Goal: Contribute content: Contribute content

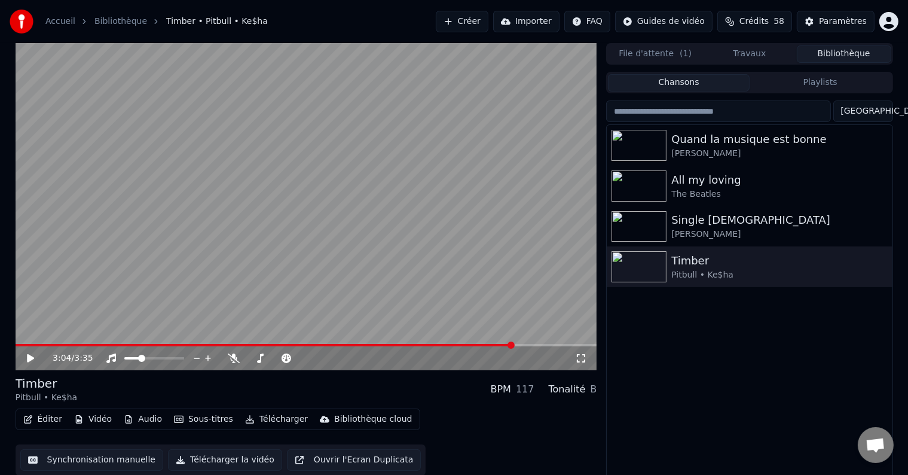
click at [489, 23] on button "Créer" at bounding box center [462, 22] width 53 height 22
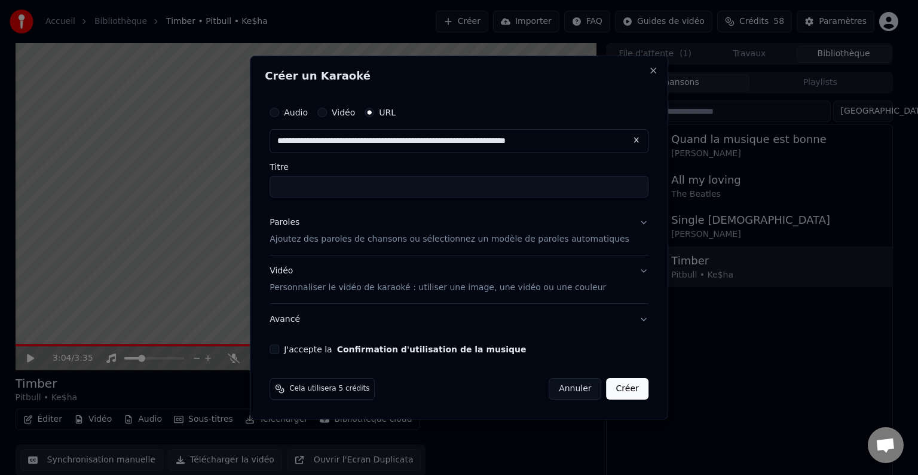
type input "**********"
click at [359, 182] on input "Titre" at bounding box center [459, 187] width 379 height 22
type input "**********"
click at [279, 352] on button "J'accepte la Confirmation d'utilisation de la musique" at bounding box center [275, 349] width 10 height 10
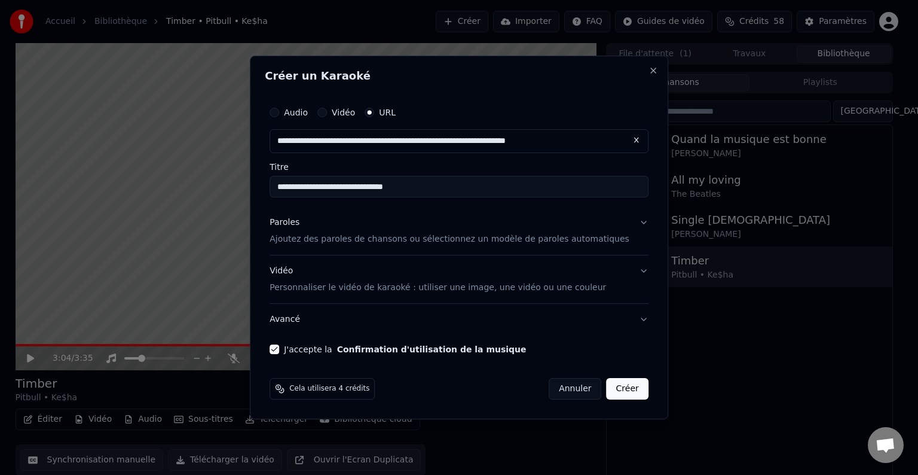
click at [372, 245] on button "Paroles Ajoutez des paroles de chansons ou sélectionnez un modèle de paroles au…" at bounding box center [459, 231] width 379 height 48
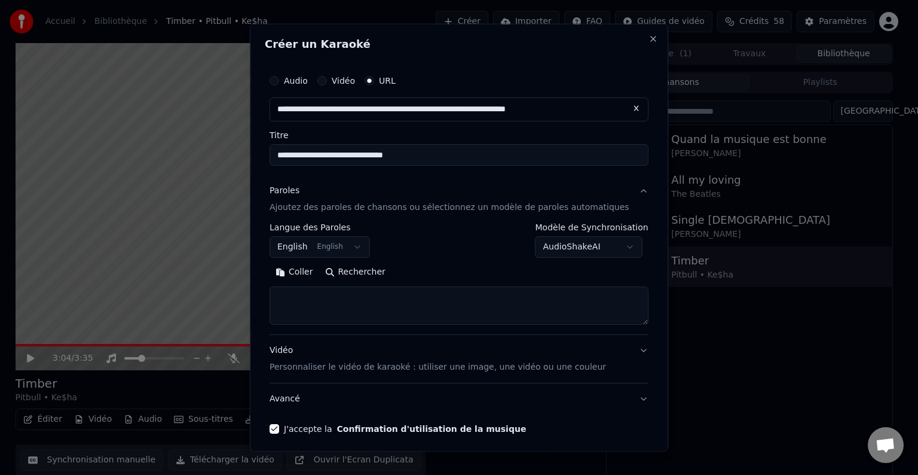
click at [321, 312] on textarea at bounding box center [459, 305] width 379 height 38
paste textarea "**********"
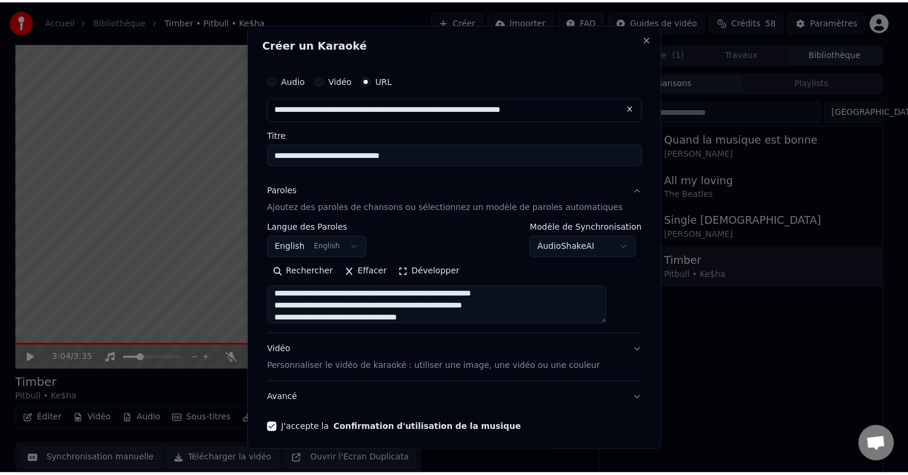
scroll to position [47, 0]
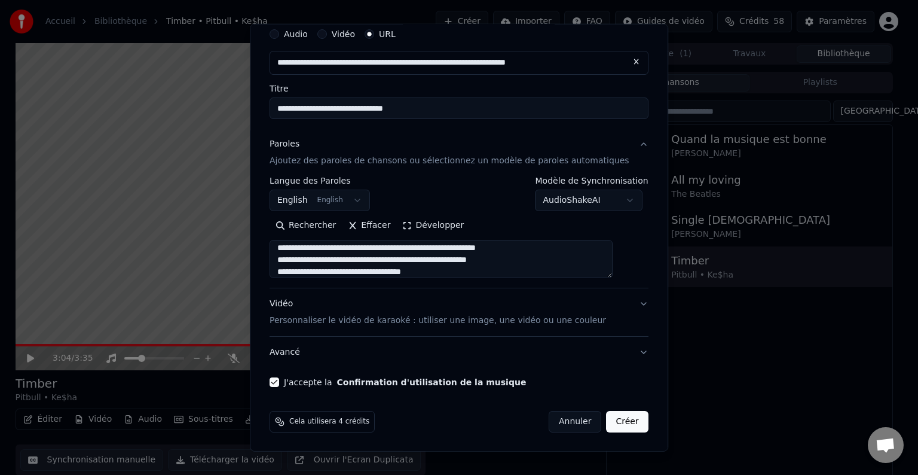
type textarea "**********"
click at [607, 422] on button "Créer" at bounding box center [628, 422] width 42 height 22
select select "**"
select select
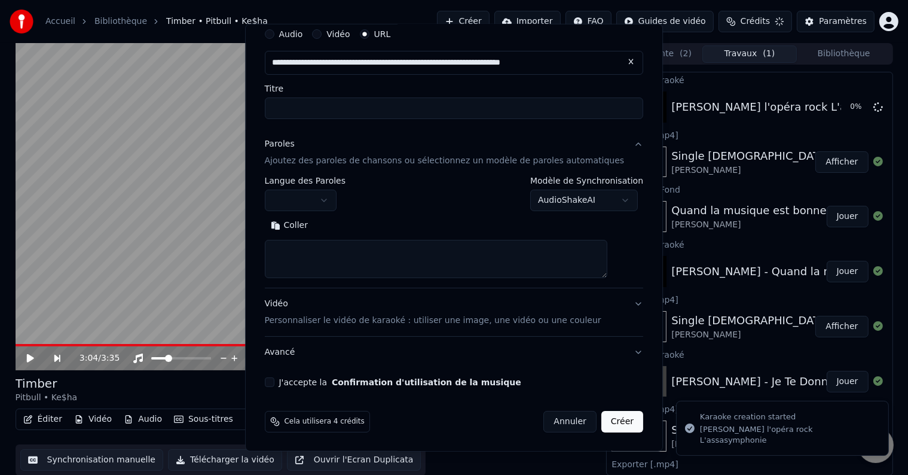
scroll to position [0, 0]
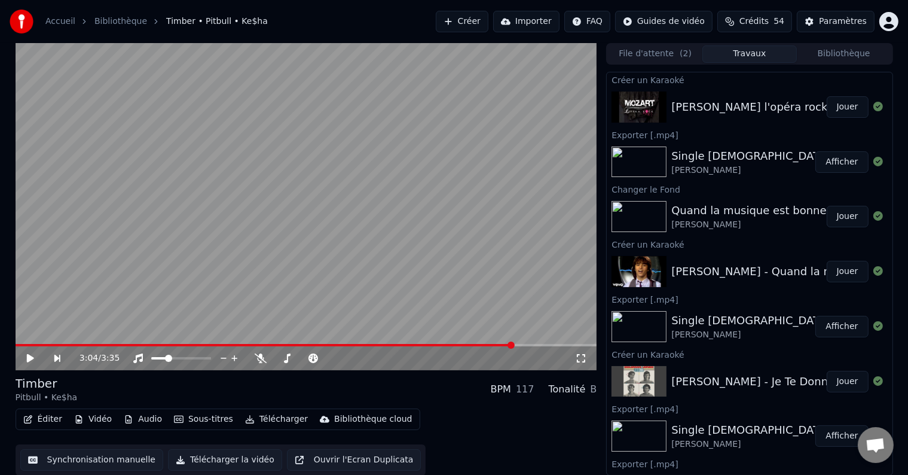
click at [737, 103] on div "[PERSON_NAME] l'opéra rock L'assasymphonie" at bounding box center [798, 107] width 252 height 17
click at [841, 112] on button "Jouer" at bounding box center [848, 107] width 42 height 22
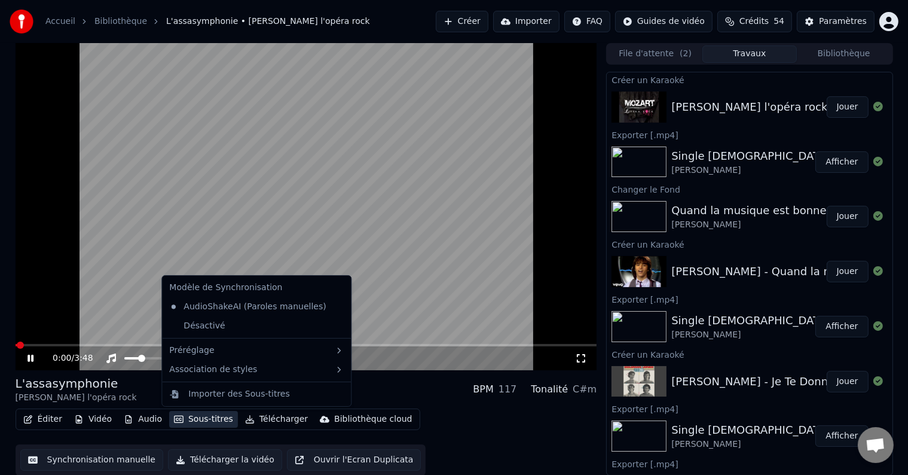
click at [199, 423] on button "Sous-titres" at bounding box center [203, 419] width 69 height 17
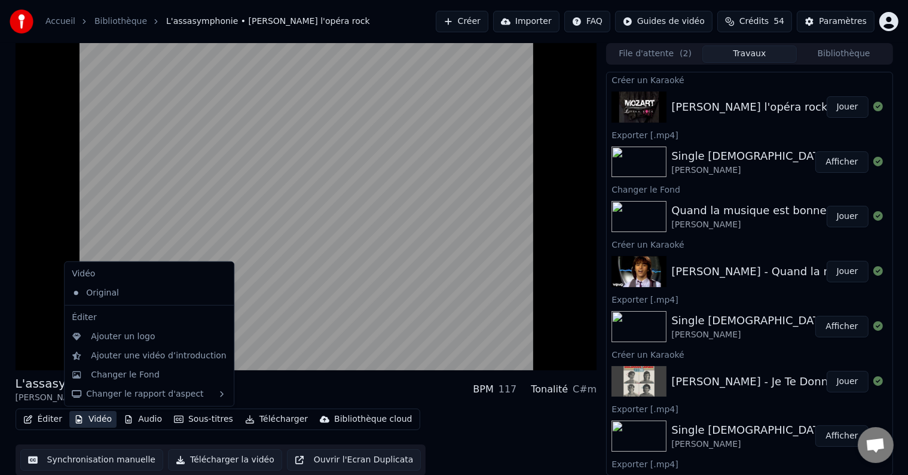
click at [98, 420] on button "Vidéo" at bounding box center [92, 419] width 47 height 17
click at [120, 375] on div "Changer le Fond" at bounding box center [125, 375] width 69 height 12
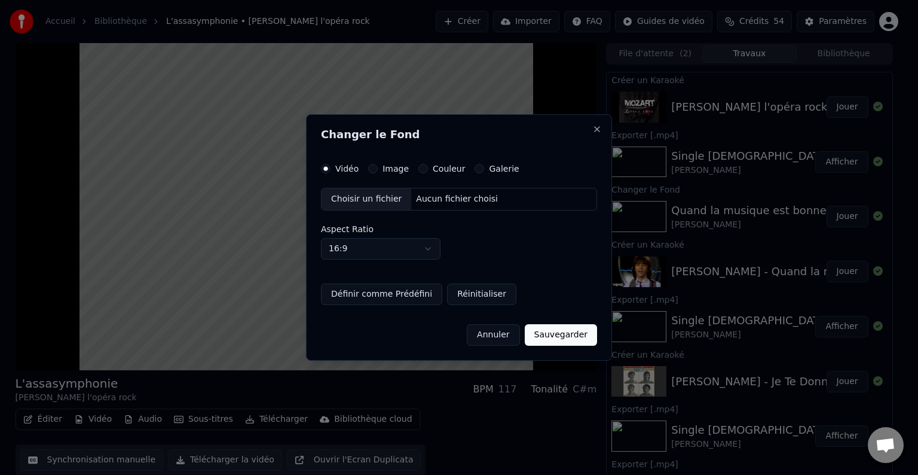
click at [442, 172] on label "Couleur" at bounding box center [449, 168] width 32 height 8
click at [428, 172] on button "Couleur" at bounding box center [424, 169] width 10 height 10
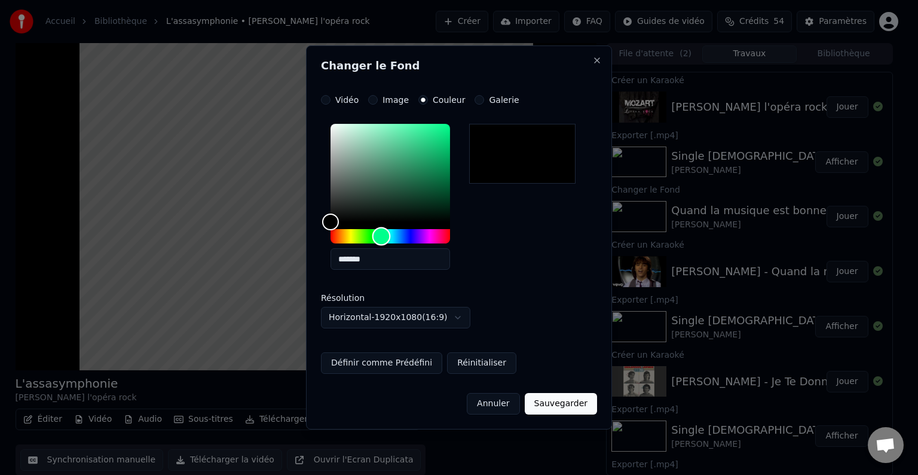
click at [381, 239] on div "Hue" at bounding box center [391, 236] width 120 height 14
click at [388, 236] on div "Hue" at bounding box center [382, 236] width 19 height 19
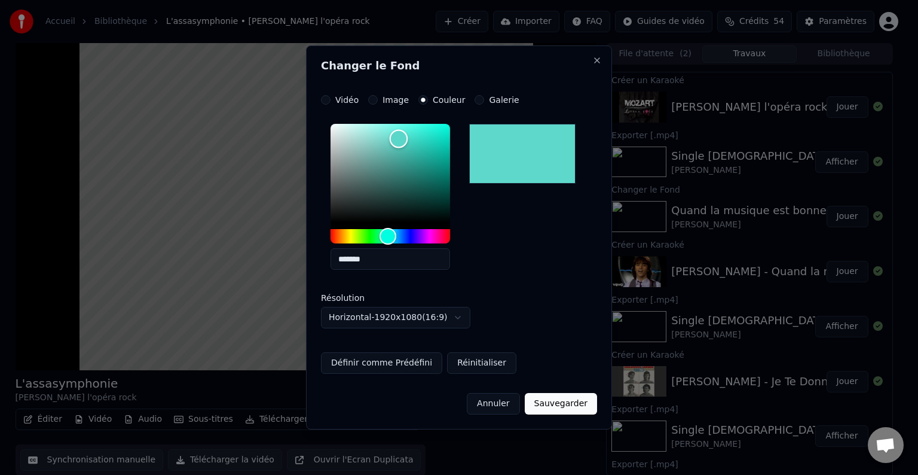
type input "*******"
drag, startPoint x: 332, startPoint y: 220, endPoint x: 399, endPoint y: 144, distance: 102.1
click at [399, 144] on div "Color" at bounding box center [399, 144] width 19 height 19
click at [566, 398] on button "Sauvegarder" at bounding box center [561, 404] width 72 height 22
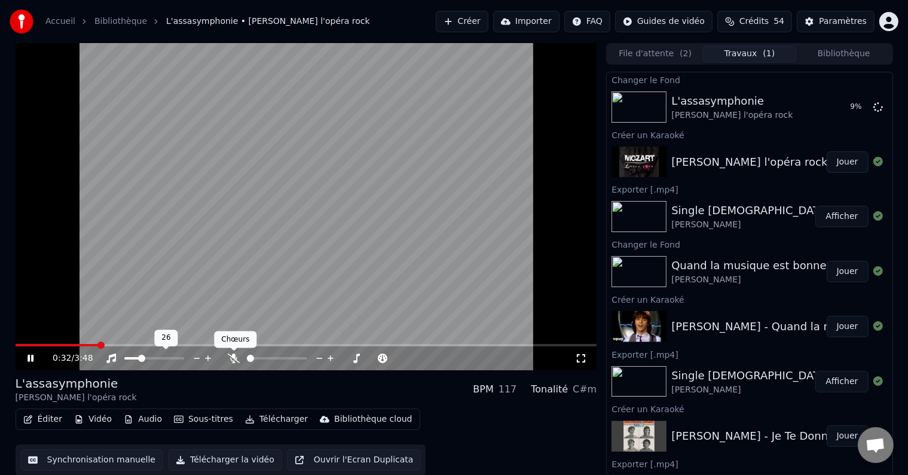
click at [236, 360] on icon at bounding box center [234, 358] width 12 height 10
click at [232, 359] on icon at bounding box center [234, 358] width 12 height 10
click at [30, 358] on icon at bounding box center [39, 358] width 28 height 10
click at [122, 459] on button "Synchronisation manuelle" at bounding box center [92, 460] width 144 height 22
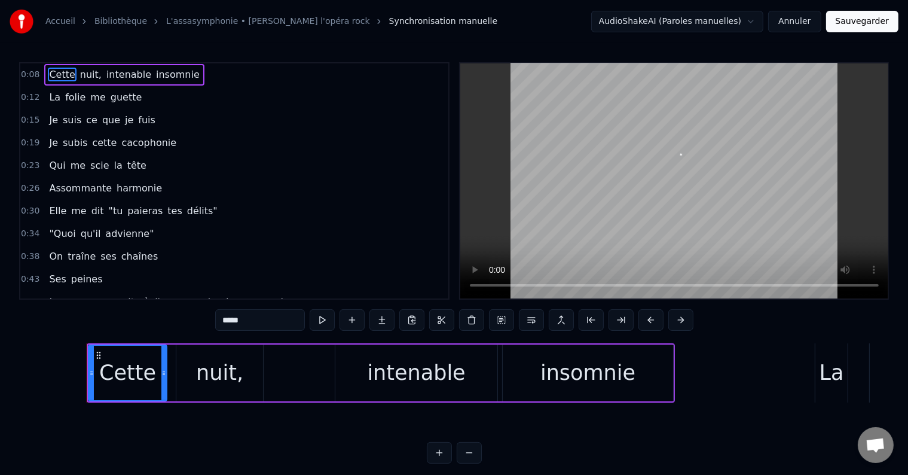
scroll to position [0, 1760]
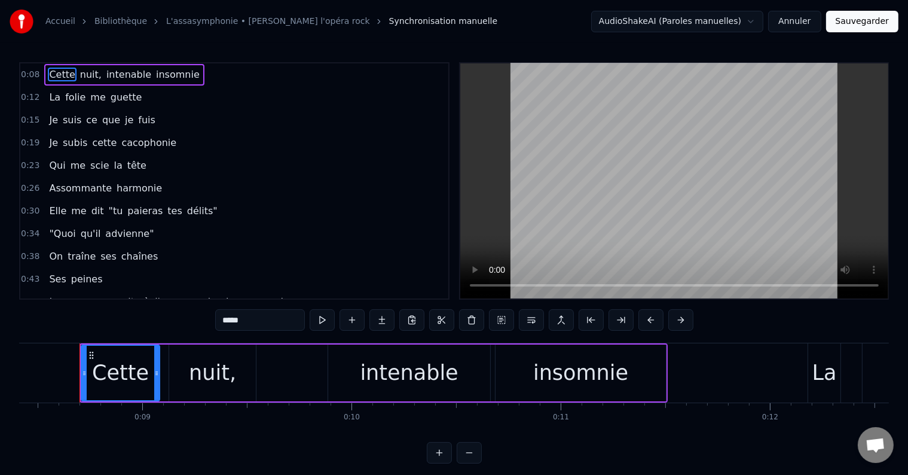
click at [66, 74] on span "Cette" at bounding box center [62, 75] width 28 height 14
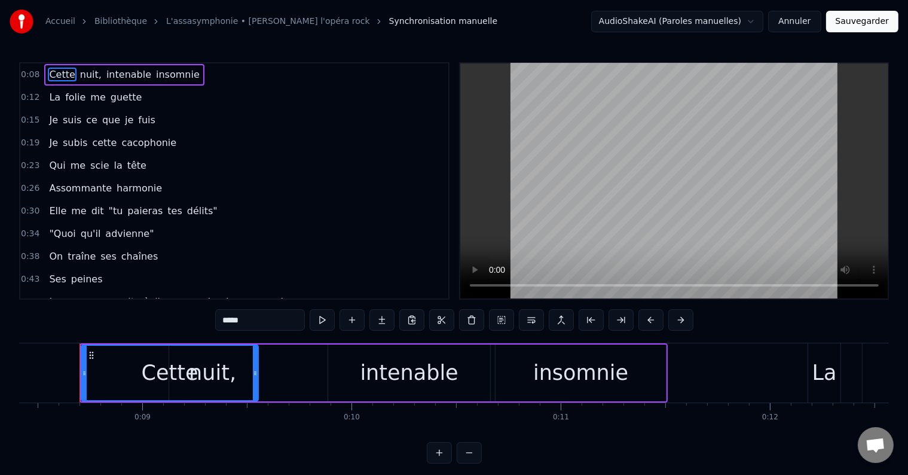
drag, startPoint x: 155, startPoint y: 376, endPoint x: 254, endPoint y: 408, distance: 103.8
click at [254, 408] on div "Cette nuit, intenable insomnie La folie me guette Je suis ce que je fuis Je sub…" at bounding box center [454, 388] width 870 height 90
drag, startPoint x: 239, startPoint y: 323, endPoint x: 139, endPoint y: 323, distance: 99.3
click at [139, 323] on div "0:08 Cette nuit, intenable insomnie 0:12 La folie me guette 0:15 Je suis ce que…" at bounding box center [454, 262] width 870 height 401
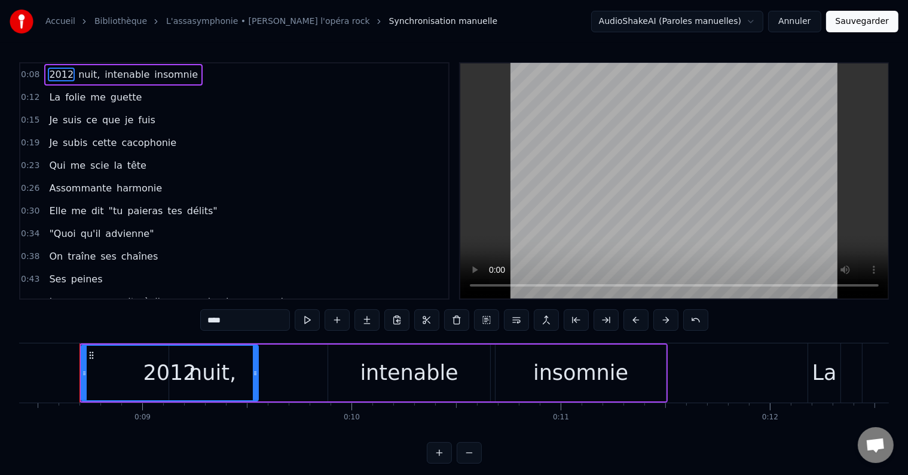
type input "****"
click at [79, 82] on div "2012 nuit, intenable insomnie" at bounding box center [123, 75] width 158 height 22
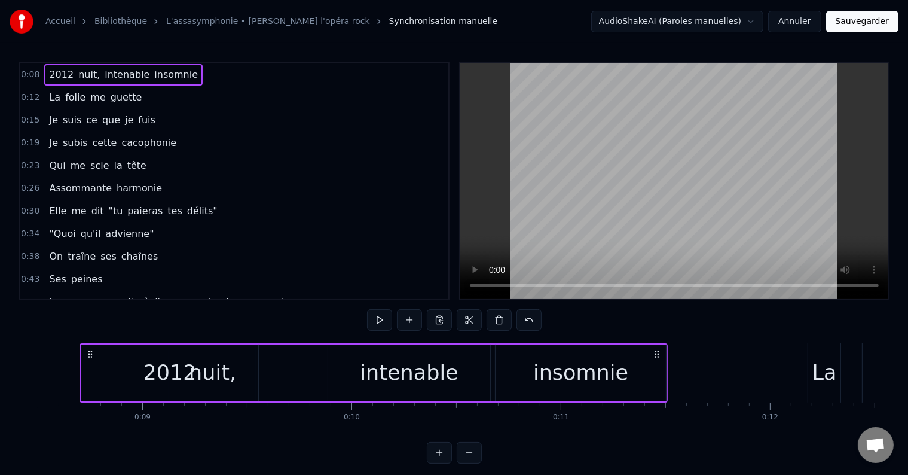
click at [84, 69] on span "nuit," at bounding box center [89, 75] width 24 height 14
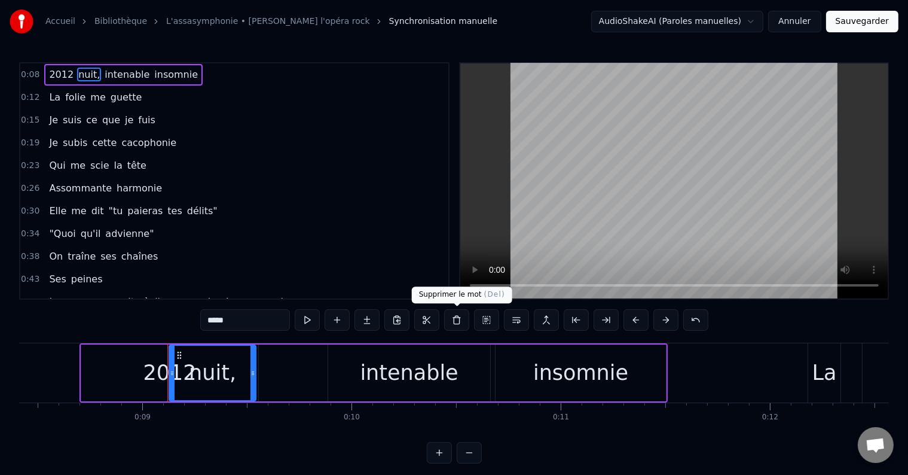
click at [456, 319] on button at bounding box center [456, 320] width 25 height 22
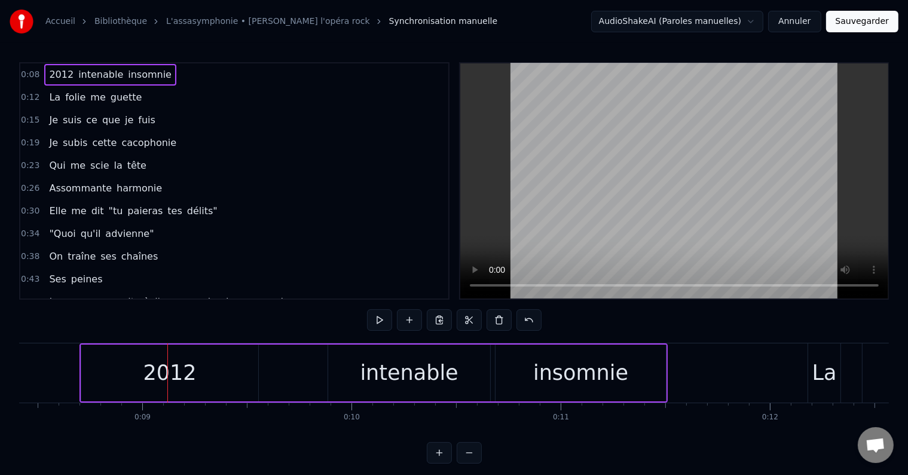
click at [84, 76] on span "intenable" at bounding box center [100, 75] width 47 height 14
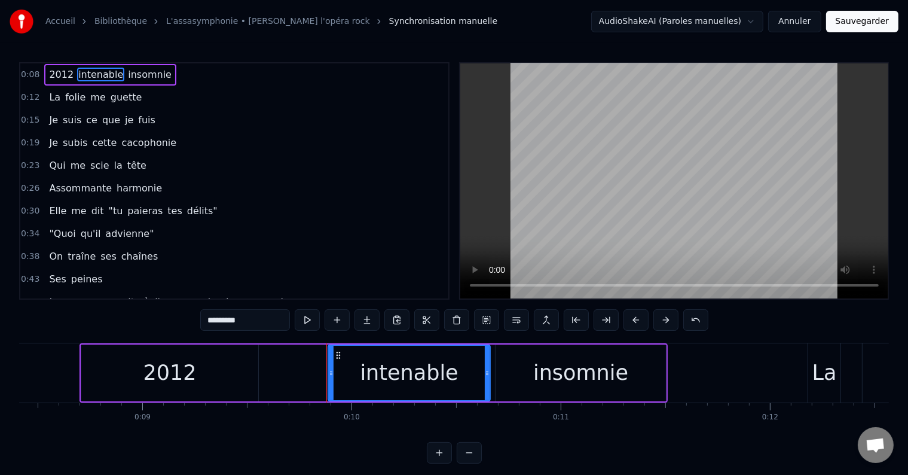
click at [177, 365] on div "2012" at bounding box center [170, 373] width 53 height 32
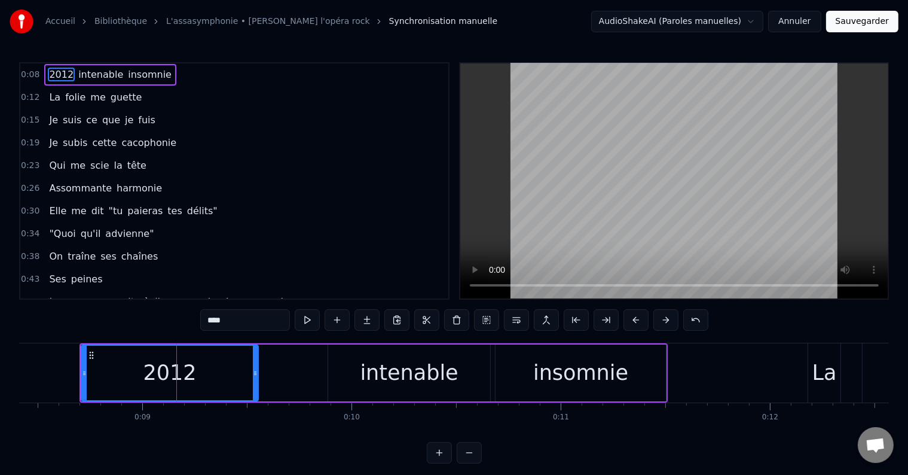
click at [230, 317] on input "****" at bounding box center [245, 320] width 90 height 22
click at [91, 68] on span "intenable" at bounding box center [103, 75] width 47 height 14
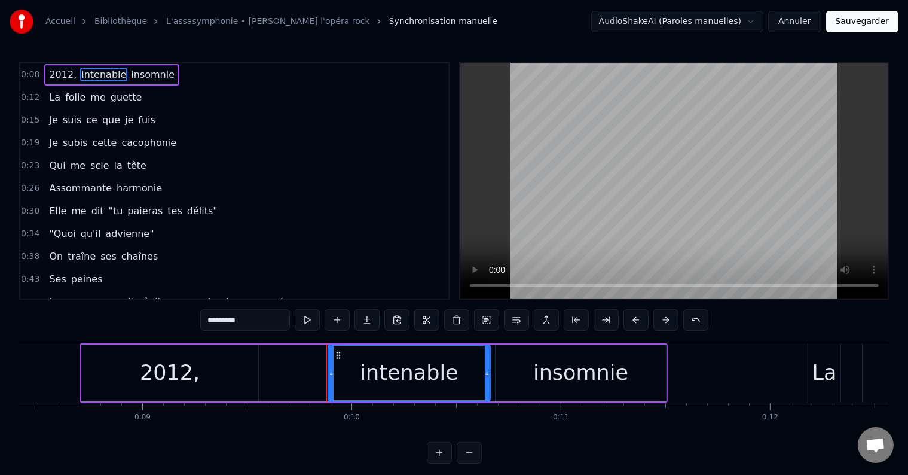
click at [396, 368] on div "intenable" at bounding box center [409, 373] width 98 height 32
drag, startPoint x: 269, startPoint y: 321, endPoint x: 160, endPoint y: 310, distance: 109.4
click at [160, 310] on div "0:08 2012, intenable insomnie 0:12 La folie me guette 0:15 Je suis ce que je fu…" at bounding box center [454, 262] width 870 height 401
click at [548, 374] on div "insomnie" at bounding box center [580, 373] width 95 height 32
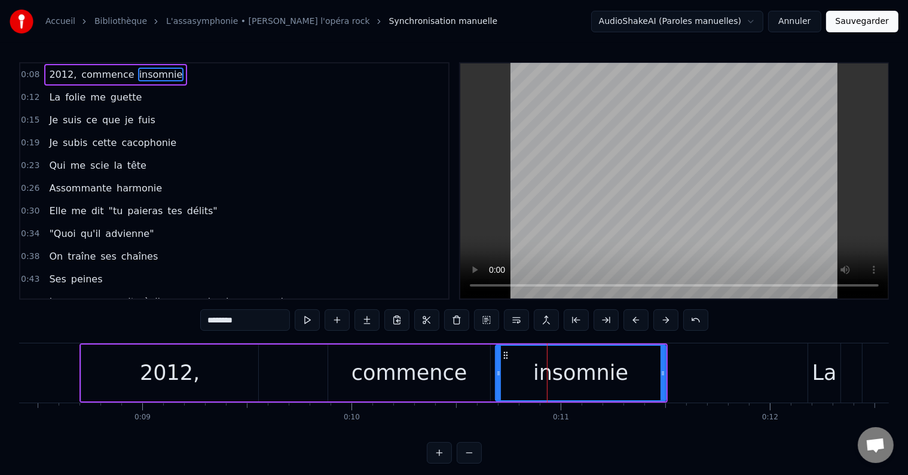
click at [328, 373] on div "commence" at bounding box center [409, 372] width 163 height 57
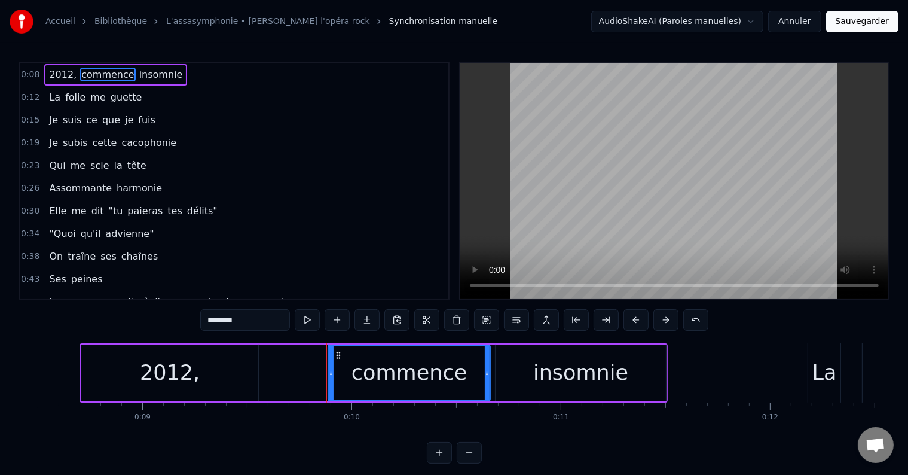
click at [274, 324] on input "********" at bounding box center [245, 320] width 90 height 22
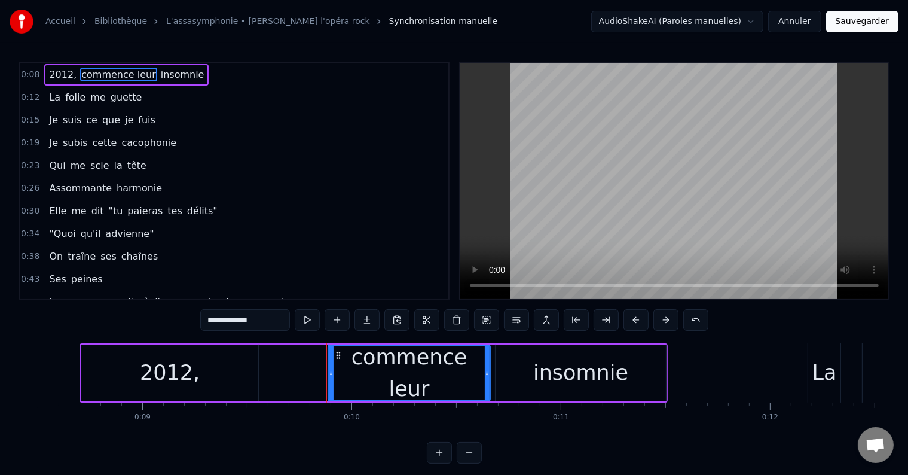
click at [533, 380] on div "insomnie" at bounding box center [581, 372] width 170 height 57
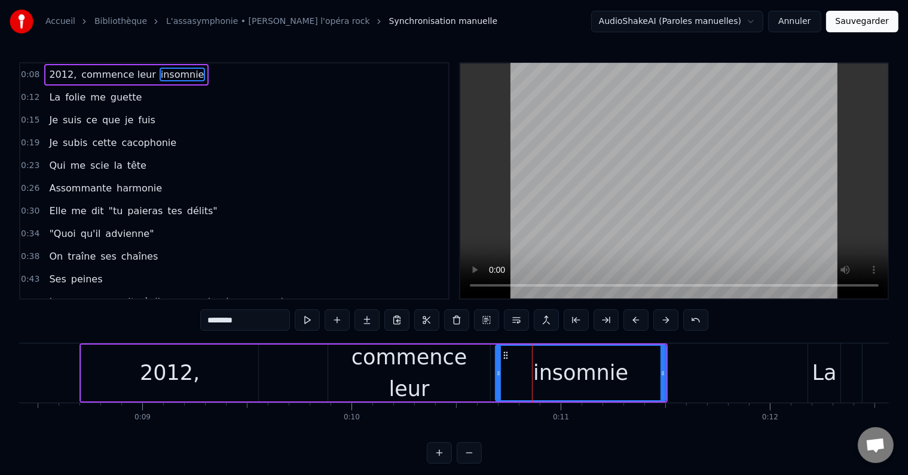
drag, startPoint x: 256, startPoint y: 323, endPoint x: 155, endPoint y: 321, distance: 100.5
click at [155, 321] on div "0:08 2012, commence leur insomnie 0:12 La folie me guette 0:15 Je suis ce que j…" at bounding box center [454, 262] width 870 height 401
click at [64, 103] on span "folie" at bounding box center [75, 97] width 23 height 14
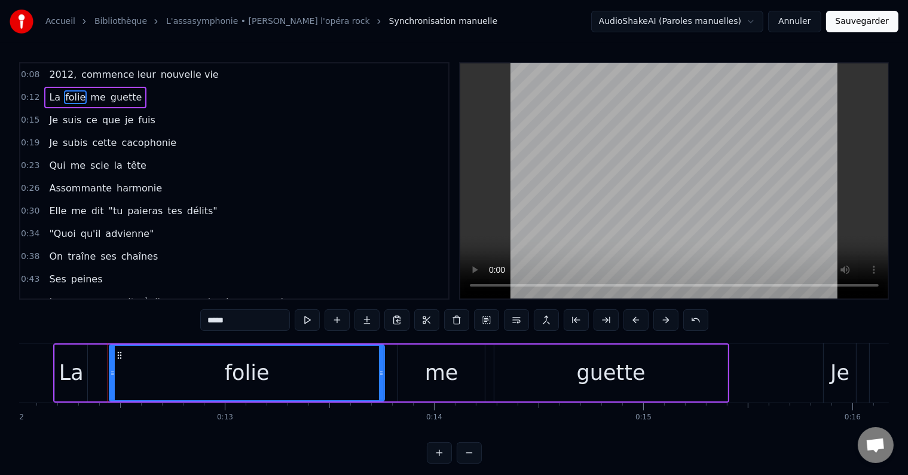
scroll to position [0, 2543]
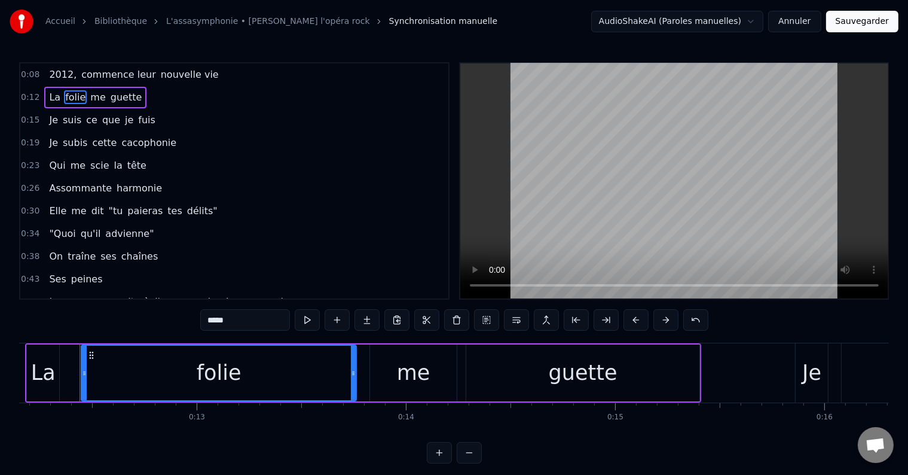
click at [50, 95] on span "La" at bounding box center [55, 97] width 14 height 14
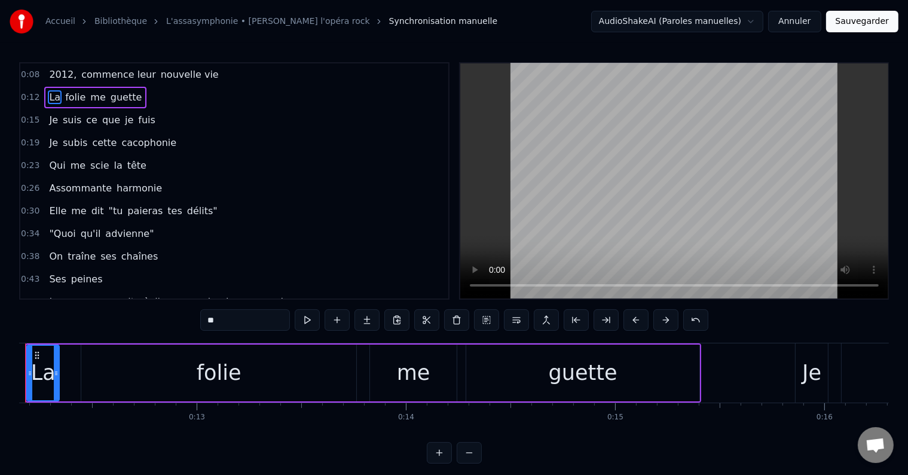
scroll to position [0, 2489]
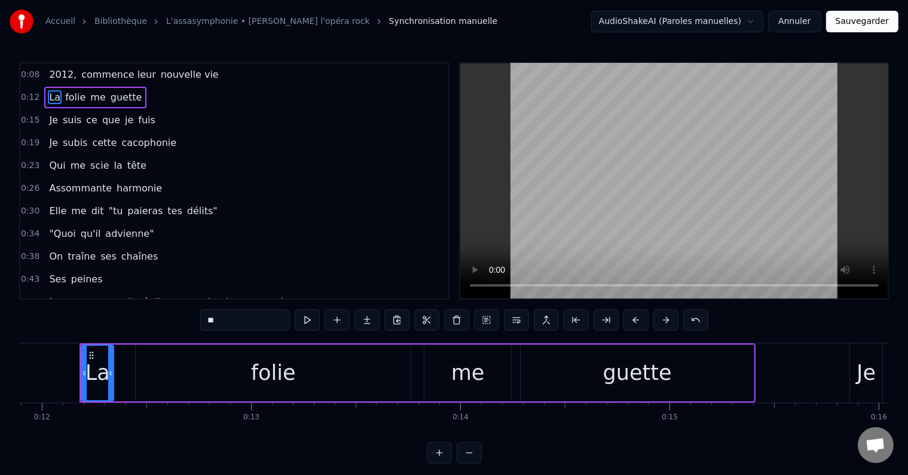
drag, startPoint x: 251, startPoint y: 317, endPoint x: 179, endPoint y: 311, distance: 72.0
click at [179, 311] on div "0:08 2012, commence leur nouvelle vie 0:12 La folie me guette 0:15 Je suis ce q…" at bounding box center [454, 262] width 870 height 401
click at [72, 96] on span "folie" at bounding box center [74, 97] width 23 height 14
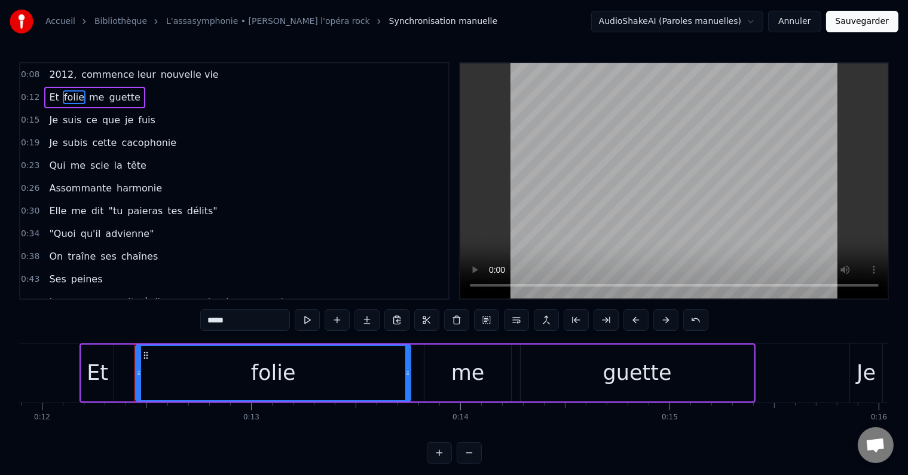
drag, startPoint x: 261, startPoint y: 316, endPoint x: 170, endPoint y: 313, distance: 90.9
click at [170, 313] on div "0:08 2012, commence leur nouvelle vie 0:12 Et folie me guette 0:15 Je suis ce q…" at bounding box center [454, 262] width 870 height 401
click at [96, 99] on span "me" at bounding box center [104, 97] width 17 height 14
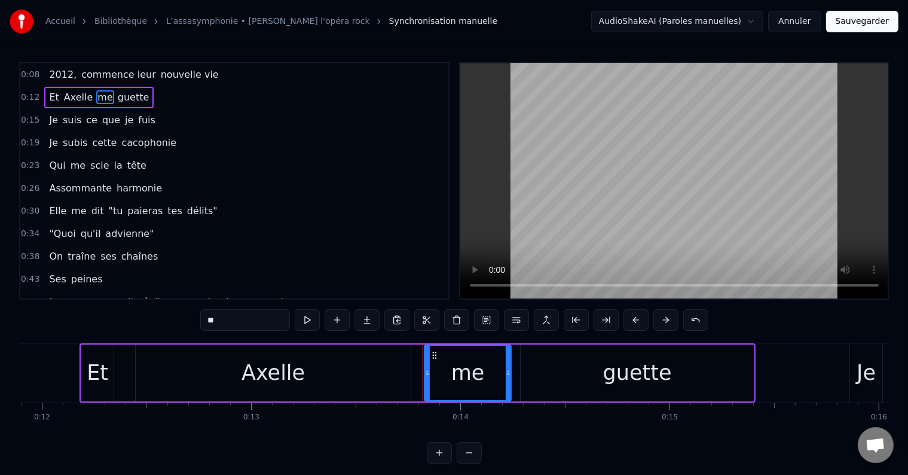
drag, startPoint x: 251, startPoint y: 318, endPoint x: 180, endPoint y: 325, distance: 70.9
click at [180, 325] on div "0:08 2012, commence leur nouvelle vie 0:12 Et Axelle me guette 0:15 Je suis ce …" at bounding box center [454, 262] width 870 height 401
click at [128, 98] on span "guette" at bounding box center [132, 97] width 34 height 14
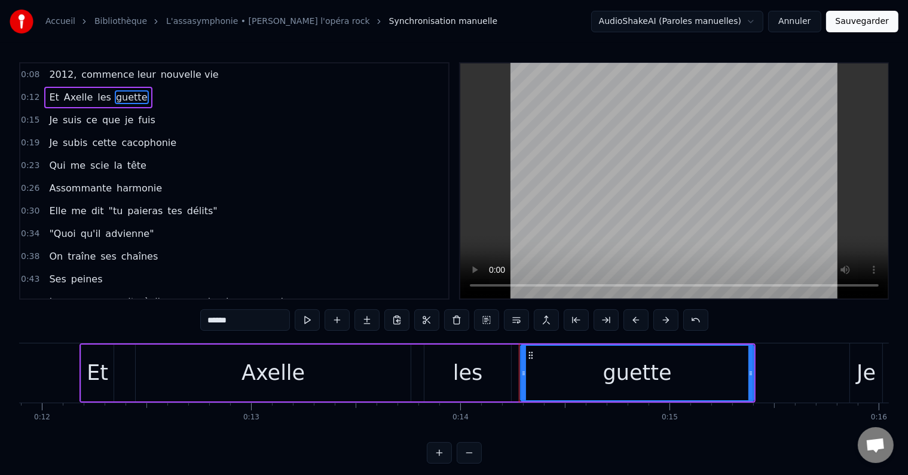
click at [263, 325] on input "******" at bounding box center [245, 320] width 90 height 22
click at [51, 122] on span "Je" at bounding box center [53, 120] width 11 height 14
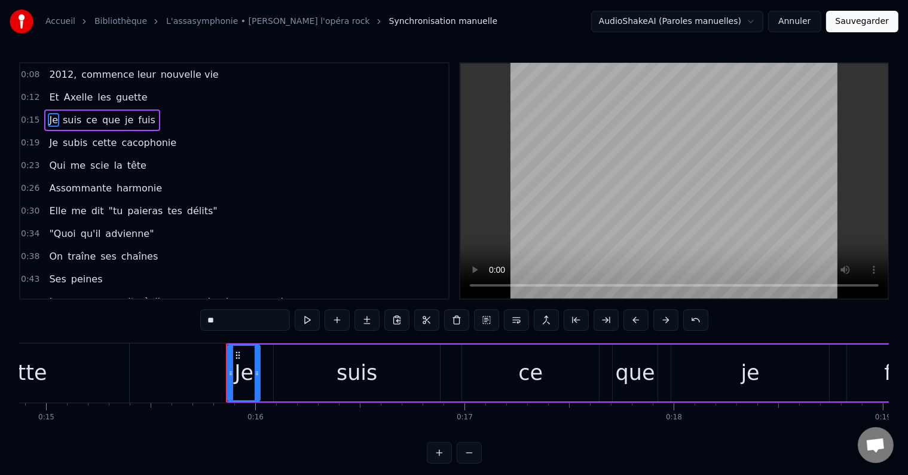
scroll to position [0, 3259]
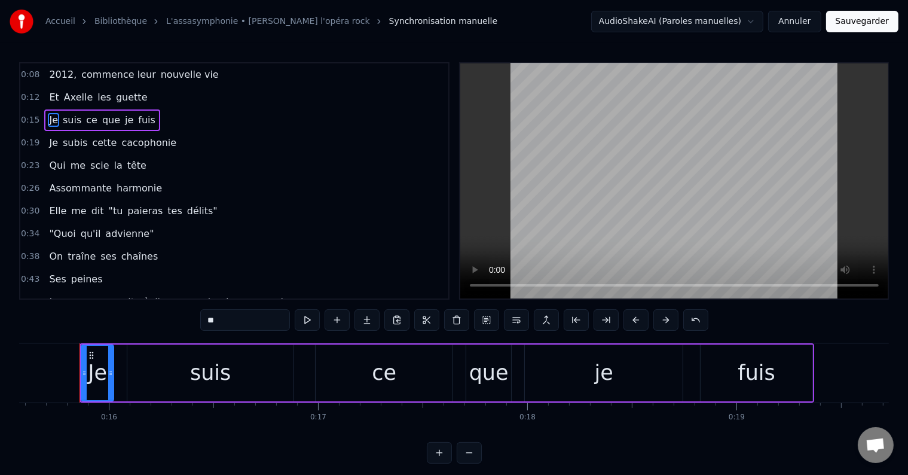
drag, startPoint x: 224, startPoint y: 328, endPoint x: 136, endPoint y: 334, distance: 87.5
click at [136, 334] on div "0:08 2012, commence leur nouvelle vie 0:12 Et Axelle les guette 0:15 Je suis ce…" at bounding box center [454, 262] width 870 height 401
click at [80, 120] on span "suis" at bounding box center [88, 120] width 21 height 14
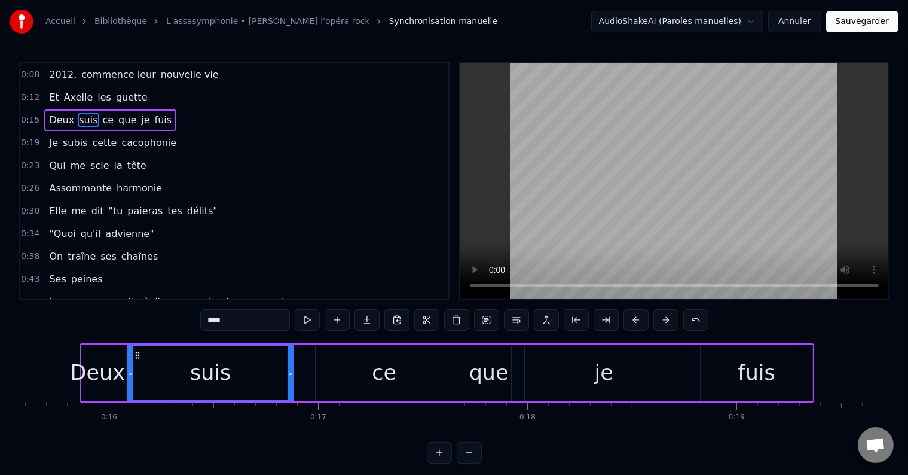
scroll to position [0, 0]
drag, startPoint x: 242, startPoint y: 322, endPoint x: 167, endPoint y: 322, distance: 74.7
click at [167, 322] on div "0:08 2012, commence leur nouvelle vie 0:12 Et Axelle les guette 0:15 Deux suis …" at bounding box center [454, 262] width 870 height 401
click at [102, 119] on span "ce" at bounding box center [109, 120] width 14 height 14
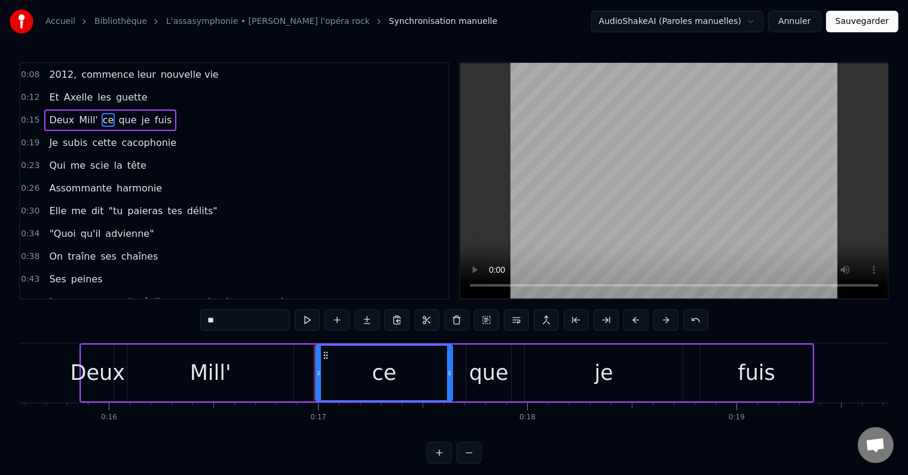
drag, startPoint x: 247, startPoint y: 317, endPoint x: 173, endPoint y: 318, distance: 73.6
click at [173, 318] on div "0:08 2012, commence leur nouvelle vie 0:12 Et Axelle les guette 0:15 Deux Mill'…" at bounding box center [454, 262] width 870 height 401
click at [136, 118] on span "que" at bounding box center [146, 120] width 20 height 14
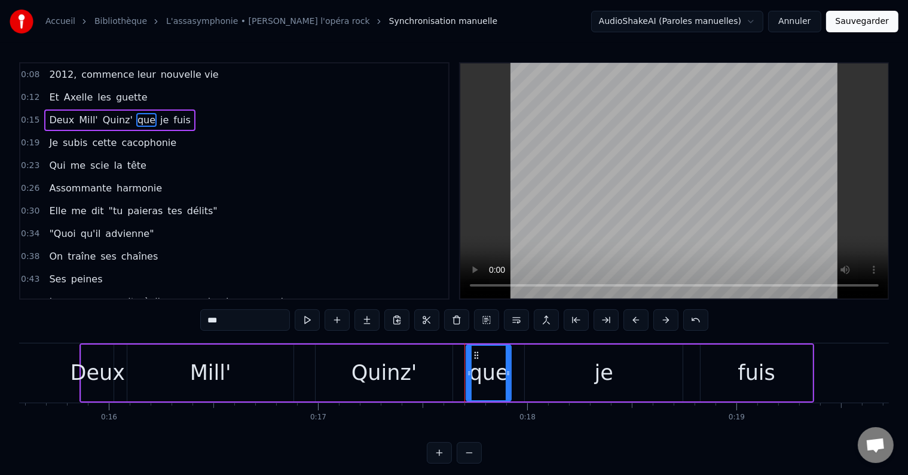
drag, startPoint x: 239, startPoint y: 318, endPoint x: 173, endPoint y: 316, distance: 66.4
click at [173, 316] on div "0:08 2012, commence leur nouvelle vie 0:12 Et Axelle les guette 0:15 Deux Mill'…" at bounding box center [454, 262] width 870 height 401
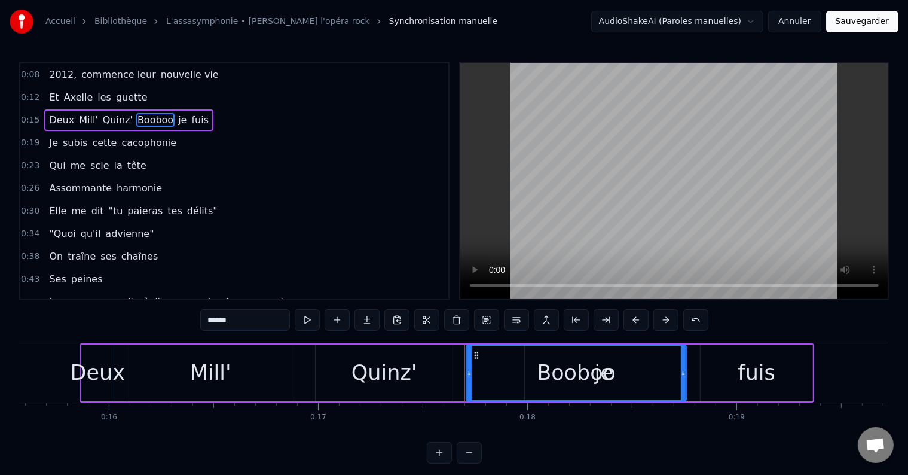
drag, startPoint x: 509, startPoint y: 373, endPoint x: 684, endPoint y: 405, distance: 177.6
click at [684, 405] on div "2012, commence leur nouvelle vie Et [PERSON_NAME] les guette Deux Mill' Quinz' …" at bounding box center [454, 388] width 870 height 90
click at [177, 122] on span "je" at bounding box center [182, 120] width 11 height 14
type input "**"
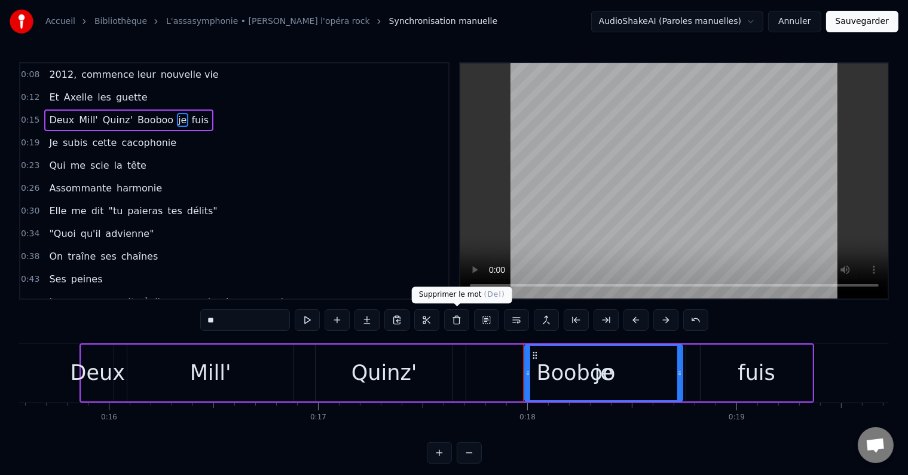
click at [456, 315] on button at bounding box center [456, 320] width 25 height 22
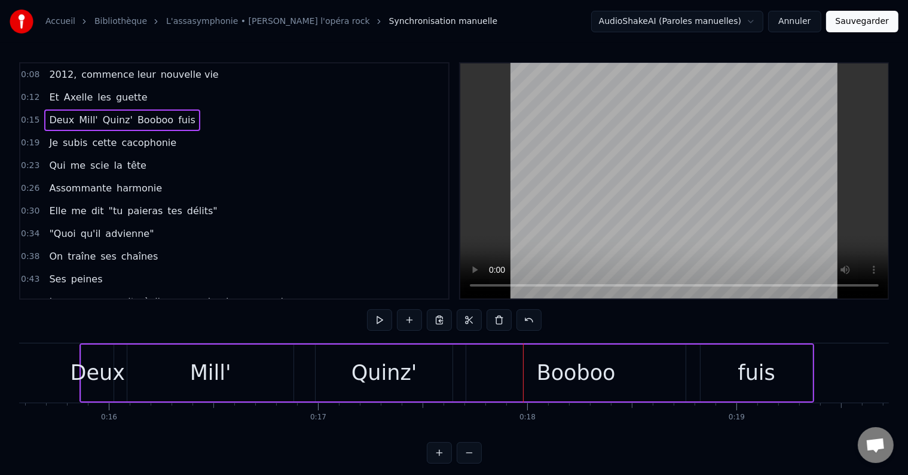
click at [177, 117] on span "fuis" at bounding box center [187, 120] width 20 height 14
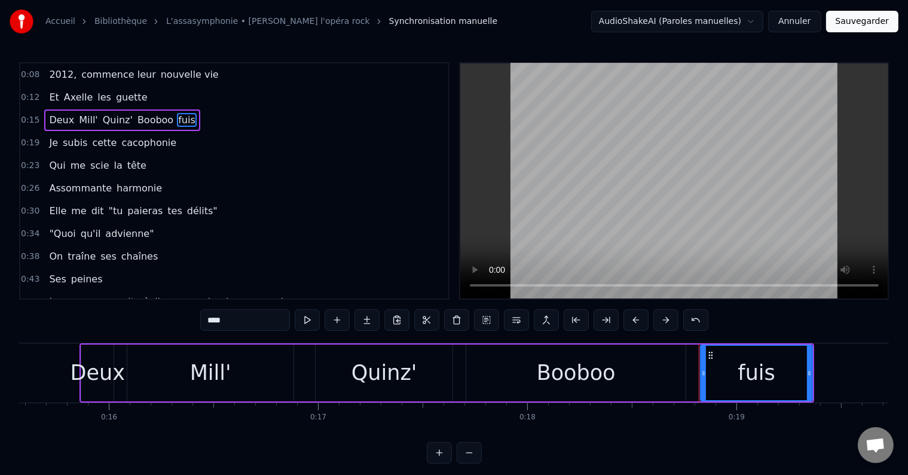
drag, startPoint x: 265, startPoint y: 318, endPoint x: 149, endPoint y: 318, distance: 116.0
click at [149, 318] on div "0:08 2012, commence leur nouvelle vie 0:12 Et Axelle les guette 0:15 Deux Mill'…" at bounding box center [454, 262] width 870 height 401
type input "***"
click at [45, 148] on div "Je subis cette cacophonie" at bounding box center [112, 143] width 137 height 22
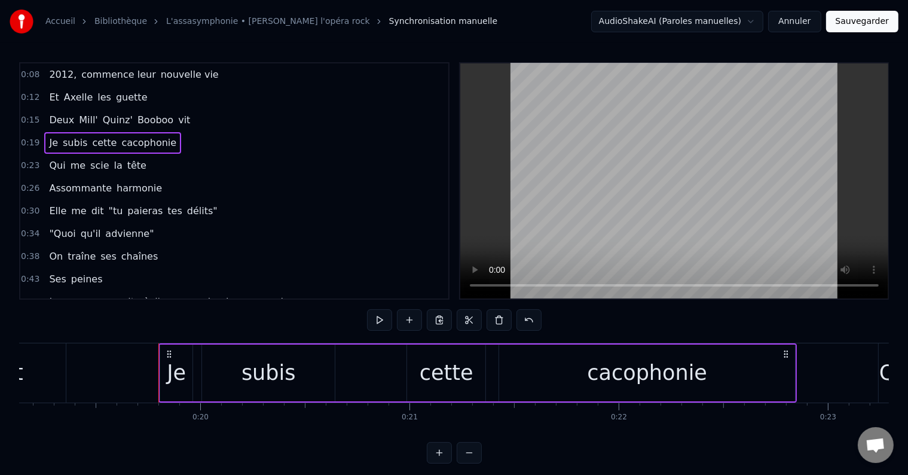
click at [51, 141] on span "Je" at bounding box center [53, 143] width 11 height 14
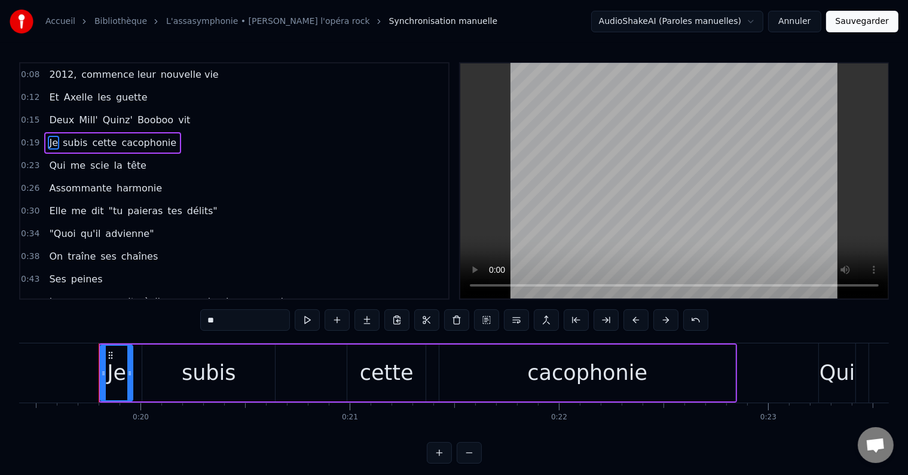
scroll to position [0, 4083]
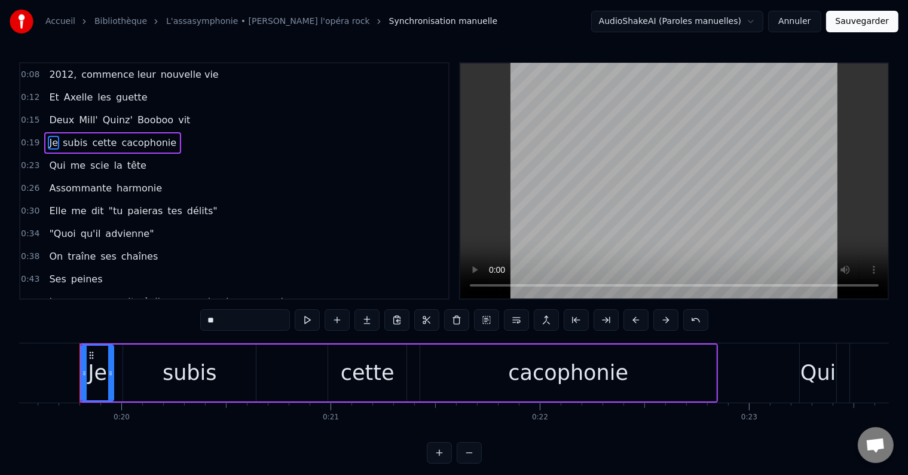
drag, startPoint x: 251, startPoint y: 324, endPoint x: 181, endPoint y: 323, distance: 70.6
click at [181, 323] on div "0:08 2012, commence leur nouvelle vie 0:12 Et Axelle les guette 0:15 Deux Mill'…" at bounding box center [454, 262] width 870 height 401
click at [78, 140] on span "subis" at bounding box center [78, 143] width 27 height 14
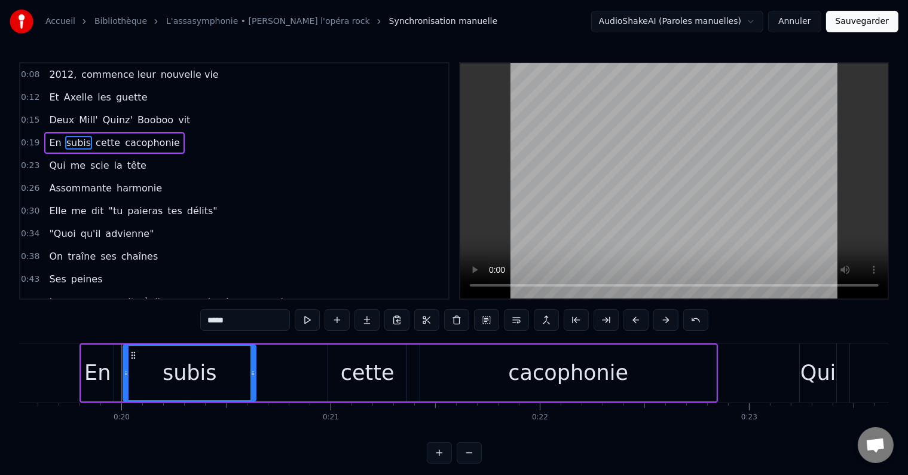
drag, startPoint x: 245, startPoint y: 319, endPoint x: 165, endPoint y: 324, distance: 80.3
click at [165, 324] on div "0:08 2012, commence leur nouvelle vie 0:12 Et Axelle les guette 0:15 Deux Mill'…" at bounding box center [454, 262] width 870 height 401
click at [108, 141] on span "cette" at bounding box center [117, 143] width 27 height 14
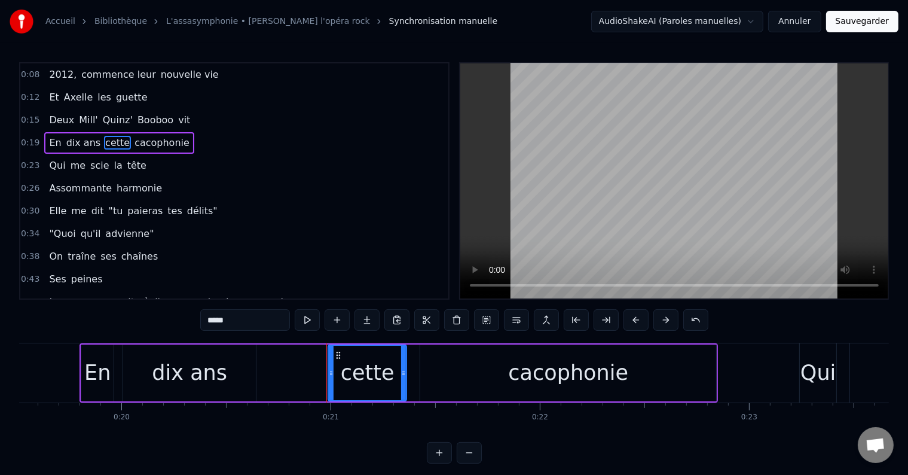
drag, startPoint x: 238, startPoint y: 321, endPoint x: 172, endPoint y: 326, distance: 66.0
click at [172, 326] on div "0:08 2012, commence leur nouvelle vie 0:12 Et Axelle les guette 0:15 Deux Mill'…" at bounding box center [454, 262] width 870 height 401
click at [158, 139] on span "cacophonie" at bounding box center [172, 143] width 57 height 14
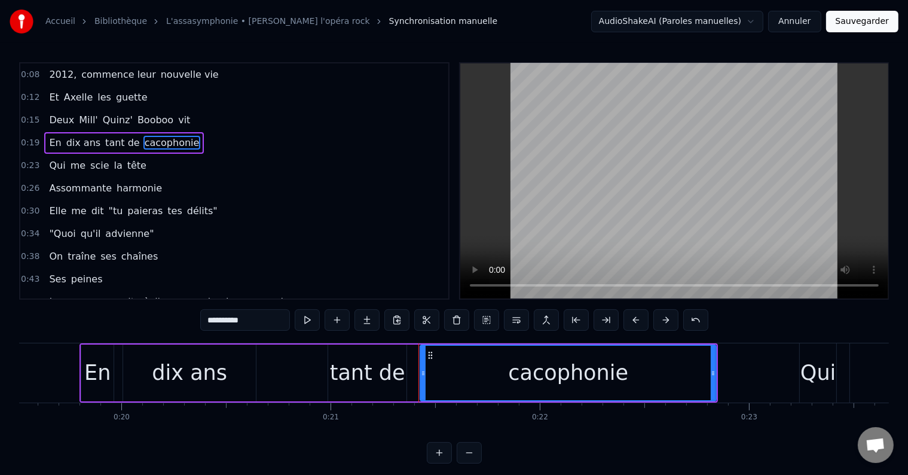
drag, startPoint x: 263, startPoint y: 323, endPoint x: 194, endPoint y: 329, distance: 69.0
click at [194, 329] on div "0:08 2012, commence leur nouvelle vie 0:12 Et Axelle les guette 0:15 Deux Mill'…" at bounding box center [454, 262] width 870 height 401
click at [48, 166] on span "Qui" at bounding box center [57, 165] width 19 height 14
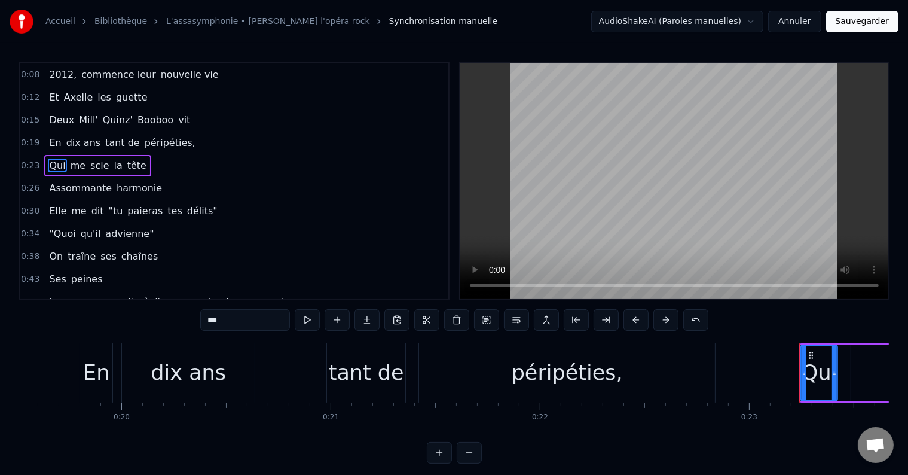
click at [69, 169] on span "me" at bounding box center [77, 165] width 17 height 14
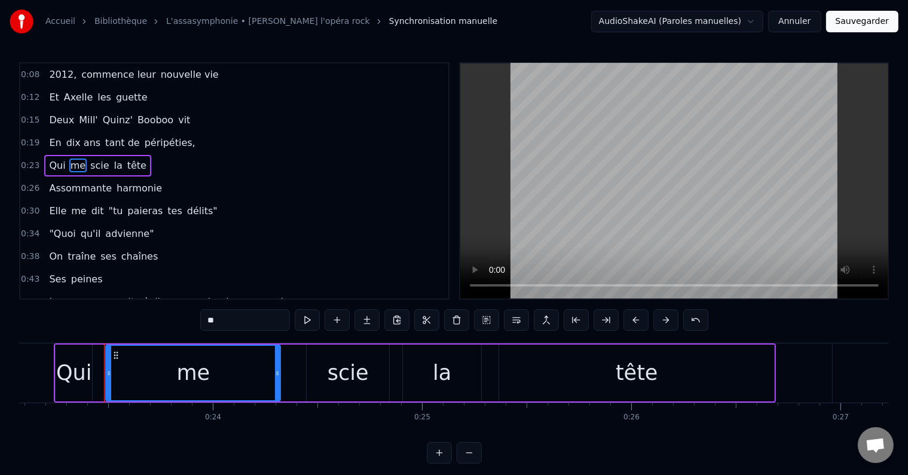
scroll to position [0, 4854]
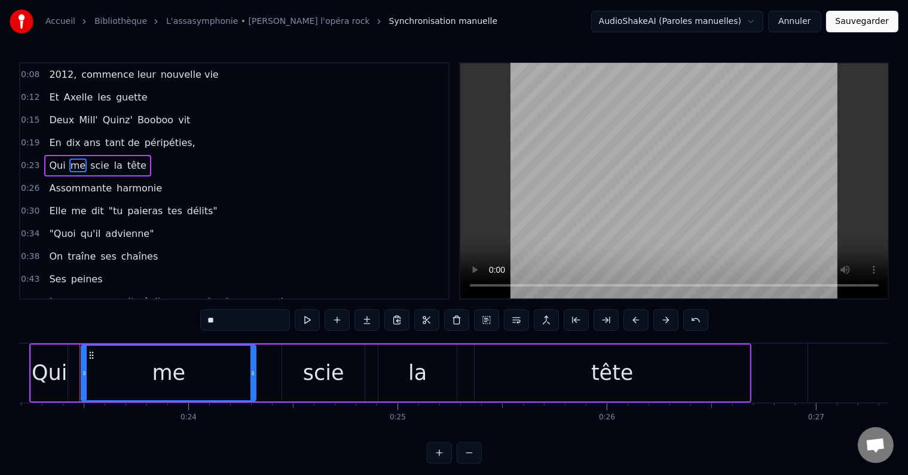
drag, startPoint x: 234, startPoint y: 330, endPoint x: 171, endPoint y: 321, distance: 64.1
click at [171, 321] on div "0:08 2012, commence leur nouvelle vie 0:12 Et Axelle les guette 0:15 Deux Mill'…" at bounding box center [454, 262] width 870 height 401
click at [101, 164] on span "scie" at bounding box center [103, 165] width 21 height 14
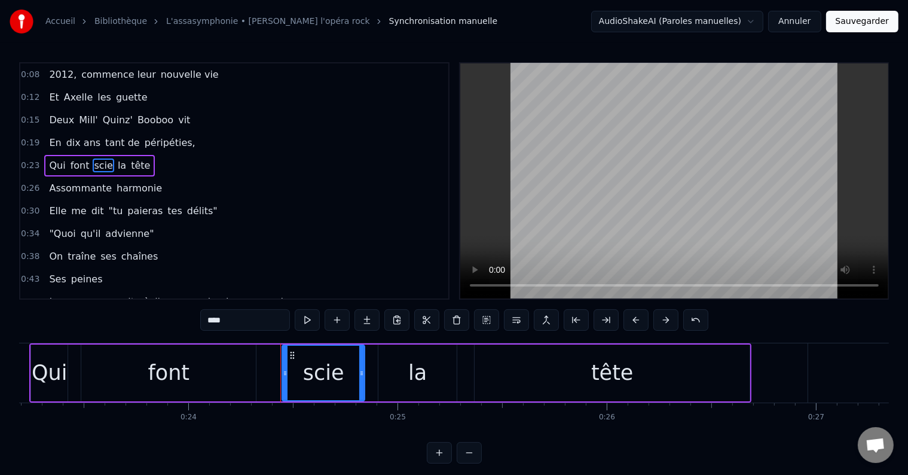
drag, startPoint x: 254, startPoint y: 332, endPoint x: 197, endPoint y: 318, distance: 57.9
click at [197, 318] on div "0:08 2012, commence leur nouvelle vie 0:12 Et Axelle les guette 0:15 Deux Mill'…" at bounding box center [454, 262] width 870 height 401
click at [247, 304] on div "0:08 2012, commence leur nouvelle vie 0:12 Et Axelle les guette 0:15 Deux Mill'…" at bounding box center [454, 262] width 870 height 401
click at [244, 323] on input "****" at bounding box center [245, 320] width 90 height 22
drag, startPoint x: 244, startPoint y: 323, endPoint x: 199, endPoint y: 330, distance: 46.0
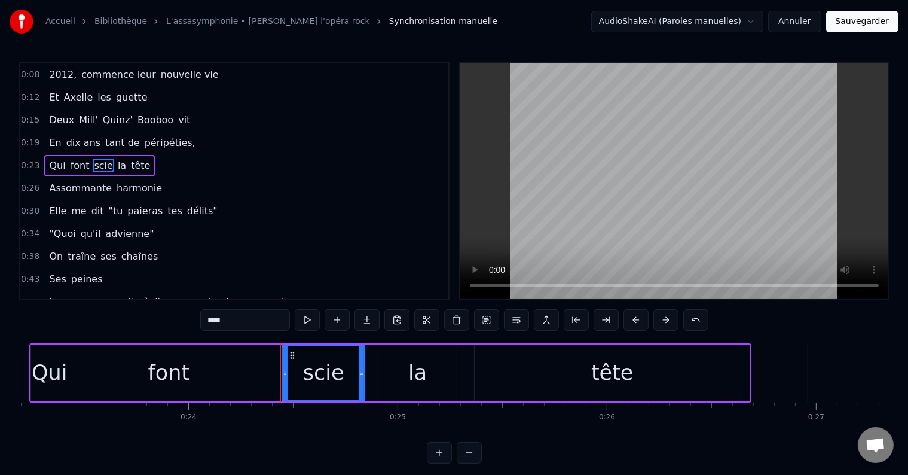
click at [199, 330] on div "0:08 2012, commence leur nouvelle vie 0:12 Et Axelle les guette 0:15 Deux Mill'…" at bounding box center [454, 262] width 870 height 401
type input "*****"
click at [121, 158] on div "Qui font c'que la tête" at bounding box center [103, 166] width 118 height 22
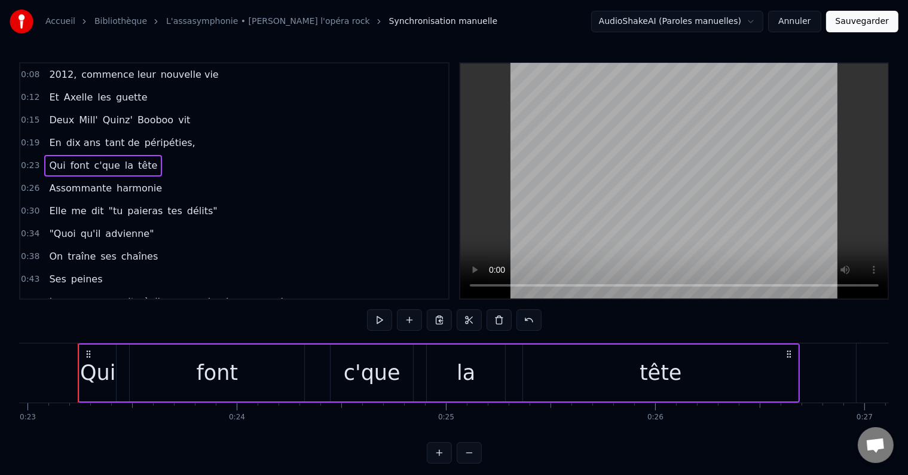
scroll to position [0, 4803]
click at [124, 160] on span "la" at bounding box center [129, 165] width 11 height 14
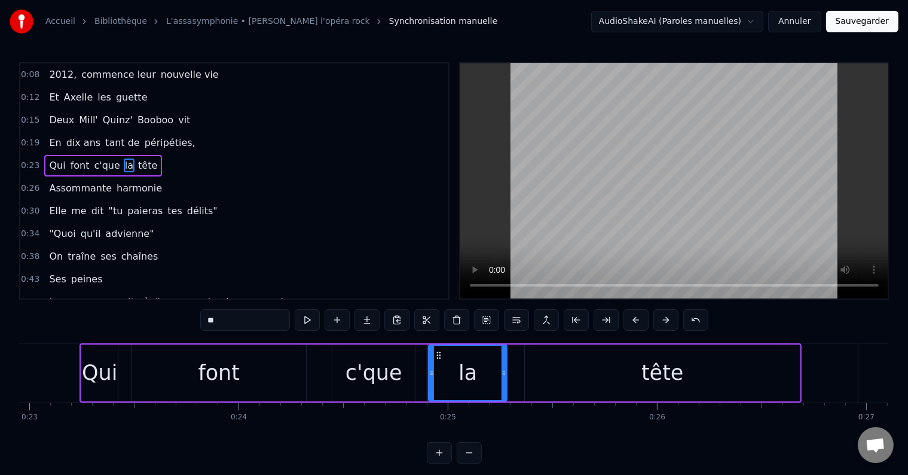
drag, startPoint x: 249, startPoint y: 310, endPoint x: 152, endPoint y: 310, distance: 96.3
click at [152, 310] on div "0:08 2012, commence leur nouvelle vie 0:12 Et Axelle les guette 0:15 Deux Mill'…" at bounding box center [454, 262] width 870 height 401
click at [168, 136] on span "péripéties," at bounding box center [170, 143] width 53 height 14
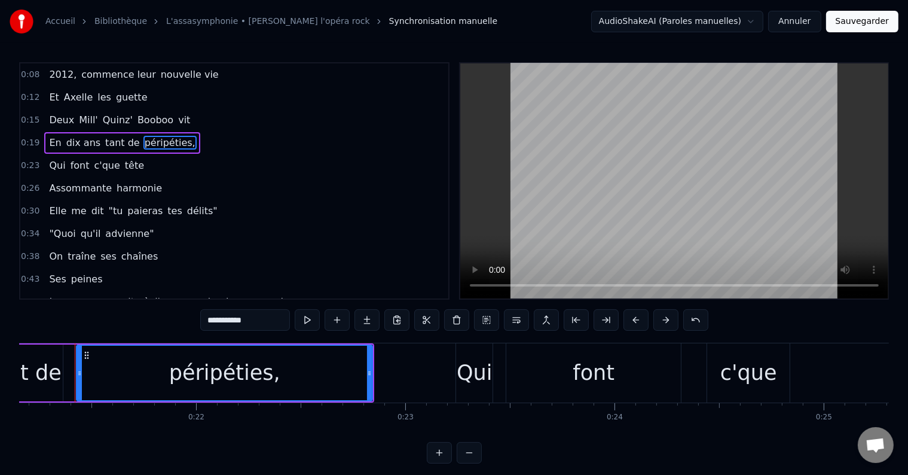
scroll to position [0, 4423]
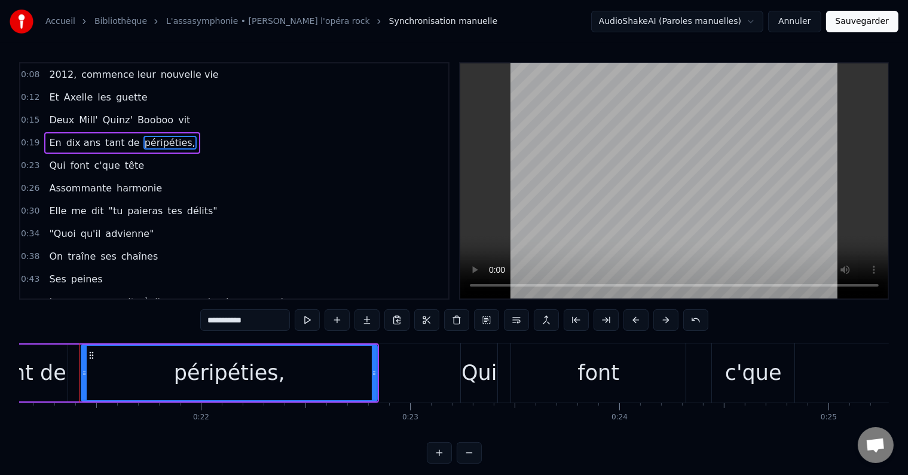
click at [124, 163] on span "tête" at bounding box center [135, 165] width 22 height 14
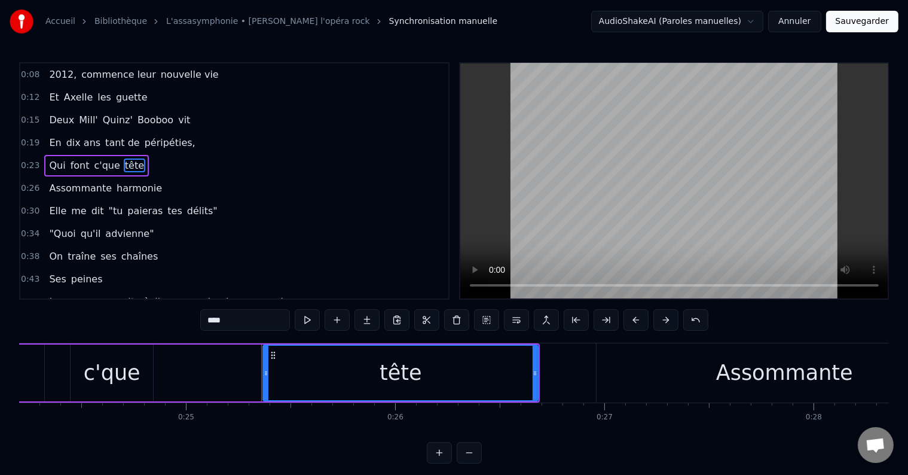
scroll to position [0, 5248]
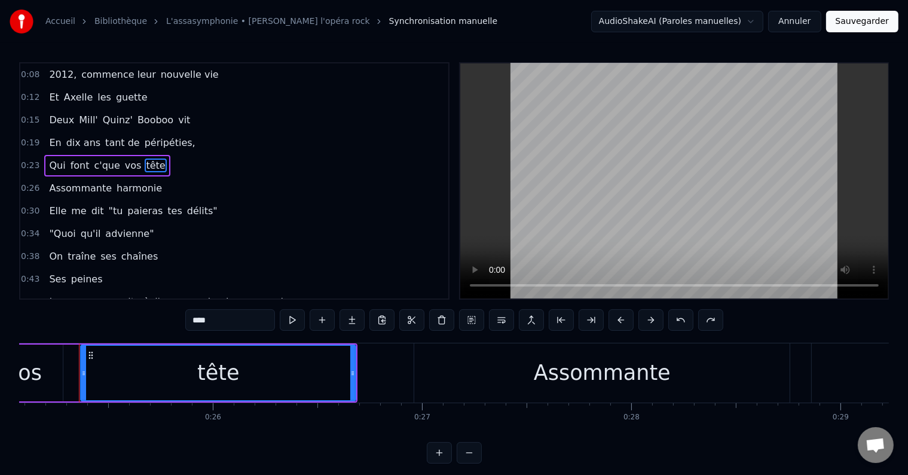
click at [127, 160] on span "vos" at bounding box center [133, 165] width 19 height 14
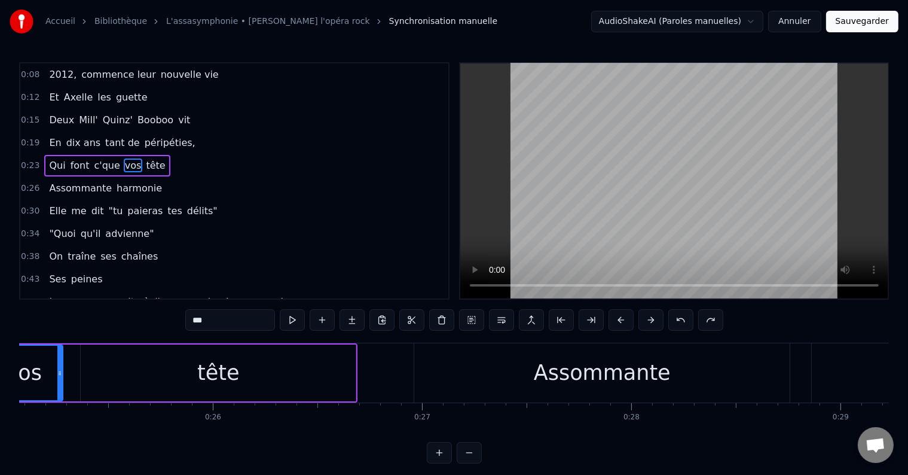
scroll to position [0, 5151]
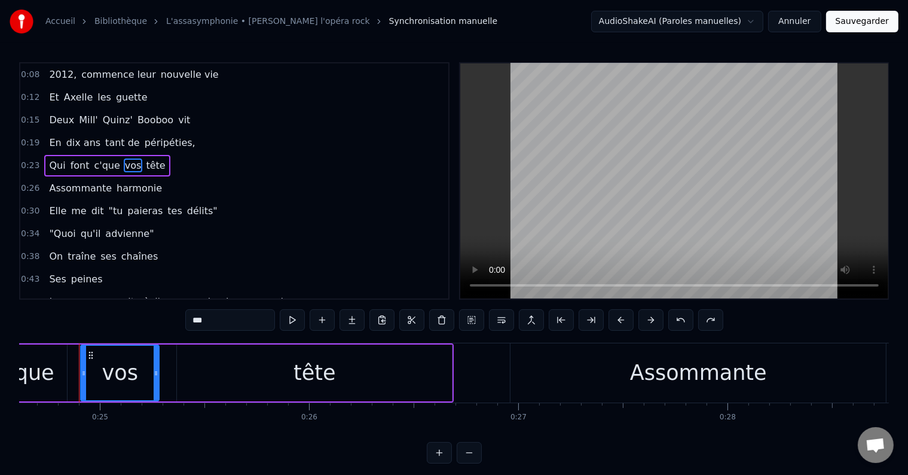
click at [225, 325] on input "***" at bounding box center [230, 320] width 90 height 22
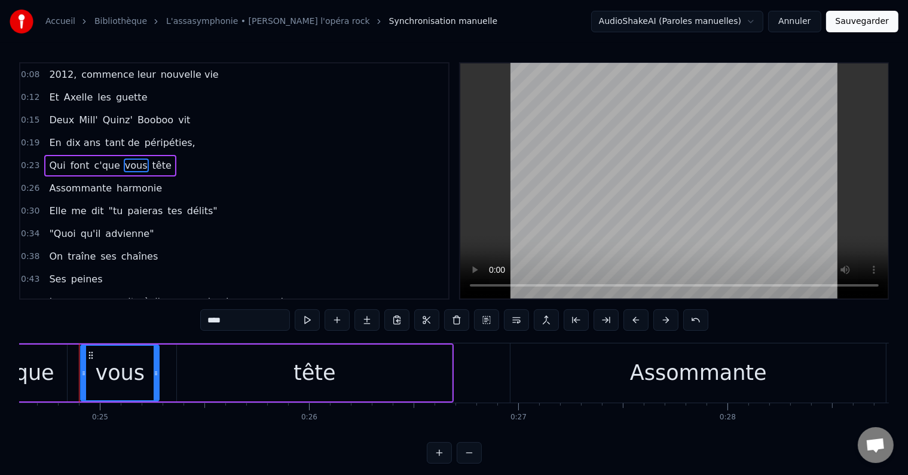
click at [151, 165] on span "tête" at bounding box center [162, 165] width 22 height 14
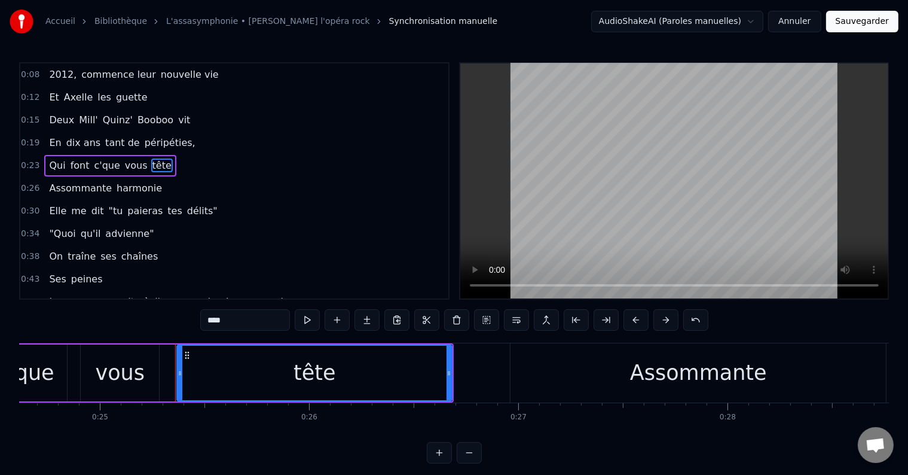
drag, startPoint x: 240, startPoint y: 328, endPoint x: 138, endPoint y: 328, distance: 101.7
click at [138, 328] on div "0:08 2012, commence leur nouvelle vie 0:12 Et Axelle les guette 0:15 Deux Mill'…" at bounding box center [454, 262] width 870 height 401
click at [62, 187] on span "Assommante" at bounding box center [80, 188] width 65 height 14
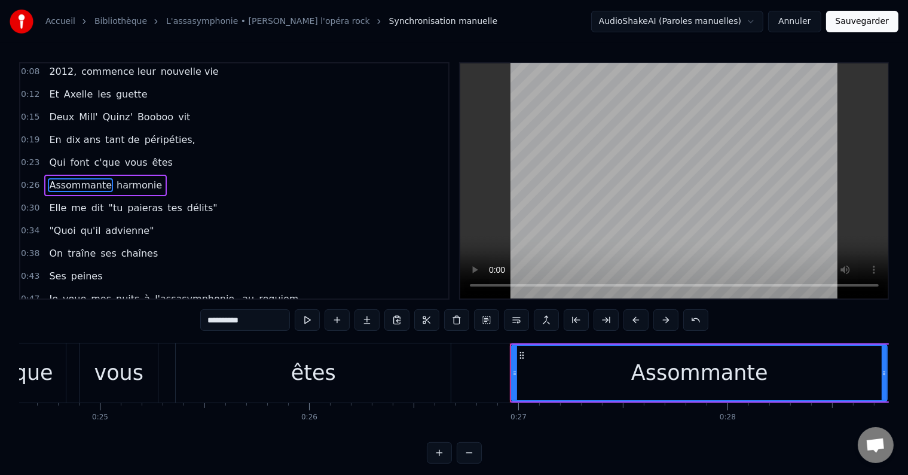
drag, startPoint x: 265, startPoint y: 321, endPoint x: 192, endPoint y: 313, distance: 74.0
click at [192, 313] on div "0:08 2012, commence leur nouvelle vie 0:12 Et Axelle les guette 0:15 Deux Mill'…" at bounding box center [454, 262] width 870 height 401
click at [96, 178] on span "harmonie" at bounding box center [110, 185] width 48 height 14
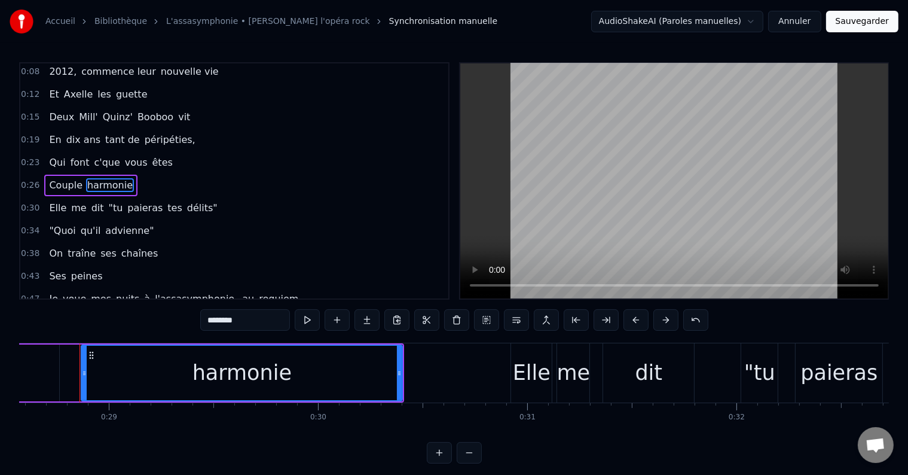
scroll to position [0, 0]
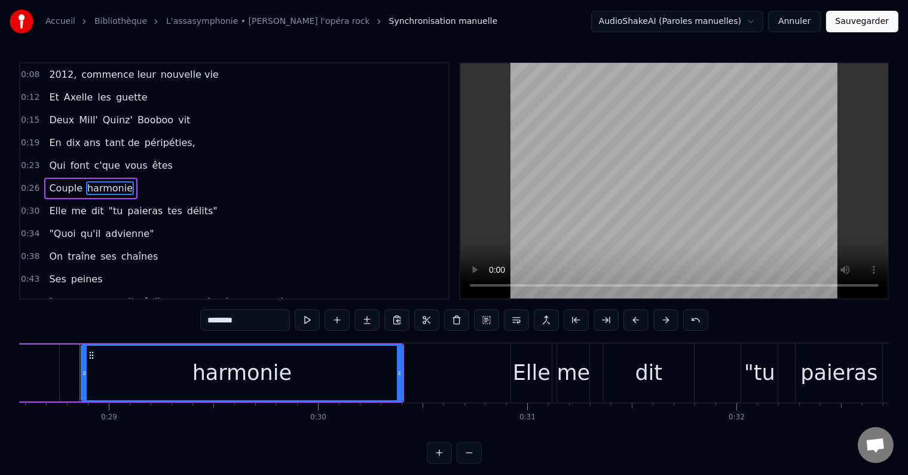
click at [60, 181] on span "Couple" at bounding box center [66, 188] width 36 height 14
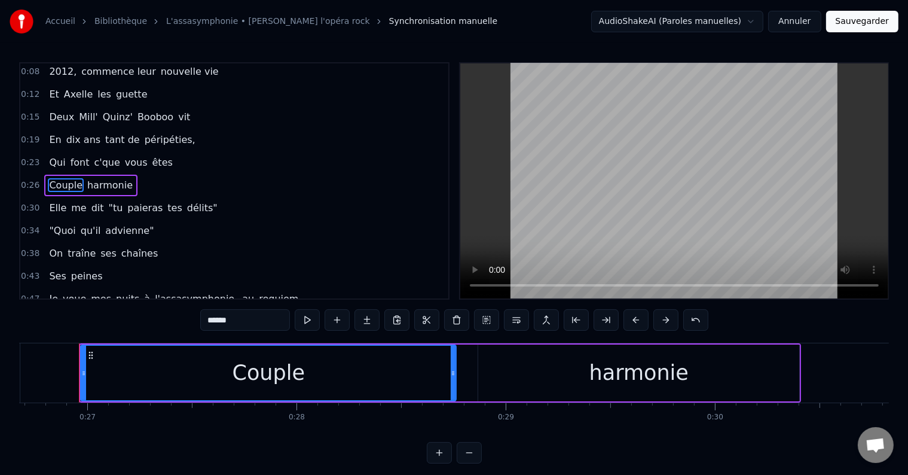
click at [242, 328] on input "******" at bounding box center [245, 320] width 90 height 22
click at [133, 178] on span "harmonie" at bounding box center [141, 185] width 48 height 14
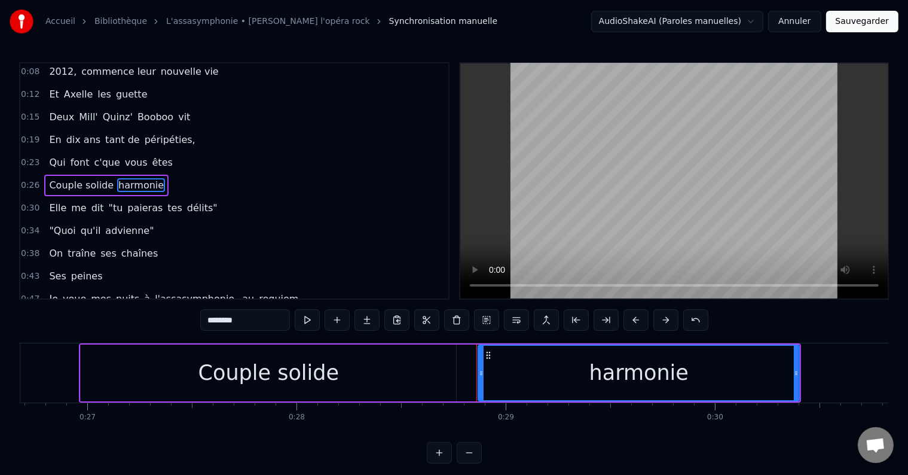
drag, startPoint x: 263, startPoint y: 325, endPoint x: 170, endPoint y: 321, distance: 93.4
click at [170, 321] on div "0:08 2012, commence leur nouvelle vie 0:12 Et Axelle les guette 0:15 Deux Mill'…" at bounding box center [454, 262] width 870 height 401
click at [70, 206] on span "me" at bounding box center [78, 208] width 17 height 14
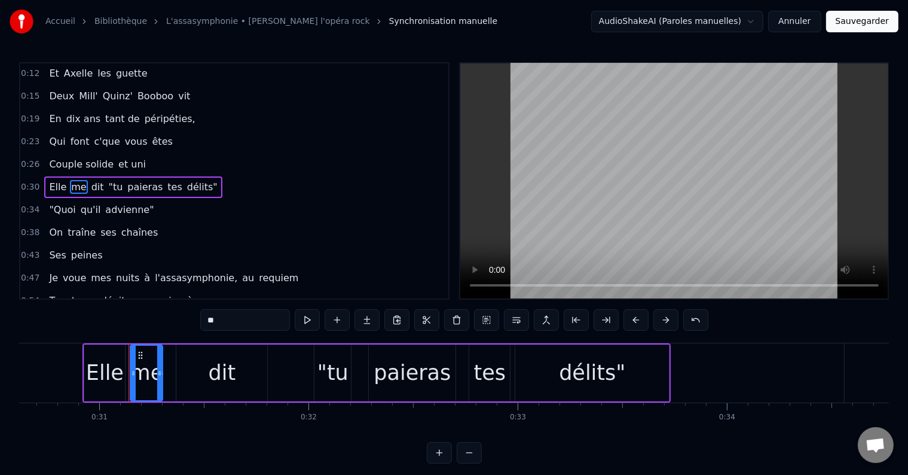
scroll to position [0, 6457]
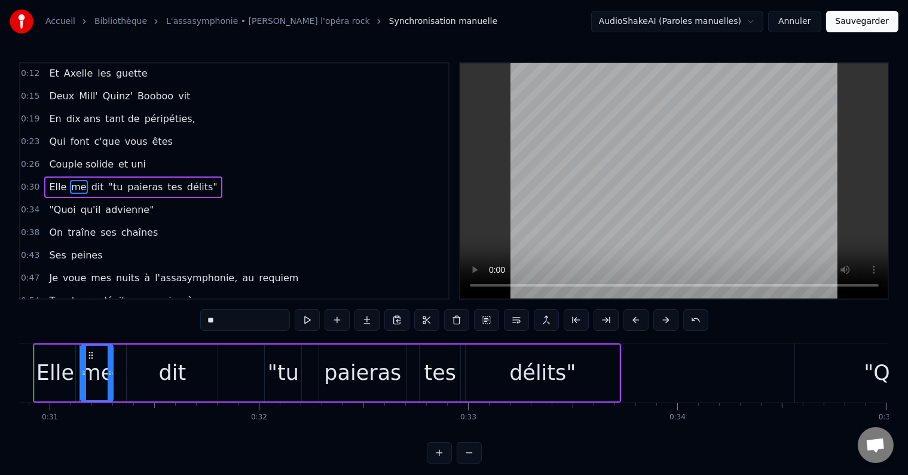
click at [50, 181] on span "Elle" at bounding box center [58, 187] width 20 height 14
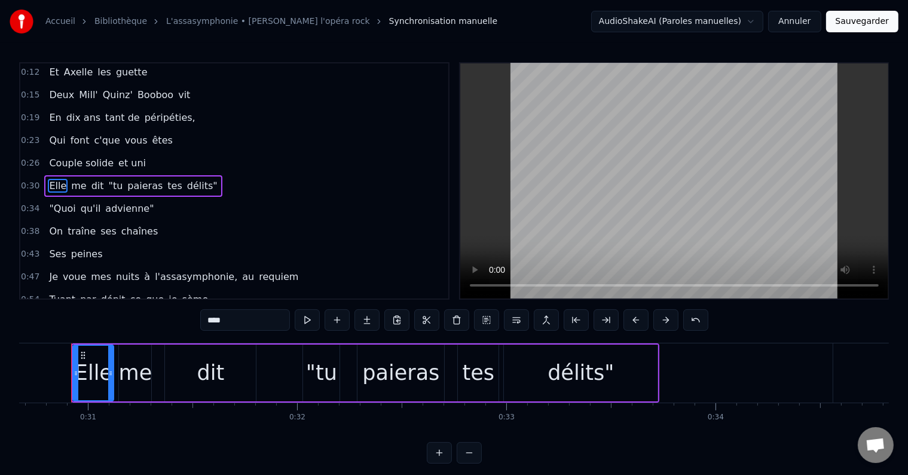
scroll to position [0, 6411]
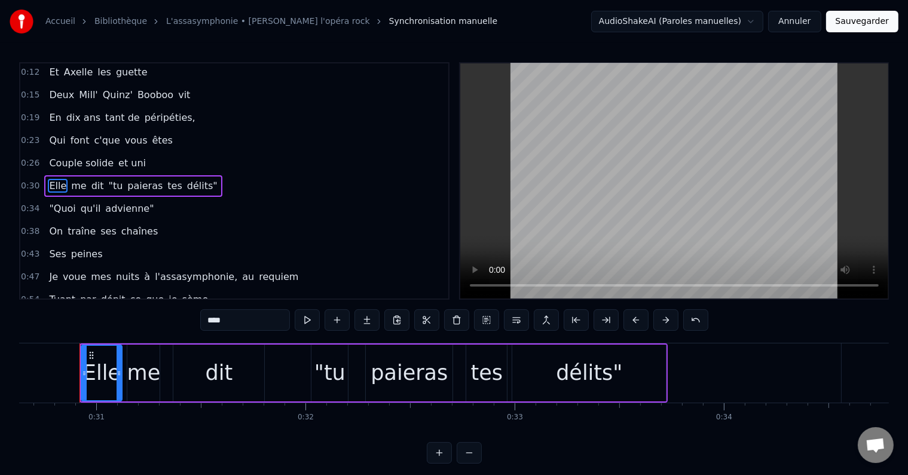
click at [232, 318] on input "****" at bounding box center [245, 320] width 90 height 22
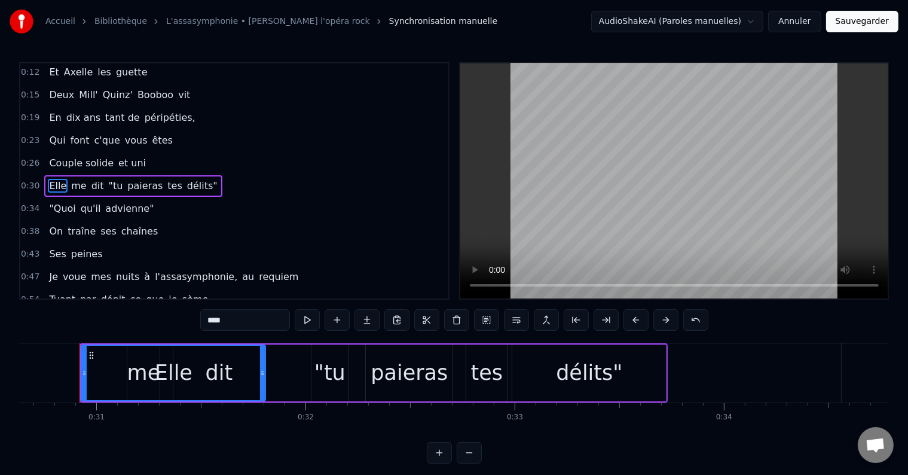
drag, startPoint x: 120, startPoint y: 370, endPoint x: 264, endPoint y: 404, distance: 147.6
click at [264, 404] on div "2012, commence leur nouvelle vie Et [PERSON_NAME] les guette Deux Mill' Quinz' …" at bounding box center [454, 388] width 870 height 90
click at [72, 186] on span "me" at bounding box center [78, 186] width 17 height 14
type input "**"
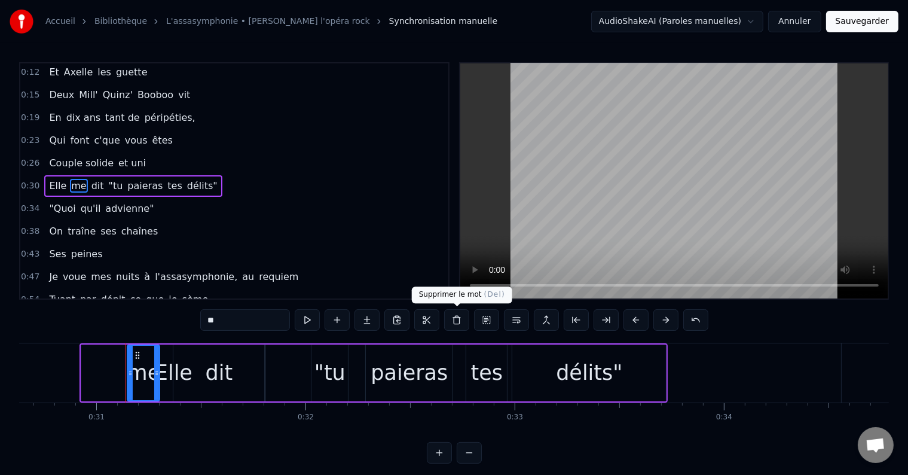
click at [457, 327] on button at bounding box center [456, 320] width 25 height 22
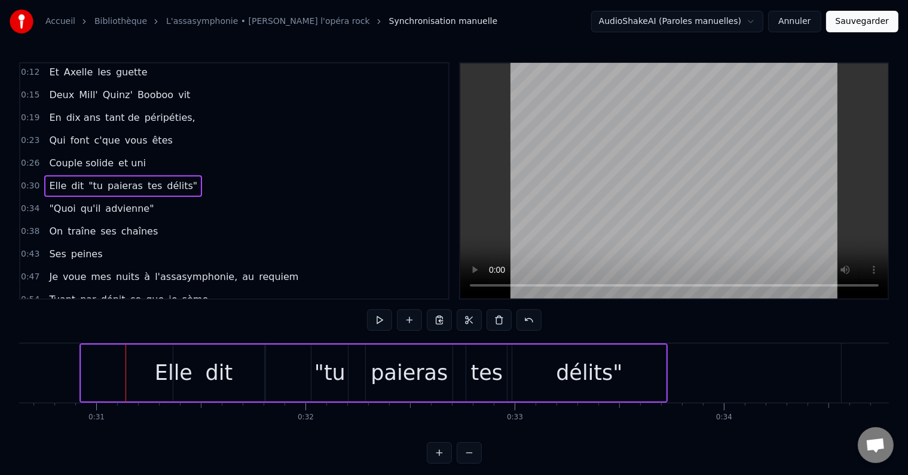
click at [72, 187] on span "dit" at bounding box center [77, 186] width 15 height 14
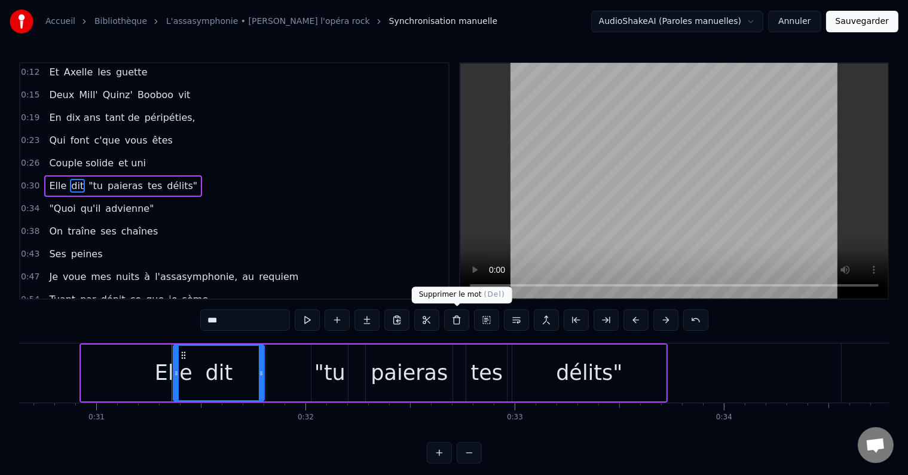
click at [445, 328] on button at bounding box center [456, 320] width 25 height 22
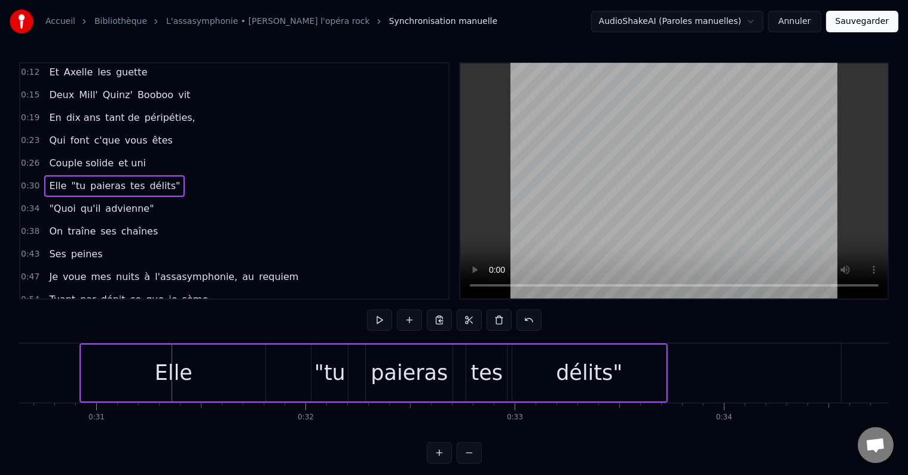
click at [50, 179] on span "Elle" at bounding box center [58, 186] width 20 height 14
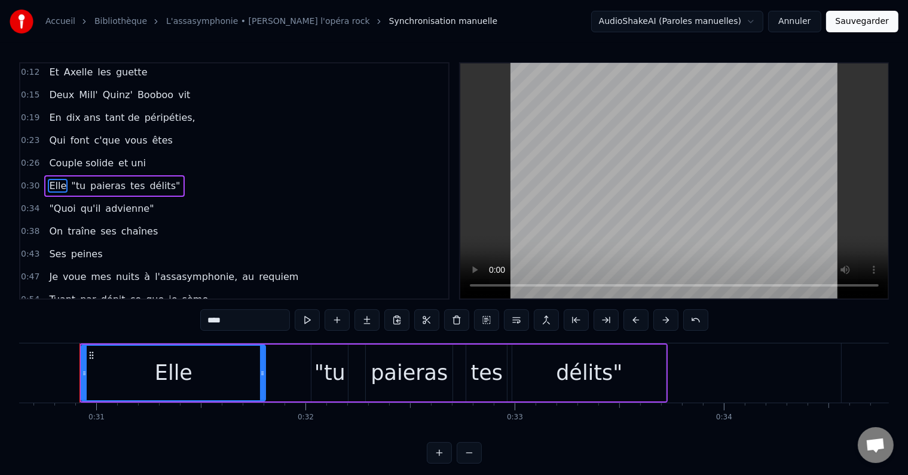
drag, startPoint x: 239, startPoint y: 324, endPoint x: 160, endPoint y: 334, distance: 79.6
click at [160, 334] on div "0:08 2012, commence leur nouvelle vie 0:12 Et Axelle les guette 0:15 Deux Mill'…" at bounding box center [454, 262] width 870 height 401
click at [265, 318] on input "**********" at bounding box center [245, 320] width 90 height 22
click at [111, 179] on span ""tu" at bounding box center [119, 186] width 17 height 14
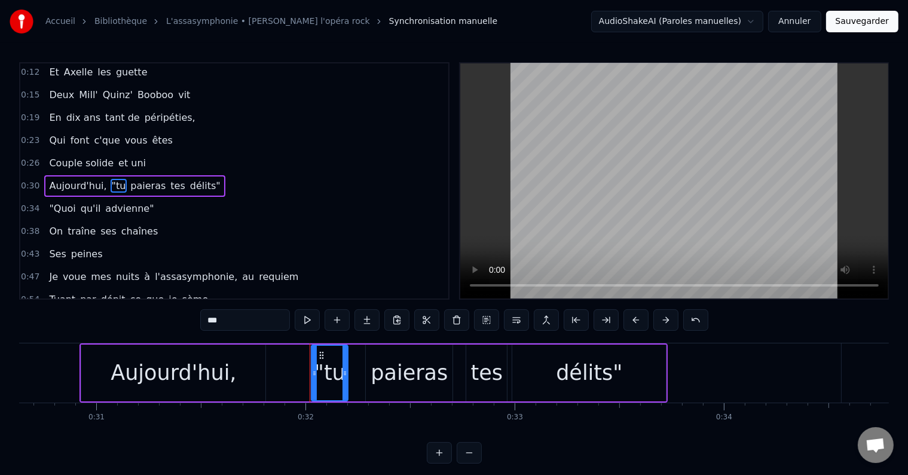
drag, startPoint x: 261, startPoint y: 318, endPoint x: 142, endPoint y: 306, distance: 119.0
click at [142, 306] on div "0:08 2012, commence leur nouvelle vie 0:12 Et Axelle les guette 0:15 Deux Mill'…" at bounding box center [454, 262] width 870 height 401
click at [151, 179] on span "paieras" at bounding box center [170, 186] width 38 height 14
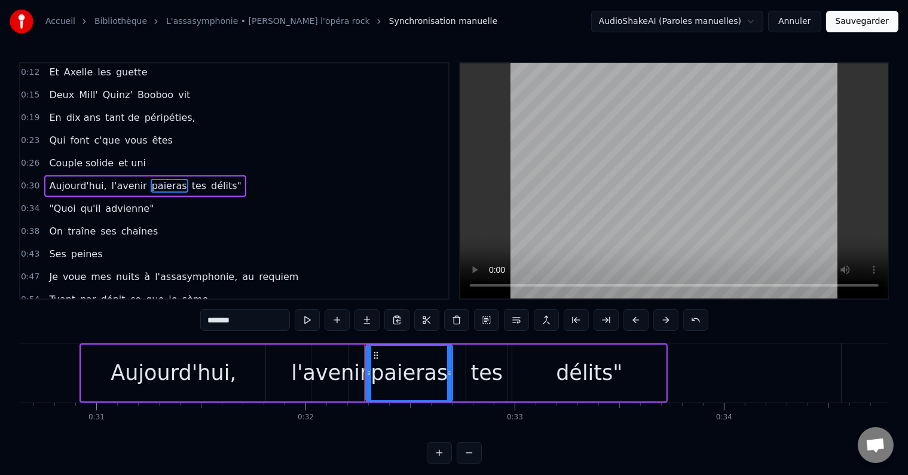
click at [344, 374] on div "l'avenir" at bounding box center [329, 373] width 77 height 32
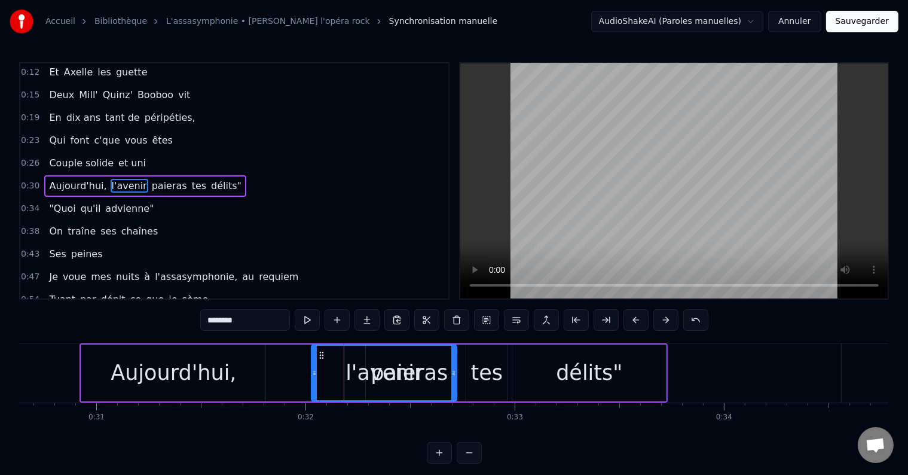
drag, startPoint x: 346, startPoint y: 373, endPoint x: 454, endPoint y: 392, distance: 110.5
click at [454, 392] on div at bounding box center [453, 373] width 5 height 54
click at [155, 183] on span "paieras" at bounding box center [170, 186] width 38 height 14
type input "*******"
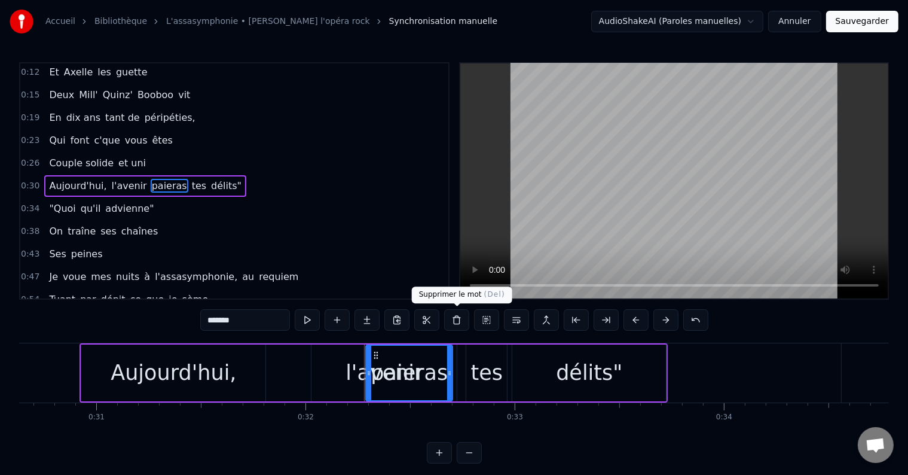
click at [452, 326] on button at bounding box center [456, 320] width 25 height 22
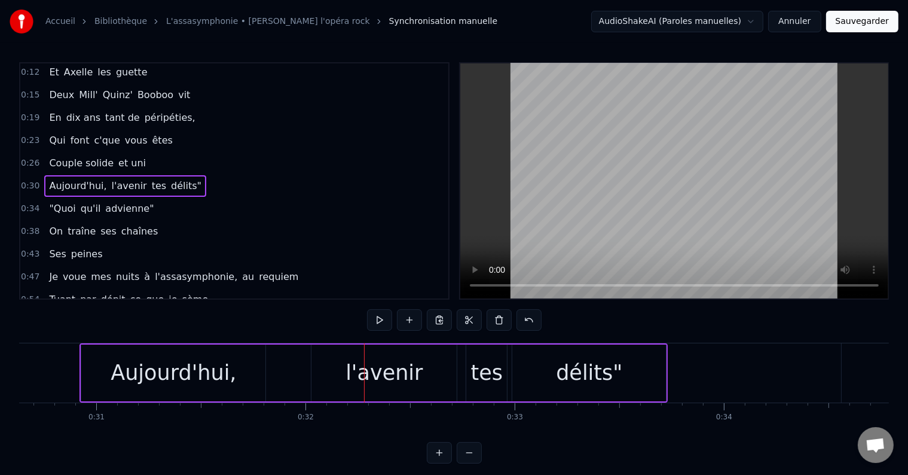
click at [151, 182] on span "tes" at bounding box center [159, 186] width 17 height 14
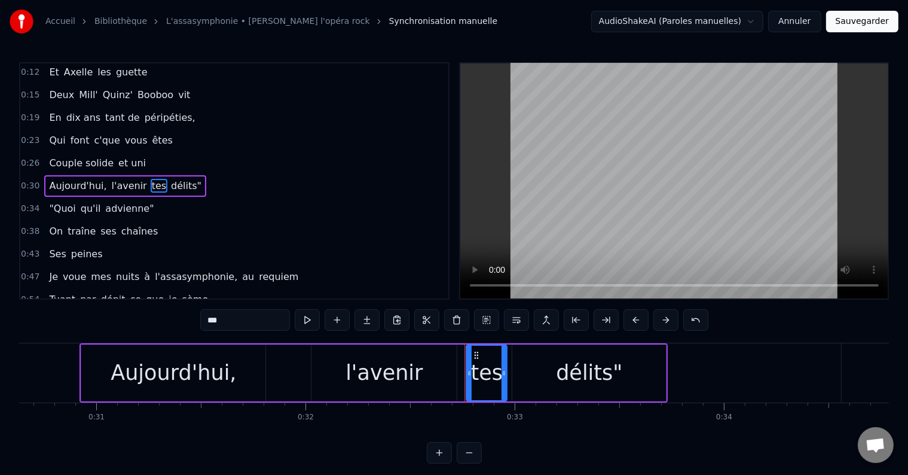
drag, startPoint x: 270, startPoint y: 321, endPoint x: 169, endPoint y: 308, distance: 102.4
click at [169, 308] on div "0:08 2012, commence leur nouvelle vie 0:12 Et Axelle les guette 0:15 Deux Mill'…" at bounding box center [454, 262] width 870 height 401
click at [178, 179] on span "délits"" at bounding box center [194, 186] width 33 height 14
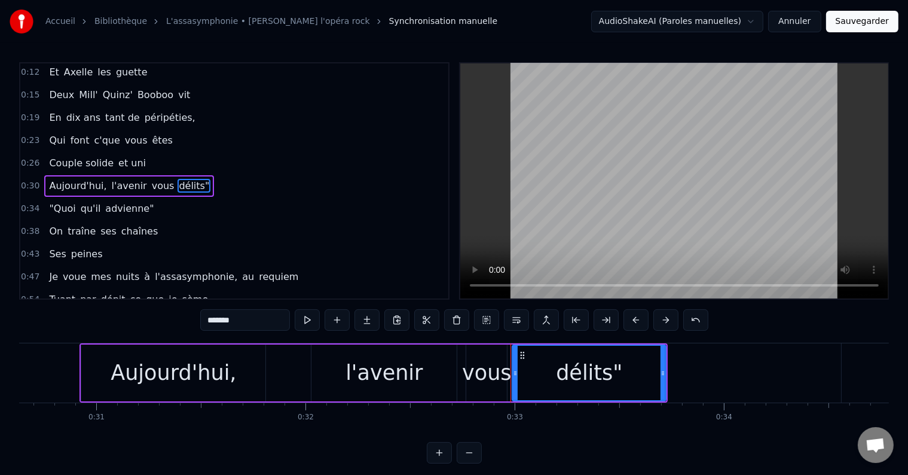
drag, startPoint x: 246, startPoint y: 320, endPoint x: 172, endPoint y: 321, distance: 74.1
click at [172, 321] on div "0:08 2012, commence leur nouvelle vie 0:12 Et Axelle les guette 0:15 Deux Mill'…" at bounding box center [454, 262] width 870 height 401
click at [62, 202] on span ""Quoi" at bounding box center [62, 209] width 29 height 14
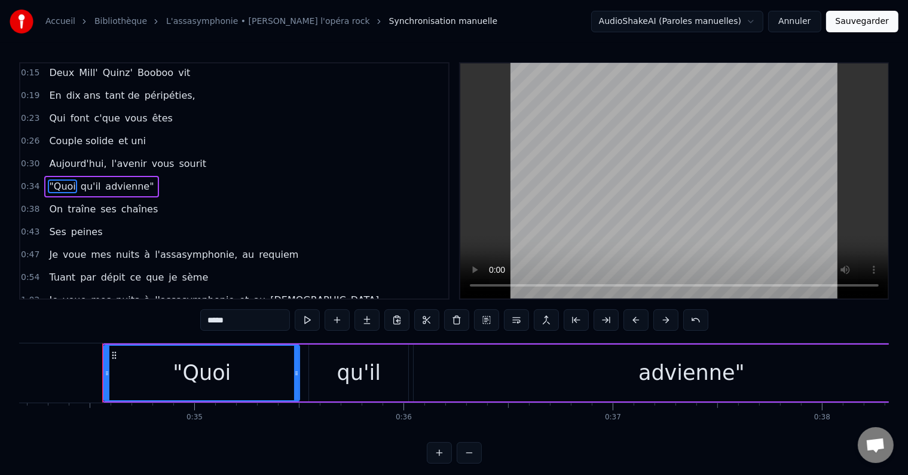
scroll to position [0, 7173]
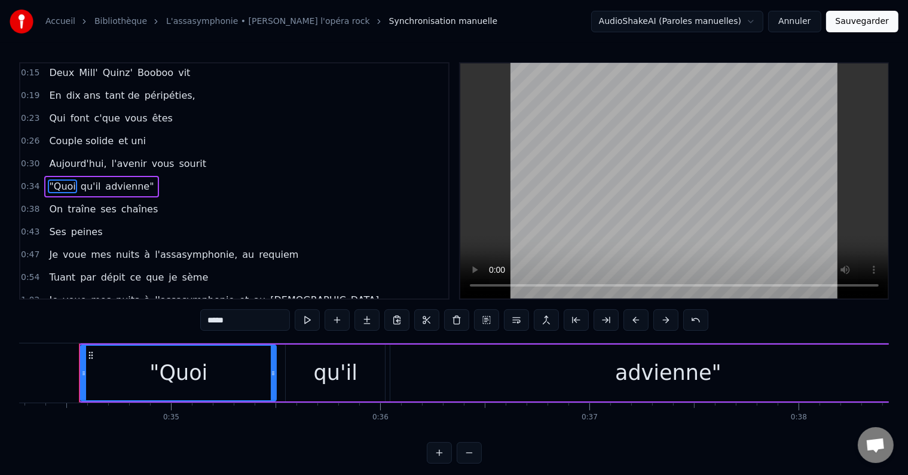
click at [48, 203] on span "On" at bounding box center [56, 209] width 16 height 14
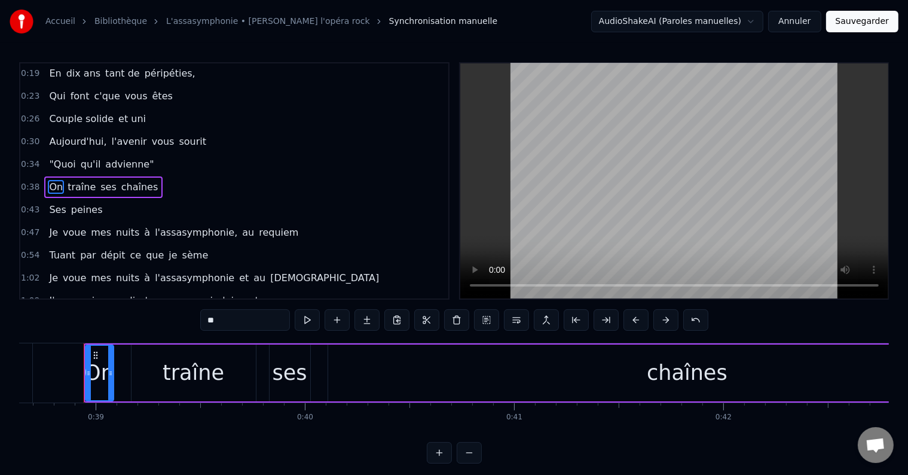
scroll to position [0, 8089]
drag, startPoint x: 237, startPoint y: 314, endPoint x: 154, endPoint y: 318, distance: 83.8
click at [154, 318] on div "0:08 2012, commence leur nouvelle vie 0:12 Et Axelle les guette 0:15 Deux Mill'…" at bounding box center [454, 262] width 870 height 401
click at [69, 180] on span "traîne" at bounding box center [84, 187] width 30 height 14
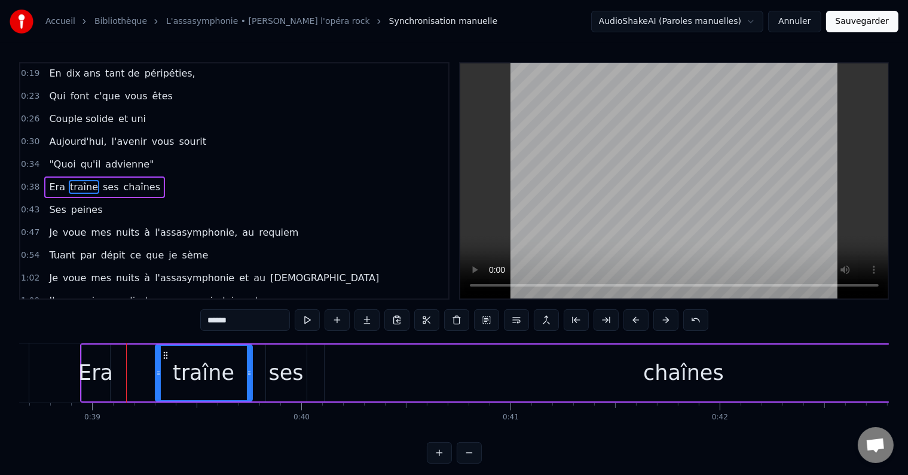
drag, startPoint x: 130, startPoint y: 374, endPoint x: 157, endPoint y: 386, distance: 29.7
click at [157, 386] on div at bounding box center [158, 373] width 5 height 54
click at [196, 380] on div "traîne" at bounding box center [203, 373] width 62 height 32
drag, startPoint x: 242, startPoint y: 321, endPoint x: 177, endPoint y: 330, distance: 65.2
click at [177, 330] on div "0:08 2012, commence leur nouvelle vie 0:12 Et Axelle les guette 0:15 Deux Mill'…" at bounding box center [454, 262] width 870 height 401
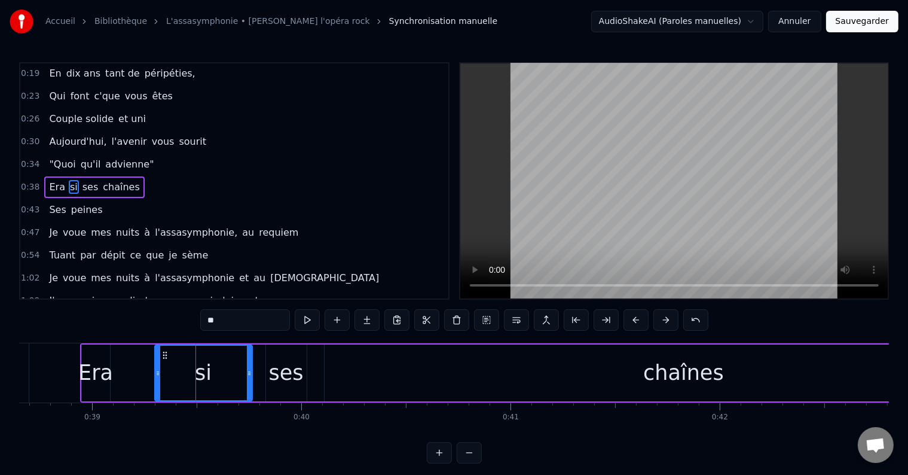
click at [281, 373] on div "ses" at bounding box center [285, 373] width 35 height 32
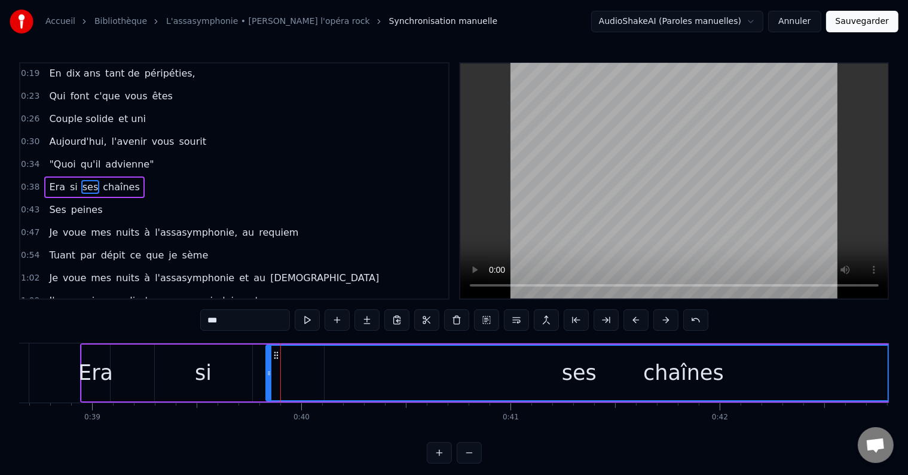
drag, startPoint x: 300, startPoint y: 378, endPoint x: 887, endPoint y: 413, distance: 587.6
click at [887, 413] on div "2012, commence leur nouvelle vie Et [PERSON_NAME] les guette Deux Mill' Quinz' …" at bounding box center [454, 388] width 870 height 90
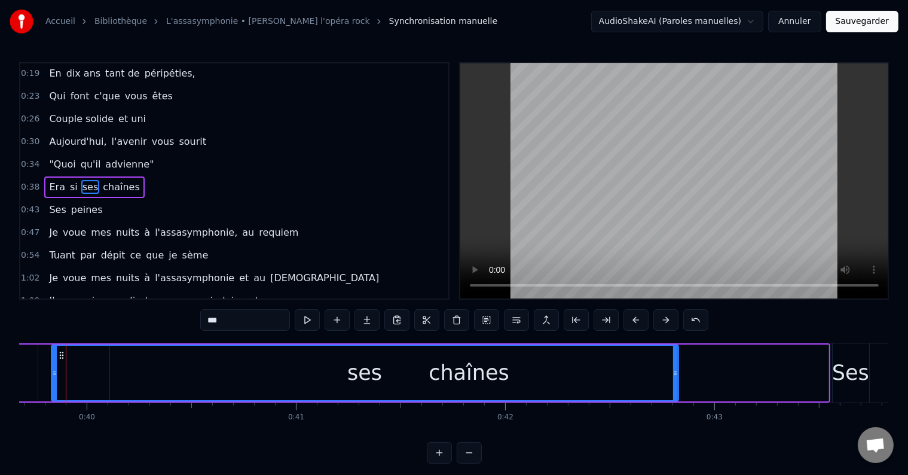
scroll to position [0, 8358]
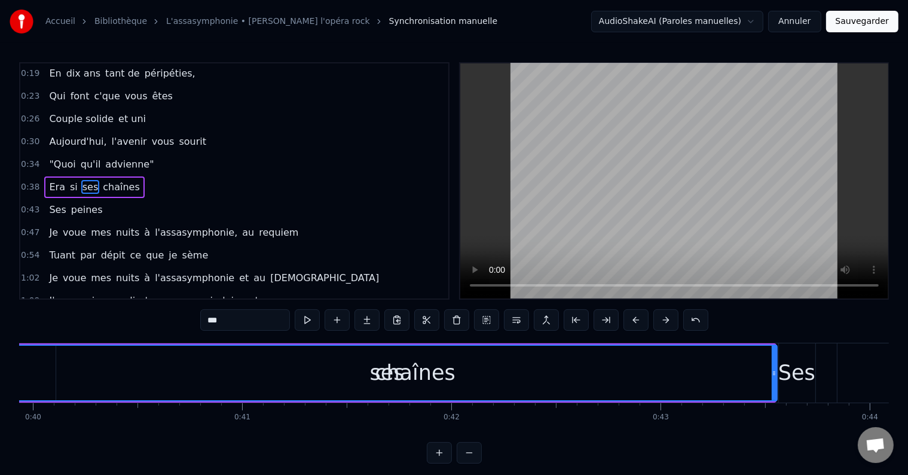
drag, startPoint x: 621, startPoint y: 367, endPoint x: 774, endPoint y: 392, distance: 155.2
click at [774, 392] on div at bounding box center [774, 373] width 5 height 54
click at [233, 315] on input "***" at bounding box center [245, 320] width 90 height 22
click at [139, 180] on span "chaînes" at bounding box center [152, 187] width 39 height 14
type input "*******"
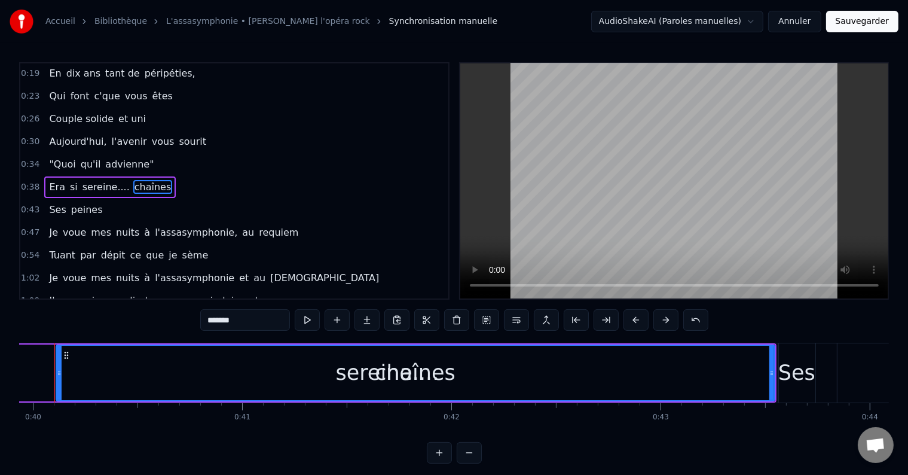
scroll to position [0, 8333]
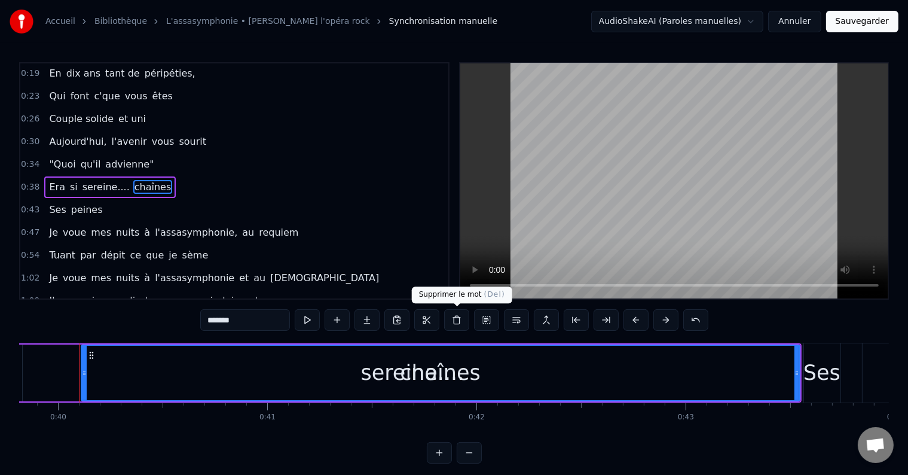
click at [457, 325] on button at bounding box center [456, 320] width 25 height 22
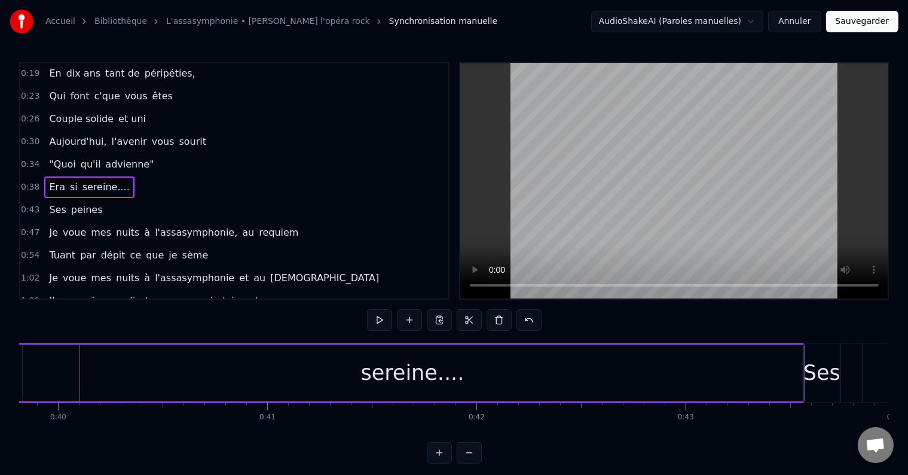
click at [49, 203] on span "Ses" at bounding box center [57, 210] width 19 height 14
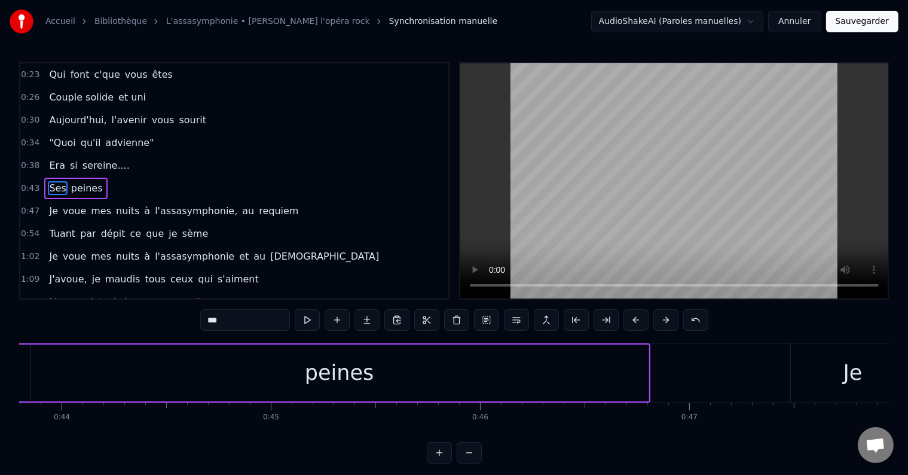
scroll to position [0, 9112]
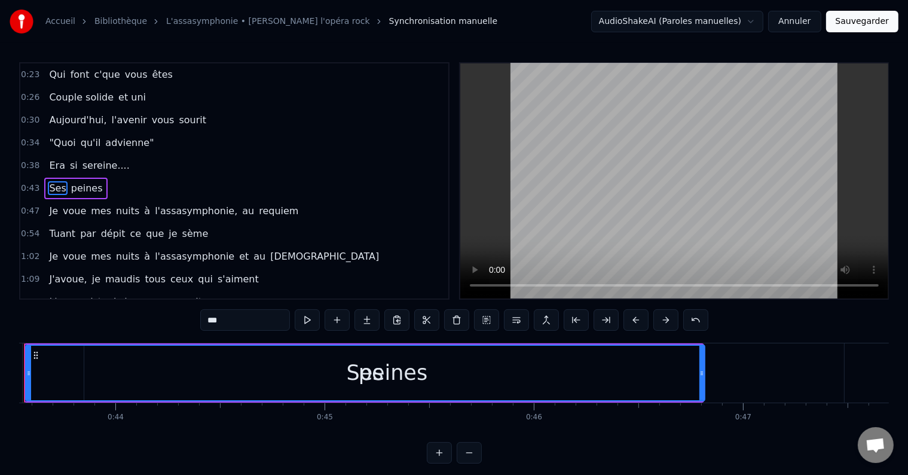
drag, startPoint x: 58, startPoint y: 373, endPoint x: 701, endPoint y: 392, distance: 643.1
click at [701, 392] on div at bounding box center [702, 373] width 5 height 54
drag, startPoint x: 237, startPoint y: 322, endPoint x: 177, endPoint y: 332, distance: 61.2
click at [177, 332] on div "0:08 2012, commence leur nouvelle vie 0:12 Et Axelle les guette 0:15 Deux Mill'…" at bounding box center [454, 262] width 870 height 401
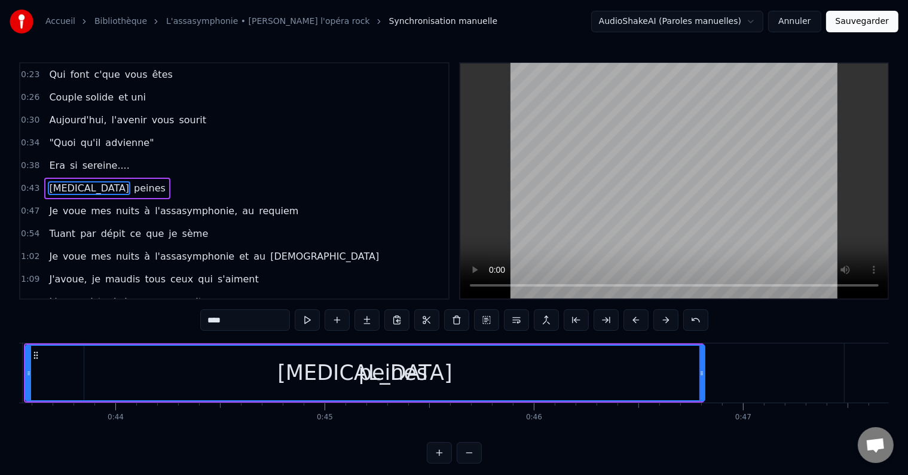
click at [133, 181] on span "peines" at bounding box center [150, 188] width 34 height 14
type input "******"
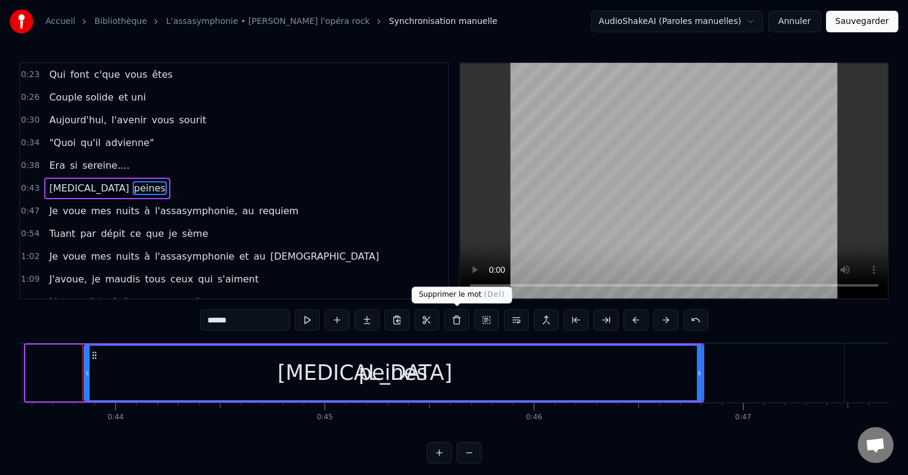
click at [457, 327] on button at bounding box center [456, 320] width 25 height 22
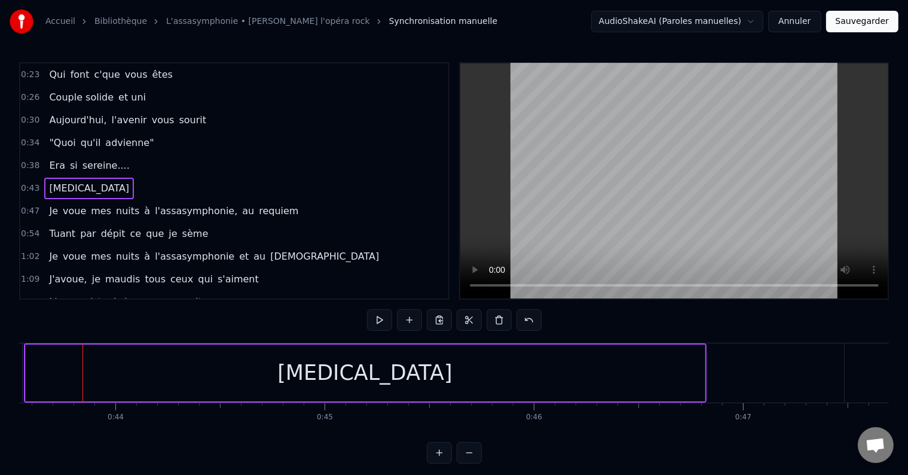
click at [49, 204] on span "Je" at bounding box center [53, 211] width 11 height 14
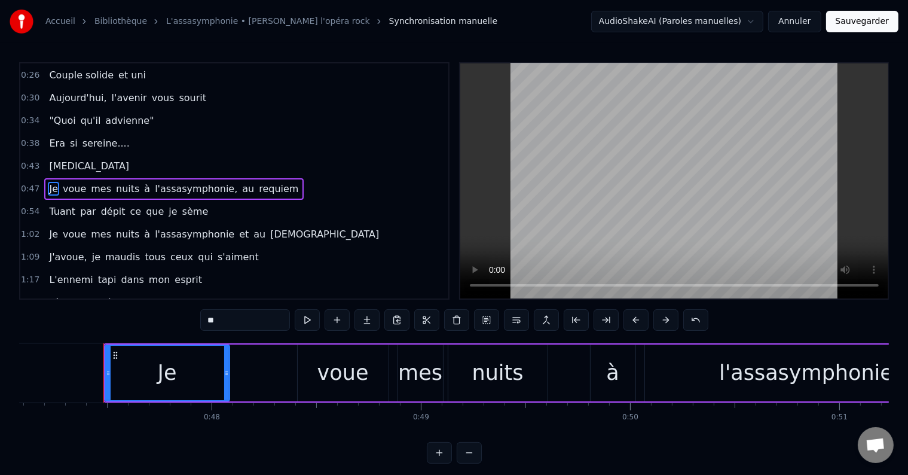
scroll to position [0, 9877]
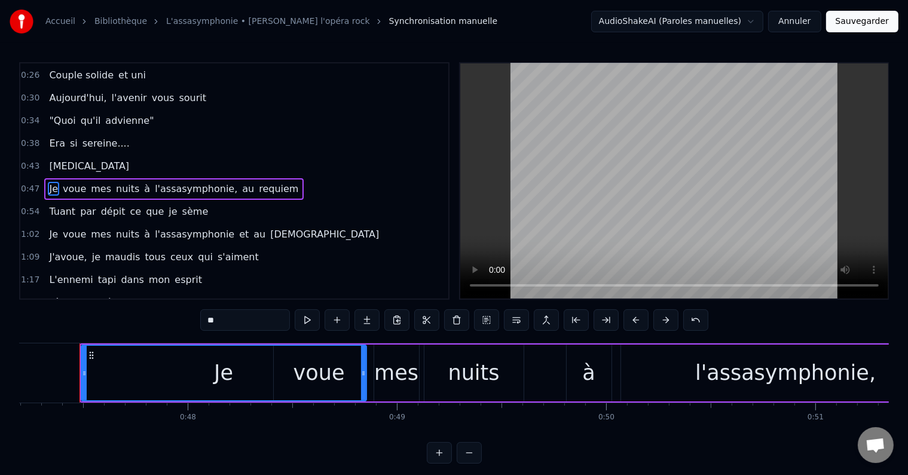
drag, startPoint x: 200, startPoint y: 382, endPoint x: 361, endPoint y: 418, distance: 164.8
click at [361, 418] on div "2012, commence leur nouvelle vie Et [PERSON_NAME] les guette Deux Mill' Quinz' …" at bounding box center [454, 388] width 870 height 90
drag, startPoint x: 235, startPoint y: 325, endPoint x: 172, endPoint y: 321, distance: 63.6
click at [172, 321] on div "0:08 2012, commence leur nouvelle vie 0:12 Et Axelle les guette 0:15 Deux Mill'…" at bounding box center [454, 262] width 870 height 401
click at [91, 184] on span "voue" at bounding box center [98, 189] width 26 height 14
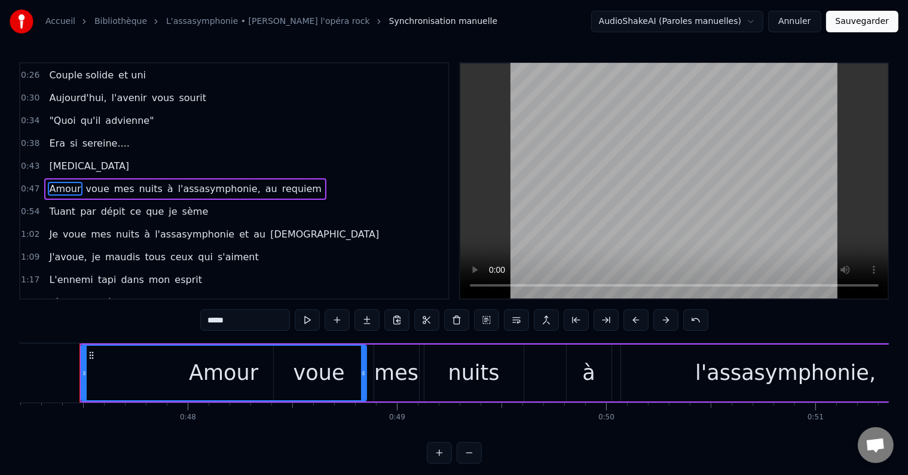
type input "****"
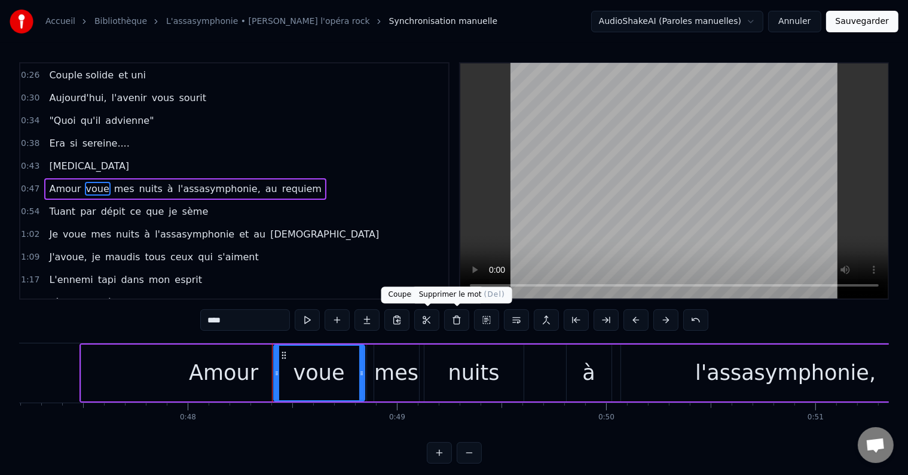
click at [459, 319] on button at bounding box center [456, 320] width 25 height 22
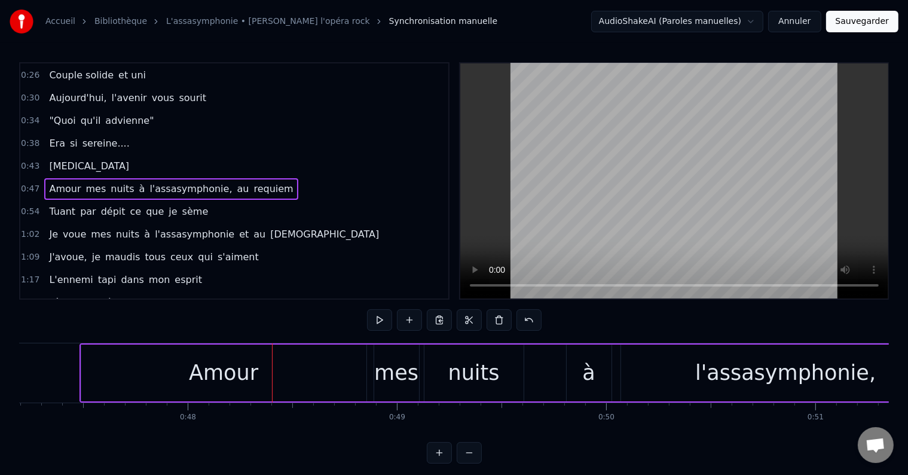
click at [90, 182] on span "mes" at bounding box center [96, 189] width 23 height 14
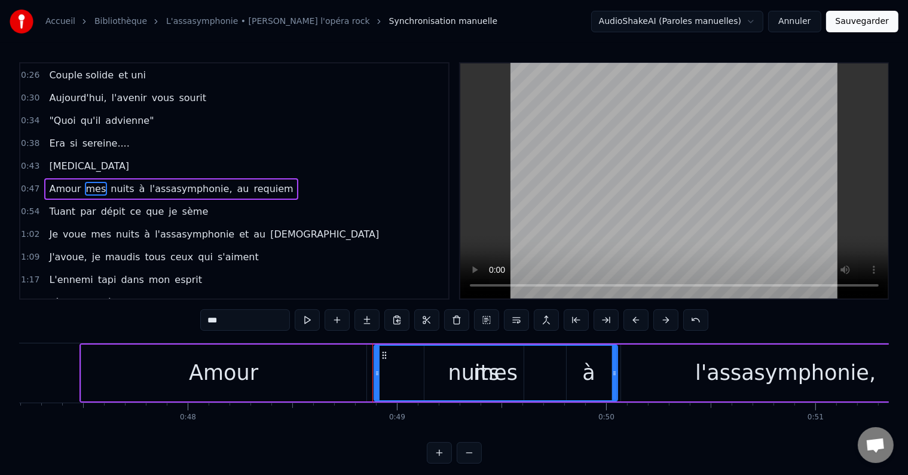
drag, startPoint x: 415, startPoint y: 373, endPoint x: 614, endPoint y: 402, distance: 200.7
click at [614, 402] on div "2012, commence leur nouvelle vie Et [PERSON_NAME] les guette Deux Mill' Quinz' …" at bounding box center [454, 388] width 870 height 90
drag, startPoint x: 240, startPoint y: 315, endPoint x: 178, endPoint y: 328, distance: 64.3
click at [178, 328] on div "0:08 2012, commence leur nouvelle vie 0:12 Et Axelle les guette 0:15 Deux Mill'…" at bounding box center [454, 262] width 870 height 401
click at [115, 184] on span "nuits" at bounding box center [126, 189] width 26 height 14
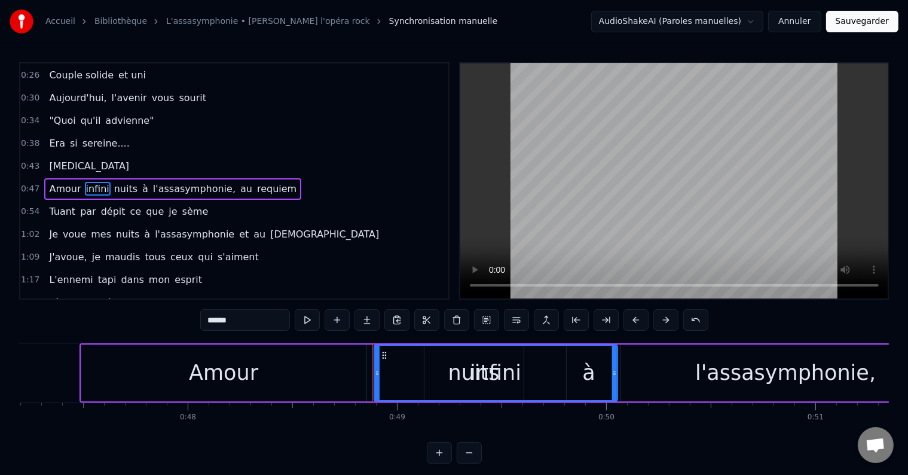
type input "*****"
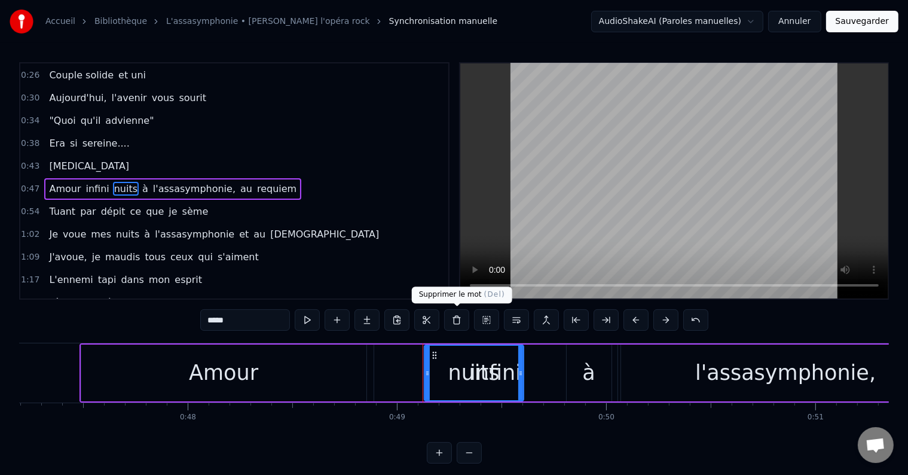
click at [453, 326] on button at bounding box center [456, 320] width 25 height 22
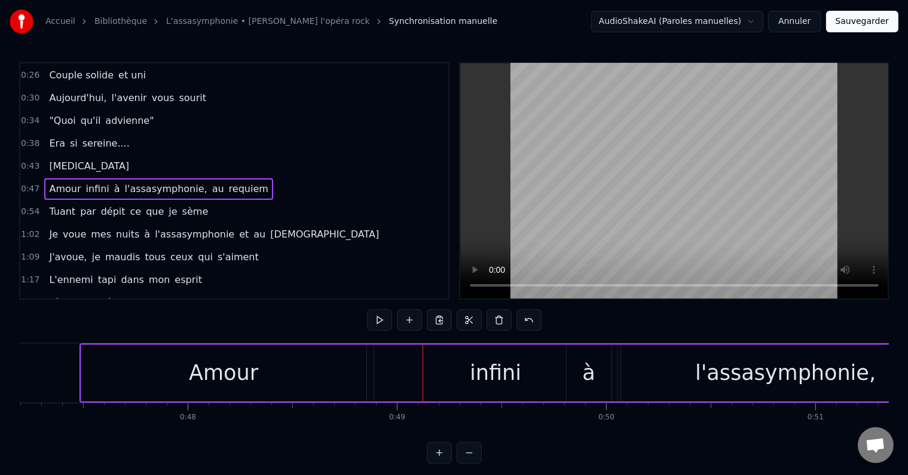
click at [124, 182] on span "l'assasymphonie," at bounding box center [166, 189] width 85 height 14
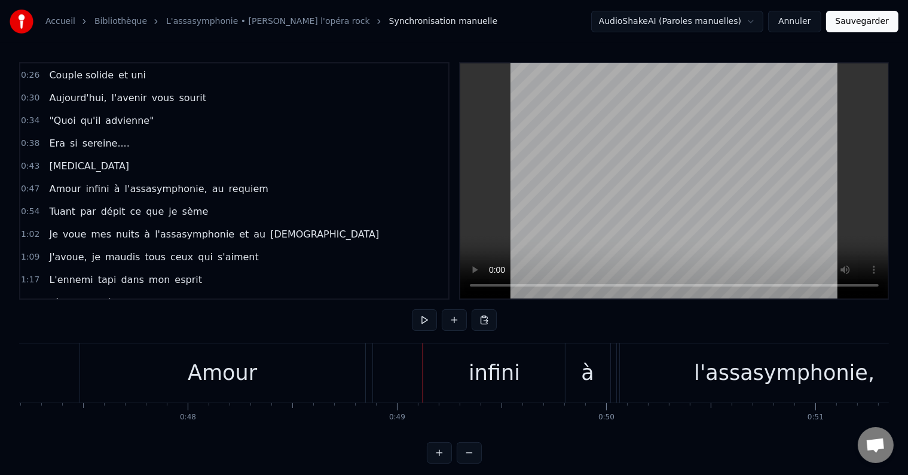
click at [113, 182] on span "à" at bounding box center [117, 189] width 8 height 14
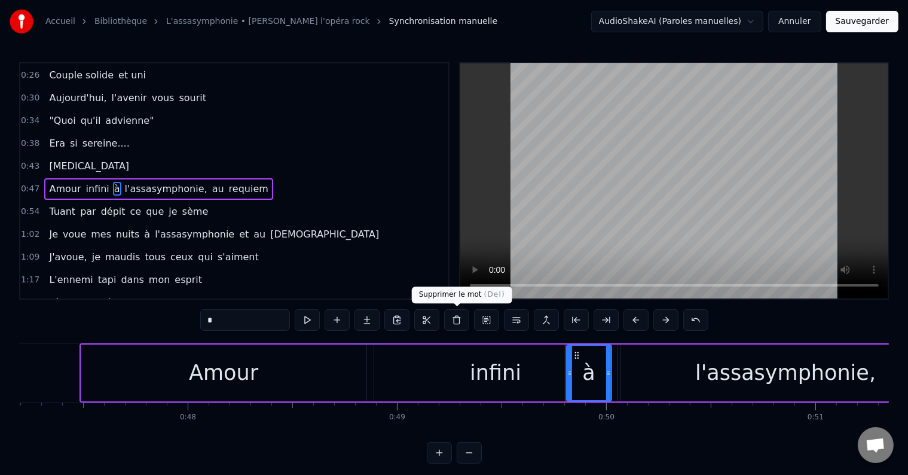
click at [450, 323] on button at bounding box center [456, 320] width 25 height 22
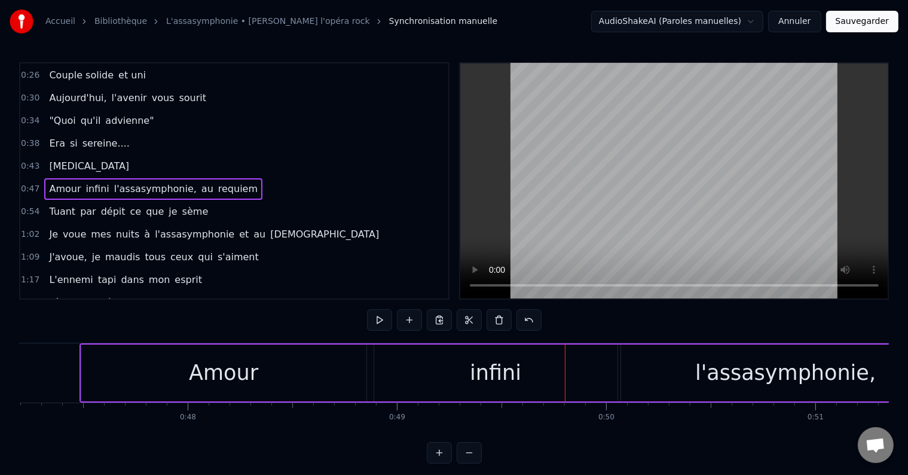
click at [129, 182] on span "l'assasymphonie," at bounding box center [155, 189] width 85 height 14
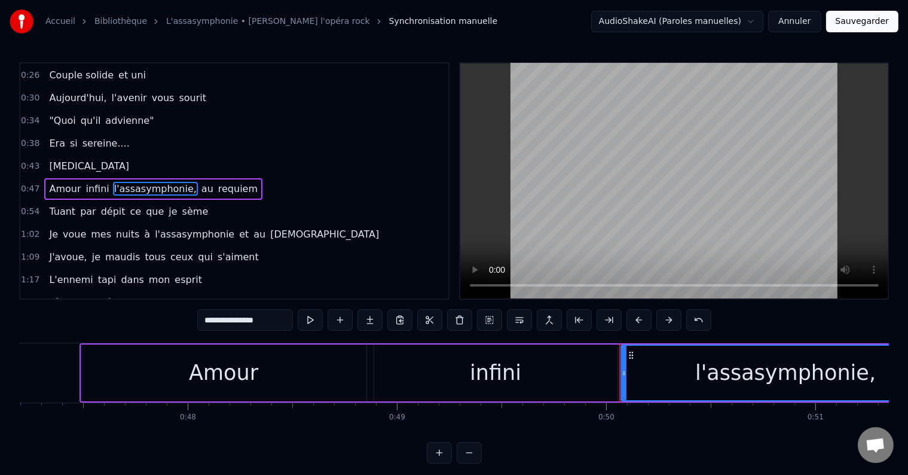
drag, startPoint x: 283, startPoint y: 319, endPoint x: 134, endPoint y: 307, distance: 149.4
click at [134, 307] on div "0:08 2012, commence leur nouvelle vie 0:12 Et Axelle les guette 0:15 Deux Mill'…" at bounding box center [454, 262] width 870 height 401
click at [202, 184] on span "au" at bounding box center [209, 189] width 14 height 14
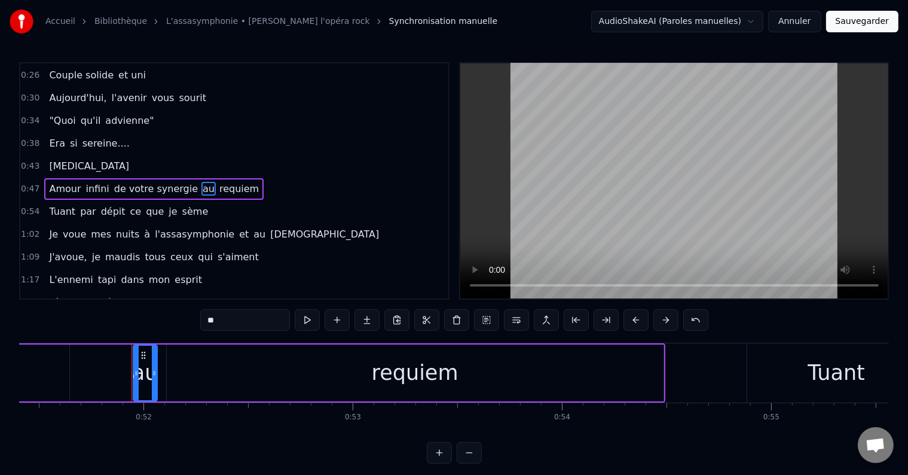
scroll to position [0, 10811]
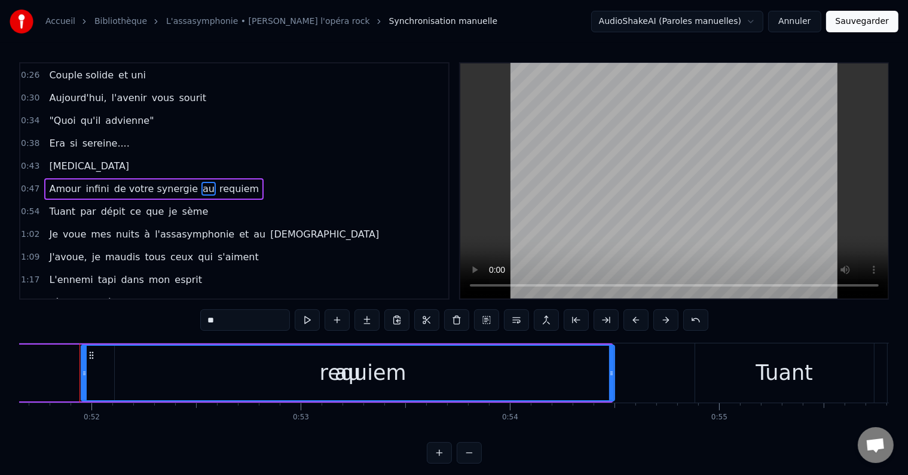
drag, startPoint x: 103, startPoint y: 372, endPoint x: 614, endPoint y: 380, distance: 510.7
click at [614, 380] on div at bounding box center [611, 373] width 5 height 54
drag, startPoint x: 231, startPoint y: 325, endPoint x: 202, endPoint y: 325, distance: 29.3
click at [202, 325] on input "**" at bounding box center [245, 320] width 90 height 22
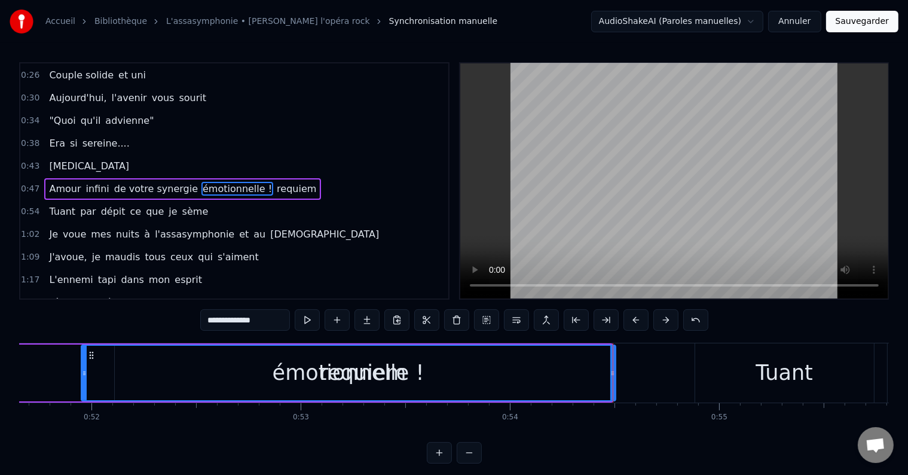
click at [276, 184] on span "requiem" at bounding box center [297, 189] width 42 height 14
type input "*******"
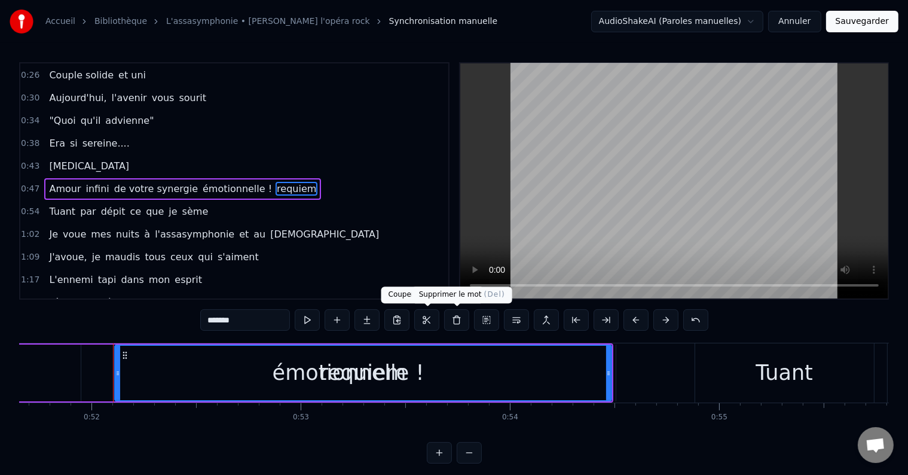
click at [459, 320] on button at bounding box center [456, 320] width 25 height 22
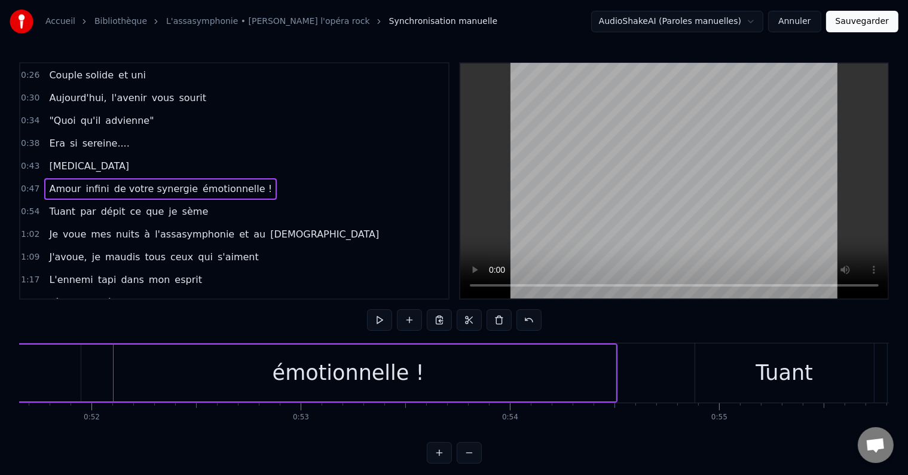
click at [58, 205] on span "Tuant" at bounding box center [62, 212] width 29 height 14
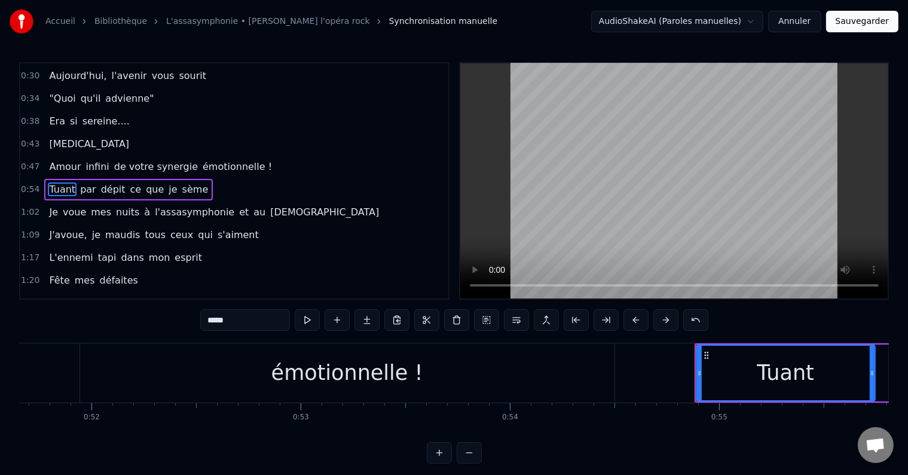
click at [51, 182] on span "Tuant" at bounding box center [62, 189] width 29 height 14
drag, startPoint x: 254, startPoint y: 320, endPoint x: 123, endPoint y: 323, distance: 131.0
click at [123, 323] on div "0:08 2012, commence leur nouvelle vie 0:12 Et Axelle les guette 0:15 Deux Mill'…" at bounding box center [454, 262] width 870 height 401
click at [74, 182] on span "par" at bounding box center [75, 189] width 19 height 14
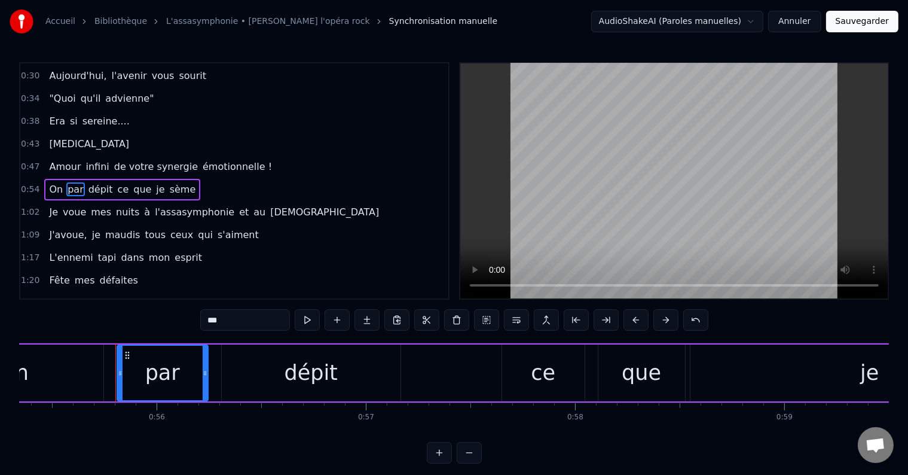
scroll to position [0, 11618]
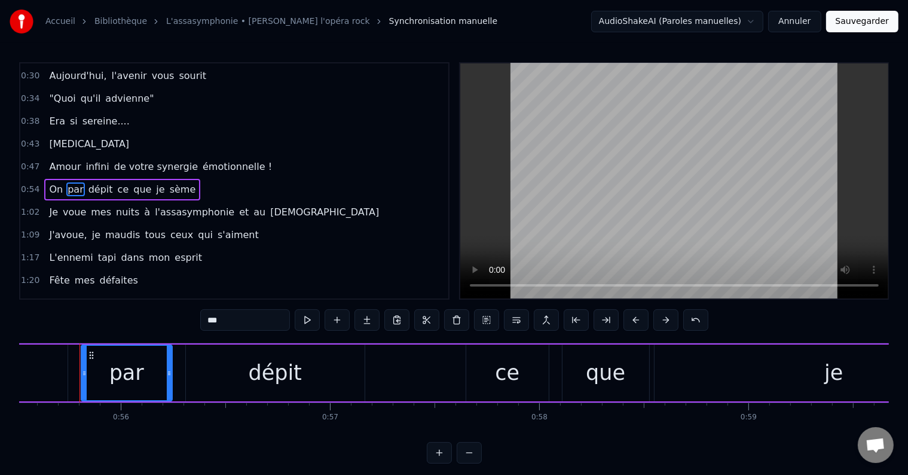
drag, startPoint x: 237, startPoint y: 316, endPoint x: 190, endPoint y: 321, distance: 47.5
click at [190, 321] on div "0:08 2012, commence leur nouvelle vie 0:12 Et Axelle les guette 0:15 Deux Mill'…" at bounding box center [454, 262] width 870 height 401
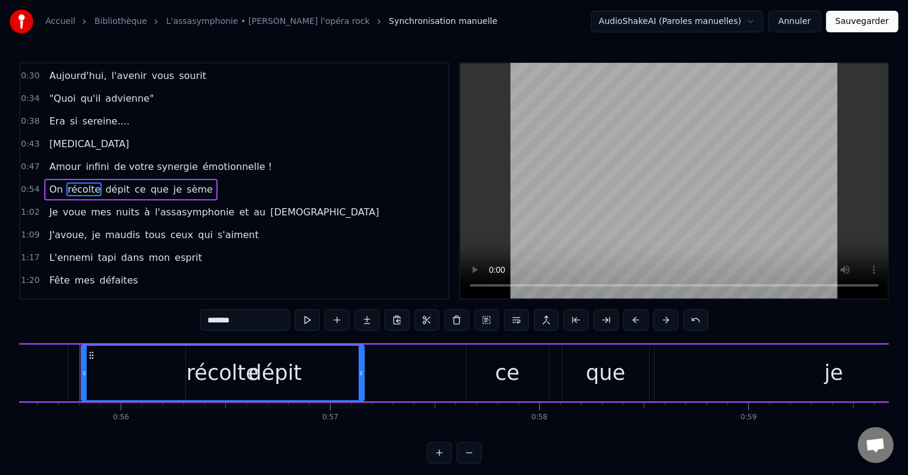
drag, startPoint x: 167, startPoint y: 374, endPoint x: 359, endPoint y: 415, distance: 196.8
click at [359, 415] on div "2012, commence leur nouvelle vie Et [PERSON_NAME] les guette Deux Mill' Quinz' …" at bounding box center [454, 388] width 870 height 90
click at [104, 187] on span "dépit" at bounding box center [117, 189] width 27 height 14
type input "*****"
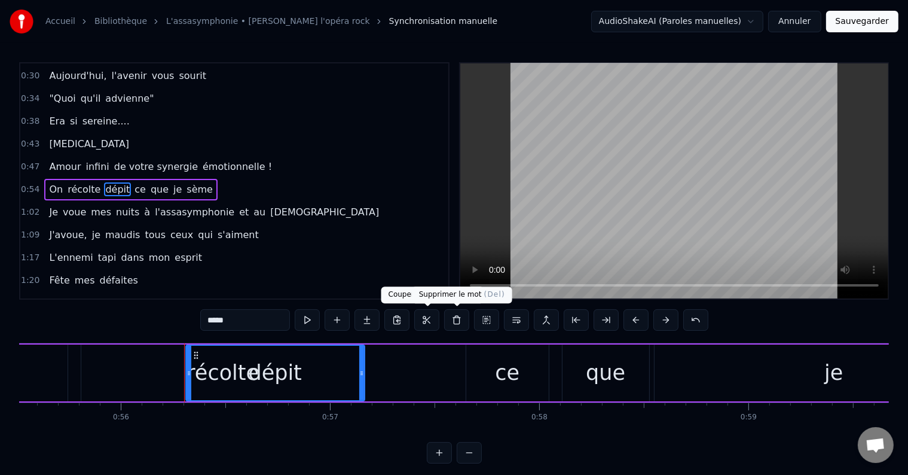
click at [453, 325] on button at bounding box center [456, 320] width 25 height 22
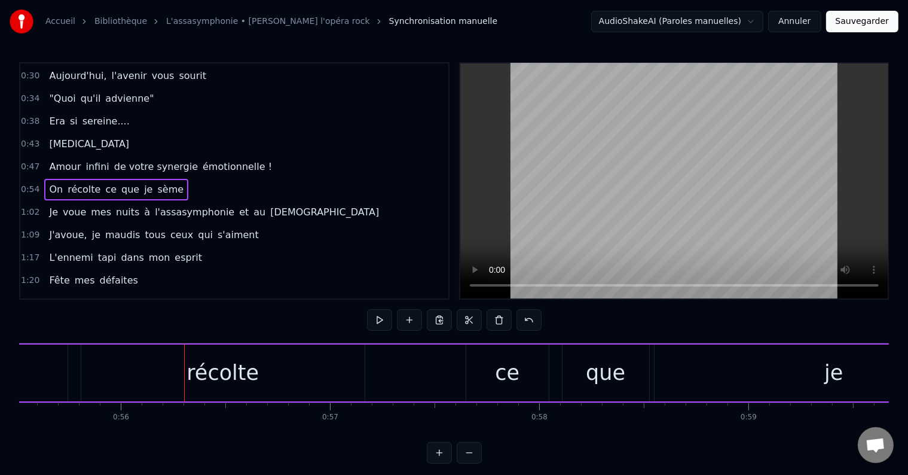
click at [143, 183] on span "je" at bounding box center [148, 189] width 11 height 14
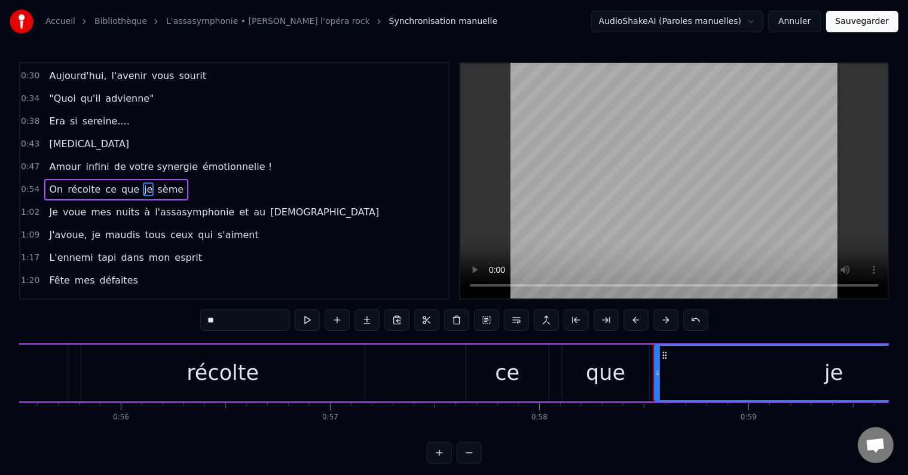
click at [239, 335] on div "0:08 2012, commence leur nouvelle vie 0:12 Et Axelle les guette 0:15 Deux Mill'…" at bounding box center [454, 262] width 870 height 401
click at [238, 328] on input "**" at bounding box center [245, 320] width 90 height 22
type input "*"
click at [51, 206] on span "Je" at bounding box center [53, 212] width 11 height 14
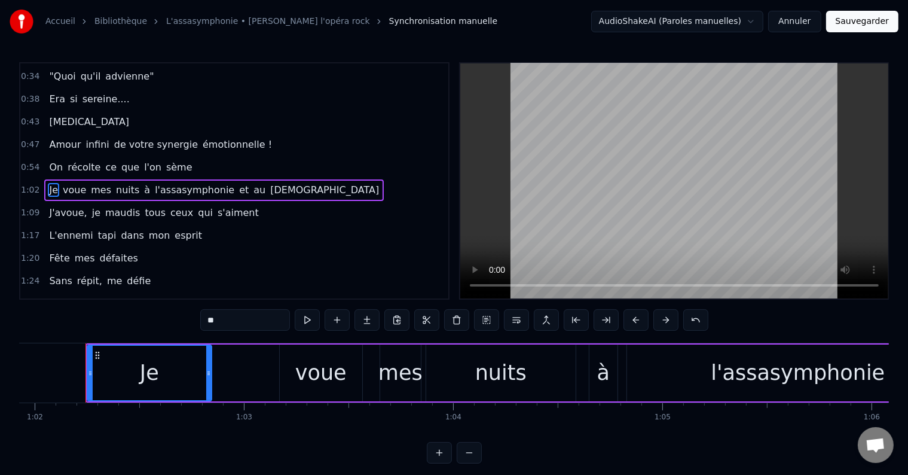
scroll to position [0, 12966]
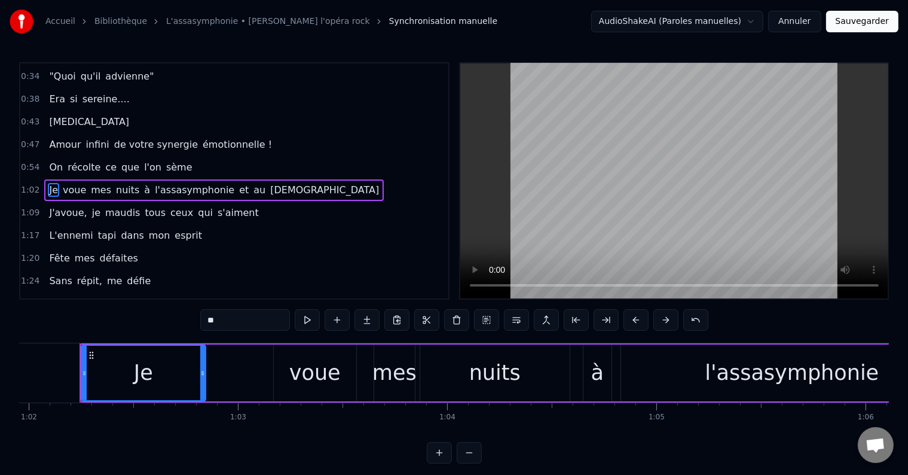
drag, startPoint x: 230, startPoint y: 319, endPoint x: 191, endPoint y: 325, distance: 38.6
click at [191, 325] on div "0:08 2012, commence leur nouvelle vie 0:12 Et Axelle les guette 0:15 Deux Mill'…" at bounding box center [454, 262] width 870 height 401
click at [75, 183] on span "voue" at bounding box center [76, 190] width 26 height 14
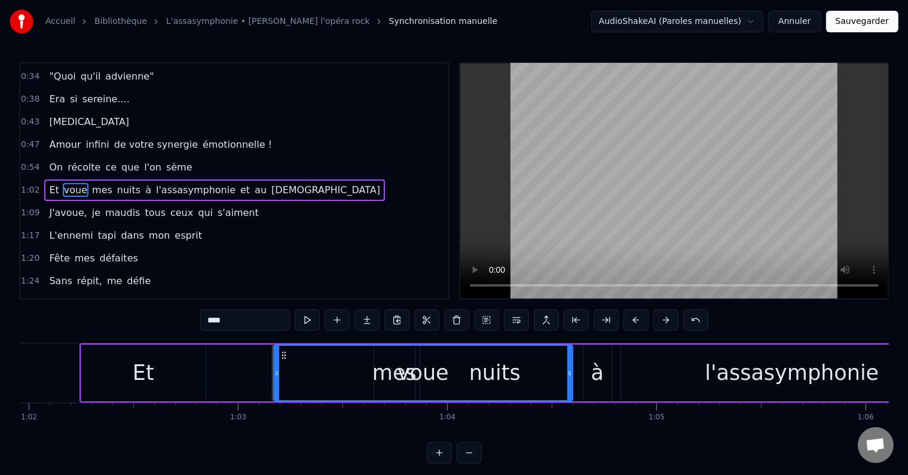
drag, startPoint x: 355, startPoint y: 383, endPoint x: 571, endPoint y: 423, distance: 220.1
click at [571, 423] on div "2012, commence leur nouvelle vie Et [PERSON_NAME] les guette Deux Mill' Quinz' …" at bounding box center [454, 388] width 870 height 90
drag, startPoint x: 246, startPoint y: 319, endPoint x: 179, endPoint y: 318, distance: 66.4
click at [179, 318] on div "0:08 2012, commence leur nouvelle vie 0:12 Et Axelle les guette 0:15 Deux Mill'…" at bounding box center [454, 262] width 870 height 401
click at [127, 183] on span "mes" at bounding box center [132, 190] width 23 height 14
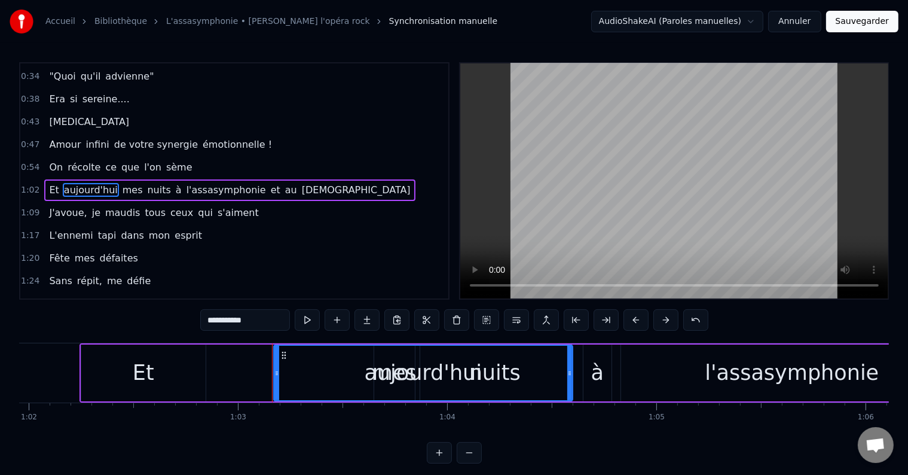
type input "***"
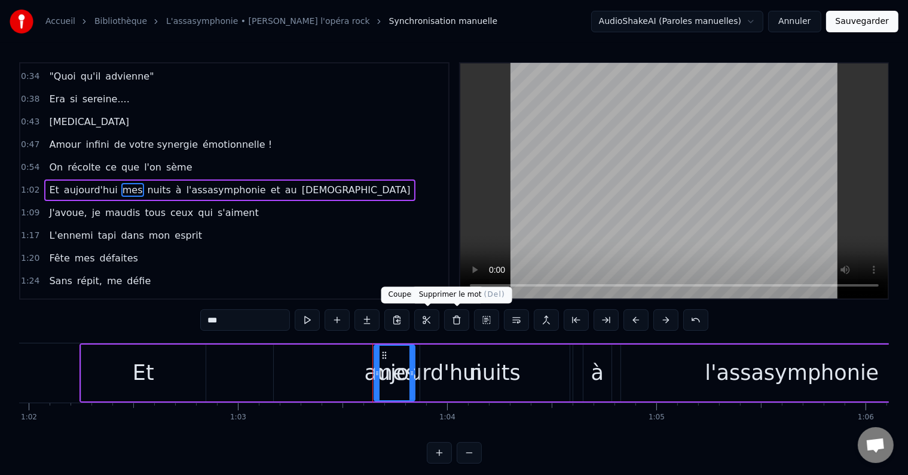
click at [459, 328] on button at bounding box center [456, 320] width 25 height 22
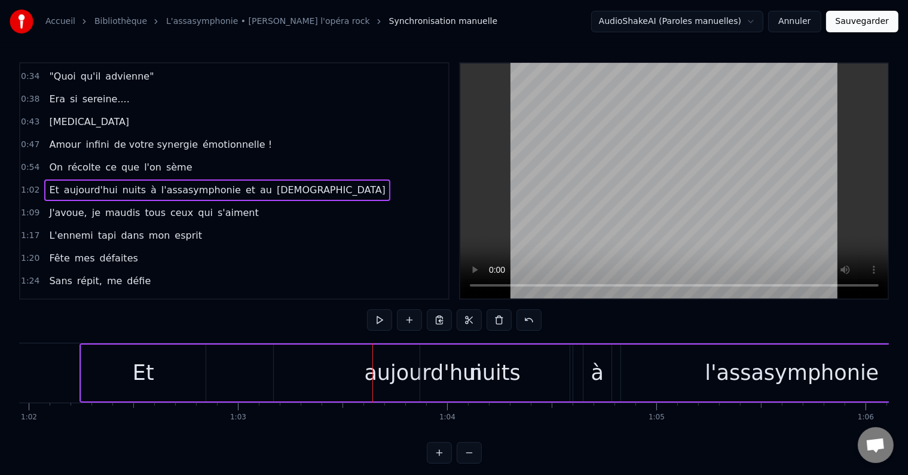
click at [123, 183] on span "nuits" at bounding box center [134, 190] width 26 height 14
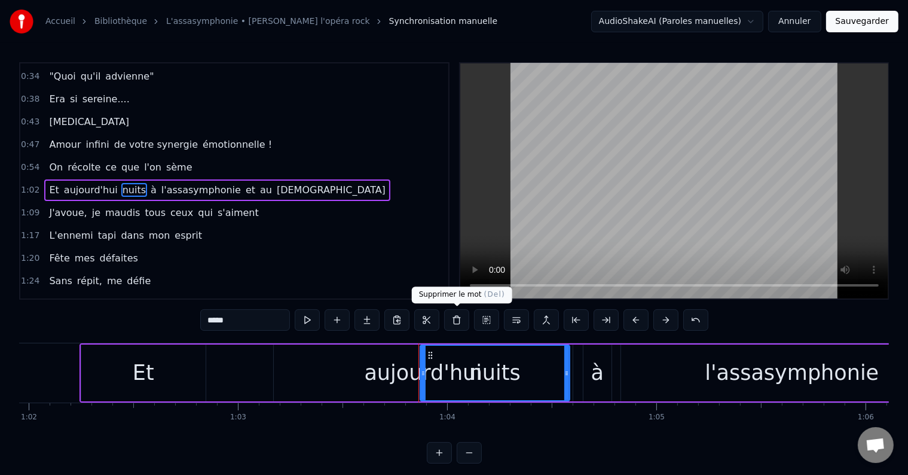
click at [463, 312] on button at bounding box center [456, 320] width 25 height 22
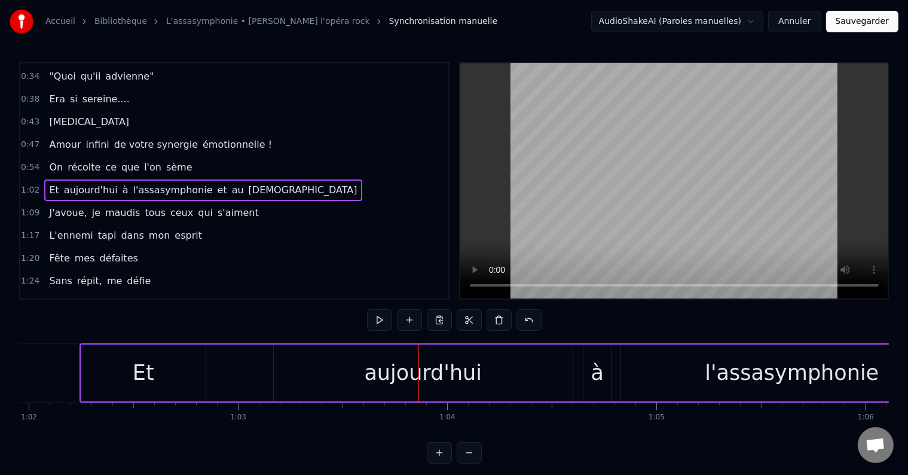
click at [121, 183] on span "à" at bounding box center [125, 190] width 8 height 14
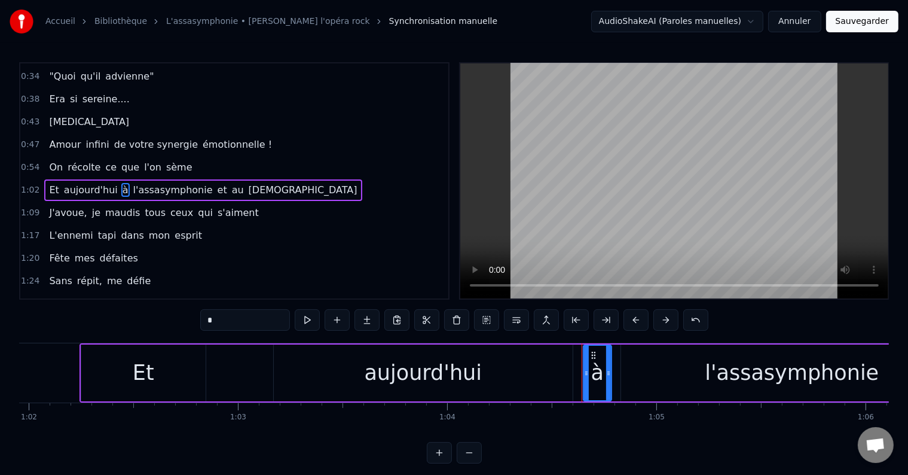
drag, startPoint x: 233, startPoint y: 325, endPoint x: 188, endPoint y: 327, distance: 44.3
click at [188, 327] on div "0:08 2012, commence leur nouvelle vie 0:12 Et Axelle les guette 0:15 Deux Mill'…" at bounding box center [454, 262] width 870 height 401
click at [146, 183] on span "l'assasymphonie" at bounding box center [176, 190] width 82 height 14
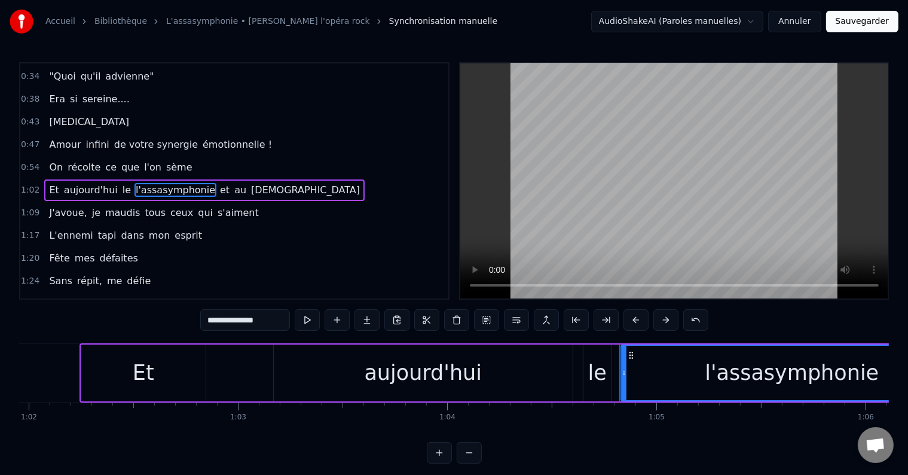
drag, startPoint x: 277, startPoint y: 318, endPoint x: 195, endPoint y: 321, distance: 82.0
click at [195, 321] on div "0:08 2012, commence leur nouvelle vie 0:12 Et Axelle les guette 0:15 Deux Mill'…" at bounding box center [454, 262] width 870 height 401
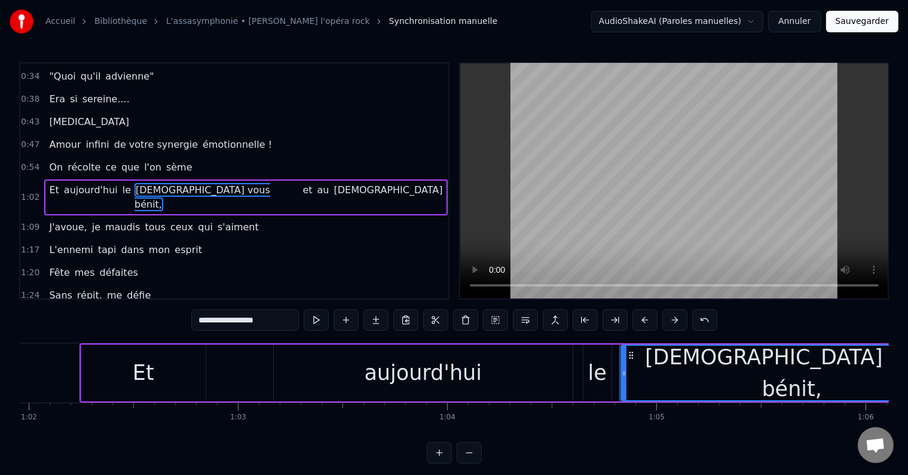
click at [302, 183] on span "et" at bounding box center [308, 190] width 12 height 14
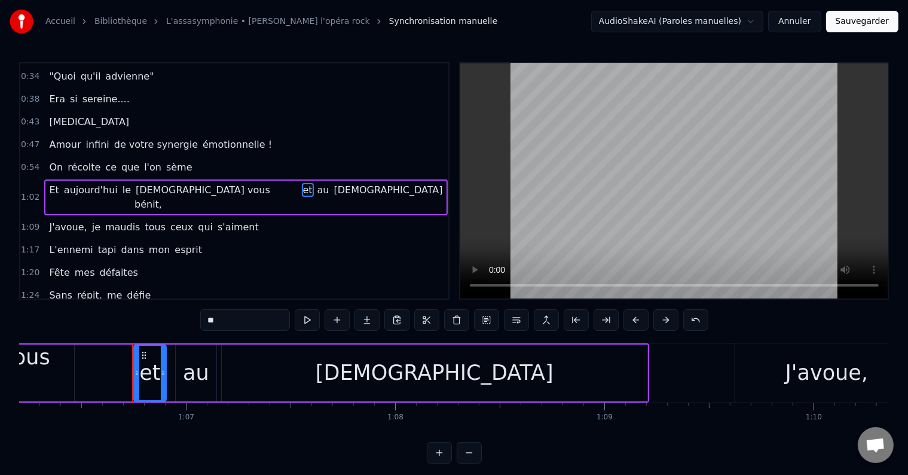
scroll to position [0, 13908]
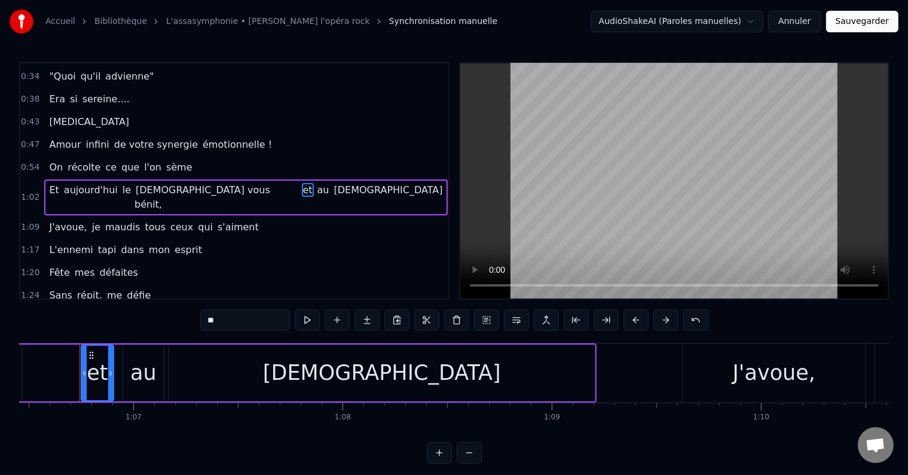
drag, startPoint x: 242, startPoint y: 326, endPoint x: 158, endPoint y: 331, distance: 83.8
click at [158, 331] on div "0:08 2012, commence leur nouvelle vie 0:12 Et Axelle les guette 0:15 Deux Mill'…" at bounding box center [454, 262] width 870 height 401
click at [316, 183] on span "au" at bounding box center [323, 190] width 14 height 14
type input "**"
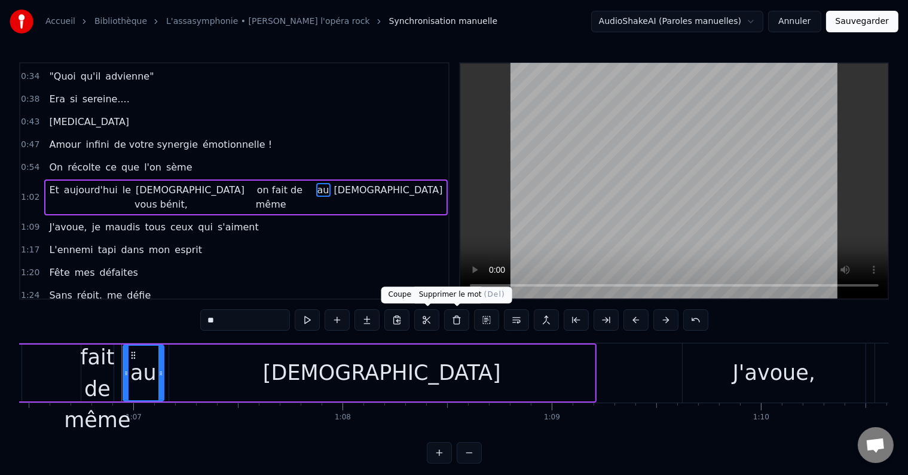
click at [447, 325] on button at bounding box center [456, 320] width 25 height 22
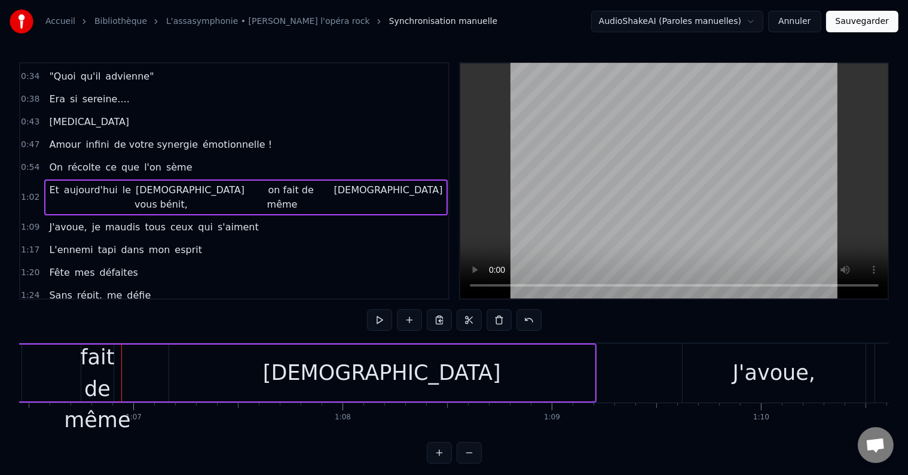
click at [333, 183] on span "[DEMOGRAPHIC_DATA]" at bounding box center [388, 190] width 111 height 14
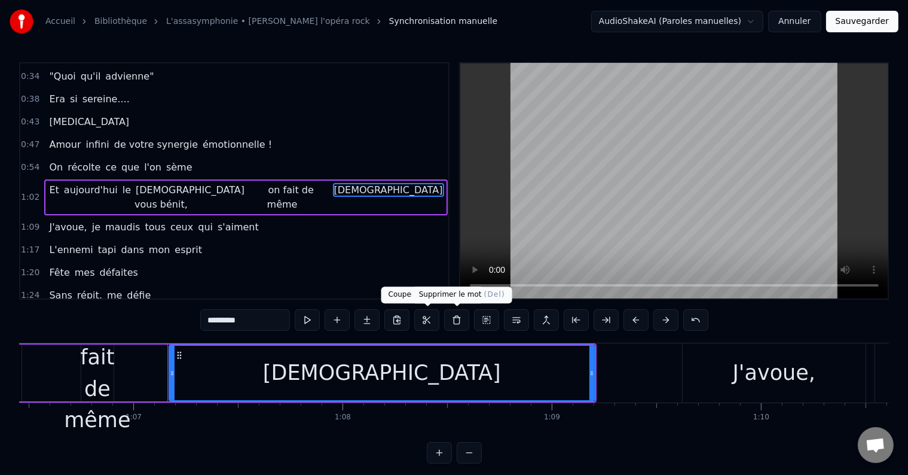
click at [453, 321] on button at bounding box center [456, 320] width 25 height 22
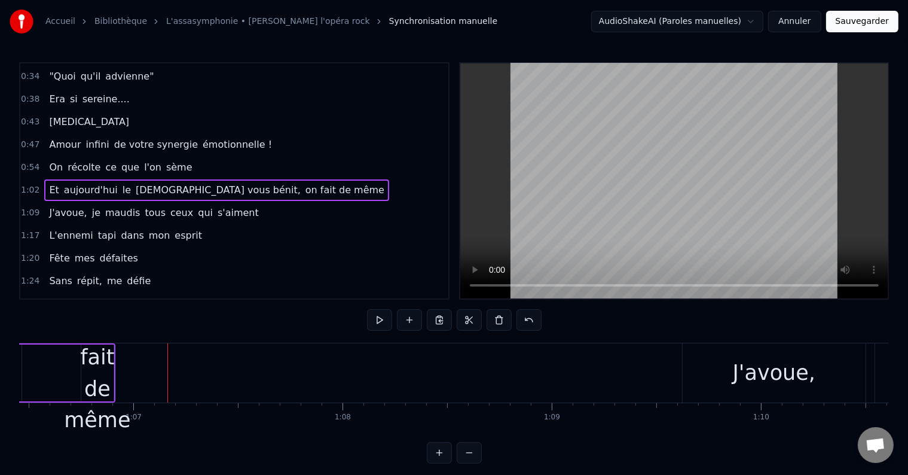
click at [53, 206] on span "J'avoue," at bounding box center [68, 213] width 40 height 14
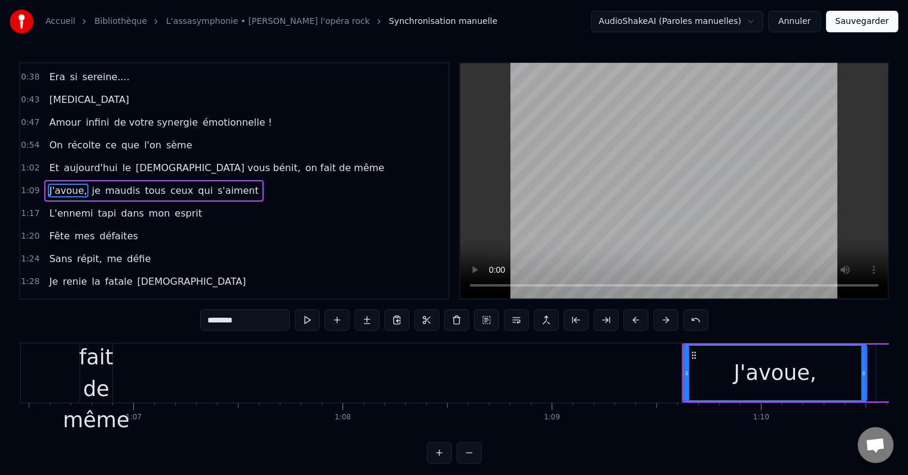
drag, startPoint x: 254, startPoint y: 316, endPoint x: 186, endPoint y: 325, distance: 68.1
click at [186, 325] on div "0:08 2012, commence leur nouvelle vie 0:12 Et Axelle les guette 0:15 Deux Mill'…" at bounding box center [454, 262] width 870 height 401
click at [77, 186] on span "je" at bounding box center [82, 191] width 11 height 14
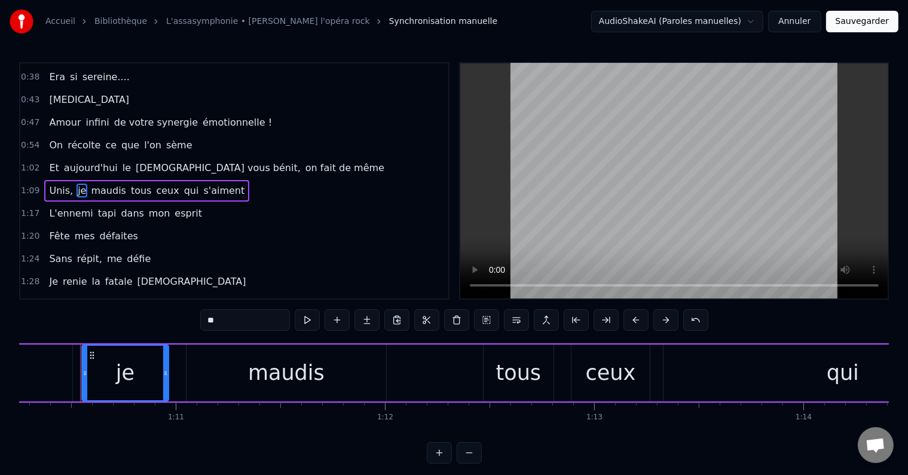
scroll to position [0, 14703]
drag, startPoint x: 224, startPoint y: 325, endPoint x: 184, endPoint y: 332, distance: 40.7
click at [184, 332] on div "0:08 2012, commence leur nouvelle vie 0:12 Et Axelle les guette 0:15 Deux Mill'…" at bounding box center [454, 262] width 870 height 401
click at [105, 184] on span "maudis" at bounding box center [121, 191] width 37 height 14
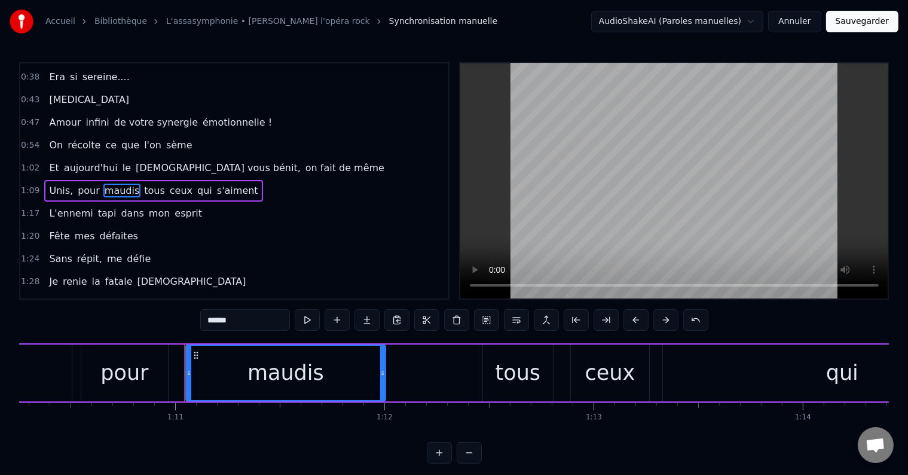
drag, startPoint x: 246, startPoint y: 322, endPoint x: 173, endPoint y: 331, distance: 72.8
click at [173, 331] on div "0:08 2012, commence leur nouvelle vie 0:12 Et Axelle les guette 0:15 Deux Mill'…" at bounding box center [454, 262] width 870 height 401
click at [134, 184] on span "tous" at bounding box center [145, 191] width 23 height 14
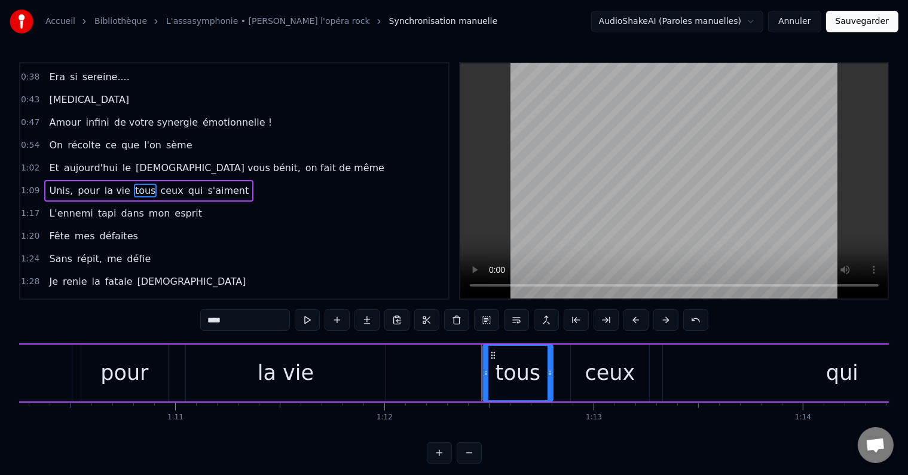
click at [112, 184] on span "la vie" at bounding box center [117, 191] width 28 height 14
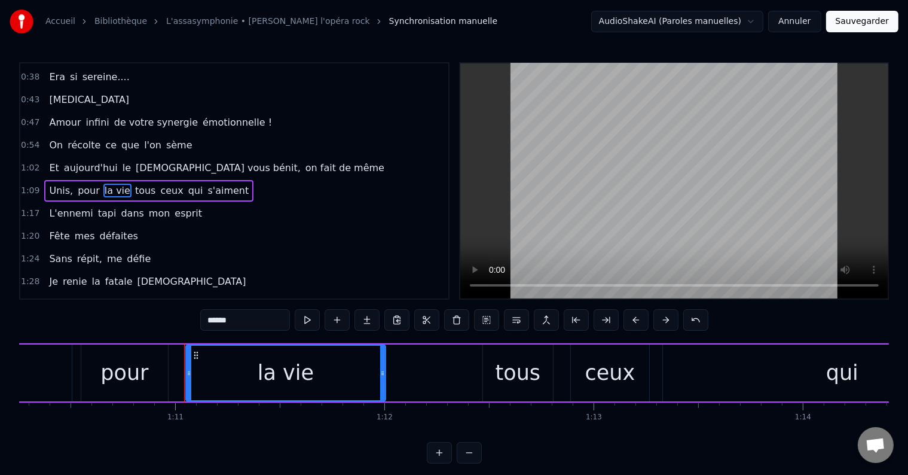
click at [244, 316] on input "******" at bounding box center [245, 320] width 90 height 22
click at [139, 184] on span "tous" at bounding box center [148, 191] width 23 height 14
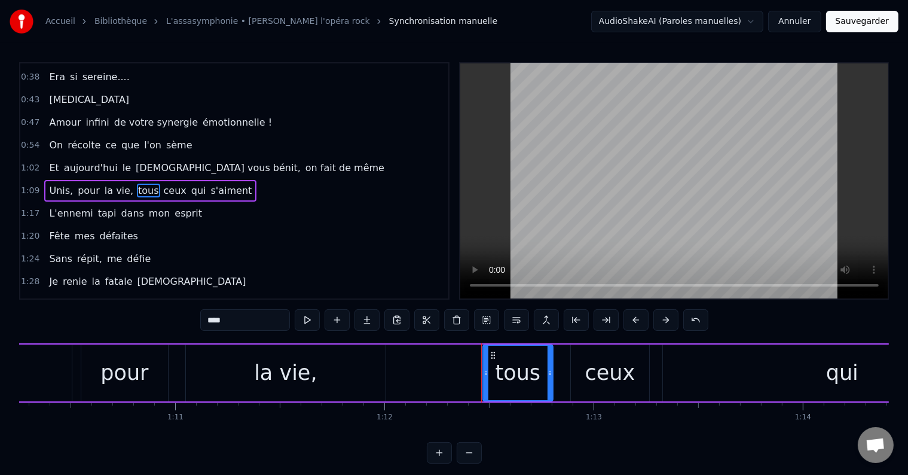
click at [226, 318] on input "****" at bounding box center [245, 320] width 90 height 22
drag, startPoint x: 226, startPoint y: 318, endPoint x: 207, endPoint y: 321, distance: 18.8
click at [207, 321] on input "****" at bounding box center [245, 320] width 90 height 22
type input "*"
type input "******"
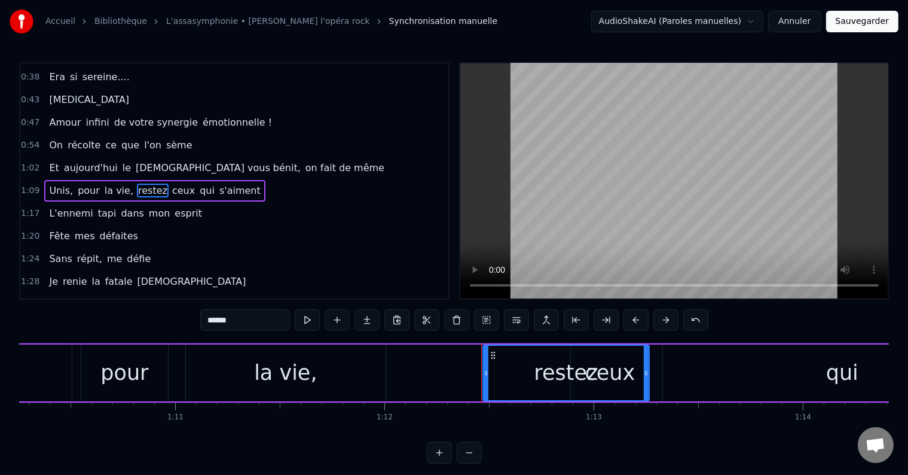
drag, startPoint x: 548, startPoint y: 373, endPoint x: 646, endPoint y: 402, distance: 101.6
click at [646, 402] on div "Unis, pour la vie, restez ceux qui s'aiment" at bounding box center [633, 372] width 1493 height 59
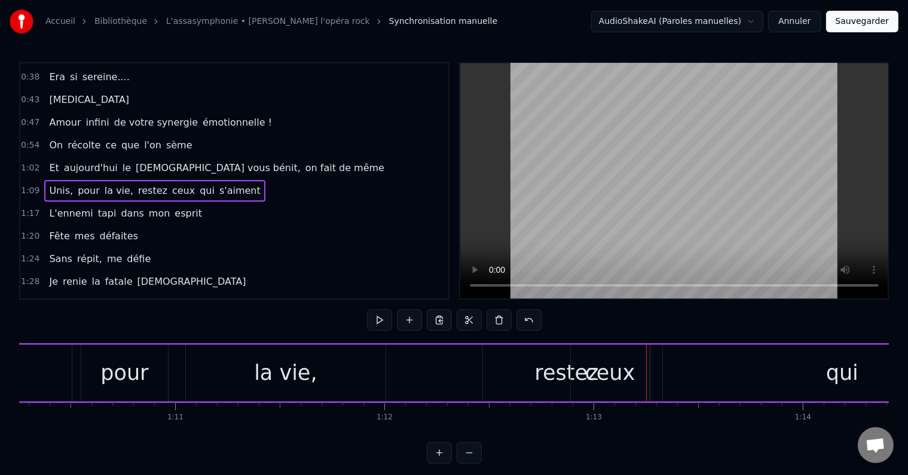
click at [171, 184] on span "ceux" at bounding box center [183, 191] width 25 height 14
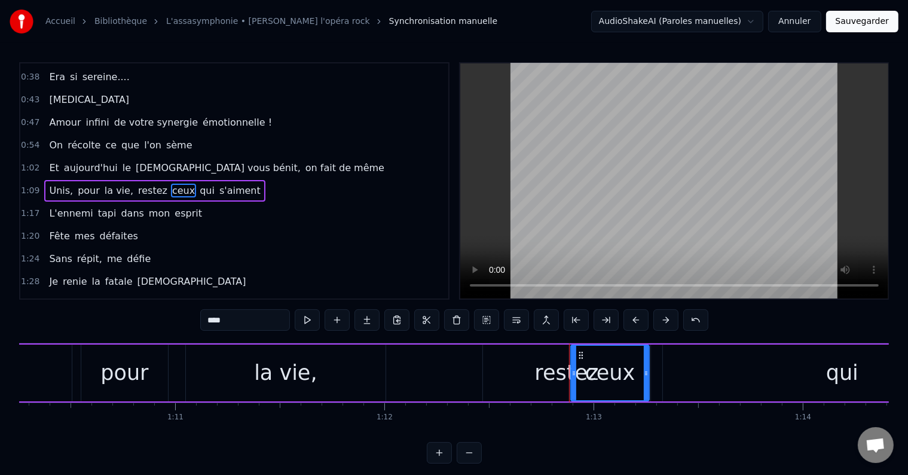
drag, startPoint x: 246, startPoint y: 319, endPoint x: 193, endPoint y: 319, distance: 53.2
click at [193, 319] on div "0:08 2012, commence leur nouvelle vie 0:12 Et Axelle les guette 0:15 Deux Mill'…" at bounding box center [454, 262] width 870 height 401
type input "****"
click at [456, 319] on button at bounding box center [456, 320] width 25 height 22
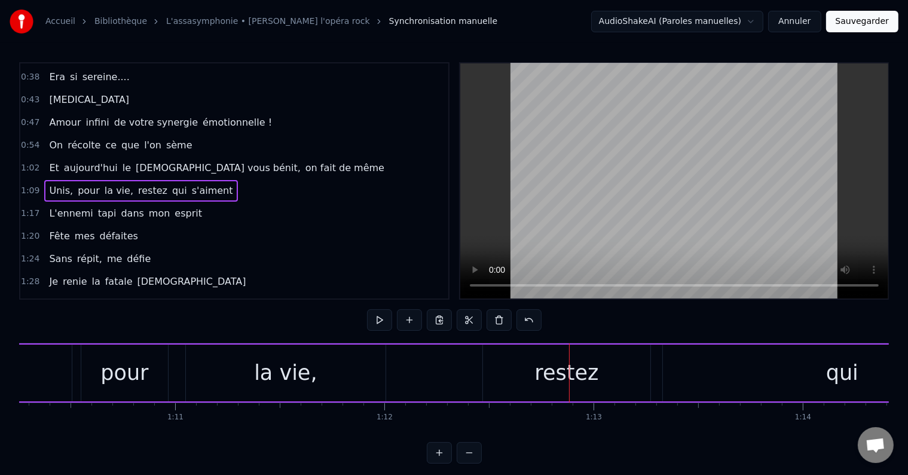
click at [171, 184] on span "qui" at bounding box center [179, 191] width 17 height 14
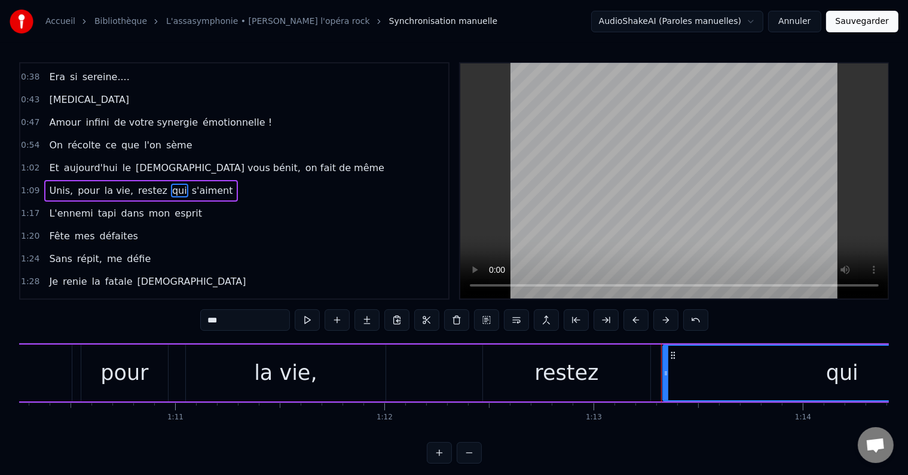
drag, startPoint x: 248, startPoint y: 321, endPoint x: 155, endPoint y: 319, distance: 92.1
click at [155, 319] on div "0:08 2012, commence leur nouvelle vie 0:12 Et Axelle les guette 0:15 Deux Mill'…" at bounding box center [454, 262] width 870 height 401
click at [199, 184] on span "s'aiment" at bounding box center [221, 191] width 44 height 14
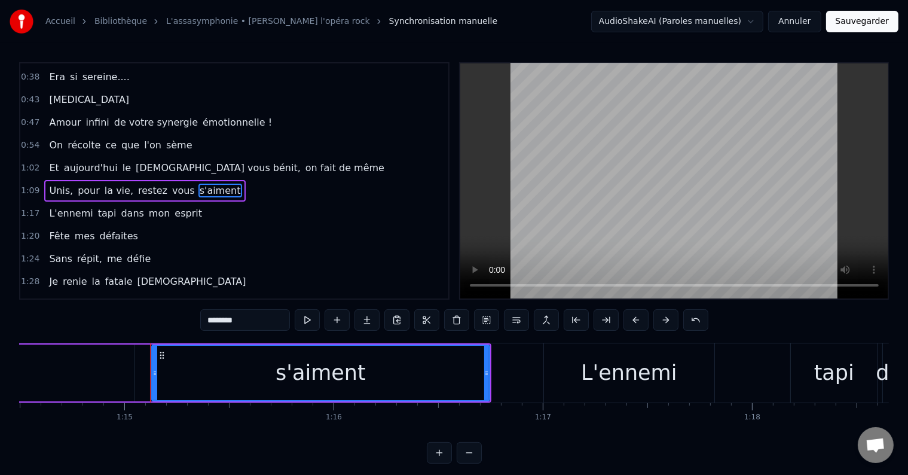
scroll to position [0, 15662]
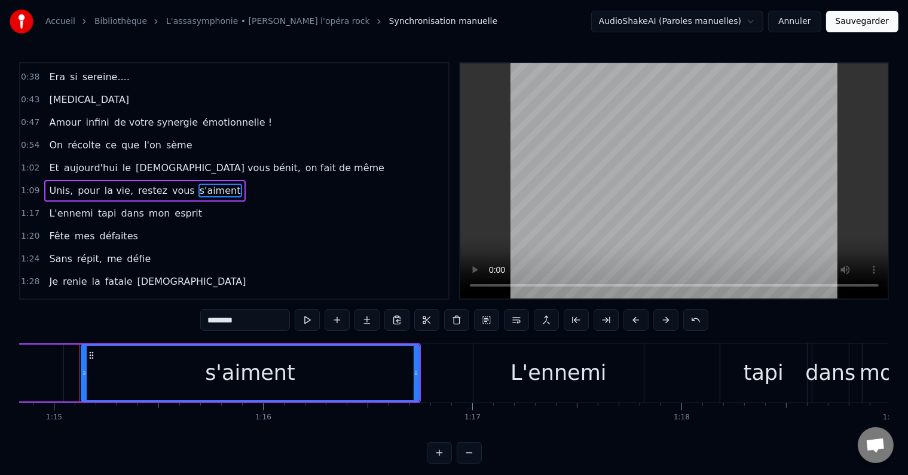
drag, startPoint x: 254, startPoint y: 318, endPoint x: 199, endPoint y: 325, distance: 55.4
click at [199, 325] on div "0:08 2012, commence leur nouvelle vie 0:12 Et Axelle les guette 0:15 Deux Mill'…" at bounding box center [454, 262] width 870 height 401
click at [148, 206] on span "mon" at bounding box center [160, 213] width 24 height 14
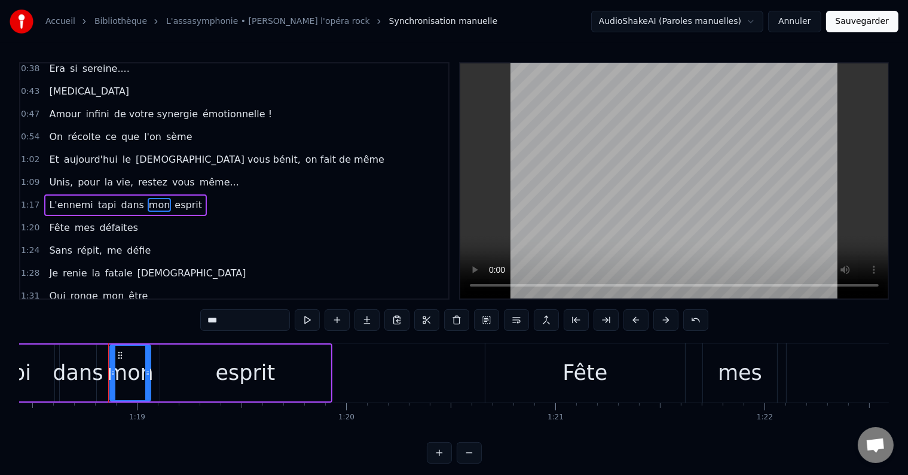
scroll to position [0, 16445]
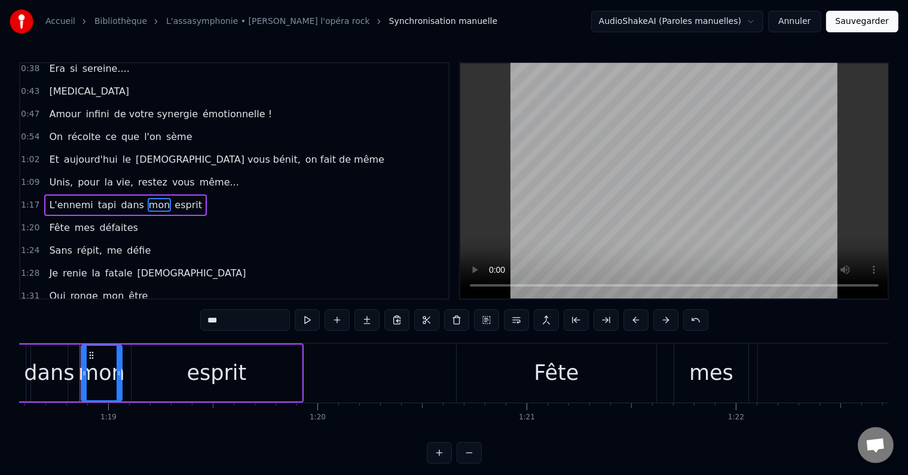
type input "******"
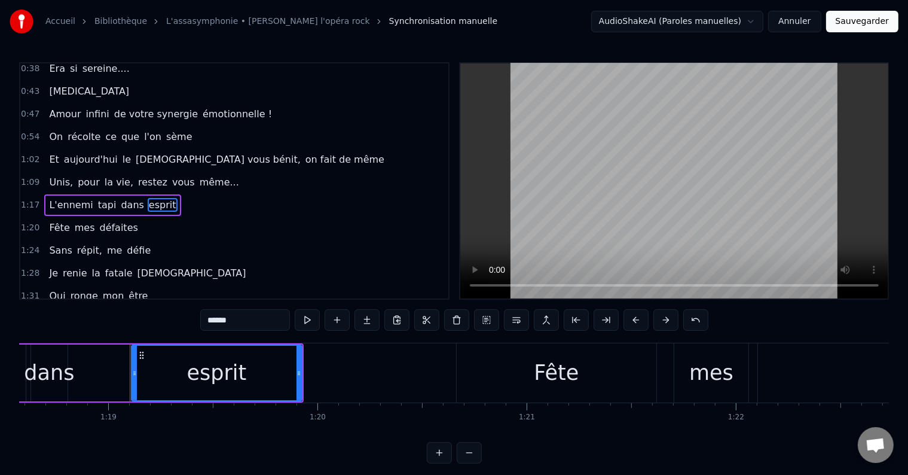
scroll to position [201, 0]
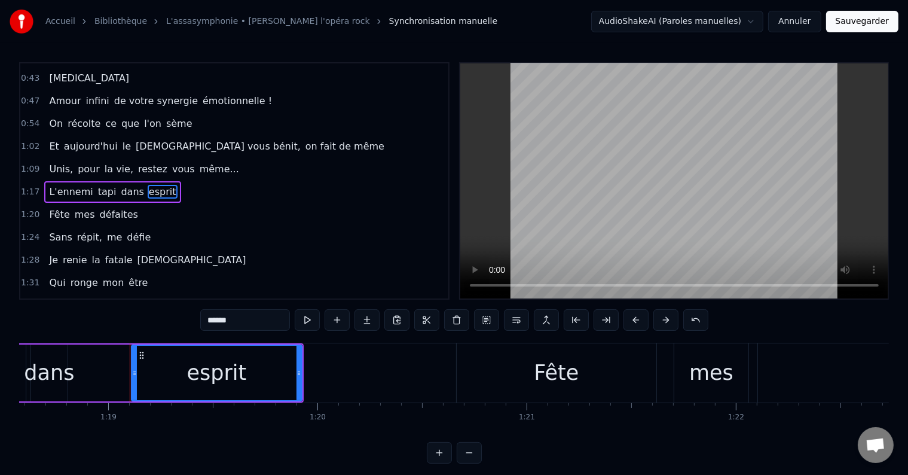
click at [139, 191] on div "L'ennemi tapi dans esprit" at bounding box center [112, 192] width 136 height 22
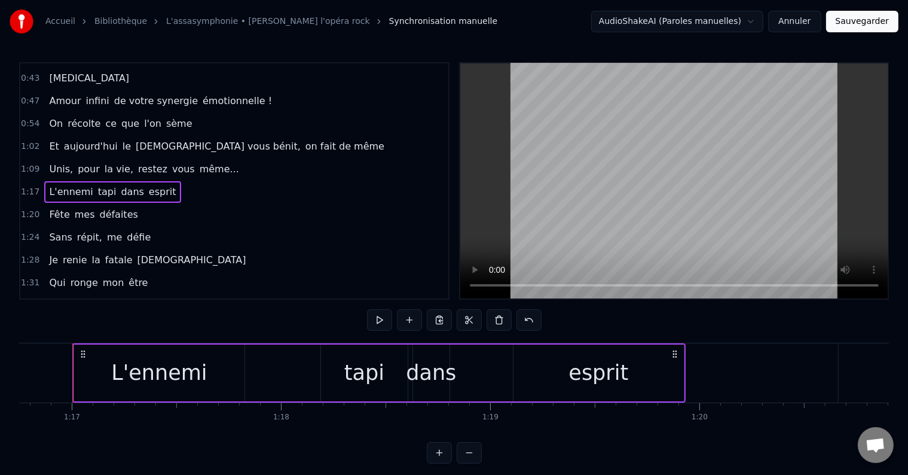
scroll to position [0, 16055]
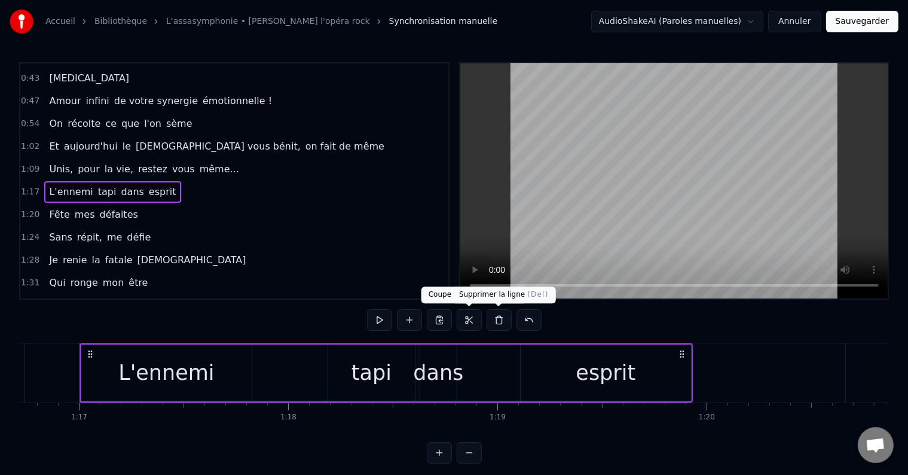
click at [493, 324] on button at bounding box center [499, 320] width 25 height 22
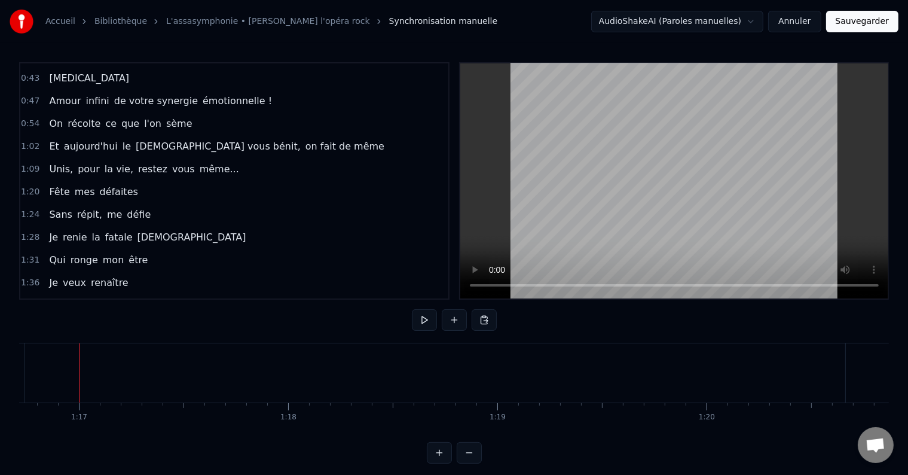
click at [84, 187] on span "mes" at bounding box center [85, 192] width 23 height 14
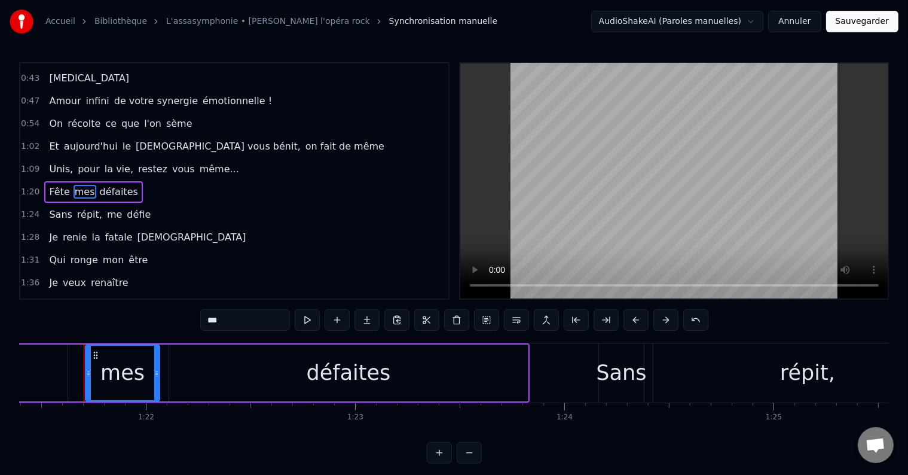
scroll to position [0, 17039]
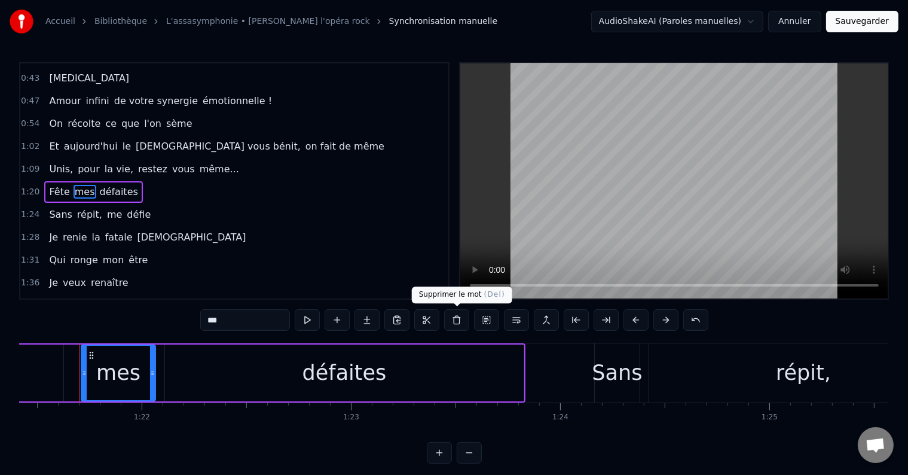
click at [464, 325] on button at bounding box center [456, 320] width 25 height 22
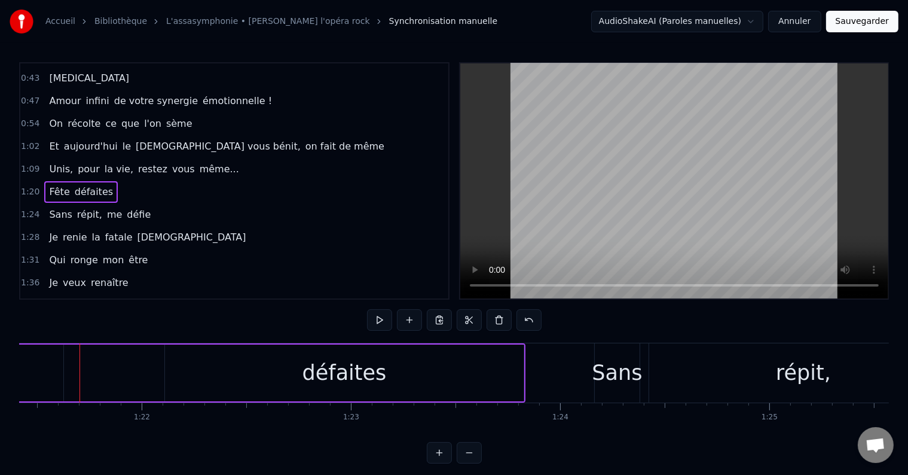
click at [99, 190] on div "Fête défaites" at bounding box center [81, 192] width 74 height 22
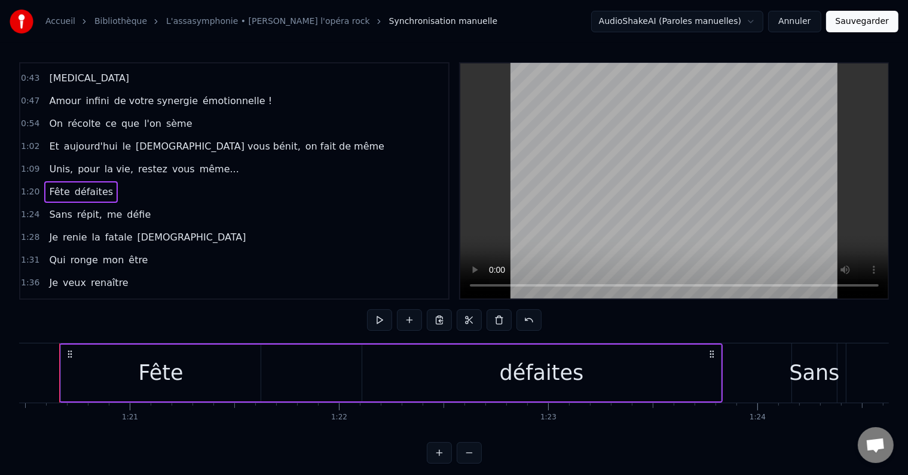
scroll to position [0, 16821]
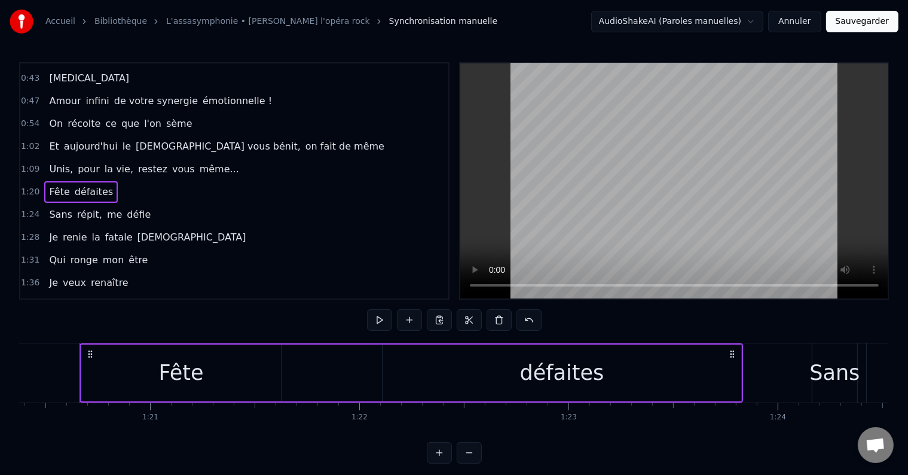
click at [99, 190] on div "Fête défaites" at bounding box center [81, 192] width 74 height 22
click at [136, 208] on div "Sans répit, me défie" at bounding box center [99, 215] width 111 height 22
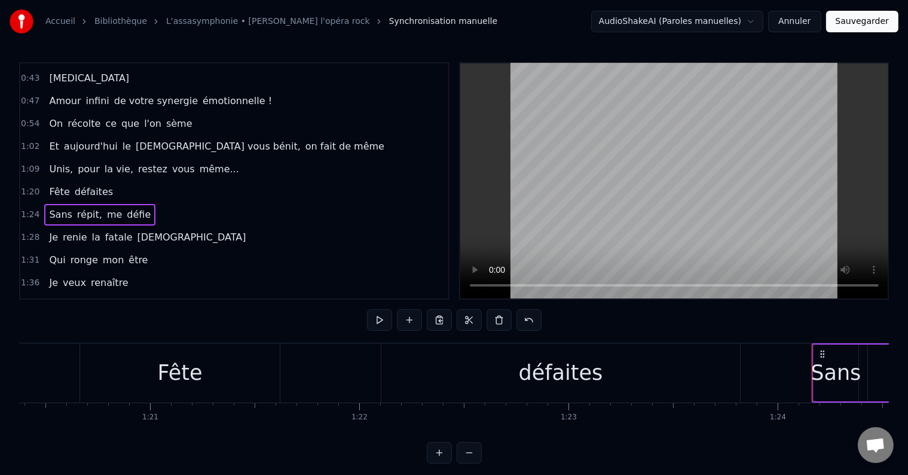
click at [97, 185] on span "défaites" at bounding box center [94, 192] width 41 height 14
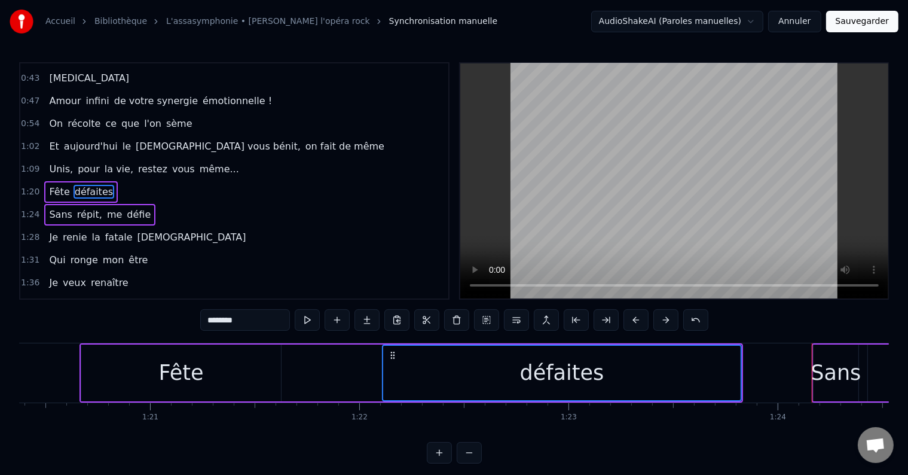
click at [118, 230] on span "fatale" at bounding box center [119, 237] width 30 height 14
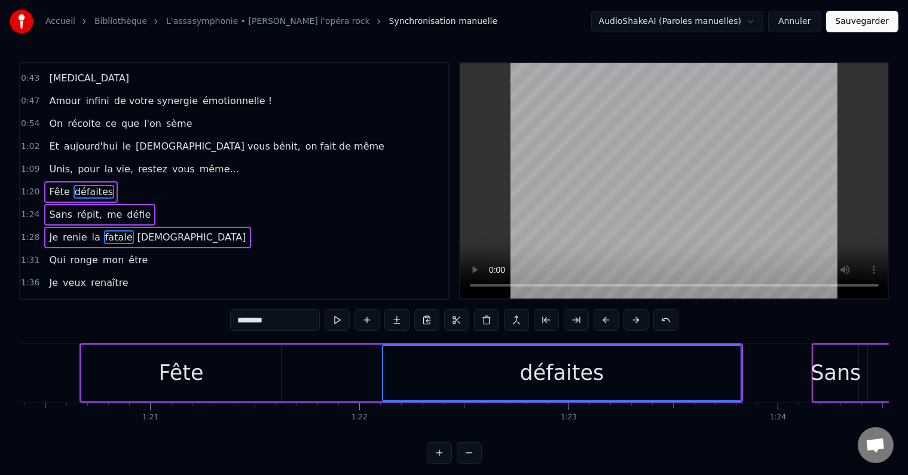
click at [127, 253] on span "être" at bounding box center [138, 260] width 22 height 14
click at [108, 276] on span "renaître" at bounding box center [110, 283] width 40 height 14
click at [86, 294] on div "1:40 Renaître" at bounding box center [234, 305] width 428 height 23
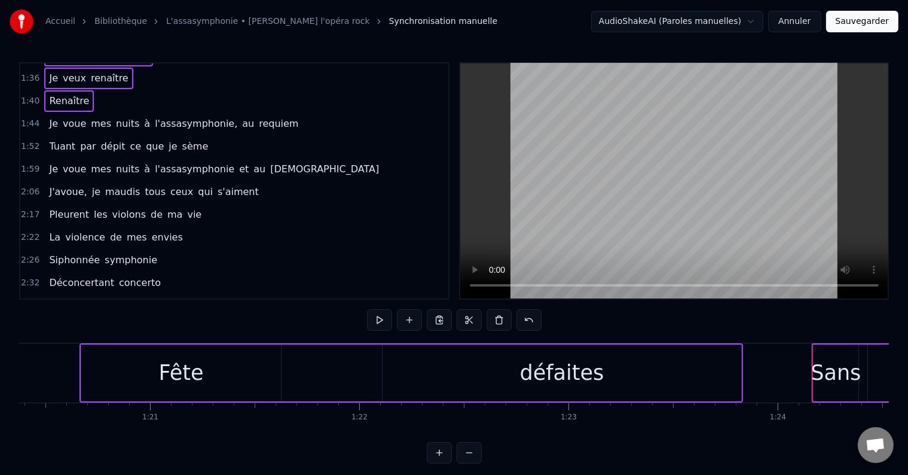
scroll to position [409, 0]
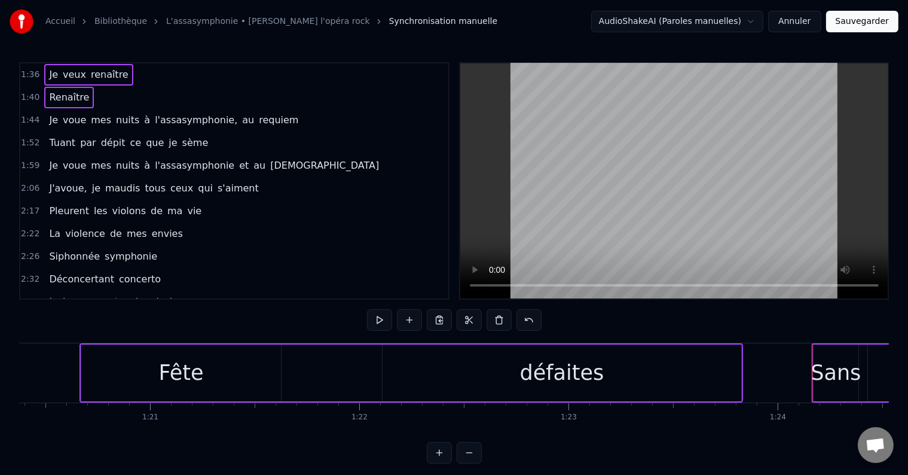
click at [258, 113] on span "requiem" at bounding box center [279, 120] width 42 height 14
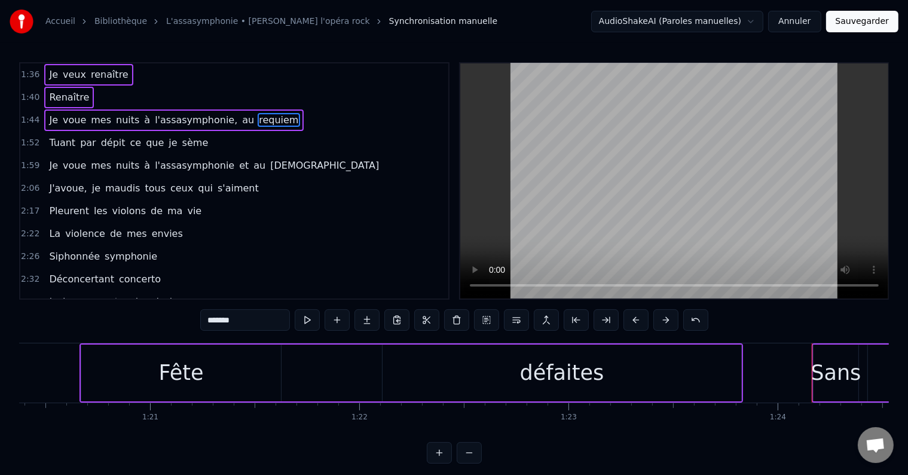
scroll to position [333, 0]
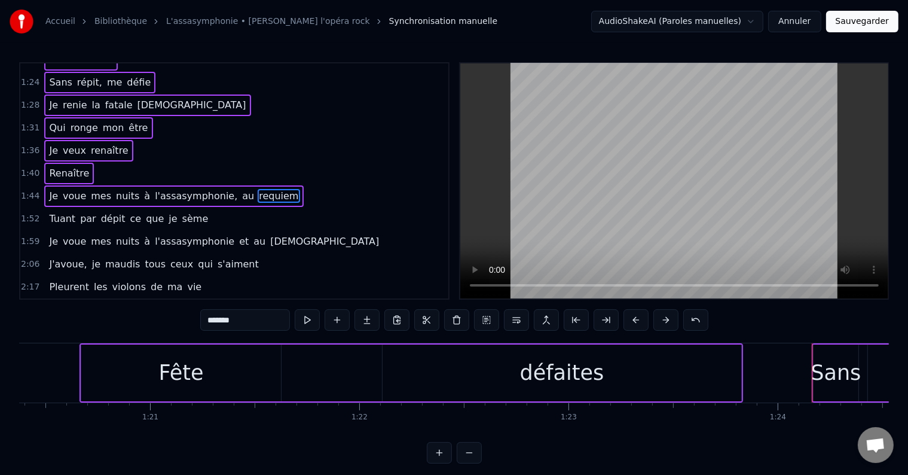
click at [181, 212] on span "sème" at bounding box center [195, 219] width 29 height 14
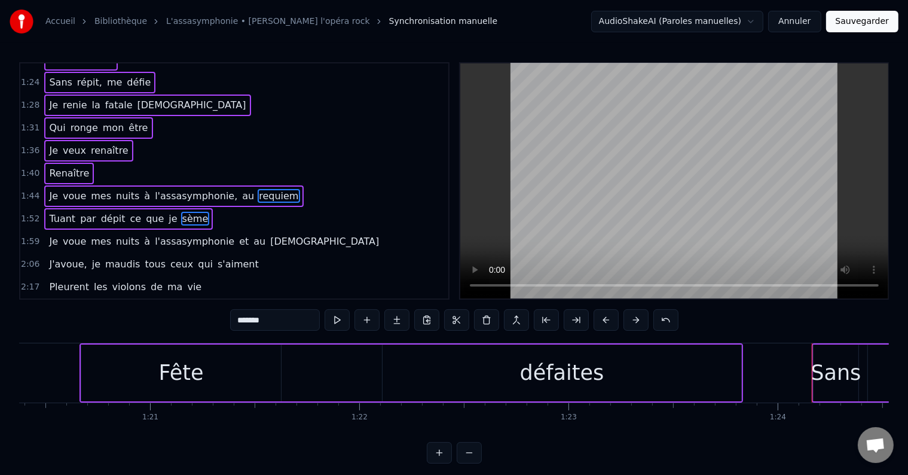
click at [182, 234] on span "l'assasymphonie" at bounding box center [195, 241] width 82 height 14
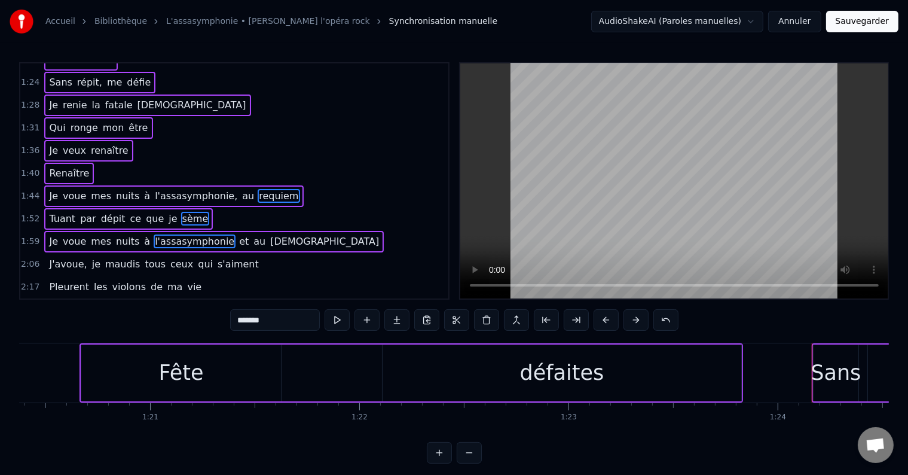
click at [197, 257] on span "qui" at bounding box center [205, 264] width 17 height 14
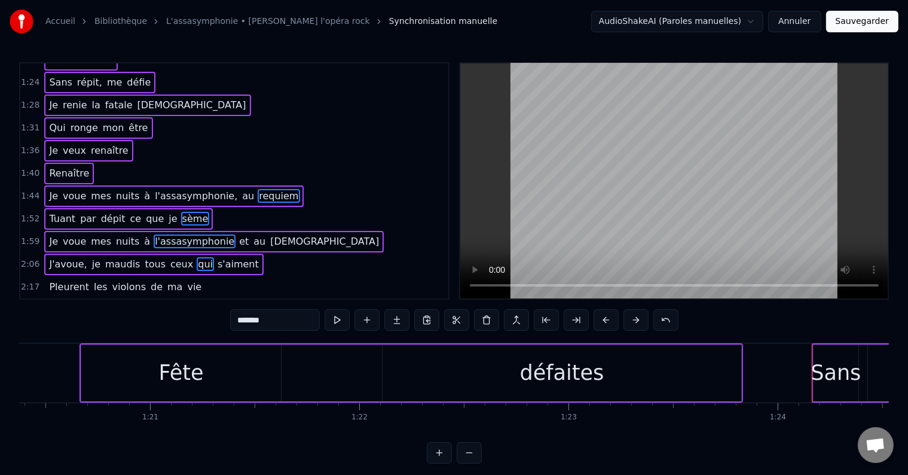
click at [186, 280] on span "vie" at bounding box center [194, 287] width 17 height 14
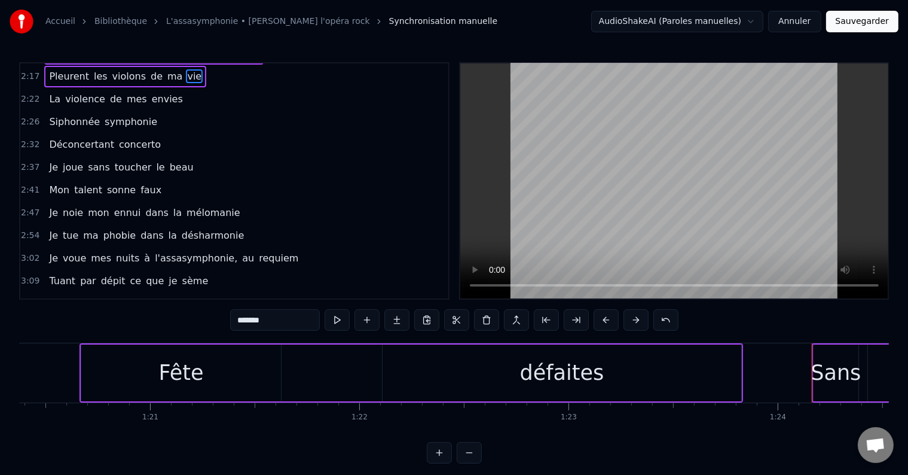
scroll to position [544, 0]
click at [151, 91] on span "envies" at bounding box center [167, 98] width 33 height 14
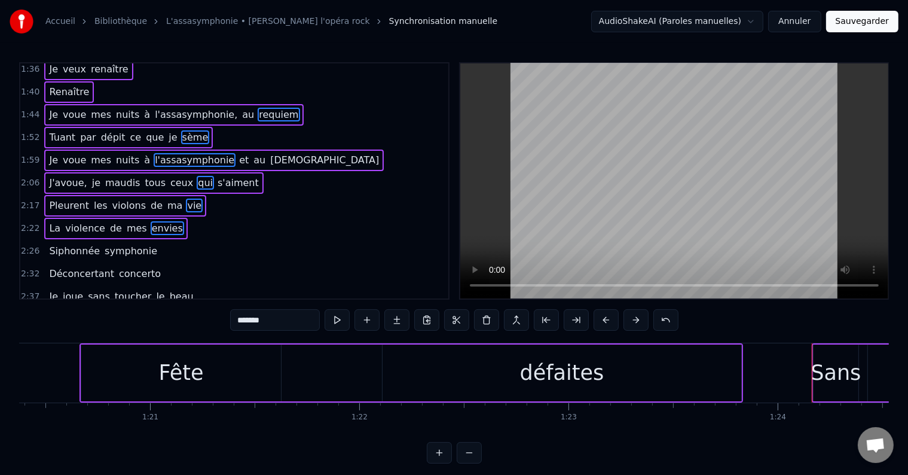
scroll to position [431, 0]
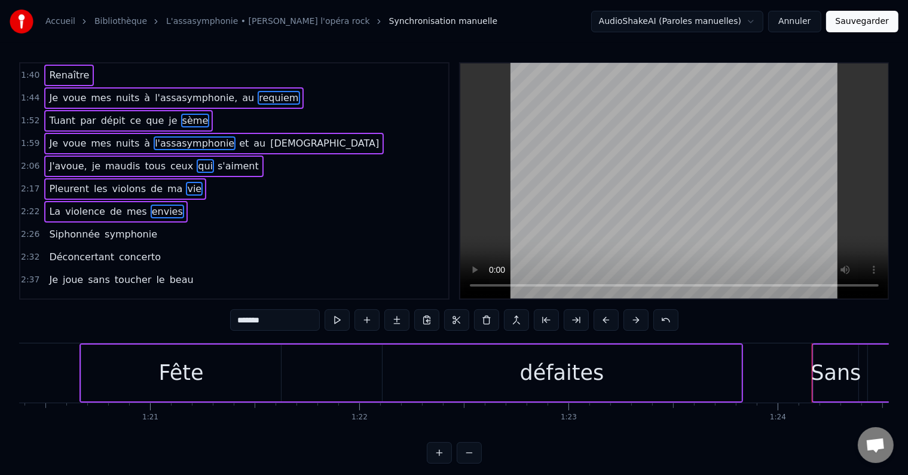
click at [134, 246] on div "Déconcertant concerto" at bounding box center [104, 257] width 121 height 22
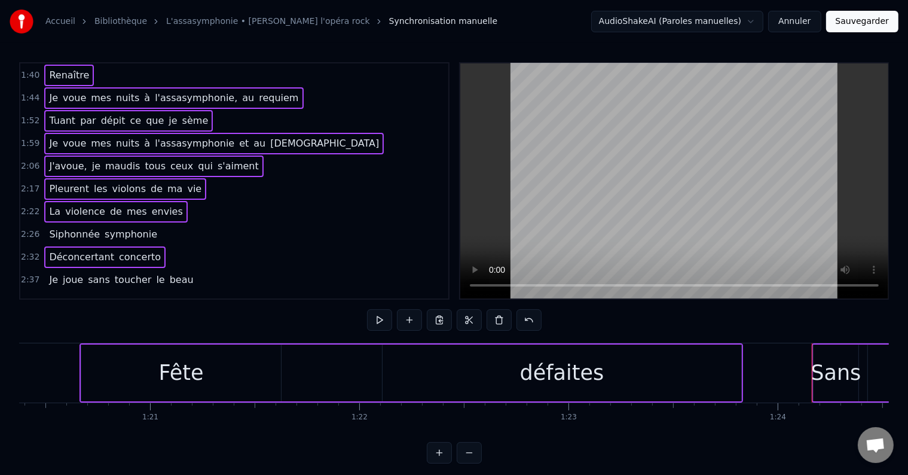
click at [137, 227] on span "symphonie" at bounding box center [130, 234] width 55 height 14
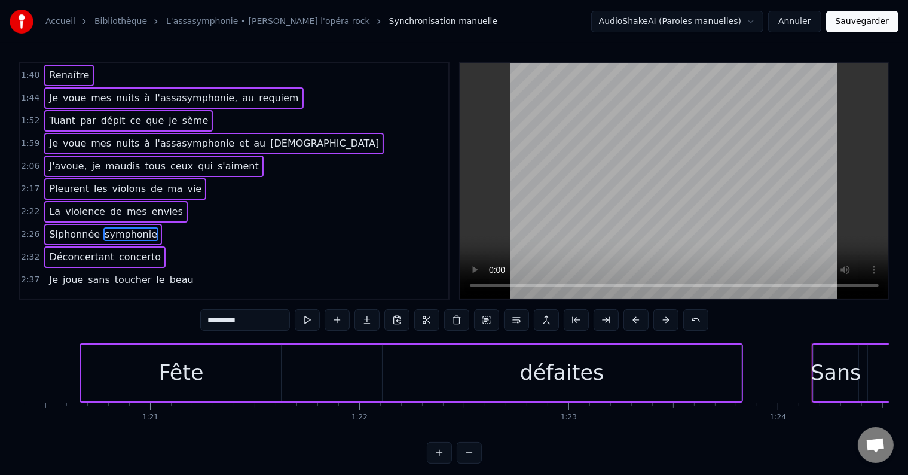
scroll to position [465, 0]
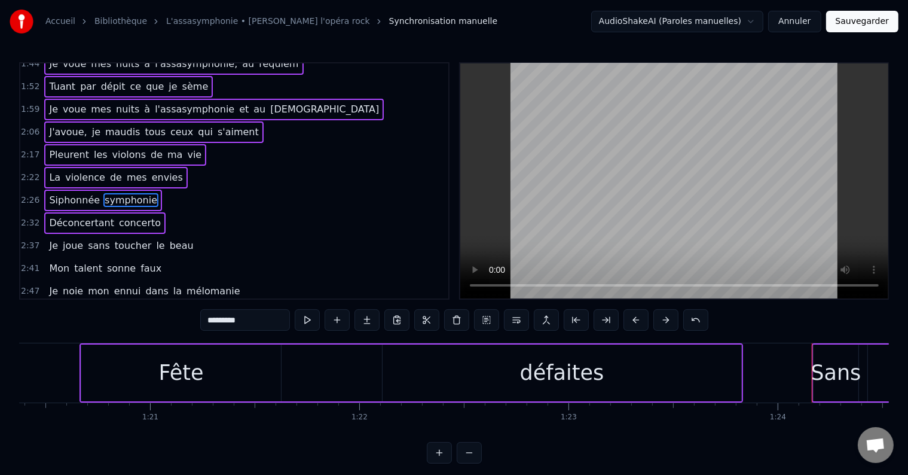
click at [169, 239] on span "beau" at bounding box center [182, 246] width 26 height 14
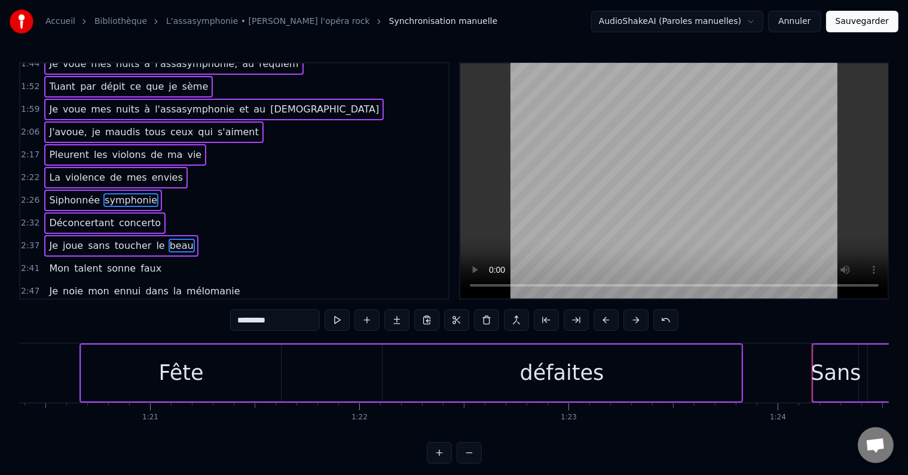
click at [141, 261] on span "faux" at bounding box center [150, 268] width 23 height 14
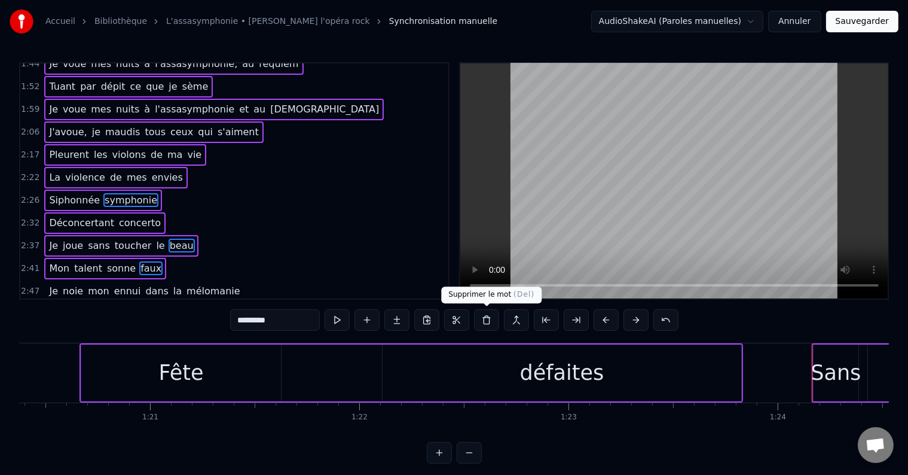
click at [487, 326] on button at bounding box center [486, 320] width 25 height 22
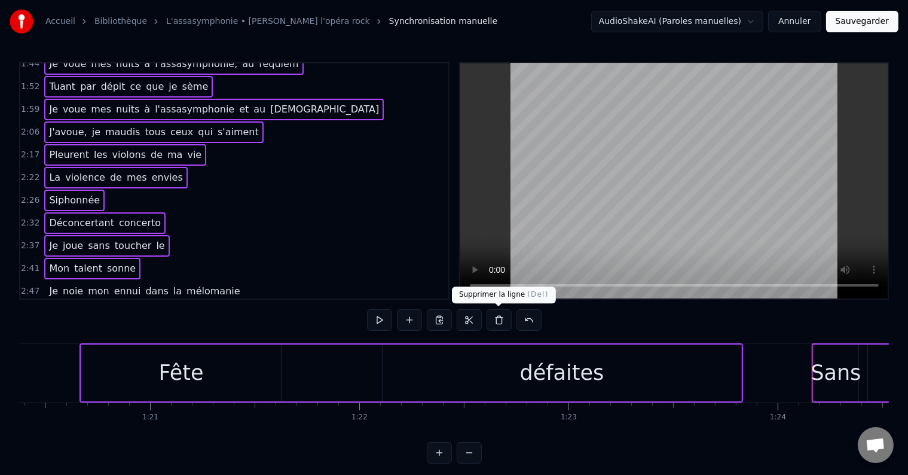
click at [495, 325] on button at bounding box center [499, 320] width 25 height 22
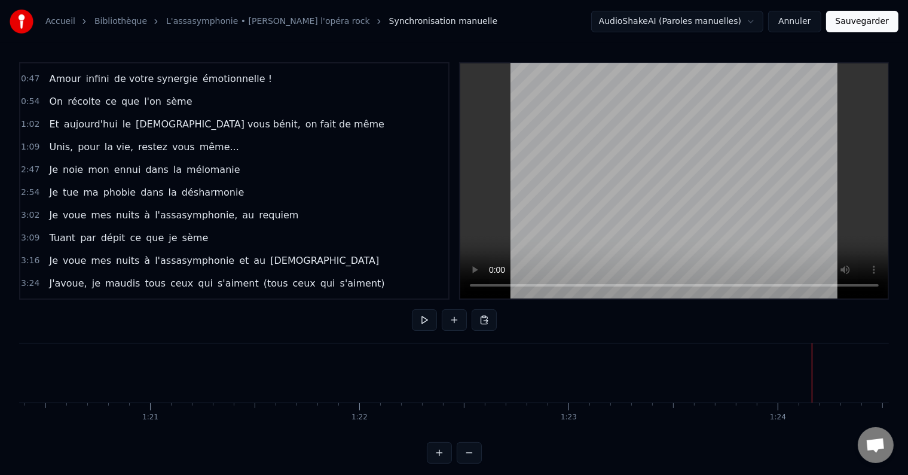
scroll to position [249, 0]
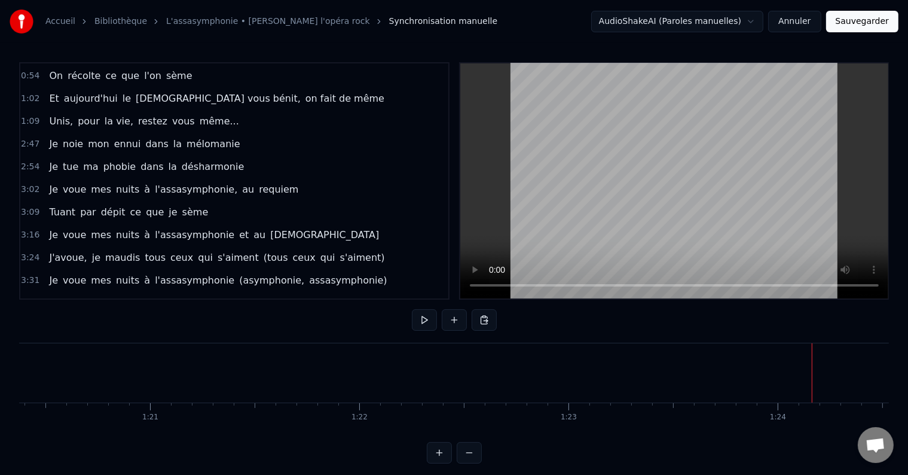
click at [185, 137] on span "mélomanie" at bounding box center [213, 144] width 56 height 14
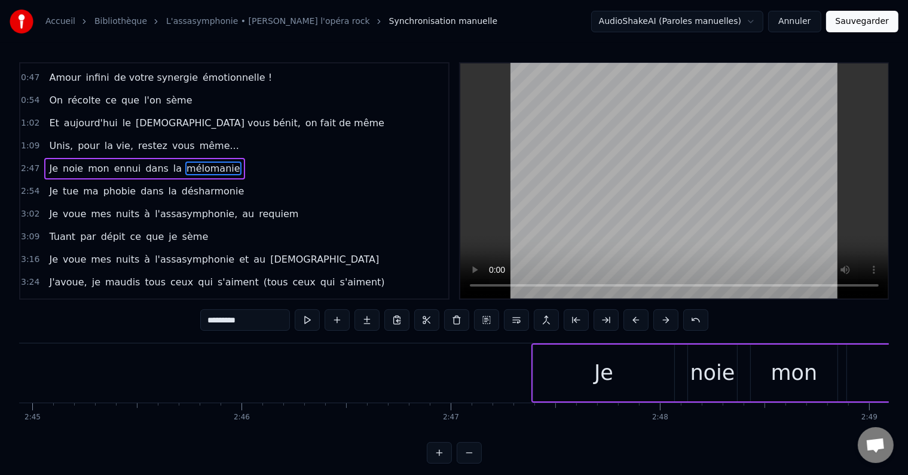
scroll to position [0, 35570]
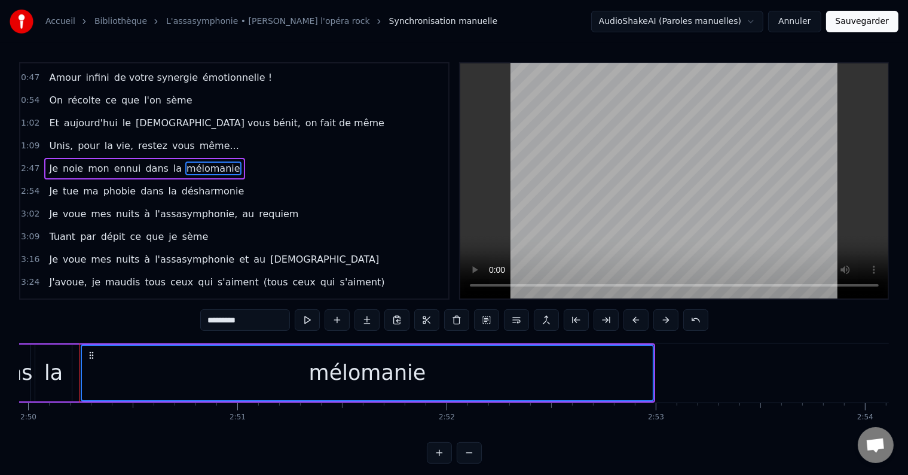
click at [181, 186] on span "désharmonie" at bounding box center [213, 191] width 65 height 14
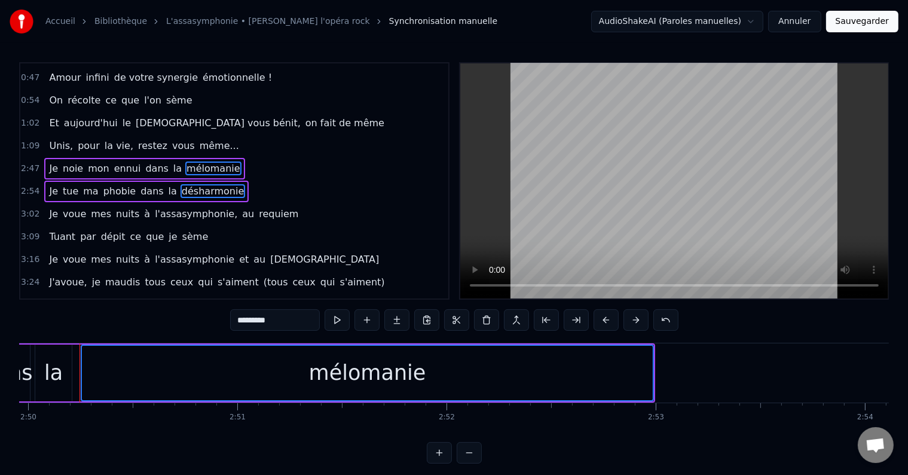
scroll to position [201, 0]
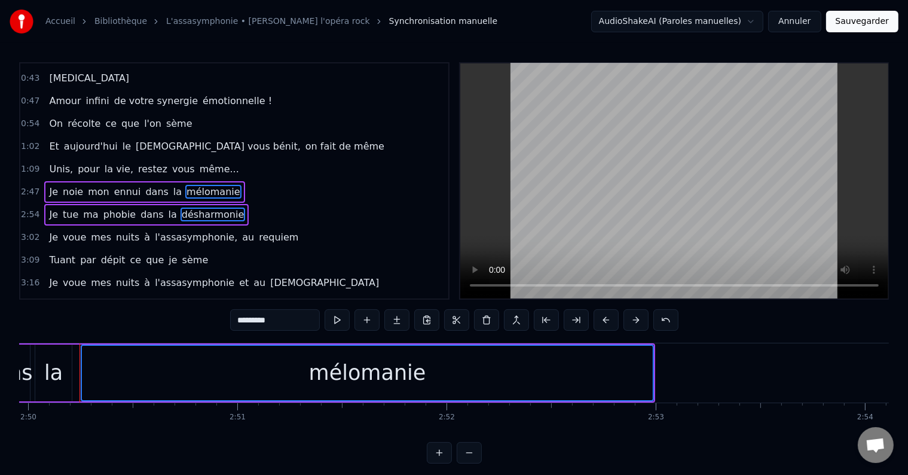
click at [168, 230] on span "l'assasymphonie," at bounding box center [196, 237] width 85 height 14
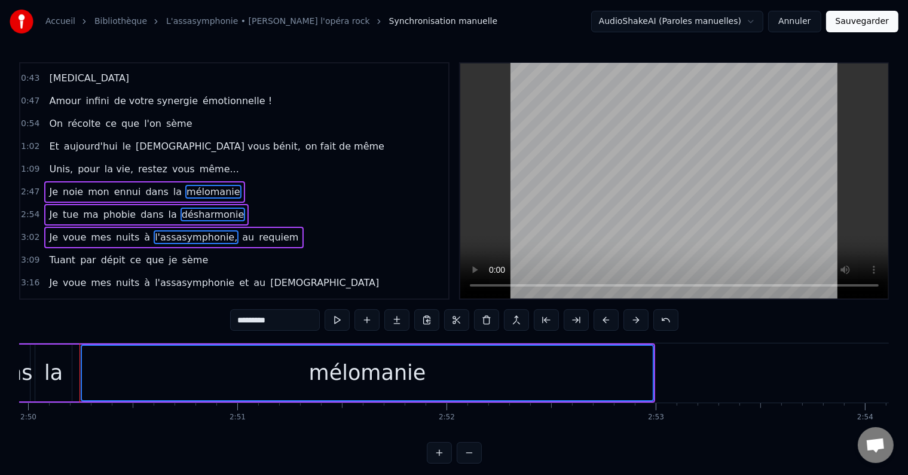
click at [167, 253] on span "je" at bounding box center [172, 260] width 11 height 14
click at [161, 276] on span "l'assasymphonie" at bounding box center [195, 283] width 82 height 14
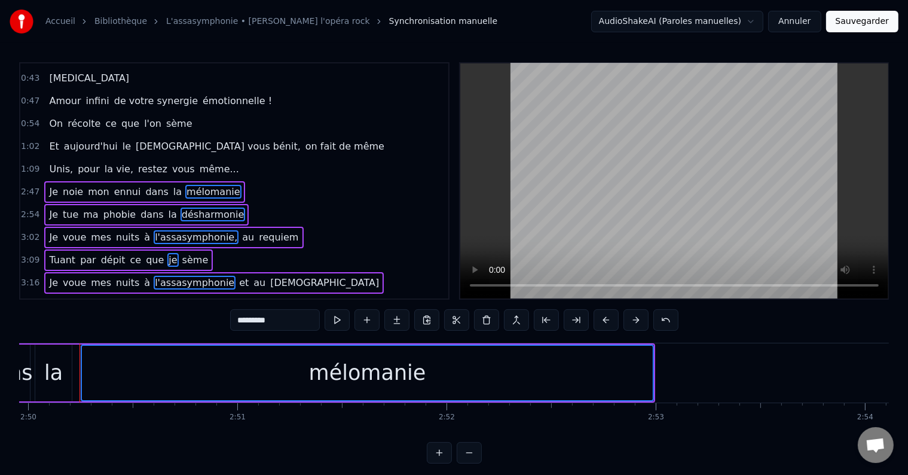
click at [169, 298] on span "ceux" at bounding box center [181, 305] width 25 height 14
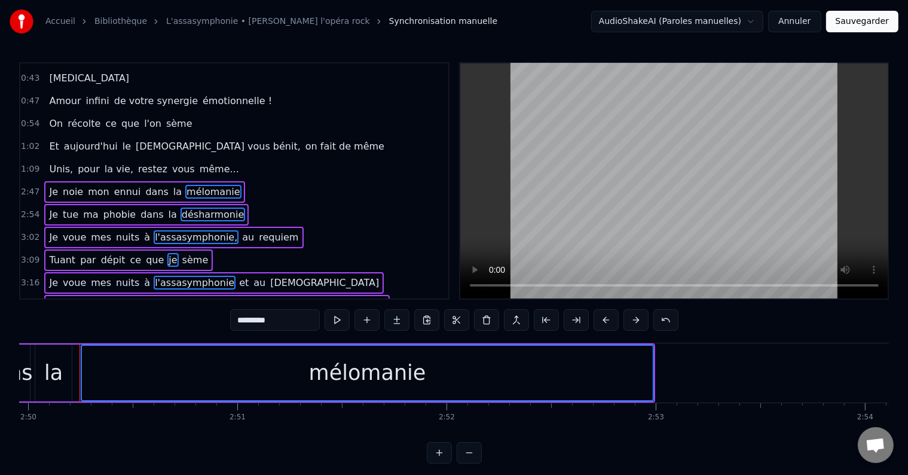
scroll to position [249, 0]
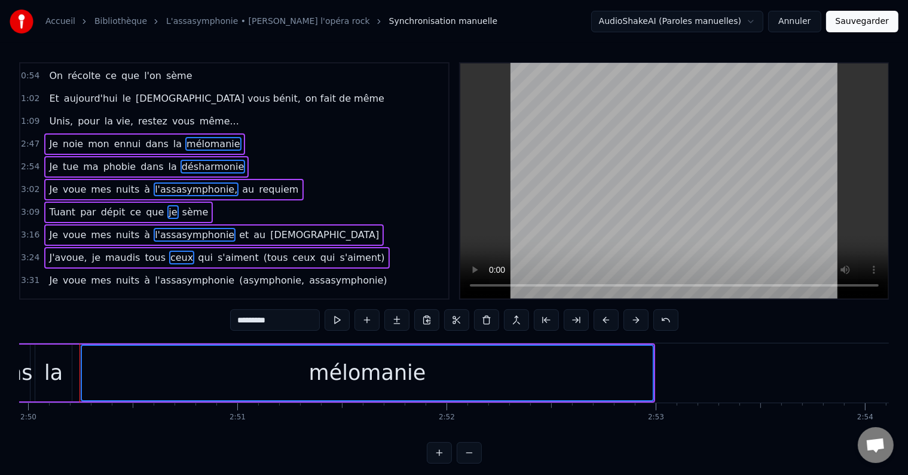
click at [309, 274] on div "Je voue mes nuits à l'assasymphonie (asymphonie, assasymphonie)" at bounding box center [217, 281] width 347 height 22
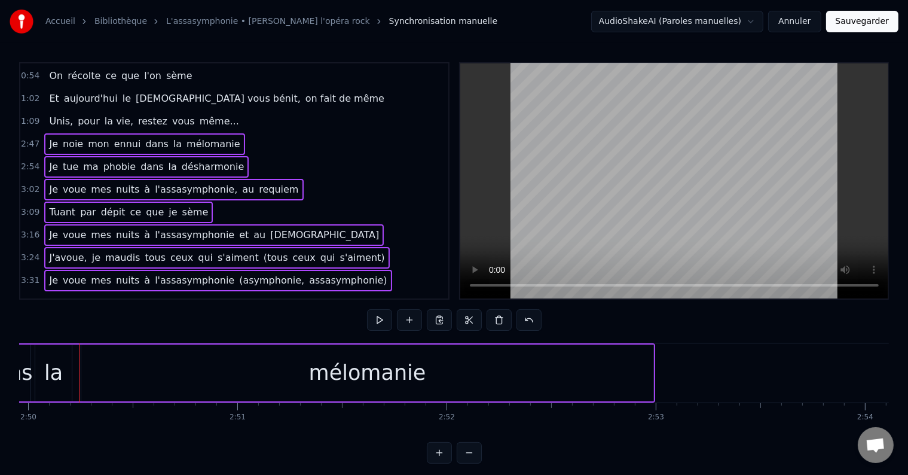
click at [226, 296] on span "s'aiment" at bounding box center [238, 303] width 44 height 14
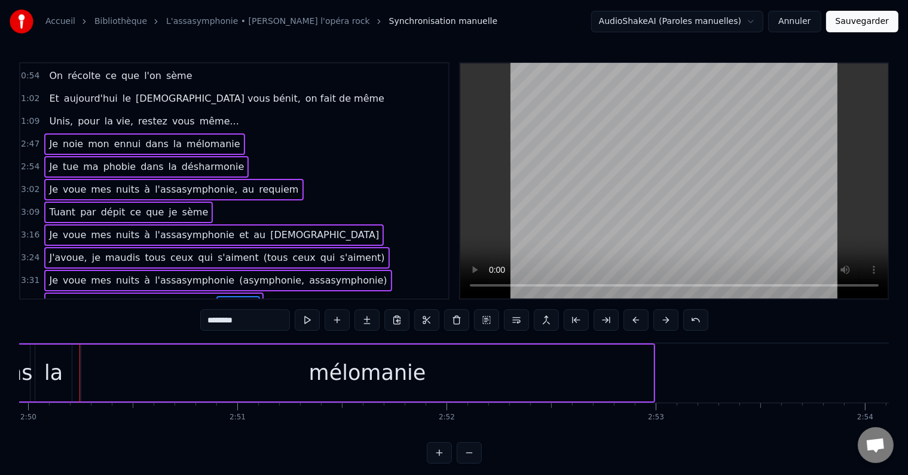
scroll to position [18, 0]
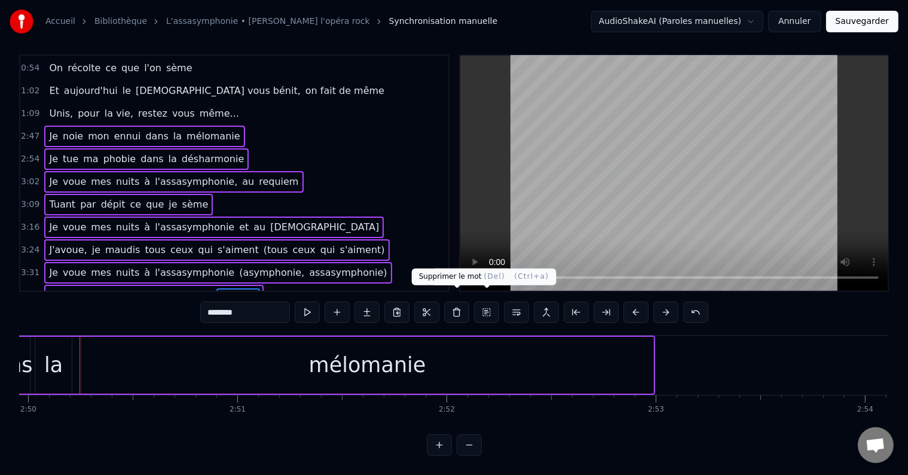
click at [462, 301] on button at bounding box center [456, 312] width 25 height 22
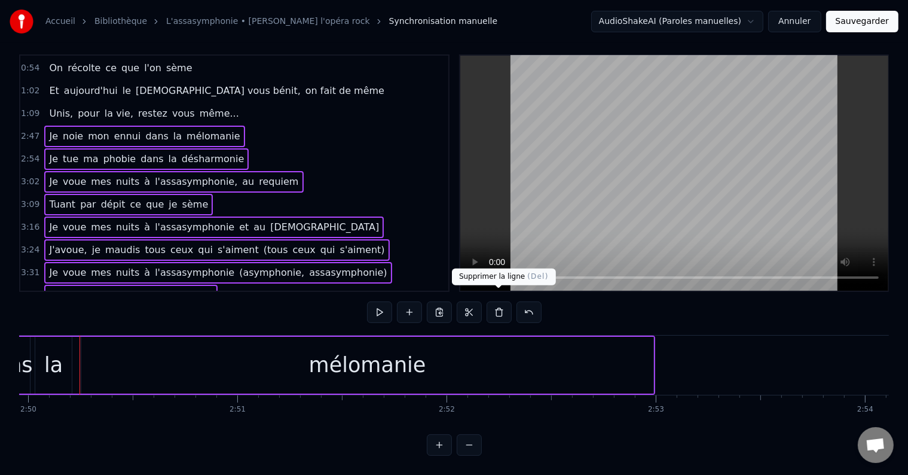
click at [492, 301] on button at bounding box center [499, 312] width 25 height 22
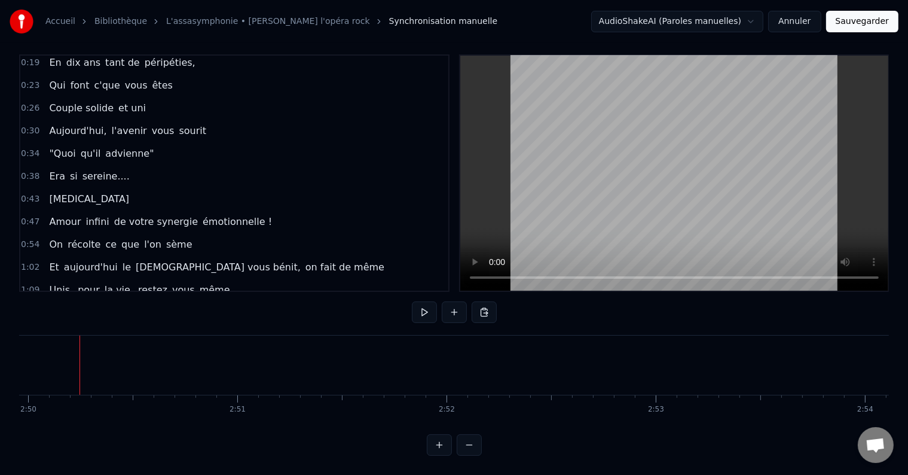
click at [875, 22] on button "Sauvegarder" at bounding box center [862, 22] width 72 height 22
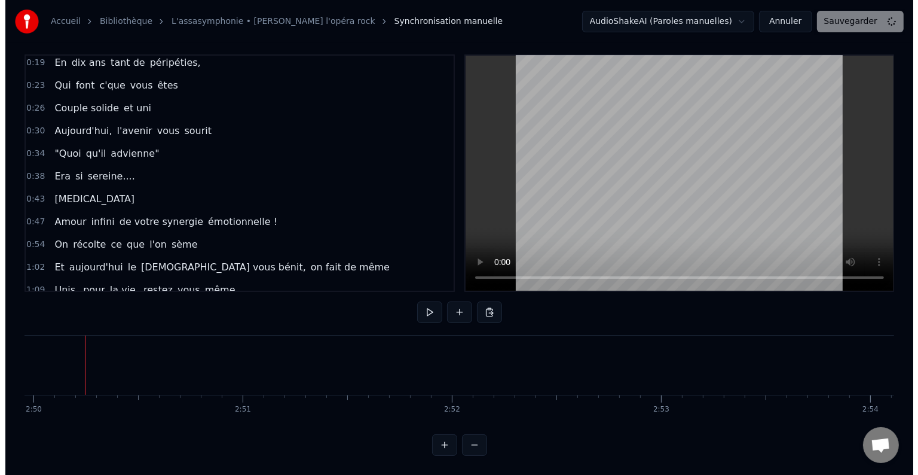
scroll to position [1, 0]
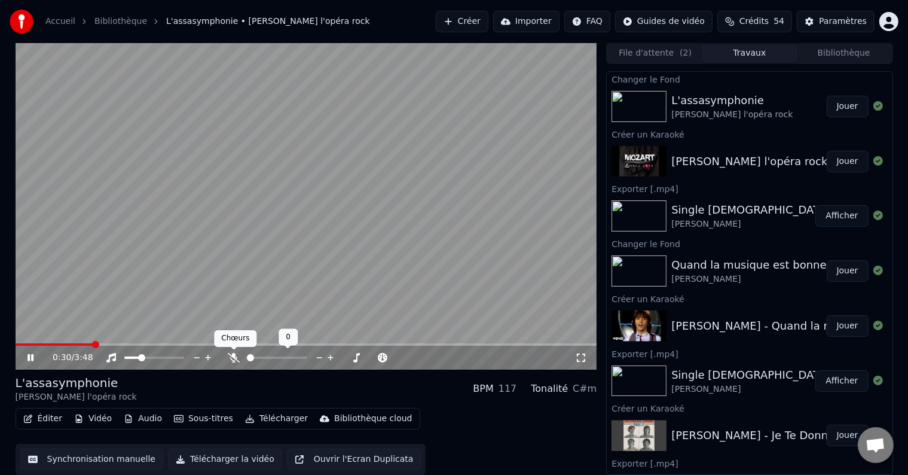
click at [232, 359] on icon at bounding box center [234, 358] width 12 height 10
click at [221, 464] on button "Télécharger la vidéo" at bounding box center [225, 459] width 114 height 22
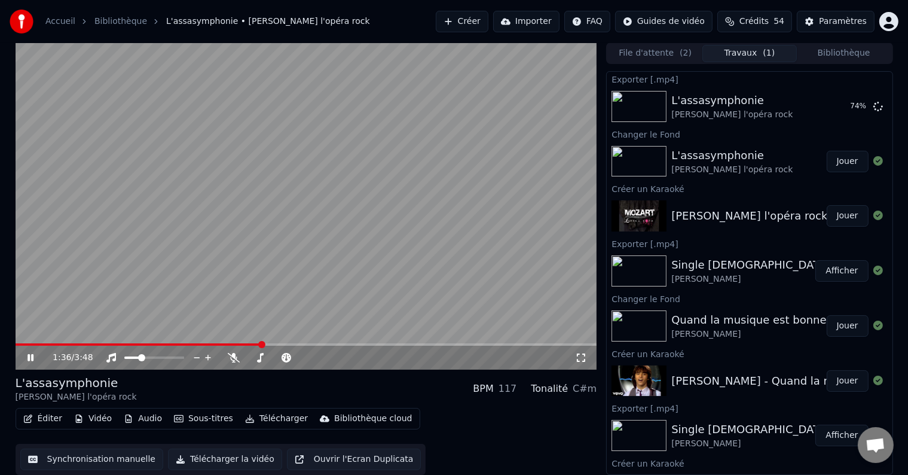
click at [36, 359] on icon at bounding box center [39, 358] width 28 height 10
click at [115, 341] on video at bounding box center [307, 205] width 582 height 327
click at [116, 343] on span at bounding box center [143, 344] width 254 height 2
click at [101, 350] on div "1:39 / 3:48" at bounding box center [307, 358] width 582 height 24
click at [111, 338] on video at bounding box center [307, 205] width 582 height 327
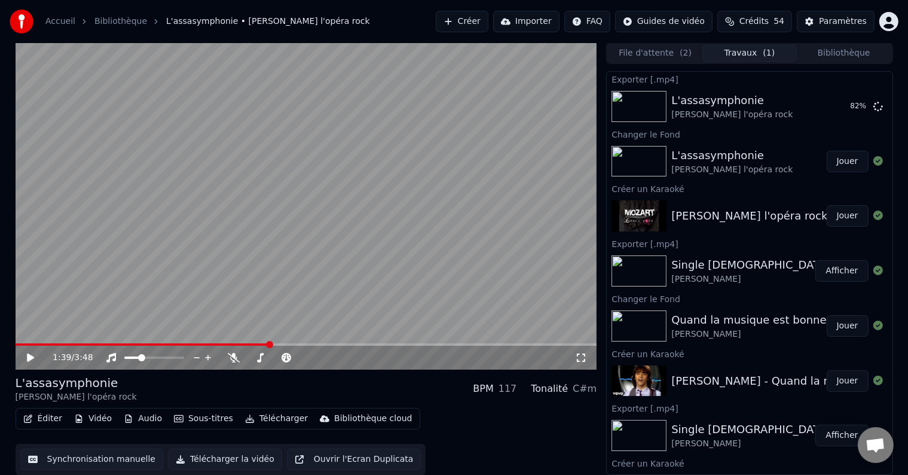
click at [118, 346] on div "1:39 / 3:48" at bounding box center [307, 358] width 582 height 24
click at [120, 342] on video at bounding box center [307, 205] width 582 height 327
click at [170, 345] on span at bounding box center [307, 344] width 582 height 2
click at [211, 345] on span at bounding box center [307, 344] width 582 height 2
click at [249, 345] on span at bounding box center [307, 344] width 582 height 2
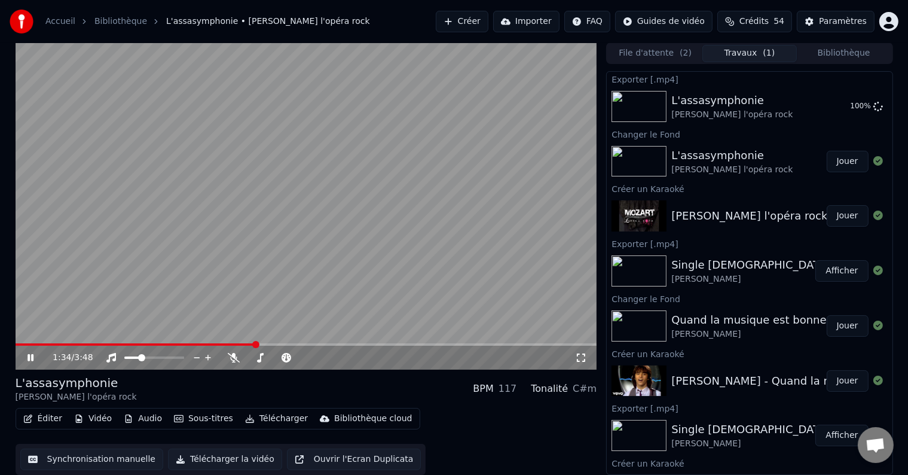
click at [242, 344] on span at bounding box center [136, 344] width 240 height 2
click at [224, 344] on span at bounding box center [129, 344] width 226 height 2
click at [213, 343] on span at bounding box center [120, 344] width 208 height 2
click at [201, 343] on span at bounding box center [108, 344] width 185 height 2
click at [233, 354] on icon at bounding box center [234, 358] width 12 height 10
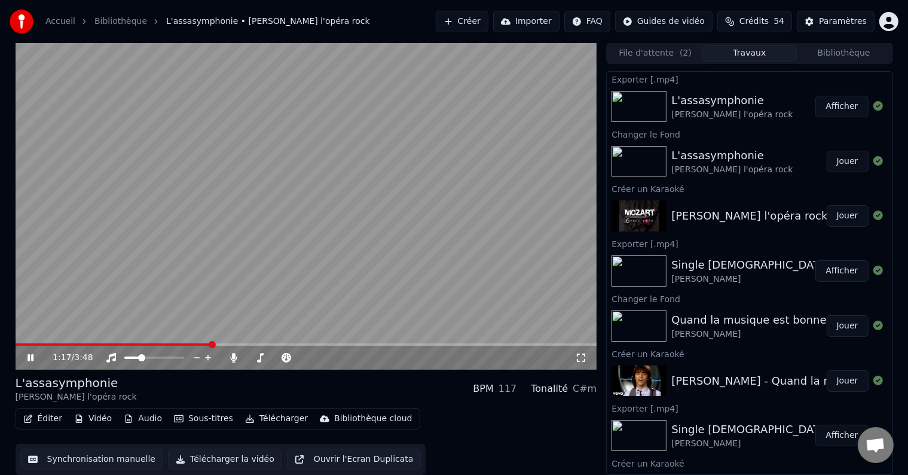
click at [35, 356] on icon at bounding box center [39, 358] width 28 height 10
click at [231, 358] on icon at bounding box center [234, 358] width 7 height 10
click at [269, 389] on div "L'assasymphonie [PERSON_NAME] l'opéra rock BPM 117 Tonalité C#m" at bounding box center [307, 388] width 582 height 29
click at [462, 19] on button "Créer" at bounding box center [462, 22] width 53 height 22
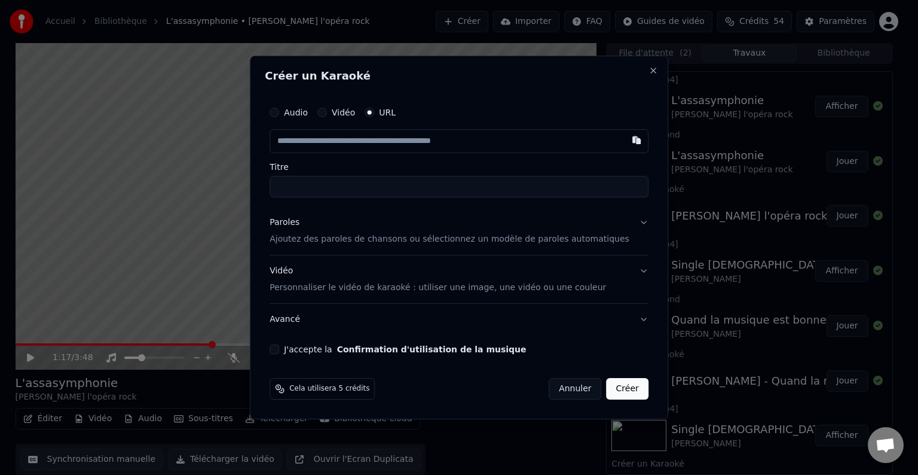
click at [411, 147] on input "text" at bounding box center [459, 141] width 379 height 24
type input "**********"
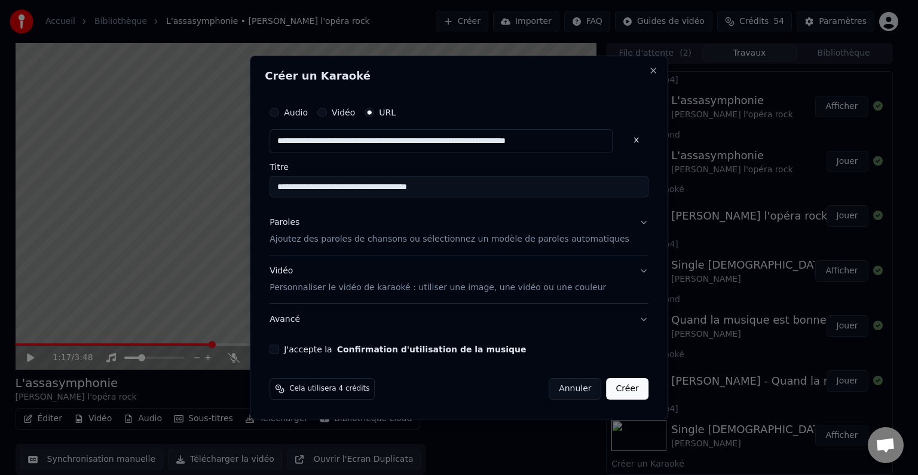
type input "**********"
click at [347, 246] on button "Paroles Ajoutez des paroles de chansons ou sélectionnez un modèle de paroles au…" at bounding box center [459, 231] width 379 height 48
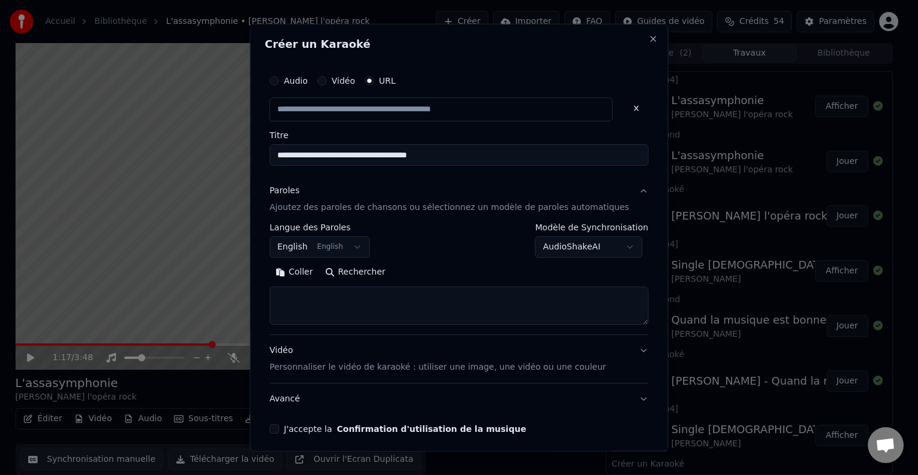
type input "**********"
click at [331, 295] on textarea at bounding box center [459, 305] width 379 height 38
paste textarea "**********"
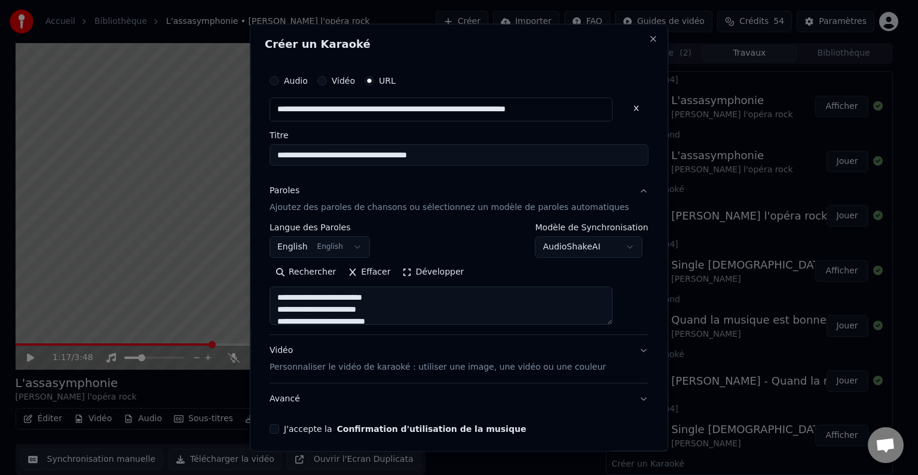
scroll to position [684, 0]
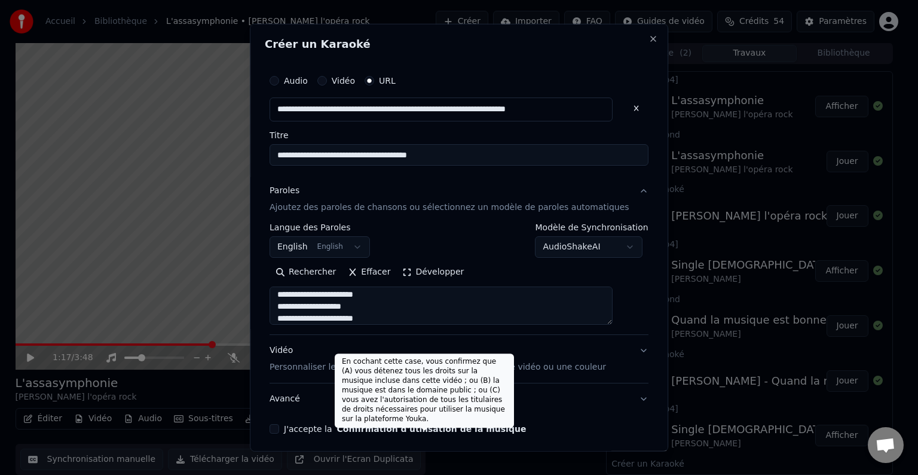
type textarea "**********"
click at [369, 425] on button "Confirmation d'utilisation de la musique" at bounding box center [432, 429] width 190 height 8
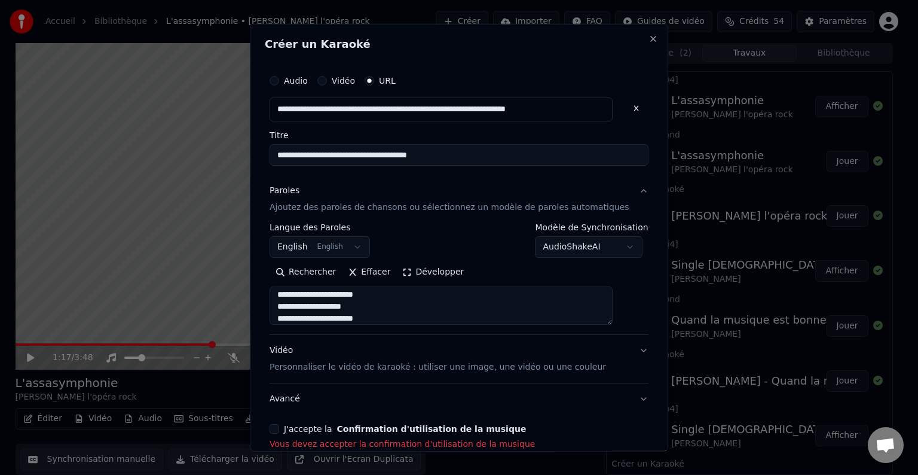
click at [279, 429] on button "J'accepte la Confirmation d'utilisation de la musique" at bounding box center [275, 429] width 10 height 10
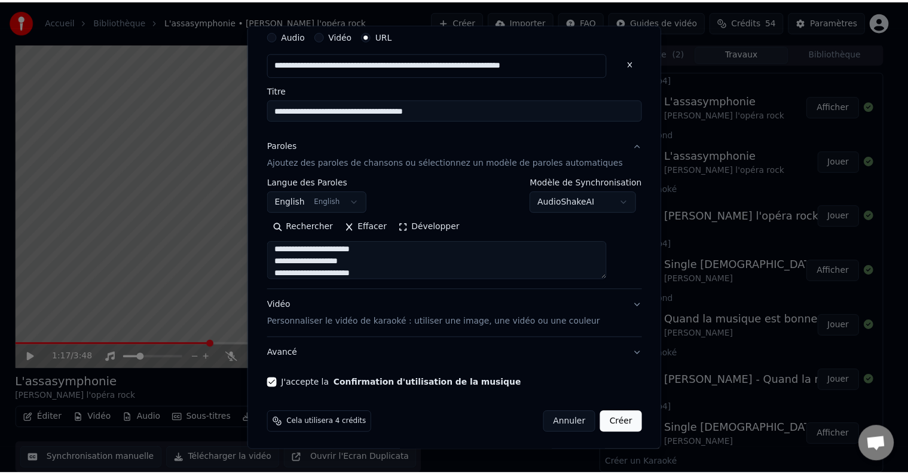
scroll to position [47, 0]
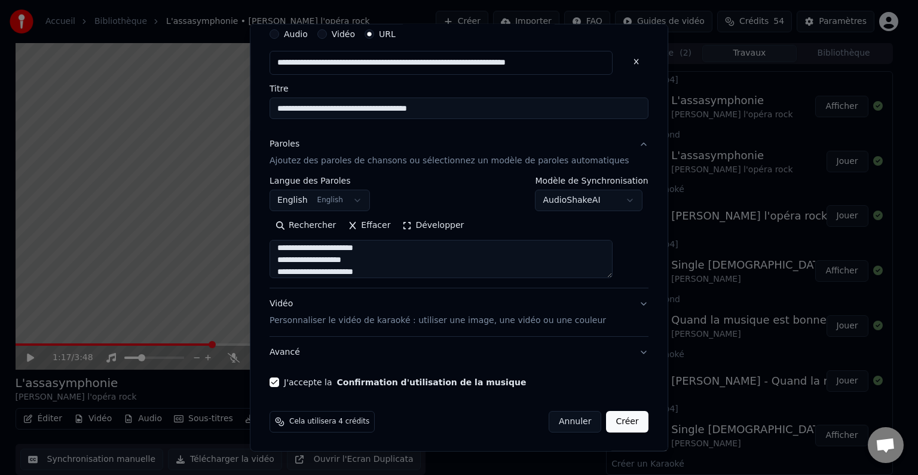
click at [608, 422] on button "Créer" at bounding box center [628, 422] width 42 height 22
select select "**"
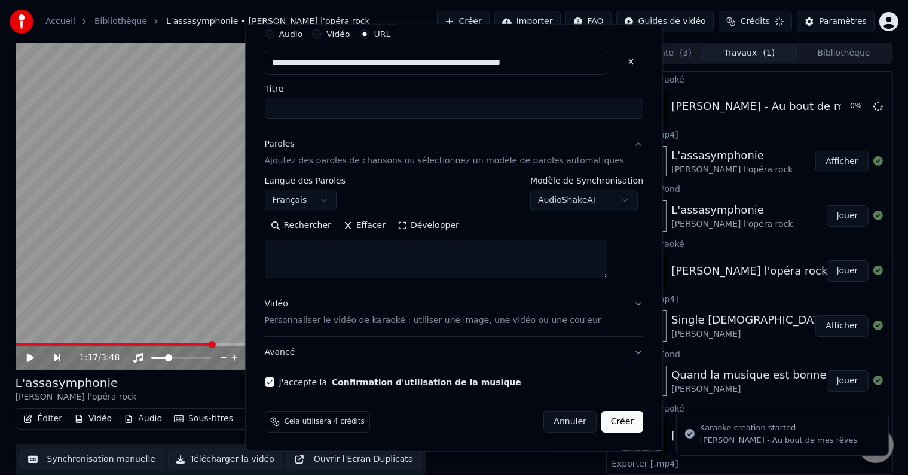
scroll to position [0, 0]
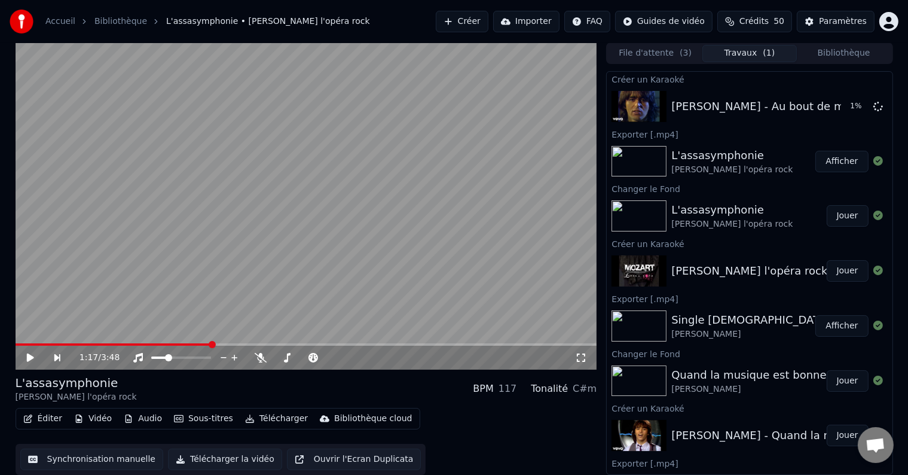
click at [853, 57] on button "Bibliothèque" at bounding box center [844, 53] width 94 height 17
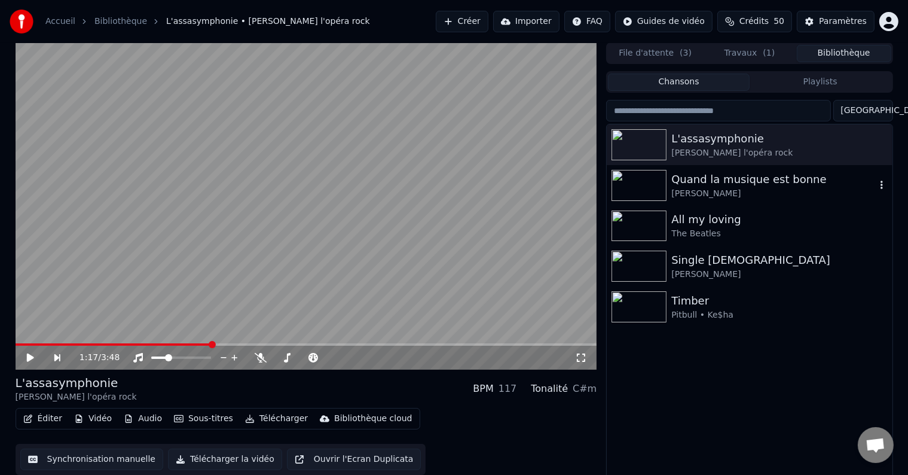
click at [883, 189] on icon "button" at bounding box center [882, 185] width 12 height 10
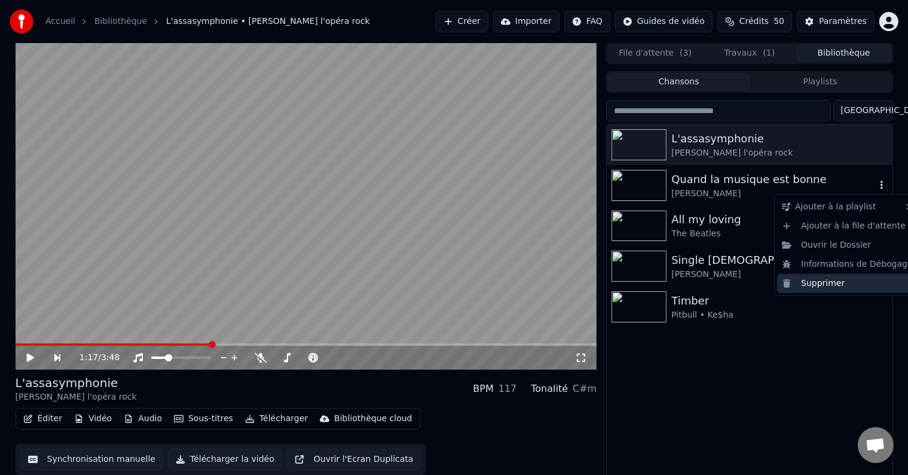
click at [811, 280] on div "Supprimer" at bounding box center [847, 283] width 141 height 19
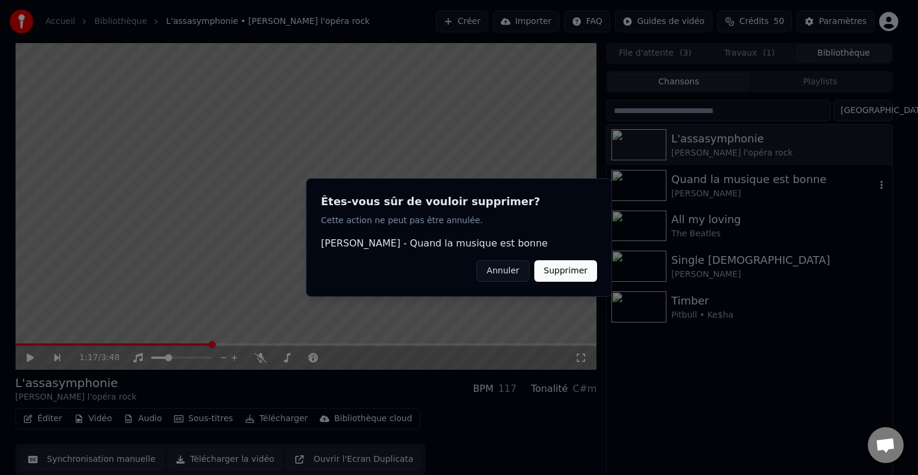
click at [586, 275] on button "Supprimer" at bounding box center [566, 271] width 63 height 22
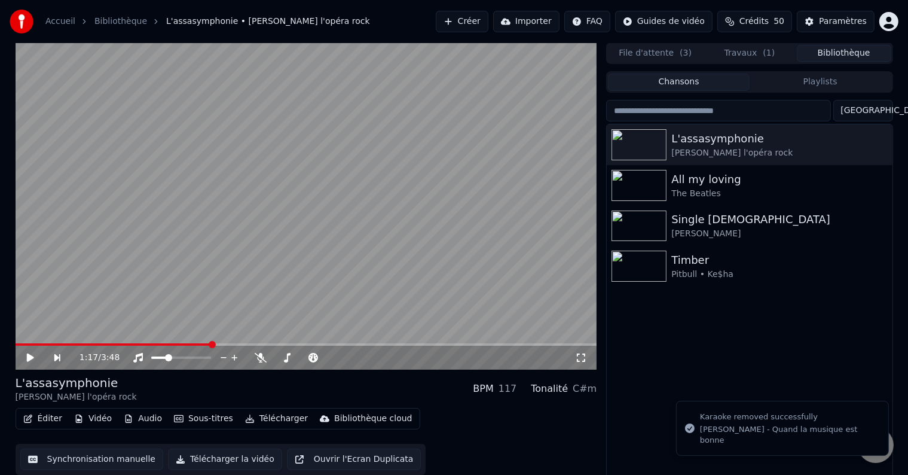
click at [689, 378] on div "L'assasymphonie [PERSON_NAME] l'opéra rock All my loving The Beatles Single [DE…" at bounding box center [749, 301] width 285 height 355
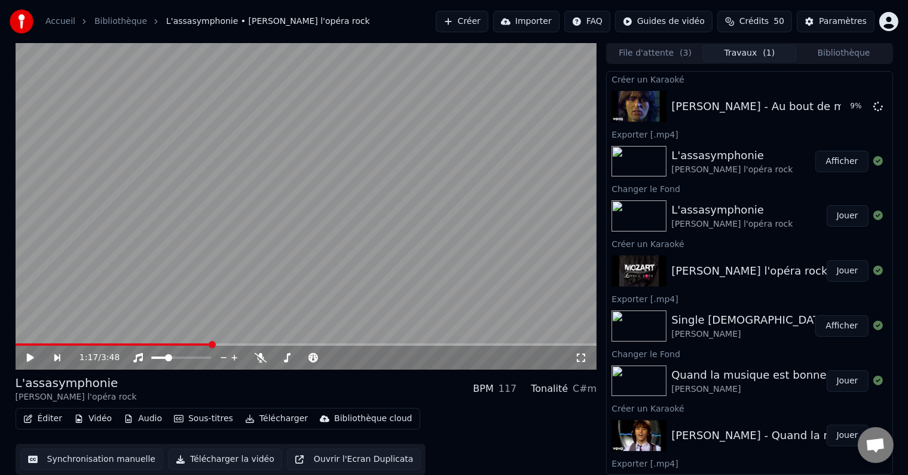
click at [744, 56] on button "Travaux ( 1 )" at bounding box center [750, 53] width 94 height 17
click at [834, 106] on button "Jouer" at bounding box center [848, 107] width 42 height 22
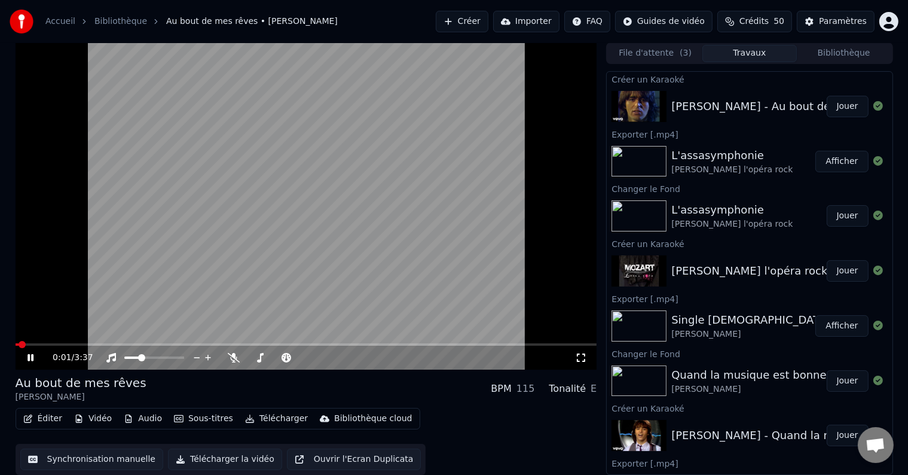
click at [95, 414] on button "Vidéo" at bounding box center [92, 418] width 47 height 17
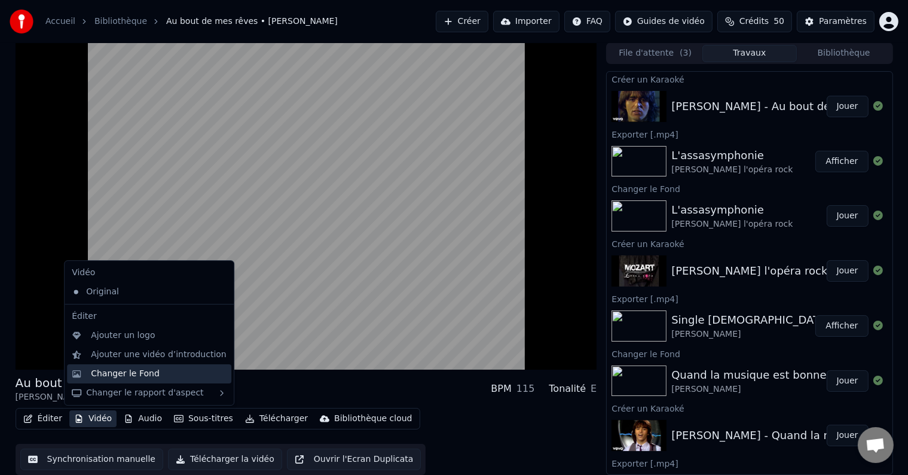
click at [130, 373] on div "Changer le Fond" at bounding box center [125, 374] width 69 height 12
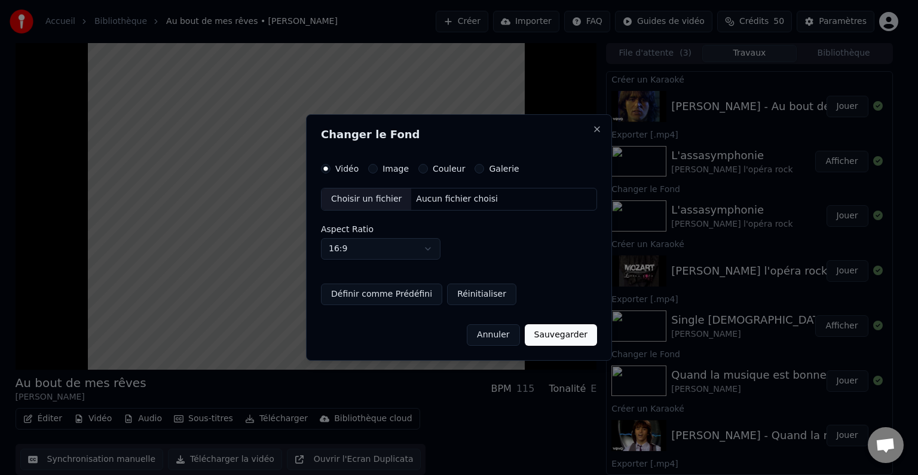
click at [441, 170] on label "Couleur" at bounding box center [449, 168] width 32 height 8
click at [428, 170] on button "Couleur" at bounding box center [424, 169] width 10 height 10
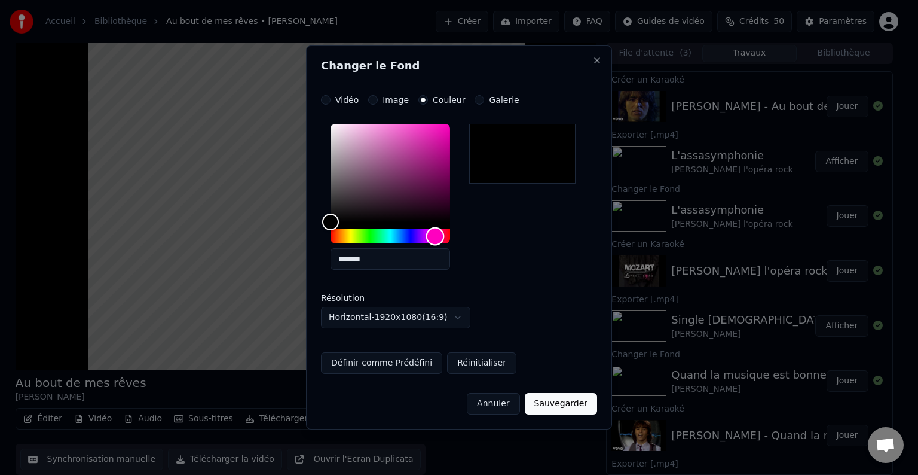
drag, startPoint x: 331, startPoint y: 237, endPoint x: 435, endPoint y: 242, distance: 104.2
click at [435, 242] on div "Hue" at bounding box center [435, 236] width 19 height 19
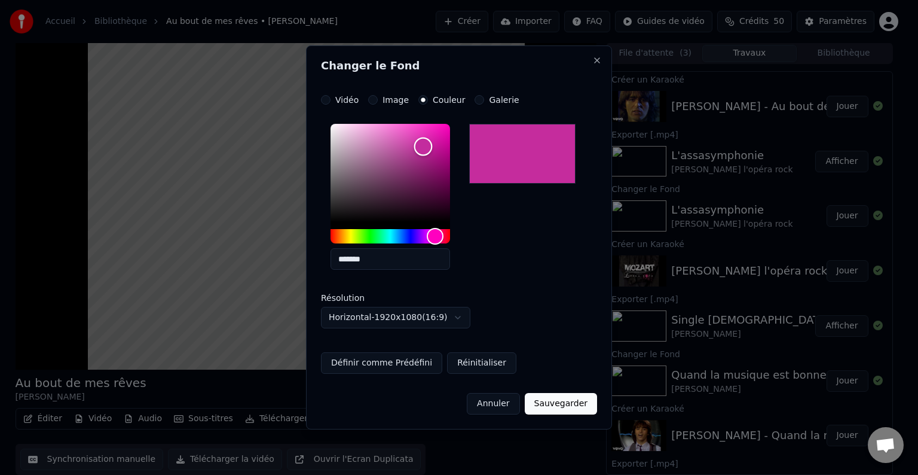
drag, startPoint x: 335, startPoint y: 224, endPoint x: 422, endPoint y: 147, distance: 116.5
click at [422, 147] on div "Color" at bounding box center [423, 146] width 19 height 19
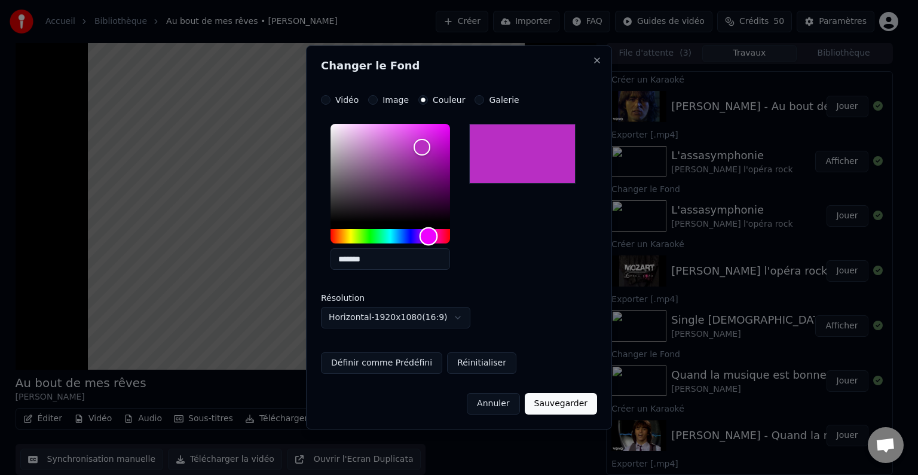
click at [428, 234] on div "Hue" at bounding box center [429, 236] width 19 height 19
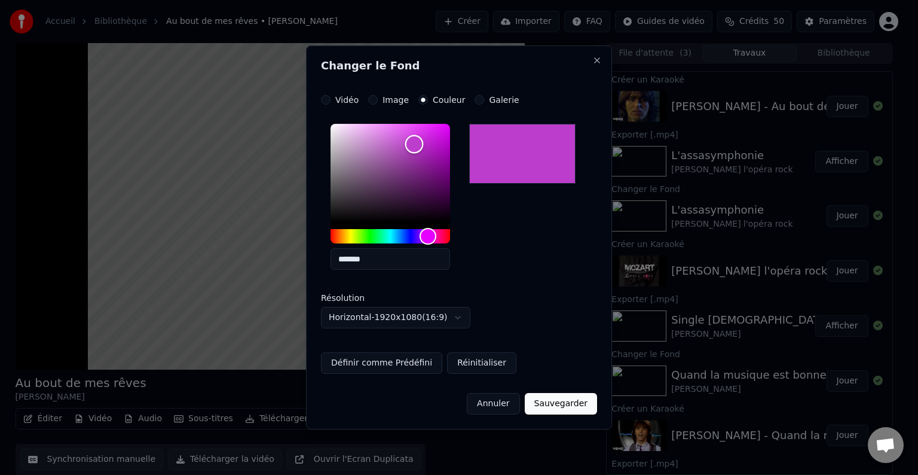
type input "*******"
drag, startPoint x: 421, startPoint y: 147, endPoint x: 410, endPoint y: 142, distance: 11.8
click at [410, 142] on div "Color" at bounding box center [410, 142] width 19 height 19
click at [562, 408] on button "Sauvegarder" at bounding box center [561, 404] width 72 height 22
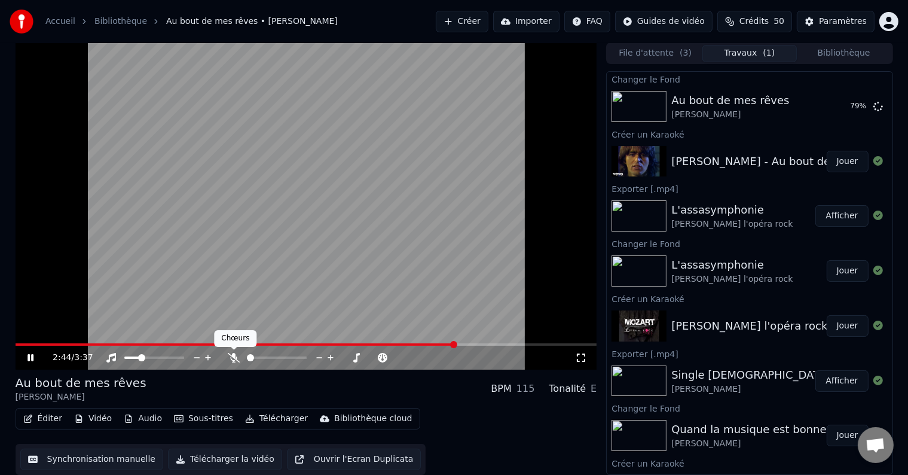
click at [232, 357] on icon at bounding box center [234, 358] width 12 height 10
click at [236, 357] on body "Accueil Bibliothèque Au bout de mes rêves • [PERSON_NAME] Créer Importer FAQ Gu…" at bounding box center [454, 236] width 908 height 475
click at [233, 359] on icon at bounding box center [234, 358] width 12 height 10
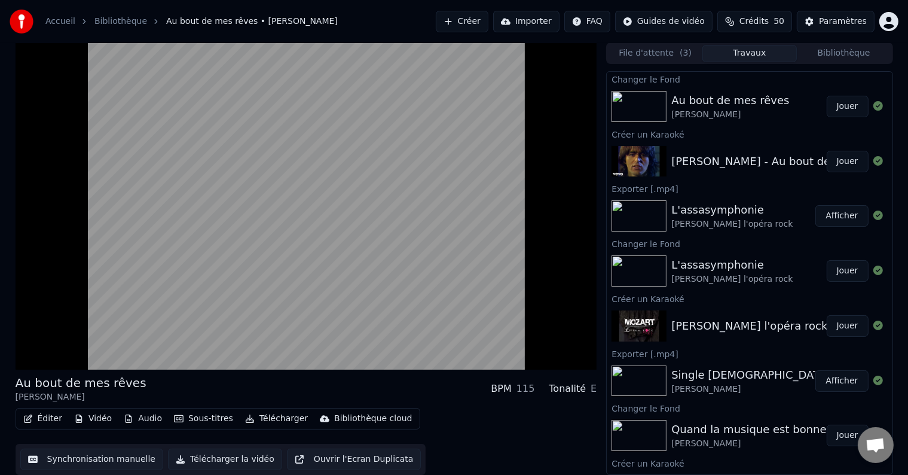
click at [834, 108] on button "Jouer" at bounding box center [848, 107] width 42 height 22
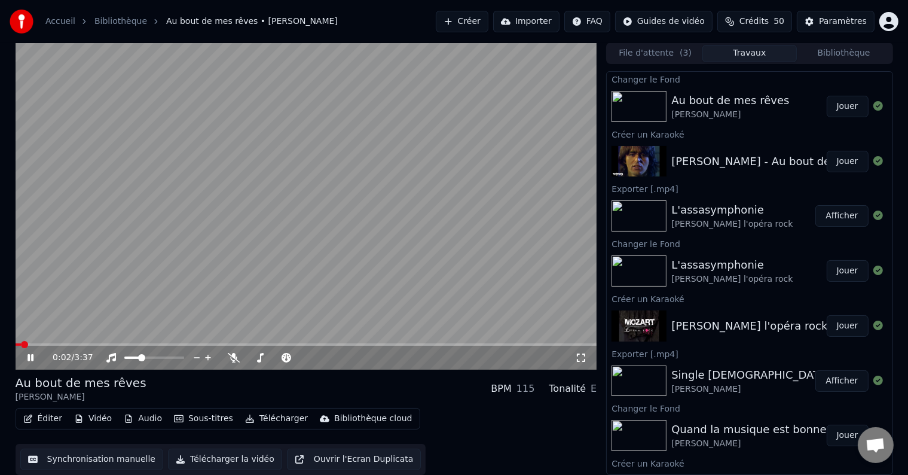
click at [29, 361] on icon at bounding box center [39, 358] width 28 height 10
click at [69, 457] on button "Synchronisation manuelle" at bounding box center [92, 459] width 144 height 22
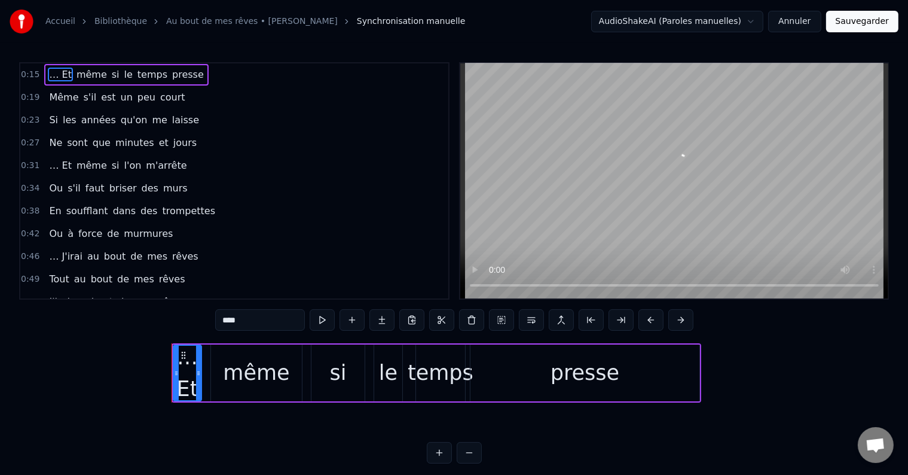
scroll to position [0, 3272]
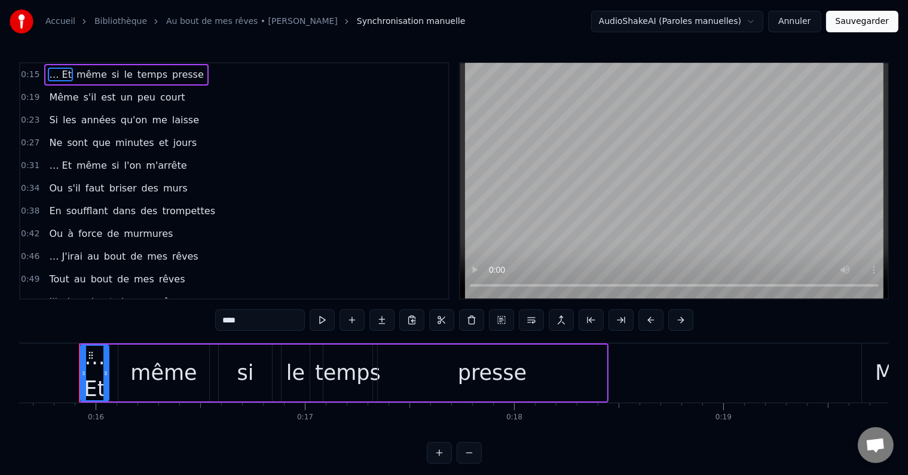
click at [171, 74] on span "presse" at bounding box center [188, 75] width 34 height 14
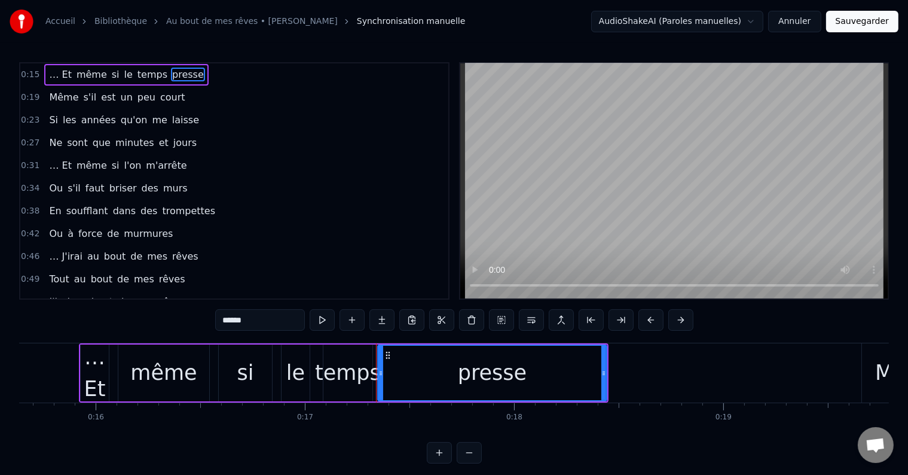
drag, startPoint x: 261, startPoint y: 320, endPoint x: 186, endPoint y: 318, distance: 74.8
click at [186, 318] on div "0:15 … Et même si le temps presse 0:19 Même s'il est un peu court 0:23 Si les a…" at bounding box center [454, 262] width 870 height 401
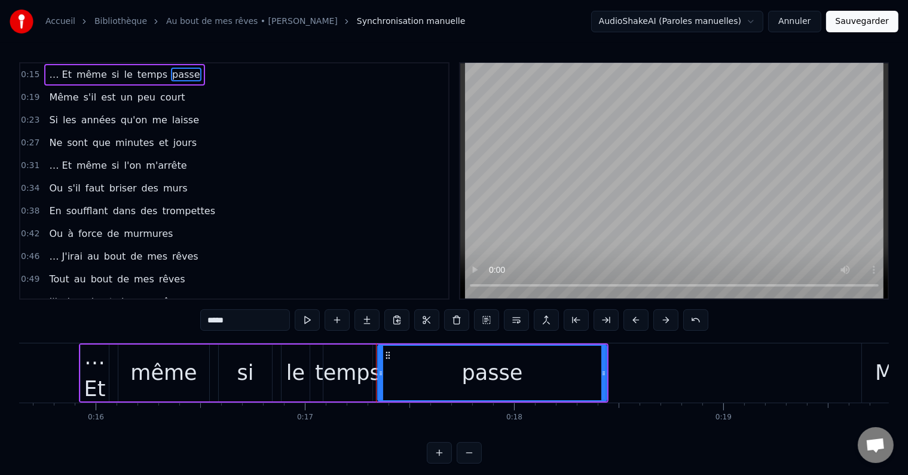
click at [48, 95] on span "Même" at bounding box center [64, 97] width 32 height 14
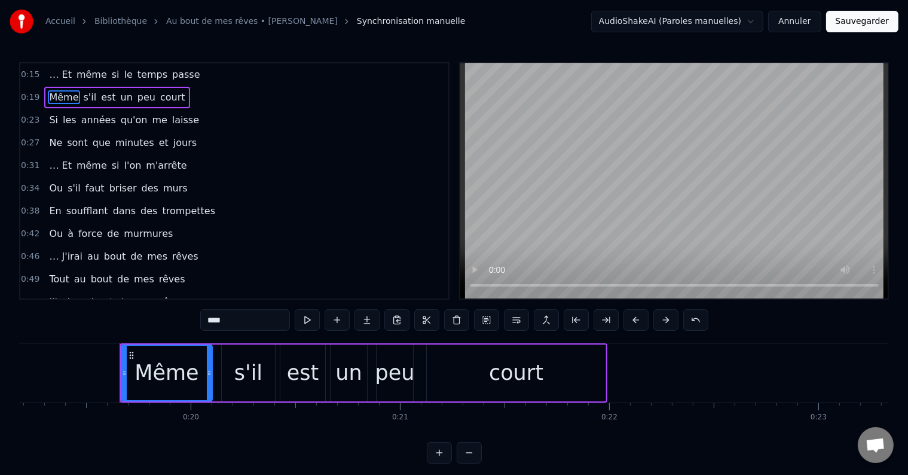
drag, startPoint x: 246, startPoint y: 323, endPoint x: 197, endPoint y: 330, distance: 49.0
click at [197, 330] on div "0:15 … Et même si le temps passe 0:19 Même s'il est un peu court 0:23 Si les an…" at bounding box center [454, 262] width 870 height 401
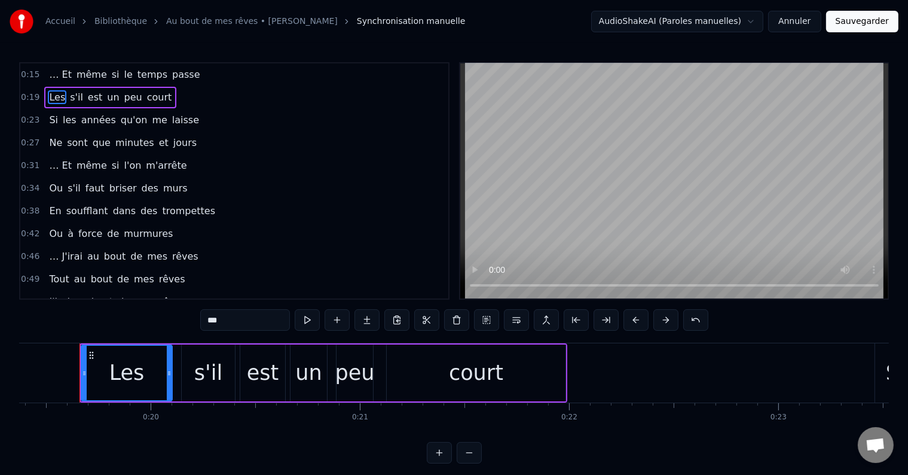
click at [69, 97] on span "s'il" at bounding box center [77, 97] width 16 height 14
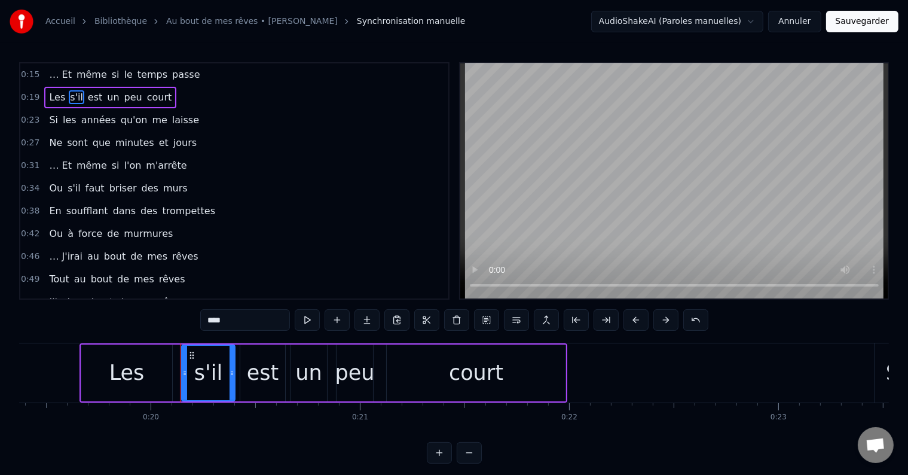
drag, startPoint x: 243, startPoint y: 325, endPoint x: 164, endPoint y: 328, distance: 79.0
click at [164, 328] on div "0:15 … Et même si le temps passe 0:19 Les s'il est un peu court 0:23 Si les ann…" at bounding box center [454, 262] width 870 height 401
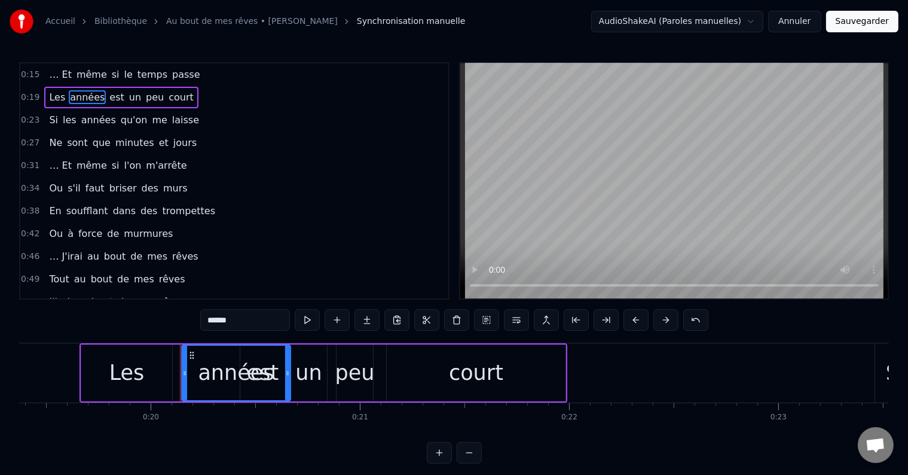
drag, startPoint x: 232, startPoint y: 378, endPoint x: 288, endPoint y: 395, distance: 58.1
click at [288, 395] on div at bounding box center [287, 373] width 5 height 54
click at [108, 93] on span "est" at bounding box center [116, 97] width 17 height 14
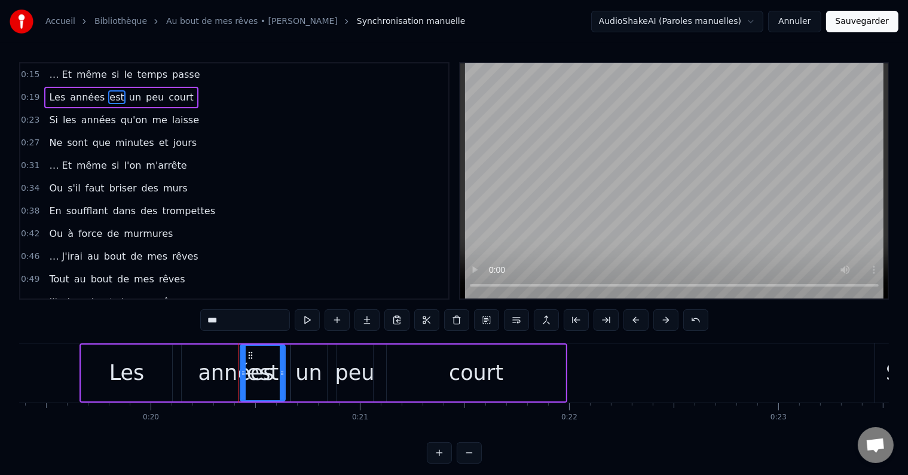
drag, startPoint x: 257, startPoint y: 318, endPoint x: 144, endPoint y: 318, distance: 113.0
click at [144, 318] on div "0:15 … Et même si le temps passe 0:19 Les années est un peu court 0:23 Si les a…" at bounding box center [454, 262] width 870 height 401
click at [138, 94] on span "un" at bounding box center [145, 97] width 14 height 14
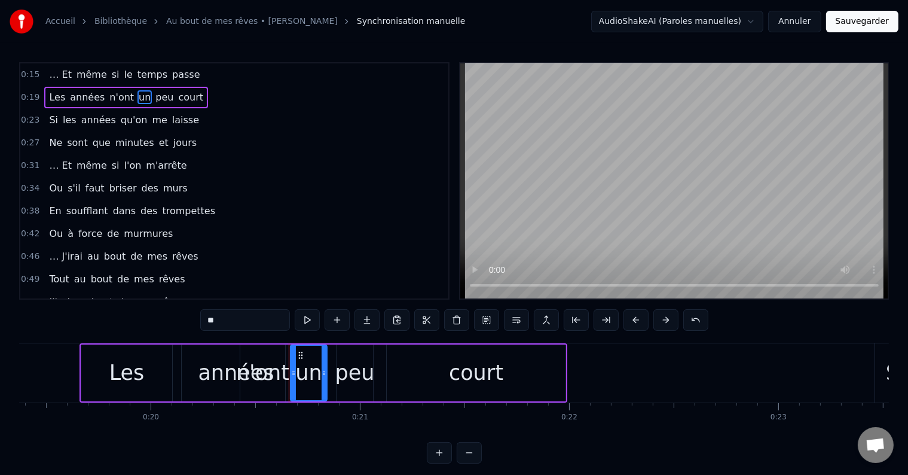
drag, startPoint x: 246, startPoint y: 318, endPoint x: 187, endPoint y: 323, distance: 60.0
click at [187, 323] on div "0:15 … Et même si le temps passe 0:19 Les années n'ont un peu court 0:23 Si les…" at bounding box center [454, 262] width 870 height 401
click at [159, 97] on span "peu" at bounding box center [169, 97] width 20 height 14
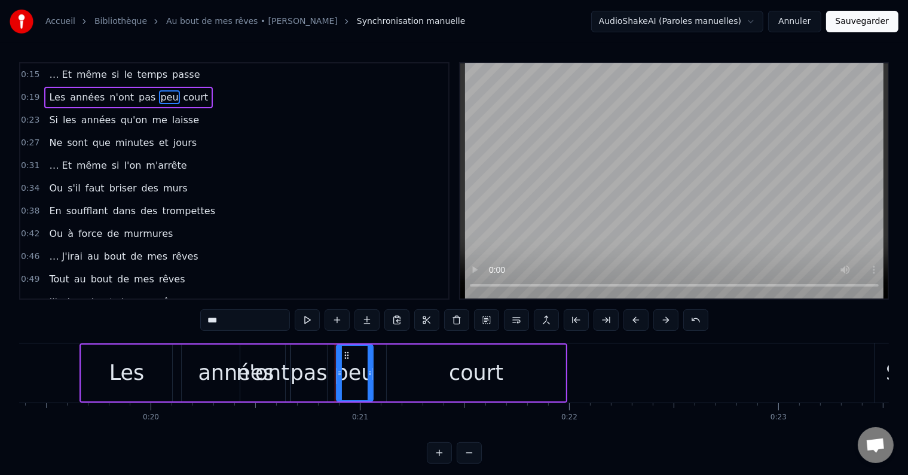
click at [200, 371] on div "années" at bounding box center [236, 372] width 109 height 57
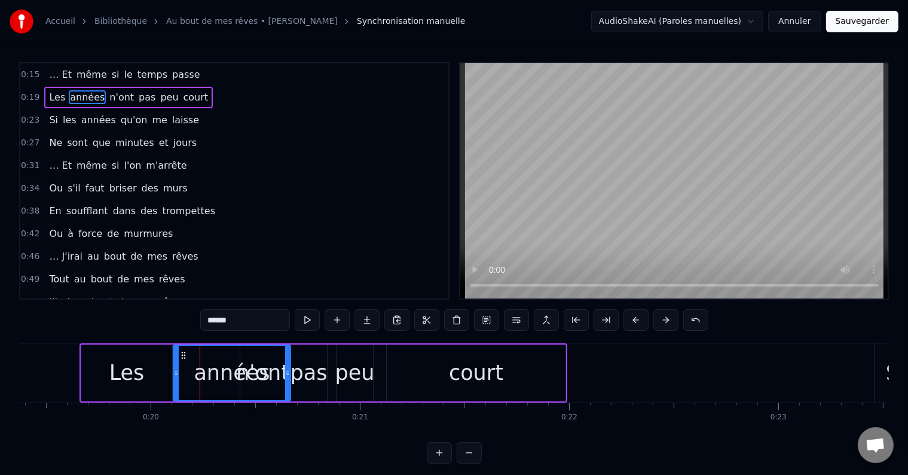
drag, startPoint x: 183, startPoint y: 385, endPoint x: 175, endPoint y: 397, distance: 14.6
click at [175, 397] on div at bounding box center [176, 373] width 5 height 54
click at [361, 368] on div "peu" at bounding box center [354, 373] width 39 height 32
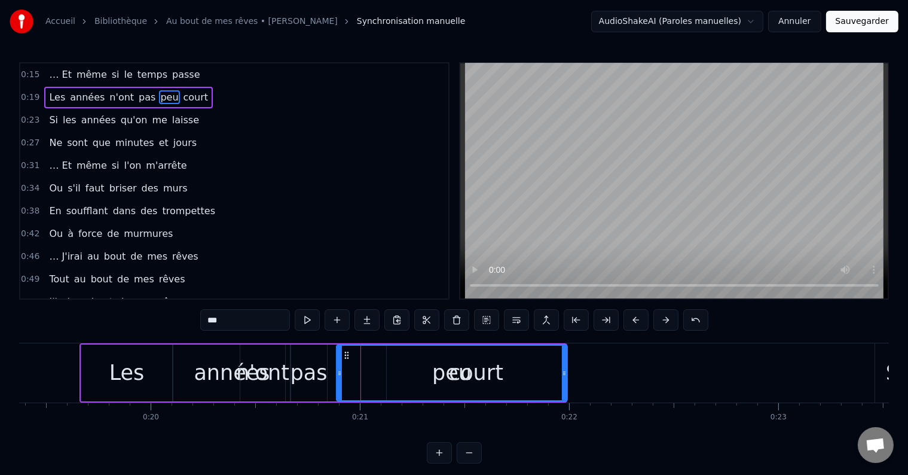
drag, startPoint x: 368, startPoint y: 376, endPoint x: 563, endPoint y: 408, distance: 197.0
click at [563, 408] on div "… Et même si le temps passe Les années n'ont pas peu court Si les années qu'on …" at bounding box center [454, 388] width 870 height 90
drag, startPoint x: 242, startPoint y: 316, endPoint x: 179, endPoint y: 322, distance: 63.1
click at [179, 322] on div "0:15 … Et même si le temps passe 0:19 Les années n'ont pas peu court 0:23 Si le…" at bounding box center [454, 262] width 870 height 401
click at [212, 94] on span "court" at bounding box center [226, 97] width 28 height 14
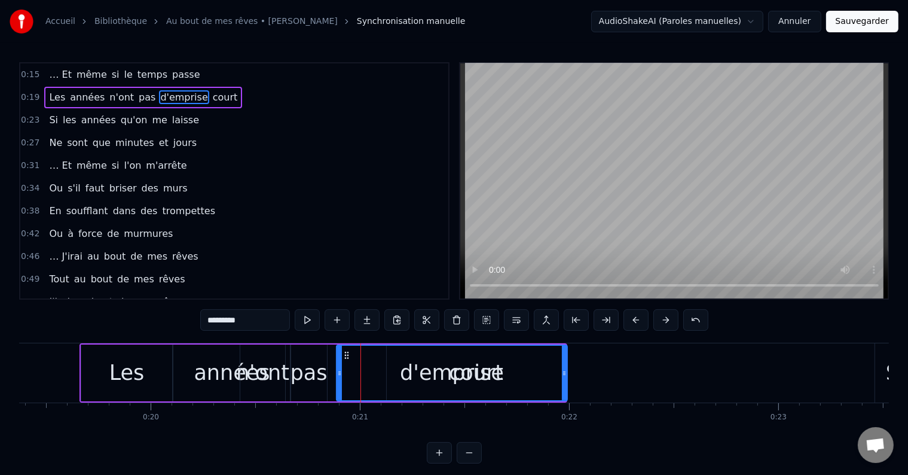
type input "*****"
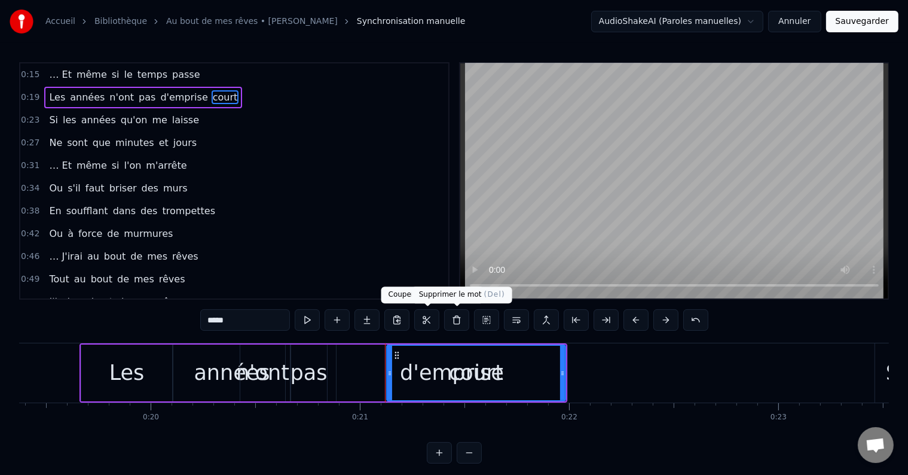
click at [454, 326] on button at bounding box center [456, 320] width 25 height 22
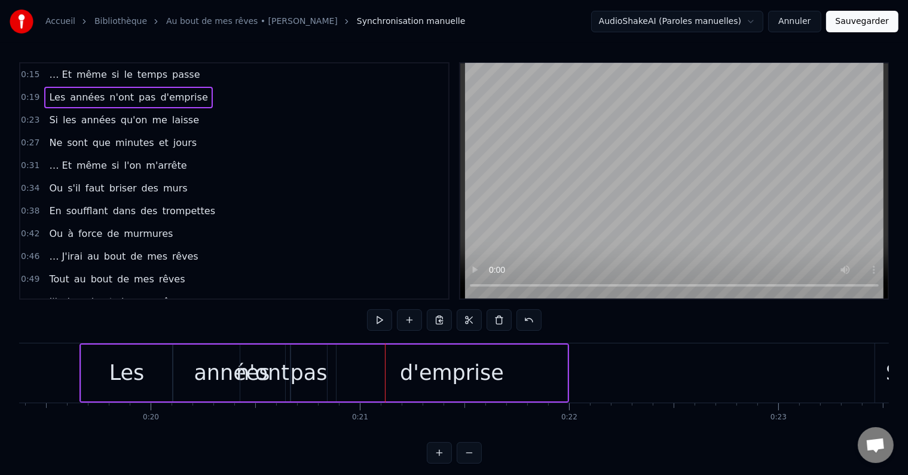
click at [51, 121] on span "Si" at bounding box center [53, 120] width 11 height 14
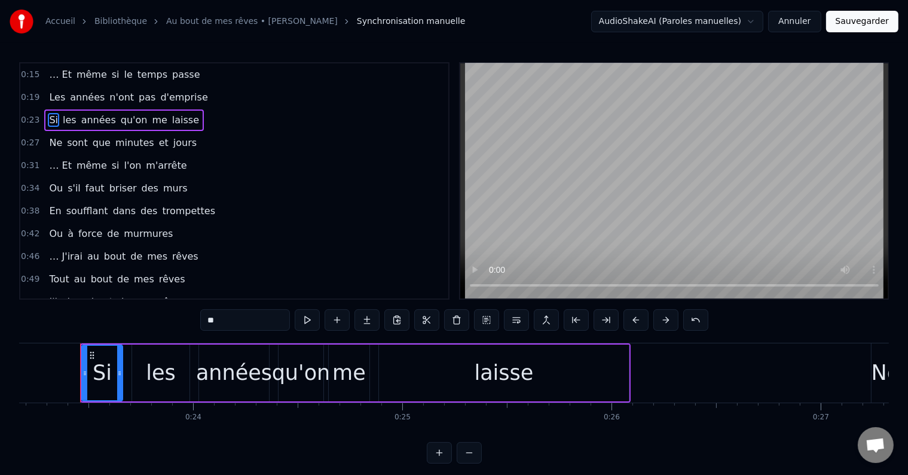
scroll to position [0, 4849]
drag, startPoint x: 225, startPoint y: 326, endPoint x: 186, endPoint y: 327, distance: 39.5
click at [186, 327] on div "0:15 … Et même si le temps passe 0:19 Les années n'ont pas d'emprise 0:23 Si le…" at bounding box center [454, 262] width 870 height 401
click at [76, 117] on span "les" at bounding box center [84, 120] width 16 height 14
type input "***"
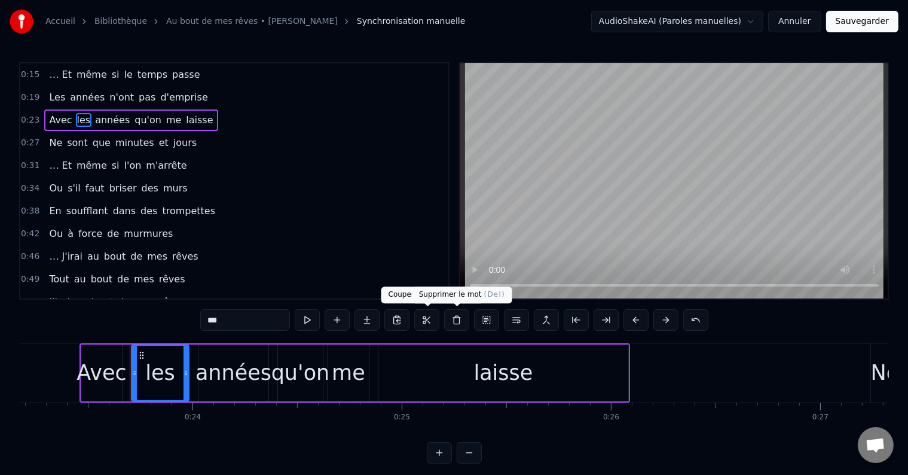
click at [465, 323] on button at bounding box center [456, 320] width 25 height 22
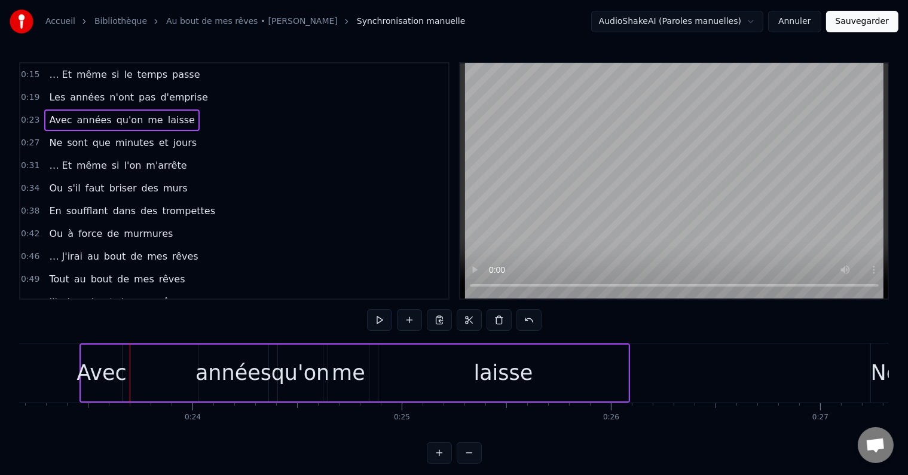
click at [90, 121] on span "années" at bounding box center [94, 120] width 37 height 14
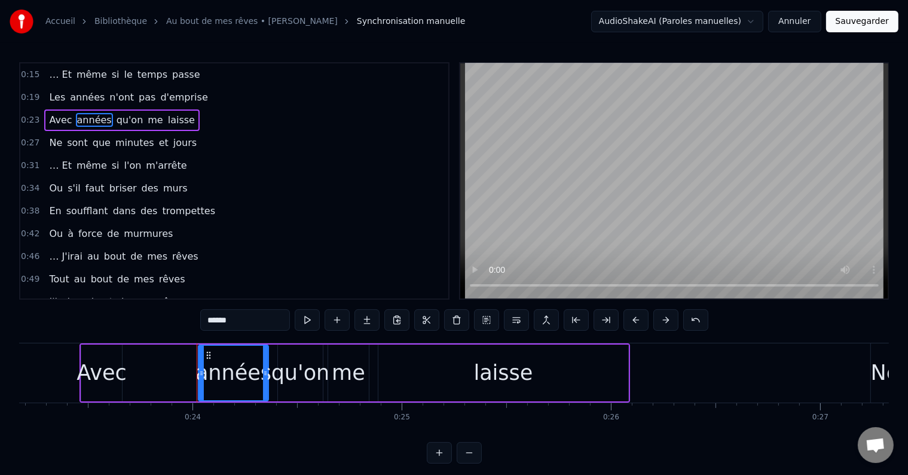
drag, startPoint x: 263, startPoint y: 318, endPoint x: 187, endPoint y: 316, distance: 76.6
click at [187, 316] on div "0:15 … Et même si le temps passe 0:19 Les années n'ont pas d'emprise 0:23 Avec …" at bounding box center [454, 262] width 870 height 401
click at [132, 120] on span "qu'on" at bounding box center [132, 120] width 29 height 14
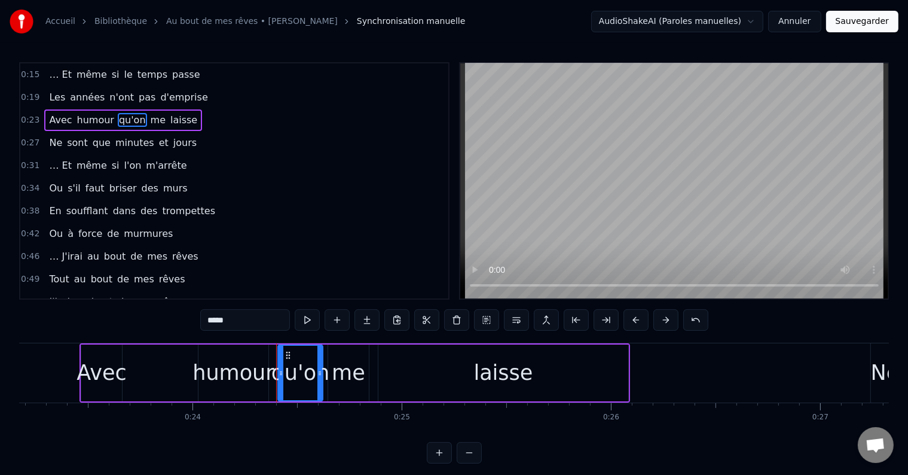
drag, startPoint x: 245, startPoint y: 323, endPoint x: 176, endPoint y: 316, distance: 68.6
click at [176, 316] on div "0:15 … Et même si le temps passe 0:19 Les années n'ont pas d'emprise 0:23 Avec …" at bounding box center [454, 262] width 870 height 401
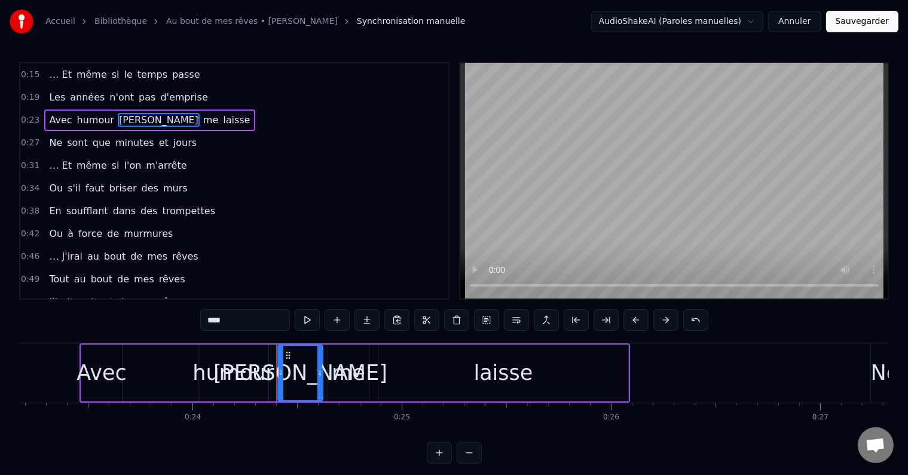
click at [202, 118] on span "me" at bounding box center [210, 120] width 17 height 14
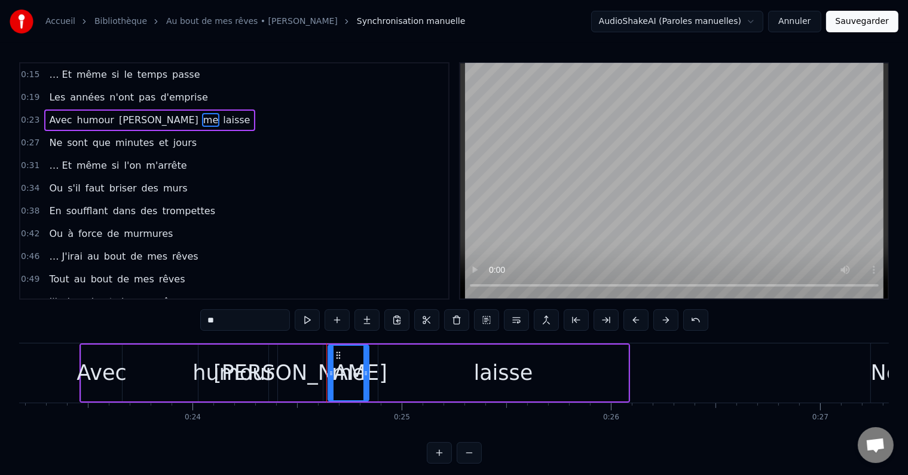
drag, startPoint x: 243, startPoint y: 323, endPoint x: 153, endPoint y: 317, distance: 89.9
click at [153, 317] on div "0:15 … Et même si le temps passe 0:19 Les années n'ont pas d'emprise 0:23 Avec …" at bounding box center [454, 262] width 870 height 401
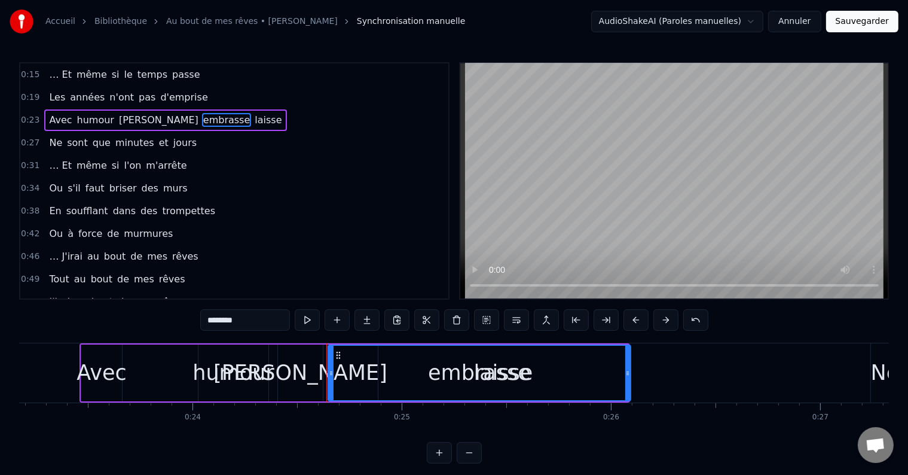
drag, startPoint x: 367, startPoint y: 370, endPoint x: 629, endPoint y: 386, distance: 262.4
click at [629, 386] on div at bounding box center [627, 373] width 5 height 54
click at [254, 123] on span "laisse" at bounding box center [268, 120] width 29 height 14
type input "******"
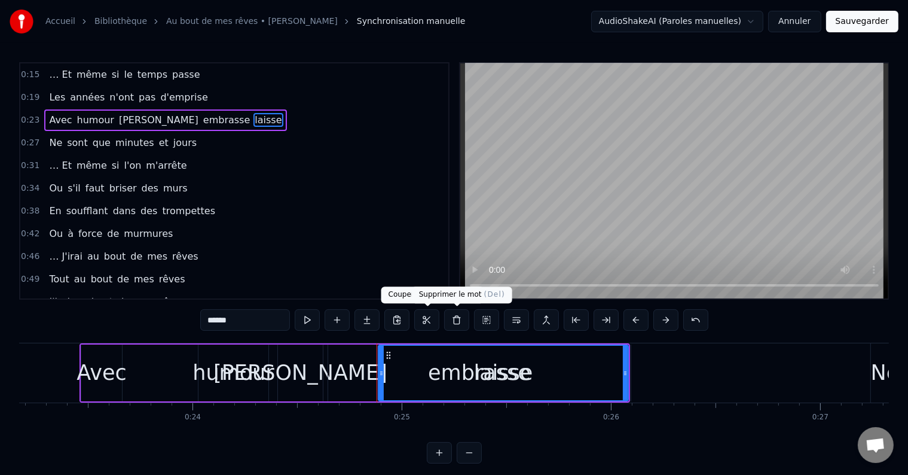
click at [460, 319] on button at bounding box center [456, 320] width 25 height 22
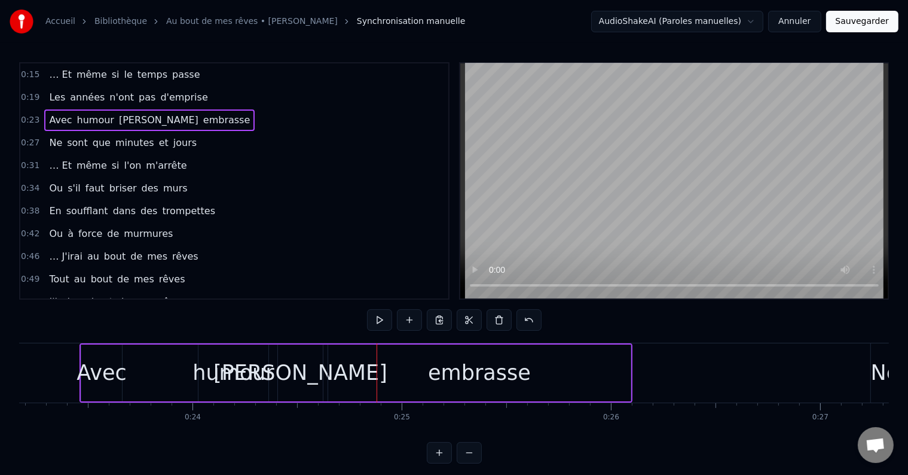
click at [55, 141] on span "Ne" at bounding box center [56, 143] width 16 height 14
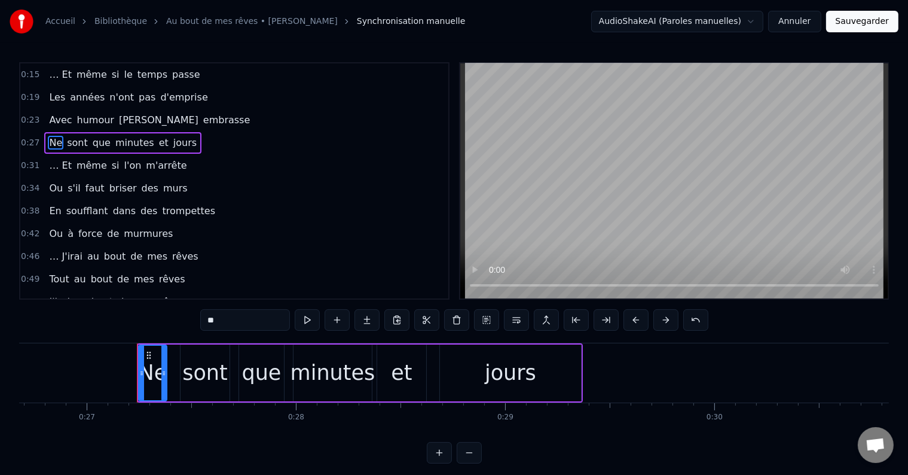
scroll to position [0, 5641]
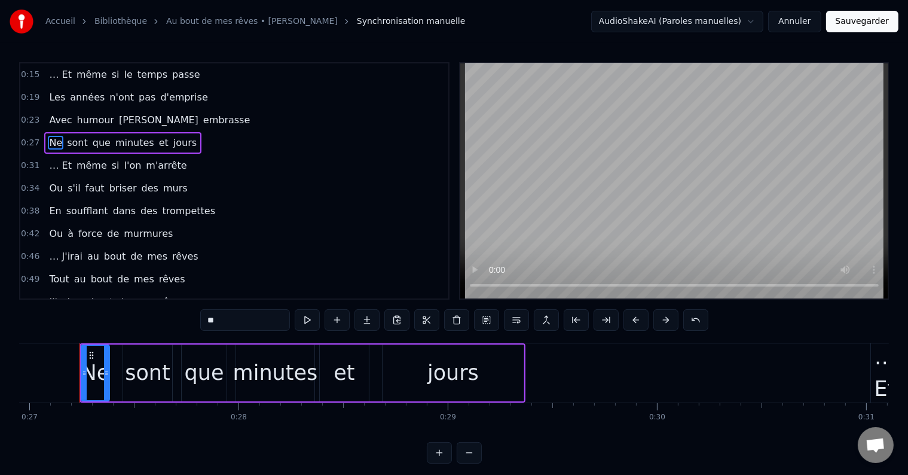
drag, startPoint x: 230, startPoint y: 319, endPoint x: 190, endPoint y: 322, distance: 40.2
click at [190, 322] on div "0:15 … Et même si le temps passe 0:19 Les années n'ont pas d'emprise 0:23 Avec …" at bounding box center [454, 262] width 870 height 401
click at [74, 138] on span "sont" at bounding box center [75, 143] width 23 height 14
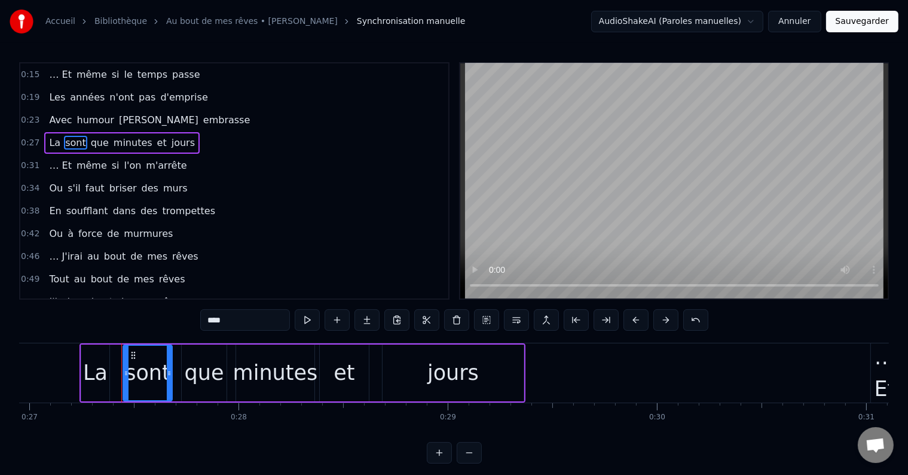
drag, startPoint x: 271, startPoint y: 318, endPoint x: 182, endPoint y: 309, distance: 89.5
click at [182, 309] on div "0:15 … Et même si le temps passe 0:19 Les années n'ont pas d'emprise 0:23 Avec …" at bounding box center [454, 262] width 870 height 401
click at [84, 140] on span "que" at bounding box center [93, 143] width 20 height 14
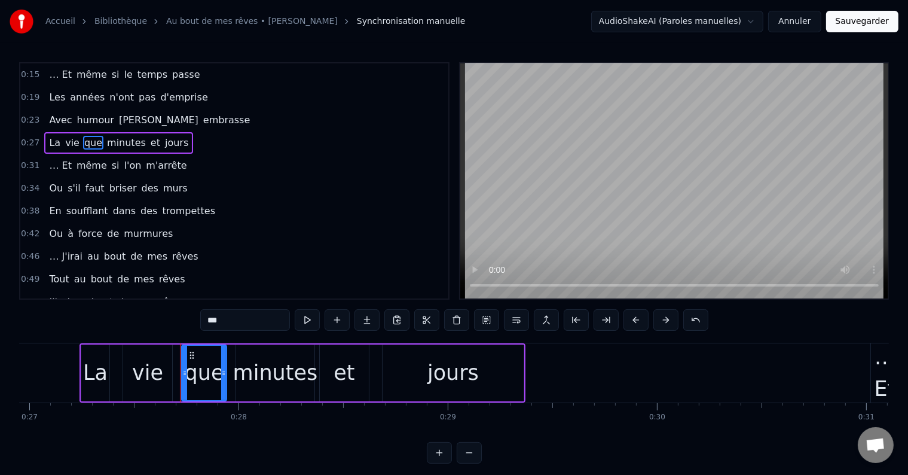
drag, startPoint x: 241, startPoint y: 321, endPoint x: 187, endPoint y: 321, distance: 54.4
click at [187, 321] on div "0:15 … Et même si le temps passe 0:19 Les années n'ont pas d'emprise 0:23 Avec …" at bounding box center [454, 262] width 870 height 401
click at [113, 145] on span "minutes" at bounding box center [117, 143] width 41 height 14
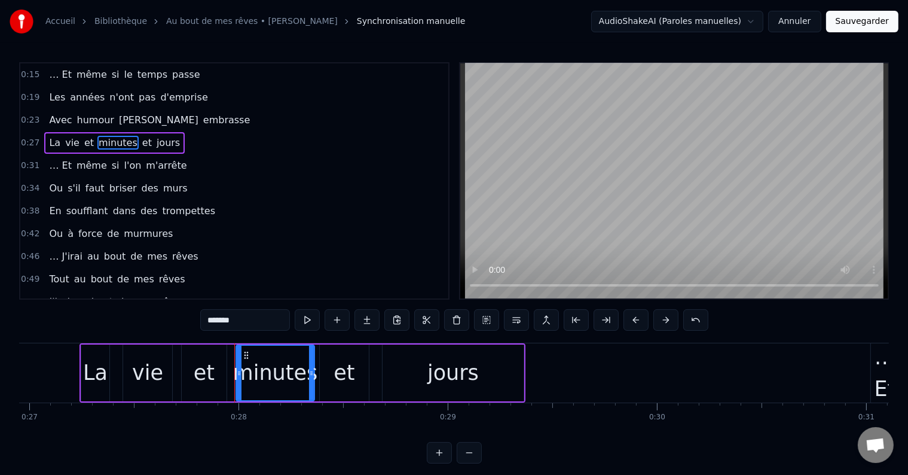
drag, startPoint x: 251, startPoint y: 321, endPoint x: 148, endPoint y: 306, distance: 104.5
click at [148, 306] on div "0:15 … Et même si le temps passe 0:19 Les années n'ont pas d'emprise 0:23 Avec …" at bounding box center [454, 262] width 870 height 401
click at [151, 141] on span "et" at bounding box center [157, 143] width 12 height 14
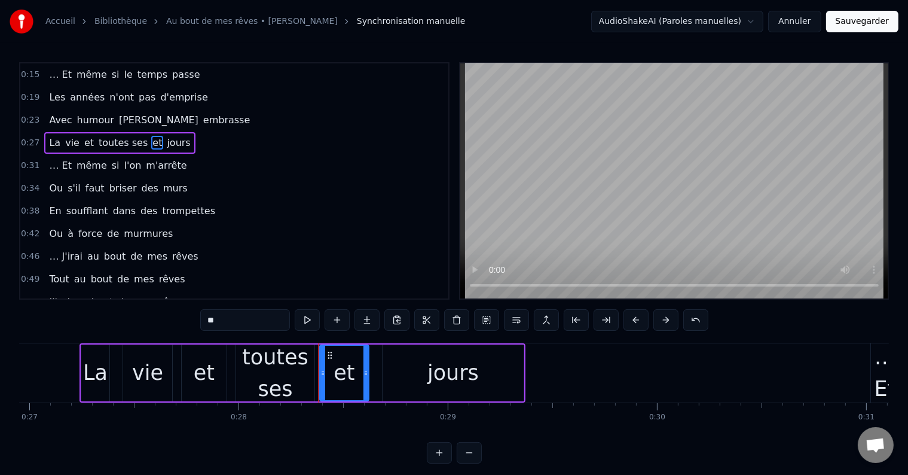
drag, startPoint x: 257, startPoint y: 329, endPoint x: 189, endPoint y: 320, distance: 68.2
click at [189, 320] on div "0:15 … Et même si le temps passe 0:19 Les années n'ont pas d'emprise 0:23 Avec …" at bounding box center [454, 262] width 870 height 401
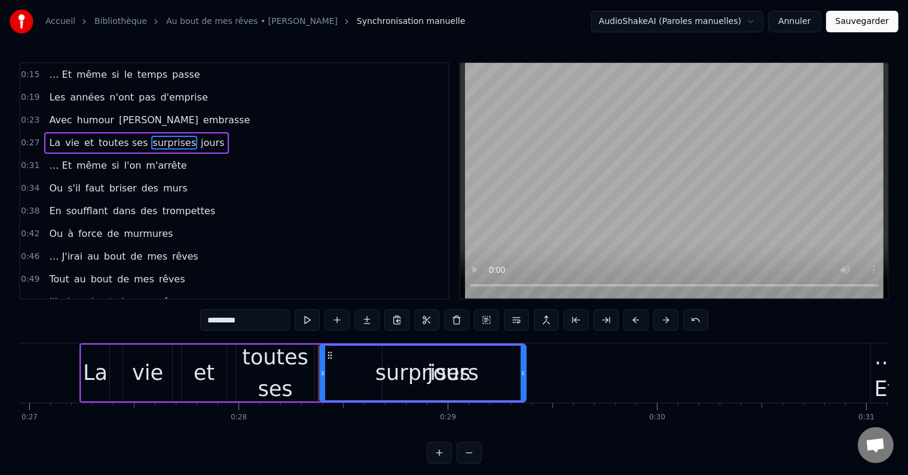
drag, startPoint x: 367, startPoint y: 380, endPoint x: 524, endPoint y: 417, distance: 161.6
click at [524, 417] on div "… Et même si le temps passe Les années n'ont pas d'emprise Avec humour [PERSON_…" at bounding box center [454, 388] width 870 height 90
click at [200, 146] on span "jours" at bounding box center [213, 143] width 26 height 14
type input "*****"
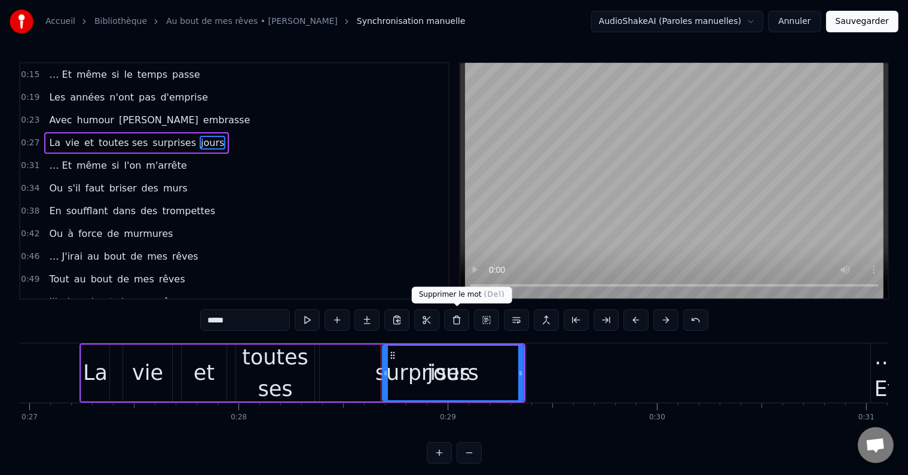
click at [462, 323] on button at bounding box center [456, 320] width 25 height 22
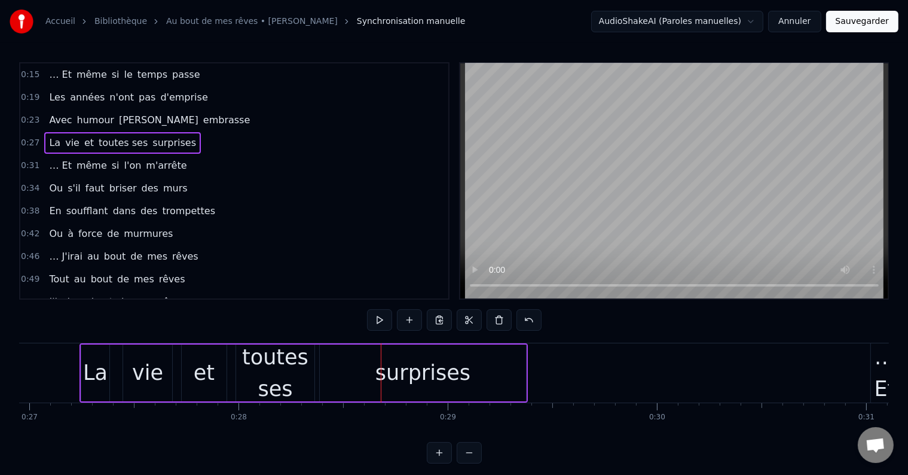
click at [275, 373] on div "toutes ses" at bounding box center [275, 372] width 78 height 63
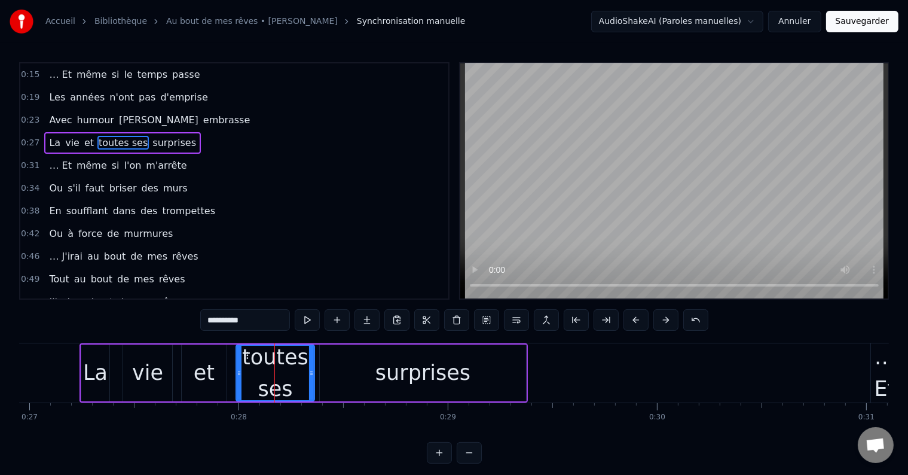
click at [116, 139] on span "toutes ses" at bounding box center [122, 143] width 51 height 14
click at [236, 323] on input "**********" at bounding box center [245, 320] width 90 height 22
click at [123, 163] on span "l'on" at bounding box center [133, 165] width 20 height 14
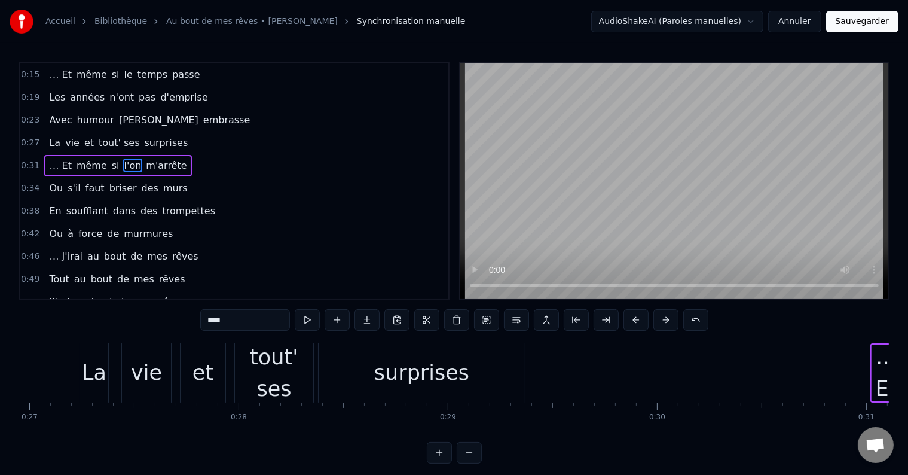
drag, startPoint x: 223, startPoint y: 321, endPoint x: 144, endPoint y: 312, distance: 80.0
click at [144, 312] on div "0:15 … Et même si le temps passe 0:19 Les années n'ont pas d'emprise 0:23 Avec …" at bounding box center [454, 262] width 870 height 401
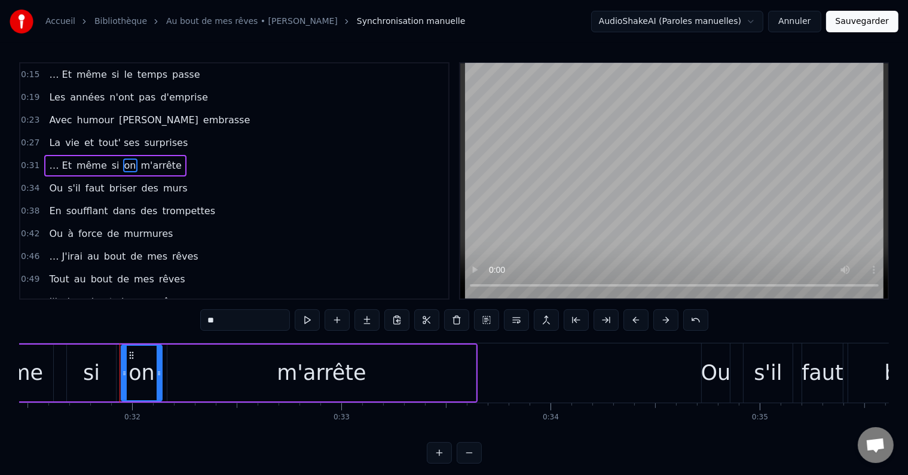
scroll to position [0, 6624]
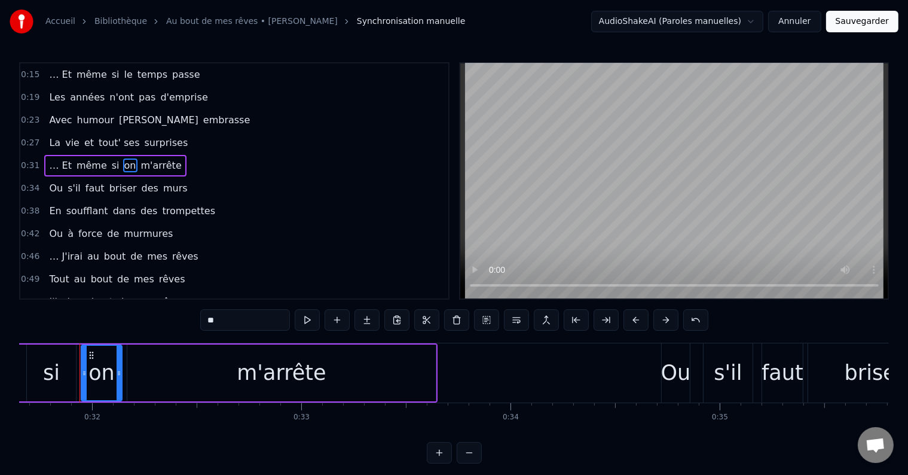
click at [140, 167] on span "m'arrête" at bounding box center [161, 165] width 43 height 14
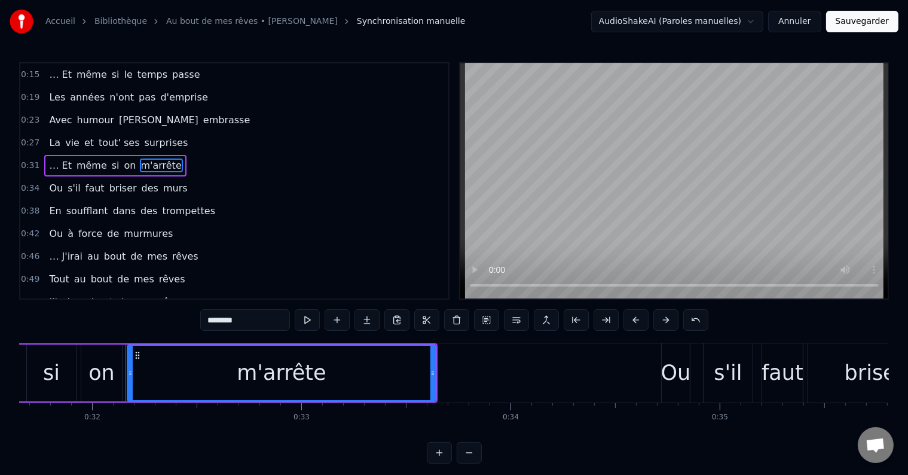
drag, startPoint x: 251, startPoint y: 324, endPoint x: 135, endPoint y: 315, distance: 117.0
click at [135, 315] on div "0:15 … Et même si le temps passe 0:19 Les années n'ont pas d'emprise 0:23 Avec …" at bounding box center [454, 262] width 870 height 401
click at [57, 184] on span "Ou" at bounding box center [56, 188] width 16 height 14
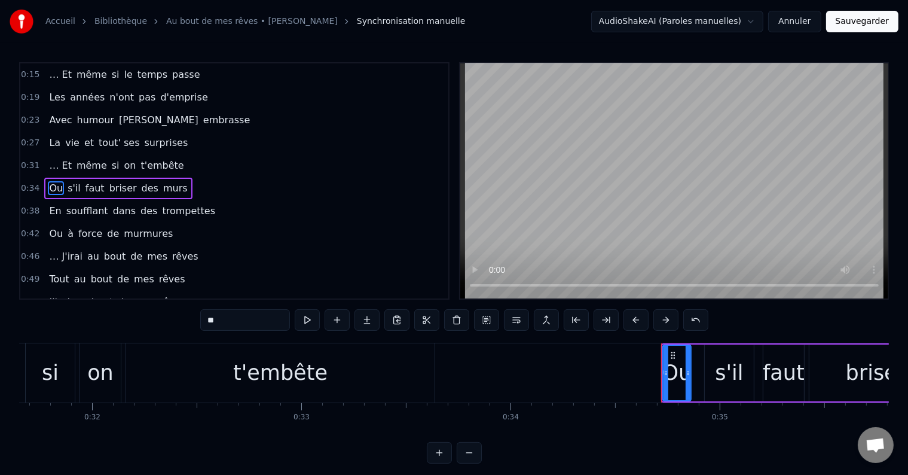
scroll to position [3, 0]
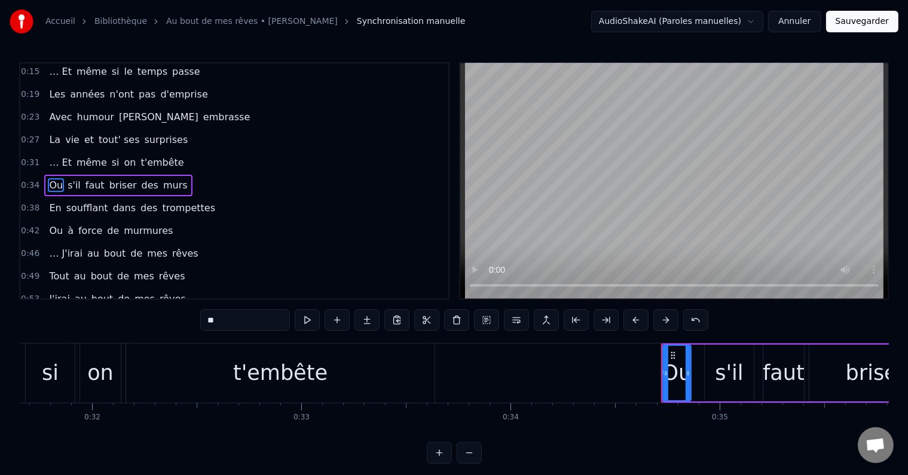
click at [71, 178] on span "s'il" at bounding box center [74, 185] width 16 height 14
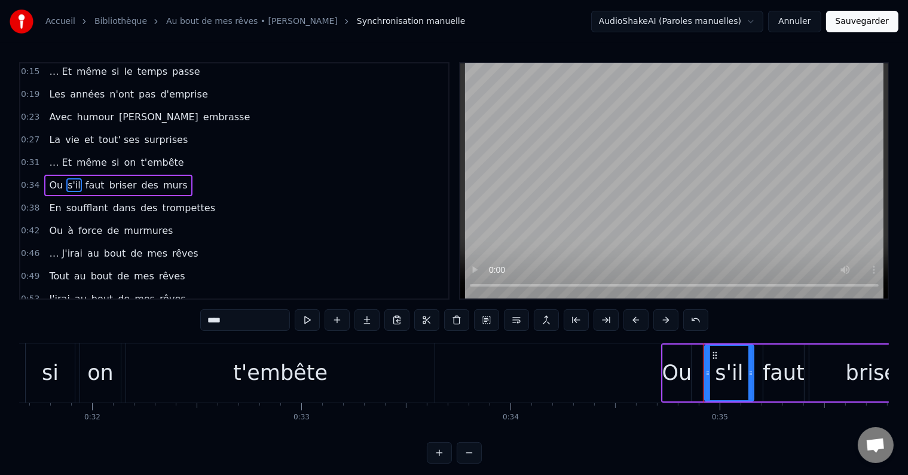
drag, startPoint x: 210, startPoint y: 321, endPoint x: 152, endPoint y: 317, distance: 58.7
click at [152, 317] on div "0:15 … Et même si le temps passe 0:19 Les années n'ont pas d'emprise 0:23 Avec …" at bounding box center [454, 262] width 870 height 401
click at [98, 182] on span "faut" at bounding box center [109, 185] width 22 height 14
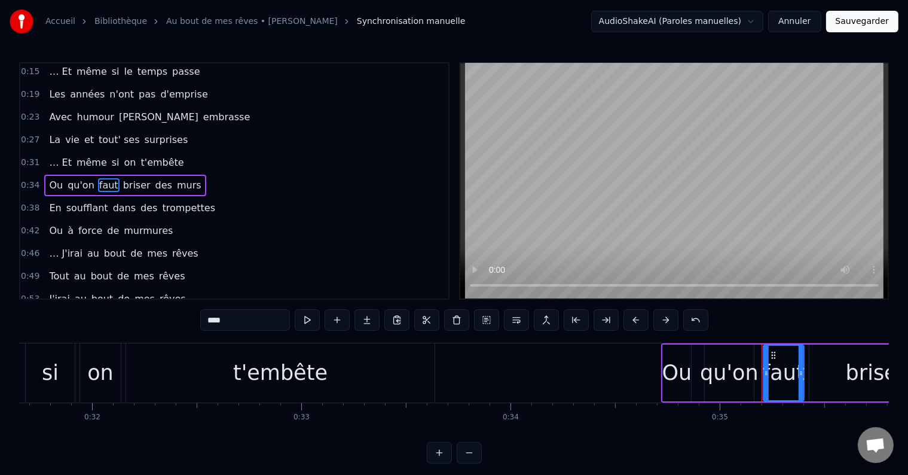
drag, startPoint x: 231, startPoint y: 328, endPoint x: 176, endPoint y: 334, distance: 54.8
click at [176, 334] on div "0:15 … Et même si le temps passe 0:19 Les années n'ont pas d'emprise 0:23 Avec …" at bounding box center [454, 262] width 870 height 401
click at [112, 183] on span "briser" at bounding box center [127, 185] width 30 height 14
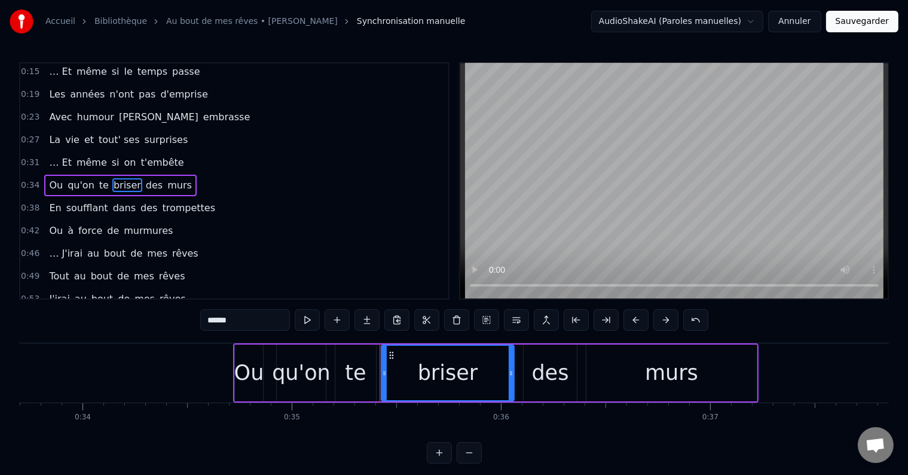
scroll to position [0, 7231]
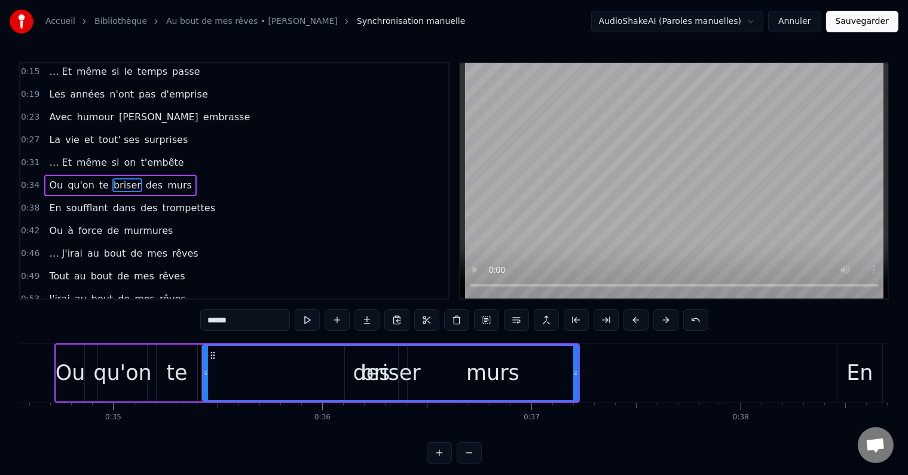
drag, startPoint x: 333, startPoint y: 375, endPoint x: 578, endPoint y: 424, distance: 250.0
click at [578, 424] on div "… Et même si le temps passe Les années n'ont pas d'emprise Avec humour [PERSON_…" at bounding box center [454, 388] width 870 height 90
drag, startPoint x: 237, startPoint y: 322, endPoint x: 193, endPoint y: 325, distance: 44.4
click at [193, 325] on div "0:15 … Et même si le temps passe 0:19 Les années n'ont pas d'emprise 0:23 Avec …" at bounding box center [454, 262] width 870 height 401
click at [166, 178] on span "des" at bounding box center [175, 185] width 19 height 14
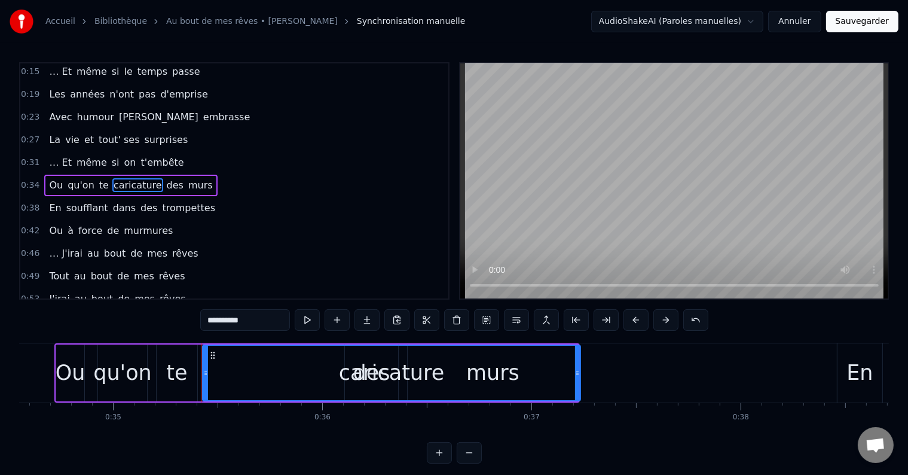
type input "***"
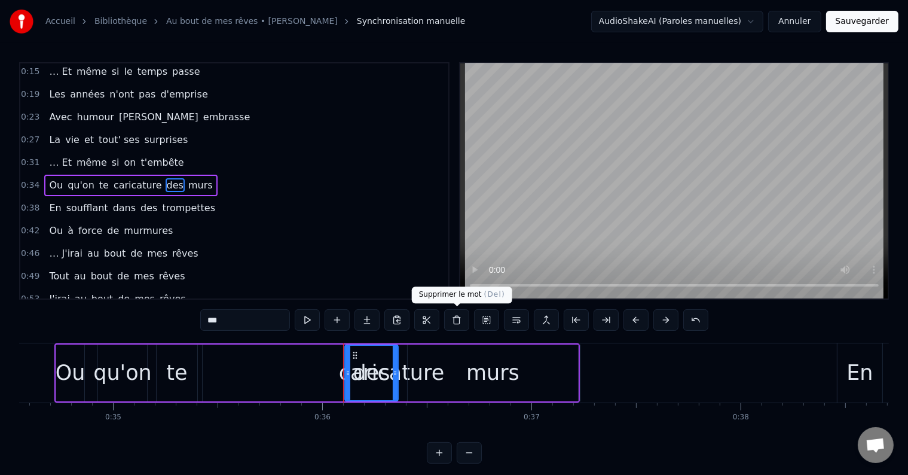
click at [450, 320] on button at bounding box center [456, 320] width 25 height 22
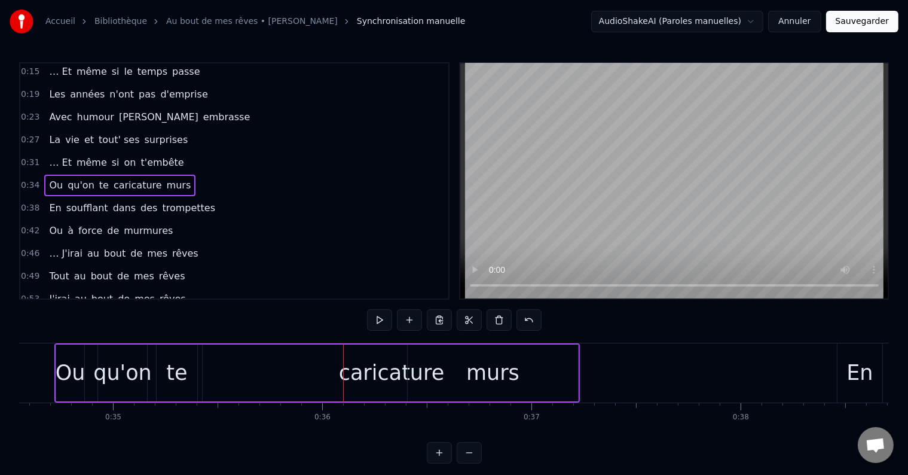
click at [166, 184] on span "murs" at bounding box center [179, 185] width 27 height 14
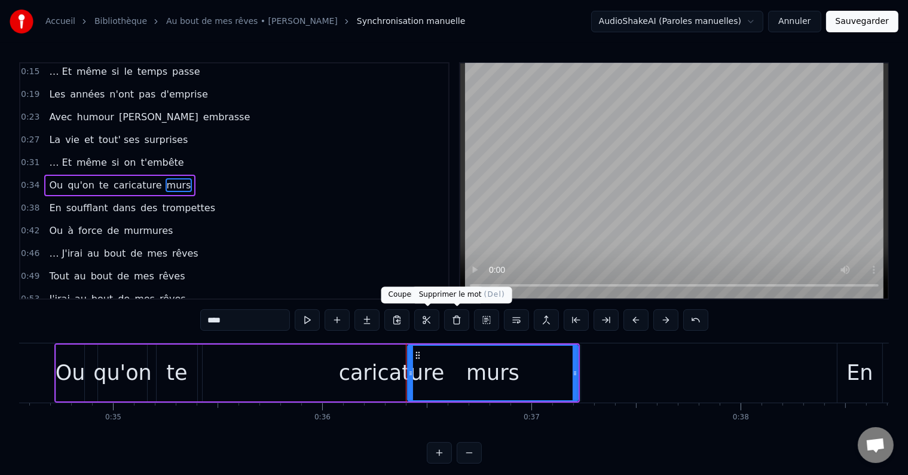
click at [453, 315] on button at bounding box center [456, 320] width 25 height 22
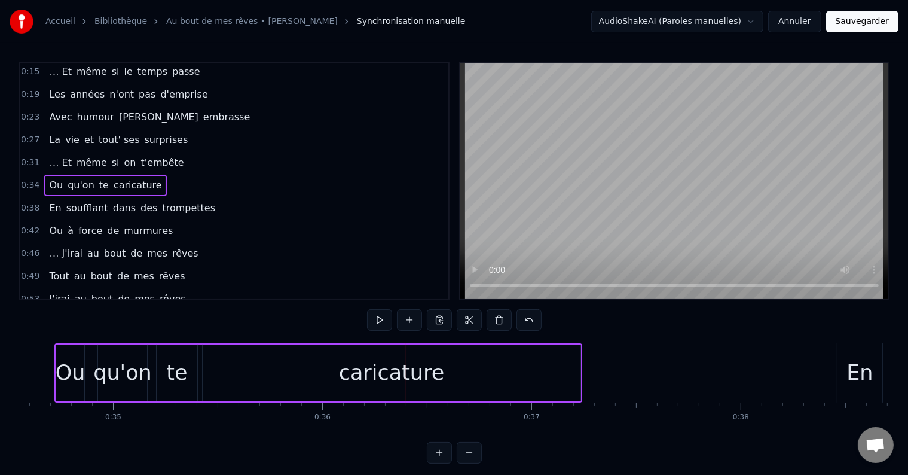
click at [48, 206] on span "En" at bounding box center [55, 208] width 14 height 14
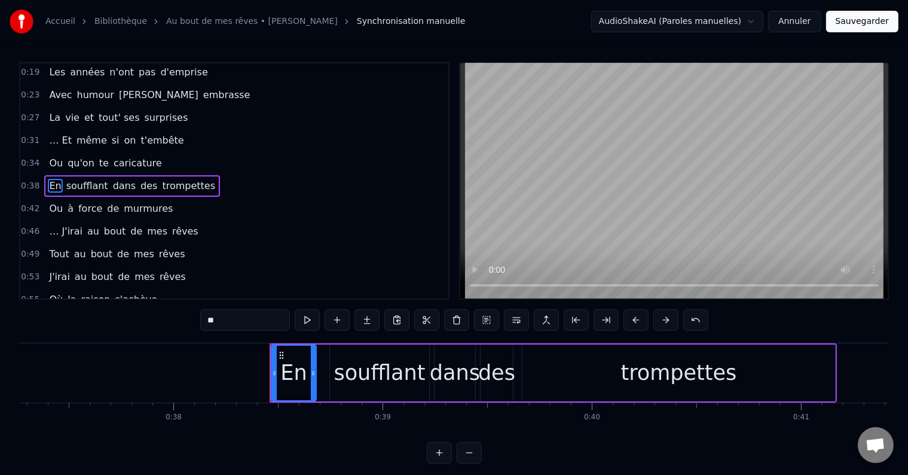
scroll to position [0, 7989]
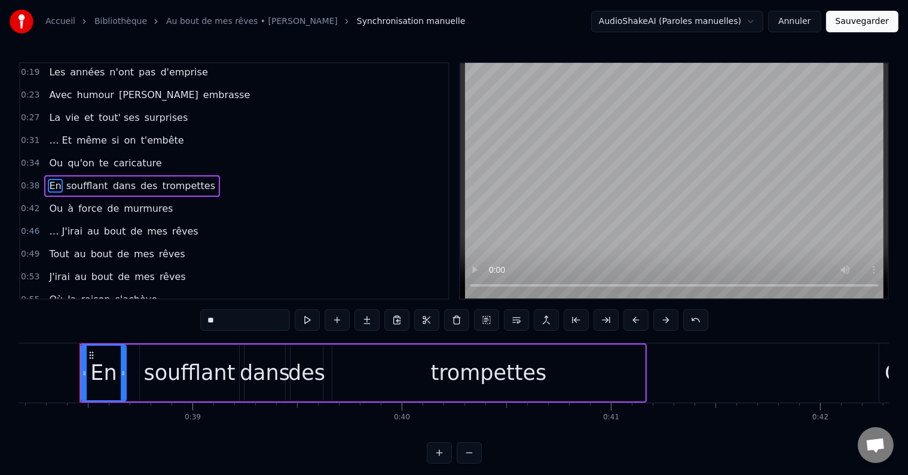
drag, startPoint x: 233, startPoint y: 321, endPoint x: 189, endPoint y: 326, distance: 44.1
click at [189, 326] on div "0:15 … Et même si le temps passe 0:19 Les années n'ont pas d'emprise 0:23 Avec …" at bounding box center [454, 262] width 870 height 401
type input "**"
click at [84, 191] on div "0:38 On soufflant dans des trompettes" at bounding box center [234, 186] width 428 height 23
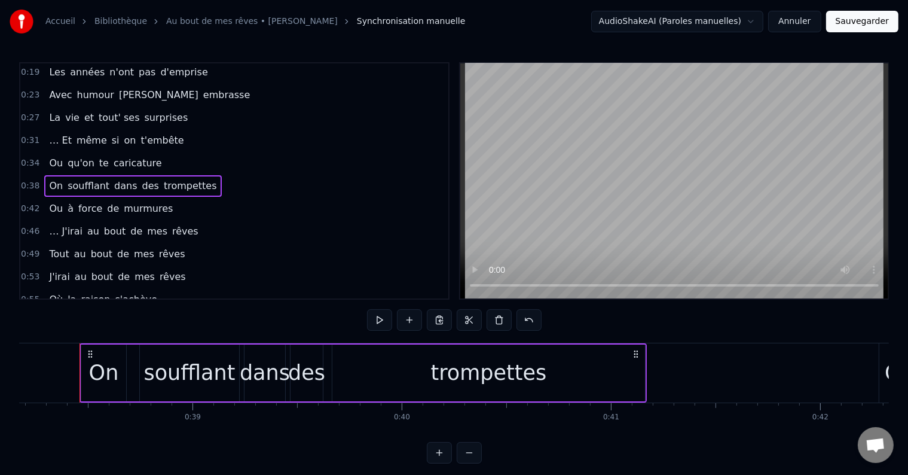
click at [87, 180] on span "soufflant" at bounding box center [88, 186] width 44 height 14
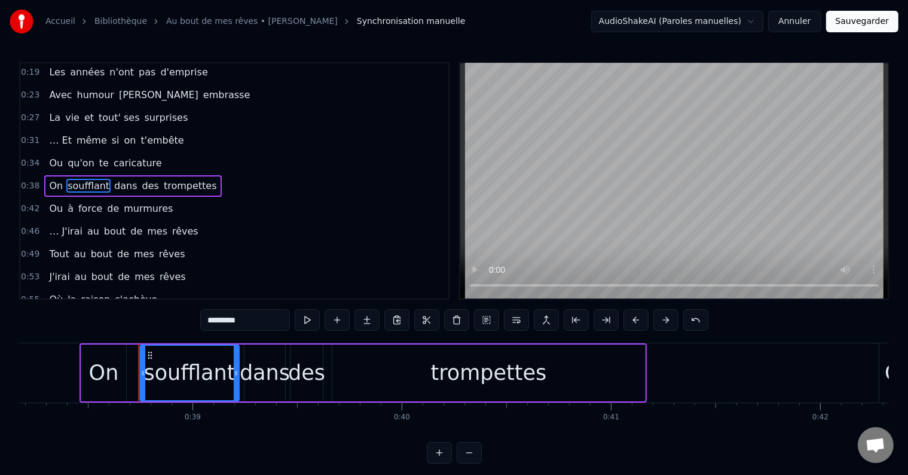
drag, startPoint x: 255, startPoint y: 321, endPoint x: 186, endPoint y: 325, distance: 68.9
click at [186, 325] on div "0:15 … Et même si le temps passe 0:19 Les années n'ont pas d'emprise 0:23 Avec …" at bounding box center [454, 262] width 870 height 401
click at [115, 179] on span "dans" at bounding box center [126, 186] width 25 height 14
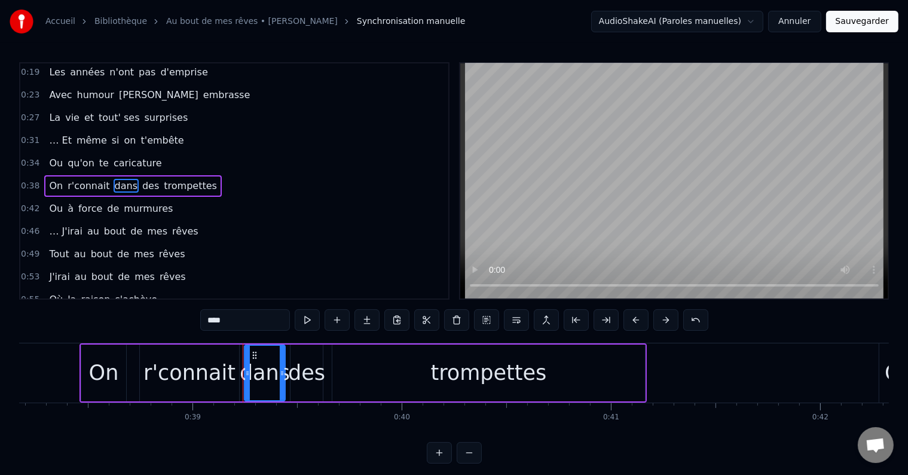
drag, startPoint x: 247, startPoint y: 318, endPoint x: 188, endPoint y: 318, distance: 59.2
click at [188, 318] on div "0:15 … Et même si le temps passe 0:19 Les années n'ont pas d'emprise 0:23 Avec …" at bounding box center [454, 262] width 870 height 401
click at [130, 181] on span "des" at bounding box center [139, 186] width 19 height 14
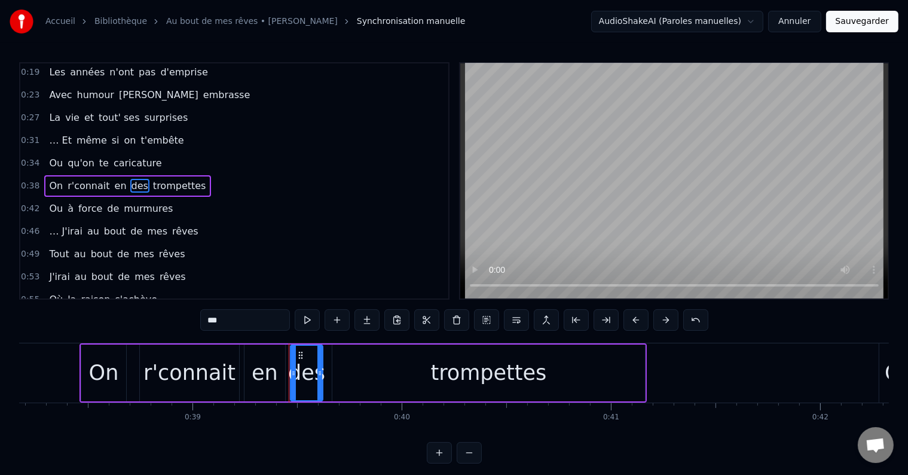
drag, startPoint x: 234, startPoint y: 325, endPoint x: 194, endPoint y: 329, distance: 40.3
click at [194, 329] on div "0:15 … Et même si le temps passe 0:19 Les années n'ont pas d'emprise 0:23 Avec …" at bounding box center [454, 262] width 870 height 401
click at [164, 179] on span "trompettes" at bounding box center [176, 186] width 56 height 14
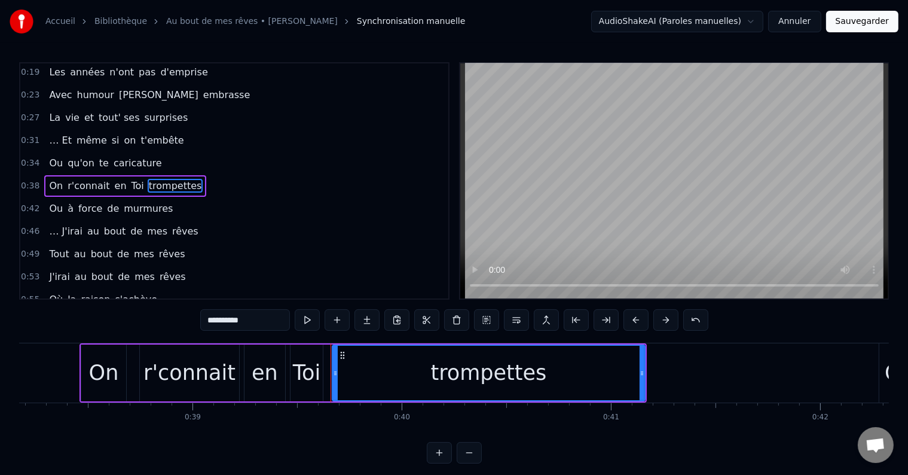
drag, startPoint x: 265, startPoint y: 320, endPoint x: 163, endPoint y: 323, distance: 102.3
click at [163, 323] on div "0:15 … Et même si le temps passe 0:19 Les années n'ont pas d'emprise 0:23 Avec …" at bounding box center [454, 262] width 870 height 401
click at [57, 206] on span "Ou" at bounding box center [56, 209] width 16 height 14
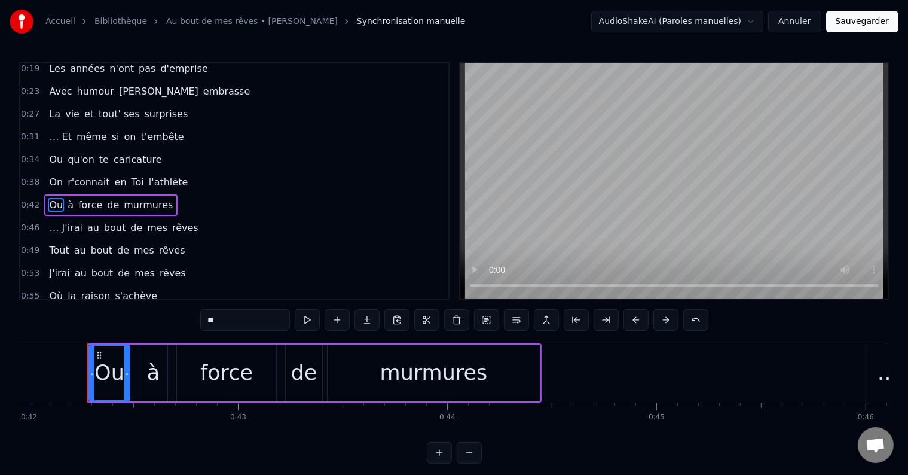
scroll to position [0, 8788]
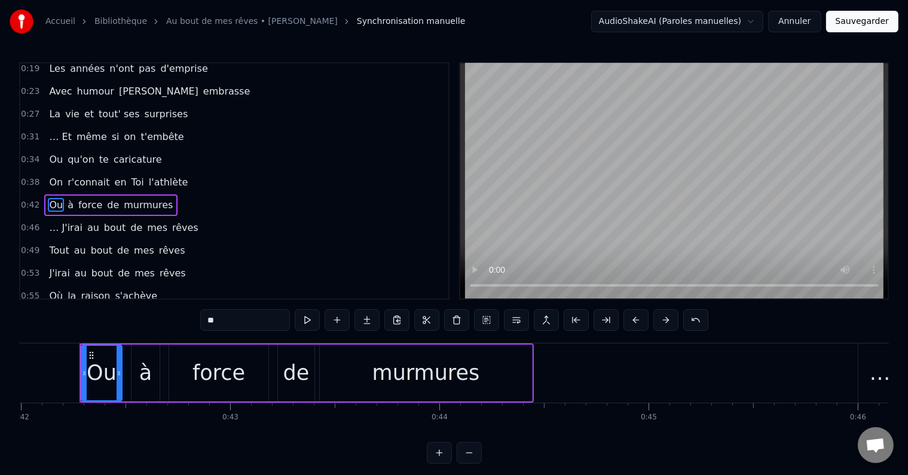
drag, startPoint x: 231, startPoint y: 326, endPoint x: 184, endPoint y: 322, distance: 47.4
click at [184, 322] on div "0:15 … Et même si le temps passe 0:19 Les années n'ont pas d'emprise 0:23 Avec …" at bounding box center [454, 262] width 870 height 401
click at [63, 201] on span "à" at bounding box center [67, 205] width 8 height 14
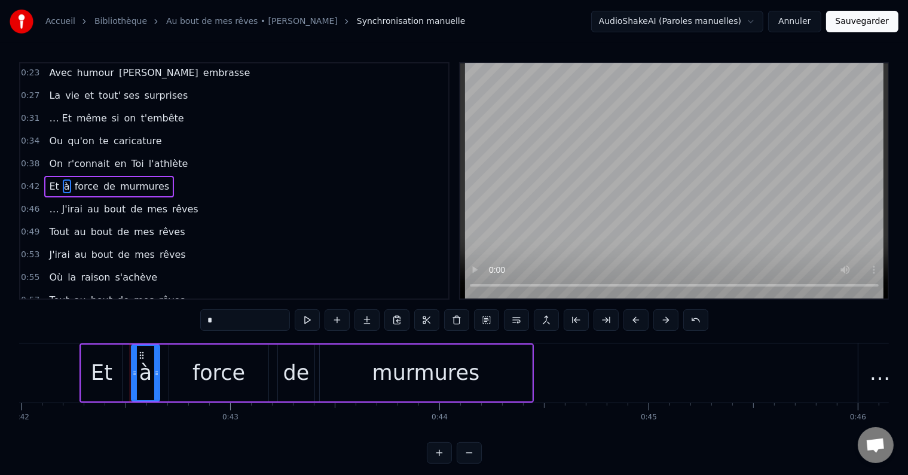
drag, startPoint x: 228, startPoint y: 323, endPoint x: 207, endPoint y: 323, distance: 21.5
click at [207, 323] on input "*" at bounding box center [245, 320] width 90 height 22
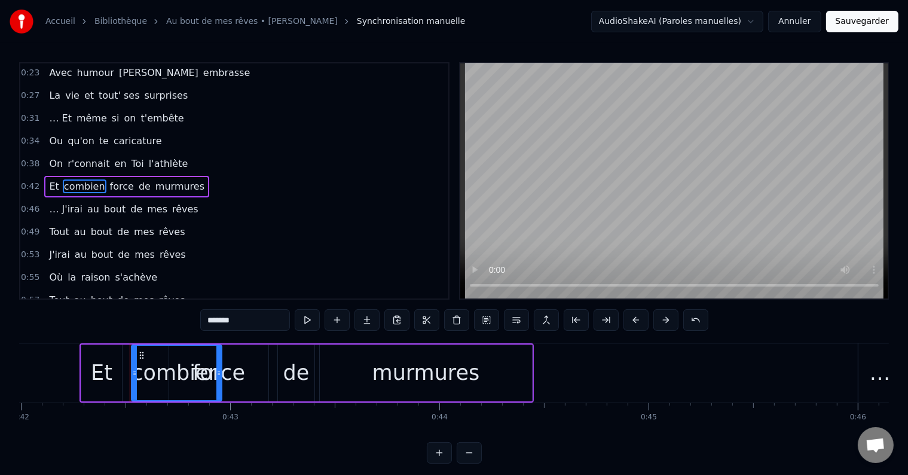
drag, startPoint x: 155, startPoint y: 365, endPoint x: 218, endPoint y: 387, distance: 66.0
click at [218, 387] on div at bounding box center [218, 373] width 5 height 54
click at [113, 184] on span "force" at bounding box center [122, 186] width 26 height 14
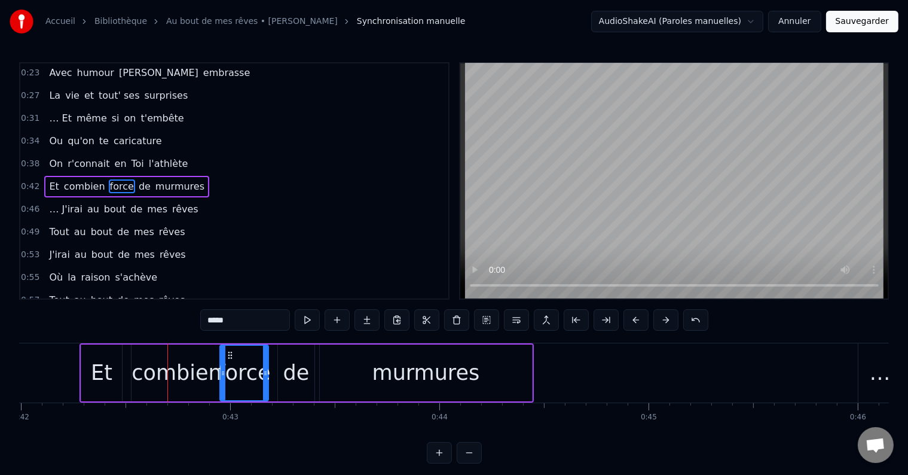
drag, startPoint x: 172, startPoint y: 373, endPoint x: 222, endPoint y: 392, distance: 54.3
click at [222, 392] on div at bounding box center [223, 373] width 5 height 54
drag, startPoint x: 266, startPoint y: 385, endPoint x: 319, endPoint y: 392, distance: 53.0
click at [319, 392] on div at bounding box center [318, 373] width 5 height 54
drag, startPoint x: 239, startPoint y: 323, endPoint x: 176, endPoint y: 319, distance: 62.9
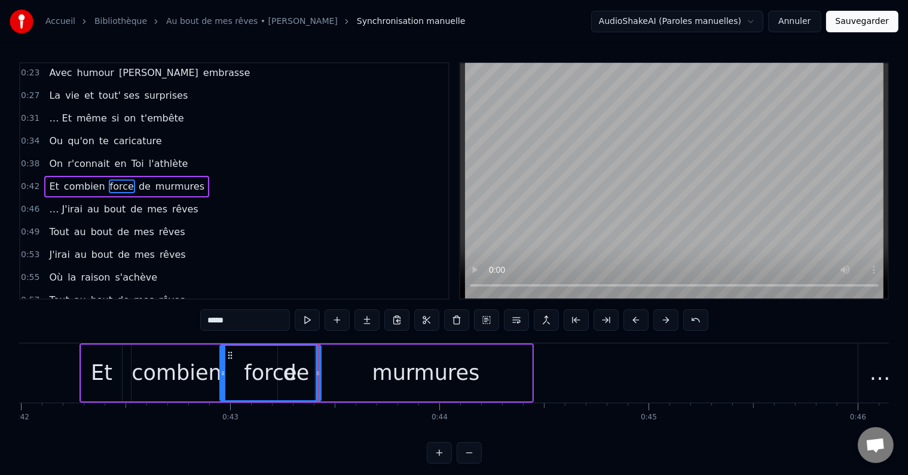
click at [176, 319] on div "0:15 … Et même si le temps passe 0:19 Les années n'ont pas d'emprise 0:23 Avec …" at bounding box center [454, 262] width 870 height 401
click at [147, 179] on span "de" at bounding box center [154, 186] width 14 height 14
type input "**"
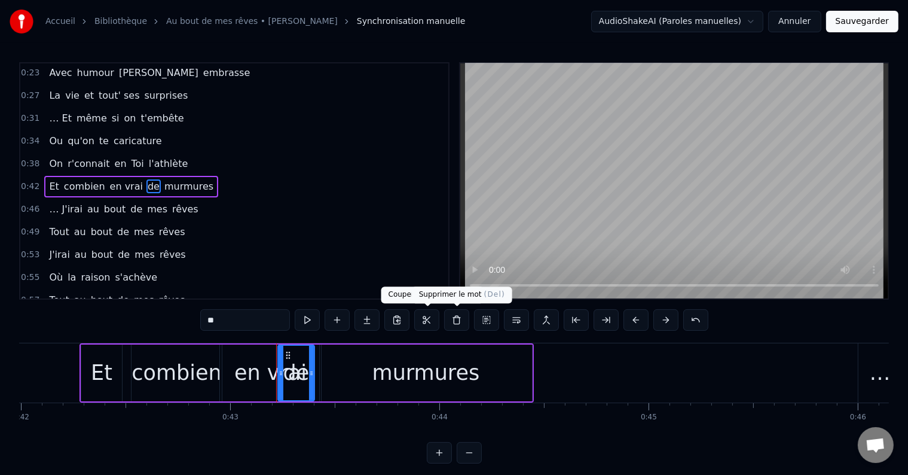
click at [455, 319] on button at bounding box center [456, 320] width 25 height 22
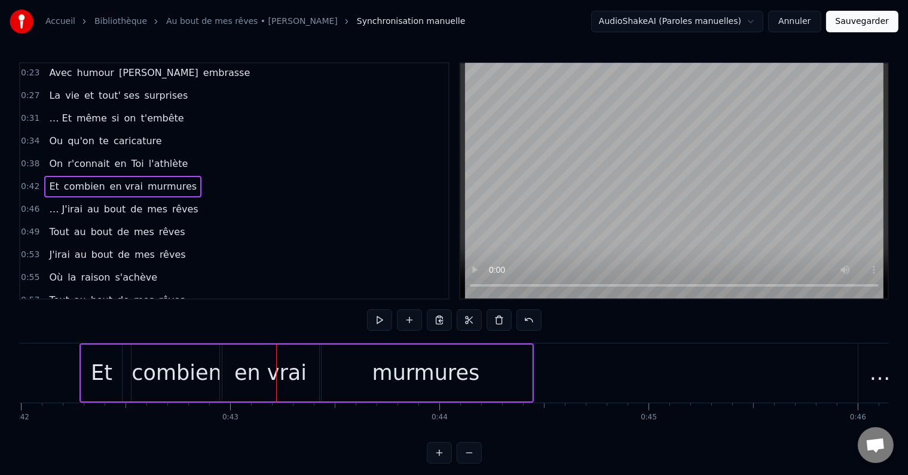
click at [158, 188] on div "Et combien en vrai murmures" at bounding box center [122, 187] width 157 height 22
click at [158, 183] on span "murmures" at bounding box center [172, 186] width 51 height 14
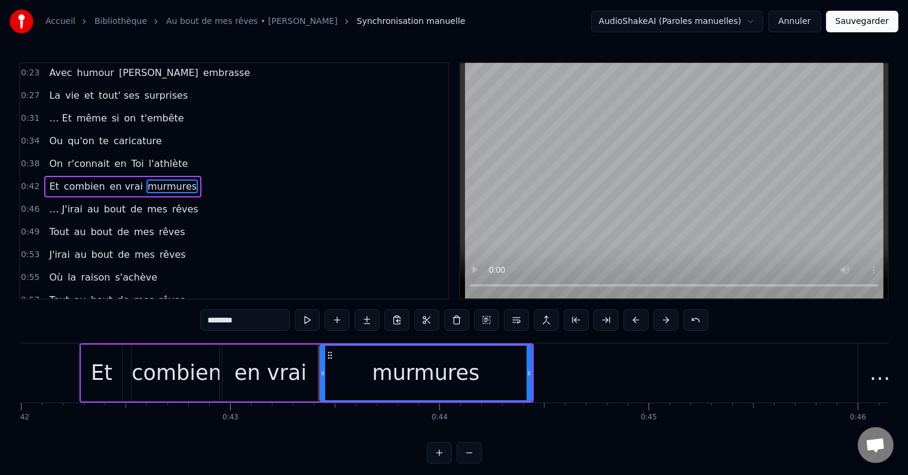
drag, startPoint x: 279, startPoint y: 315, endPoint x: 178, endPoint y: 323, distance: 102.0
click at [178, 323] on div "0:15 … Et même si le temps passe 0:19 Les années n'ont pas d'emprise 0:23 Avec …" at bounding box center [454, 262] width 870 height 401
click at [60, 207] on span "… J'irai" at bounding box center [65, 209] width 35 height 14
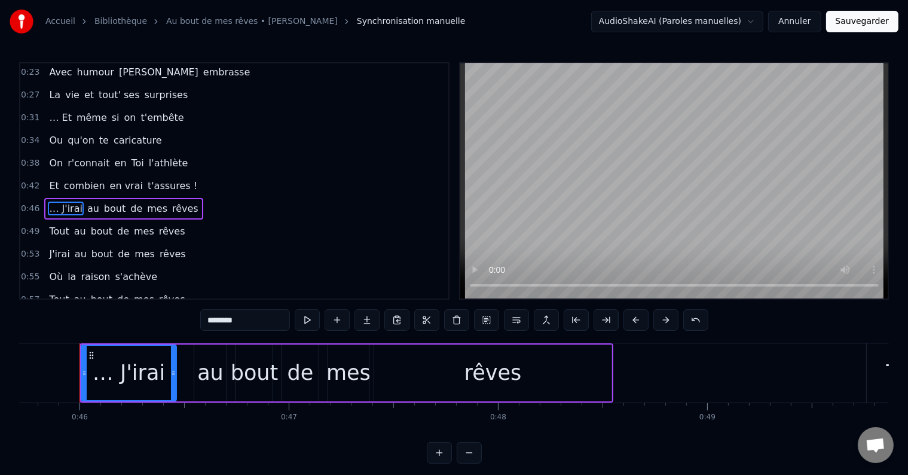
scroll to position [0, 9567]
click at [254, 316] on input "********" at bounding box center [245, 320] width 90 height 22
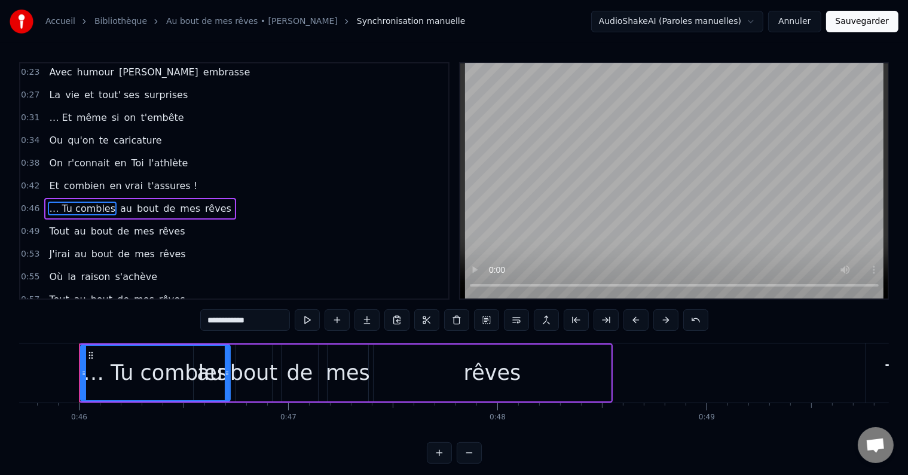
drag, startPoint x: 172, startPoint y: 374, endPoint x: 225, endPoint y: 382, distance: 53.9
click at [225, 382] on div at bounding box center [227, 373] width 5 height 54
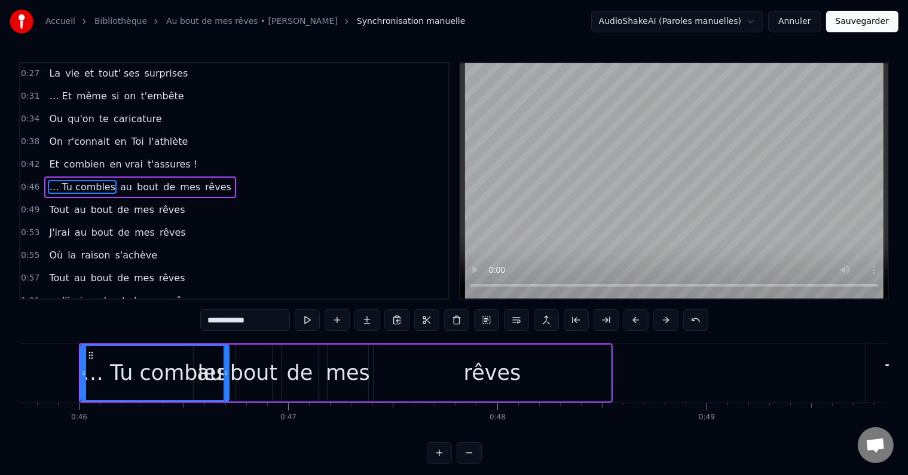
click at [119, 182] on span "au" at bounding box center [126, 187] width 14 height 14
type input "**"
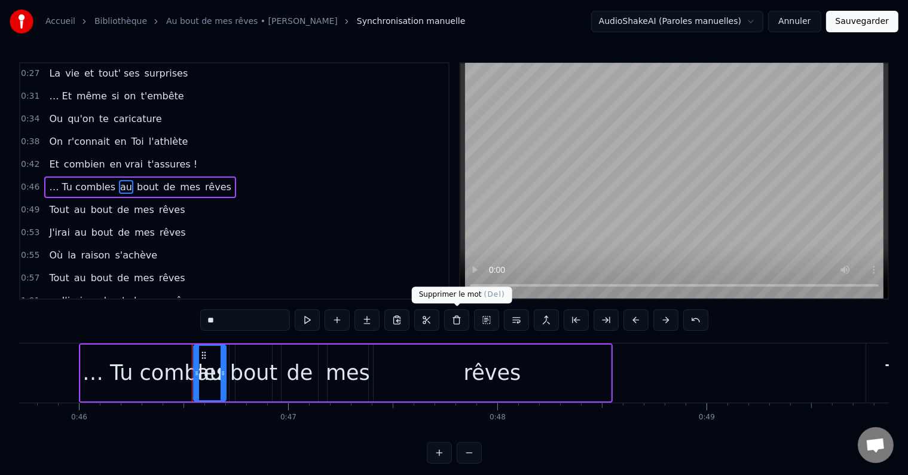
click at [452, 318] on button at bounding box center [456, 320] width 25 height 22
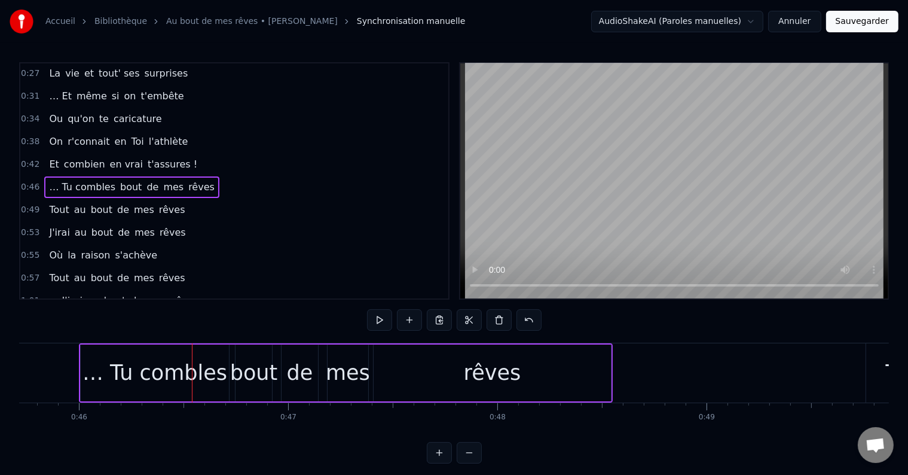
click at [121, 182] on span "bout" at bounding box center [131, 187] width 24 height 14
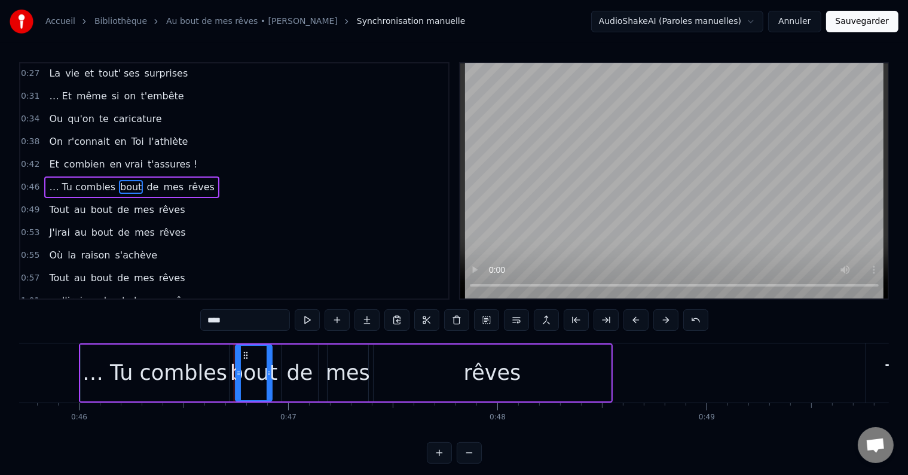
drag, startPoint x: 246, startPoint y: 315, endPoint x: 184, endPoint y: 305, distance: 62.9
click at [184, 305] on div "0:15 … Et même si le temps passe 0:19 Les années n'ont pas d'emprise 0:23 Avec …" at bounding box center [454, 262] width 870 height 401
click at [139, 182] on span "de" at bounding box center [146, 187] width 14 height 14
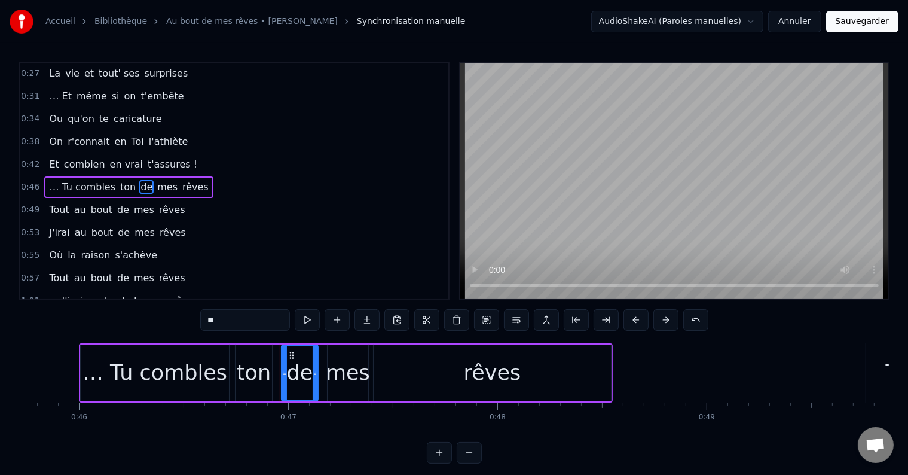
click at [93, 180] on span "… Tu combles" at bounding box center [82, 187] width 69 height 14
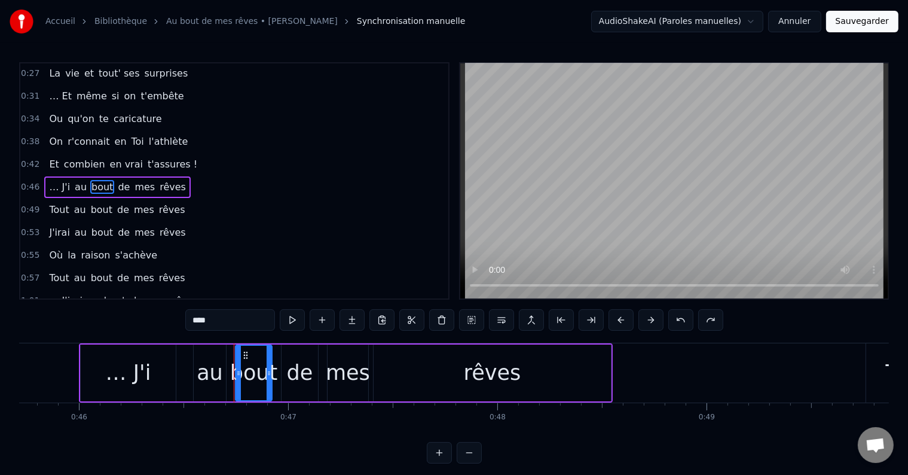
click at [56, 183] on span "… J'i" at bounding box center [59, 187] width 23 height 14
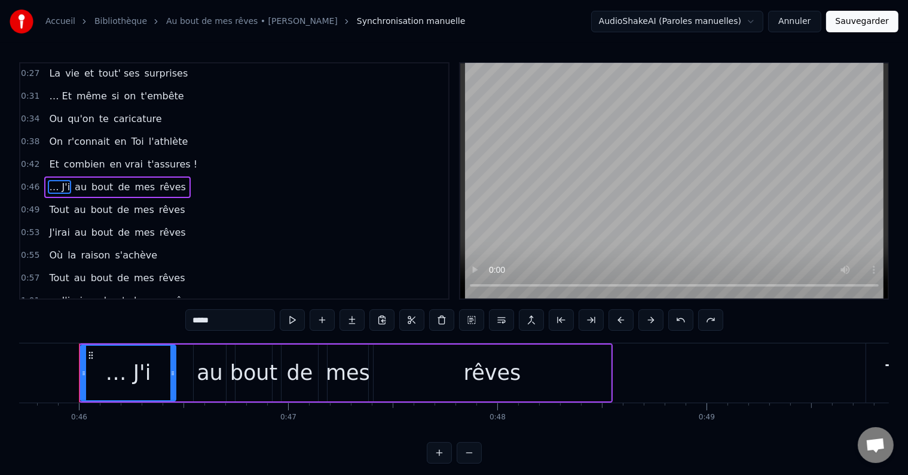
click at [219, 319] on input "*****" at bounding box center [230, 320] width 90 height 22
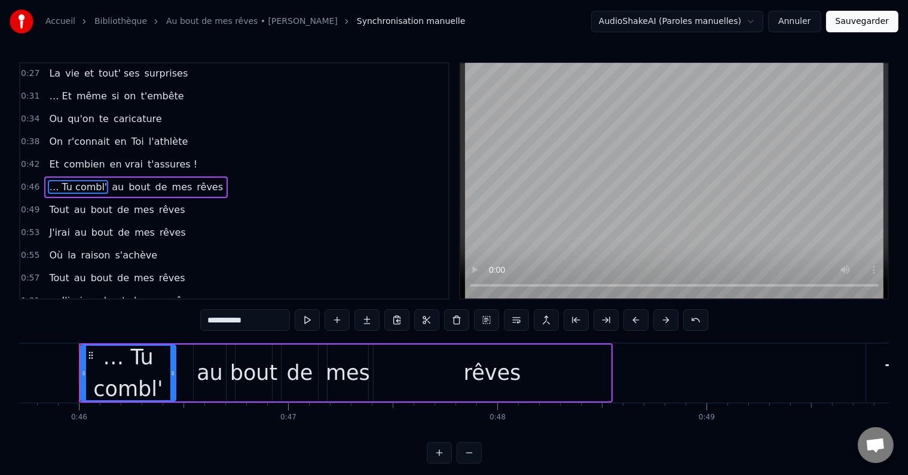
click at [111, 185] on span "au" at bounding box center [118, 187] width 14 height 14
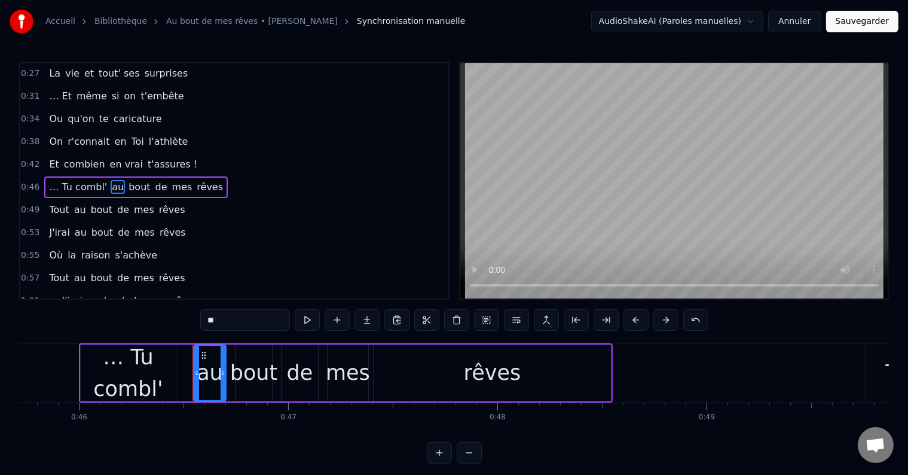
click at [244, 321] on input "**" at bounding box center [245, 320] width 90 height 22
type input "*"
click at [131, 180] on span "bout" at bounding box center [143, 187] width 24 height 14
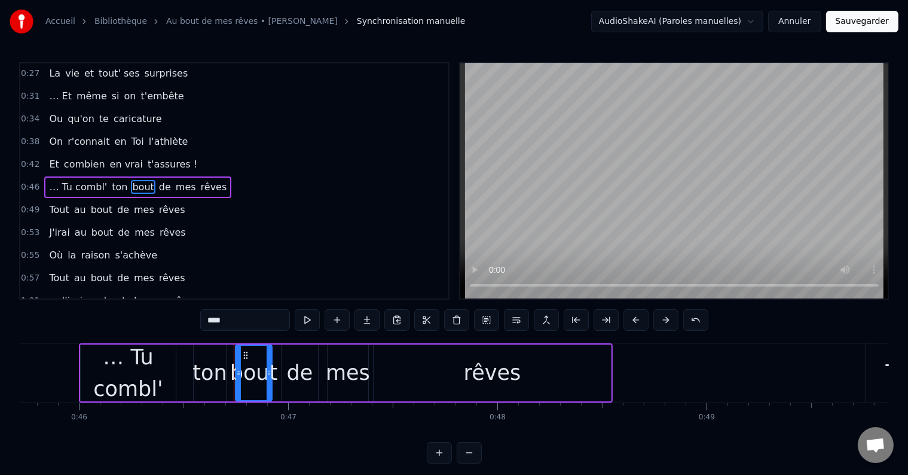
drag, startPoint x: 242, startPoint y: 321, endPoint x: 169, endPoint y: 323, distance: 73.0
click at [169, 323] on div "0:15 … Et même si le temps passe 0:19 Les années n'ont pas d'emprise 0:23 Avec …" at bounding box center [454, 262] width 870 height 401
type input "*****"
click at [182, 188] on div "… Tu combl' ton mond' de mes rêves" at bounding box center [142, 187] width 196 height 22
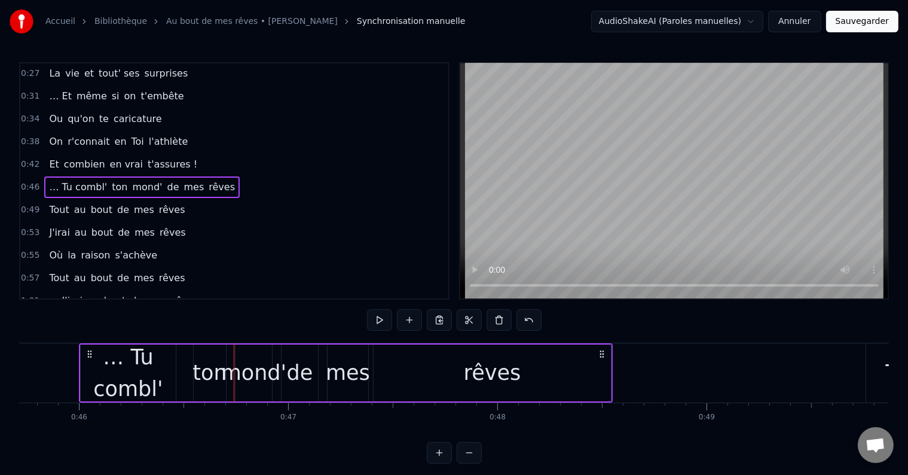
click at [183, 183] on span "mes" at bounding box center [194, 187] width 23 height 14
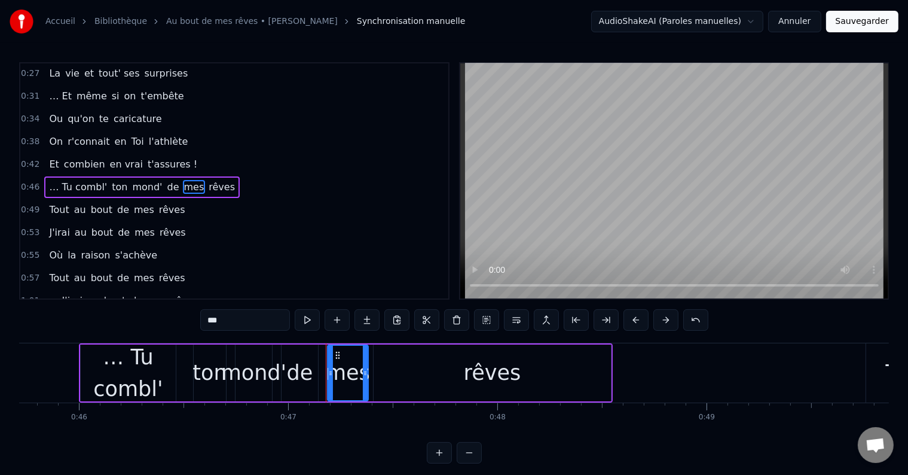
drag, startPoint x: 246, startPoint y: 318, endPoint x: 172, endPoint y: 326, distance: 74.0
click at [172, 326] on div "0:15 … Et même si le temps passe 0:19 Les années n'ont pas d'emprise 0:23 Avec …" at bounding box center [454, 262] width 870 height 401
click at [227, 181] on span "rêves" at bounding box center [241, 187] width 29 height 14
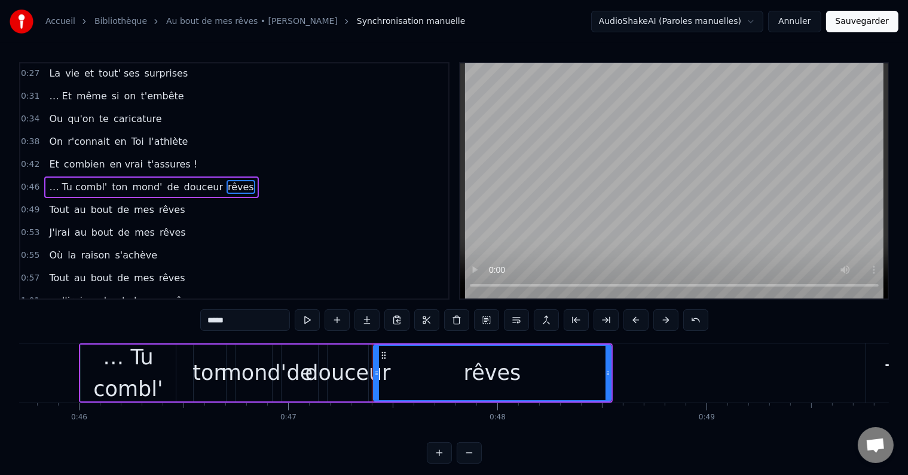
click at [343, 363] on div "douceur" at bounding box center [348, 373] width 86 height 32
type input "*******"
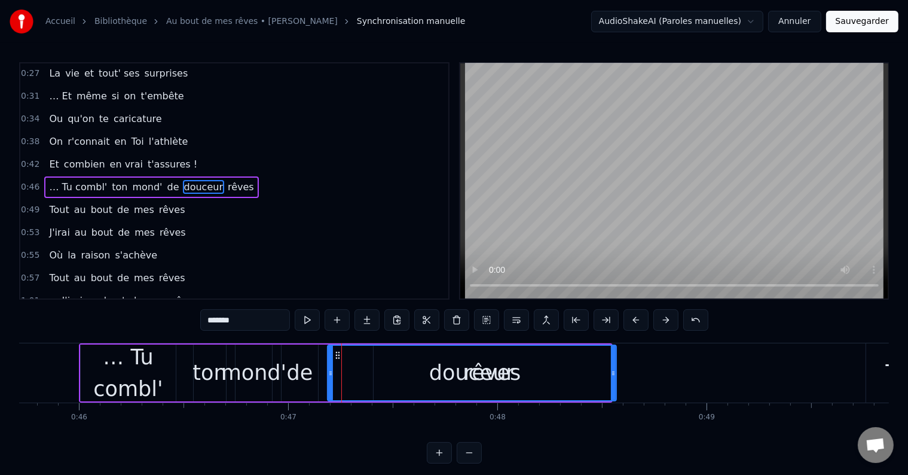
drag, startPoint x: 364, startPoint y: 373, endPoint x: 612, endPoint y: 393, distance: 249.0
click at [612, 393] on div at bounding box center [613, 373] width 5 height 54
click at [218, 188] on div "… Tu combl' ton mond' de douceur rêves" at bounding box center [151, 187] width 214 height 22
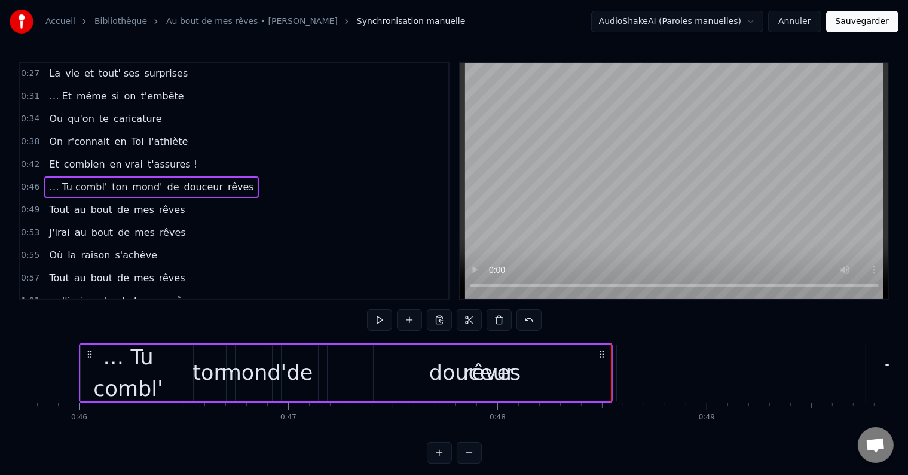
click at [227, 184] on span "rêves" at bounding box center [241, 187] width 29 height 14
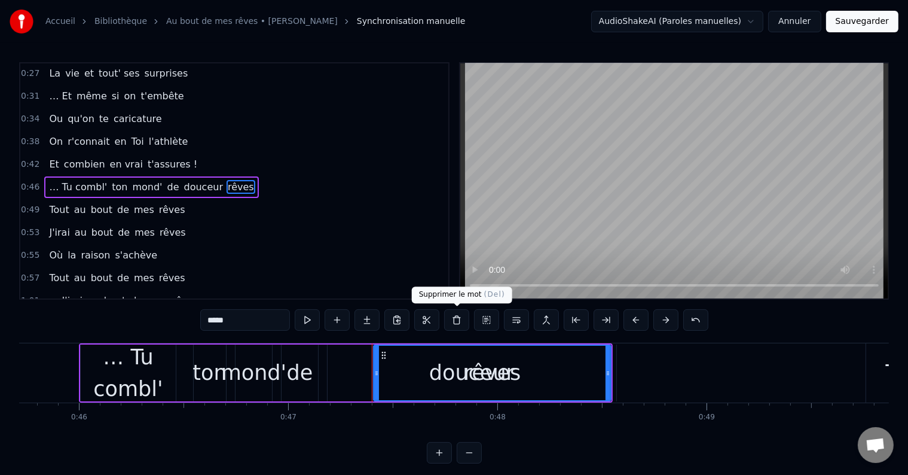
click at [453, 319] on button at bounding box center [456, 320] width 25 height 22
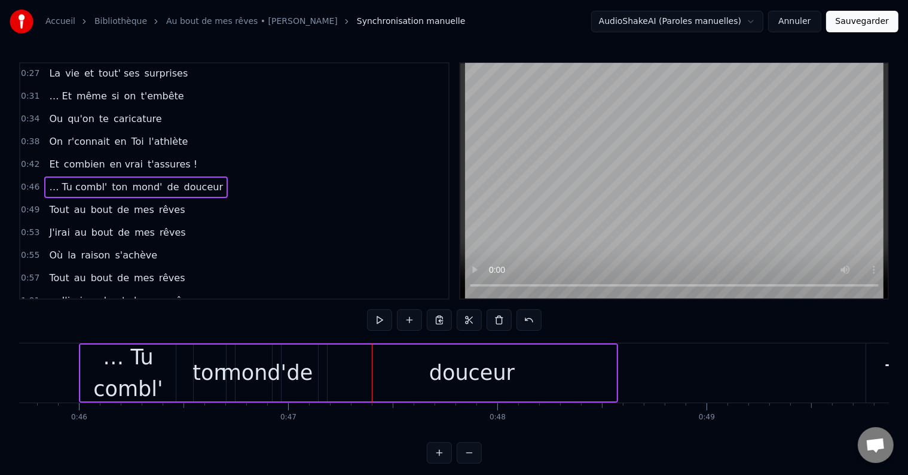
click at [48, 204] on span "Tout" at bounding box center [59, 210] width 22 height 14
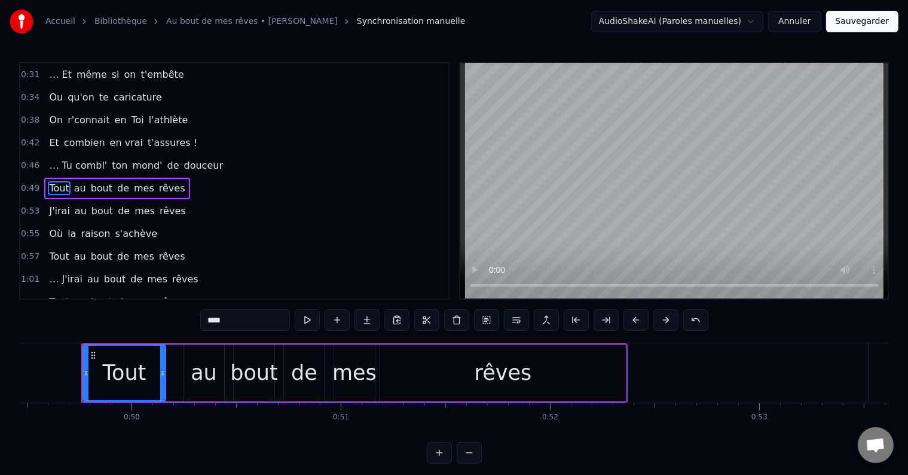
scroll to position [0, 10354]
drag, startPoint x: 239, startPoint y: 322, endPoint x: 178, endPoint y: 321, distance: 61.6
click at [178, 321] on div "0:15 … Et même si le temps passe 0:19 Les années n'ont pas d'emprise 0:23 Avec …" at bounding box center [454, 262] width 870 height 401
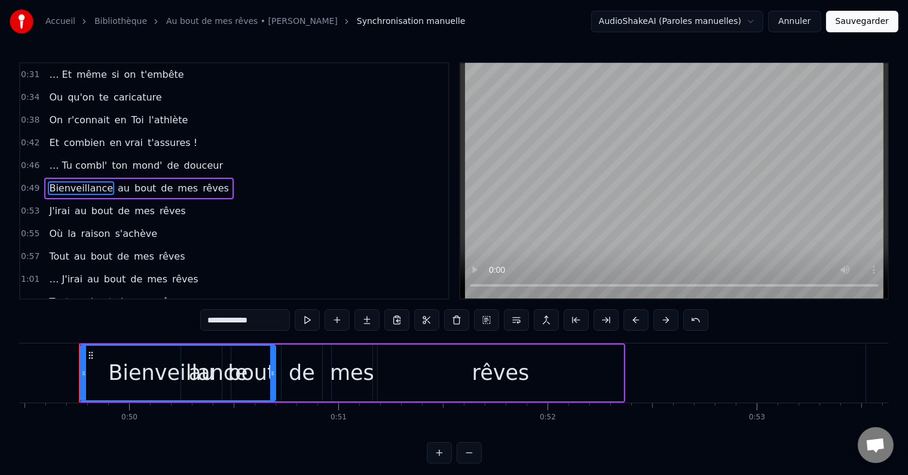
drag, startPoint x: 159, startPoint y: 374, endPoint x: 271, endPoint y: 384, distance: 112.9
click at [271, 384] on div at bounding box center [272, 373] width 5 height 54
click at [117, 181] on span "au" at bounding box center [124, 188] width 14 height 14
type input "**"
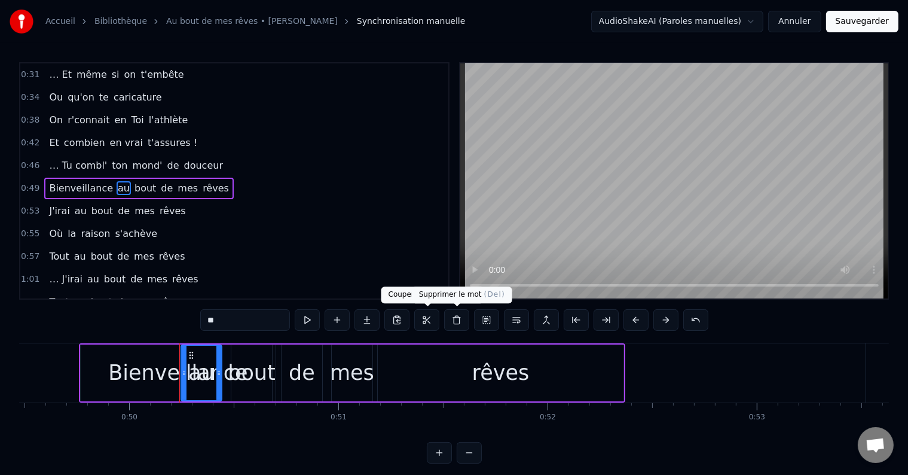
click at [453, 324] on button at bounding box center [456, 320] width 25 height 22
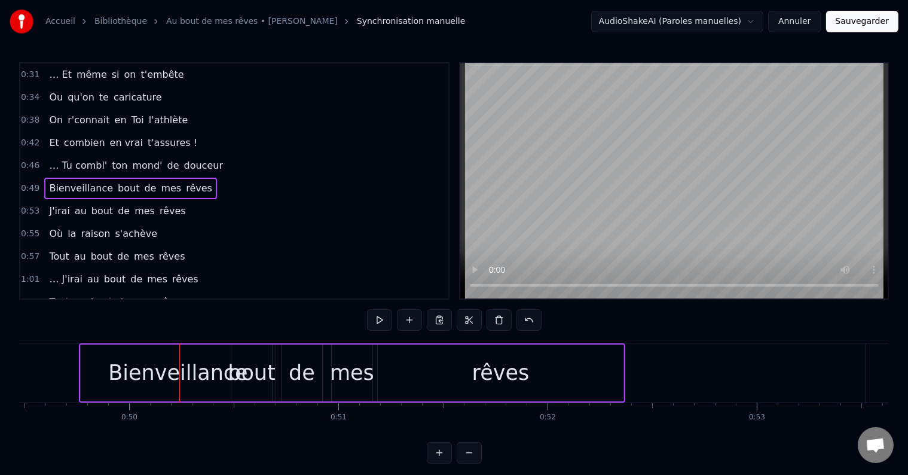
click at [117, 181] on span "bout" at bounding box center [129, 188] width 24 height 14
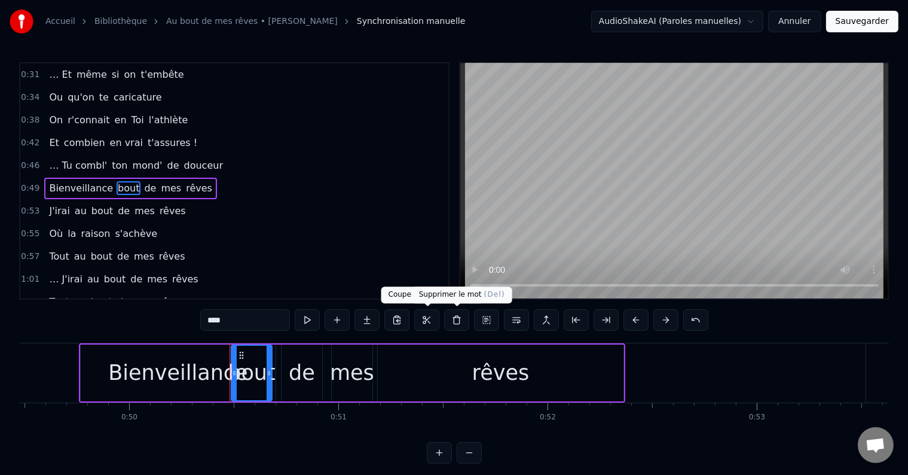
click at [453, 324] on button at bounding box center [456, 320] width 25 height 22
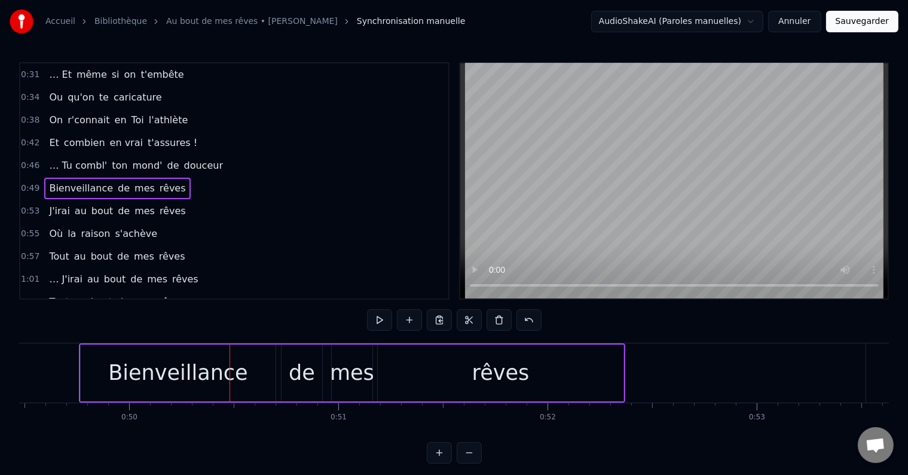
click at [117, 182] on span "de" at bounding box center [124, 188] width 14 height 14
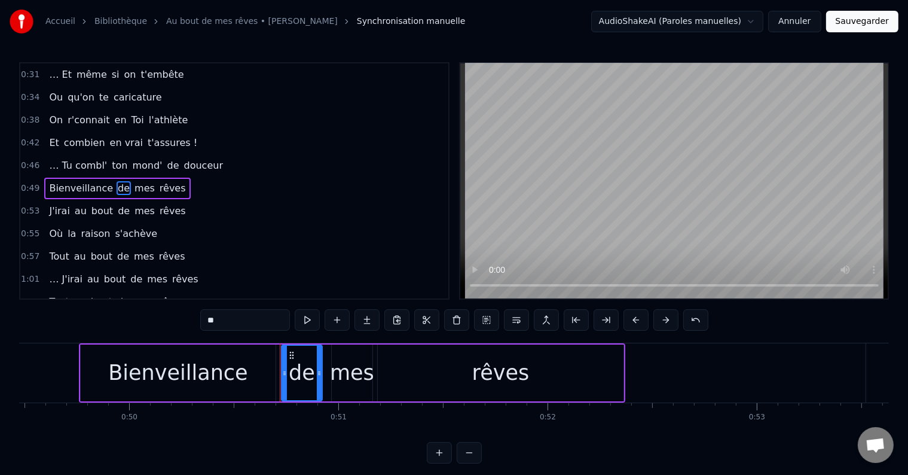
click at [234, 322] on input "**" at bounding box center [245, 320] width 90 height 22
type input "*"
click at [131, 182] on span "mes" at bounding box center [142, 188] width 23 height 14
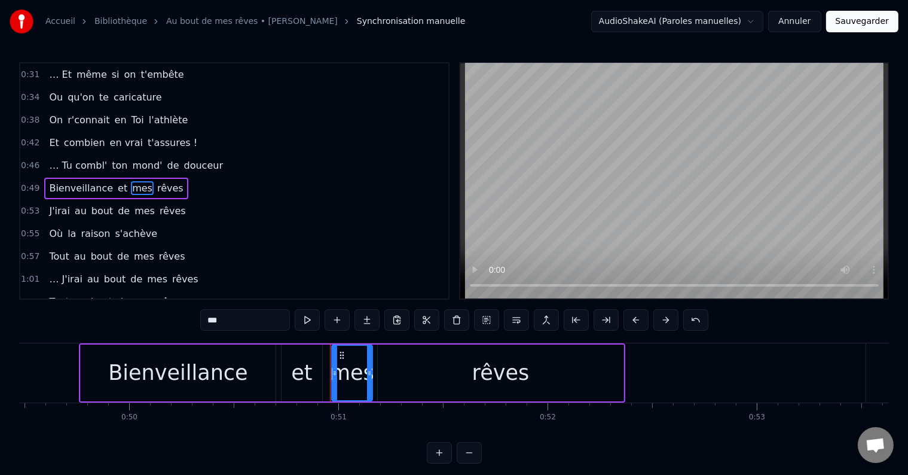
click at [228, 324] on input "***" at bounding box center [245, 320] width 90 height 22
type input "*"
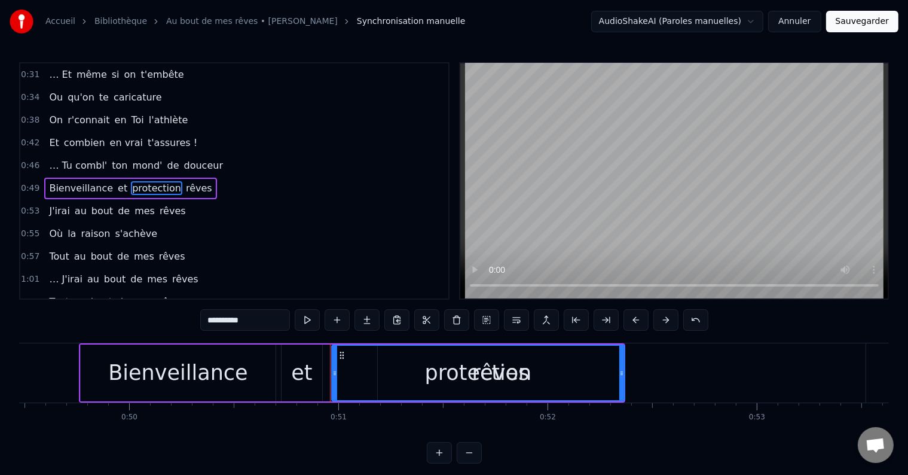
drag, startPoint x: 371, startPoint y: 376, endPoint x: 623, endPoint y: 402, distance: 253.7
click at [623, 402] on div "… Et même si le temps passe Les années n'ont pas d'emprise Avec humour [PERSON_…" at bounding box center [454, 388] width 870 height 90
click at [185, 184] on span "rêves" at bounding box center [199, 188] width 29 height 14
type input "*****"
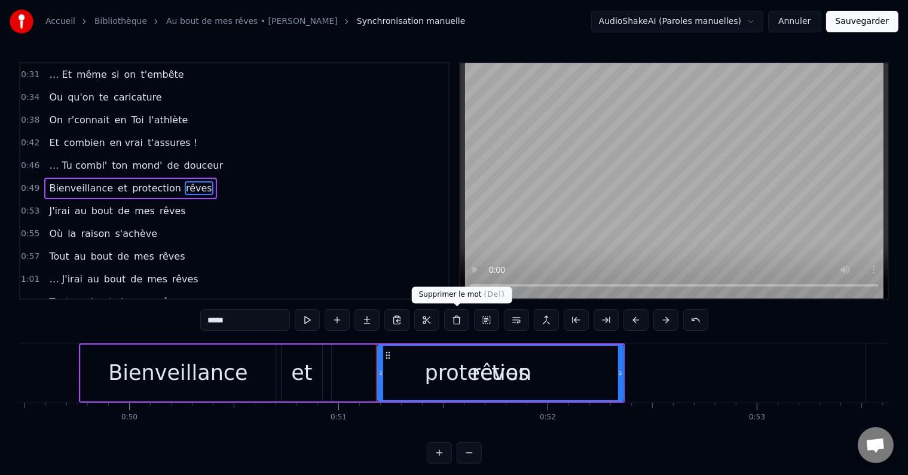
click at [462, 320] on button at bounding box center [456, 320] width 25 height 22
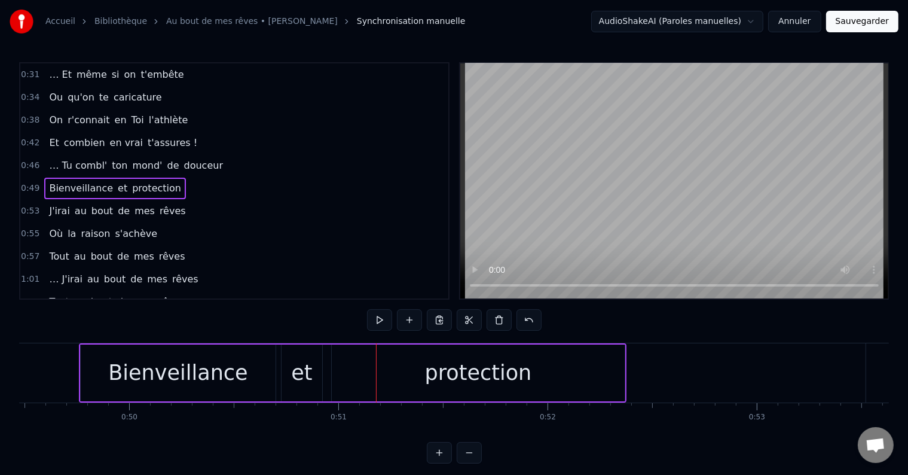
click at [148, 181] on span "protection" at bounding box center [156, 188] width 51 height 14
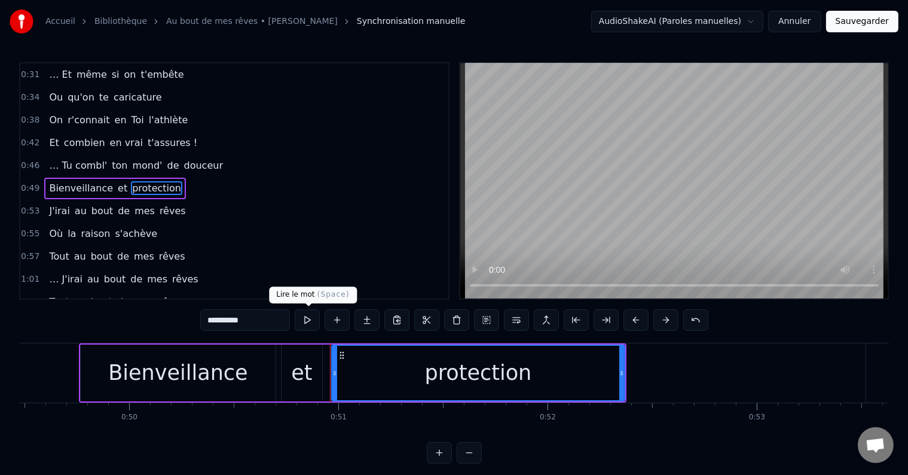
click at [273, 321] on input "**********" at bounding box center [245, 320] width 90 height 22
click at [55, 205] on span "J'irai" at bounding box center [59, 211] width 23 height 14
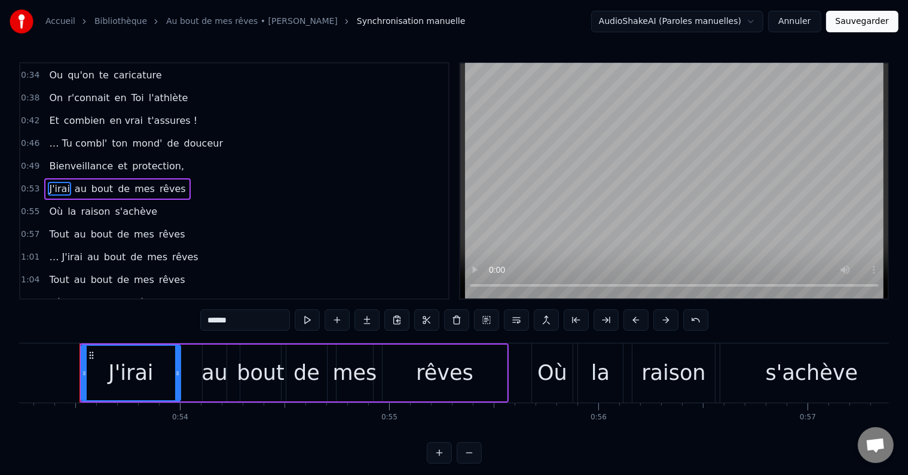
scroll to position [0, 11141]
drag, startPoint x: 254, startPoint y: 321, endPoint x: 179, endPoint y: 325, distance: 74.9
click at [179, 325] on div "0:15 … Et même si le temps passe 0:19 Les années n'ont pas d'emprise 0:23 Avec …" at bounding box center [454, 262] width 870 height 401
type input "*"
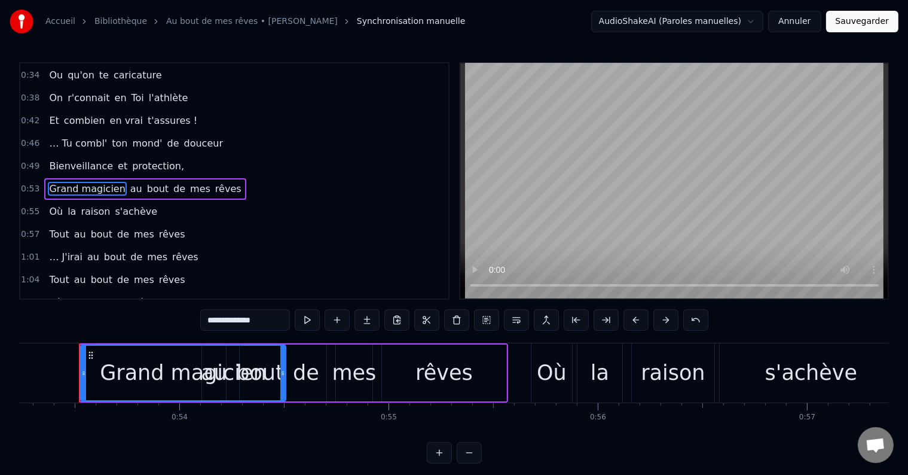
drag, startPoint x: 175, startPoint y: 373, endPoint x: 280, endPoint y: 387, distance: 106.9
click at [280, 387] on div at bounding box center [282, 373] width 5 height 54
click at [129, 183] on span "au" at bounding box center [136, 189] width 14 height 14
type input "**"
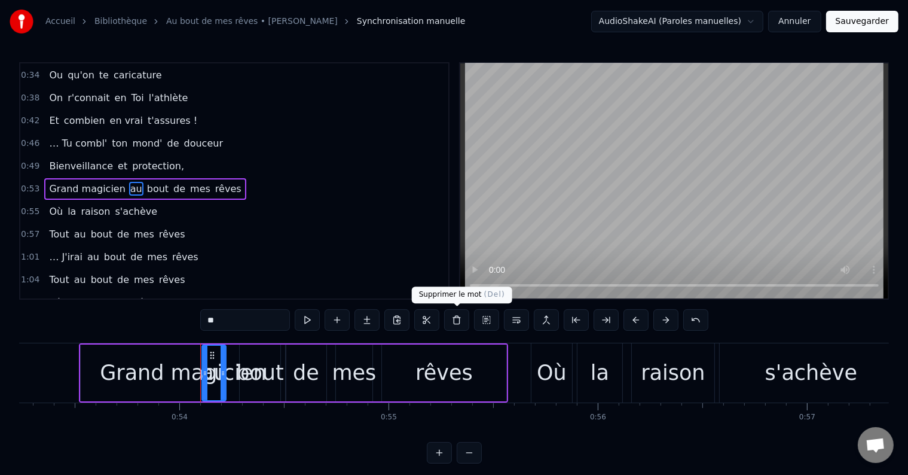
click at [455, 315] on button at bounding box center [456, 320] width 25 height 22
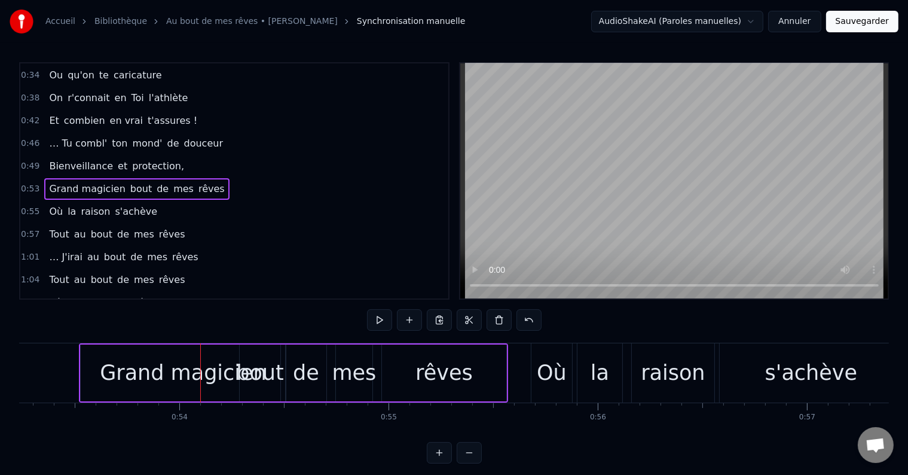
click at [129, 187] on span "bout" at bounding box center [141, 189] width 24 height 14
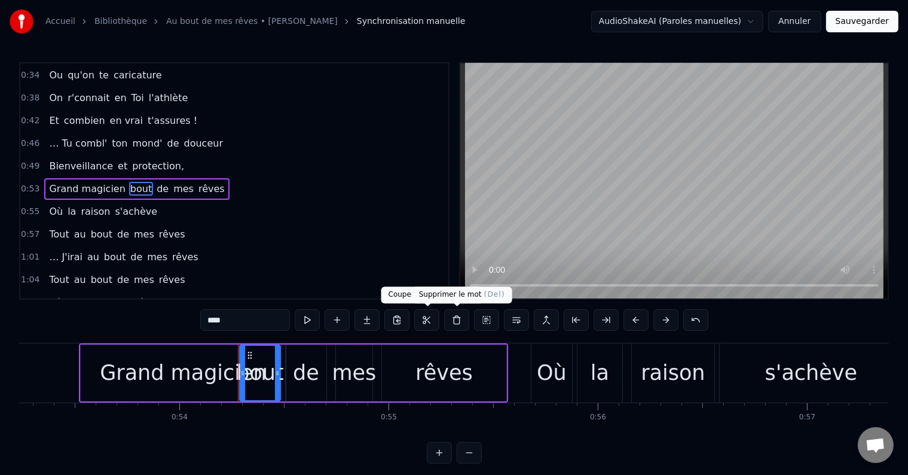
click at [452, 325] on button at bounding box center [456, 320] width 25 height 22
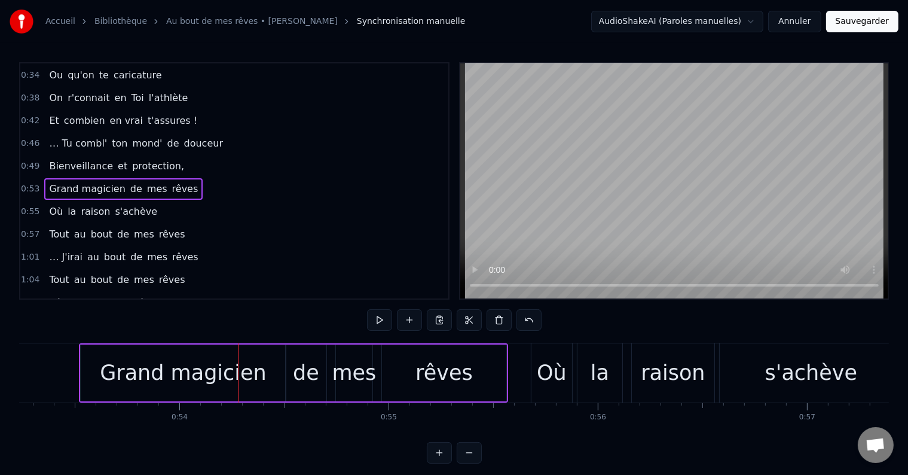
click at [129, 185] on span "de" at bounding box center [136, 189] width 14 height 14
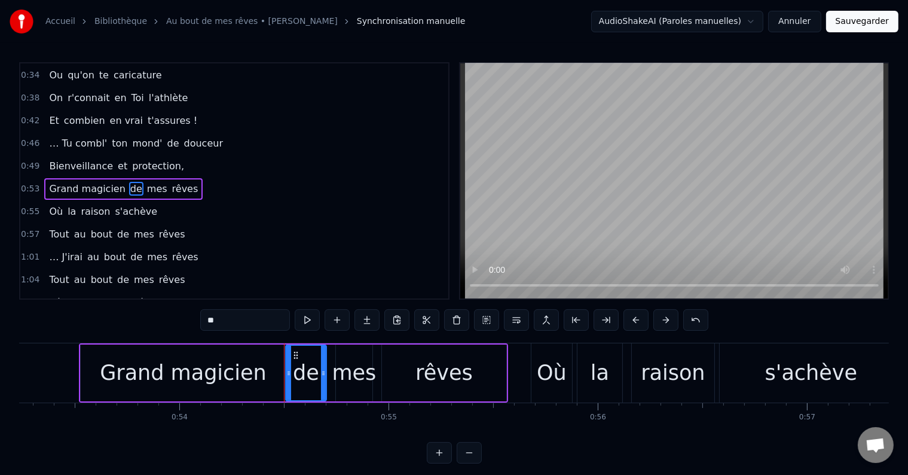
click at [257, 320] on input "**" at bounding box center [245, 320] width 90 height 22
type input "*"
click at [144, 185] on span "mes" at bounding box center [155, 189] width 23 height 14
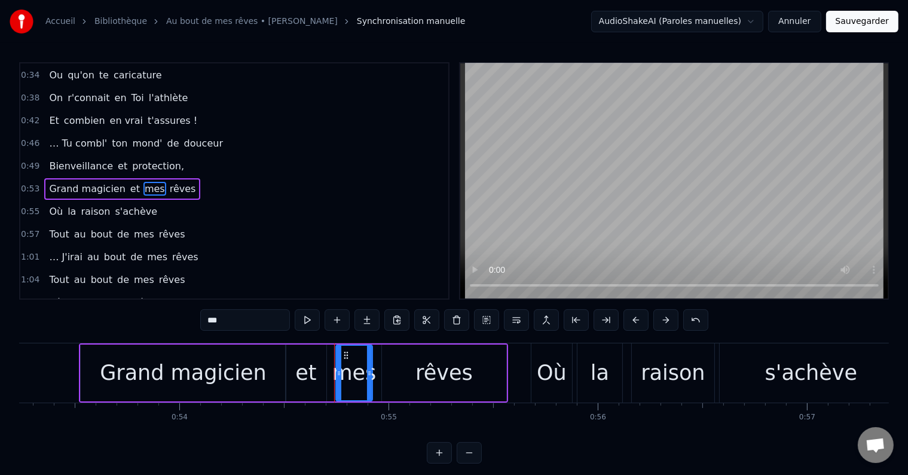
drag, startPoint x: 240, startPoint y: 319, endPoint x: 175, endPoint y: 323, distance: 65.4
click at [175, 323] on div "0:15 … Et même si le temps passe 0:19 Les années n'ont pas d'emprise 0:23 Avec …" at bounding box center [454, 262] width 870 height 401
click at [166, 184] on span "rêves" at bounding box center [180, 189] width 29 height 14
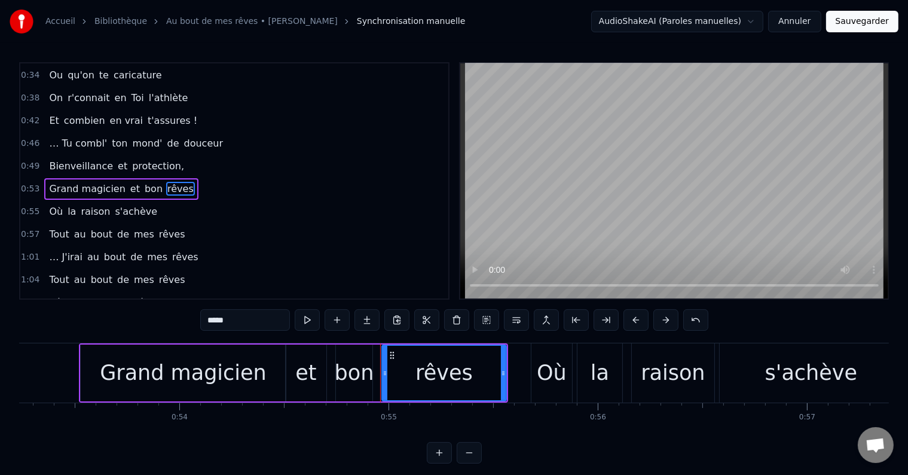
drag, startPoint x: 248, startPoint y: 322, endPoint x: 182, endPoint y: 323, distance: 66.4
click at [182, 323] on div "0:15 … Et même si le temps passe 0:19 Les années n'ont pas d'emprise 0:23 Avec …" at bounding box center [454, 262] width 870 height 401
click at [50, 205] on span "Où" at bounding box center [56, 212] width 16 height 14
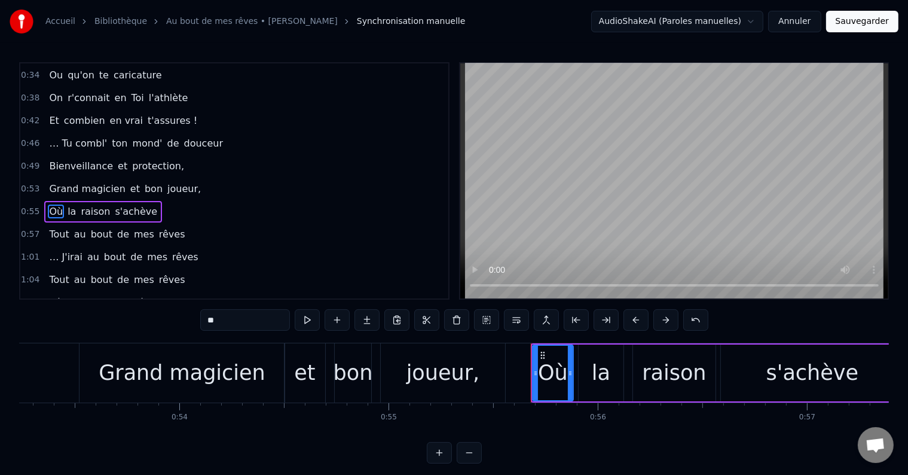
scroll to position [135, 0]
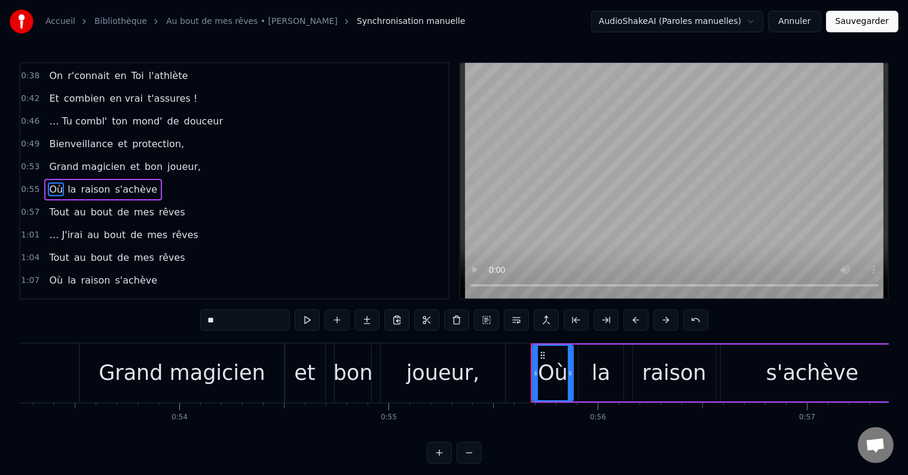
drag, startPoint x: 244, startPoint y: 321, endPoint x: 190, endPoint y: 321, distance: 53.8
click at [190, 321] on div "0:15 … Et même si le temps passe 0:19 Les années n'ont pas d'emprise 0:23 Avec …" at bounding box center [454, 262] width 870 height 401
type input "*"
click at [75, 182] on span "la" at bounding box center [80, 189] width 11 height 14
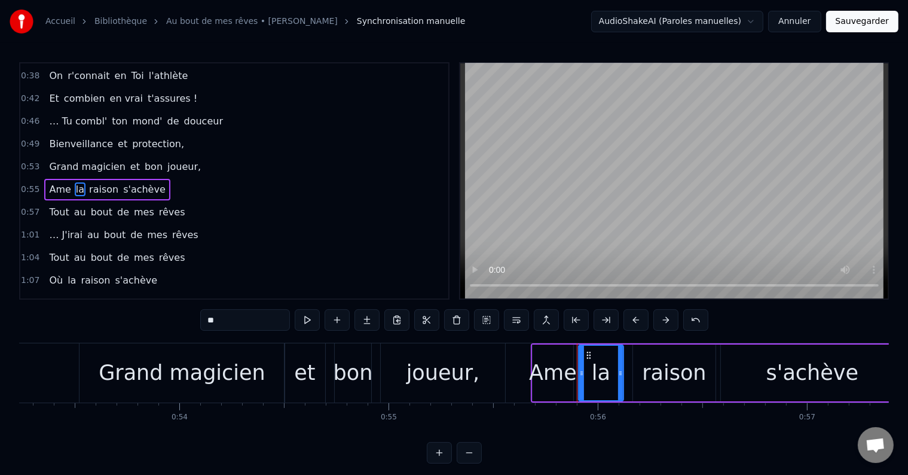
click at [235, 317] on input "**" at bounding box center [245, 320] width 90 height 22
type input "*"
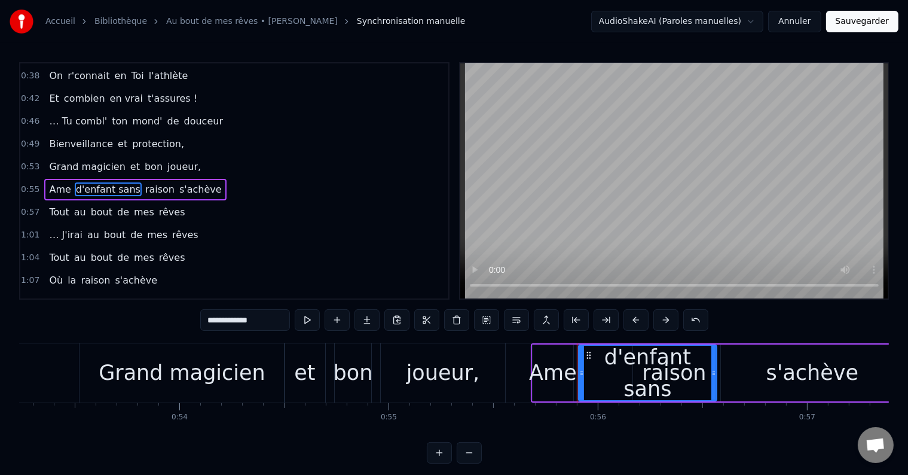
drag, startPoint x: 622, startPoint y: 375, endPoint x: 715, endPoint y: 387, distance: 93.5
click at [715, 387] on div at bounding box center [714, 373] width 5 height 54
click at [144, 185] on span "raison" at bounding box center [160, 189] width 32 height 14
type input "******"
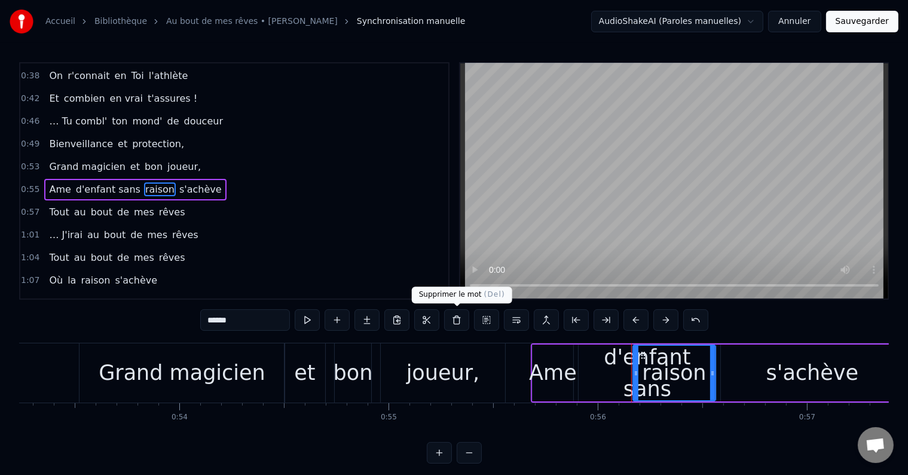
click at [462, 321] on button at bounding box center [456, 320] width 25 height 22
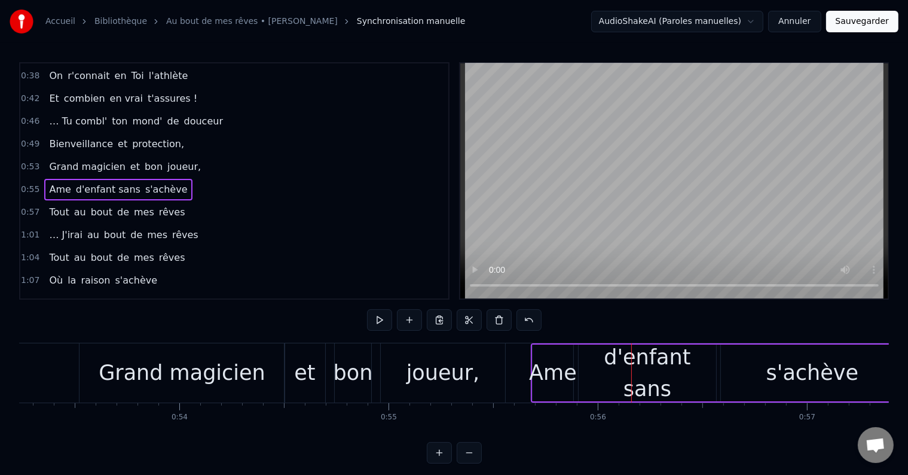
click at [152, 182] on span "s'achève" at bounding box center [166, 189] width 45 height 14
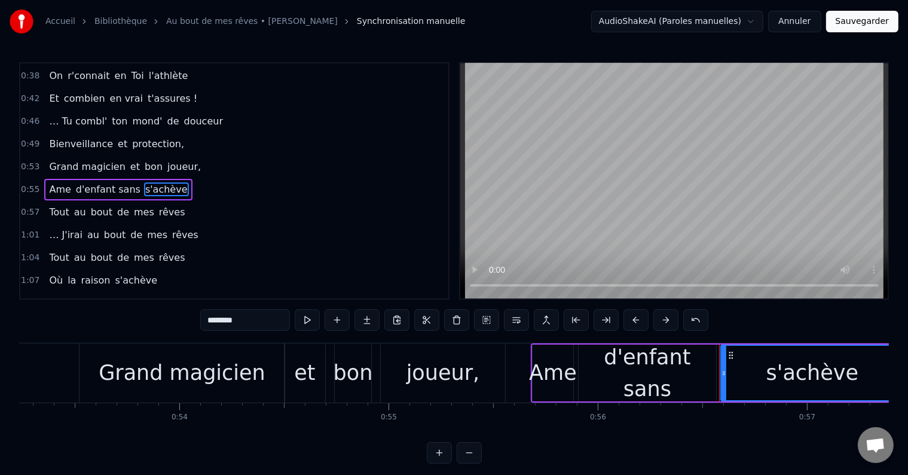
drag, startPoint x: 252, startPoint y: 319, endPoint x: 119, endPoint y: 327, distance: 133.6
click at [119, 327] on div "0:15 … Et même si le temps passe 0:19 Les années n'ont pas d'emprise 0:23 Avec …" at bounding box center [454, 262] width 870 height 401
click at [62, 182] on span "Ame" at bounding box center [60, 189] width 24 height 14
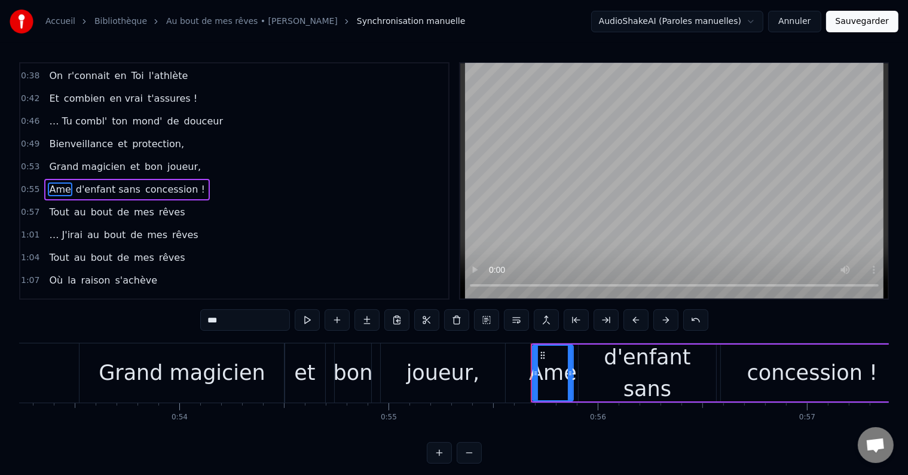
click at [230, 323] on input "***" at bounding box center [245, 320] width 90 height 22
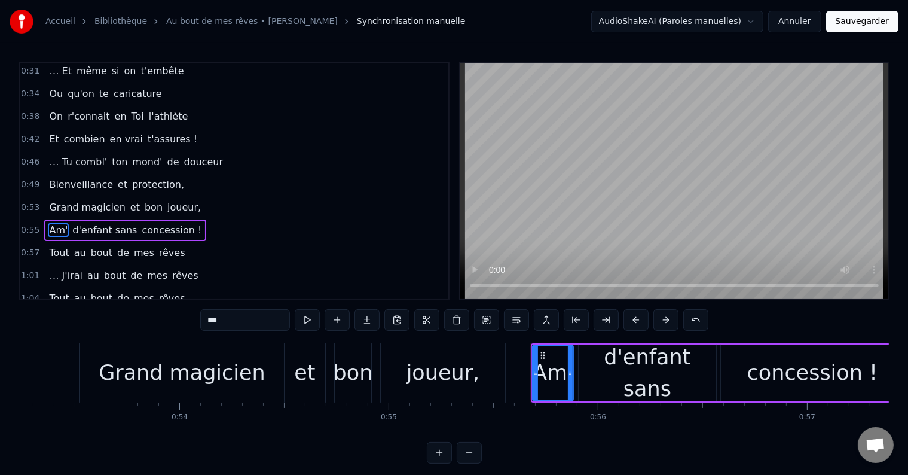
scroll to position [96, 0]
click at [54, 246] on span "Tout" at bounding box center [59, 251] width 22 height 14
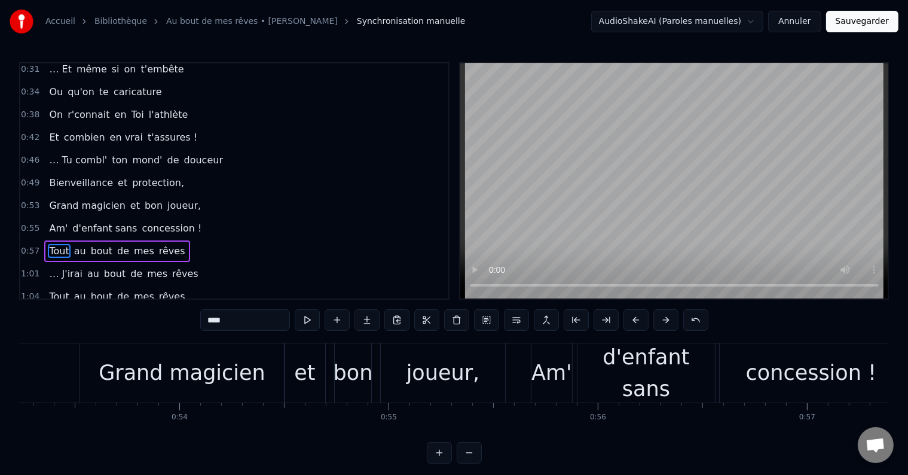
scroll to position [157, 0]
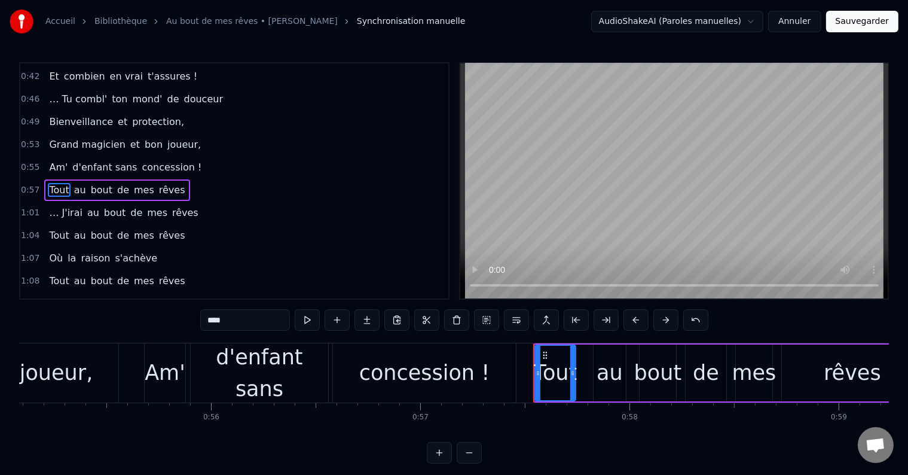
drag, startPoint x: 236, startPoint y: 323, endPoint x: 200, endPoint y: 327, distance: 35.5
click at [200, 327] on div "0:15 … Et même si le temps passe 0:19 Les années n'ont pas d'emprise 0:23 Avec …" at bounding box center [454, 262] width 870 height 401
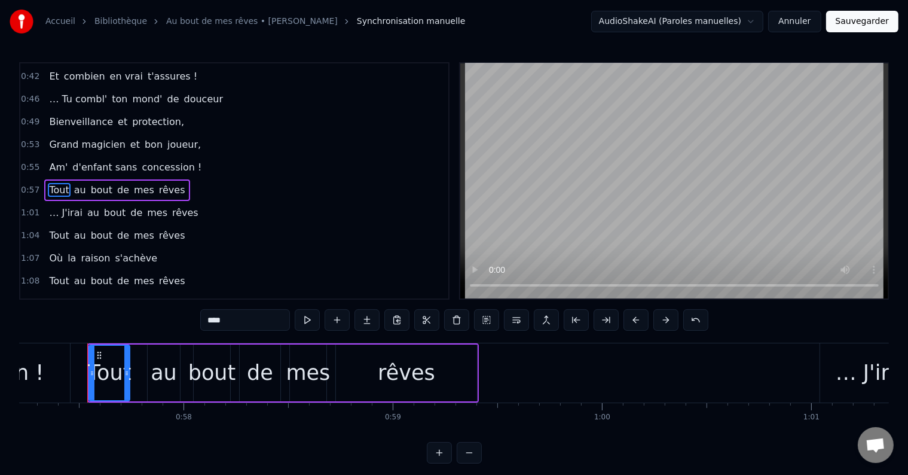
scroll to position [0, 11982]
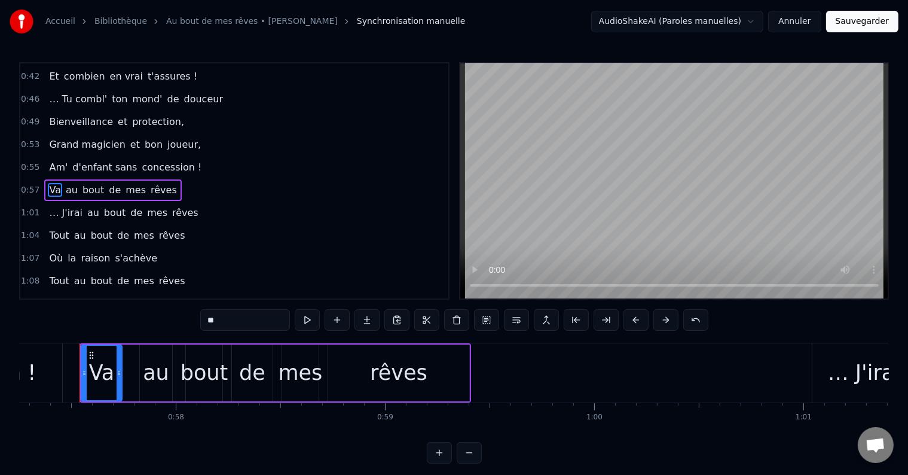
type input "**"
click at [203, 204] on div "1:01 … J'irai au bout de mes rêves" at bounding box center [234, 213] width 428 height 23
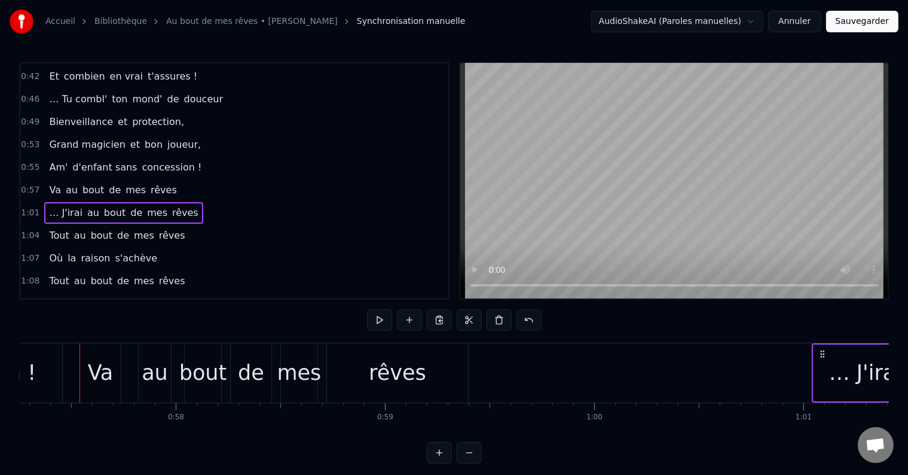
click at [124, 183] on span "mes" at bounding box center [135, 190] width 23 height 14
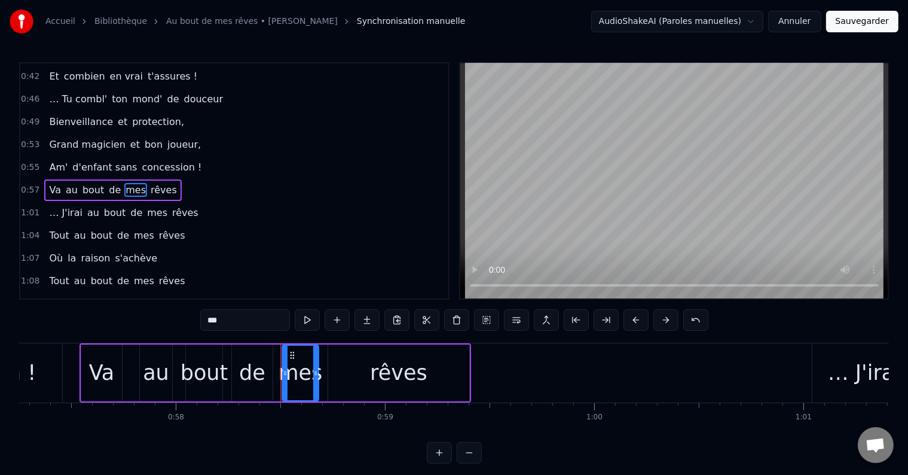
click at [217, 320] on input "***" at bounding box center [245, 320] width 90 height 22
type input "*"
type input "***"
click at [225, 224] on div "1:04 Tout au bout de mes rêves" at bounding box center [234, 235] width 428 height 23
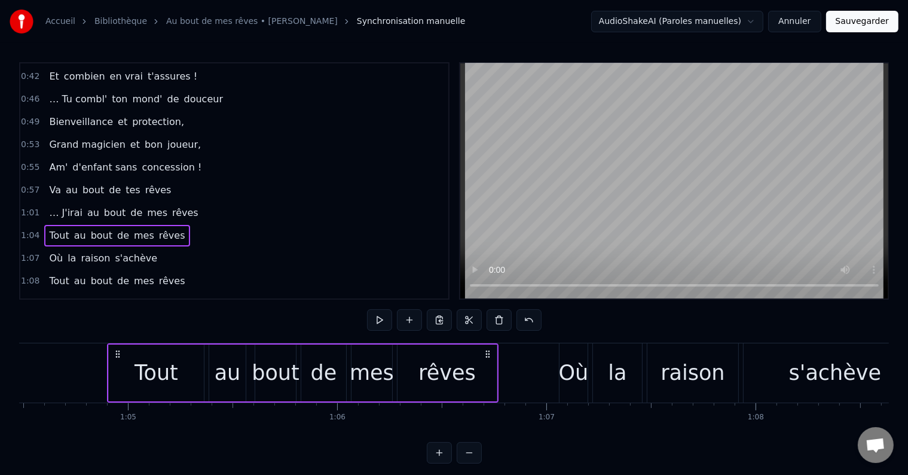
scroll to position [0, 13522]
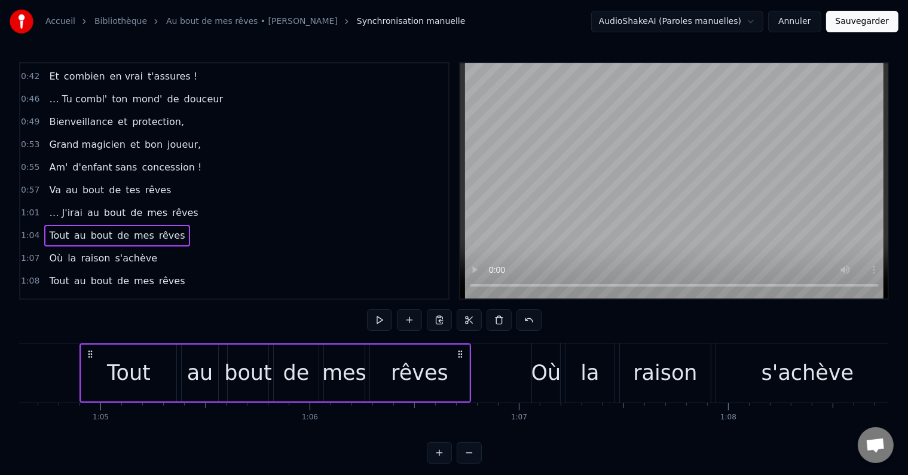
click at [108, 206] on span "bout" at bounding box center [115, 213] width 24 height 14
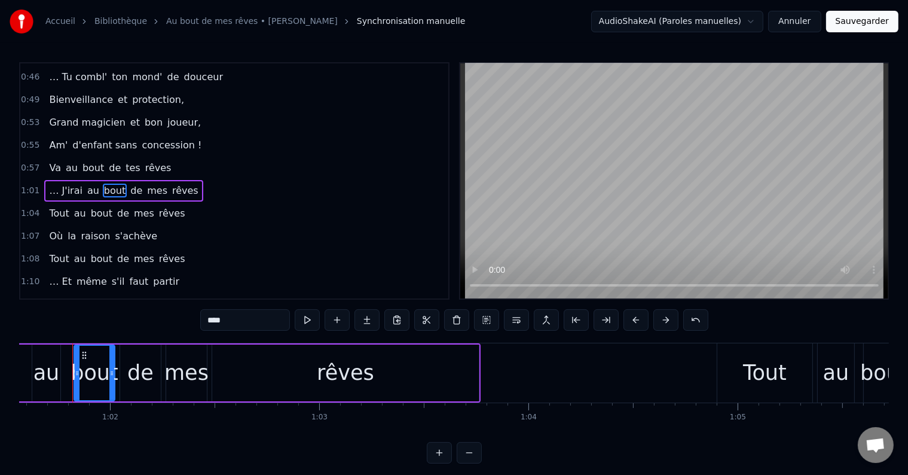
scroll to position [0, 12878]
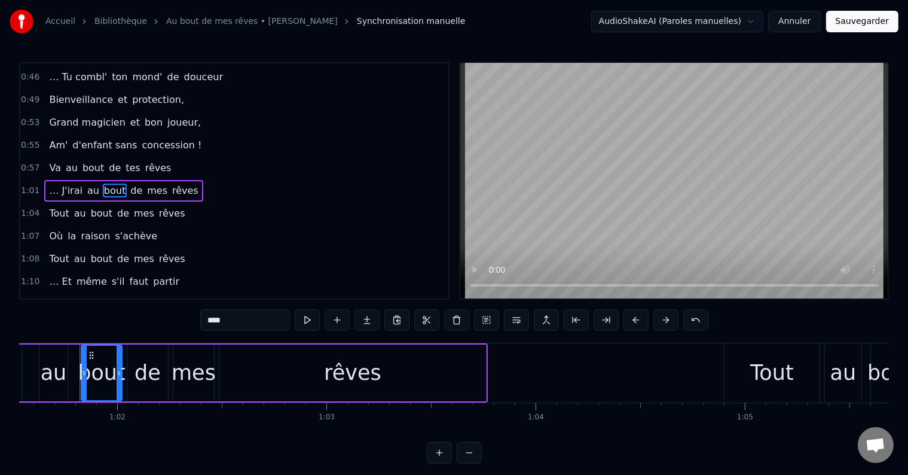
click at [80, 275] on span "même" at bounding box center [91, 281] width 33 height 14
type input "****"
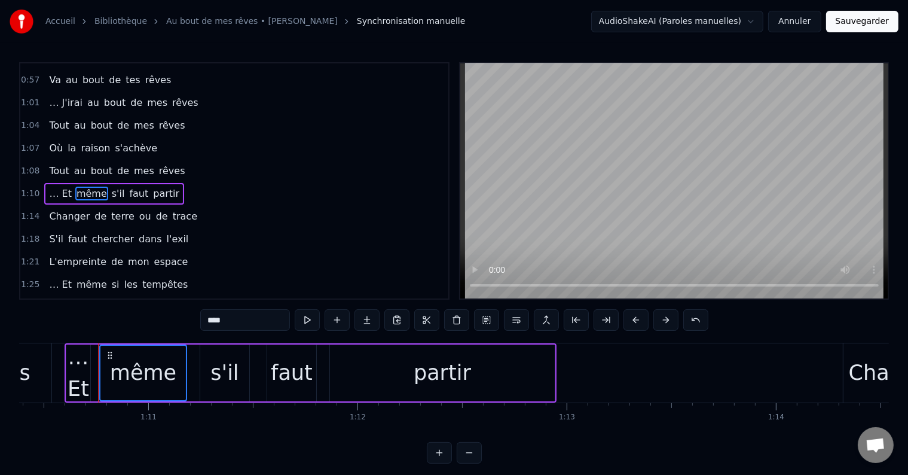
scroll to position [0, 14749]
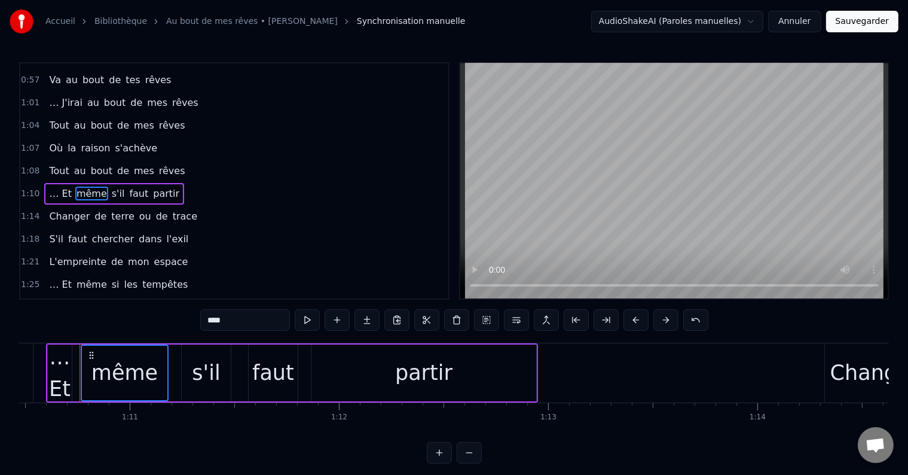
click at [155, 209] on span "de" at bounding box center [162, 216] width 14 height 14
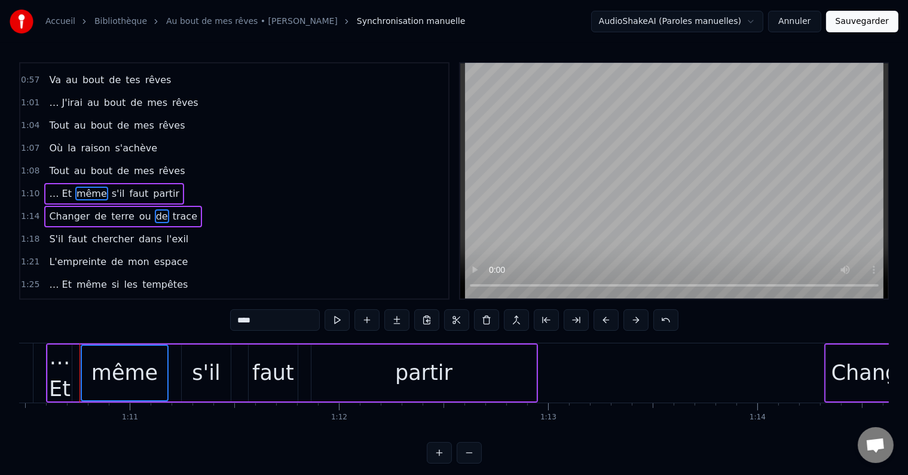
click at [144, 228] on div "S'il faut chercher dans l'exil" at bounding box center [118, 239] width 149 height 22
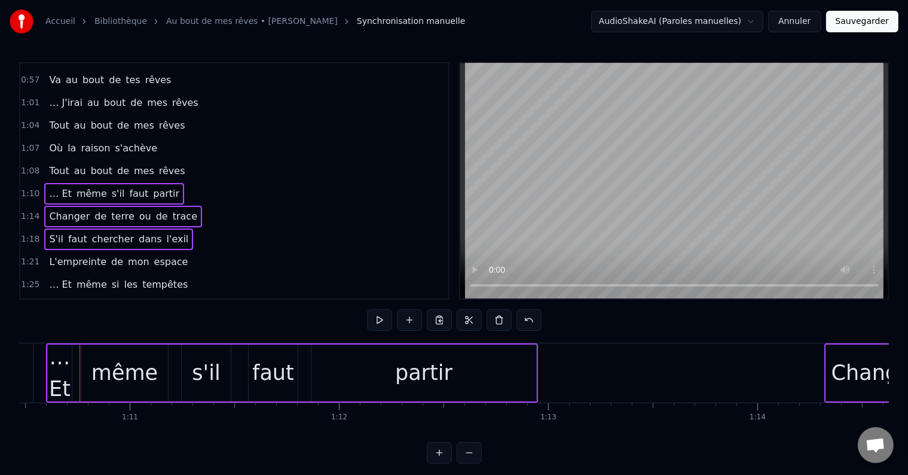
click at [146, 251] on div "L'empreinte de mon espace" at bounding box center [118, 262] width 148 height 22
click at [149, 277] on span "tempêtes" at bounding box center [165, 284] width 48 height 14
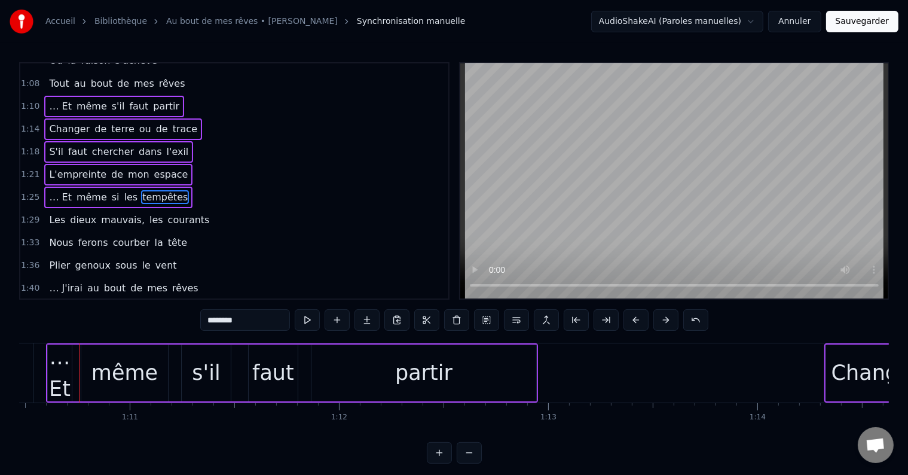
scroll to position [355, 0]
click at [167, 212] on span "courants" at bounding box center [189, 219] width 44 height 14
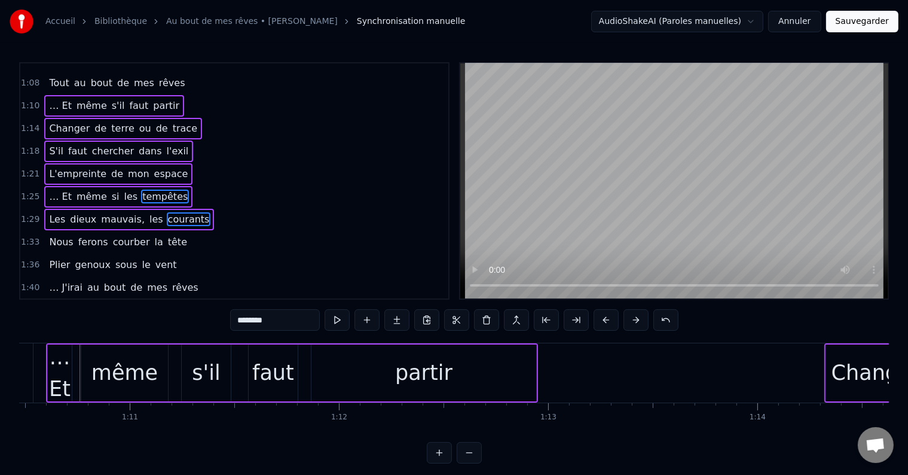
click at [155, 231] on div "Nous ferons courber la tête" at bounding box center [118, 242] width 148 height 22
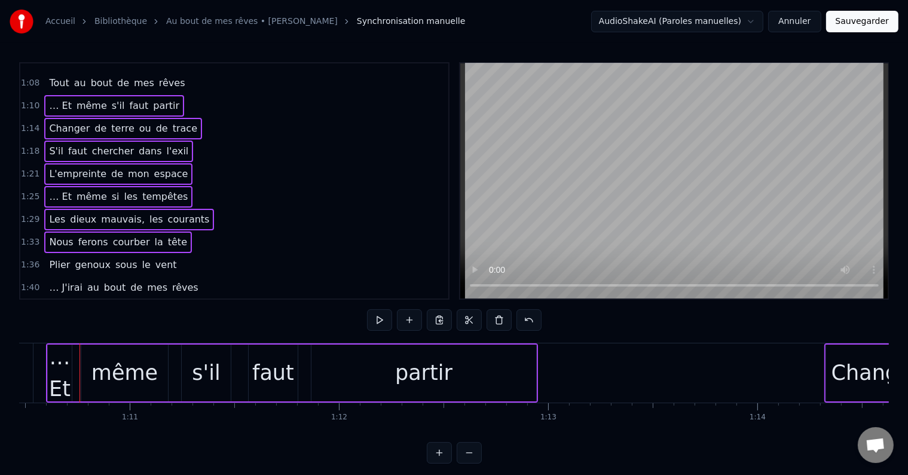
click at [153, 254] on div "Plier genoux sous le vent" at bounding box center [112, 265] width 137 height 22
click at [171, 280] on span "rêves" at bounding box center [185, 287] width 29 height 14
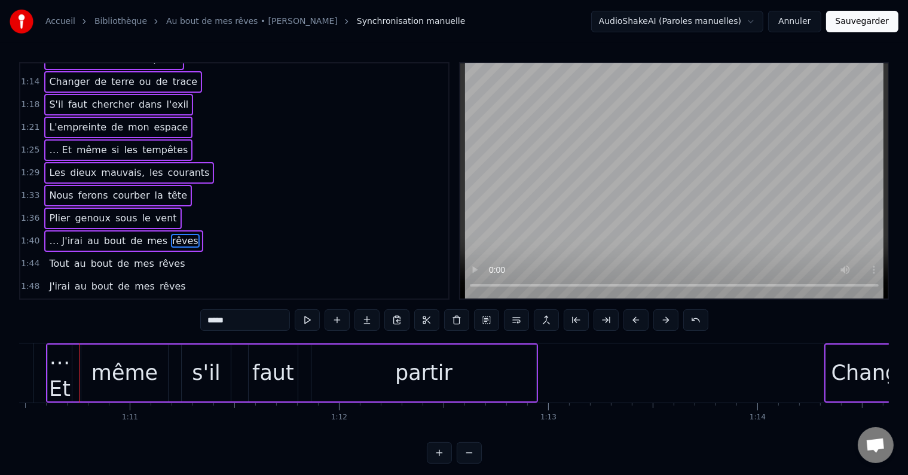
scroll to position [443, 0]
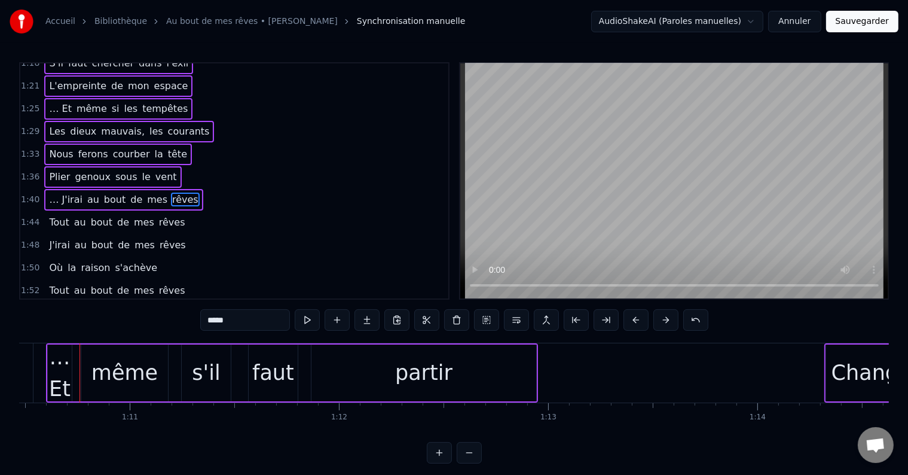
click at [151, 212] on div "Tout au bout de mes rêves" at bounding box center [116, 223] width 145 height 22
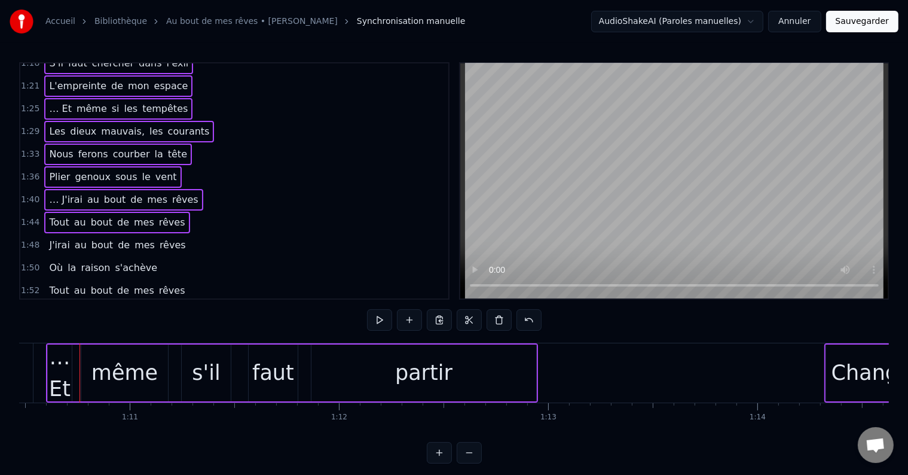
click at [158, 238] on span "rêves" at bounding box center [172, 245] width 29 height 14
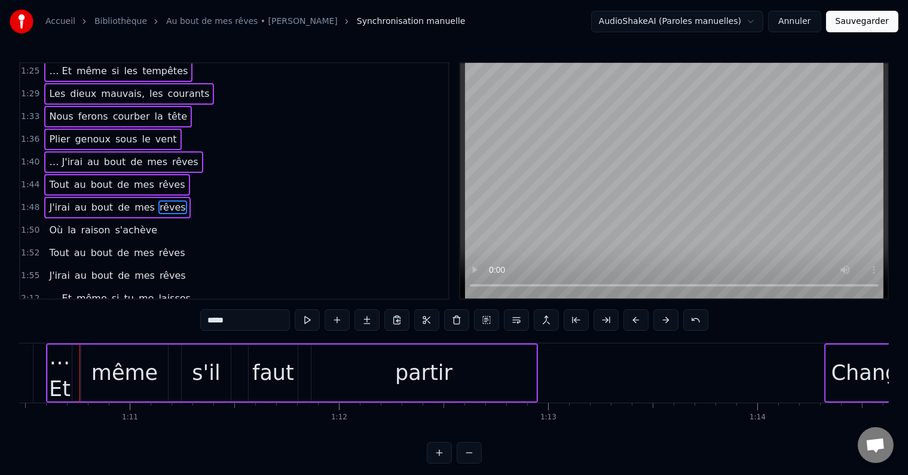
scroll to position [487, 0]
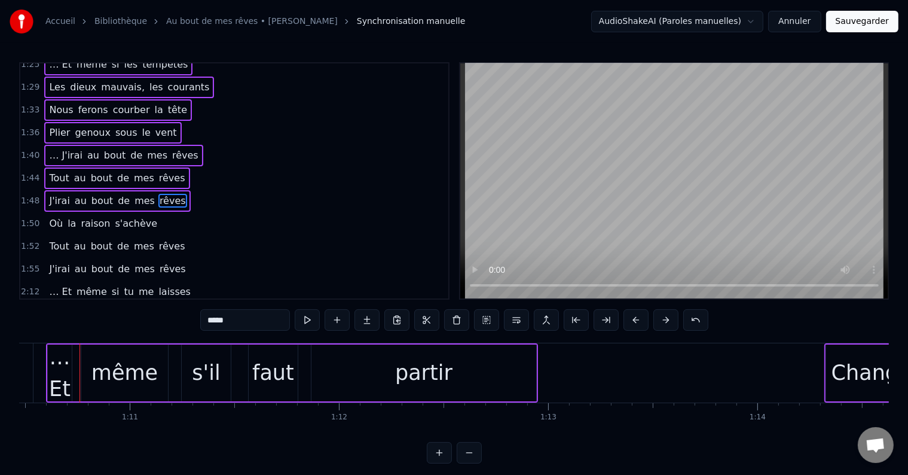
click at [129, 216] on span "s'achève" at bounding box center [136, 223] width 45 height 14
click at [135, 239] on span "mes" at bounding box center [144, 246] width 23 height 14
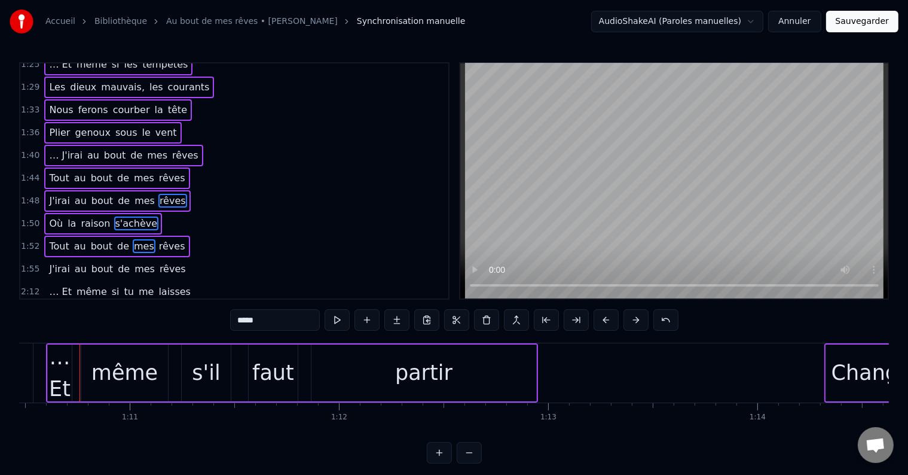
click at [138, 258] on div "J'irai au bout de mes rêves" at bounding box center [117, 269] width 146 height 22
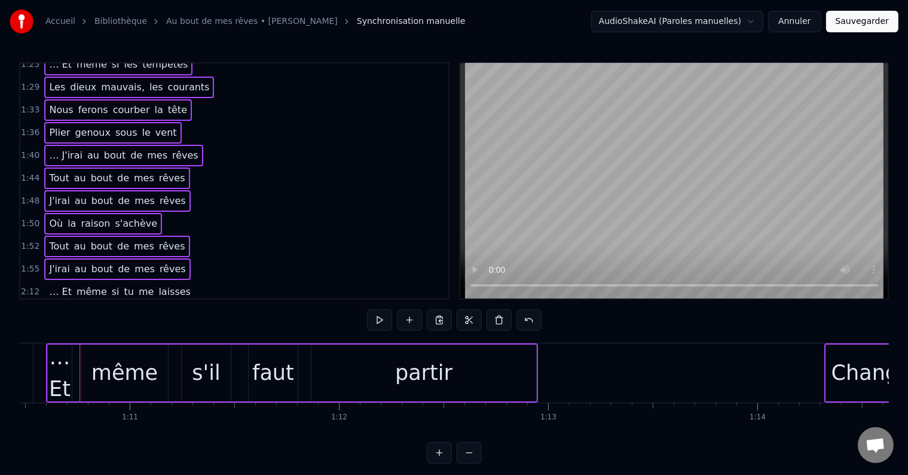
click at [157, 285] on span "laisses" at bounding box center [174, 292] width 35 height 14
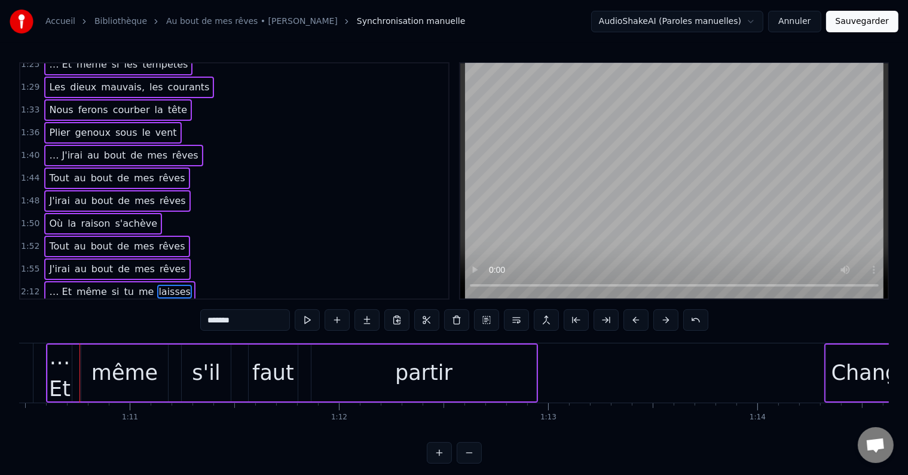
scroll to position [575, 0]
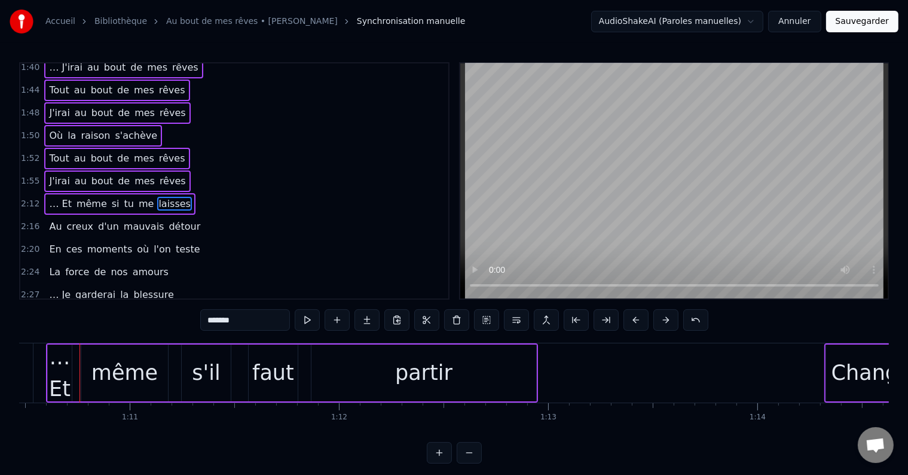
click at [167, 219] on span "détour" at bounding box center [184, 226] width 34 height 14
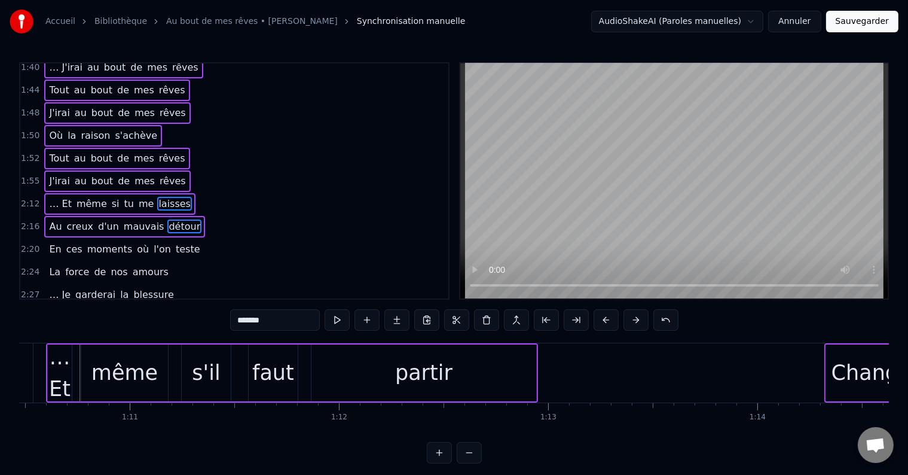
click at [144, 239] on div "En ces moments où l'on teste" at bounding box center [124, 250] width 160 height 22
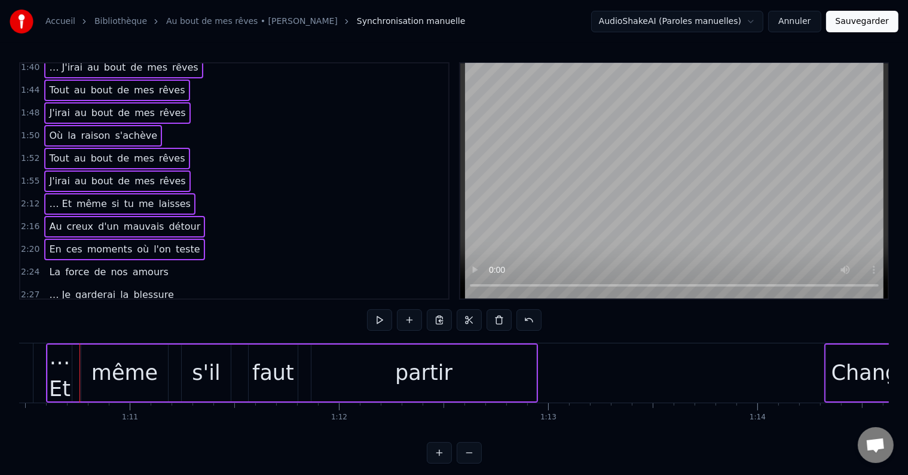
click at [138, 261] on div "La force de nos amours" at bounding box center [108, 272] width 129 height 22
click at [139, 288] on span "blessure" at bounding box center [153, 295] width 42 height 14
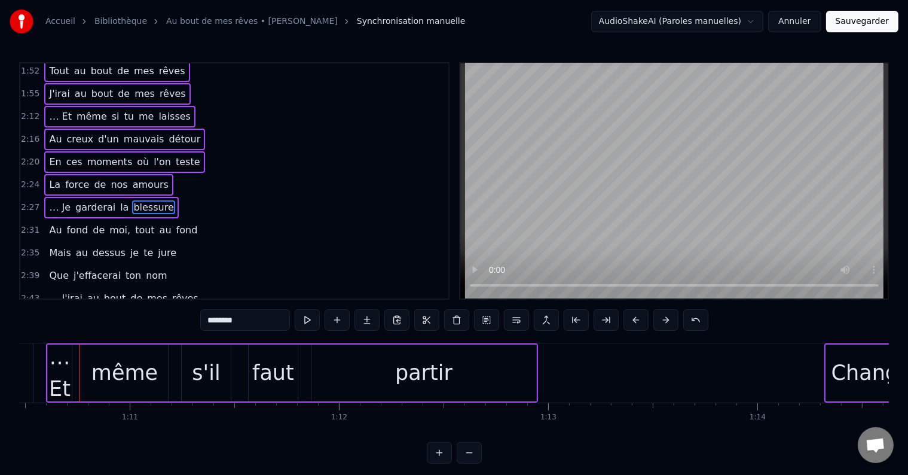
scroll to position [663, 0]
click at [158, 222] on span "au" at bounding box center [165, 229] width 14 height 14
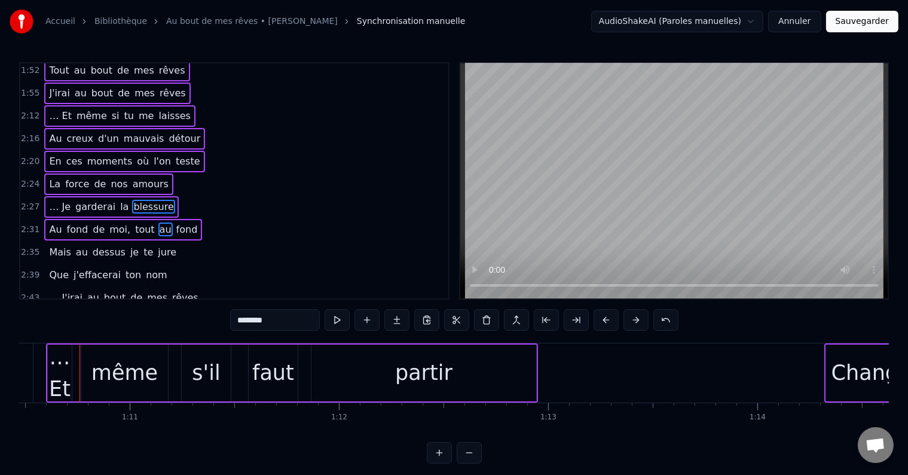
click at [151, 242] on div "Mais au dessus je te jure" at bounding box center [112, 253] width 137 height 22
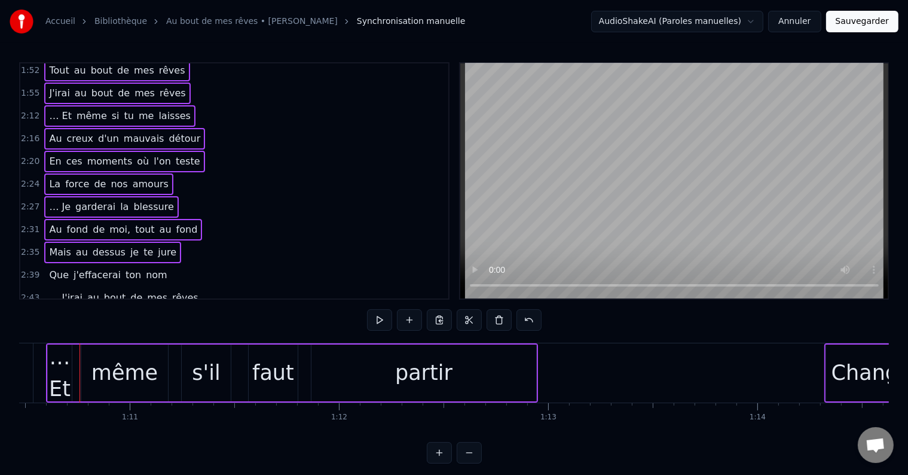
click at [144, 264] on div "Que j'effacerai ton nom" at bounding box center [107, 275] width 127 height 22
click at [151, 287] on div "… J'irai au bout de mes rêves" at bounding box center [123, 298] width 158 height 22
click at [158, 313] on span "rêves" at bounding box center [172, 320] width 29 height 14
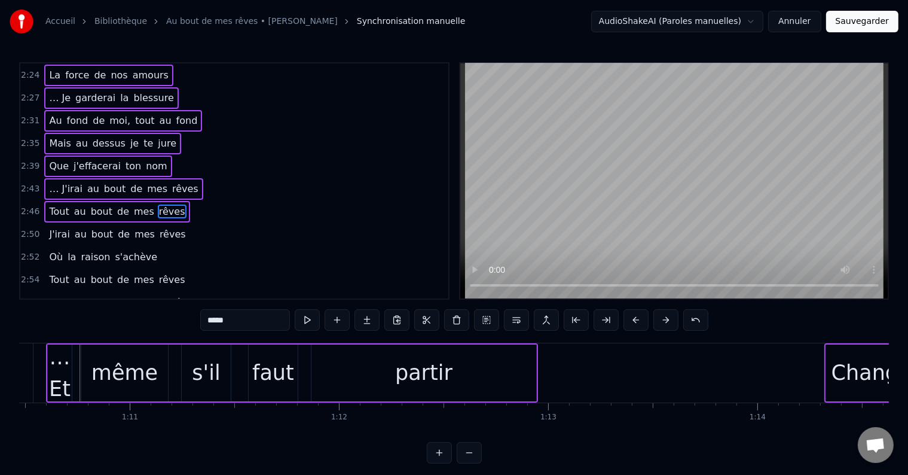
scroll to position [773, 0]
click at [160, 226] on span "rêves" at bounding box center [172, 233] width 29 height 14
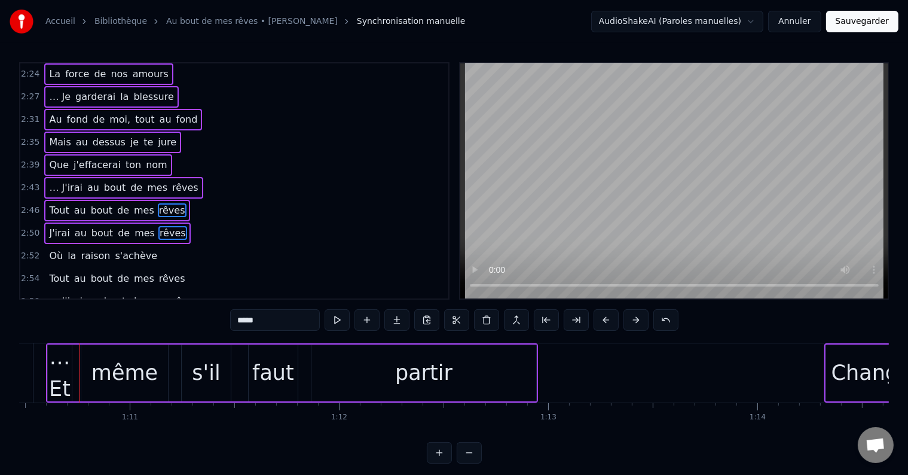
click at [132, 249] on span "s'achève" at bounding box center [136, 256] width 45 height 14
click at [158, 271] on span "rêves" at bounding box center [172, 278] width 29 height 14
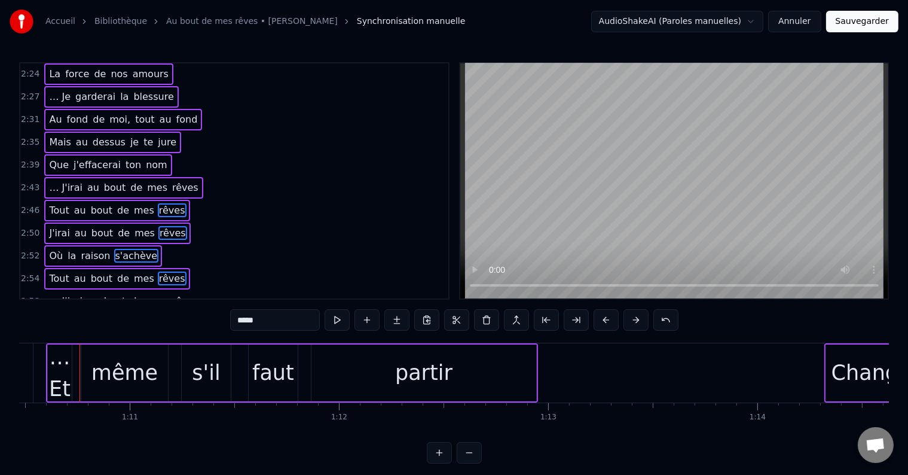
click at [147, 294] on span "mes" at bounding box center [157, 301] width 23 height 14
click at [149, 291] on div "… J'irai au bout de mes rêves" at bounding box center [123, 302] width 158 height 22
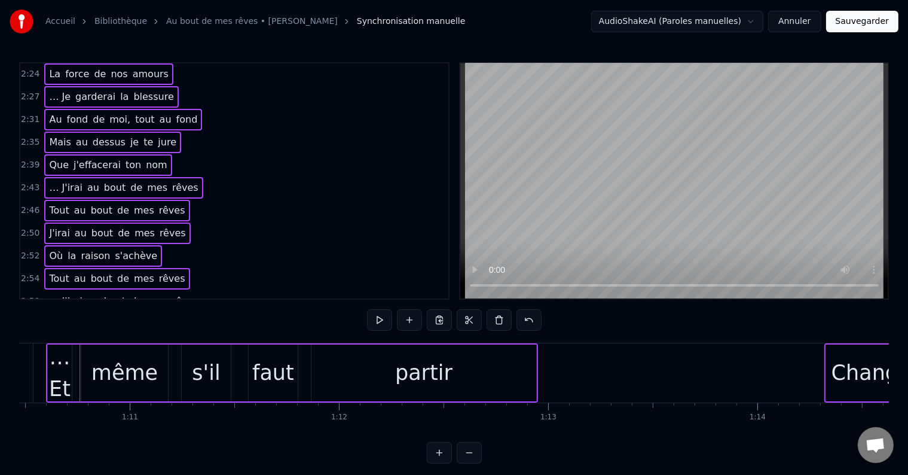
click at [158, 317] on span "rêves" at bounding box center [172, 324] width 29 height 14
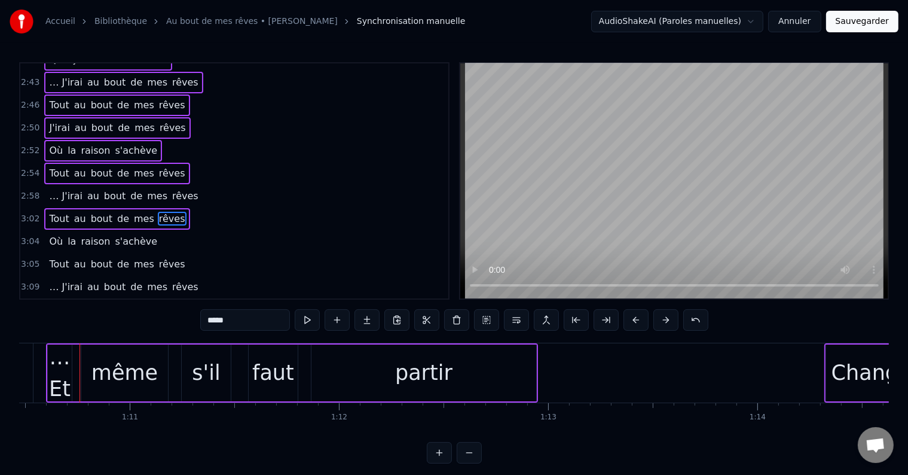
scroll to position [883, 0]
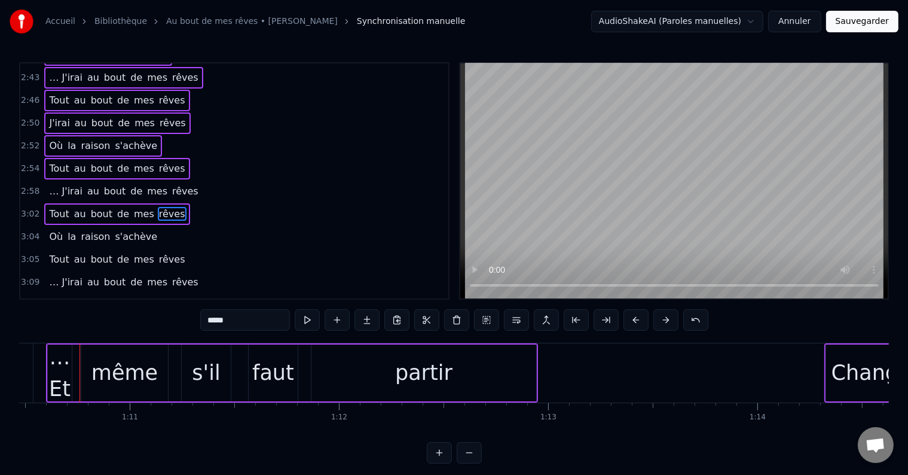
click at [172, 184] on span "rêves" at bounding box center [185, 191] width 29 height 14
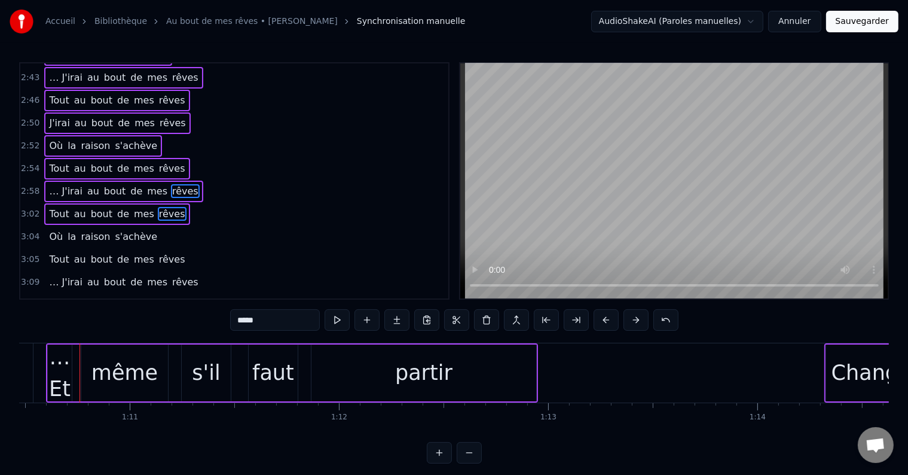
click at [148, 225] on div "3:04 Où la raison s'achève" at bounding box center [234, 236] width 428 height 23
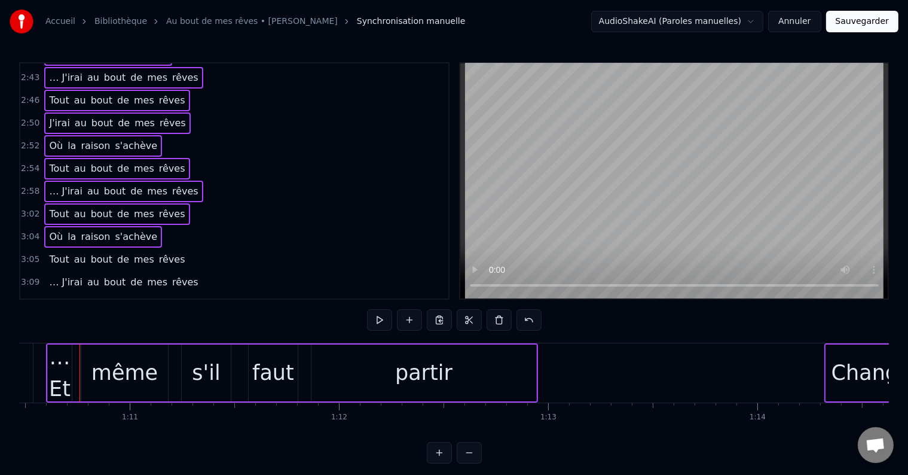
click at [139, 249] on div "Tout au bout de mes rêves" at bounding box center [116, 260] width 145 height 22
click at [146, 275] on span "mes" at bounding box center [157, 282] width 23 height 14
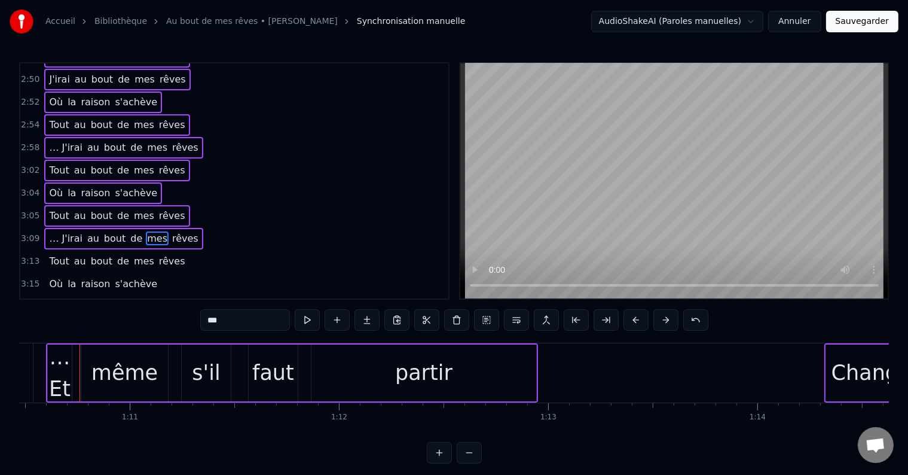
scroll to position [950, 0]
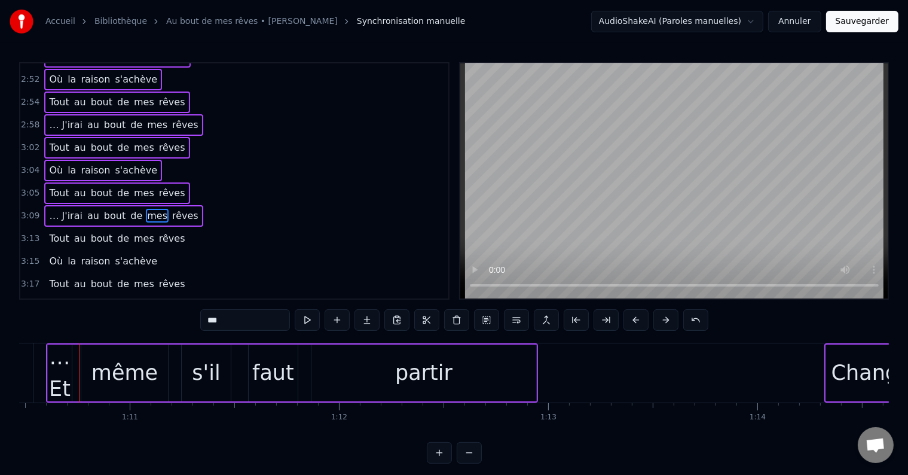
click at [139, 231] on span "mes" at bounding box center [144, 238] width 23 height 14
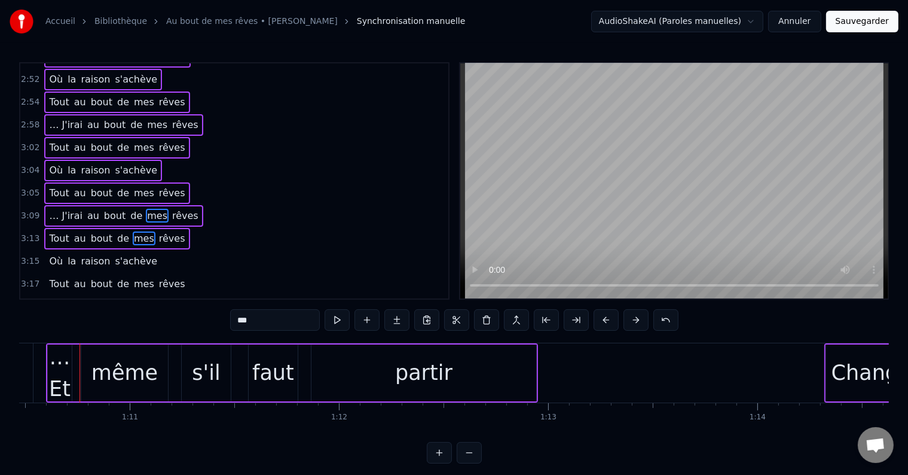
click at [124, 254] on span "s'achève" at bounding box center [136, 261] width 45 height 14
click at [133, 277] on span "mes" at bounding box center [144, 284] width 23 height 14
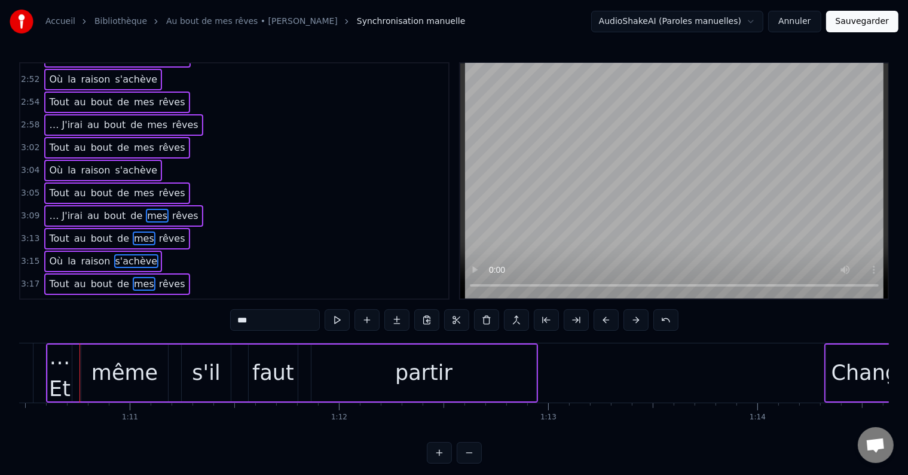
click at [129, 296] on div "… J'irai au bout de mes rêves" at bounding box center [123, 307] width 158 height 22
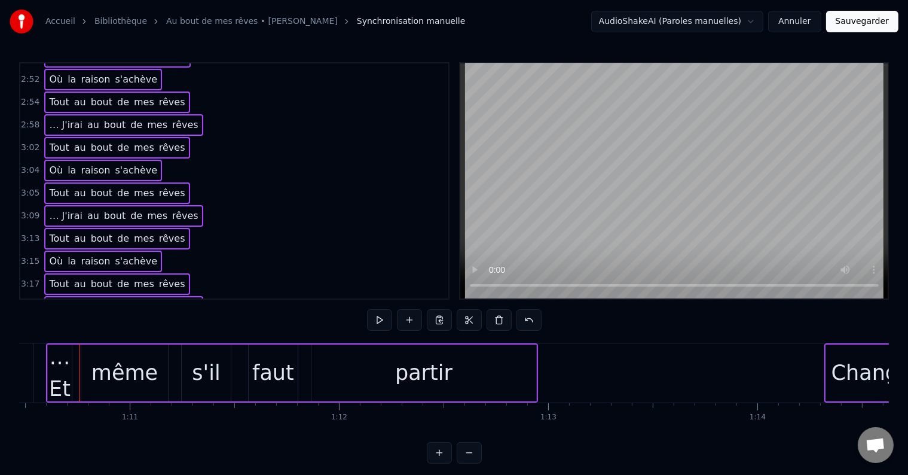
click at [134, 318] on div "3:24 Tout au bout de mes rêves" at bounding box center [234, 329] width 428 height 23
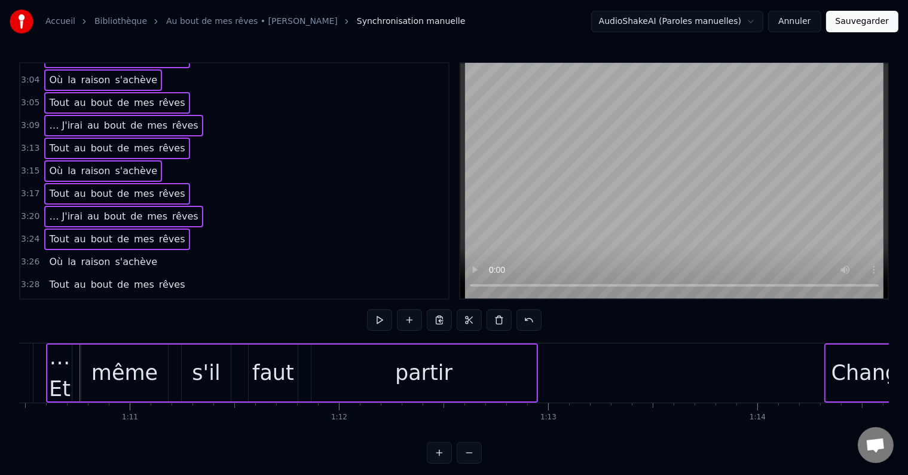
scroll to position [1085, 0]
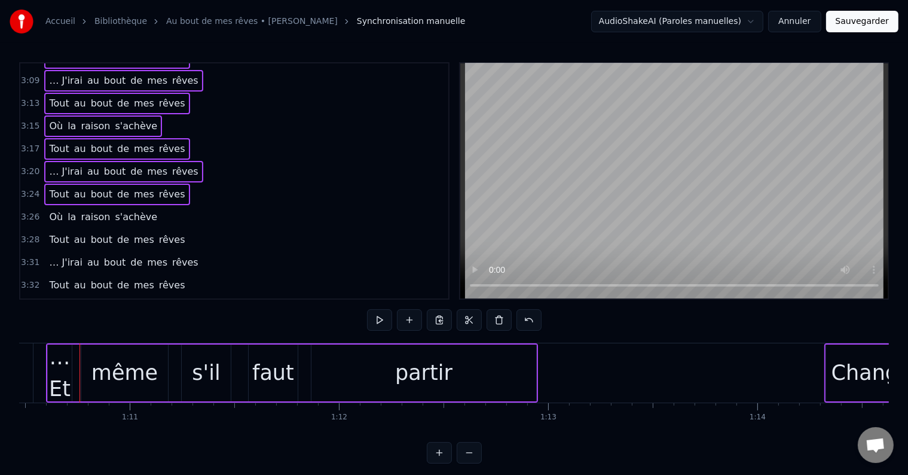
click at [127, 206] on div "Où la raison s'achève" at bounding box center [103, 217] width 118 height 22
click at [133, 233] on span "mes" at bounding box center [144, 240] width 23 height 14
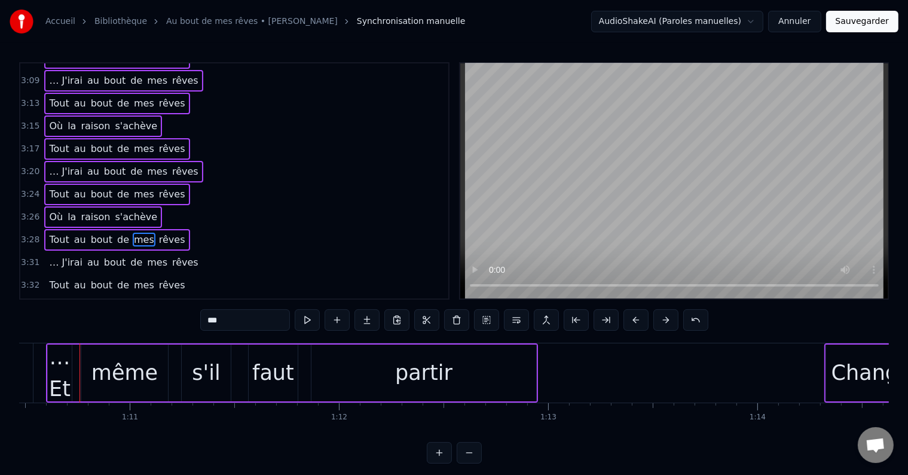
click at [129, 252] on div "… J'irai au bout de mes rêves" at bounding box center [123, 263] width 158 height 22
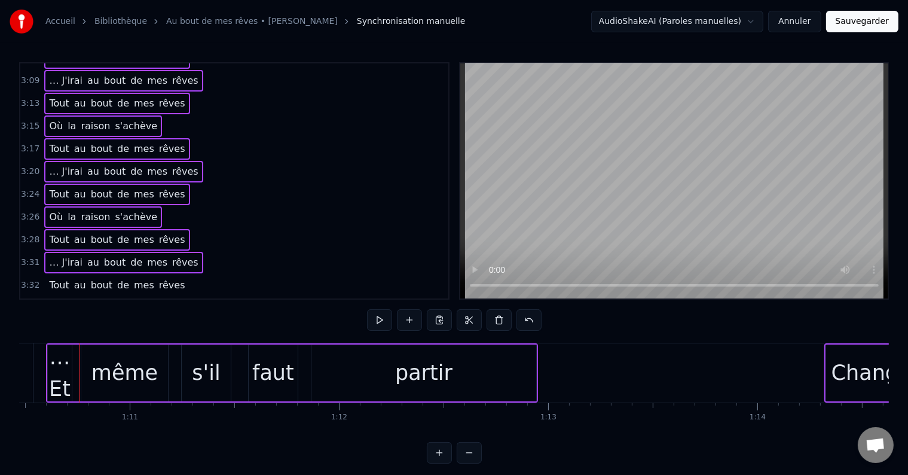
click at [133, 278] on span "mes" at bounding box center [144, 285] width 23 height 14
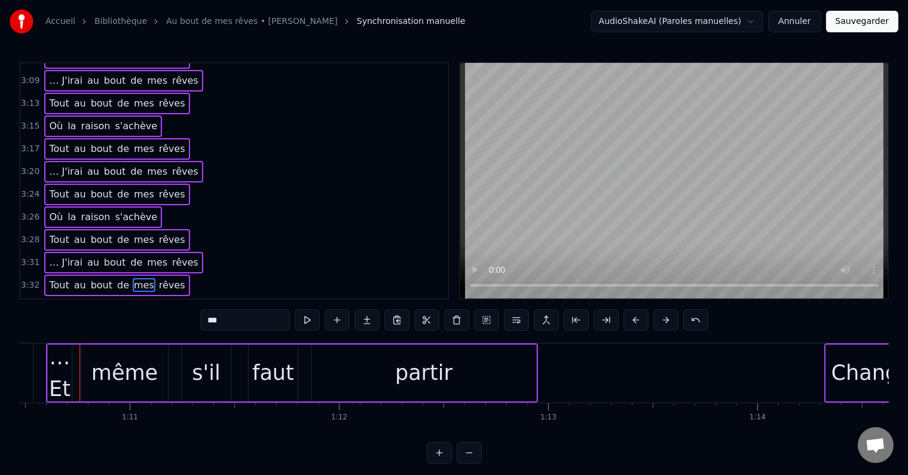
scroll to position [5, 0]
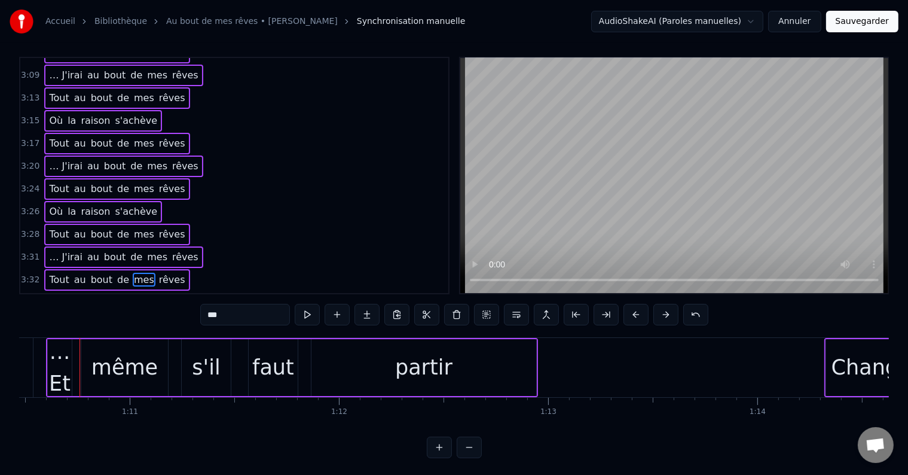
click at [120, 295] on span "s'achève" at bounding box center [136, 302] width 45 height 14
click at [133, 318] on span "mes" at bounding box center [144, 325] width 23 height 14
click at [481, 313] on button at bounding box center [486, 315] width 25 height 22
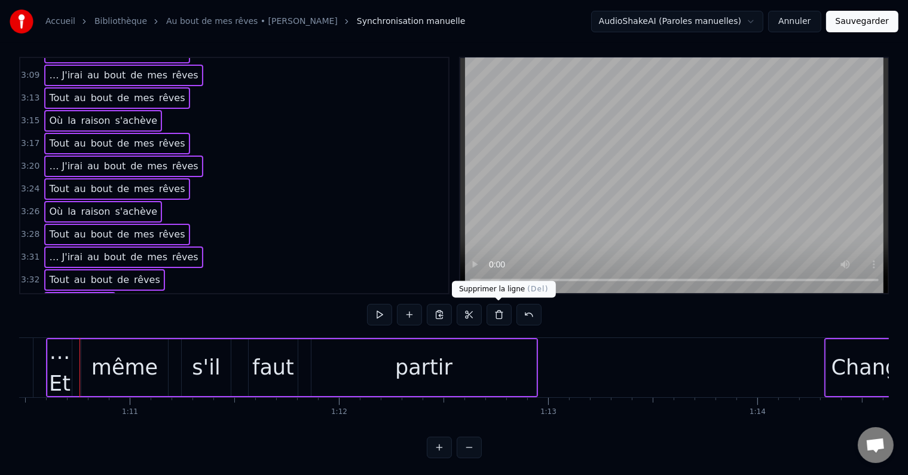
click at [496, 312] on button at bounding box center [499, 315] width 25 height 22
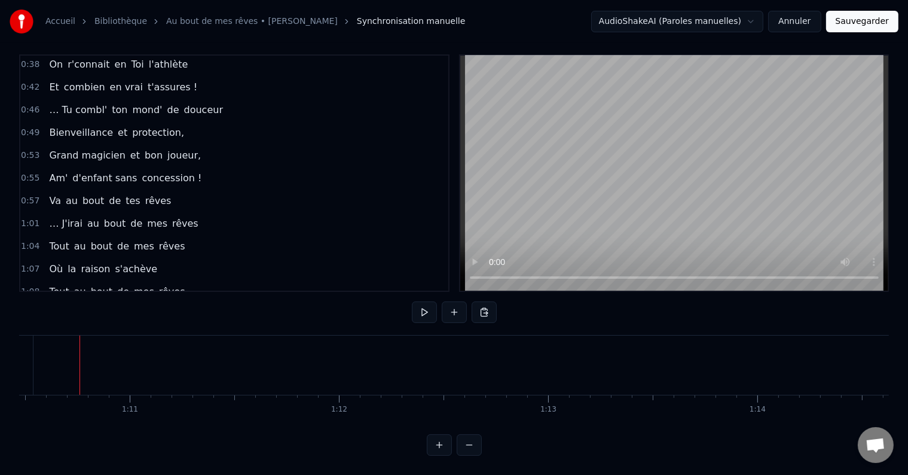
scroll to position [18, 0]
click at [147, 216] on span "mes" at bounding box center [157, 223] width 23 height 14
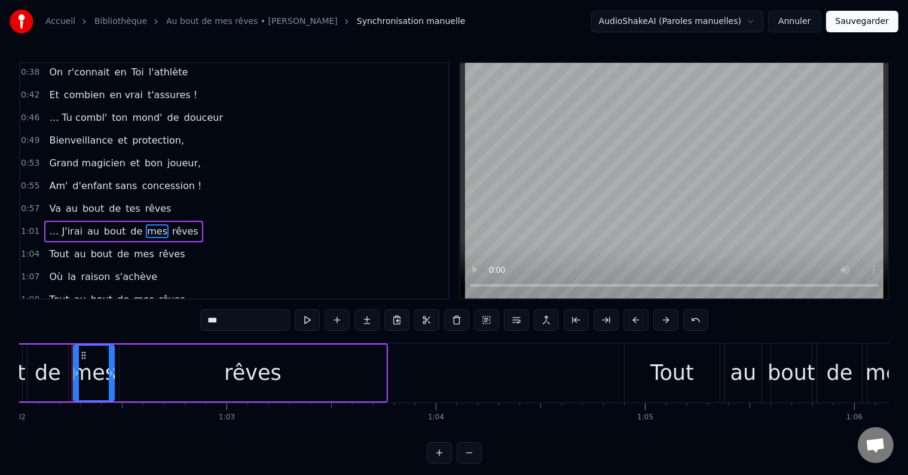
scroll to position [0, 12970]
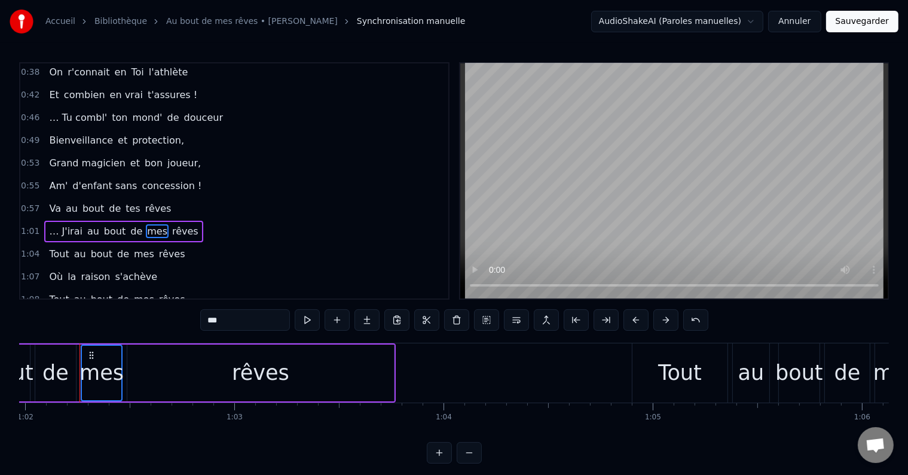
click at [133, 247] on span "mes" at bounding box center [144, 254] width 23 height 14
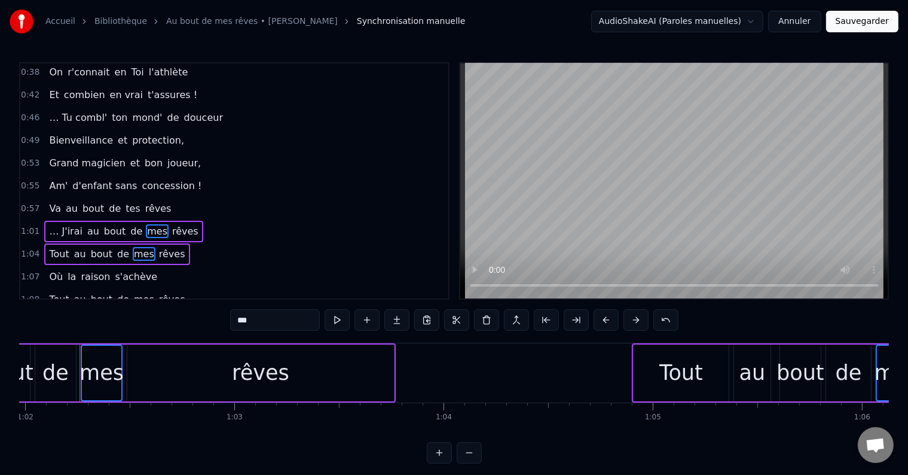
click at [124, 270] on span "s'achève" at bounding box center [136, 277] width 45 height 14
click at [133, 292] on span "mes" at bounding box center [144, 299] width 23 height 14
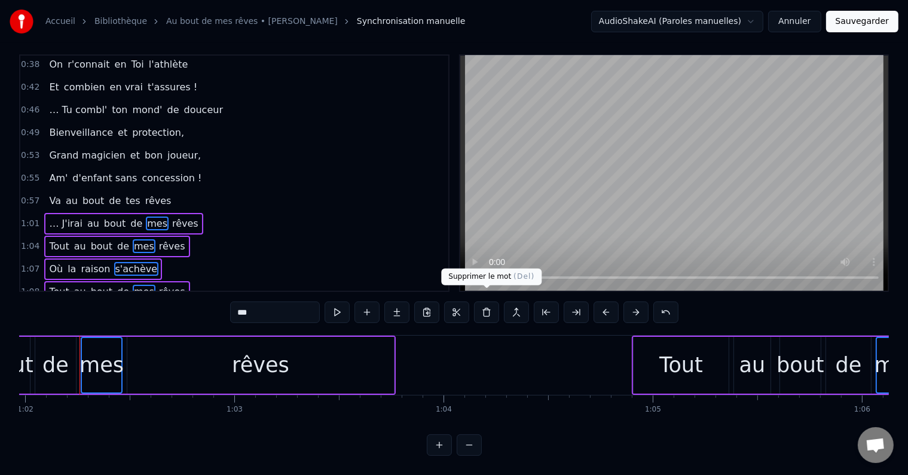
click at [488, 301] on button at bounding box center [486, 312] width 25 height 22
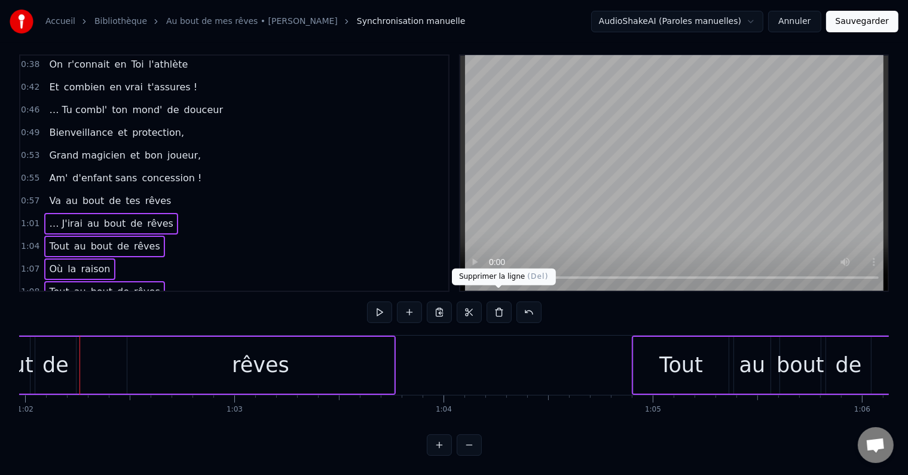
click at [495, 310] on button at bounding box center [499, 312] width 25 height 22
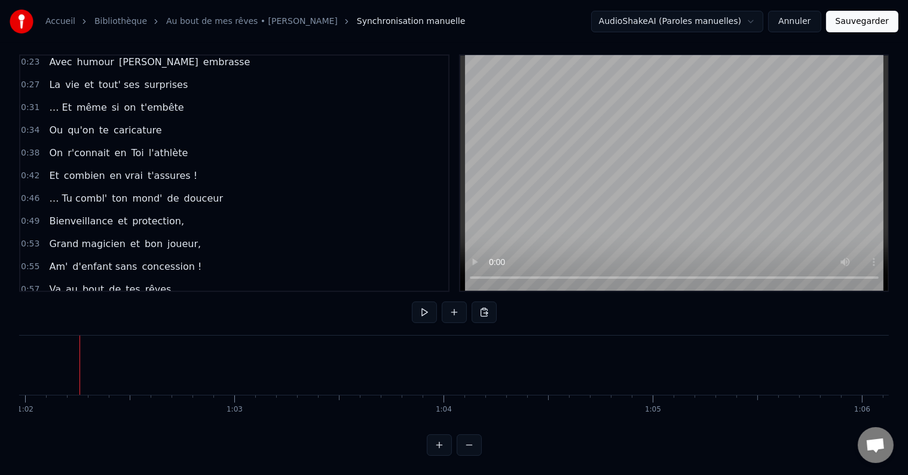
click at [149, 282] on span "rêves" at bounding box center [158, 289] width 29 height 14
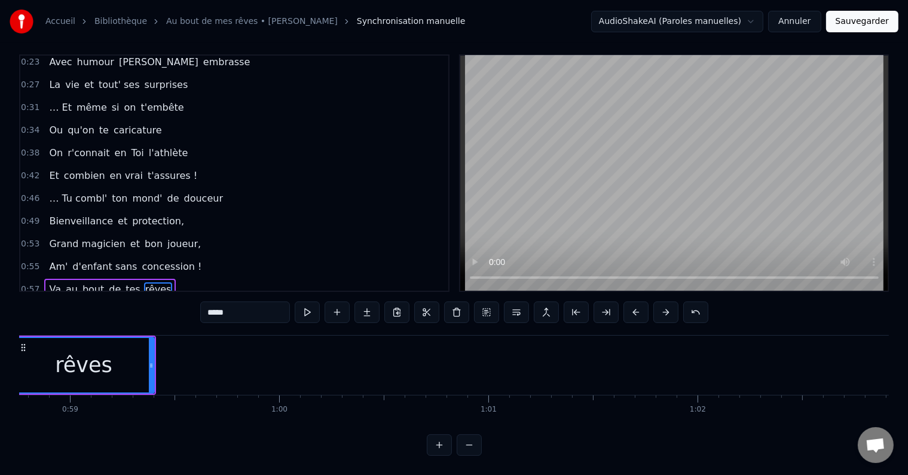
scroll to position [0, 12230]
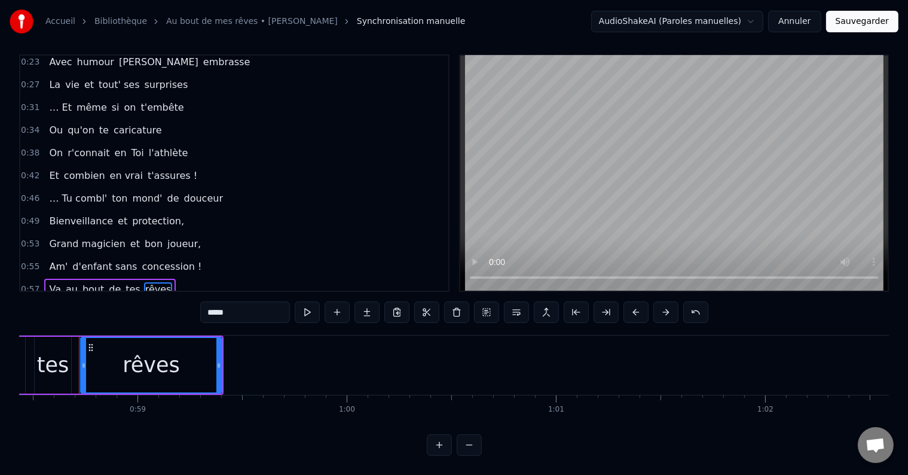
click at [235, 303] on input "*****" at bounding box center [245, 312] width 90 height 22
click at [139, 295] on div "0:15 … Et même si le temps passe 0:19 Les années n'ont pas d'emprise 0:23 Avec …" at bounding box center [454, 254] width 870 height 401
click at [749, 298] on div "0:15 … Et même si le temps passe 0:19 Les années n'ont pas d'emprise 0:23 Avec …" at bounding box center [454, 254] width 870 height 401
click at [51, 282] on span "Va" at bounding box center [55, 289] width 14 height 14
type input "**"
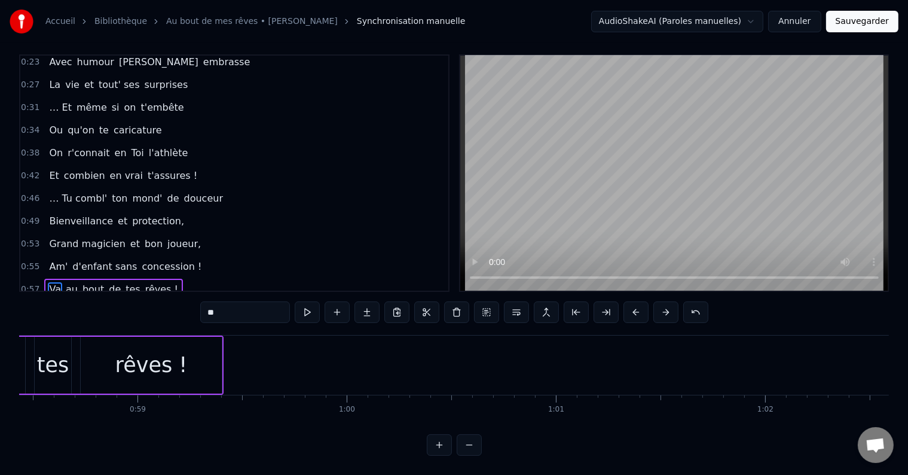
drag, startPoint x: 232, startPoint y: 301, endPoint x: 194, endPoint y: 296, distance: 38.6
click at [194, 296] on div "0:15 … Et même si le temps passe 0:19 Les années n'ont pas d'emprise 0:23 Avec …" at bounding box center [454, 254] width 870 height 401
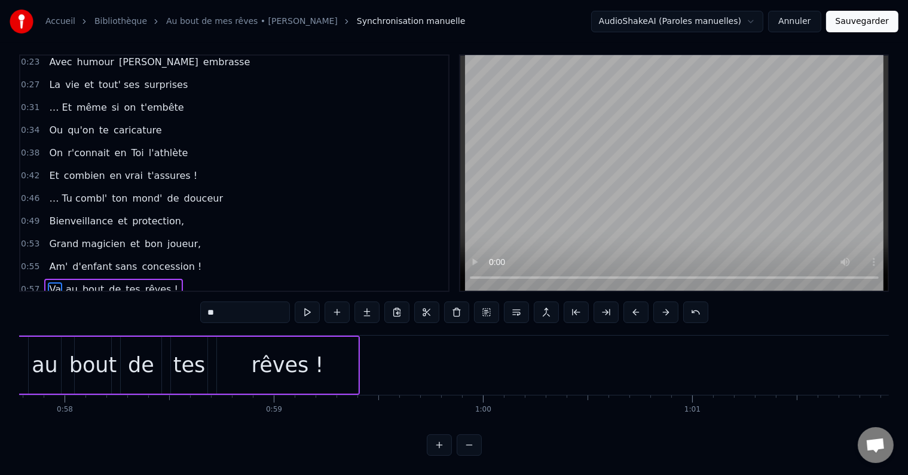
scroll to position [0, 11982]
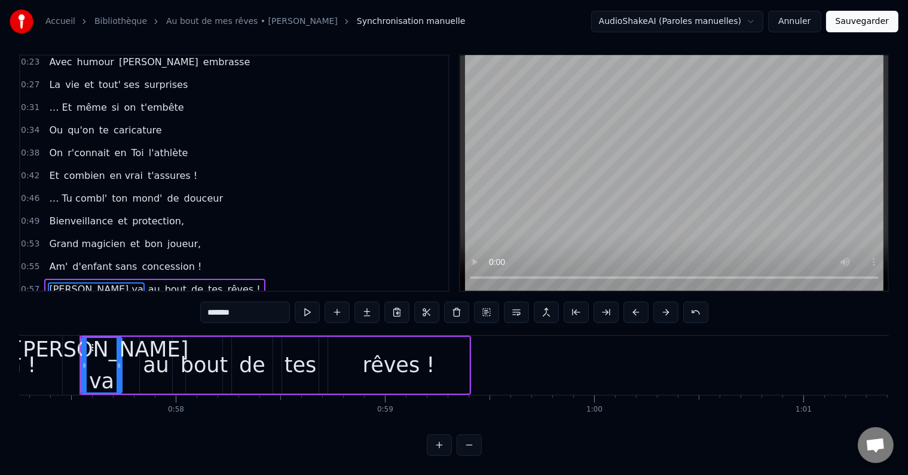
click at [207, 282] on span "tes" at bounding box center [215, 289] width 17 height 14
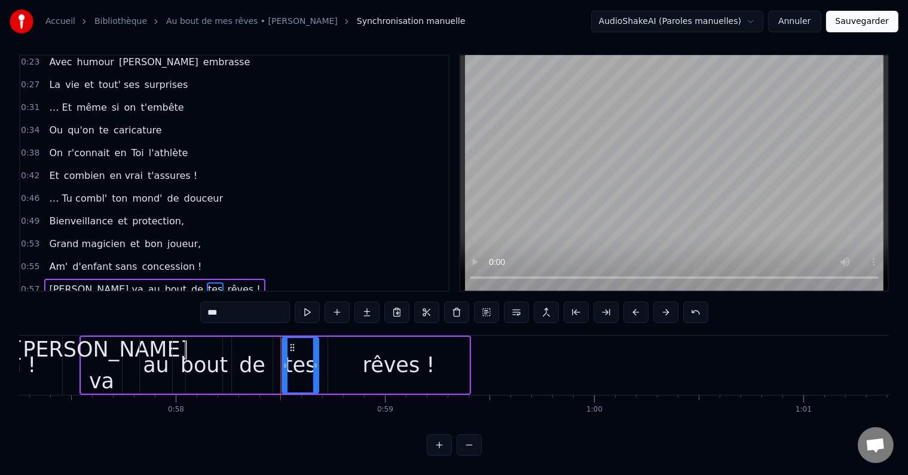
click at [217, 302] on input "***" at bounding box center [245, 312] width 90 height 22
type input "*"
type input "***"
click at [124, 294] on div "0:15 … Et même si le temps passe 0:19 Les années n'ont pas d'emprise 0:23 Avec …" at bounding box center [454, 254] width 870 height 401
click at [232, 278] on div "0:57 [PERSON_NAME] va au bout de ses rêves !" at bounding box center [234, 289] width 428 height 23
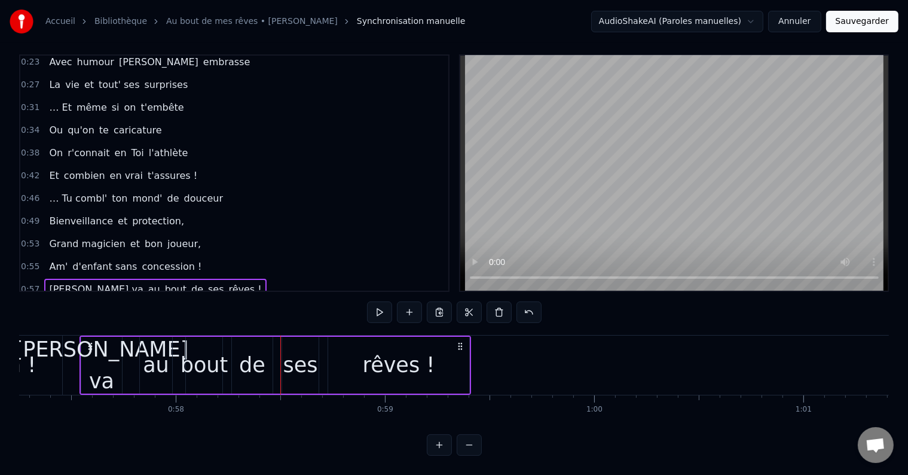
scroll to position [0, 0]
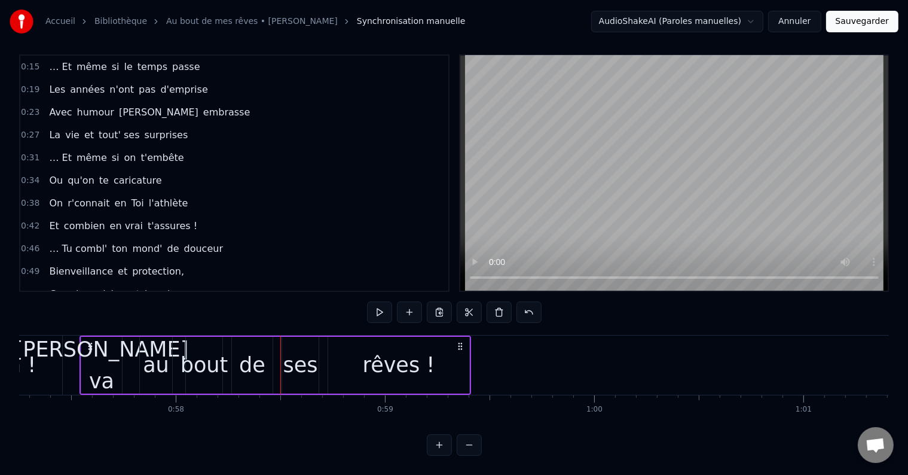
click at [866, 23] on button "Sauvegarder" at bounding box center [862, 22] width 72 height 22
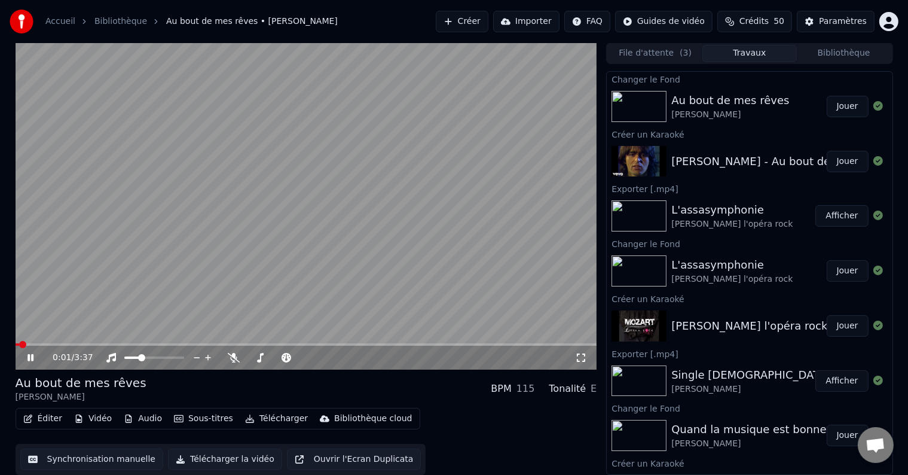
click at [404, 227] on video at bounding box center [307, 205] width 582 height 327
click at [279, 419] on button "Télécharger" at bounding box center [276, 418] width 72 height 17
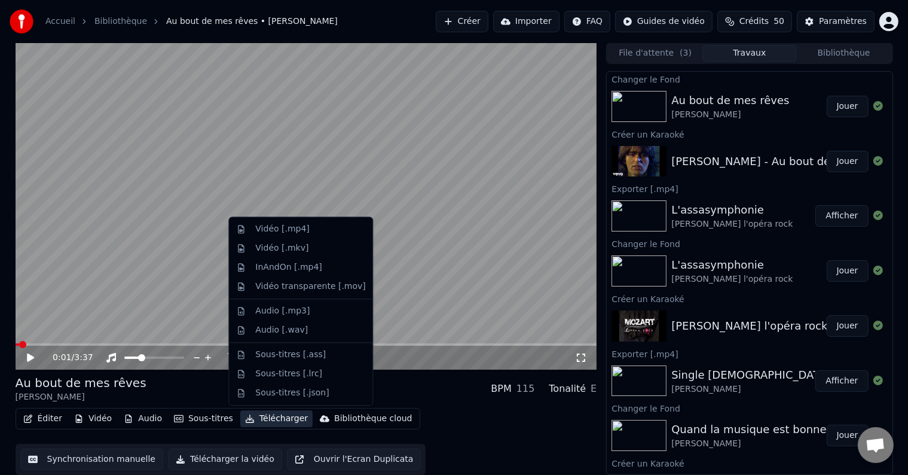
click at [224, 462] on button "Télécharger la vidéo" at bounding box center [225, 459] width 114 height 22
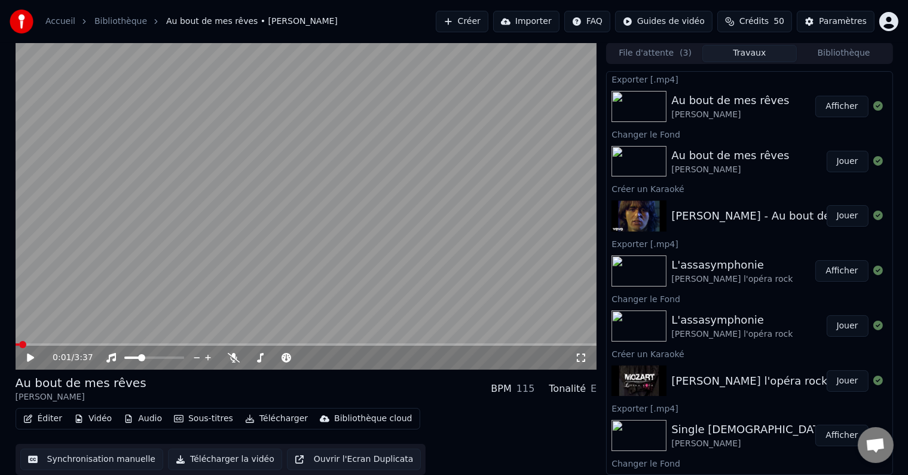
click at [112, 460] on button "Synchronisation manuelle" at bounding box center [92, 459] width 144 height 22
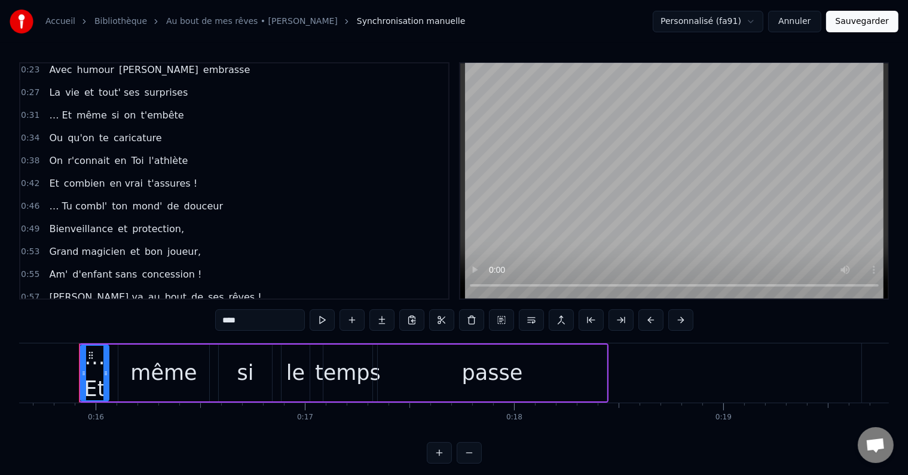
scroll to position [18, 0]
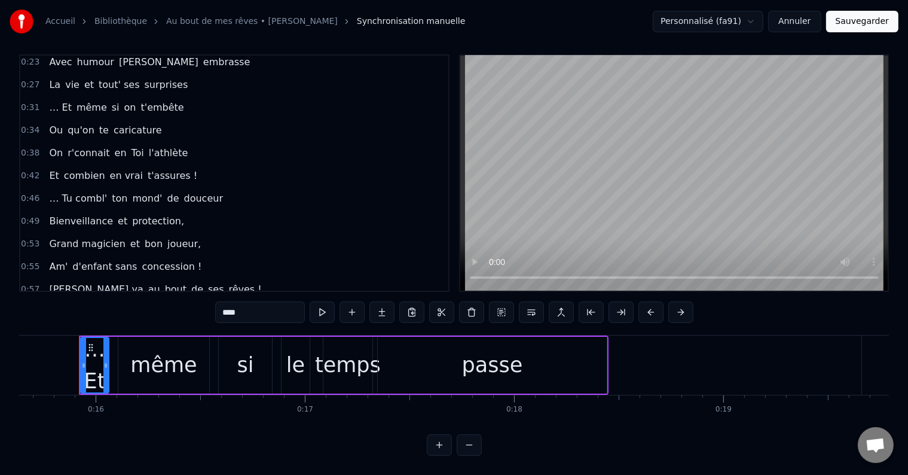
click at [69, 282] on span "[PERSON_NAME] va" at bounding box center [96, 289] width 96 height 14
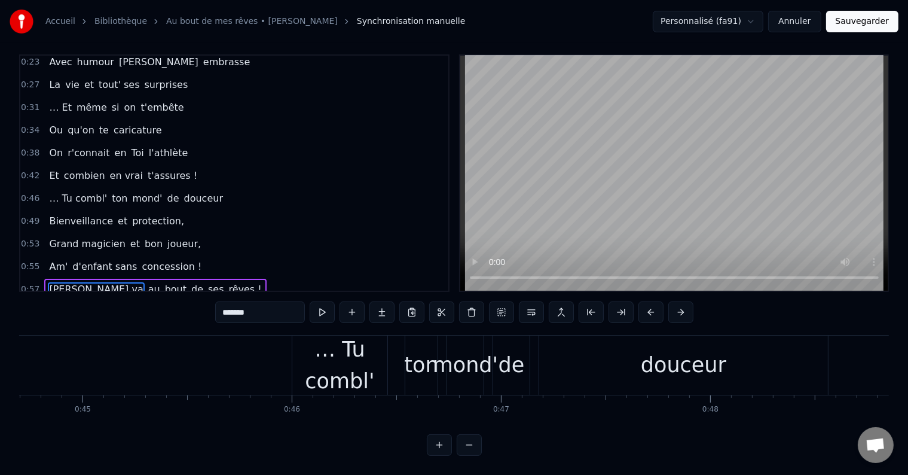
click at [249, 301] on input "*******" at bounding box center [260, 312] width 90 height 22
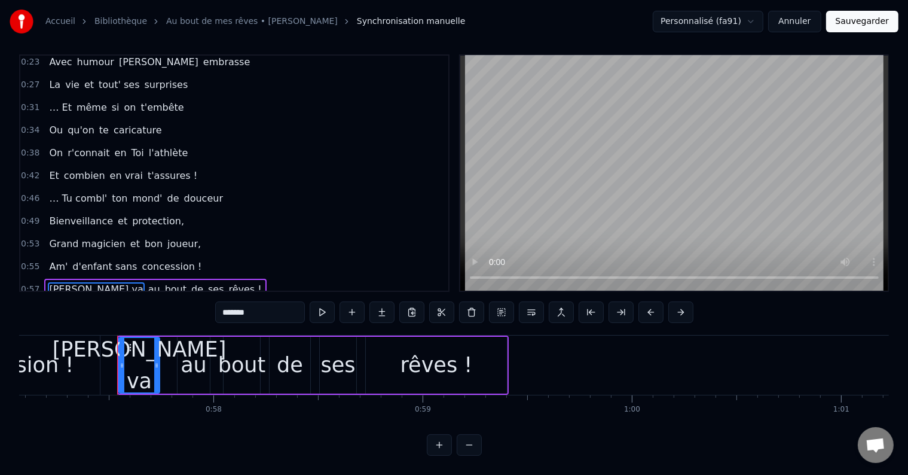
scroll to position [0, 11982]
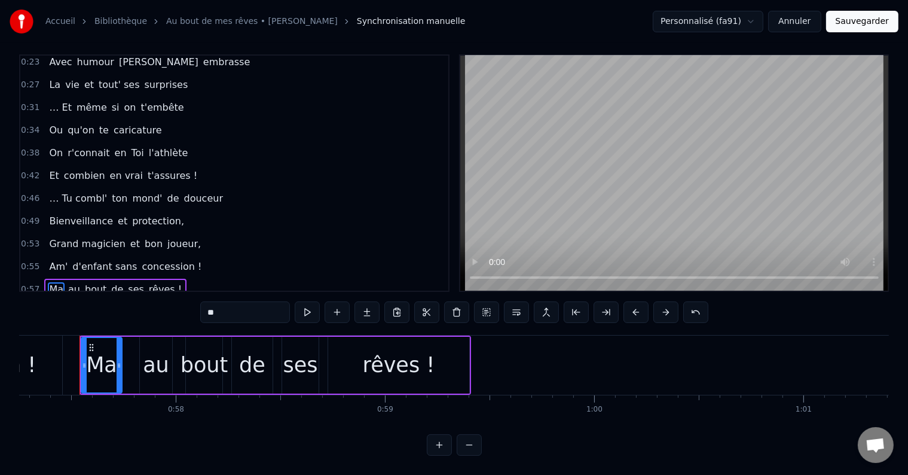
type input "*"
click at [124, 282] on span "ses" at bounding box center [133, 289] width 19 height 14
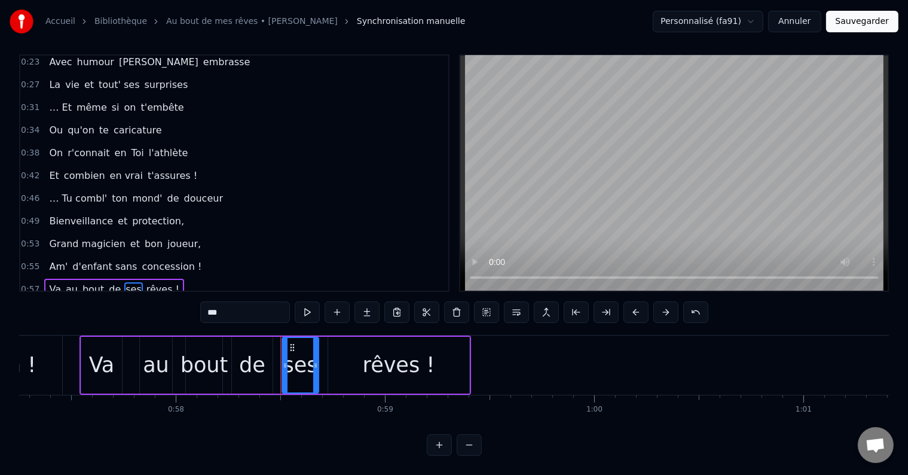
click at [297, 355] on div "ses" at bounding box center [300, 365] width 35 height 32
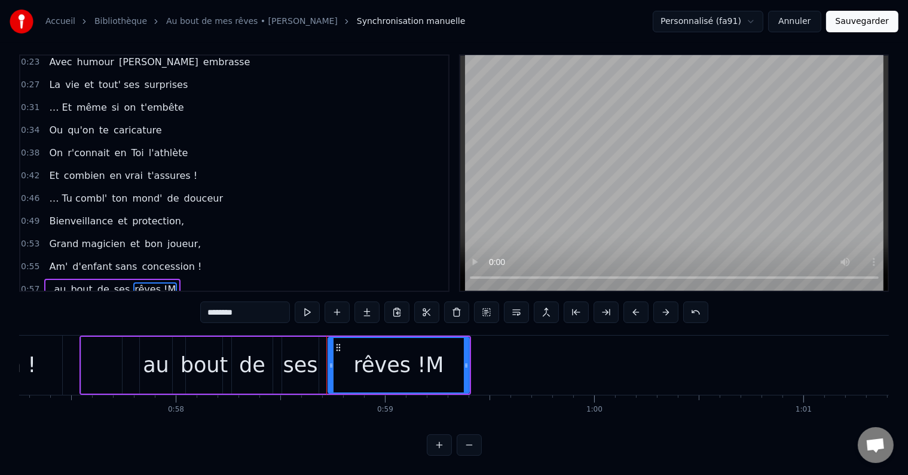
click at [53, 282] on span "au" at bounding box center [60, 289] width 14 height 14
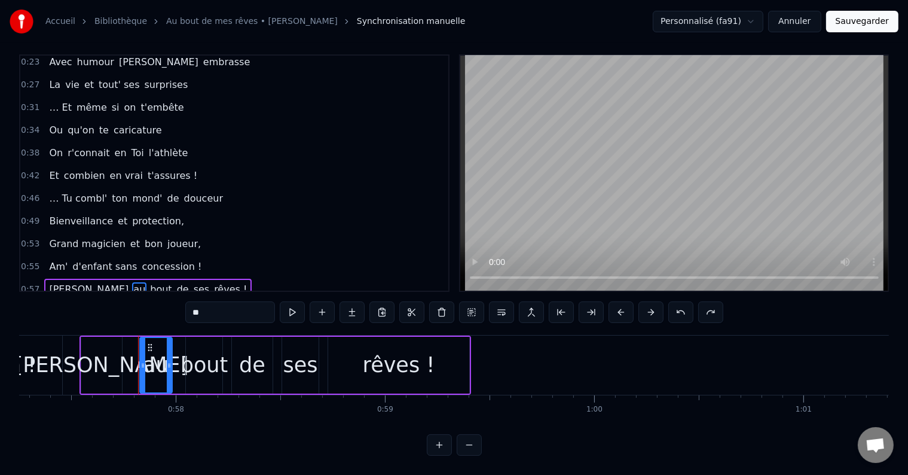
click at [57, 282] on span "[PERSON_NAME]" at bounding box center [89, 289] width 82 height 14
type input "****"
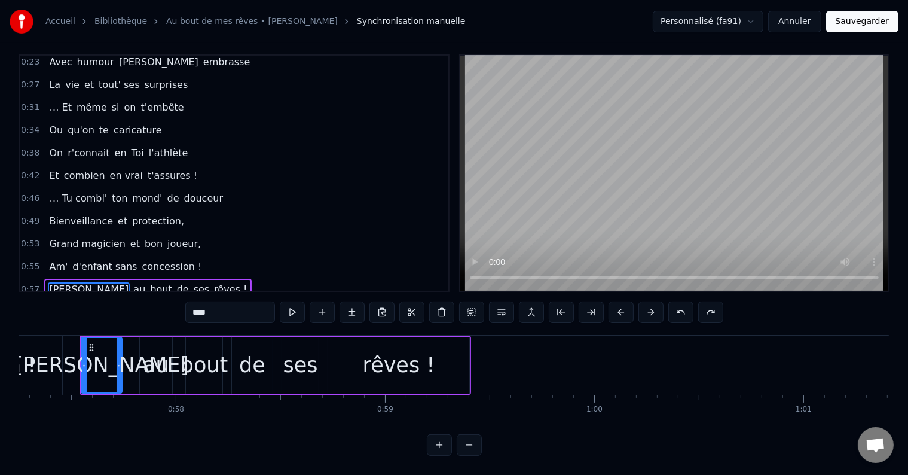
drag, startPoint x: 220, startPoint y: 300, endPoint x: 151, endPoint y: 307, distance: 69.7
click at [151, 307] on div "0:15 … Et même si le temps passe 0:19 Les années n'ont pas d'emprise 0:23 Avec …" at bounding box center [454, 254] width 870 height 401
click at [218, 255] on div "0:55 Am' d'enfant sans concession !" at bounding box center [234, 266] width 428 height 23
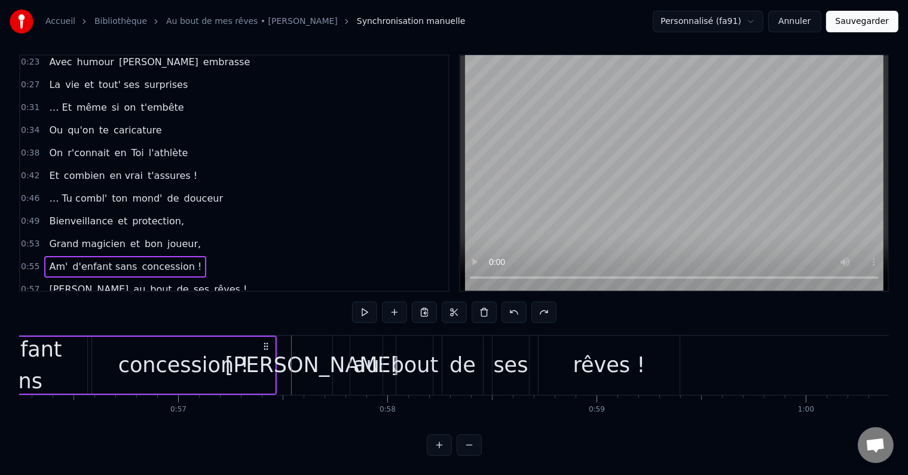
scroll to position [0, 11593]
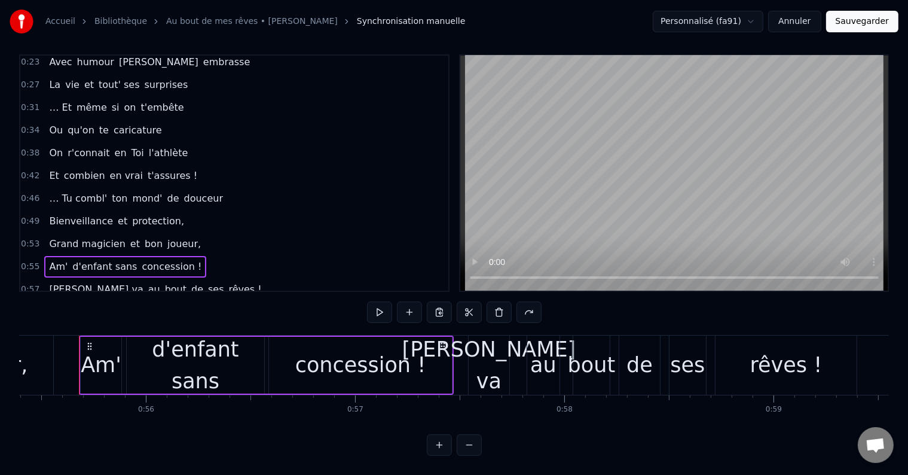
click at [164, 282] on span "bout" at bounding box center [176, 289] width 24 height 14
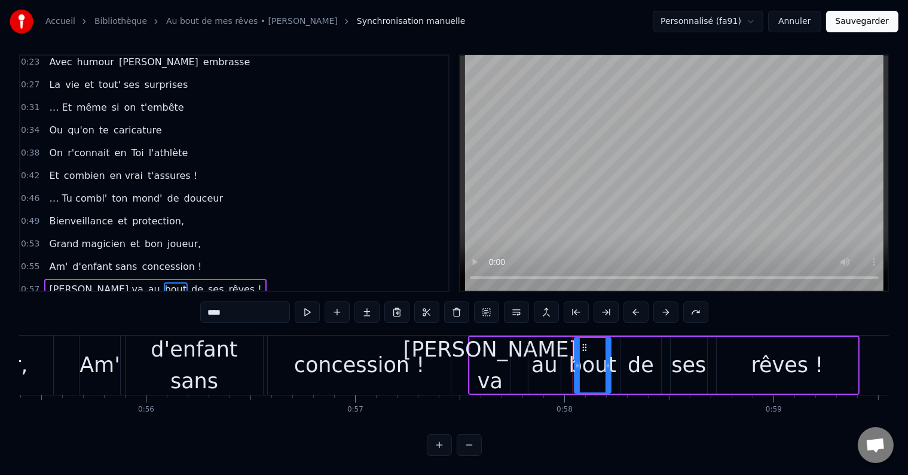
click at [63, 282] on span "[PERSON_NAME] va" at bounding box center [96, 289] width 96 height 14
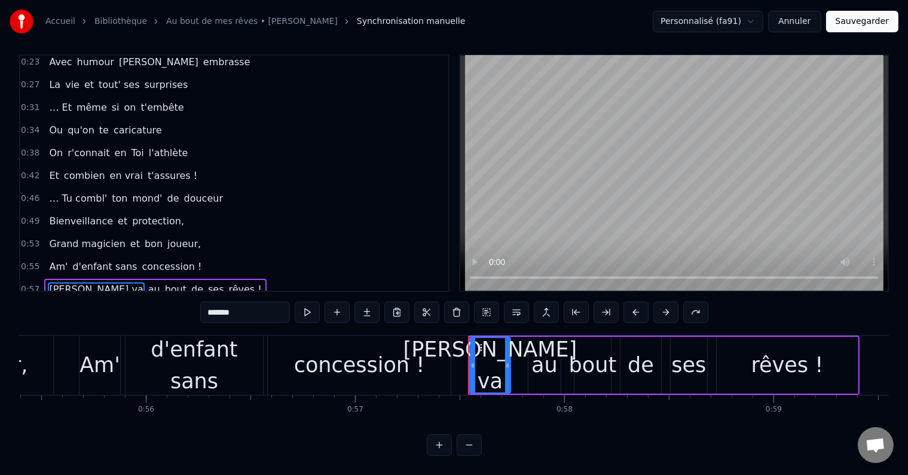
click at [227, 303] on input "*******" at bounding box center [245, 312] width 90 height 22
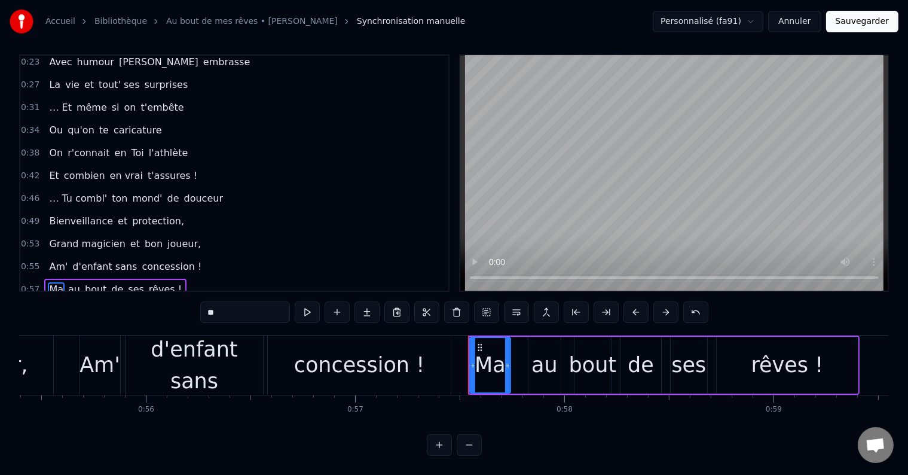
type input "*"
click at [124, 282] on span "ses" at bounding box center [133, 289] width 19 height 14
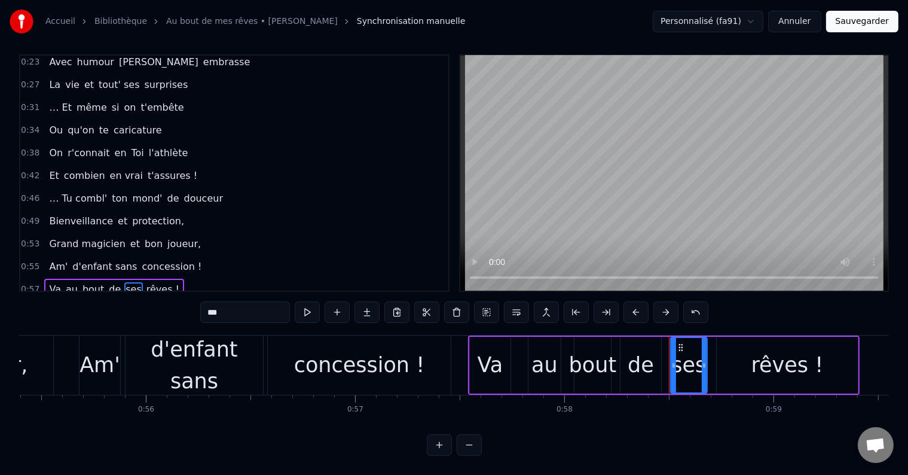
click at [218, 302] on input "***" at bounding box center [245, 312] width 90 height 22
type input "*"
type input "***"
click at [326, 210] on div "0:49 Bienveillance et protection," at bounding box center [234, 221] width 428 height 23
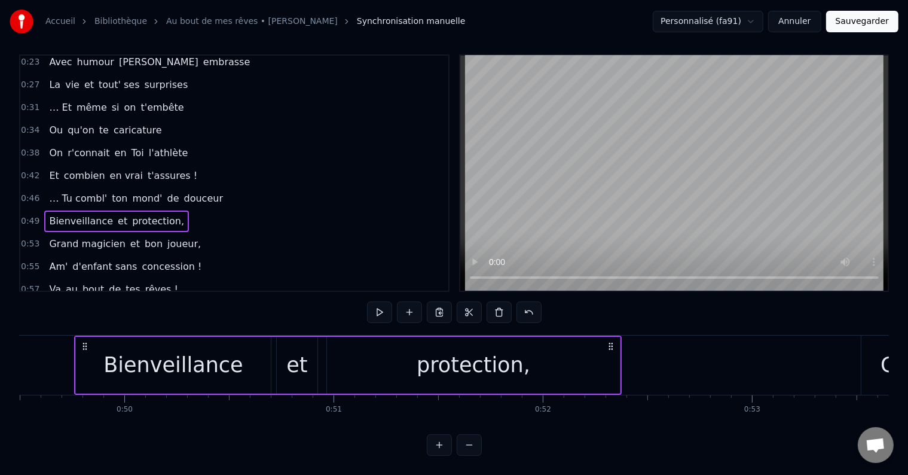
scroll to position [0, 10354]
click at [880, 17] on button "Sauvegarder" at bounding box center [862, 22] width 72 height 22
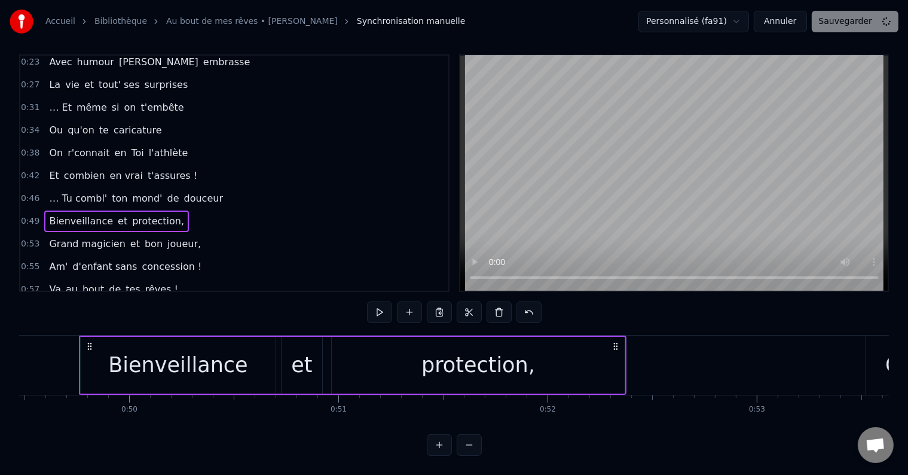
scroll to position [1, 0]
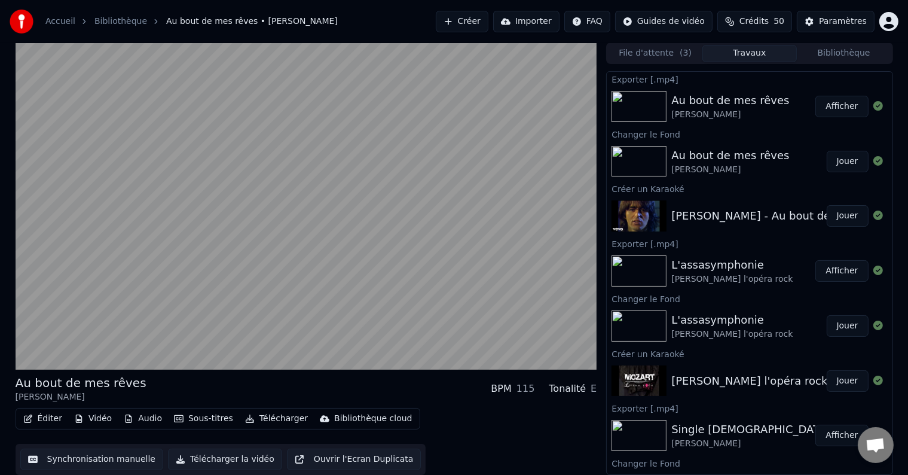
click at [233, 457] on button "Télécharger la vidéo" at bounding box center [225, 459] width 114 height 22
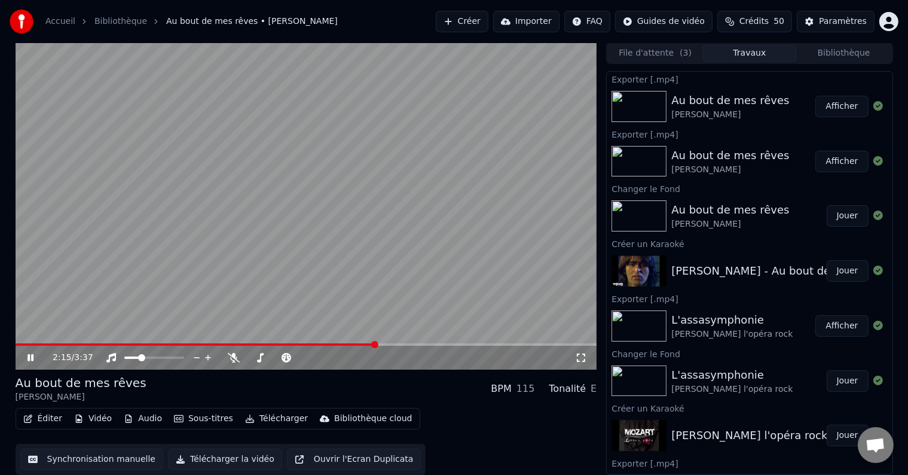
click at [28, 359] on icon at bounding box center [31, 357] width 6 height 7
click at [151, 458] on button "Synchronisation manuelle" at bounding box center [92, 459] width 144 height 22
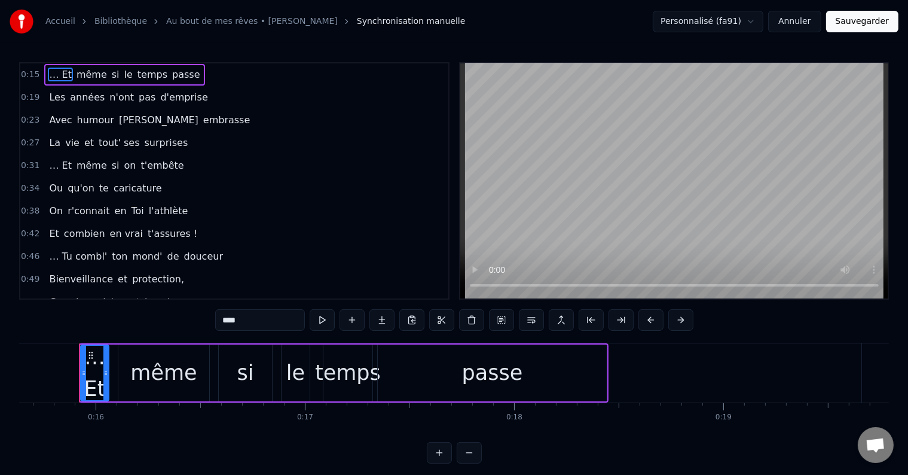
scroll to position [18, 0]
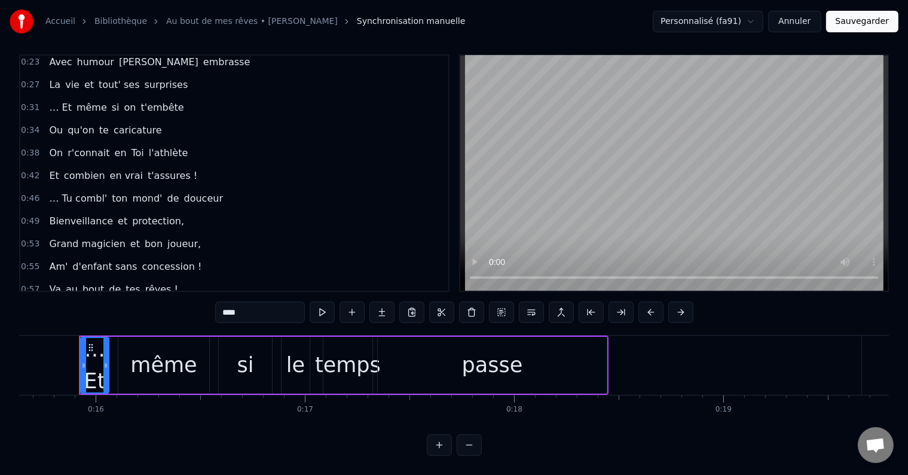
click at [144, 282] on span "rêves !" at bounding box center [161, 289] width 35 height 14
type input "*******"
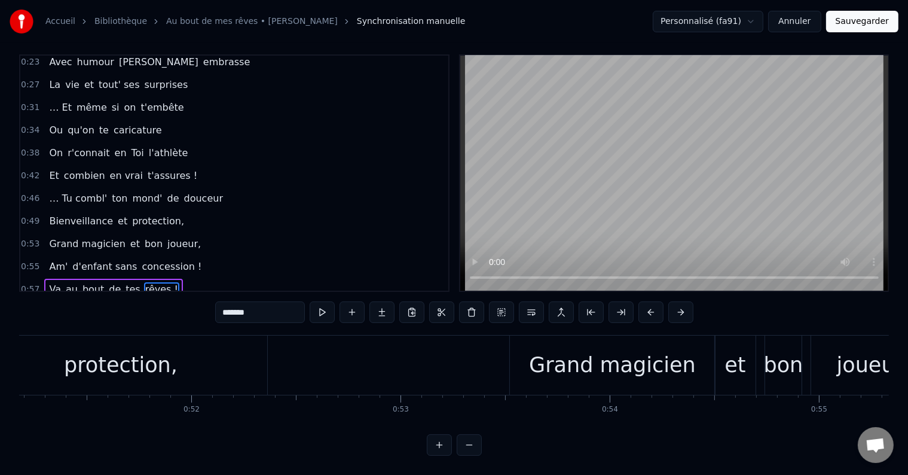
scroll to position [0, 12230]
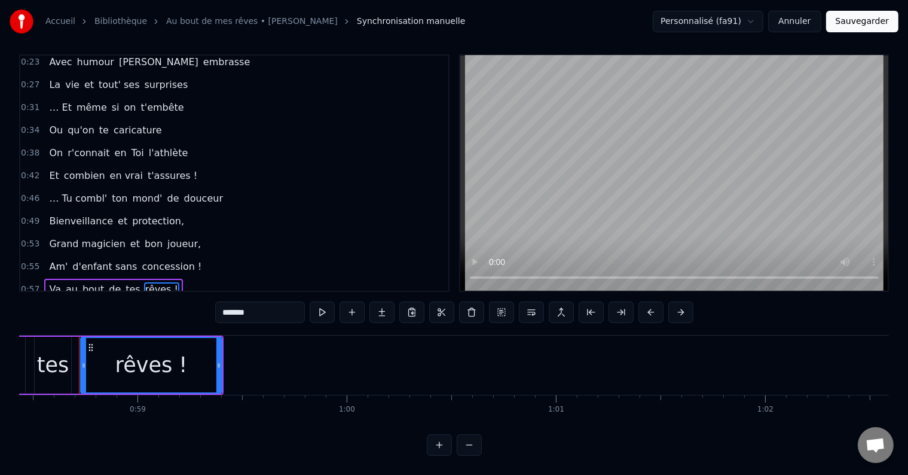
click at [789, 19] on button "Annuler" at bounding box center [794, 22] width 53 height 22
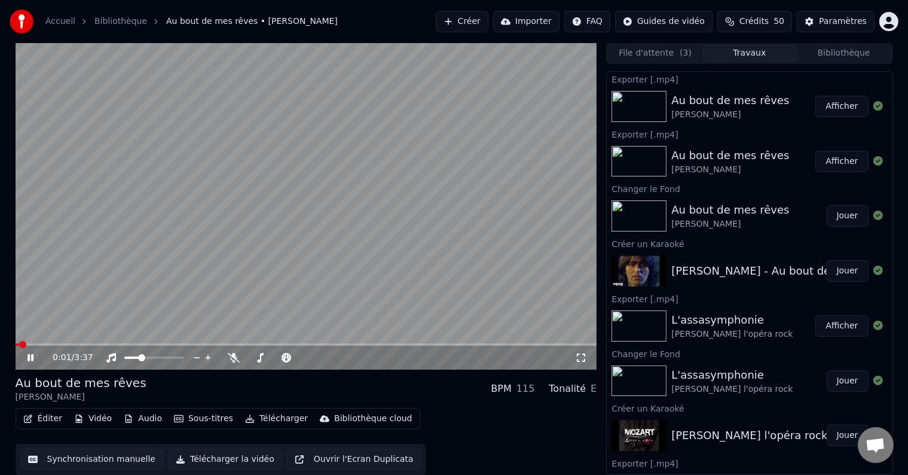
click at [196, 321] on video at bounding box center [307, 205] width 582 height 327
click at [724, 172] on div "[PERSON_NAME]" at bounding box center [731, 170] width 118 height 12
click at [771, 166] on div "[PERSON_NAME]" at bounding box center [731, 170] width 118 height 12
click at [840, 161] on button "Afficher" at bounding box center [842, 162] width 53 height 22
click at [730, 213] on div "Au bout de mes rêves" at bounding box center [731, 210] width 118 height 17
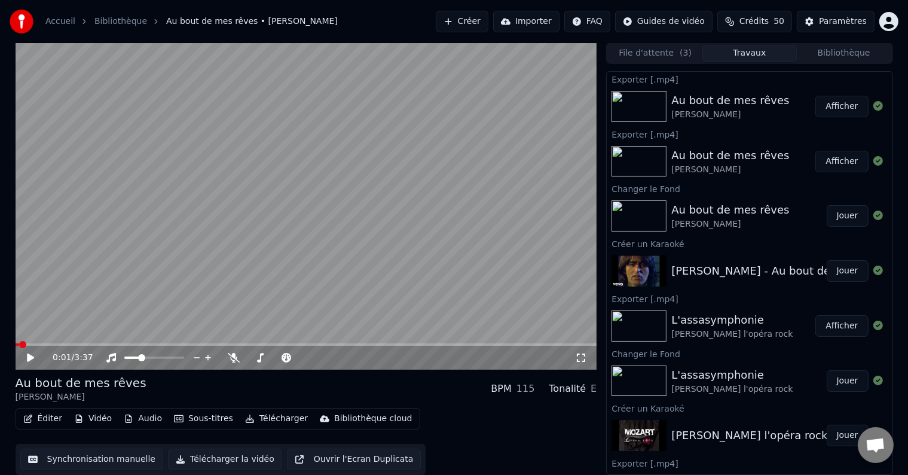
click at [740, 207] on div "Au bout de mes rêves" at bounding box center [731, 210] width 118 height 17
click at [837, 216] on button "Jouer" at bounding box center [848, 216] width 42 height 22
click at [124, 462] on button "Synchronisation manuelle" at bounding box center [92, 459] width 144 height 22
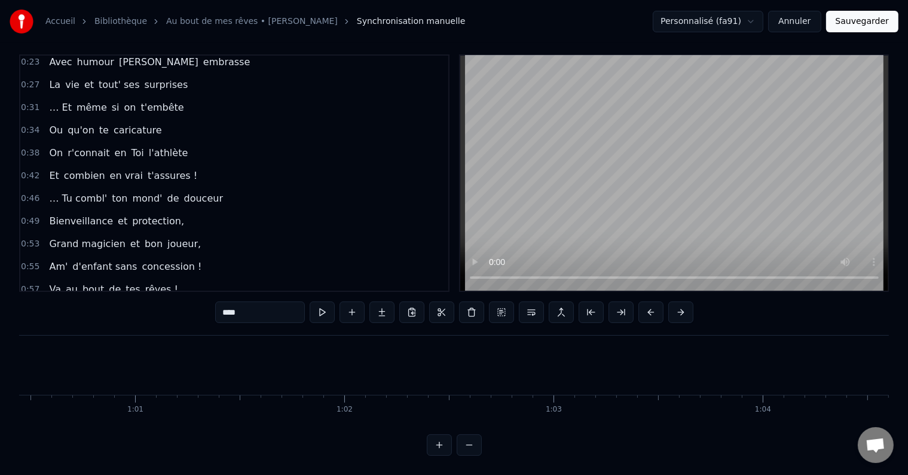
scroll to position [0, 12655]
click at [153, 282] on span "rêves !" at bounding box center [161, 289] width 35 height 14
type input "*******"
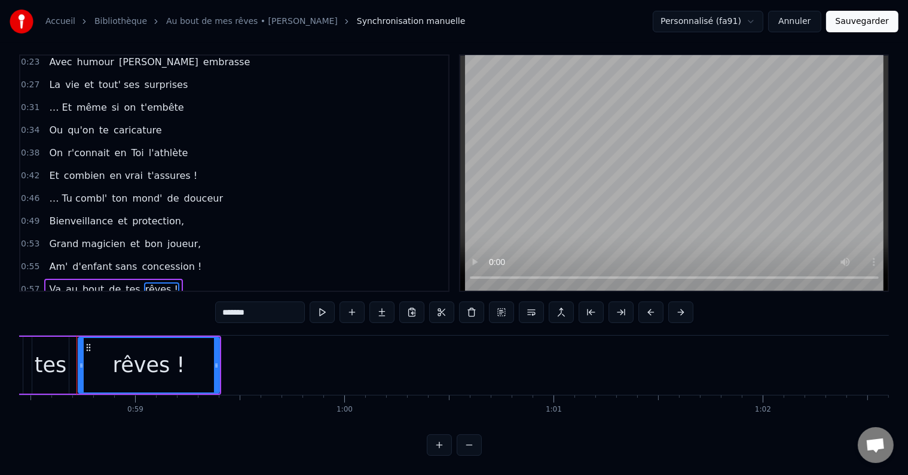
scroll to position [0, 12230]
click at [267, 278] on div "0:57 Va au bout de [PERSON_NAME] rêves !" at bounding box center [234, 289] width 428 height 23
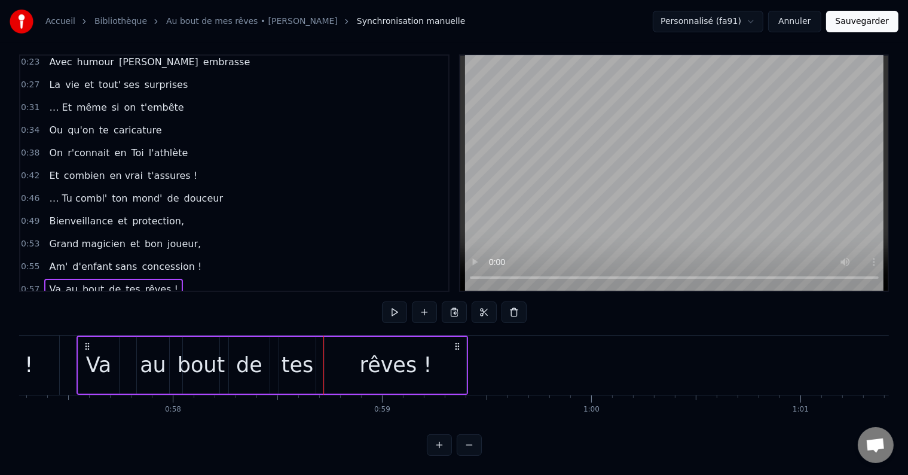
scroll to position [0, 11982]
click at [459, 301] on button at bounding box center [454, 312] width 25 height 22
click at [198, 278] on div "0:57 Va au bout de [PERSON_NAME] rêves !" at bounding box center [234, 289] width 428 height 23
click at [419, 306] on button at bounding box center [424, 312] width 25 height 22
click at [348, 257] on div "0:55 Am' d'enfant sans concession !" at bounding box center [234, 266] width 428 height 23
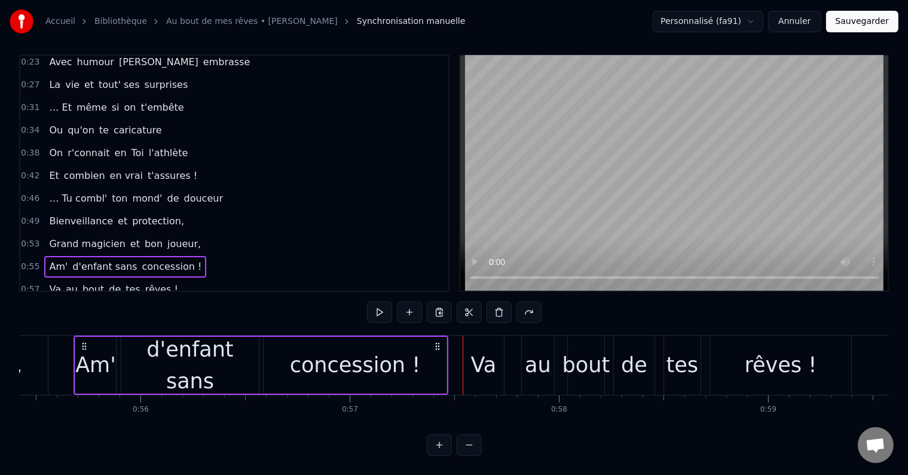
scroll to position [0, 11593]
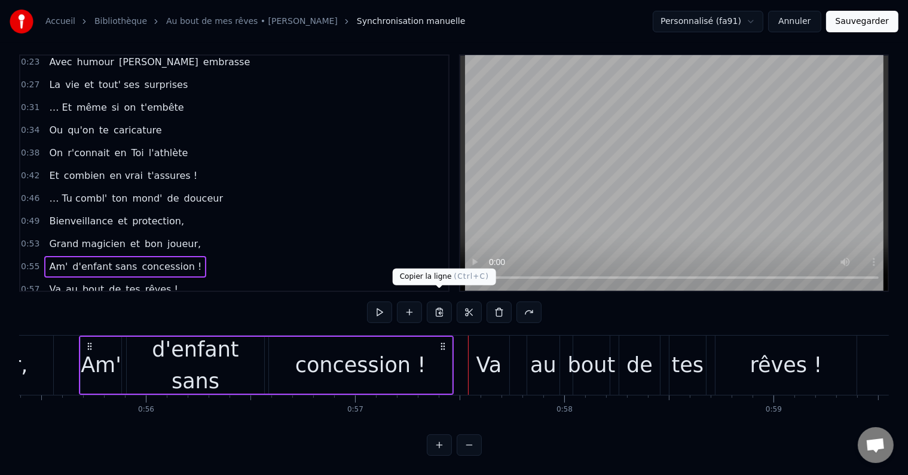
click at [440, 303] on button at bounding box center [439, 312] width 25 height 22
click at [246, 278] on div "0:57 Va au bout de [PERSON_NAME] rêves !" at bounding box center [234, 289] width 428 height 23
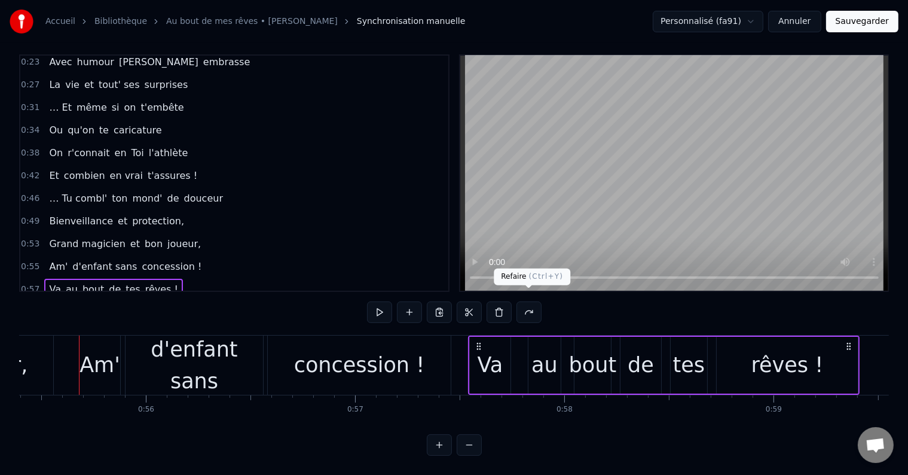
click at [533, 301] on button at bounding box center [529, 312] width 25 height 22
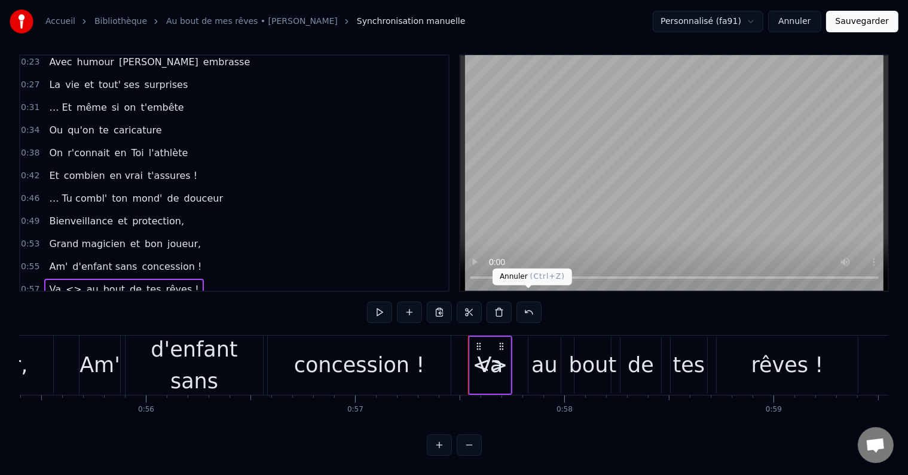
click at [525, 301] on button at bounding box center [529, 312] width 25 height 22
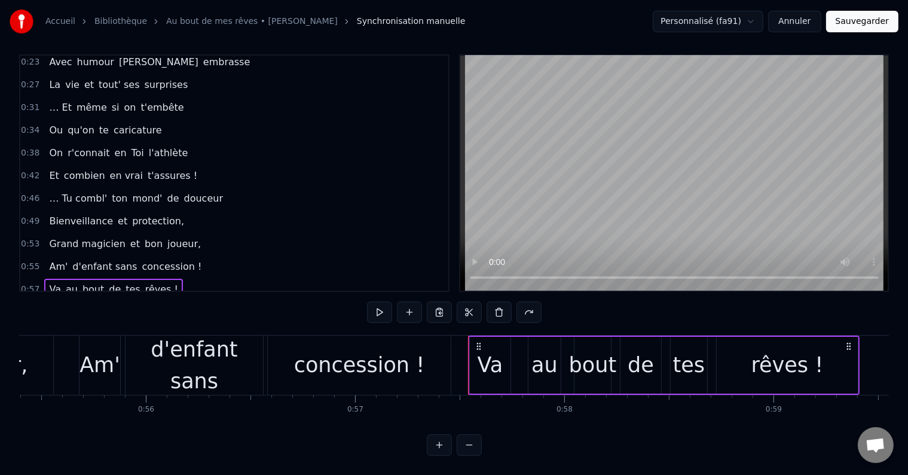
click at [247, 278] on div "0:57 Va au bout de [PERSON_NAME] rêves !" at bounding box center [234, 289] width 428 height 23
click at [146, 282] on span "rêves !" at bounding box center [161, 289] width 35 height 14
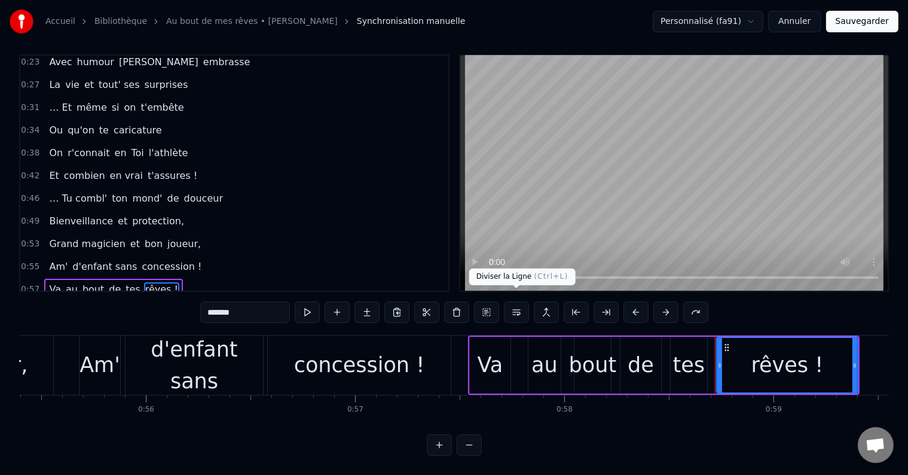
click at [519, 302] on button at bounding box center [516, 312] width 25 height 22
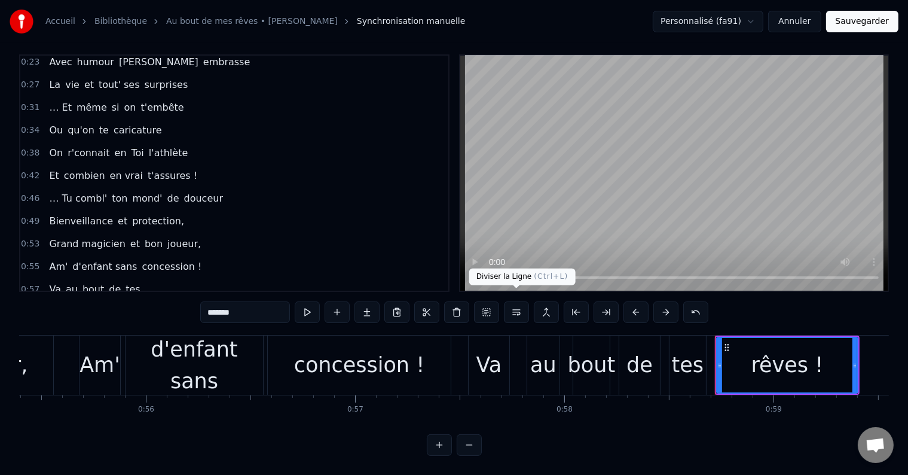
scroll to position [72, 0]
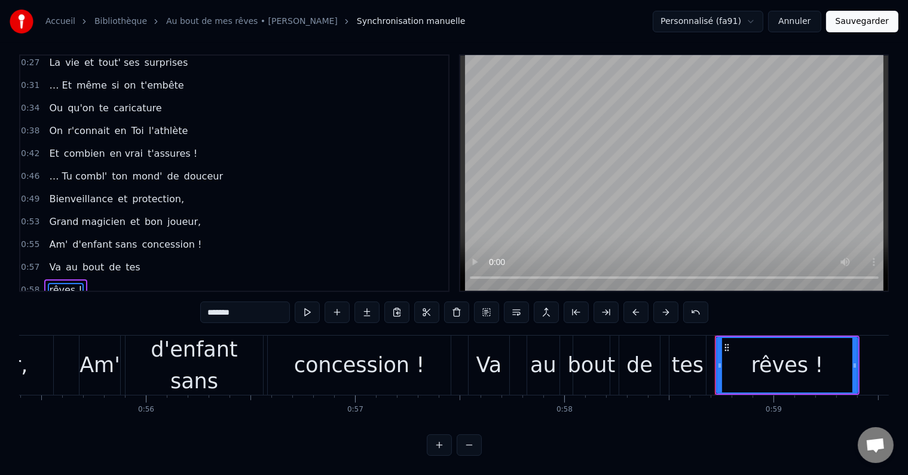
click at [125, 260] on span "tes" at bounding box center [132, 267] width 17 height 14
type input "***"
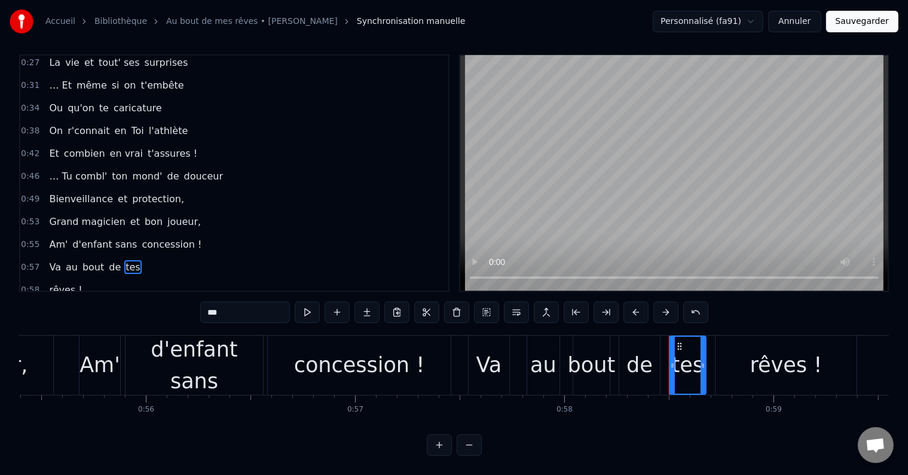
drag, startPoint x: 706, startPoint y: 354, endPoint x: 836, endPoint y: 364, distance: 130.7
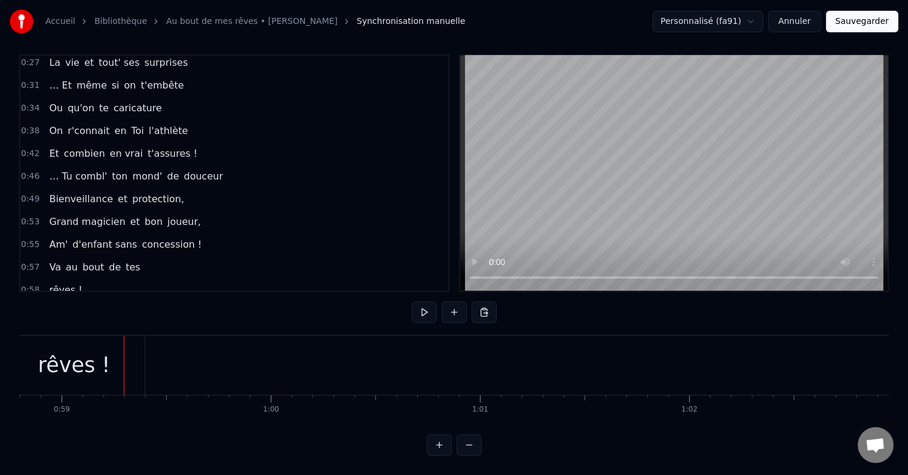
scroll to position [0, 12350]
click at [48, 369] on div "rêves !" at bounding box center [30, 365] width 72 height 32
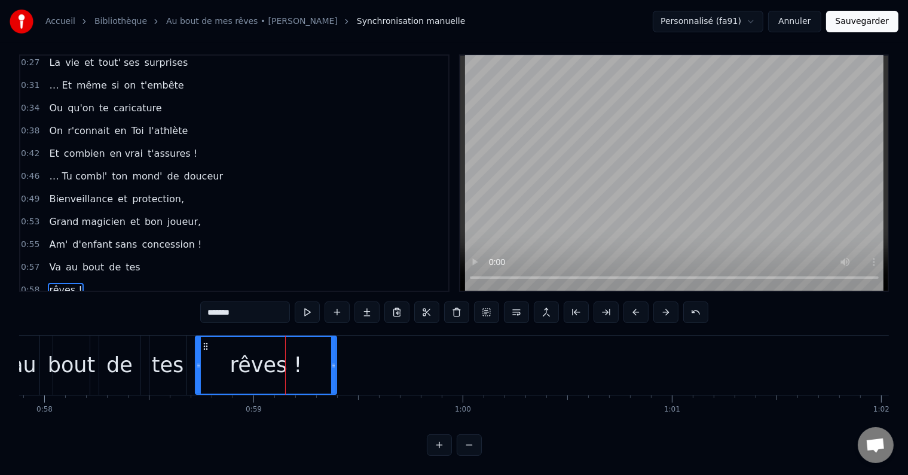
scroll to position [0, 12104]
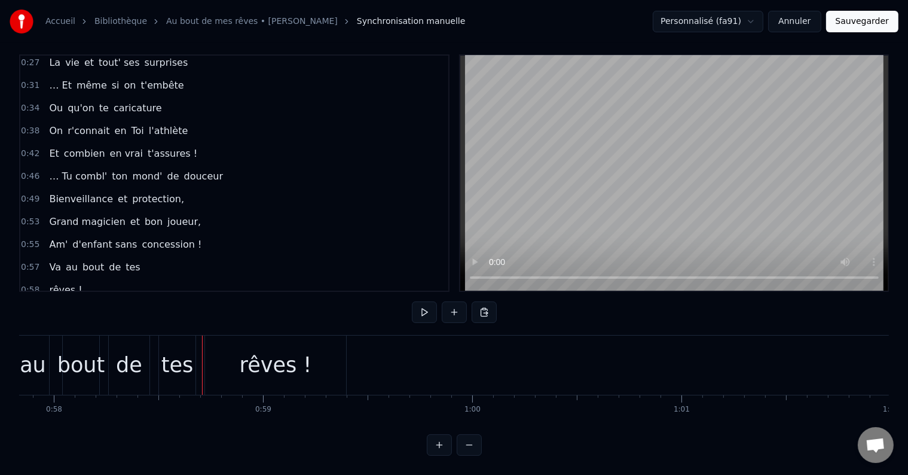
click at [184, 355] on div "tes" at bounding box center [177, 365] width 32 height 32
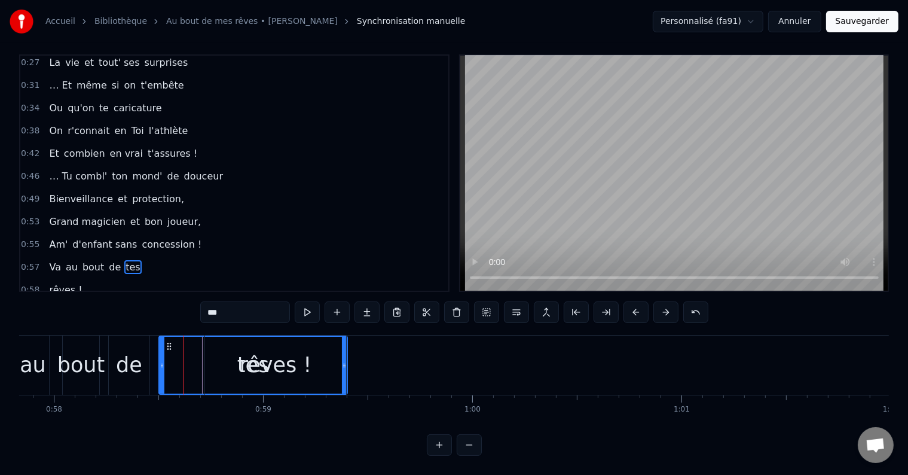
drag, startPoint x: 191, startPoint y: 356, endPoint x: 343, endPoint y: 378, distance: 153.5
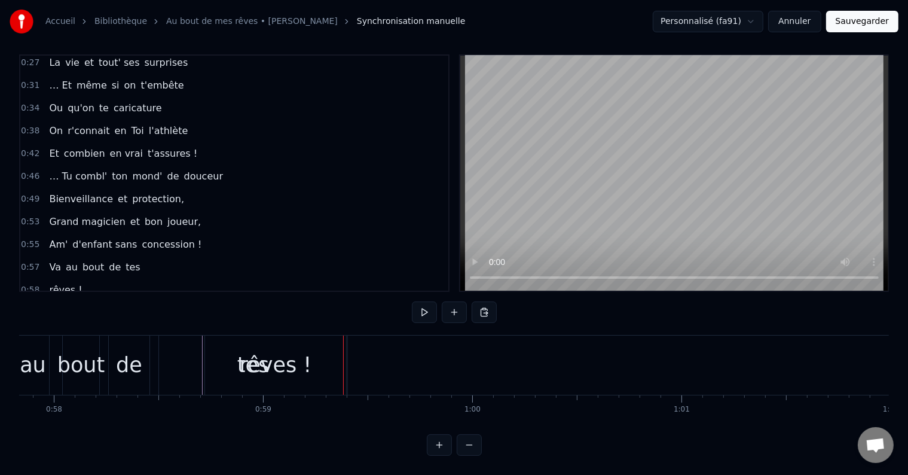
click at [124, 260] on span "tes" at bounding box center [132, 267] width 17 height 14
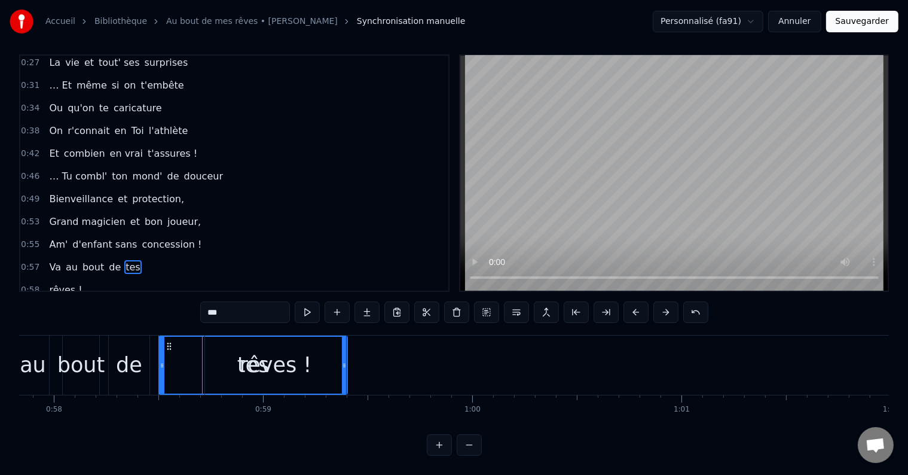
click at [236, 304] on input "***" at bounding box center [245, 312] width 90 height 22
click at [65, 283] on span "rêves !" at bounding box center [65, 290] width 35 height 14
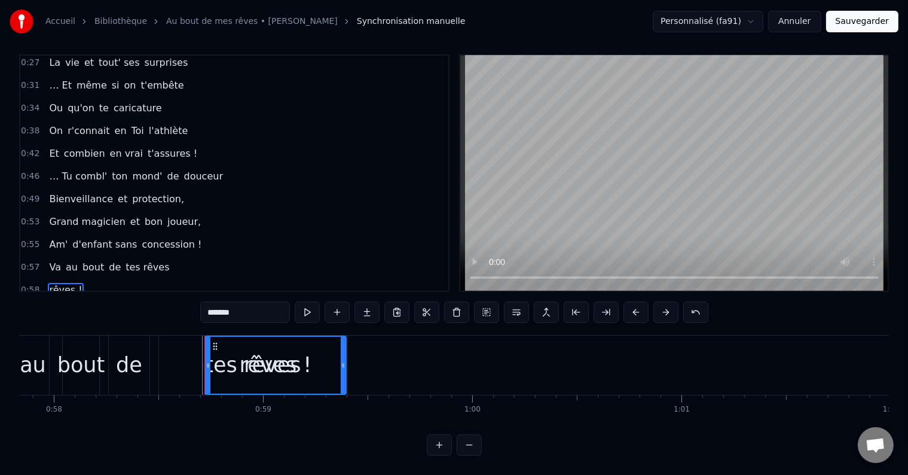
click at [133, 260] on span "tes rêves" at bounding box center [147, 267] width 46 height 14
click at [246, 301] on input "*********" at bounding box center [245, 312] width 90 height 22
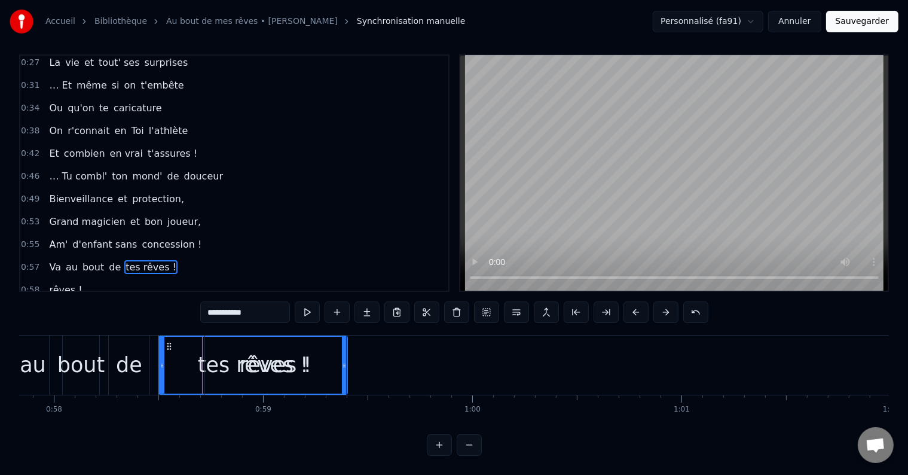
type input "**********"
click at [74, 279] on div "rêves !" at bounding box center [65, 290] width 42 height 22
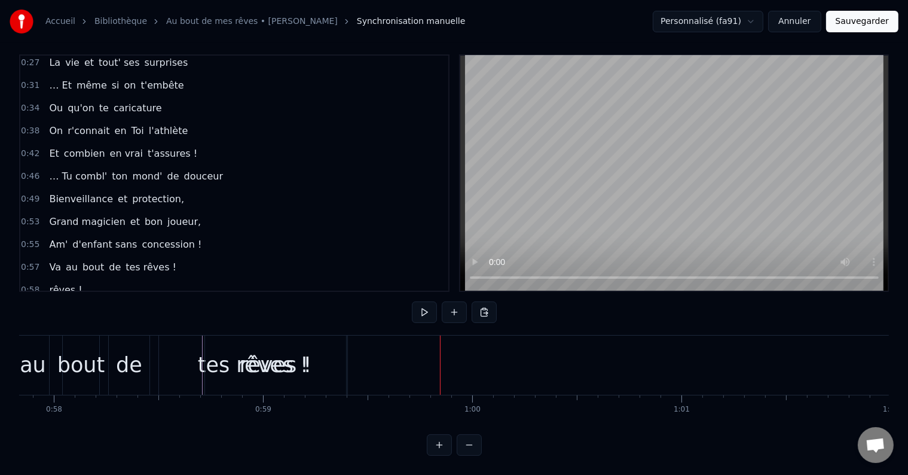
click at [56, 283] on span "rêves !" at bounding box center [65, 290] width 35 height 14
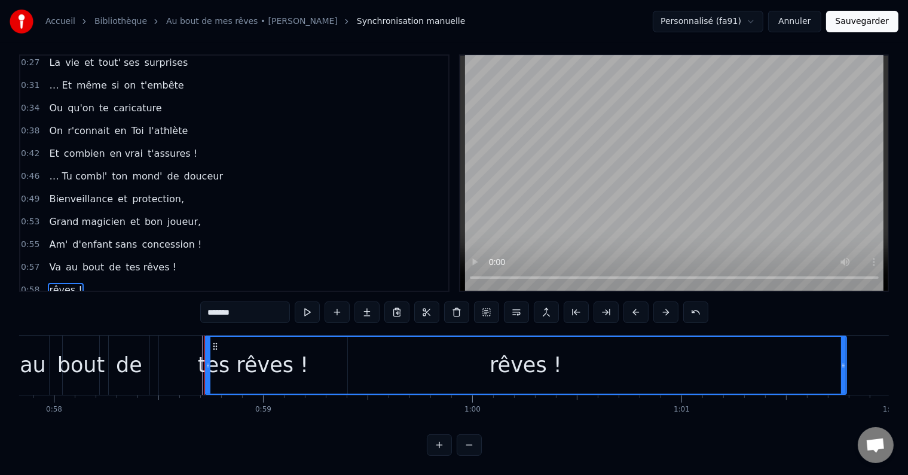
drag, startPoint x: 344, startPoint y: 363, endPoint x: 846, endPoint y: 395, distance: 502.1
click at [846, 395] on div "… Et même si le temps passe Les années n'ont pas d'emprise Avec humour [PERSON_…" at bounding box center [454, 380] width 870 height 90
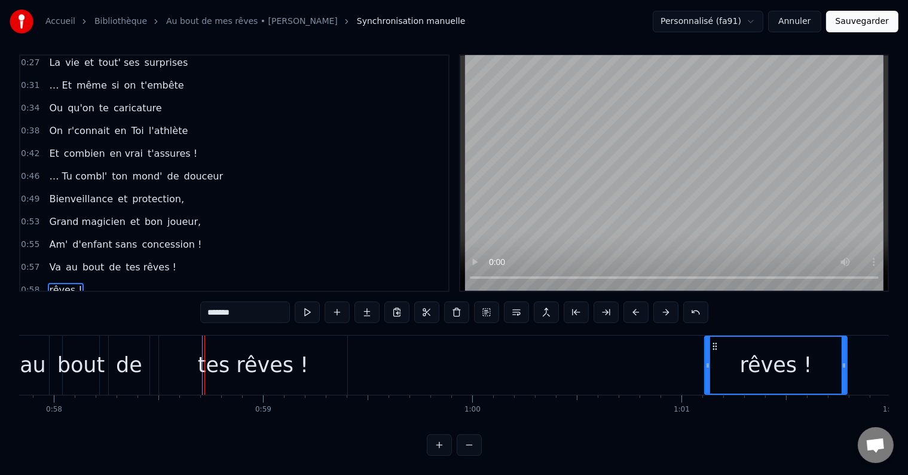
drag, startPoint x: 207, startPoint y: 352, endPoint x: 707, endPoint y: 356, distance: 499.9
click at [707, 361] on icon at bounding box center [708, 366] width 5 height 10
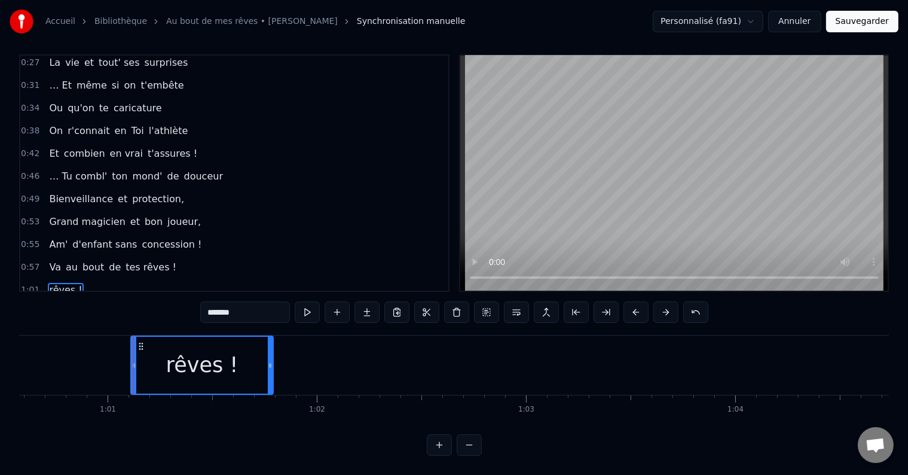
scroll to position [0, 12702]
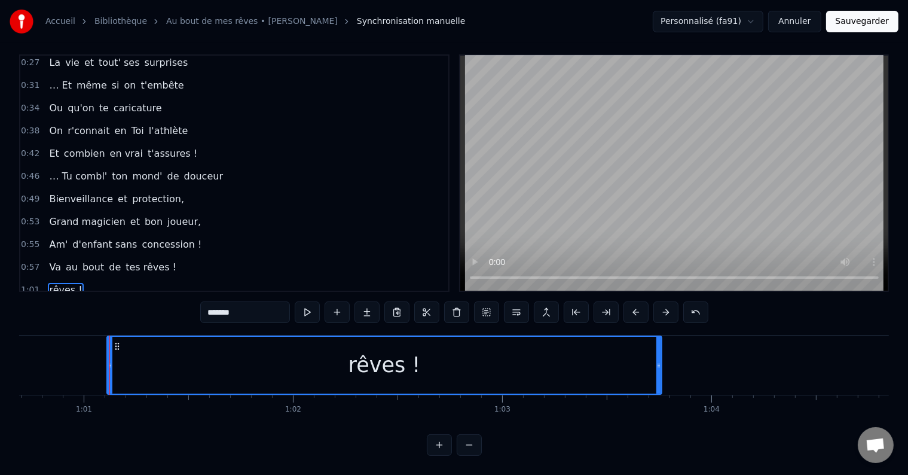
drag, startPoint x: 246, startPoint y: 351, endPoint x: 659, endPoint y: 366, distance: 412.9
click at [659, 366] on div at bounding box center [659, 365] width 5 height 57
click at [213, 304] on input "*******" at bounding box center [245, 312] width 90 height 22
type input "*"
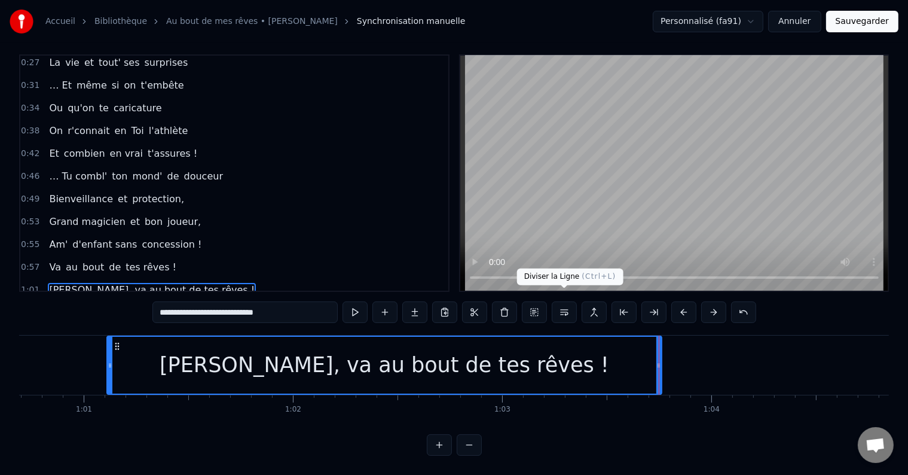
type input "**********"
click at [559, 304] on button at bounding box center [564, 312] width 25 height 22
click at [165, 283] on span "[PERSON_NAME], va au bout de tes rêves !" at bounding box center [152, 290] width 208 height 14
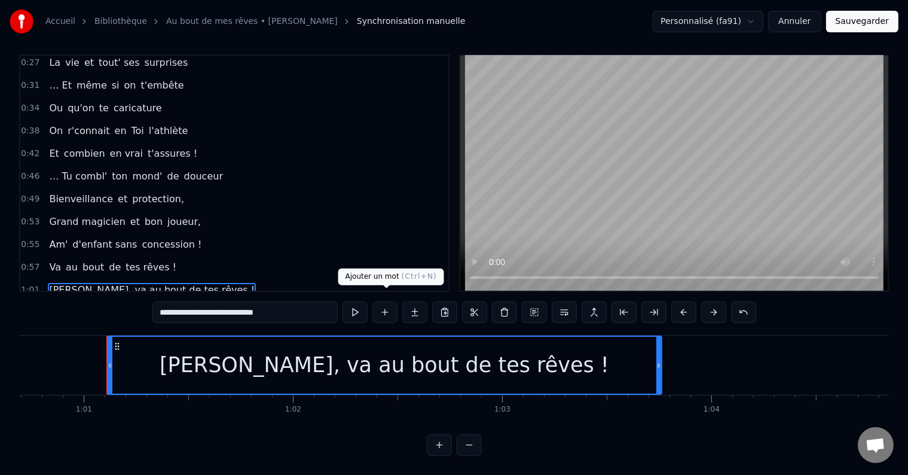
click at [393, 302] on button at bounding box center [385, 312] width 25 height 22
click at [393, 301] on button at bounding box center [385, 312] width 25 height 22
click at [386, 306] on button at bounding box center [385, 312] width 25 height 22
click at [150, 283] on span "[PERSON_NAME], va au bout de tes rêves !" at bounding box center [152, 290] width 208 height 14
click at [381, 306] on button at bounding box center [385, 312] width 25 height 22
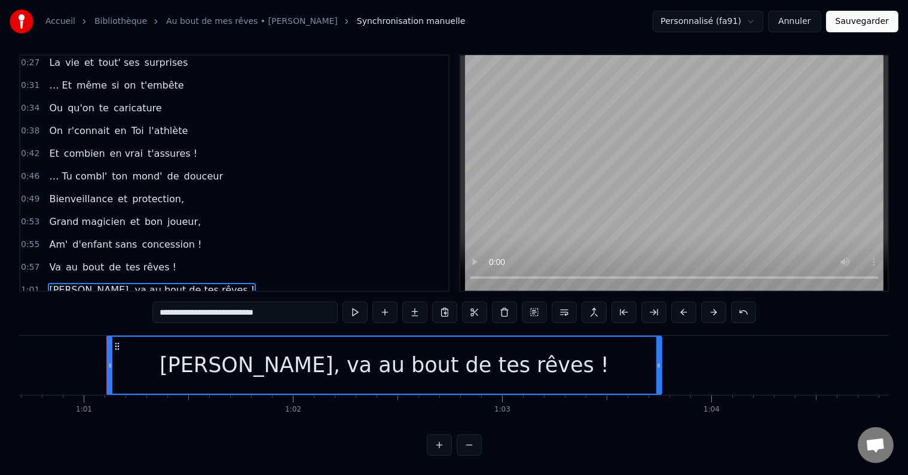
click at [144, 283] on span "[PERSON_NAME], va au bout de tes rêves !" at bounding box center [152, 290] width 208 height 14
click at [448, 306] on button at bounding box center [444, 312] width 25 height 22
click at [443, 306] on div "**********" at bounding box center [455, 312] width 634 height 22
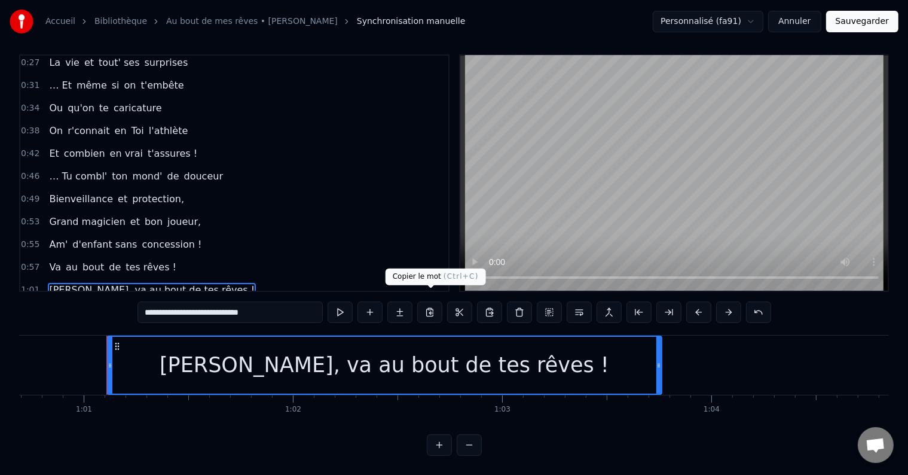
click at [438, 306] on button at bounding box center [429, 312] width 25 height 22
click at [431, 303] on button at bounding box center [429, 312] width 25 height 22
click at [232, 279] on div "1:01 [PERSON_NAME], va au bout de tes rêves !" at bounding box center [234, 290] width 428 height 23
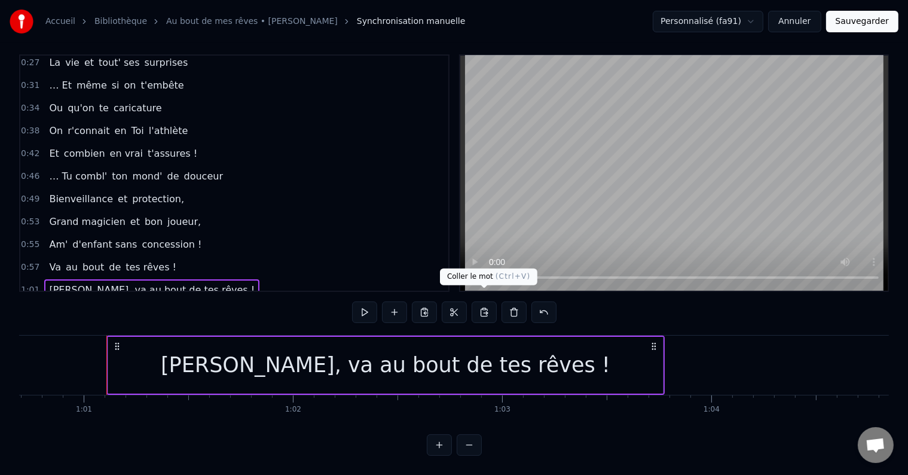
click at [482, 304] on button at bounding box center [484, 312] width 25 height 22
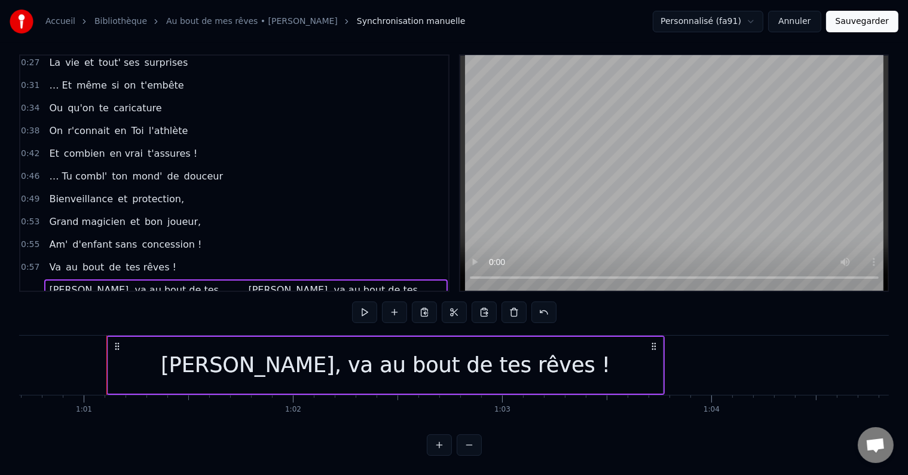
click at [247, 283] on span "[PERSON_NAME], va au bout de tes rêves !" at bounding box center [332, 297] width 170 height 28
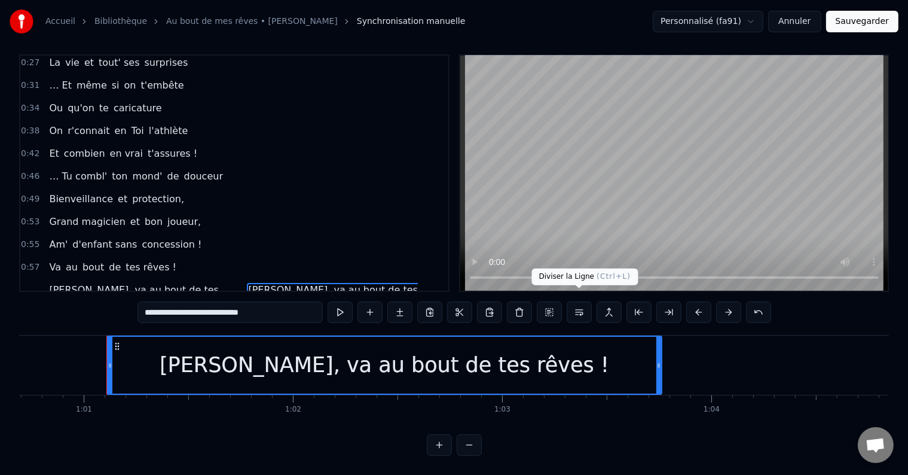
click at [580, 306] on button at bounding box center [579, 312] width 25 height 22
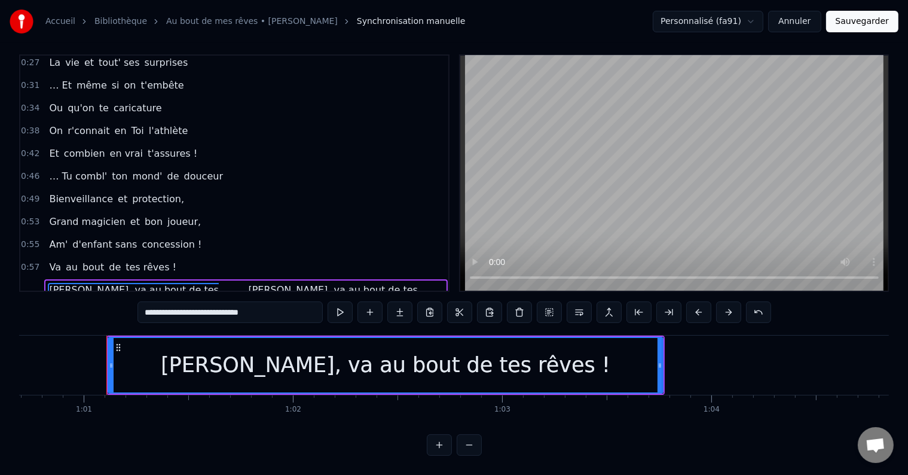
click at [270, 283] on span "[PERSON_NAME], va au bout de tes rêves !" at bounding box center [332, 297] width 170 height 28
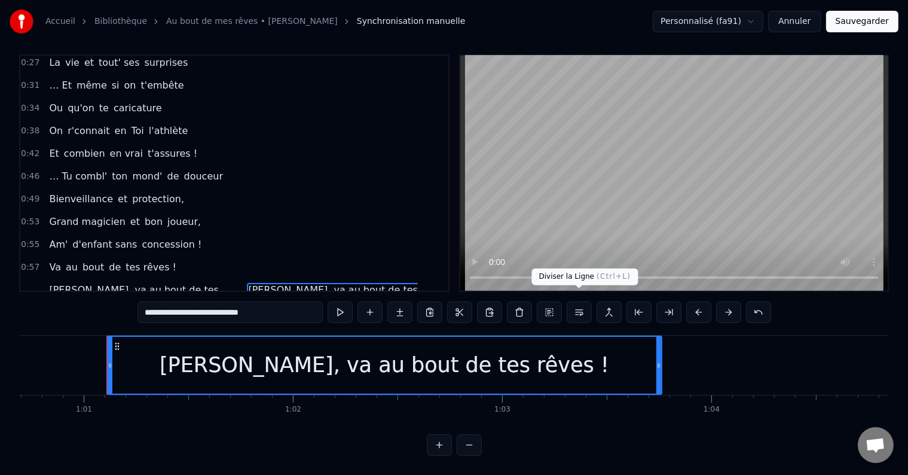
click at [567, 303] on button at bounding box center [579, 312] width 25 height 22
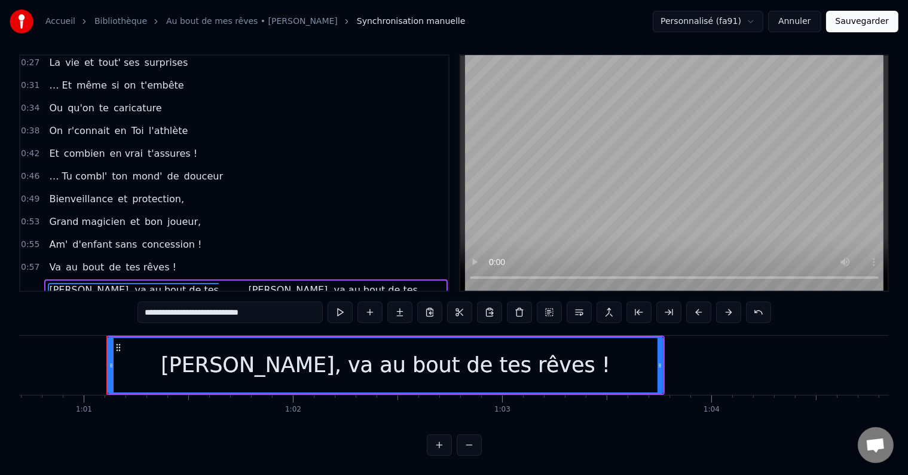
click at [263, 283] on span "[PERSON_NAME], va au bout de tes rêves !" at bounding box center [332, 297] width 170 height 28
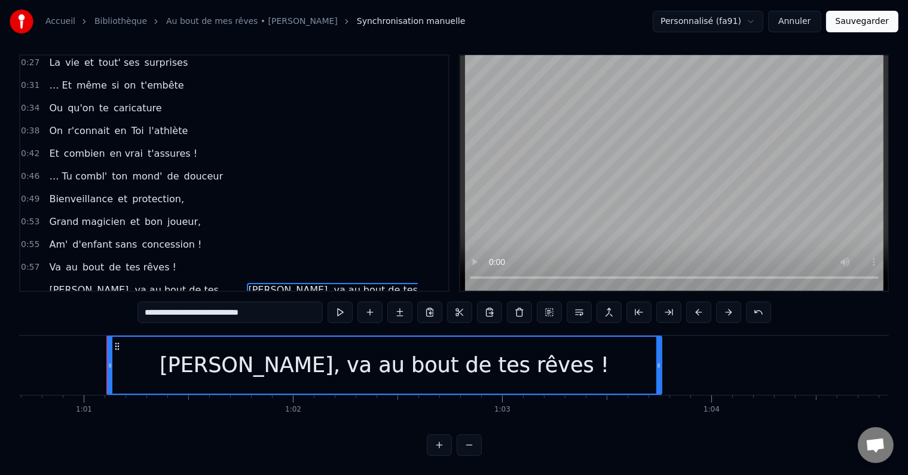
click at [271, 283] on span "[PERSON_NAME], va au bout de tes rêves !" at bounding box center [332, 297] width 170 height 28
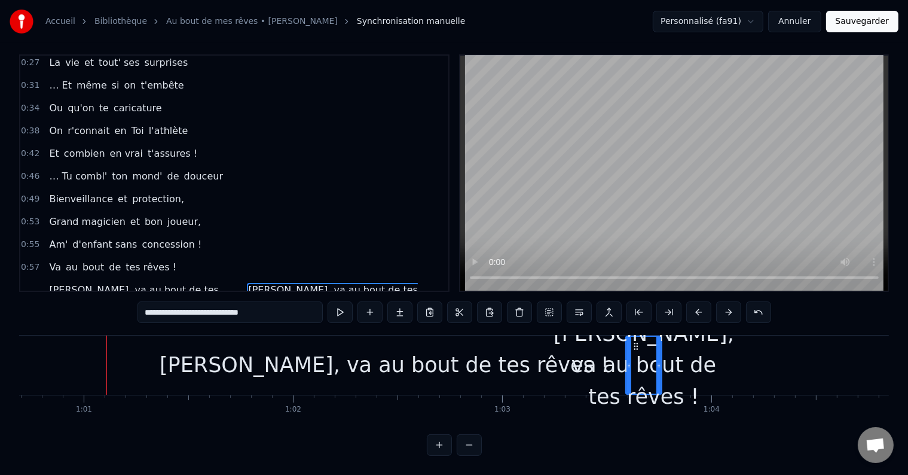
drag, startPoint x: 111, startPoint y: 349, endPoint x: 630, endPoint y: 373, distance: 519.6
click at [630, 373] on div at bounding box center [629, 365] width 5 height 57
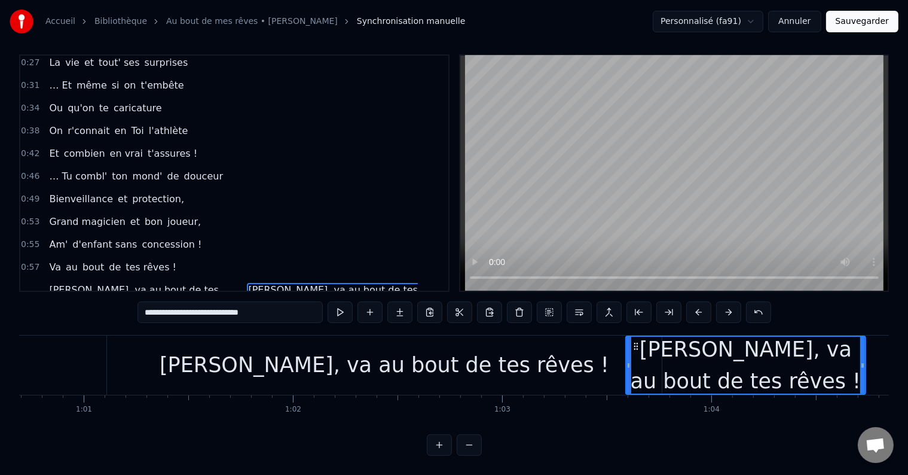
drag, startPoint x: 659, startPoint y: 353, endPoint x: 862, endPoint y: 357, distance: 202.8
click at [862, 361] on icon at bounding box center [862, 366] width 5 height 10
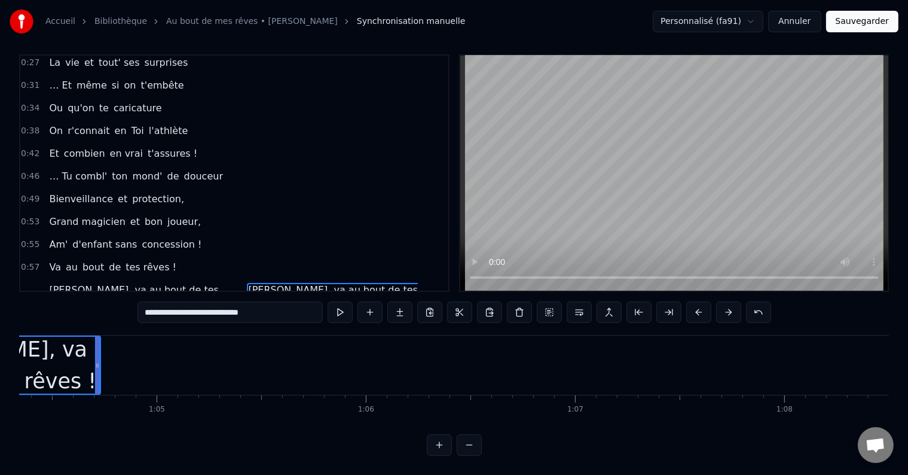
scroll to position [0, 13485]
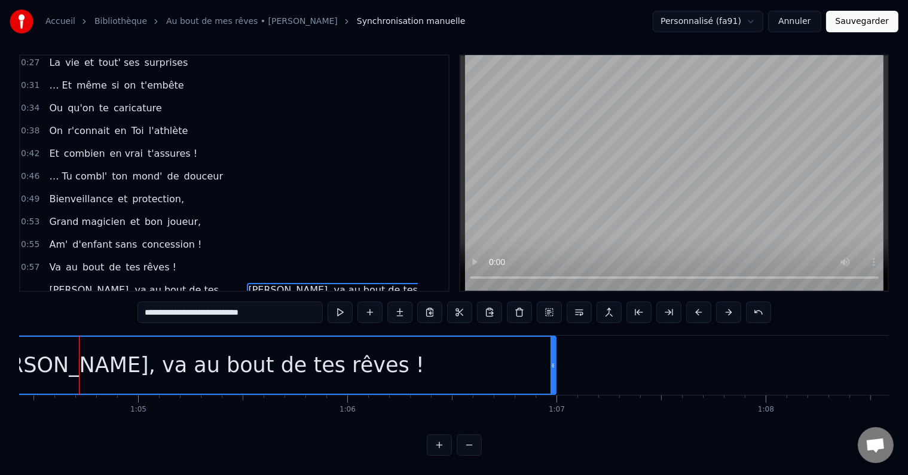
drag, startPoint x: 81, startPoint y: 347, endPoint x: 555, endPoint y: 362, distance: 474.4
click at [555, 362] on div at bounding box center [553, 365] width 5 height 57
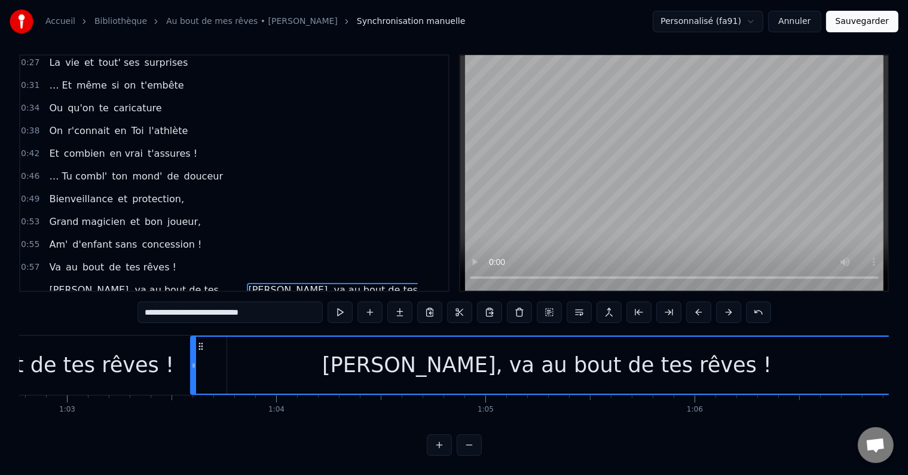
scroll to position [0, 13126]
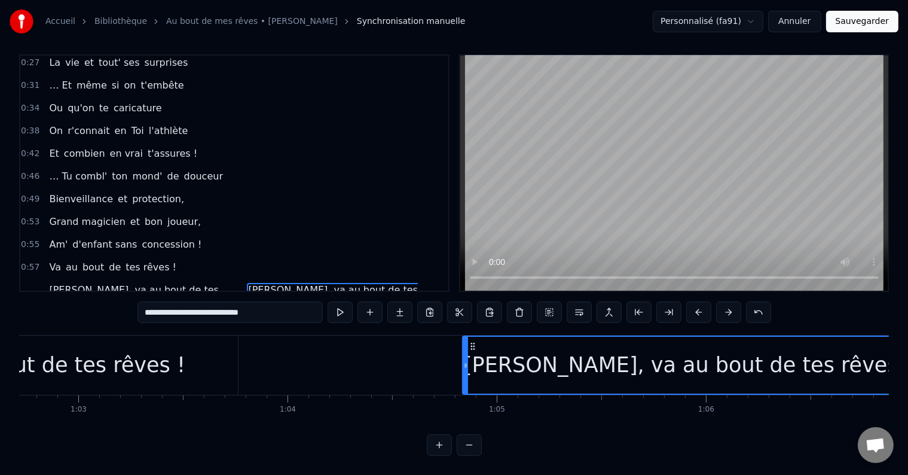
drag, startPoint x: 205, startPoint y: 354, endPoint x: 466, endPoint y: 368, distance: 261.1
click at [466, 368] on div at bounding box center [465, 365] width 5 height 57
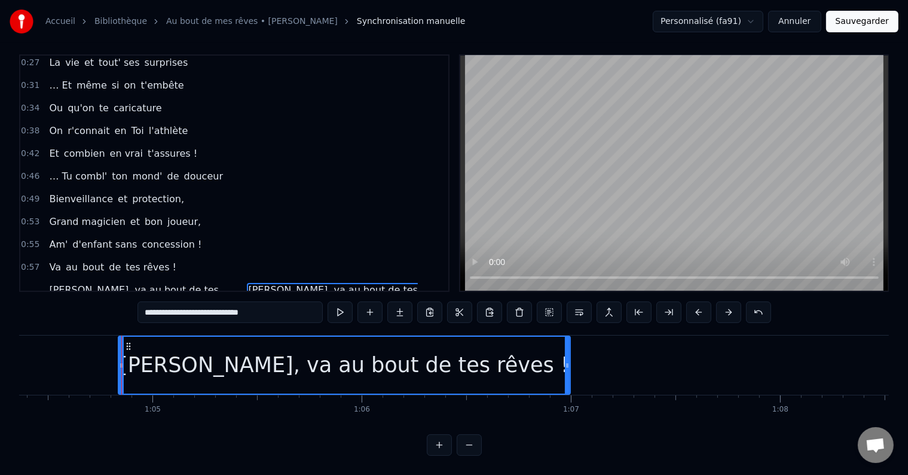
scroll to position [0, 13461]
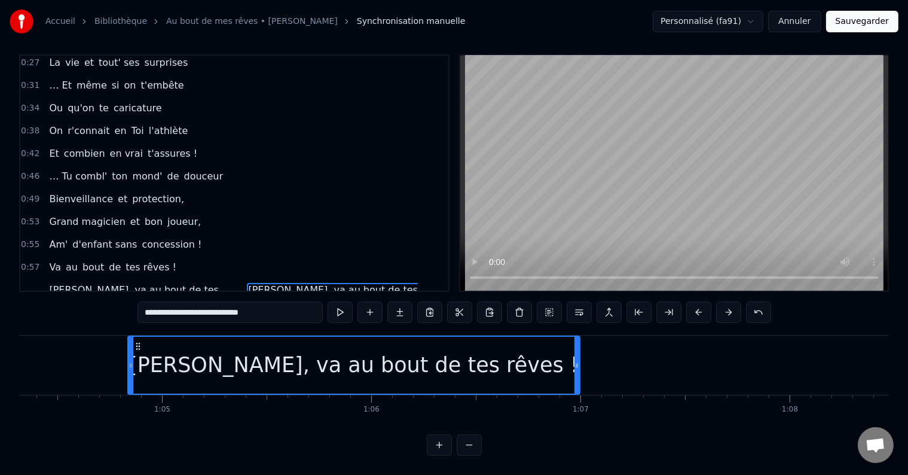
click at [136, 283] on span "[PERSON_NAME], va au bout de tes rêves !" at bounding box center [133, 297] width 170 height 28
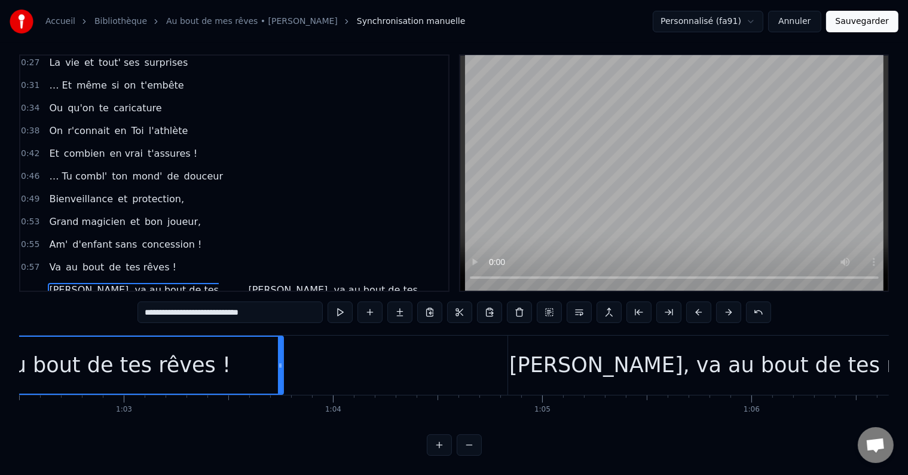
click at [247, 283] on span "[PERSON_NAME], va au bout de tes rêves !" at bounding box center [332, 297] width 170 height 28
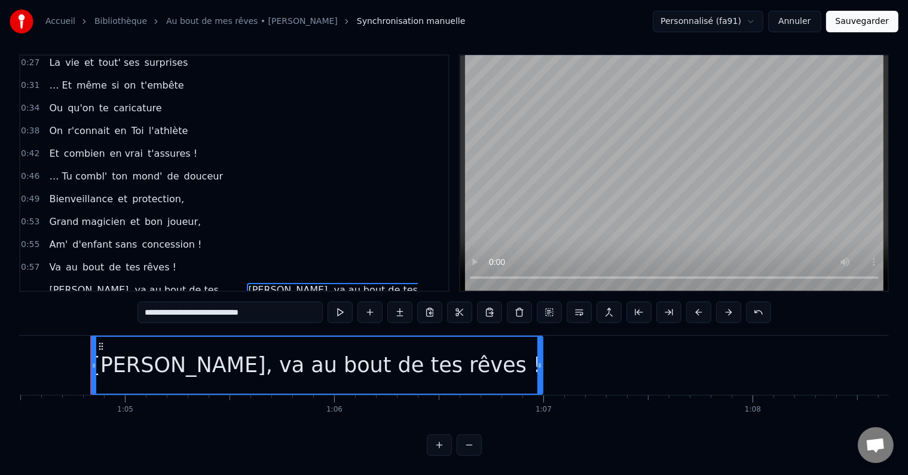
scroll to position [0, 13509]
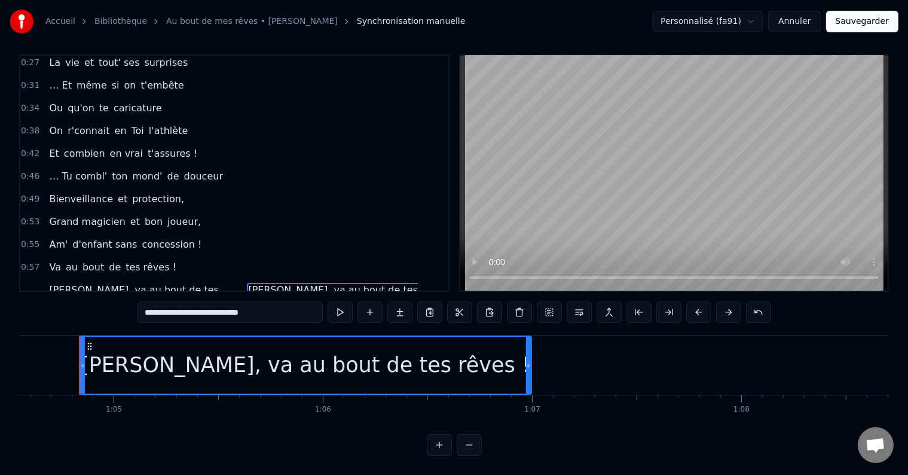
click at [268, 283] on span "[PERSON_NAME], va au bout de tes rêves !" at bounding box center [332, 297] width 170 height 28
click at [580, 301] on button at bounding box center [579, 312] width 25 height 22
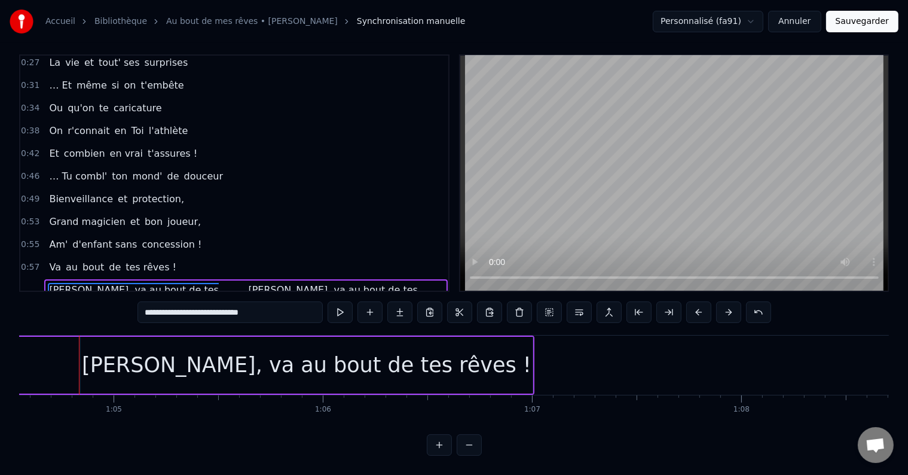
click at [247, 283] on span "[PERSON_NAME], va au bout de tes rêves !" at bounding box center [332, 297] width 170 height 28
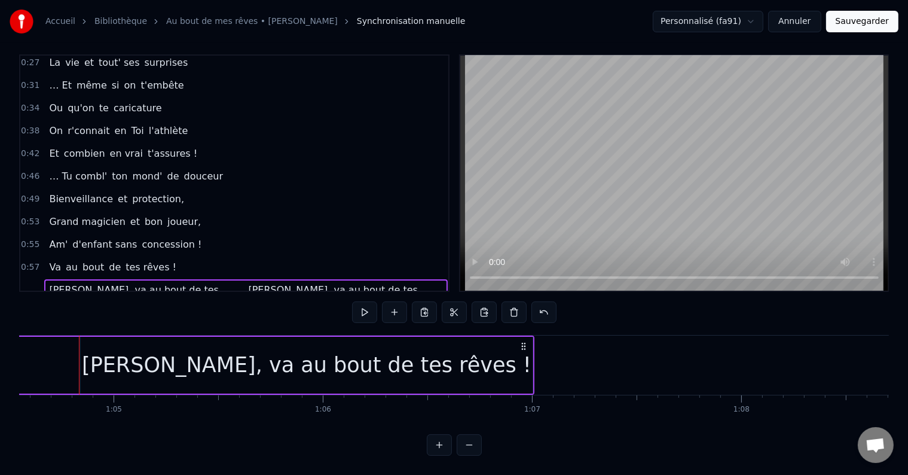
scroll to position [0, 13472]
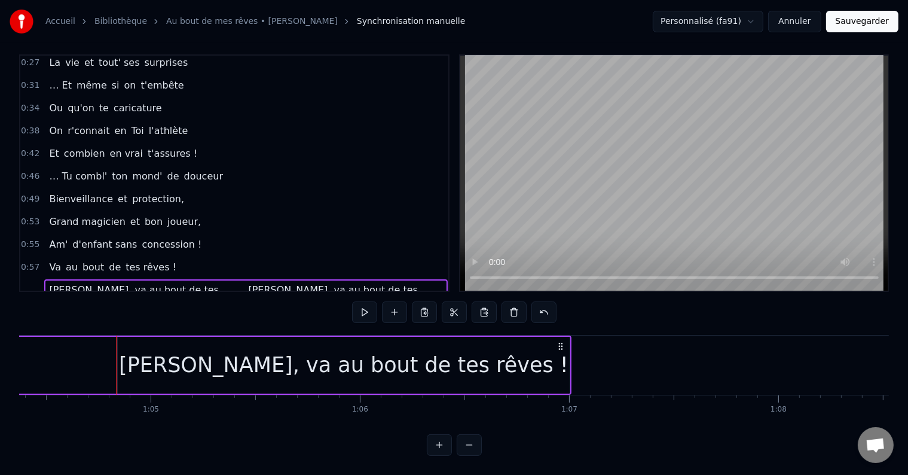
click at [124, 279] on div "[PERSON_NAME], va au bout de tes rêves ! [PERSON_NAME], va au bout de tes rêves…" at bounding box center [245, 297] width 403 height 36
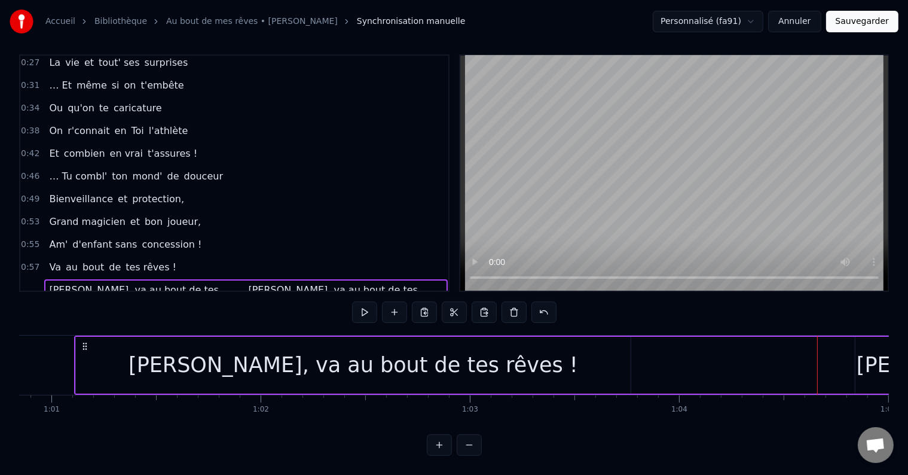
scroll to position [0, 12729]
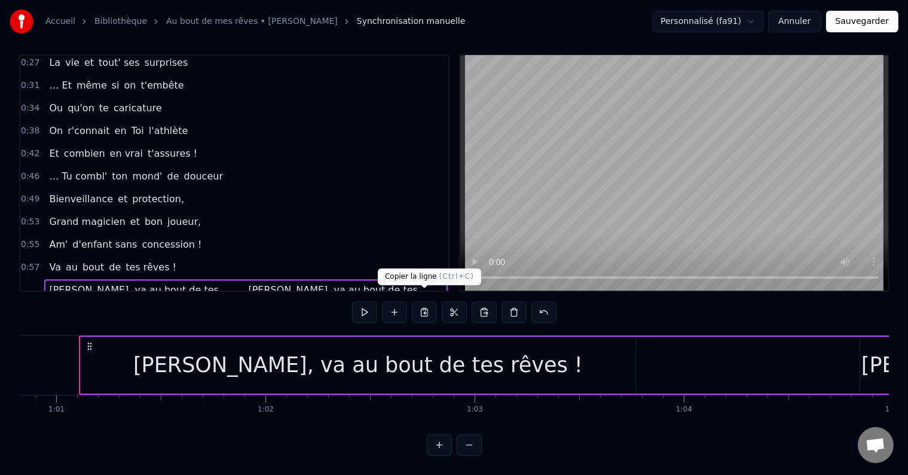
click at [425, 307] on button at bounding box center [424, 312] width 25 height 22
click at [386, 310] on button at bounding box center [394, 312] width 25 height 22
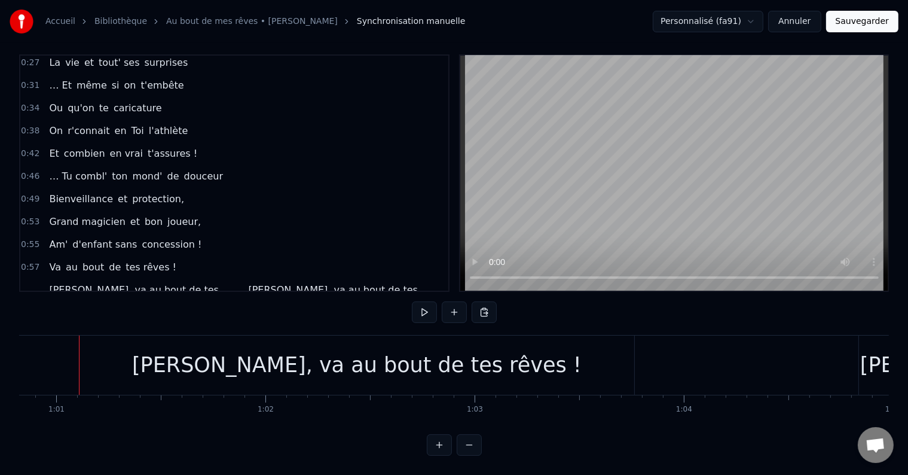
click at [816, 14] on button "Annuler" at bounding box center [794, 22] width 53 height 22
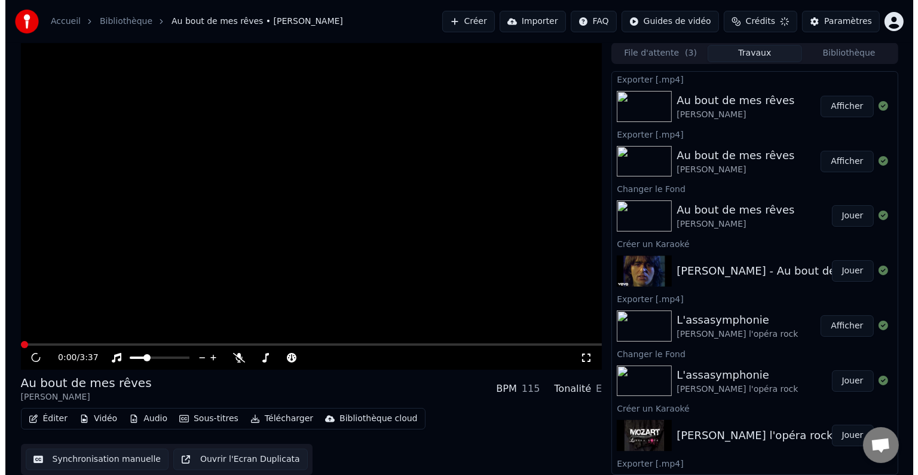
scroll to position [1, 0]
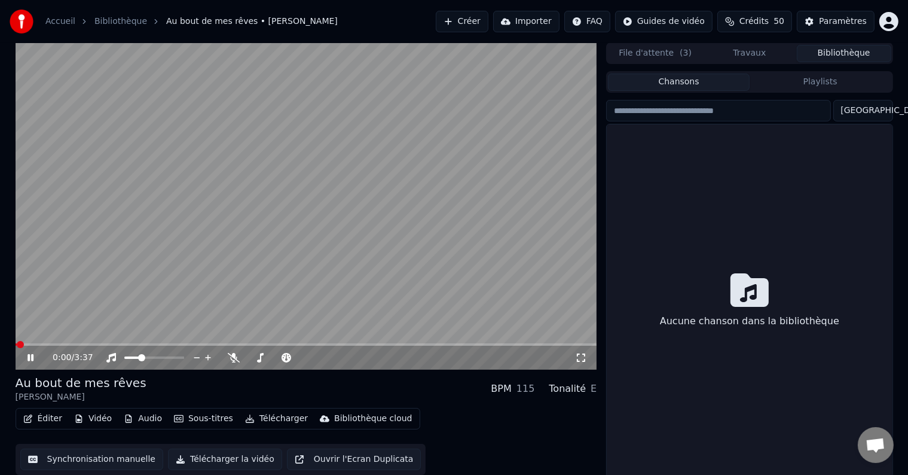
click at [860, 55] on button "Bibliothèque" at bounding box center [844, 53] width 94 height 17
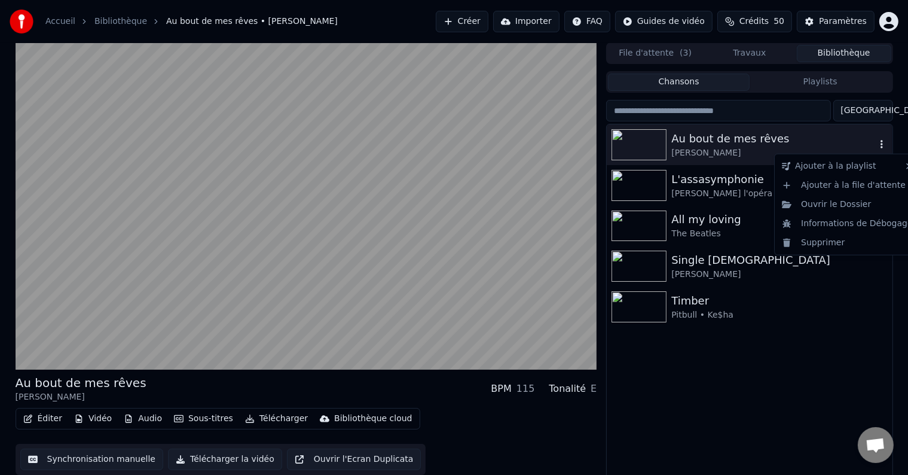
click at [883, 144] on icon "button" at bounding box center [882, 144] width 2 height 8
click at [828, 242] on div "Supprimer" at bounding box center [847, 242] width 141 height 19
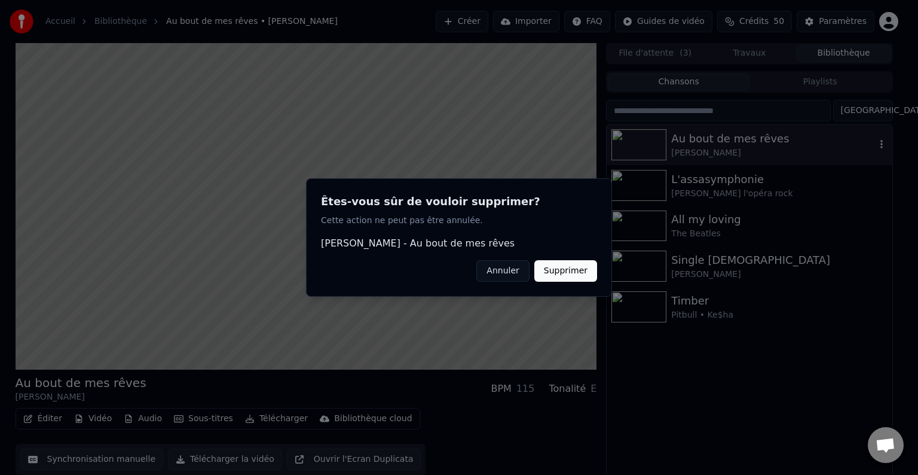
click at [582, 267] on button "Supprimer" at bounding box center [566, 271] width 63 height 22
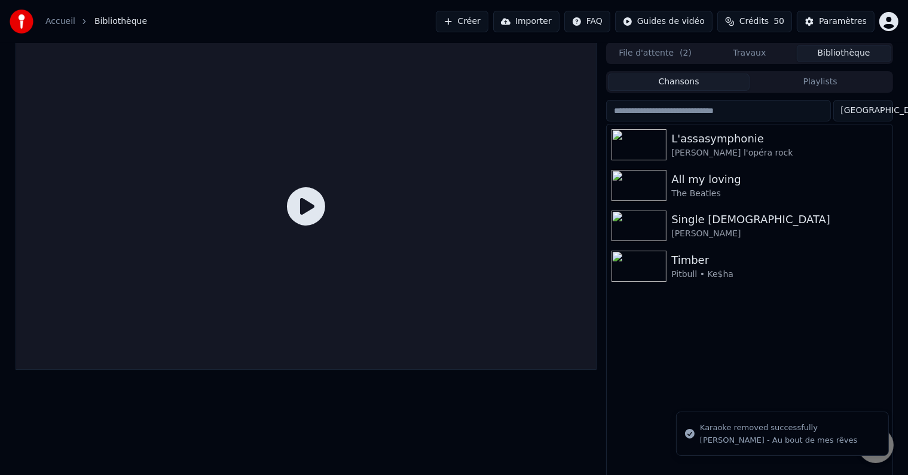
click at [789, 379] on div "L'assasymphonie [PERSON_NAME] l'opéra rock All my loving The Beatles Single [DE…" at bounding box center [749, 301] width 285 height 355
click at [481, 25] on button "Créer" at bounding box center [462, 22] width 53 height 22
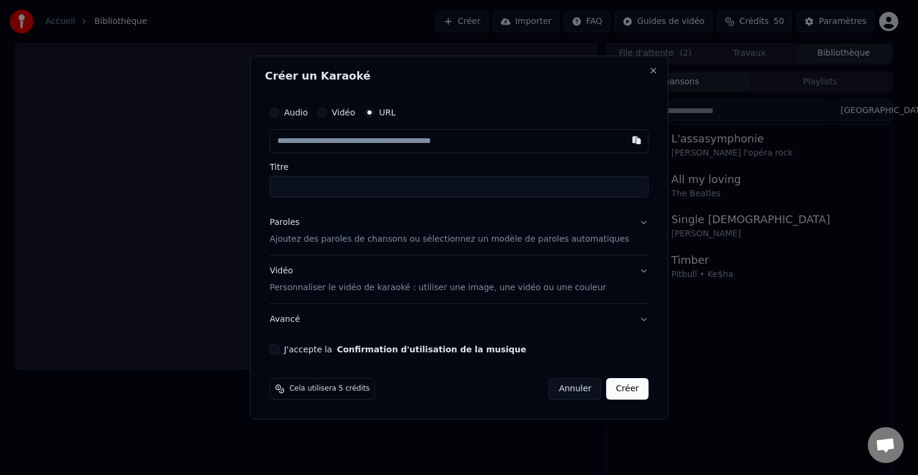
click at [349, 110] on label "Vidéo" at bounding box center [343, 112] width 23 height 8
click at [327, 110] on button "Vidéo" at bounding box center [323, 113] width 10 height 10
click at [380, 116] on div "URL" at bounding box center [380, 113] width 31 height 10
click at [392, 113] on div "URL" at bounding box center [380, 113] width 31 height 10
click at [374, 112] on button "URL" at bounding box center [370, 113] width 10 height 10
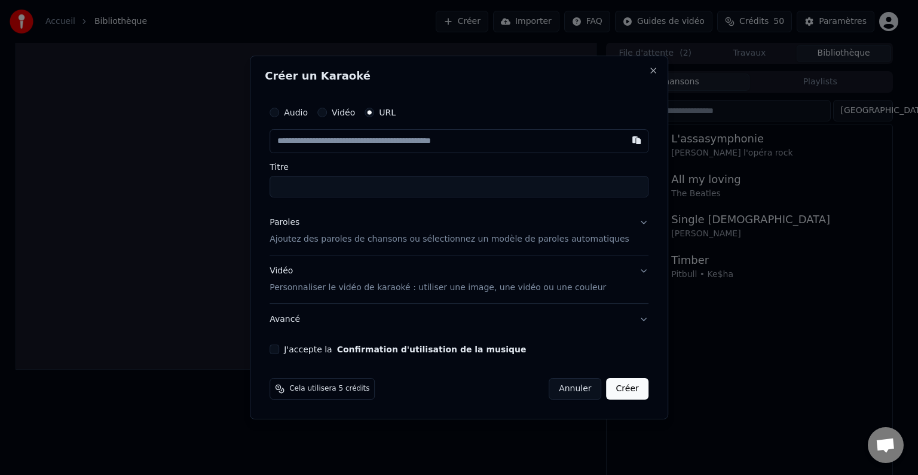
click at [460, 139] on input "text" at bounding box center [459, 141] width 379 height 24
paste input "**********"
type input "**********"
click at [378, 185] on input "Titre" at bounding box center [459, 187] width 379 height 22
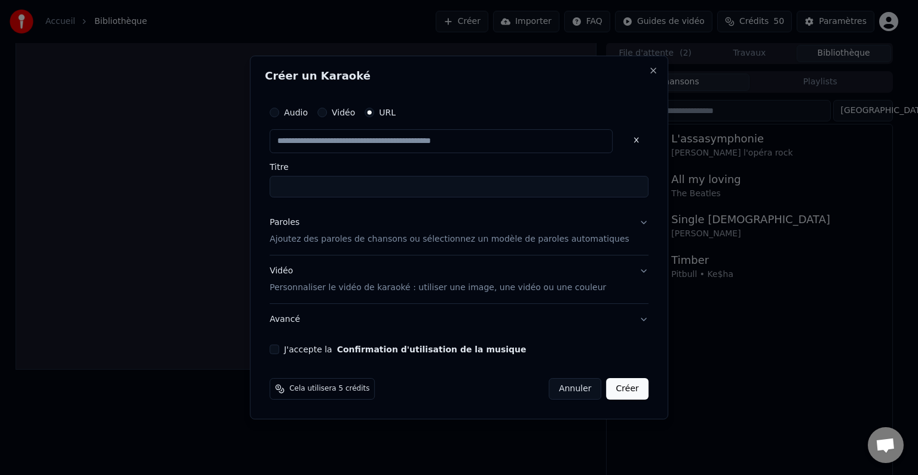
type input "**********"
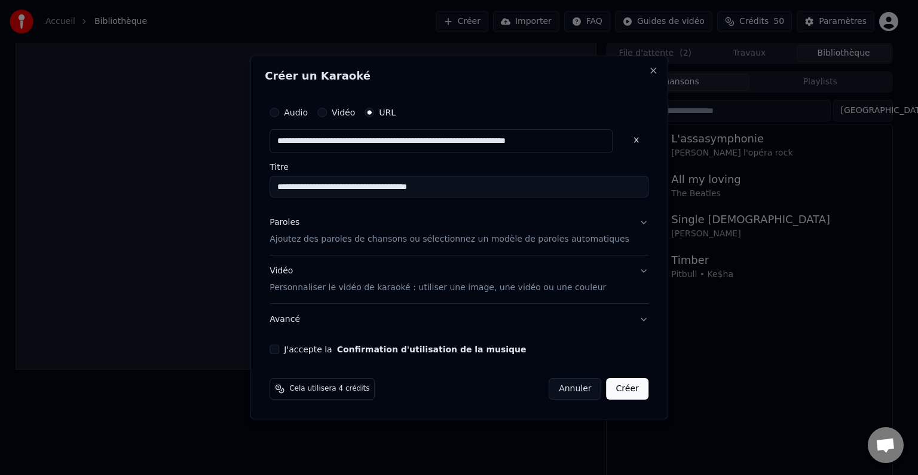
scroll to position [0, 0]
click at [350, 245] on p "Ajoutez des paroles de chansons ou sélectionnez un modèle de paroles automatiqu…" at bounding box center [450, 239] width 360 height 12
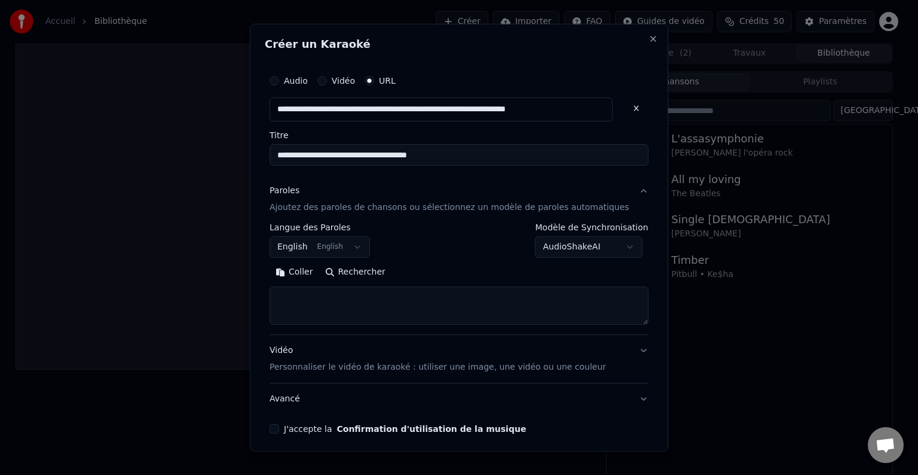
click at [329, 301] on textarea at bounding box center [459, 305] width 379 height 38
paste textarea "**********"
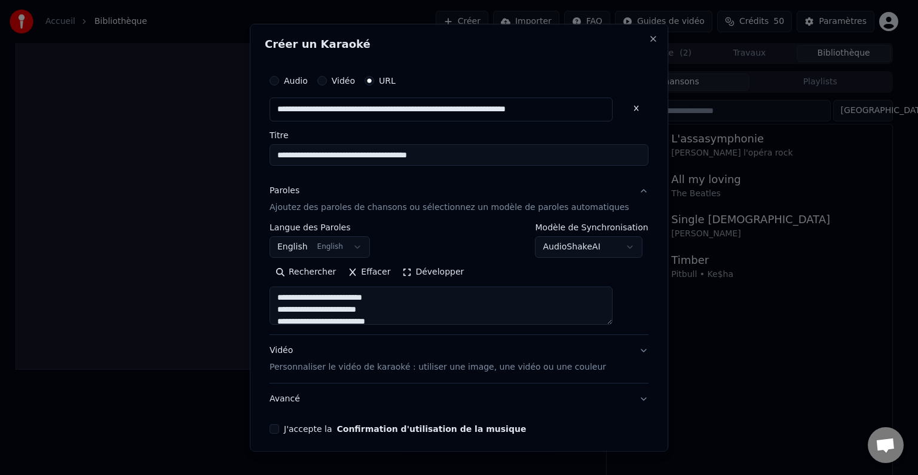
scroll to position [684, 0]
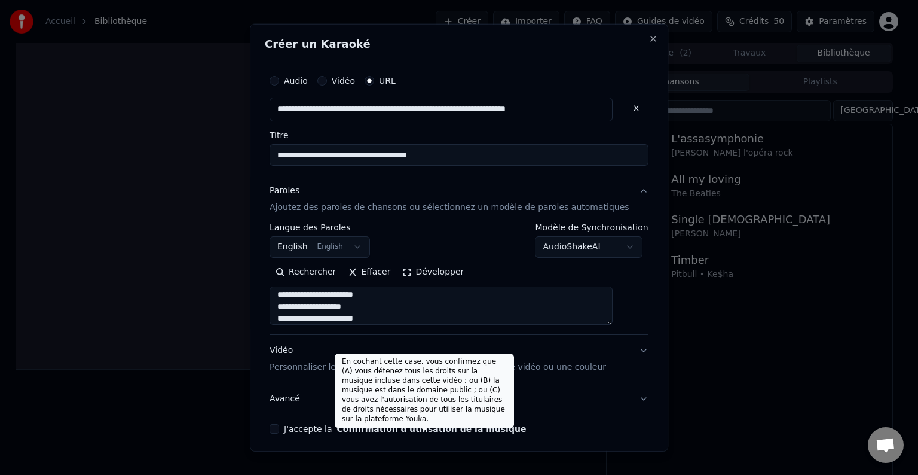
type textarea "**********"
click at [345, 431] on button "Confirmation d'utilisation de la musique" at bounding box center [432, 429] width 190 height 8
select select "**"
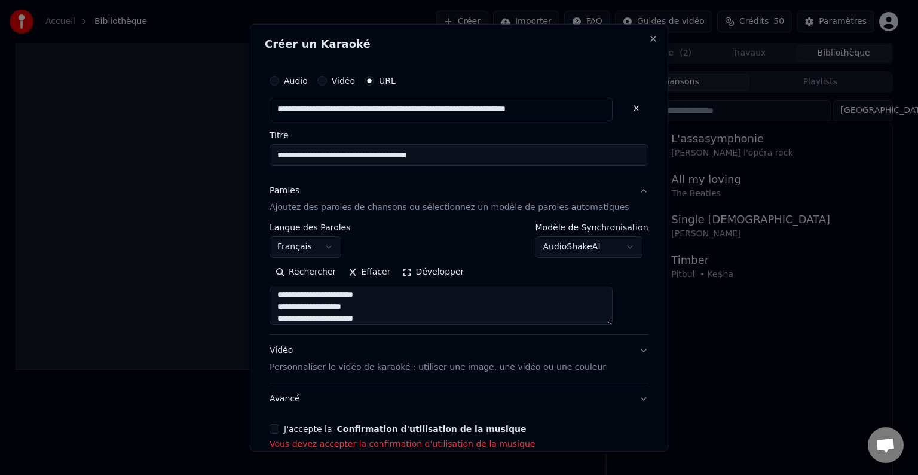
click at [279, 428] on button "J'accepte la Confirmation d'utilisation de la musique" at bounding box center [275, 429] width 10 height 10
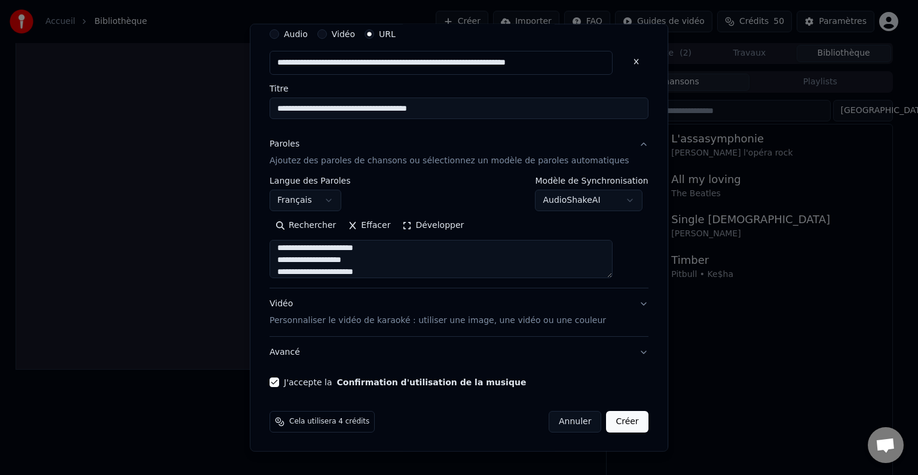
click at [607, 416] on button "Créer" at bounding box center [628, 422] width 42 height 22
select select
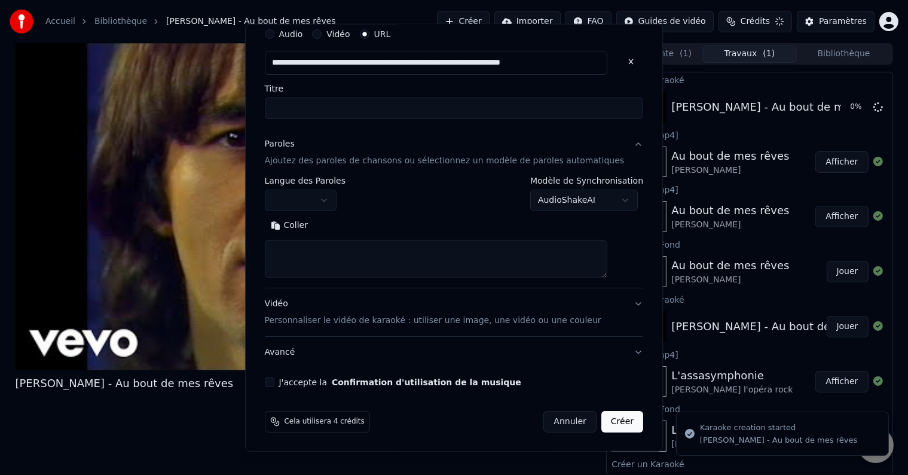
scroll to position [0, 0]
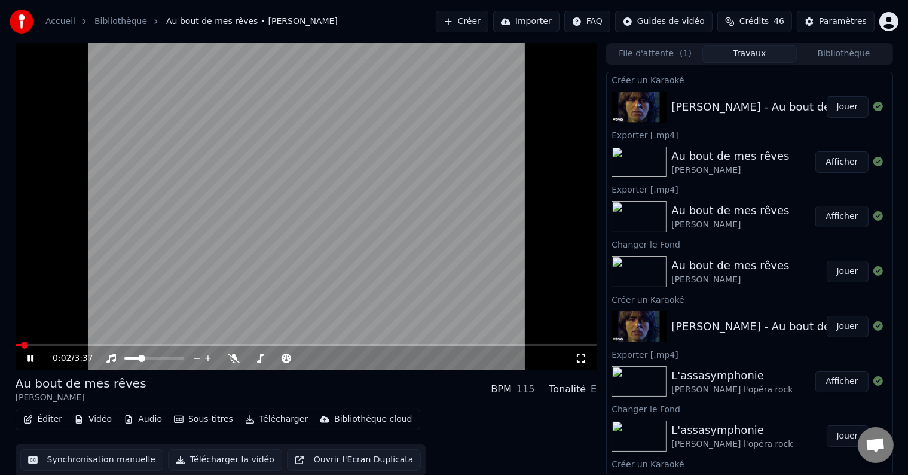
click at [434, 231] on video at bounding box center [307, 206] width 582 height 327
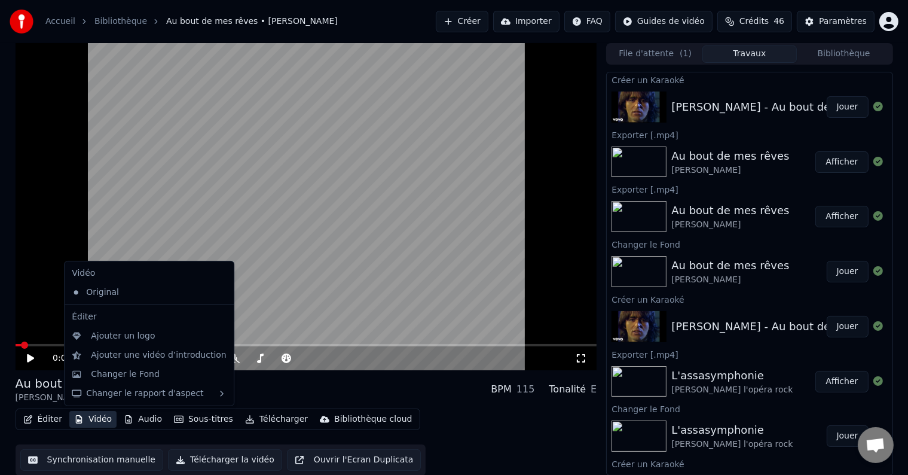
click at [100, 416] on button "Vidéo" at bounding box center [92, 419] width 47 height 17
click at [147, 371] on div "Changer le Fond" at bounding box center [125, 374] width 69 height 12
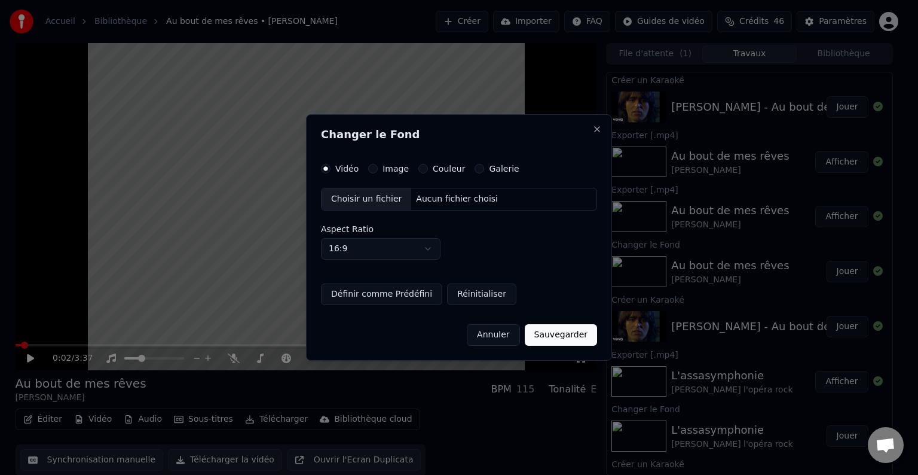
click at [440, 170] on label "Couleur" at bounding box center [449, 168] width 32 height 8
click at [428, 170] on button "Couleur" at bounding box center [424, 169] width 10 height 10
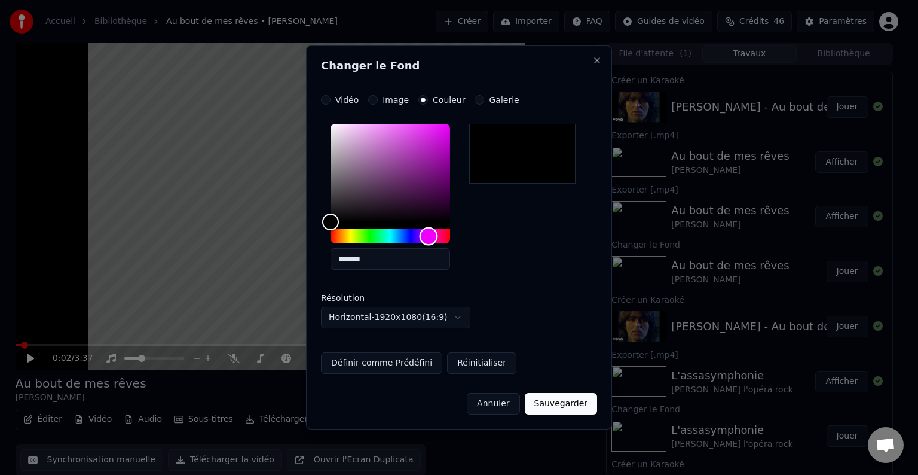
click at [429, 233] on div "Hue" at bounding box center [391, 236] width 120 height 14
type input "*******"
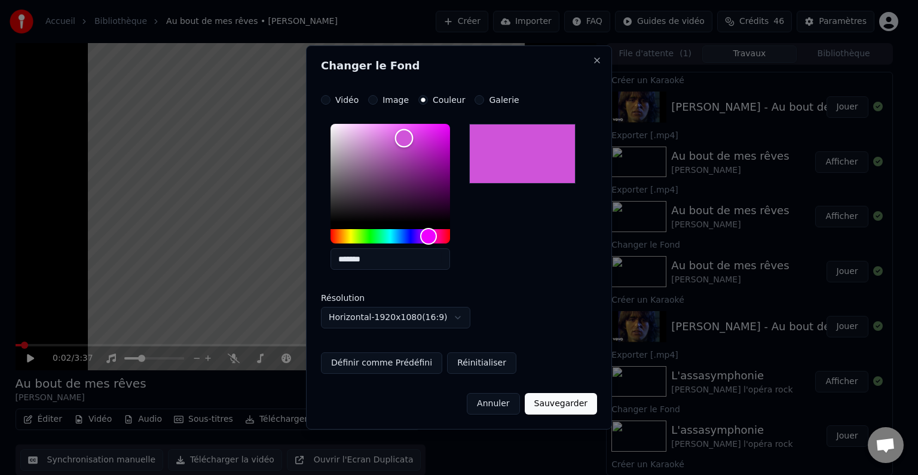
click at [404, 139] on div "Color" at bounding box center [391, 173] width 120 height 98
click at [557, 410] on button "Sauvegarder" at bounding box center [561, 404] width 72 height 22
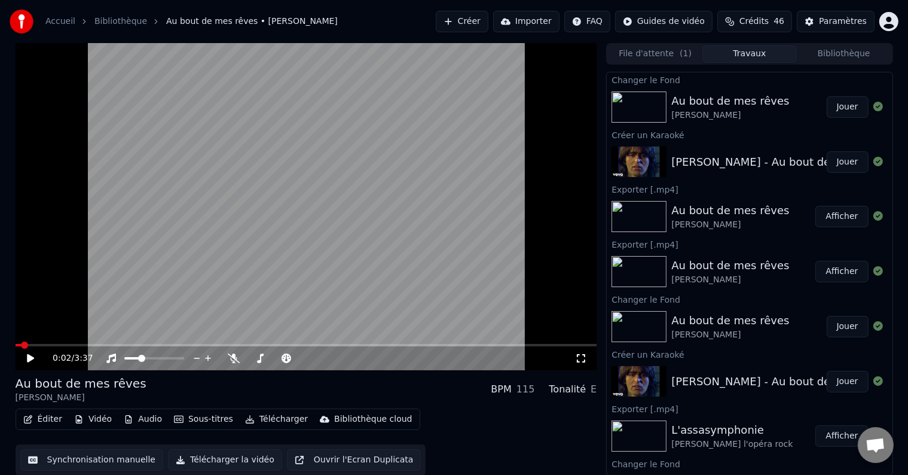
click at [832, 105] on button "Jouer" at bounding box center [848, 107] width 42 height 22
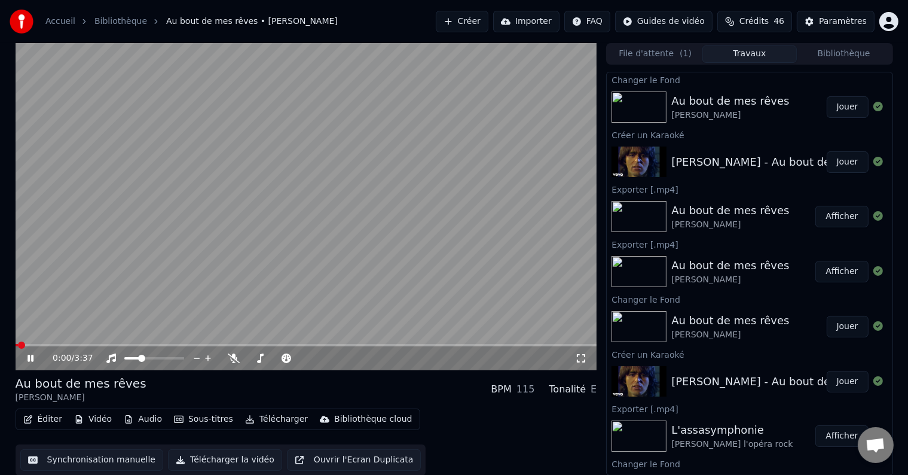
click at [113, 457] on button "Synchronisation manuelle" at bounding box center [92, 460] width 144 height 22
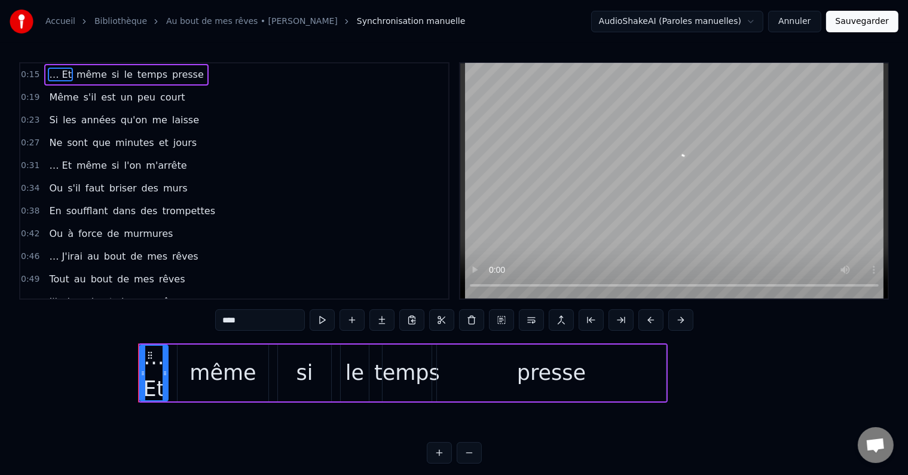
scroll to position [0, 3272]
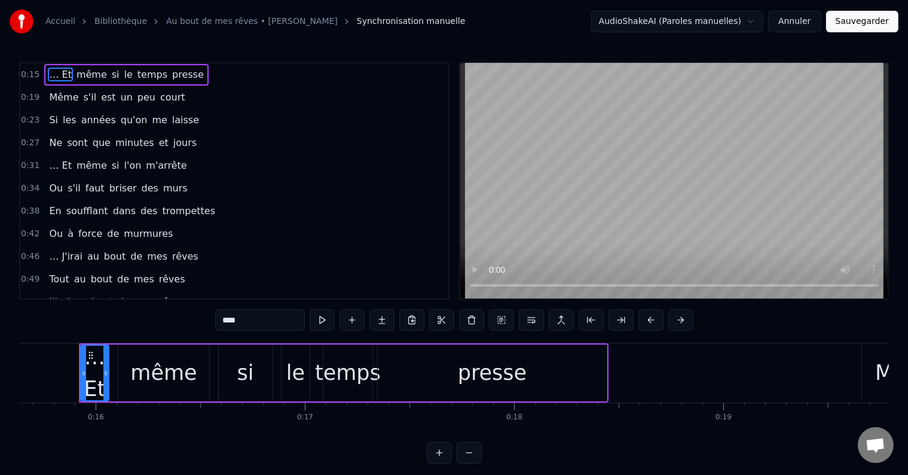
click at [171, 75] on span "presse" at bounding box center [188, 75] width 34 height 14
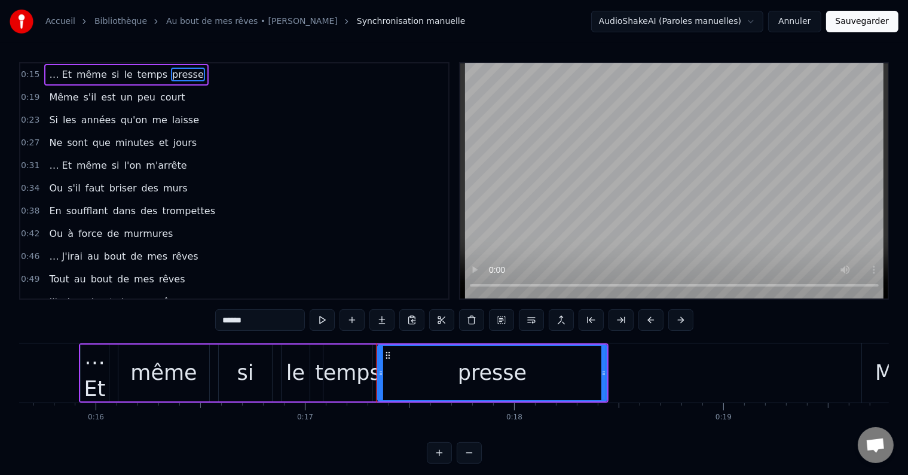
click at [267, 316] on input "******" at bounding box center [260, 320] width 90 height 22
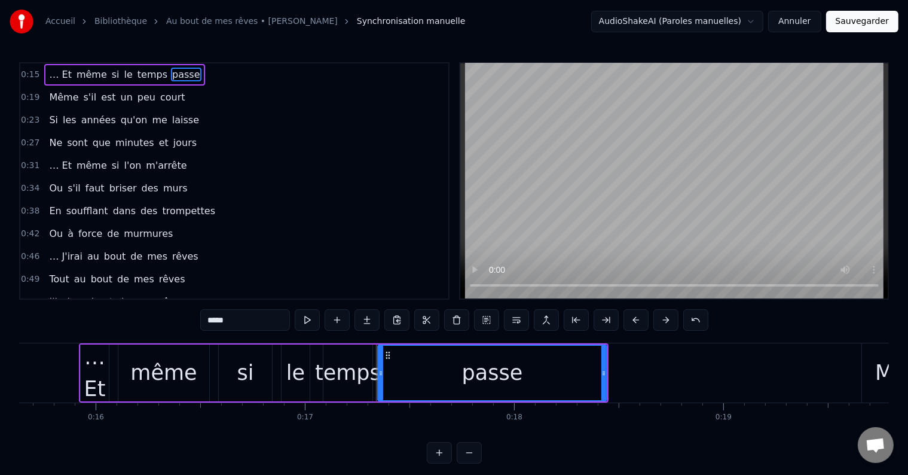
click at [48, 91] on span "Même" at bounding box center [64, 97] width 32 height 14
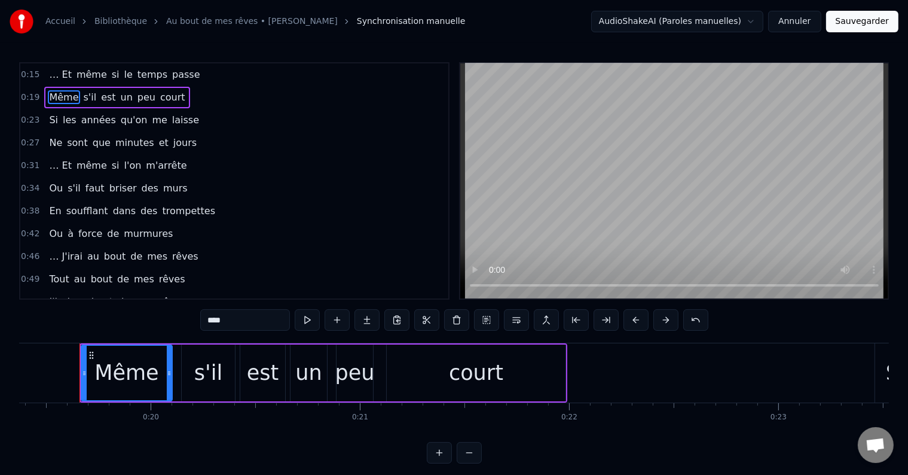
scroll to position [0, 4054]
drag, startPoint x: 237, startPoint y: 321, endPoint x: 134, endPoint y: 307, distance: 104.3
click at [134, 307] on div "0:15 … Et même si le temps passe 0:19 Même s'il est un peu court 0:23 Si les an…" at bounding box center [454, 262] width 870 height 401
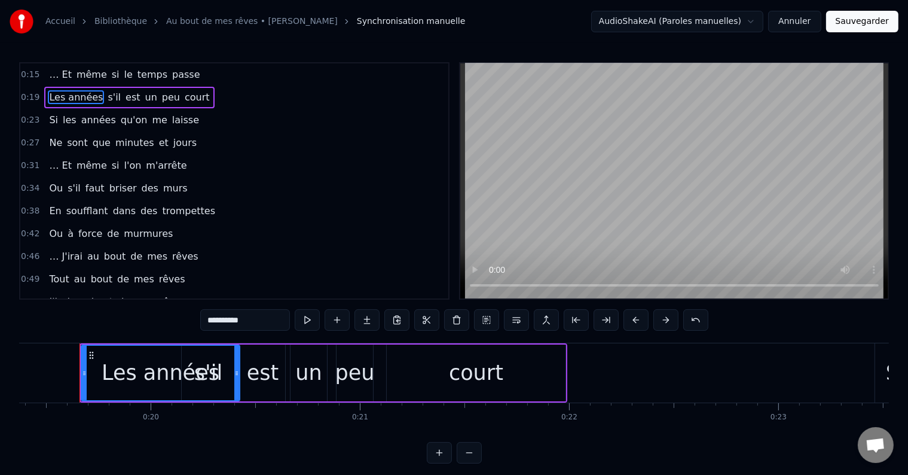
drag, startPoint x: 169, startPoint y: 373, endPoint x: 237, endPoint y: 395, distance: 70.9
click at [237, 395] on div at bounding box center [236, 373] width 5 height 54
click at [106, 93] on span "s'il" at bounding box center [114, 97] width 16 height 14
type input "****"
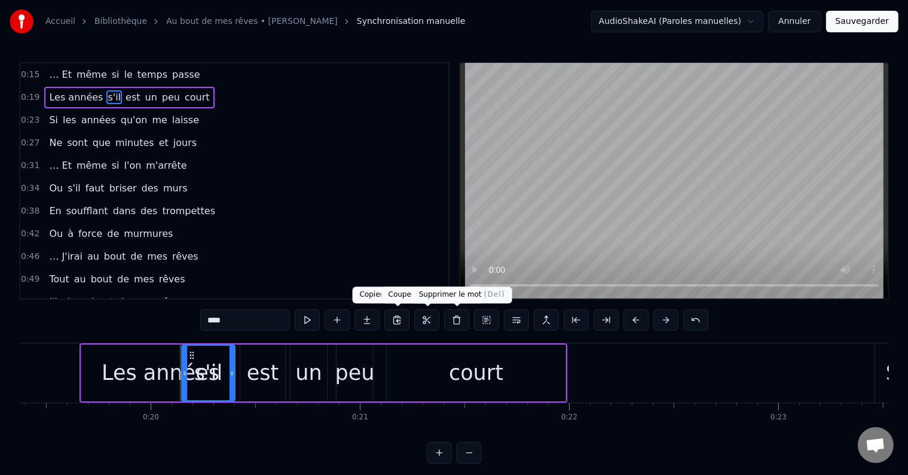
click at [464, 321] on button at bounding box center [456, 320] width 25 height 22
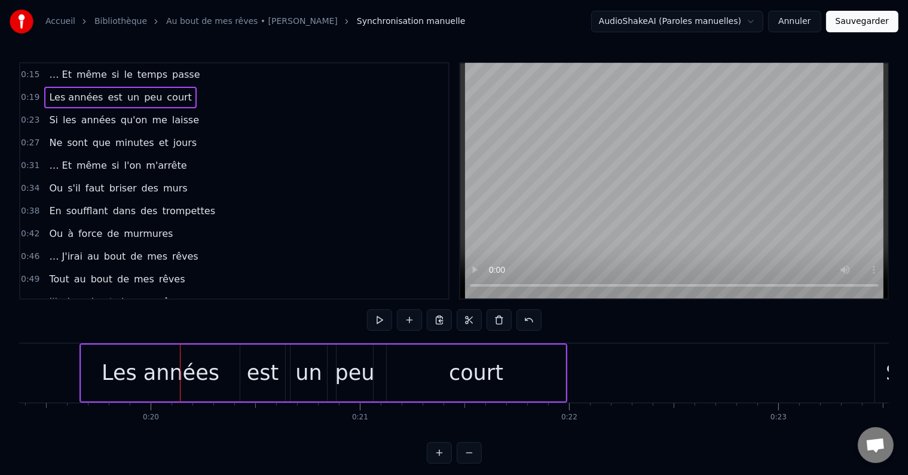
click at [108, 97] on span "est" at bounding box center [114, 97] width 17 height 14
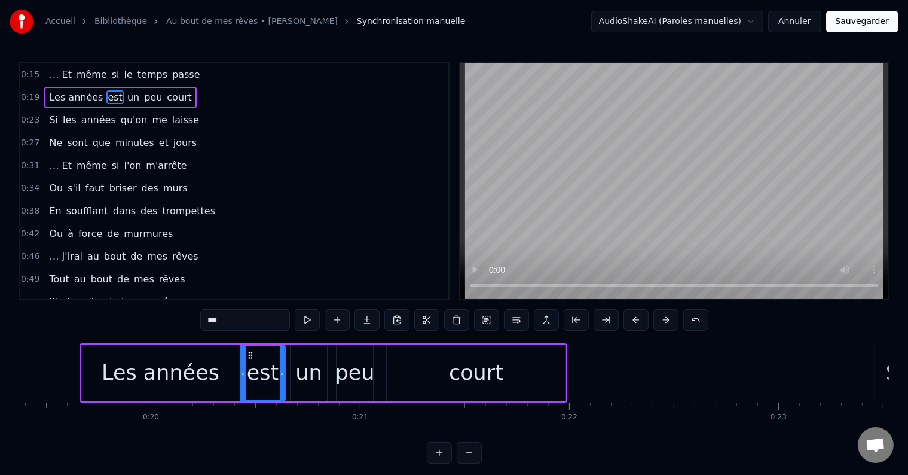
click at [237, 323] on input "***" at bounding box center [245, 320] width 90 height 22
type input "*"
click at [136, 96] on span "un" at bounding box center [143, 97] width 14 height 14
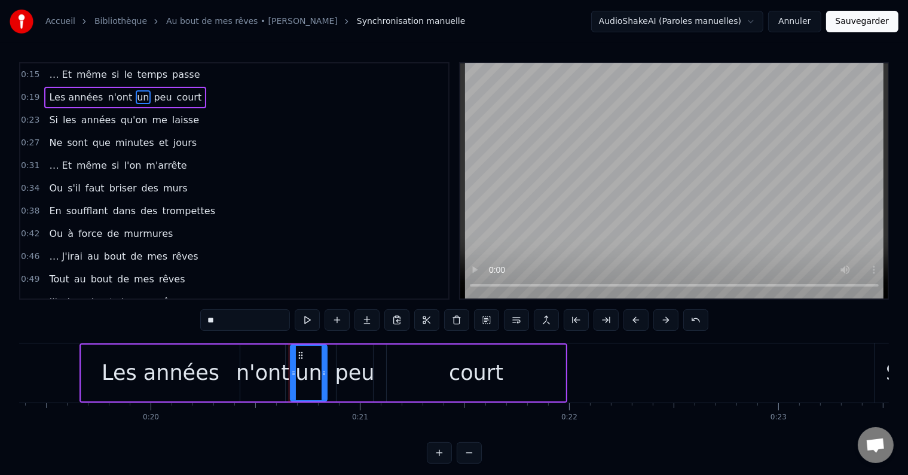
click at [259, 323] on input "**" at bounding box center [245, 320] width 90 height 22
type input "*"
click at [158, 90] on span "peu" at bounding box center [168, 97] width 20 height 14
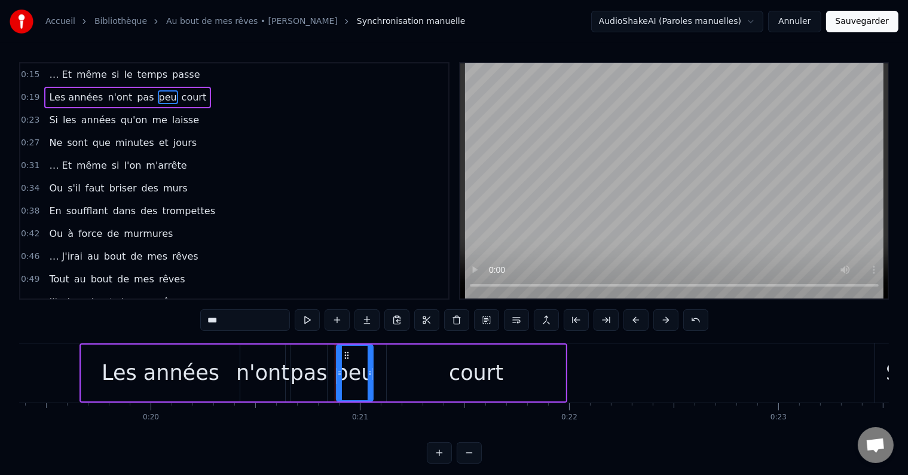
click at [240, 332] on div "0:15 … Et même si le temps passe 0:19 Les années n'ont pas peu court 0:23 Si le…" at bounding box center [454, 262] width 870 height 401
click at [244, 324] on input "***" at bounding box center [245, 320] width 90 height 22
type input "*"
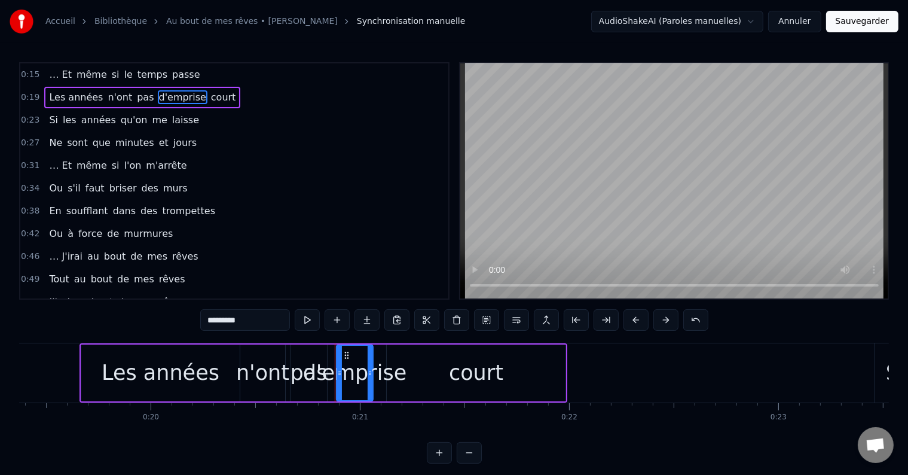
click at [210, 95] on span "court" at bounding box center [224, 97] width 28 height 14
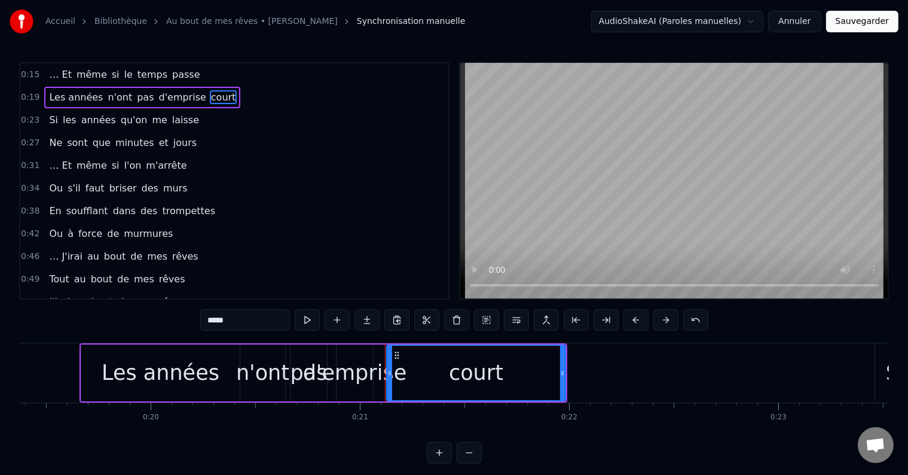
click at [371, 366] on div "d'emprise" at bounding box center [355, 373] width 104 height 32
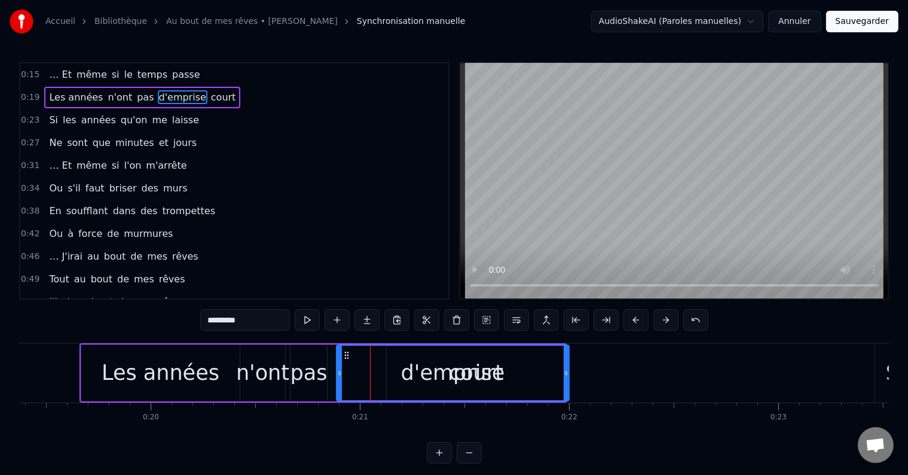
drag, startPoint x: 371, startPoint y: 370, endPoint x: 567, endPoint y: 383, distance: 196.6
click at [567, 383] on div at bounding box center [566, 373] width 5 height 54
click at [210, 94] on span "court" at bounding box center [224, 97] width 28 height 14
type input "*****"
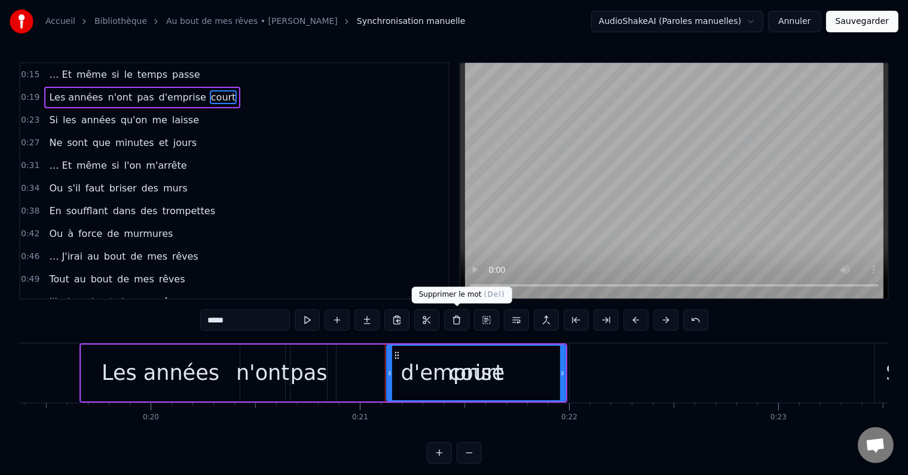
click at [457, 324] on button at bounding box center [456, 320] width 25 height 22
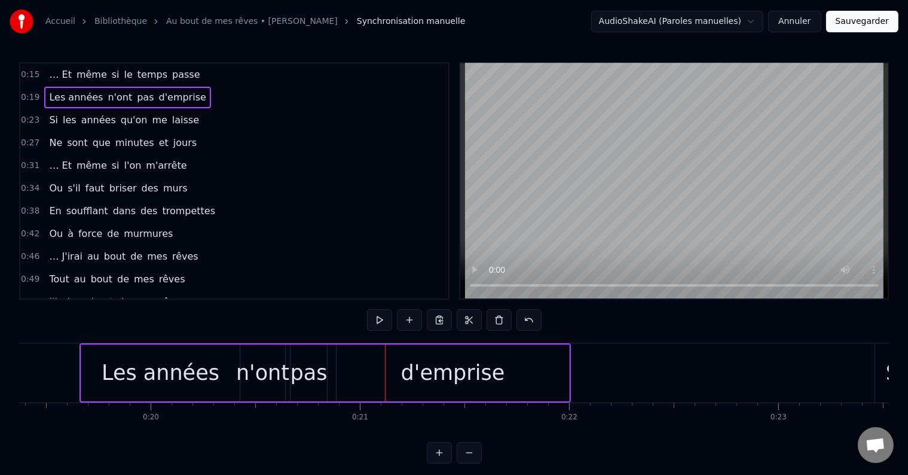
click at [48, 118] on span "Si" at bounding box center [53, 120] width 11 height 14
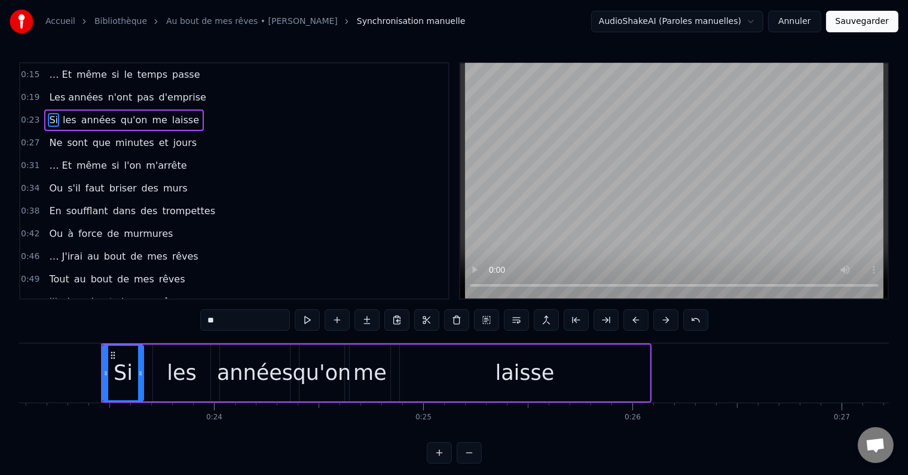
scroll to position [0, 4849]
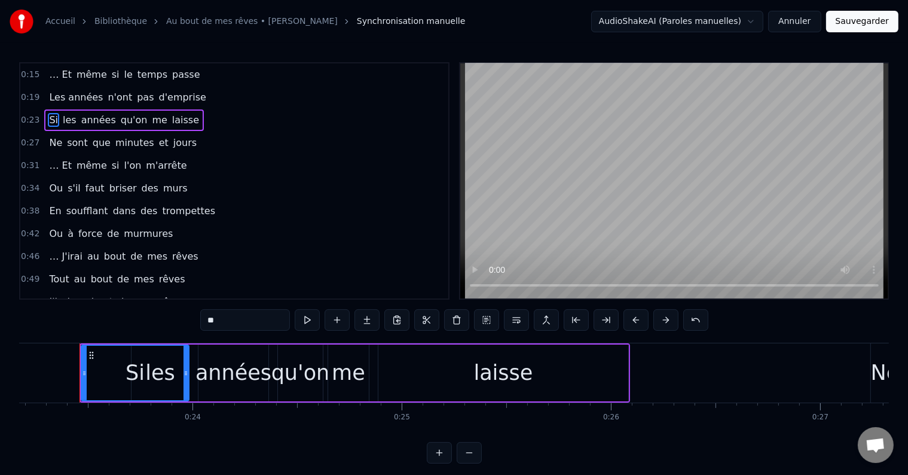
drag, startPoint x: 117, startPoint y: 370, endPoint x: 184, endPoint y: 394, distance: 71.1
click at [184, 394] on div at bounding box center [186, 373] width 5 height 54
drag, startPoint x: 231, startPoint y: 324, endPoint x: 164, endPoint y: 320, distance: 66.5
click at [164, 320] on div "0:15 … Et même si le temps passe 0:19 Les années n'ont pas d'emprise 0:23 Si le…" at bounding box center [454, 262] width 870 height 401
click at [77, 120] on span "les" at bounding box center [84, 120] width 16 height 14
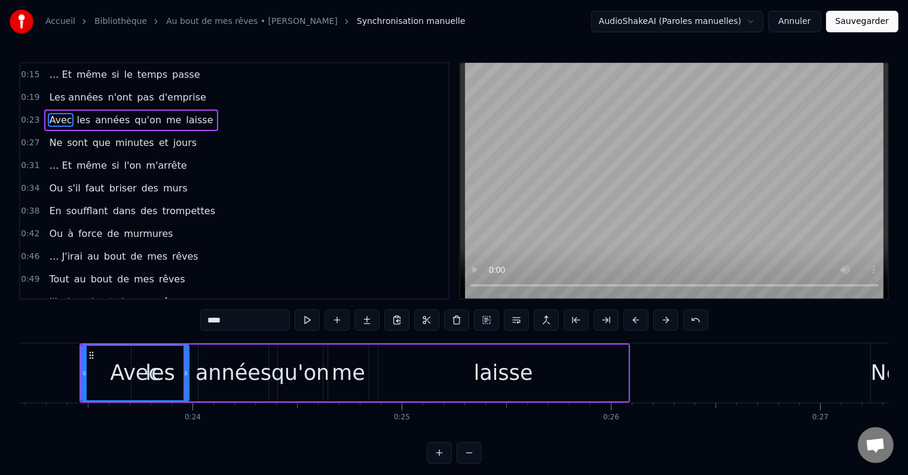
type input "***"
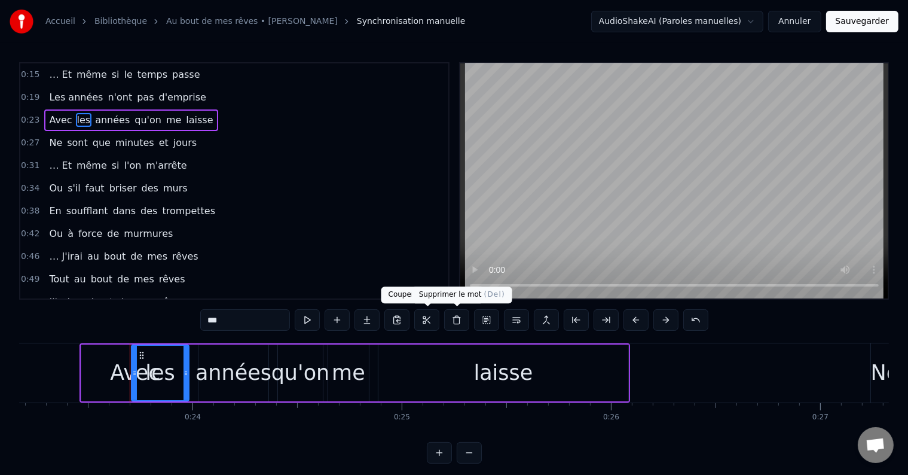
click at [457, 320] on button at bounding box center [456, 320] width 25 height 22
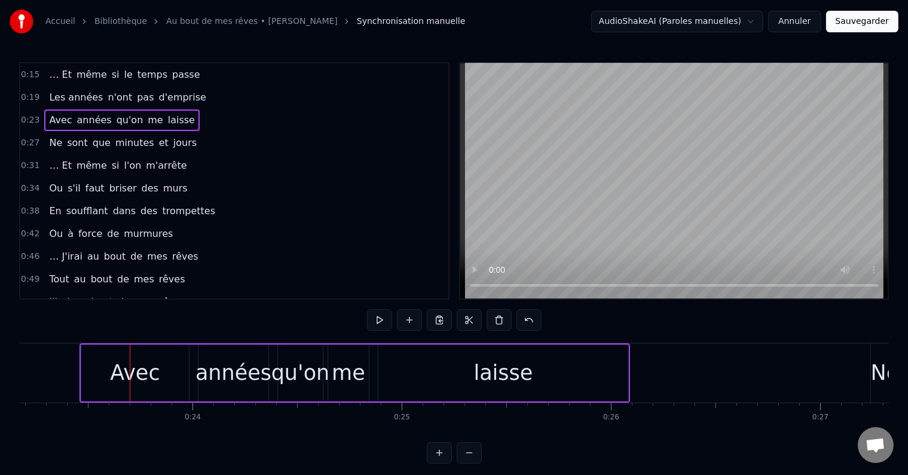
click at [226, 366] on div "années" at bounding box center [234, 373] width 76 height 32
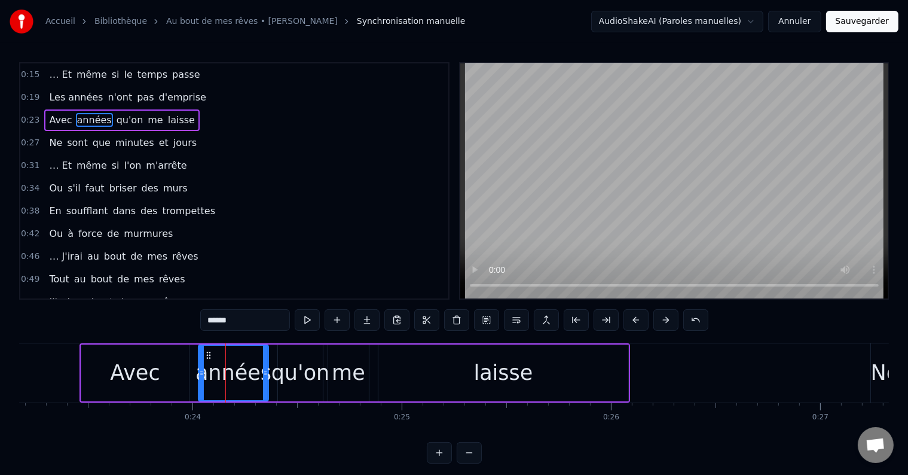
drag, startPoint x: 246, startPoint y: 322, endPoint x: 159, endPoint y: 326, distance: 87.4
click at [159, 326] on div "0:15 … Et même si le temps passe 0:19 Les années n'ont pas d'emprise 0:23 Avec …" at bounding box center [454, 262] width 870 height 401
click at [120, 118] on span "qu'on" at bounding box center [132, 120] width 29 height 14
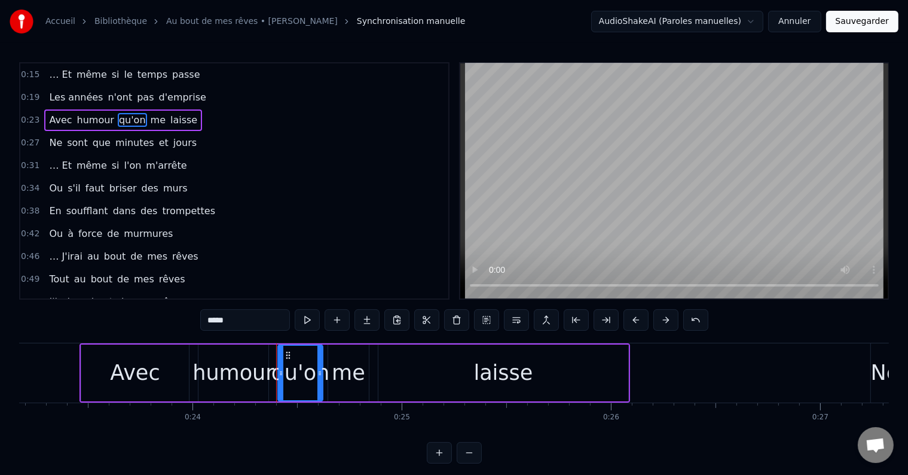
drag, startPoint x: 251, startPoint y: 321, endPoint x: 157, endPoint y: 325, distance: 93.9
click at [157, 325] on div "0:15 … Et même si le temps passe 0:19 Les années n'ont pas d'emprise 0:23 Avec …" at bounding box center [454, 262] width 870 height 401
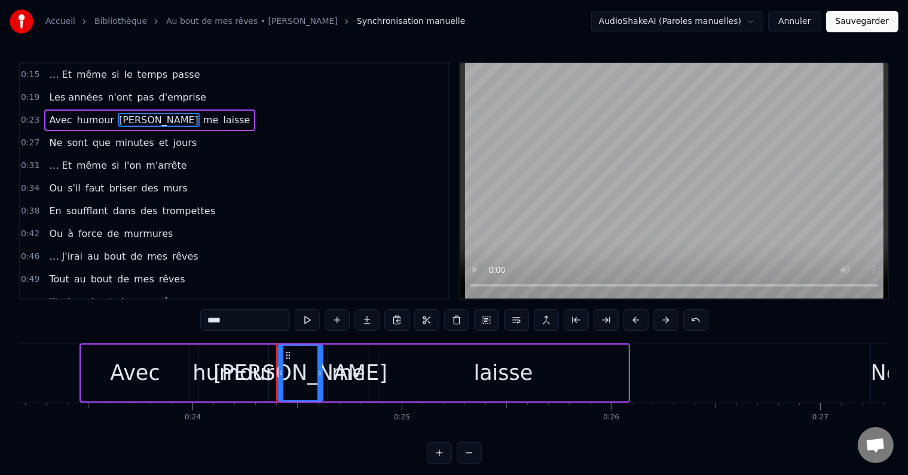
click at [202, 115] on span "me" at bounding box center [210, 120] width 17 height 14
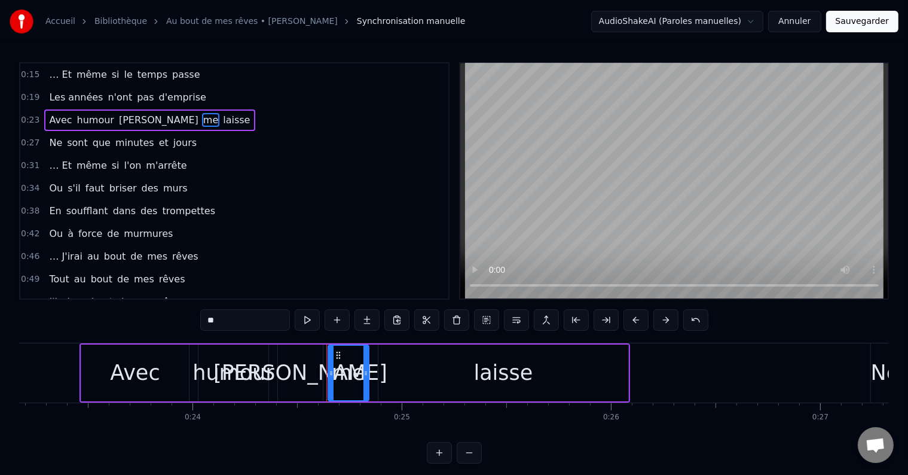
click at [227, 330] on input "**" at bounding box center [245, 320] width 90 height 22
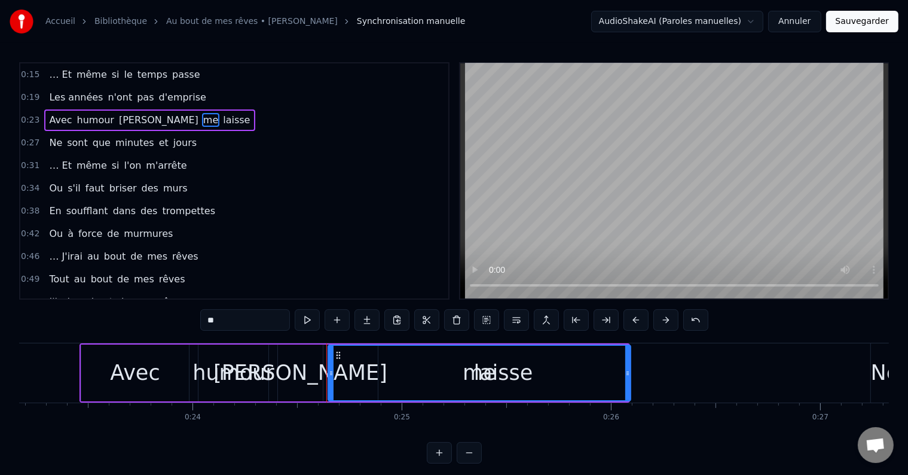
drag, startPoint x: 364, startPoint y: 377, endPoint x: 626, endPoint y: 414, distance: 264.5
click at [626, 414] on div "… Et même si le temps passe Les années n'ont pas d'emprise Avec humour [PERSON_…" at bounding box center [454, 388] width 870 height 90
drag, startPoint x: 240, startPoint y: 319, endPoint x: 182, endPoint y: 310, distance: 59.4
click at [182, 310] on div "0:15 … Et même si le temps passe 0:19 Les années n'ont pas d'emprise 0:23 Avec …" at bounding box center [454, 262] width 870 height 401
type input "********"
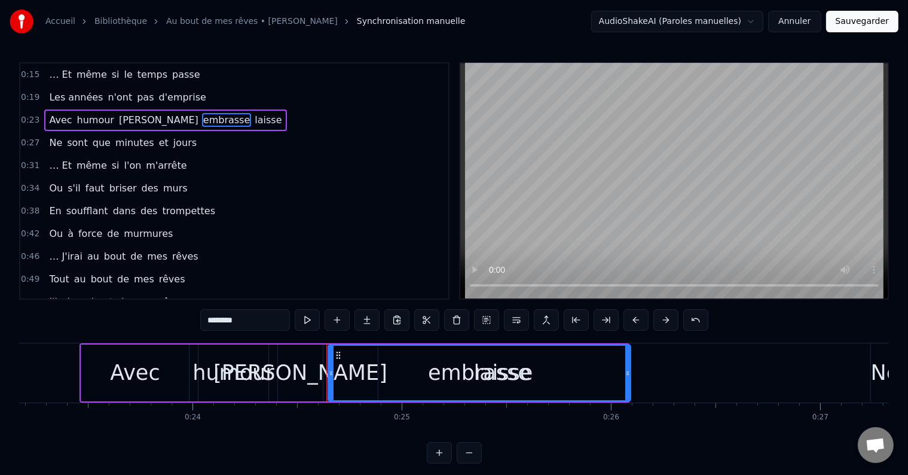
click at [182, 126] on div "Avec humour [PERSON_NAME] embrasse laisse" at bounding box center [165, 120] width 242 height 22
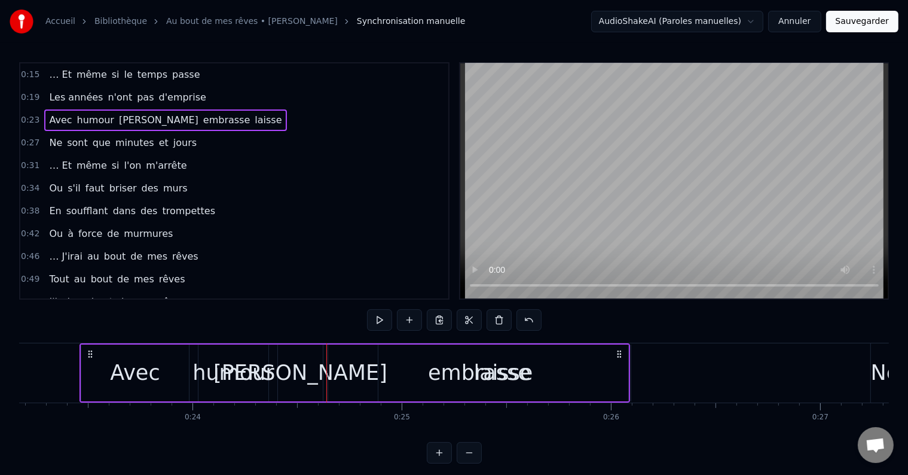
click at [254, 123] on span "laisse" at bounding box center [268, 120] width 29 height 14
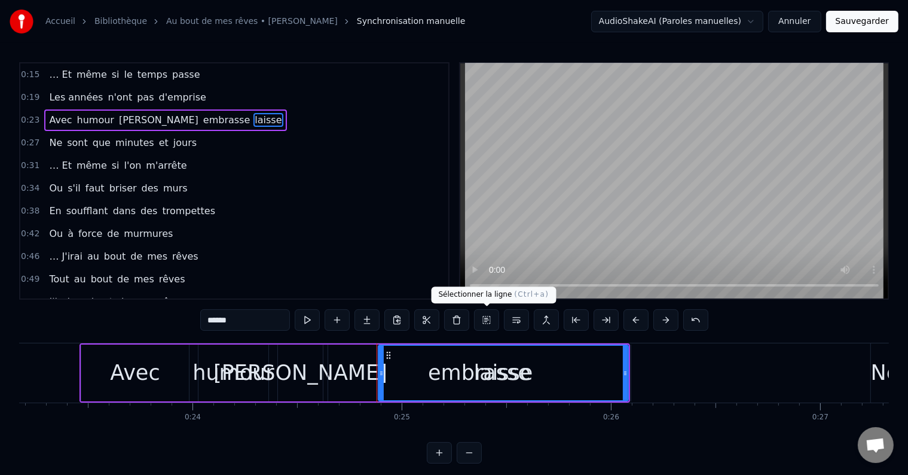
click at [462, 323] on button at bounding box center [456, 320] width 25 height 22
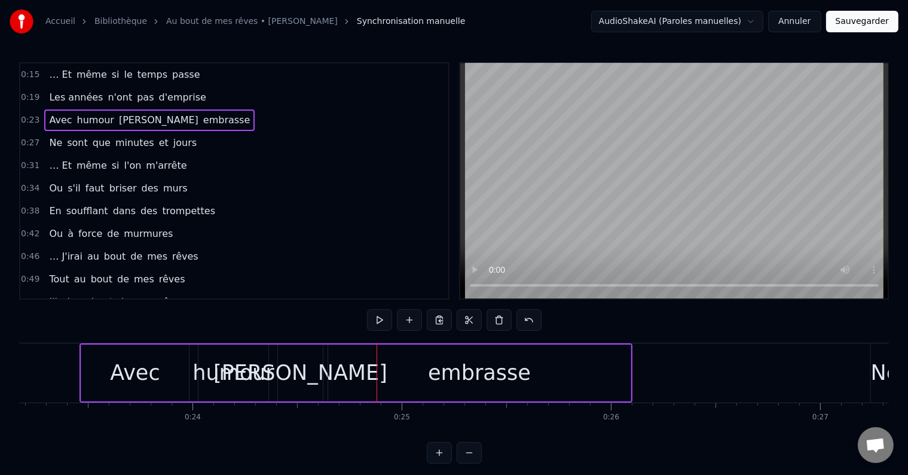
click at [59, 144] on div "Ne sont que minutes et jours" at bounding box center [122, 143] width 157 height 22
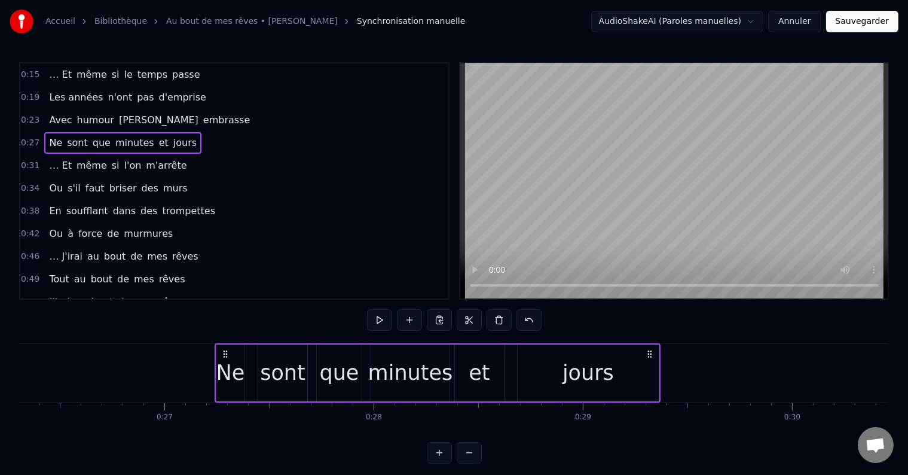
click at [48, 141] on span "Ne" at bounding box center [56, 143] width 16 height 14
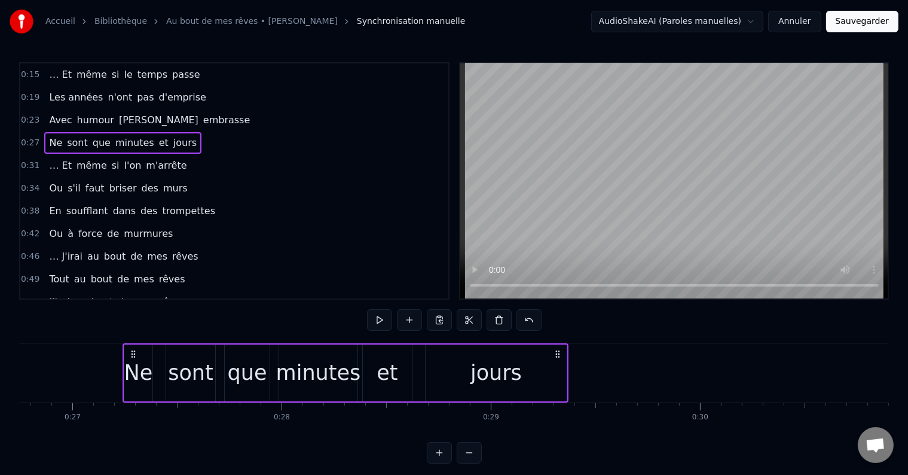
scroll to position [0, 5641]
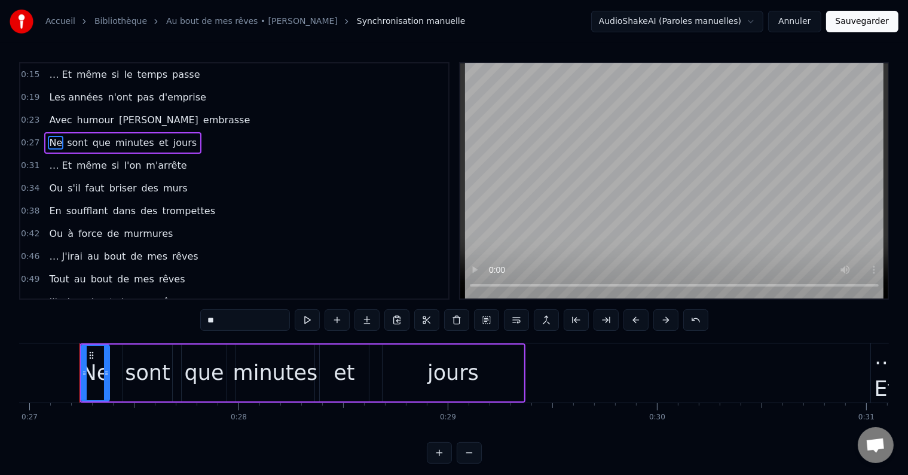
click at [227, 328] on input "**" at bounding box center [245, 320] width 90 height 22
type input "*"
click at [69, 141] on span "sont" at bounding box center [75, 143] width 23 height 14
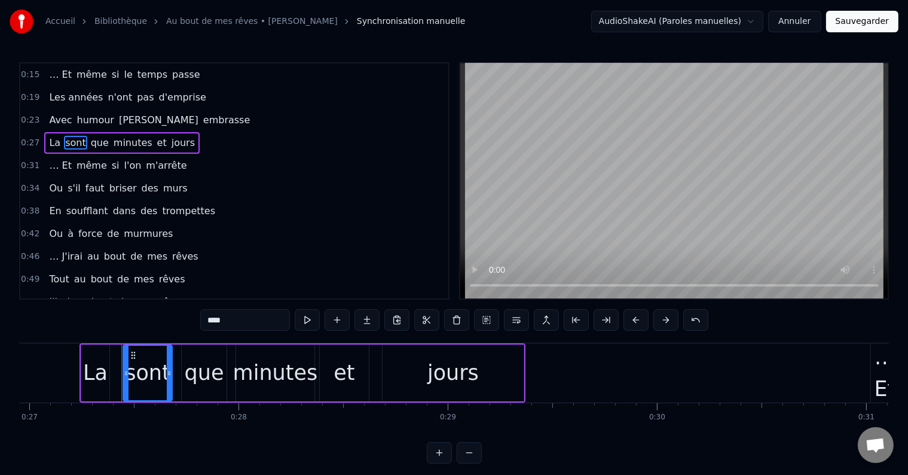
click at [240, 328] on input "****" at bounding box center [245, 320] width 90 height 22
type input "*"
click at [88, 141] on span "que" at bounding box center [93, 143] width 20 height 14
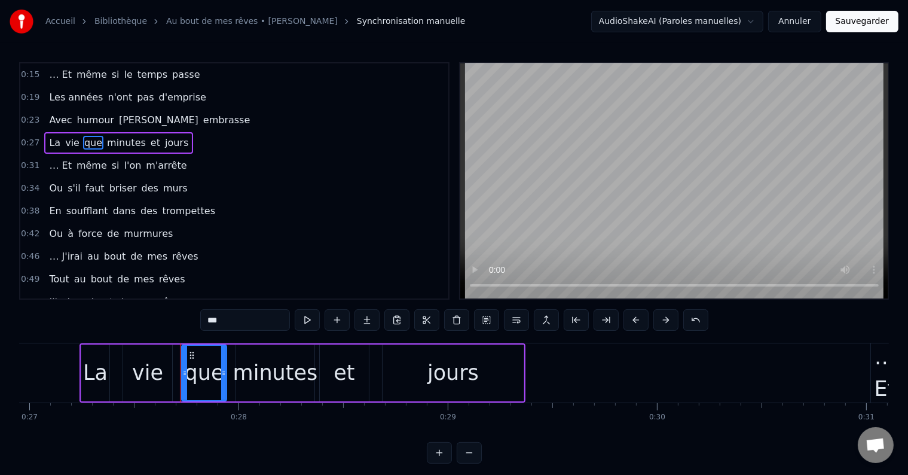
click at [243, 318] on input "***" at bounding box center [245, 320] width 90 height 22
type input "*"
click at [108, 138] on span "minutes" at bounding box center [117, 143] width 41 height 14
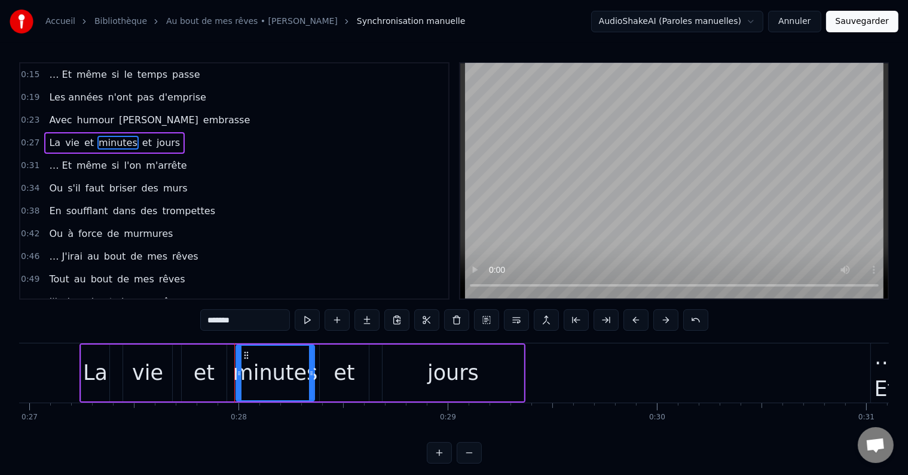
click at [265, 323] on input "*******" at bounding box center [245, 320] width 90 height 22
type input "*"
click at [144, 139] on span "et" at bounding box center [150, 143] width 12 height 14
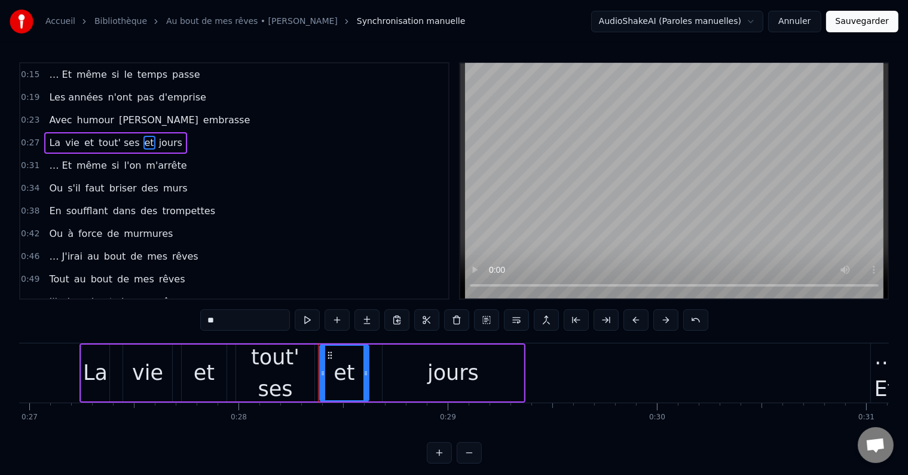
click at [243, 326] on input "**" at bounding box center [245, 320] width 90 height 22
type input "*"
type input "*********"
click at [182, 147] on div "La vie et tout' ses surprises jours" at bounding box center [132, 143] width 176 height 22
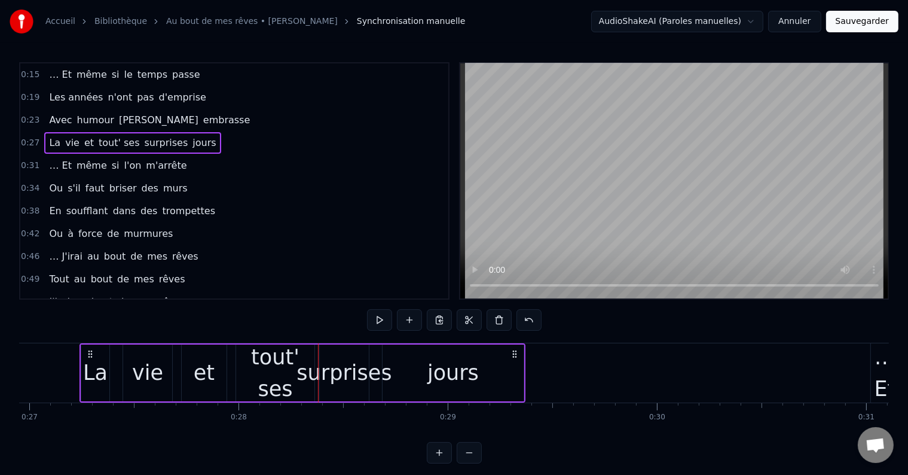
click at [191, 139] on span "jours" at bounding box center [204, 143] width 26 height 14
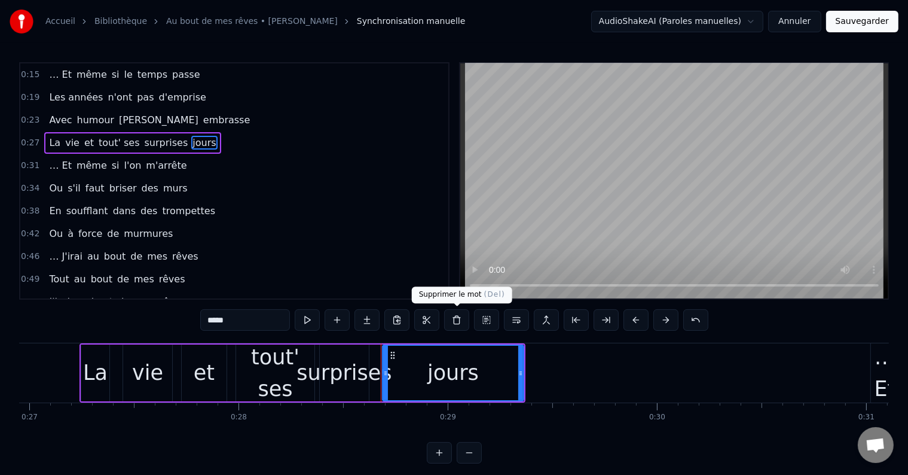
click at [458, 313] on button at bounding box center [456, 320] width 25 height 22
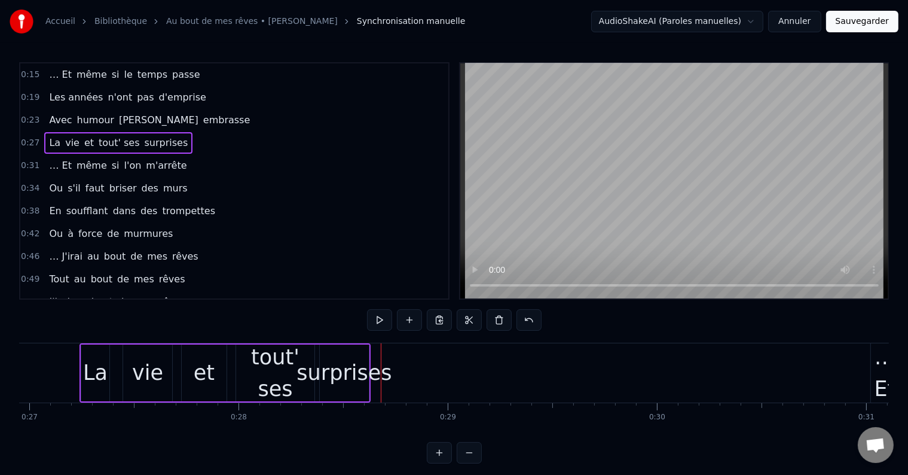
click at [52, 165] on span "… Et" at bounding box center [60, 165] width 25 height 14
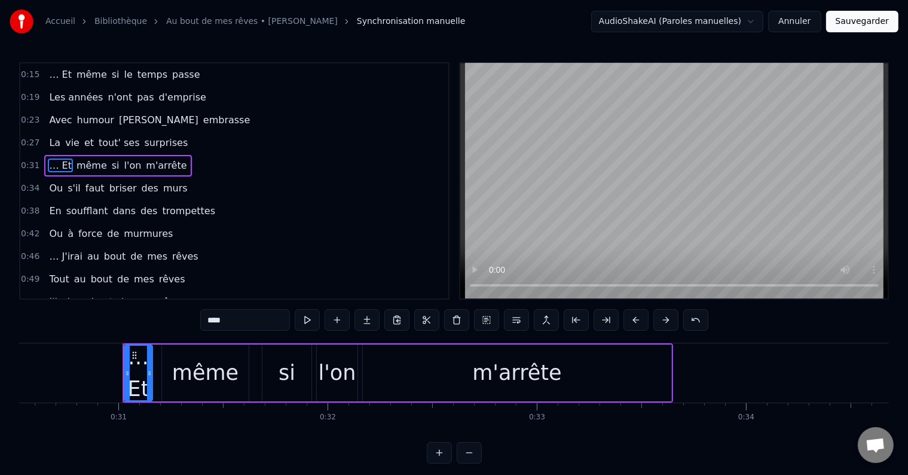
scroll to position [0, 6432]
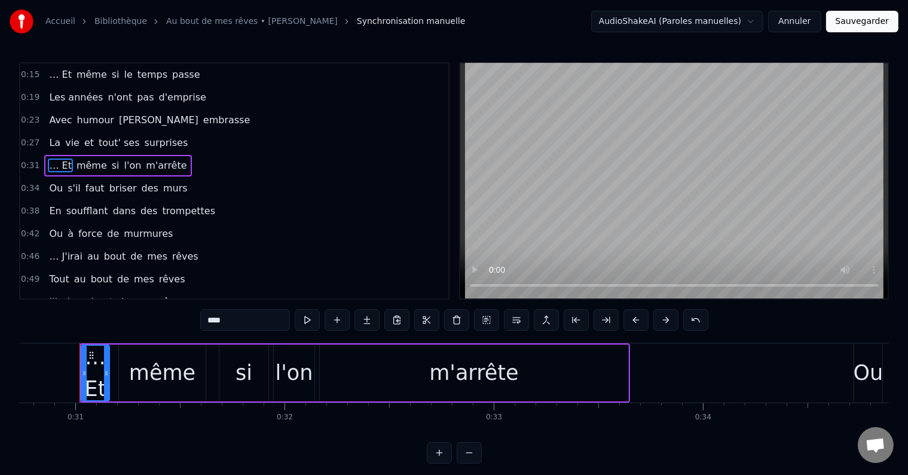
click at [144, 139] on span "surprises" at bounding box center [167, 143] width 46 height 14
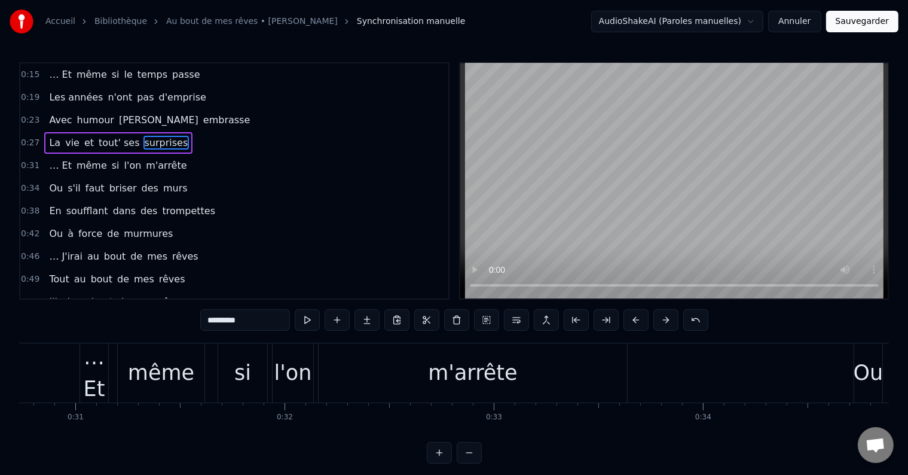
click at [262, 331] on div "*********" at bounding box center [454, 321] width 508 height 24
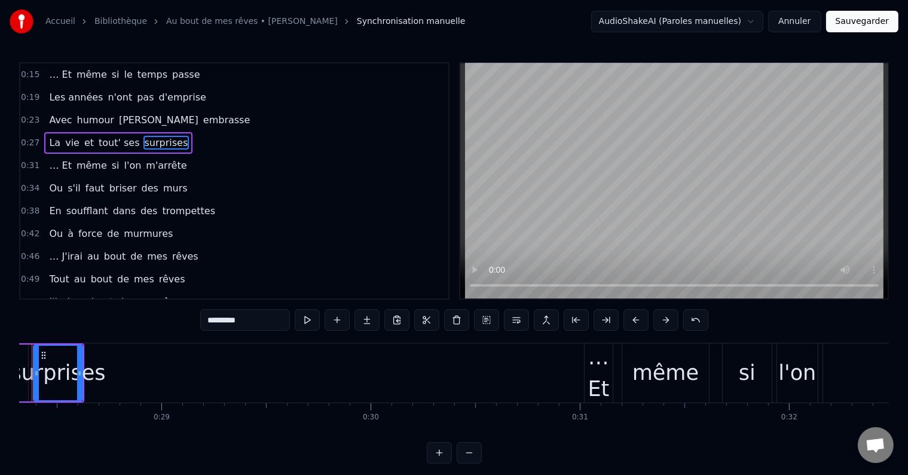
click at [263, 326] on input "*********" at bounding box center [245, 320] width 90 height 22
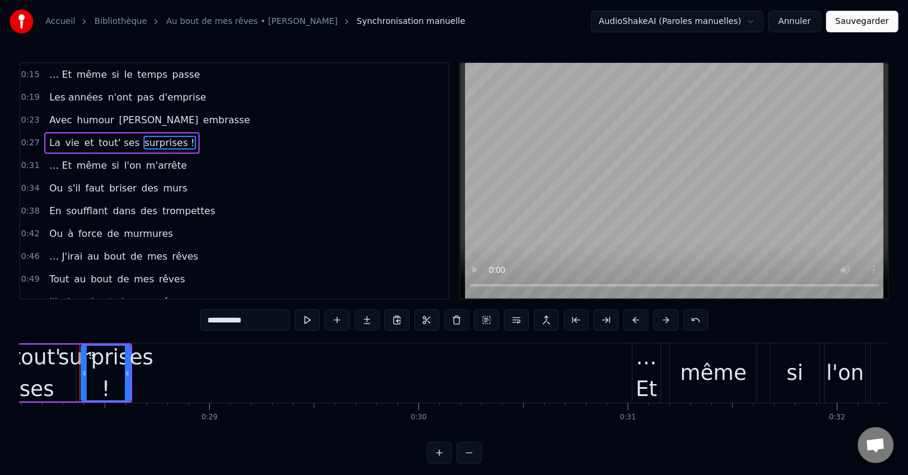
click at [123, 165] on span "l'on" at bounding box center [133, 165] width 20 height 14
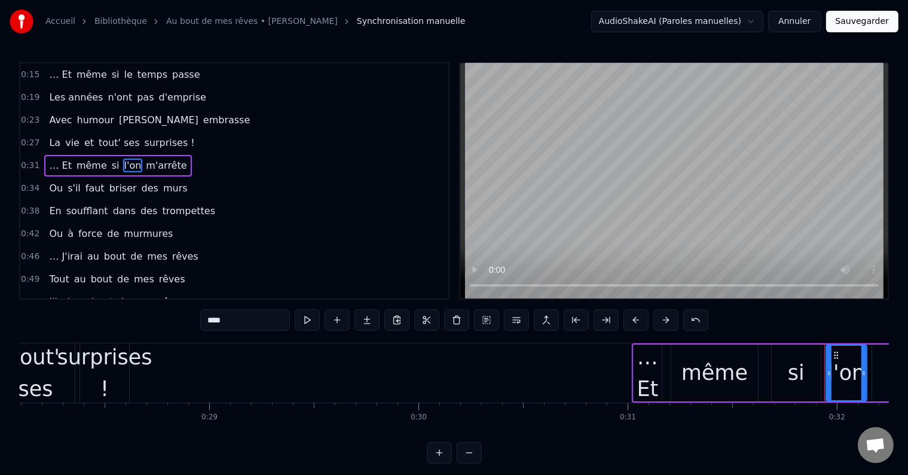
click at [215, 315] on input "****" at bounding box center [245, 320] width 90 height 22
type input "*"
click at [143, 163] on span "m'arrête" at bounding box center [161, 165] width 43 height 14
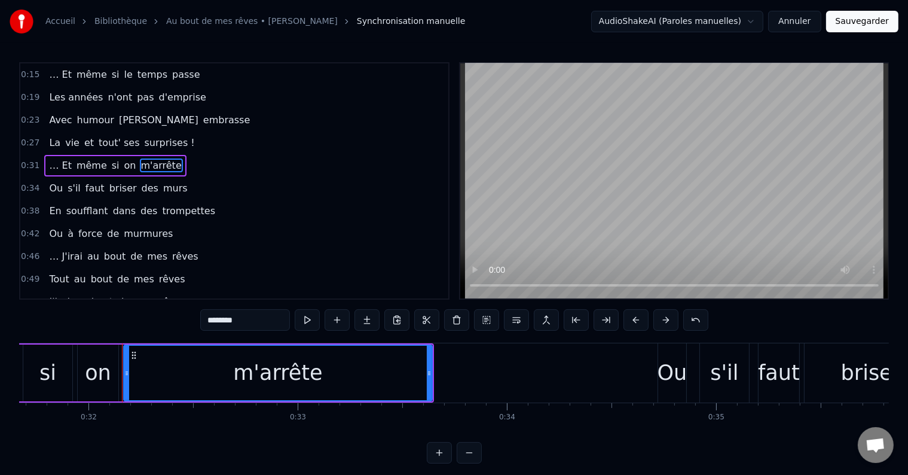
drag, startPoint x: 257, startPoint y: 321, endPoint x: 166, endPoint y: 319, distance: 90.9
click at [166, 319] on div "0:15 … Et même si le temps passe 0:19 Les années n'ont pas d'emprise 0:23 Avec …" at bounding box center [454, 262] width 870 height 401
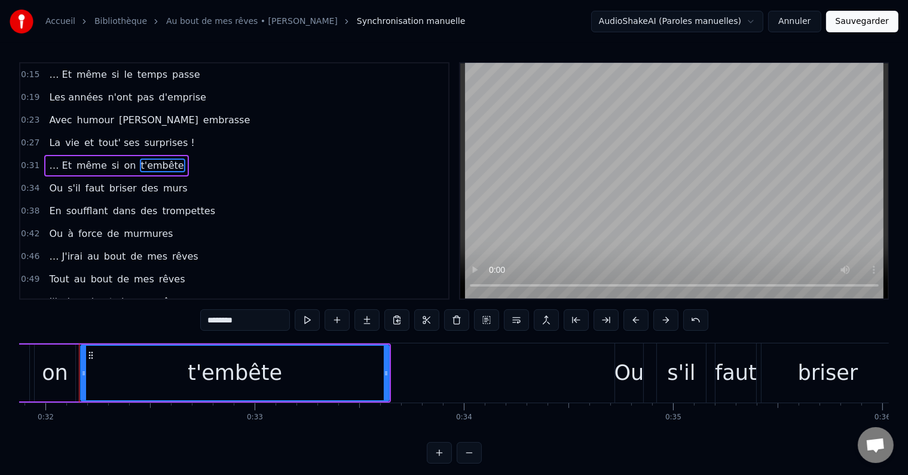
click at [48, 184] on span "Ou" at bounding box center [56, 188] width 16 height 14
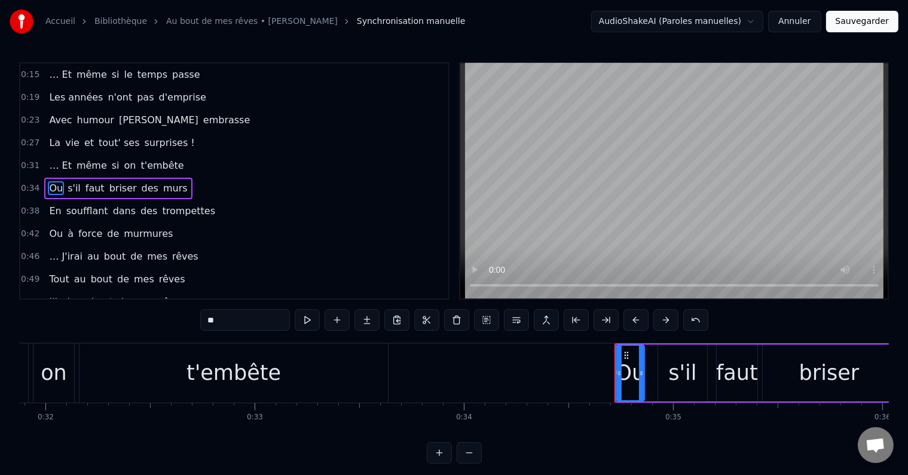
scroll to position [3, 0]
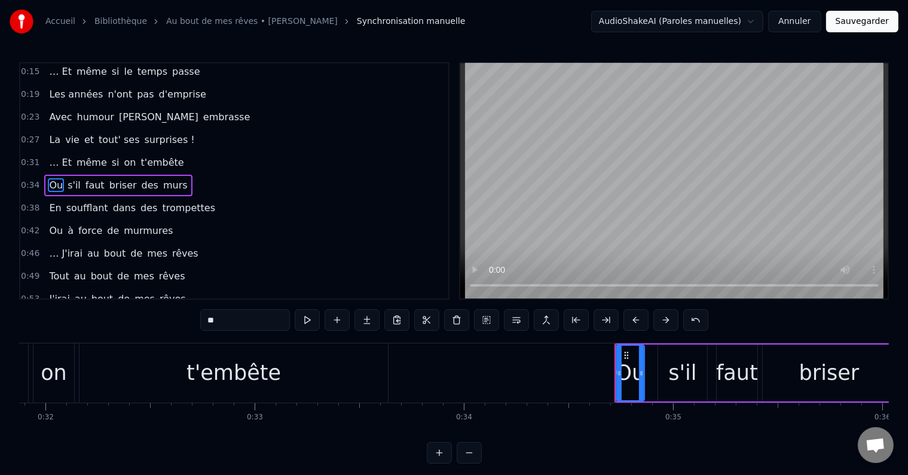
click at [67, 179] on span "s'il" at bounding box center [74, 185] width 16 height 14
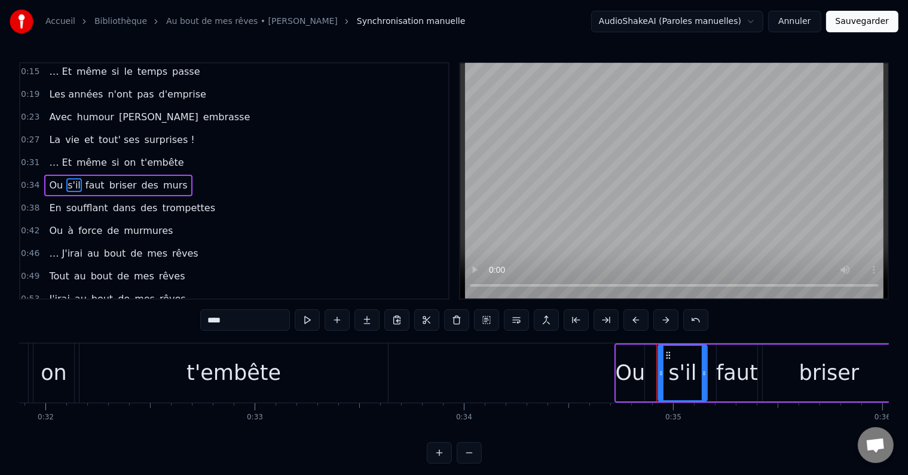
click at [225, 313] on input "****" at bounding box center [245, 320] width 90 height 22
type input "*"
click at [101, 183] on span "faut" at bounding box center [109, 185] width 22 height 14
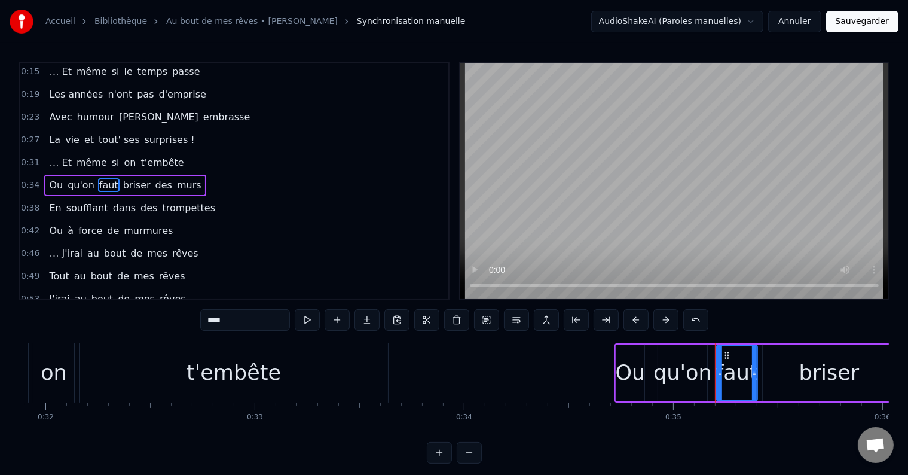
click at [241, 326] on input "****" at bounding box center [245, 320] width 90 height 22
type input "*"
click at [118, 181] on span "briser" at bounding box center [127, 185] width 30 height 14
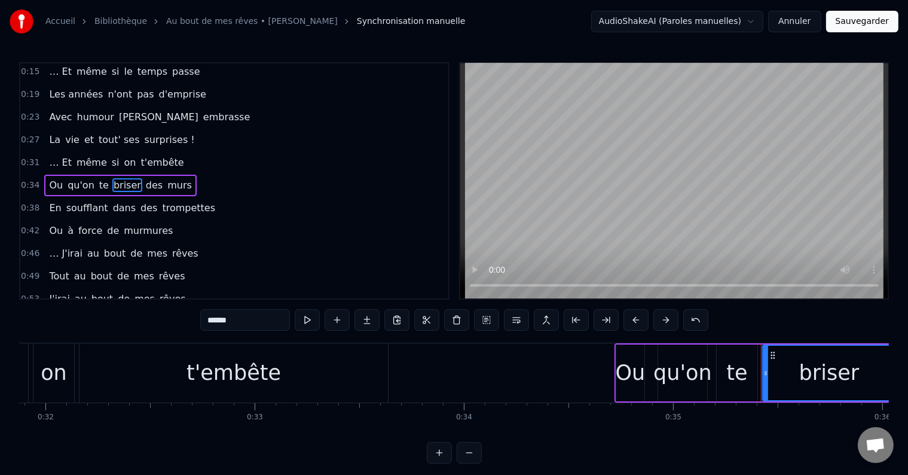
drag, startPoint x: 239, startPoint y: 325, endPoint x: 187, endPoint y: 326, distance: 52.7
click at [187, 326] on div "0:15 … Et même si le temps passe 0:19 Les années n'ont pas d'emprise 0:23 Avec …" at bounding box center [454, 262] width 870 height 401
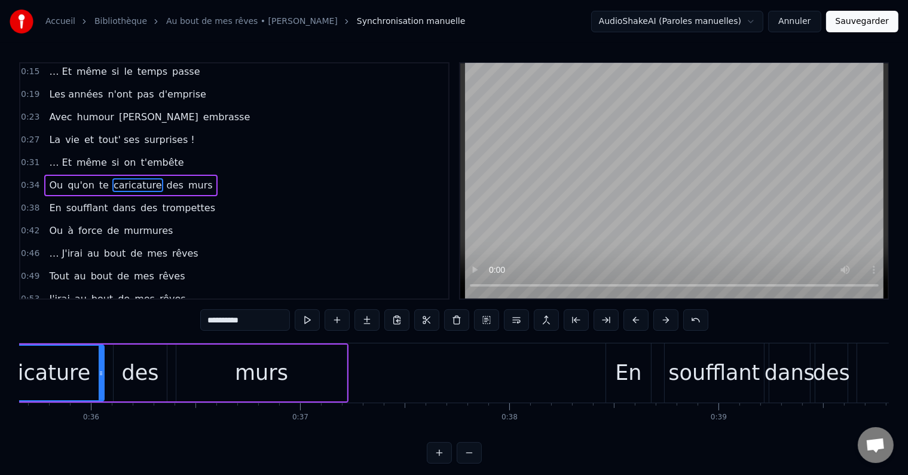
scroll to position [0, 7488]
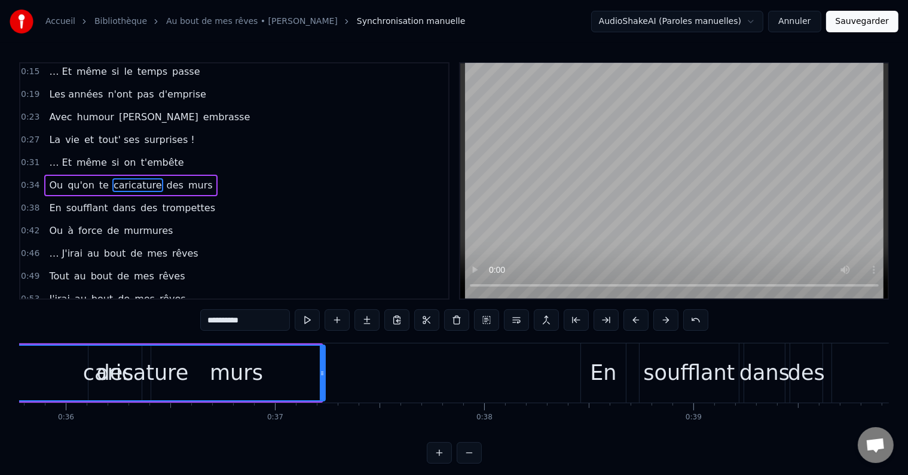
drag, startPoint x: 74, startPoint y: 366, endPoint x: 321, endPoint y: 387, distance: 247.3
click at [321, 387] on div at bounding box center [322, 373] width 5 height 54
click at [166, 183] on span "des" at bounding box center [175, 185] width 19 height 14
type input "***"
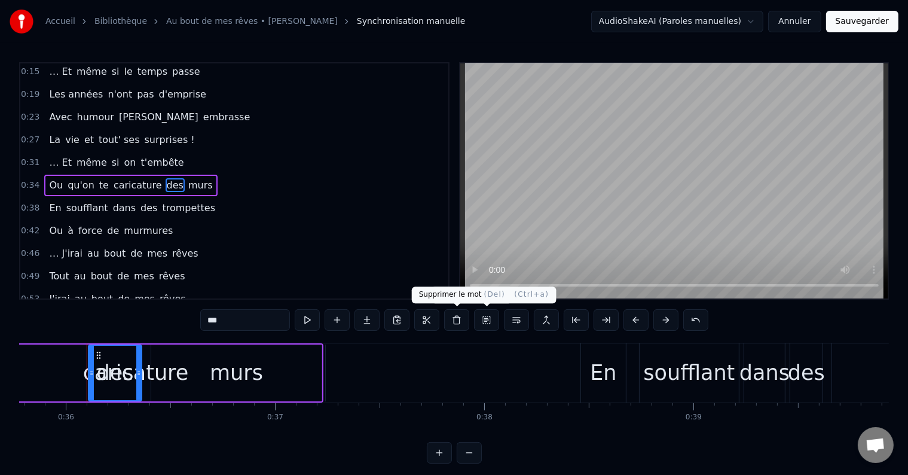
click at [458, 323] on button at bounding box center [456, 320] width 25 height 22
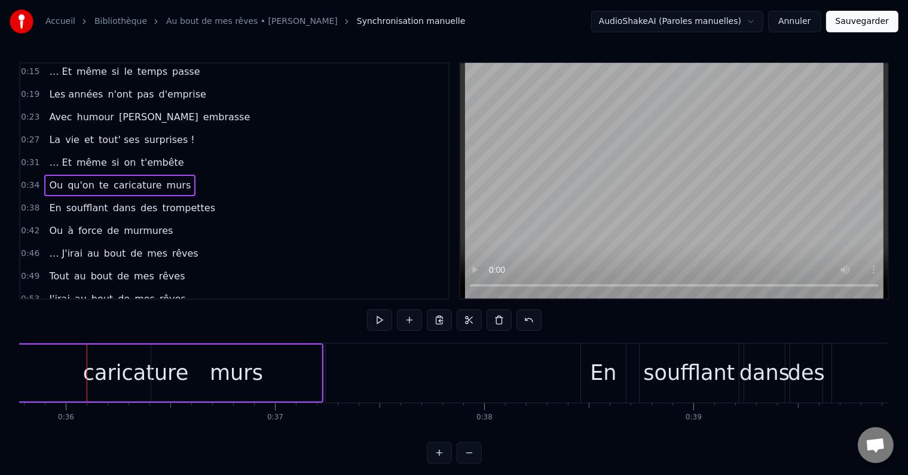
click at [166, 180] on span "murs" at bounding box center [179, 185] width 27 height 14
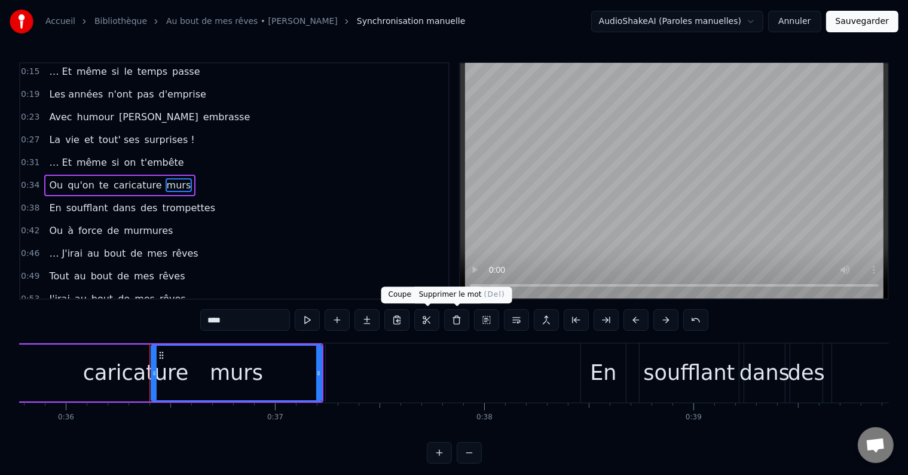
click at [461, 323] on button at bounding box center [456, 320] width 25 height 22
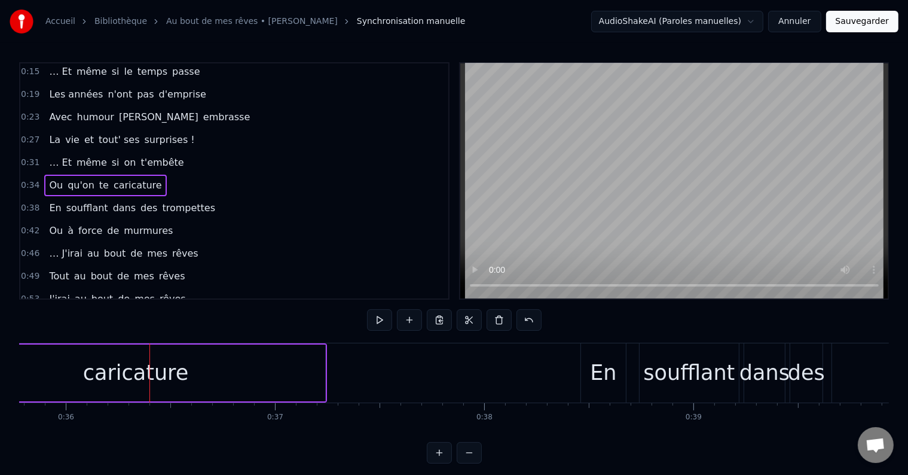
click at [48, 202] on span "En" at bounding box center [55, 208] width 14 height 14
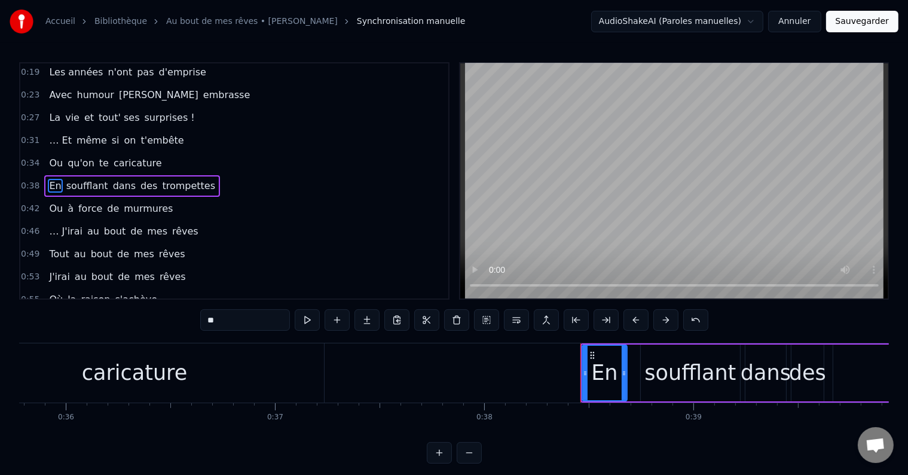
click at [222, 318] on input "**" at bounding box center [245, 320] width 90 height 22
type input "*"
click at [93, 179] on span "soufflant" at bounding box center [88, 186] width 44 height 14
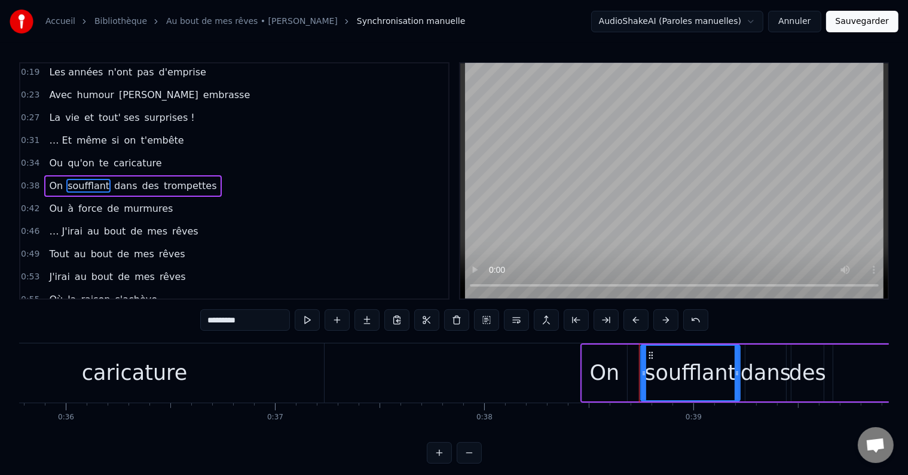
drag, startPoint x: 243, startPoint y: 324, endPoint x: 155, endPoint y: 332, distance: 88.2
click at [155, 332] on div "0:15 … Et même si le temps passe 0:19 Les années n'ont pas d'emprise 0:23 Avec …" at bounding box center [454, 262] width 870 height 401
click at [117, 184] on span "dans" at bounding box center [126, 186] width 25 height 14
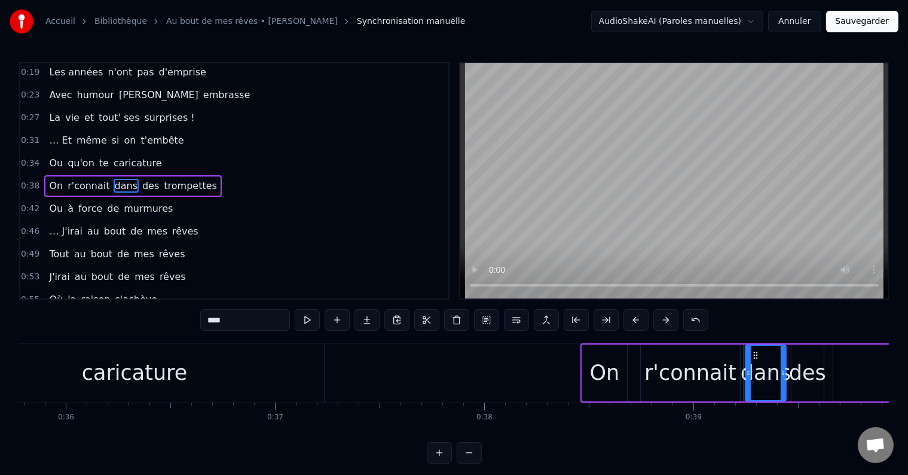
drag, startPoint x: 257, startPoint y: 313, endPoint x: 163, endPoint y: 316, distance: 93.9
click at [163, 316] on div "0:15 … Et même si le temps passe 0:19 Les années n'ont pas d'emprise 0:23 Avec …" at bounding box center [454, 262] width 870 height 401
drag, startPoint x: 782, startPoint y: 383, endPoint x: 822, endPoint y: 390, distance: 40.7
click at [822, 390] on div at bounding box center [823, 373] width 5 height 54
click at [143, 183] on span "des" at bounding box center [152, 186] width 19 height 14
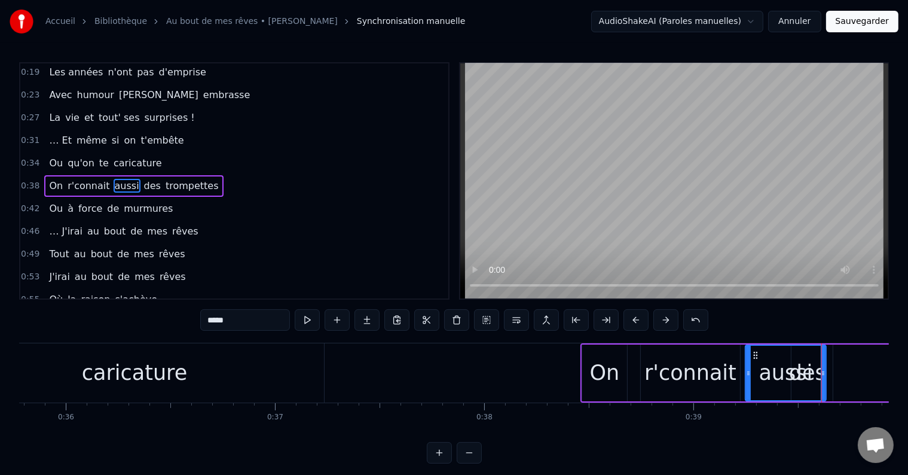
type input "***"
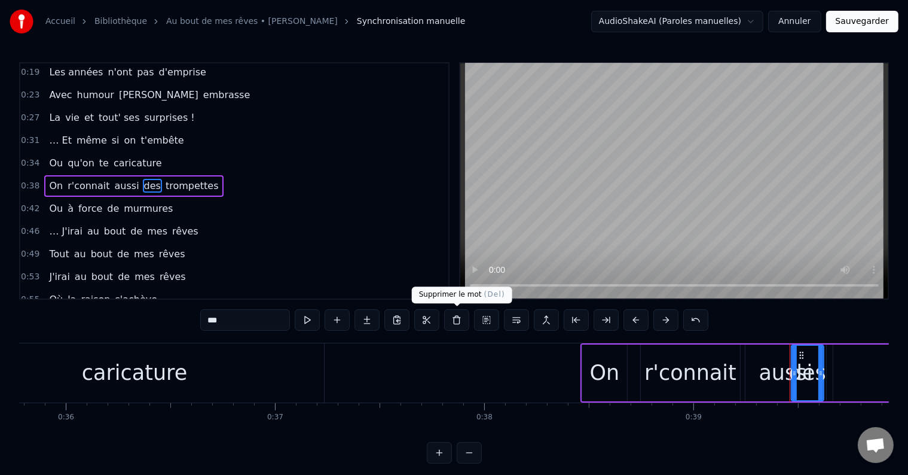
click at [457, 326] on button at bounding box center [456, 320] width 25 height 22
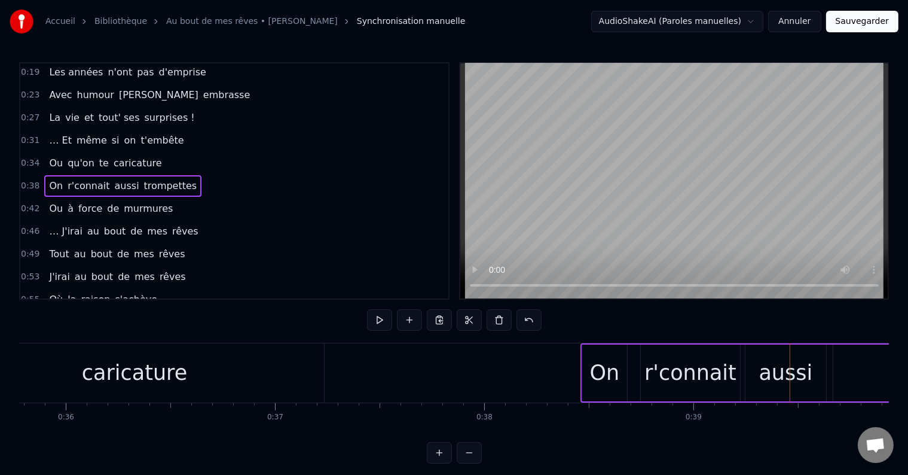
click at [146, 179] on span "trompettes" at bounding box center [171, 186] width 56 height 14
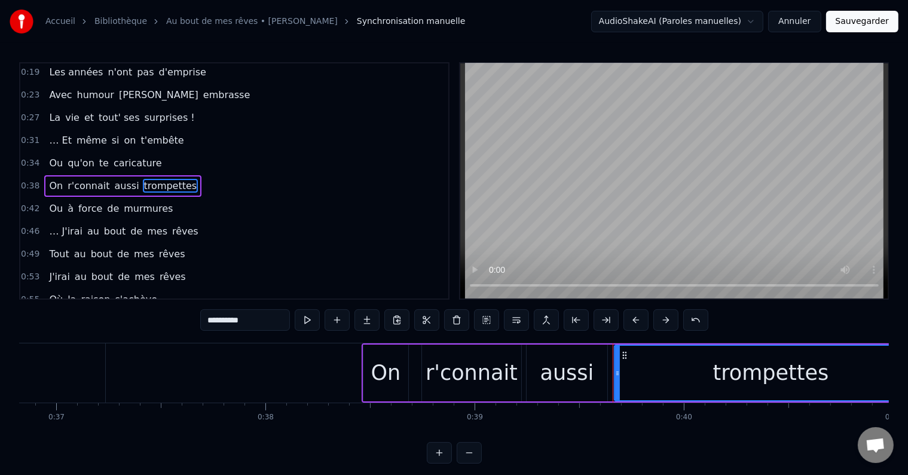
click at [275, 335] on div "0:15 … Et même si le temps passe 0:19 Les années n'ont pas d'emprise 0:23 Avec …" at bounding box center [454, 262] width 870 height 401
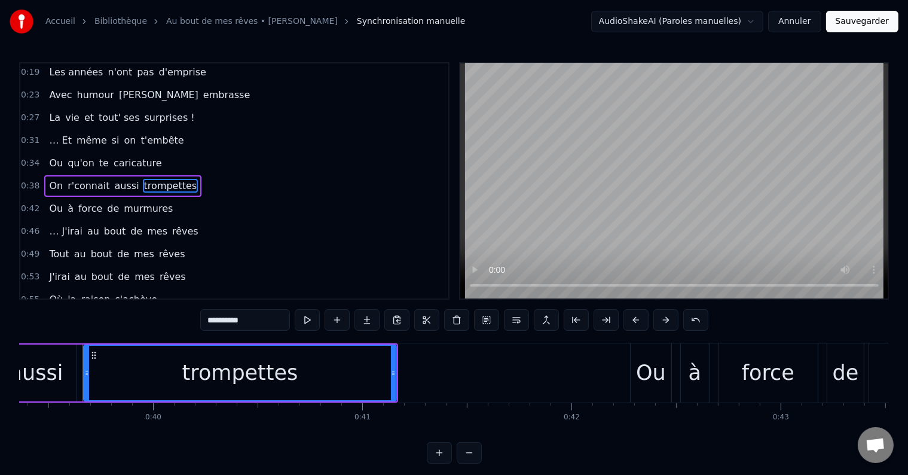
scroll to position [0, 8240]
drag, startPoint x: 272, startPoint y: 321, endPoint x: 165, endPoint y: 324, distance: 107.1
click at [165, 324] on div "0:15 … Et même si le temps passe 0:19 Les années n'ont pas d'emprise 0:23 Avec …" at bounding box center [454, 262] width 870 height 401
click at [53, 202] on span "Ou" at bounding box center [56, 209] width 16 height 14
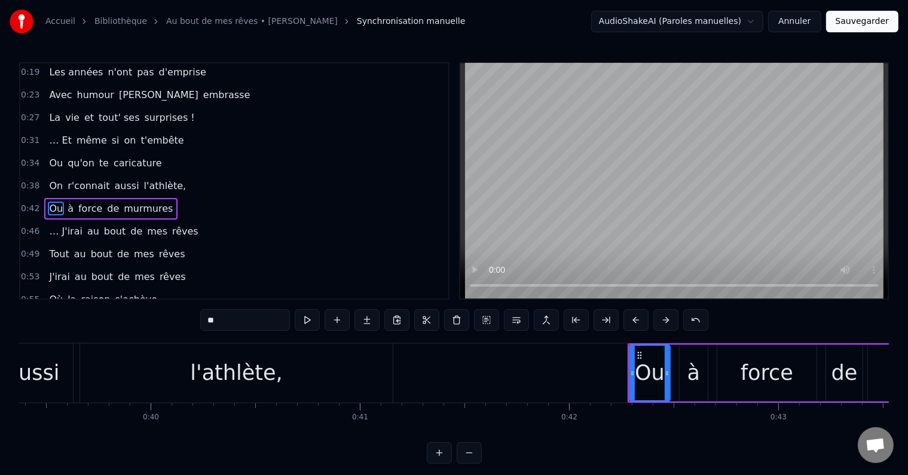
scroll to position [47, 0]
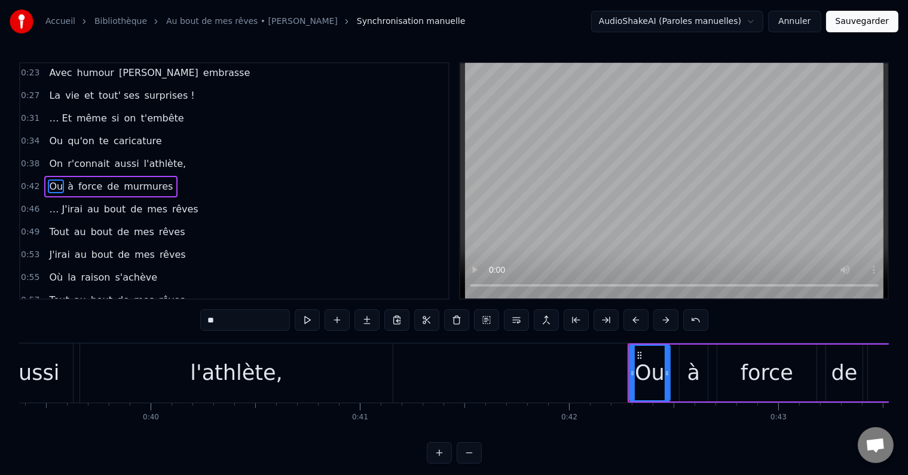
drag, startPoint x: 260, startPoint y: 316, endPoint x: 118, endPoint y: 325, distance: 142.0
click at [118, 325] on div "0:15 … Et même si le temps passe 0:19 Les années n'ont pas d'emprise 0:23 Avec …" at bounding box center [454, 262] width 870 height 401
click at [63, 183] on span "à" at bounding box center [67, 186] width 8 height 14
type input "*"
click at [238, 313] on input "*" at bounding box center [245, 320] width 90 height 22
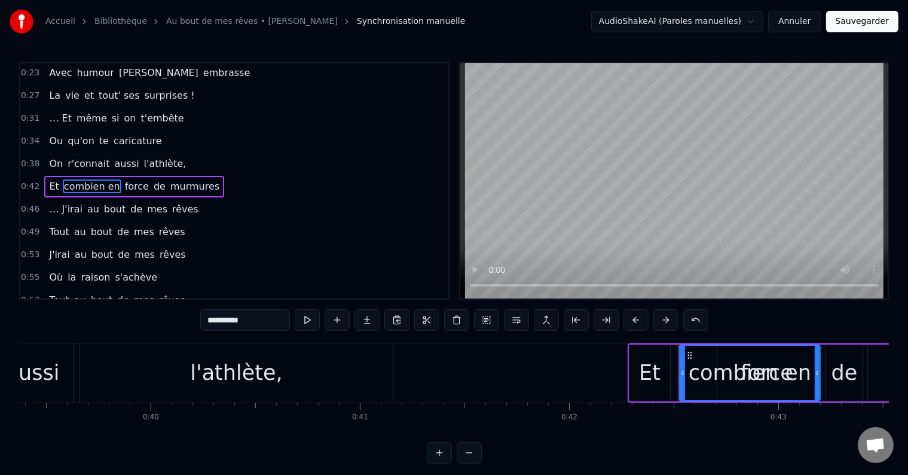
drag, startPoint x: 706, startPoint y: 376, endPoint x: 818, endPoint y: 398, distance: 114.7
click at [818, 398] on div at bounding box center [817, 373] width 5 height 54
click at [124, 184] on span "force" at bounding box center [137, 186] width 26 height 14
type input "*****"
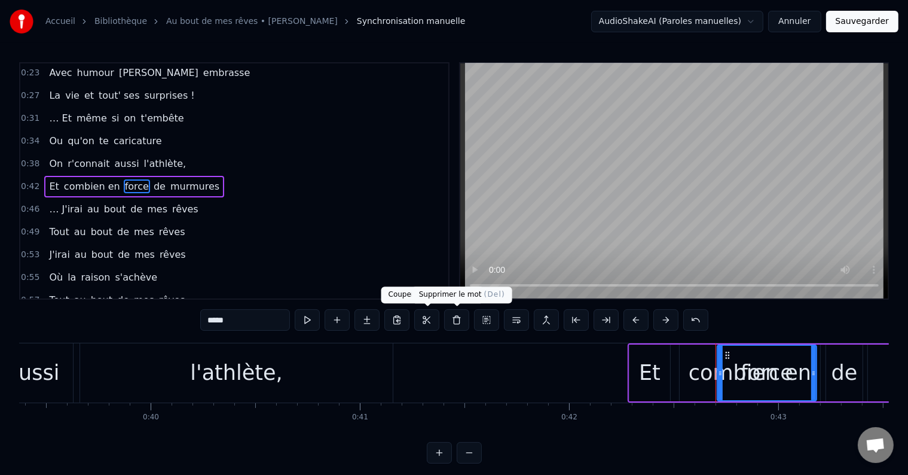
click at [453, 318] on button at bounding box center [456, 320] width 25 height 22
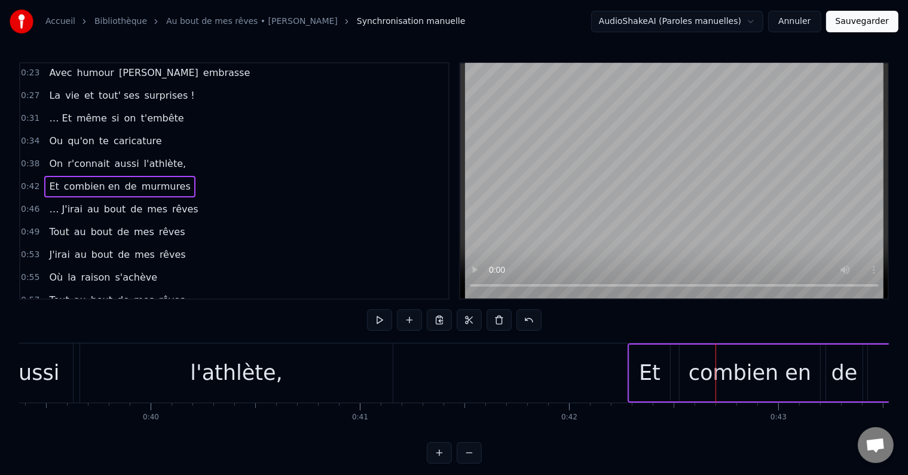
click at [124, 182] on span "de" at bounding box center [131, 186] width 14 height 14
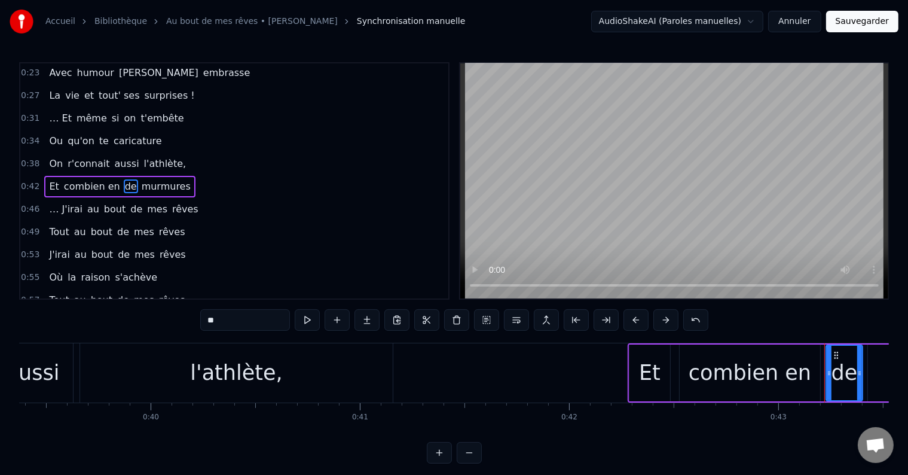
click at [229, 321] on input "**" at bounding box center [245, 320] width 90 height 22
type input "*"
click at [162, 179] on span "murmures" at bounding box center [172, 186] width 51 height 14
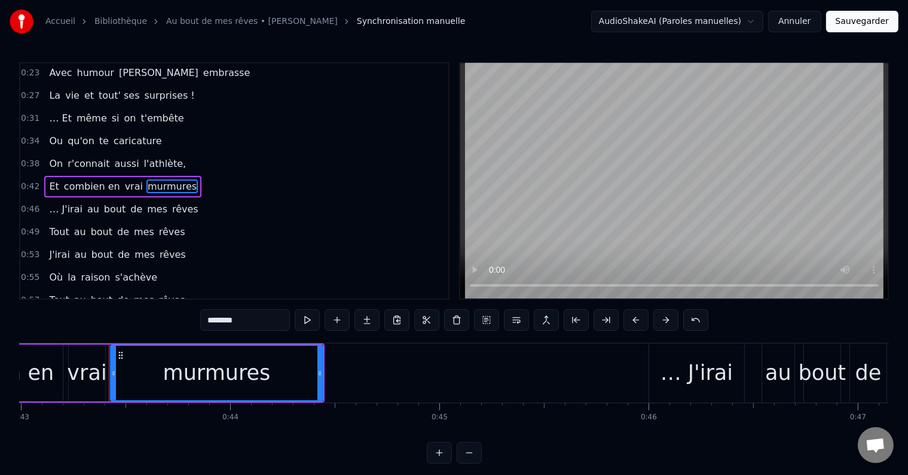
scroll to position [0, 9027]
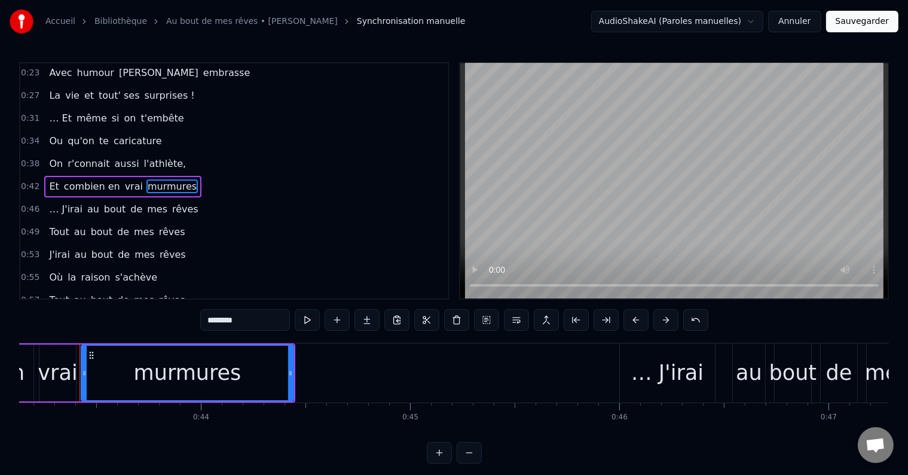
drag, startPoint x: 258, startPoint y: 315, endPoint x: 188, endPoint y: 316, distance: 70.6
click at [188, 316] on div "0:15 … Et même si le temps passe 0:19 Les années n'ont pas d'emprise 0:23 Avec …" at bounding box center [454, 262] width 870 height 401
click at [63, 203] on span "… J'irai" at bounding box center [65, 209] width 35 height 14
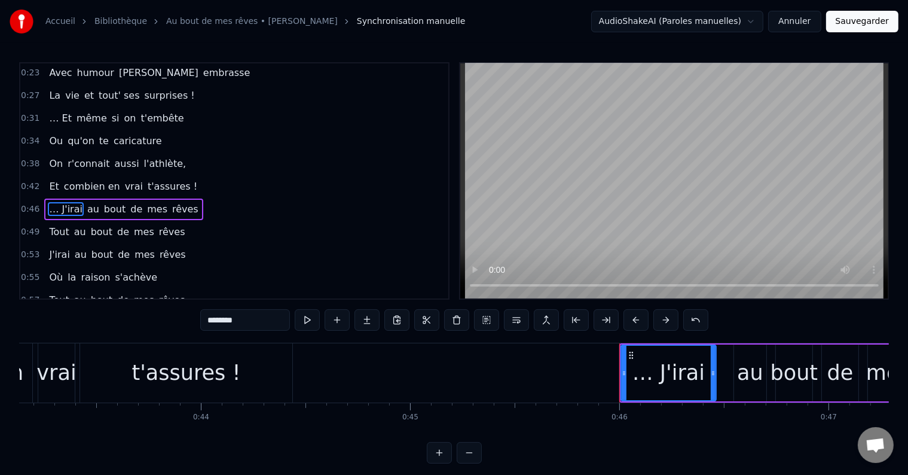
scroll to position [69, 0]
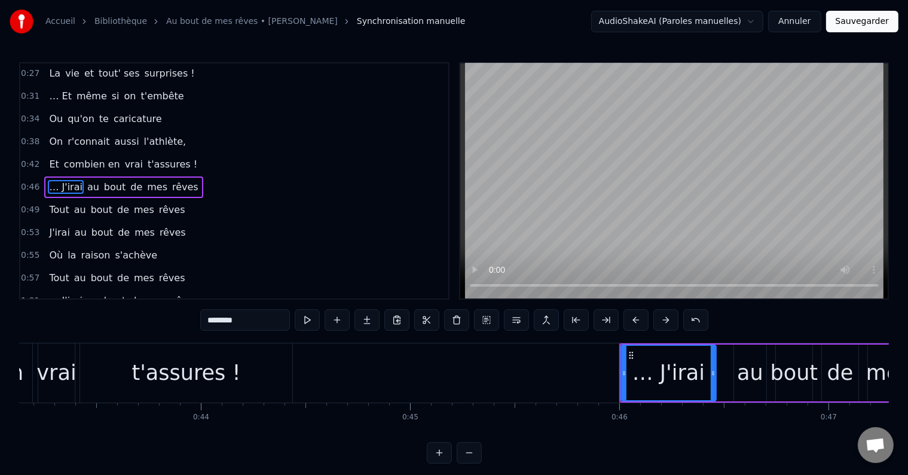
click at [270, 317] on input "********" at bounding box center [245, 320] width 90 height 22
click at [76, 182] on span "au" at bounding box center [83, 187] width 14 height 14
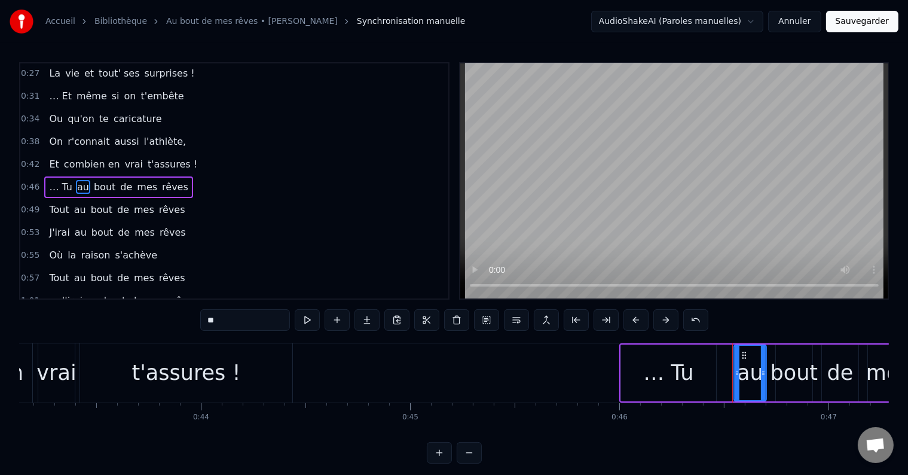
click at [230, 323] on input "**" at bounding box center [245, 320] width 90 height 22
type input "*"
type input "*******"
click at [112, 188] on div "… Tu combles bout de mes rêves" at bounding box center [132, 187] width 176 height 22
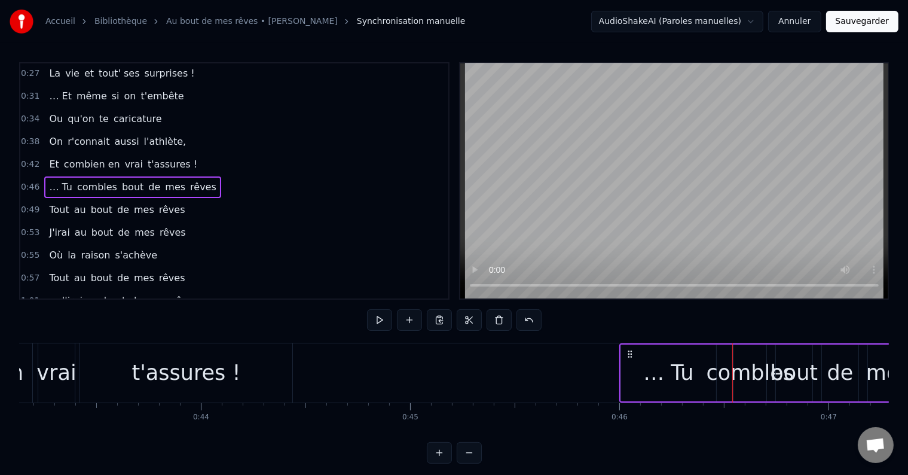
click at [123, 180] on span "bout" at bounding box center [133, 187] width 24 height 14
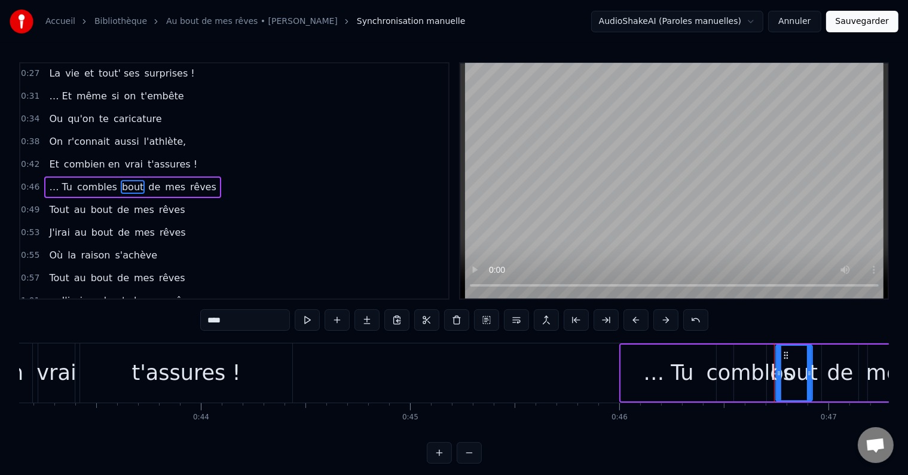
click at [101, 180] on span "combles" at bounding box center [97, 187] width 42 height 14
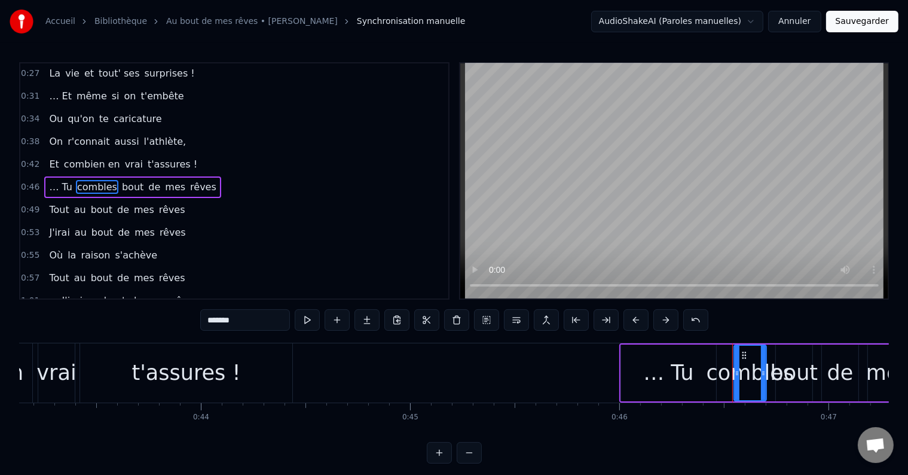
click at [252, 326] on input "*******" at bounding box center [245, 320] width 90 height 22
click at [115, 187] on span "bout" at bounding box center [124, 187] width 24 height 14
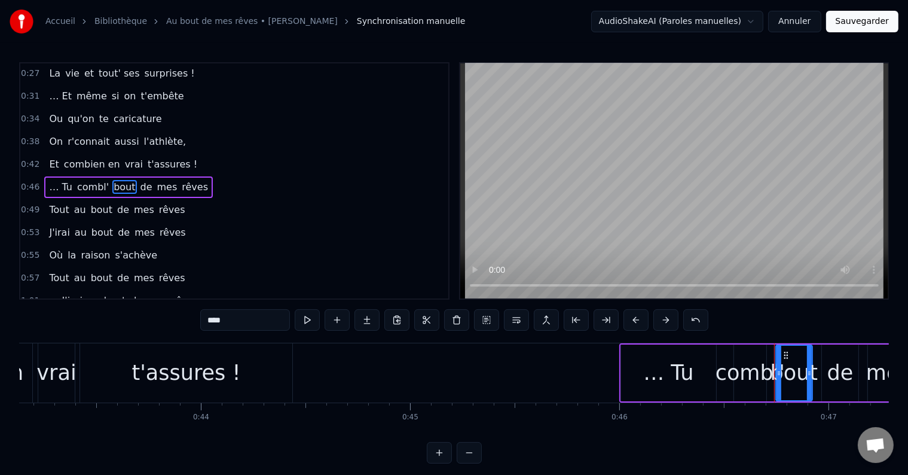
click at [241, 328] on input "****" at bounding box center [245, 320] width 90 height 22
type input "*"
click at [133, 182] on span "de" at bounding box center [140, 187] width 14 height 14
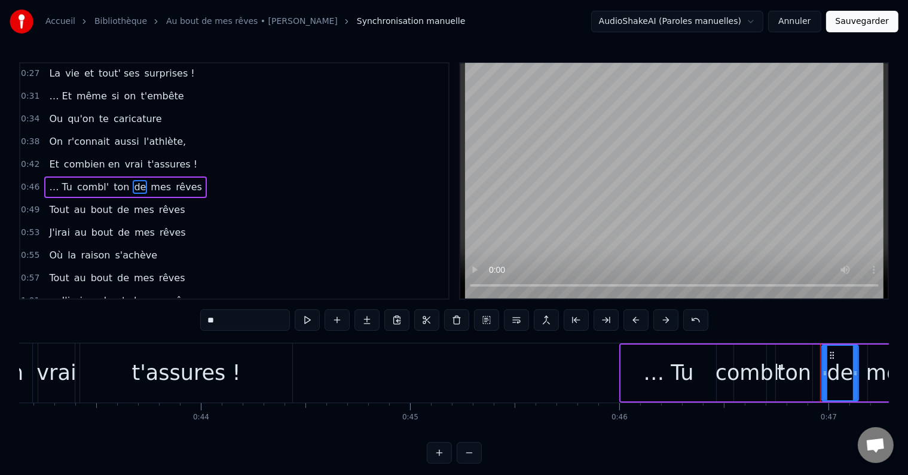
click at [237, 313] on input "**" at bounding box center [245, 320] width 90 height 22
type input "*"
click at [167, 180] on span "mes" at bounding box center [178, 187] width 23 height 14
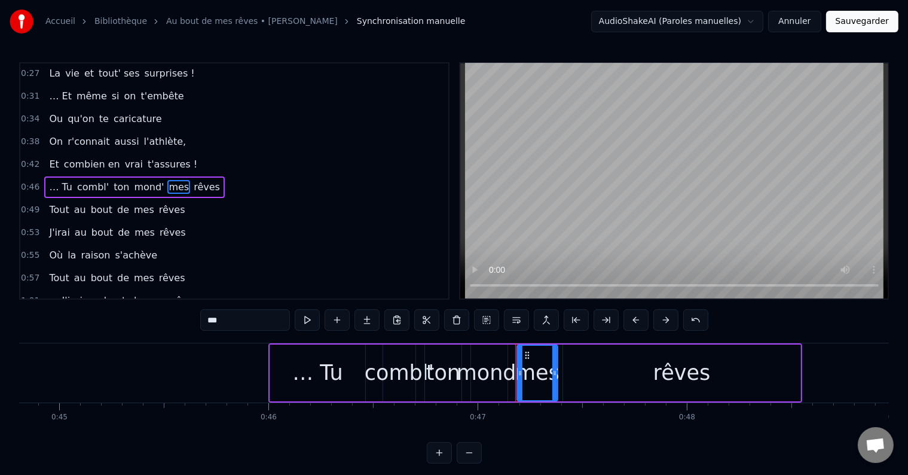
click at [224, 328] on input "***" at bounding box center [245, 320] width 90 height 22
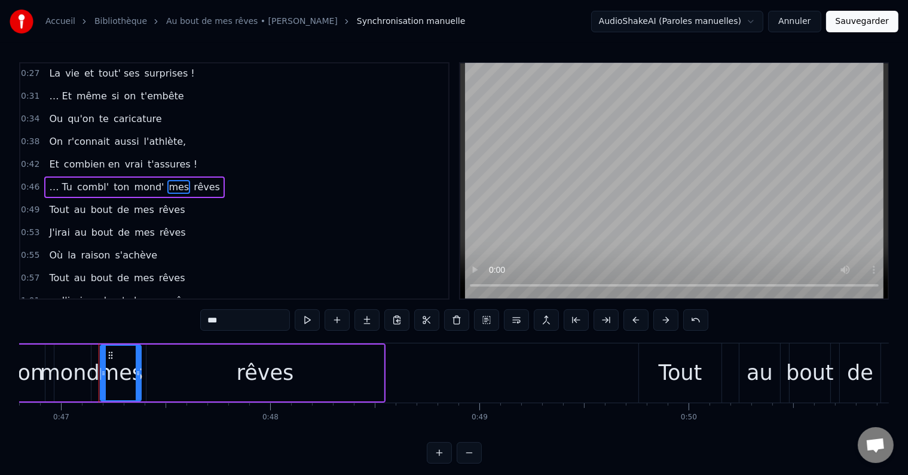
scroll to position [0, 9814]
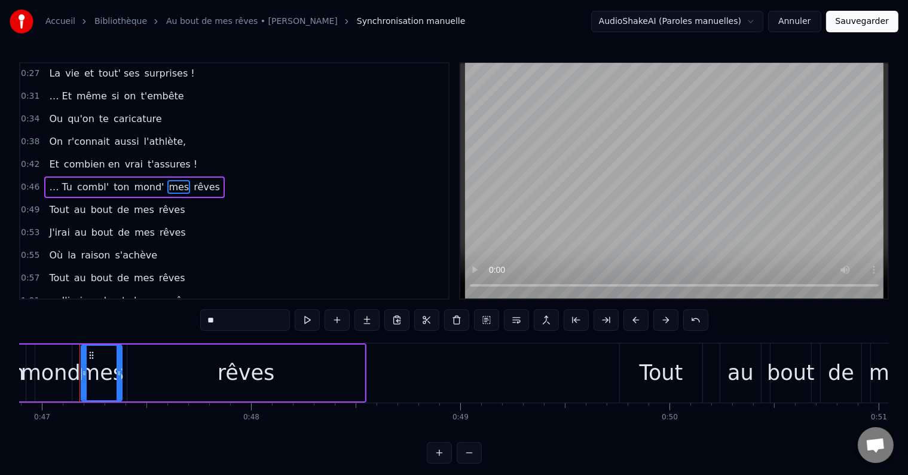
type input "*"
click at [181, 180] on span "rêves" at bounding box center [195, 187] width 29 height 14
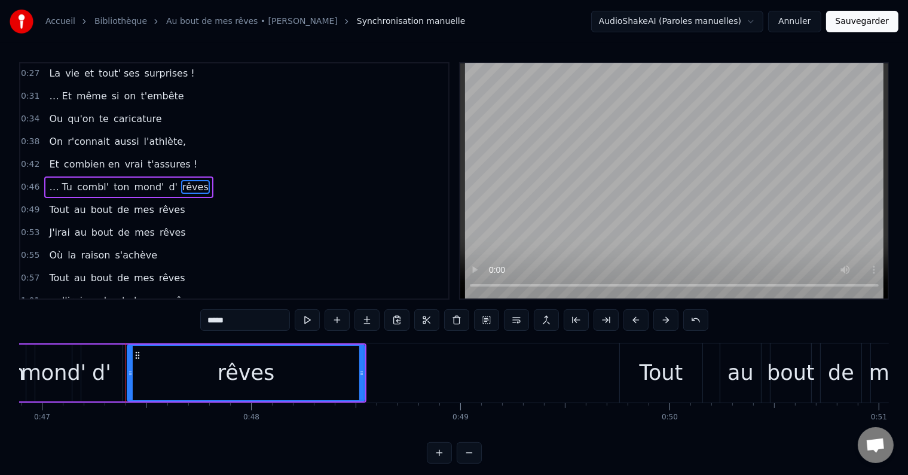
click at [233, 317] on input "*****" at bounding box center [245, 320] width 90 height 22
type input "*"
click at [56, 203] on span "Tout" at bounding box center [59, 210] width 22 height 14
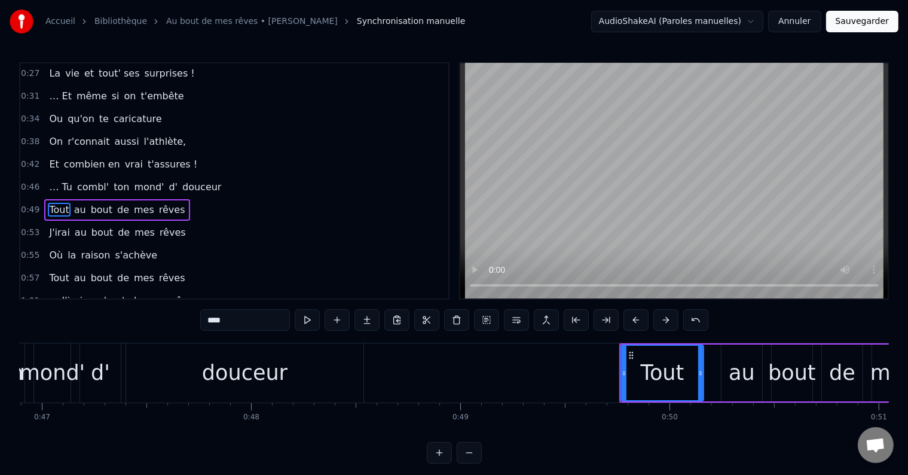
scroll to position [91, 0]
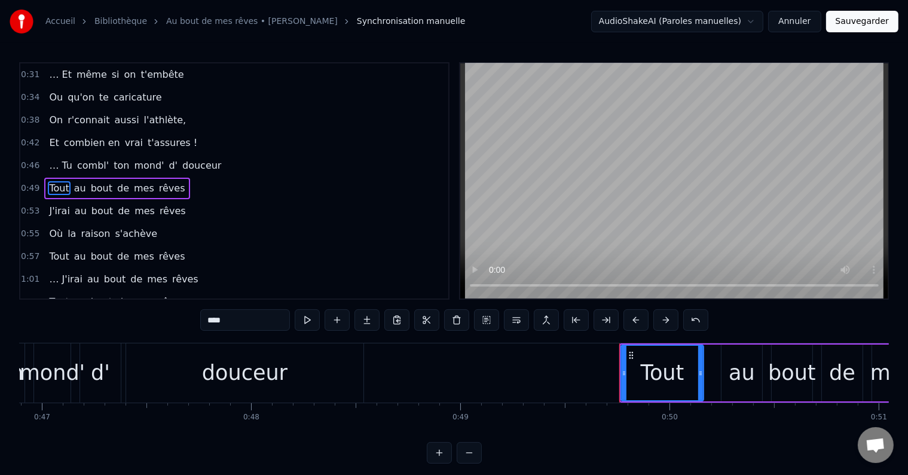
drag, startPoint x: 260, startPoint y: 319, endPoint x: 197, endPoint y: 315, distance: 62.9
click at [197, 315] on div "0:15 … Et même si le temps passe 0:19 Les années n'ont pas d'emprise 0:23 Avec …" at bounding box center [454, 262] width 870 height 401
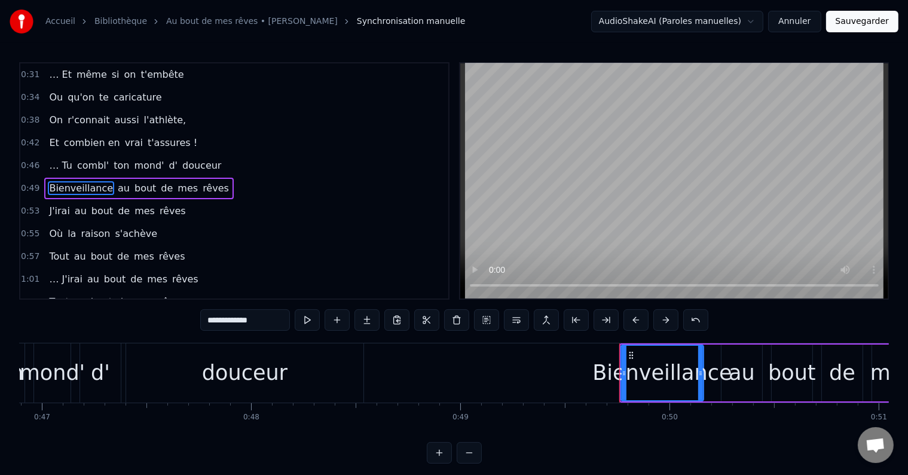
click at [117, 181] on span "au" at bounding box center [124, 188] width 14 height 14
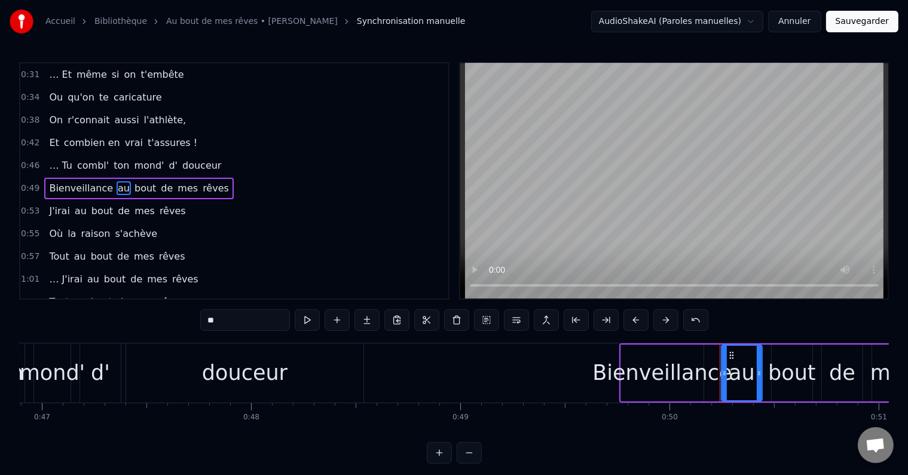
click at [686, 397] on div "Bienveillance" at bounding box center [662, 372] width 83 height 57
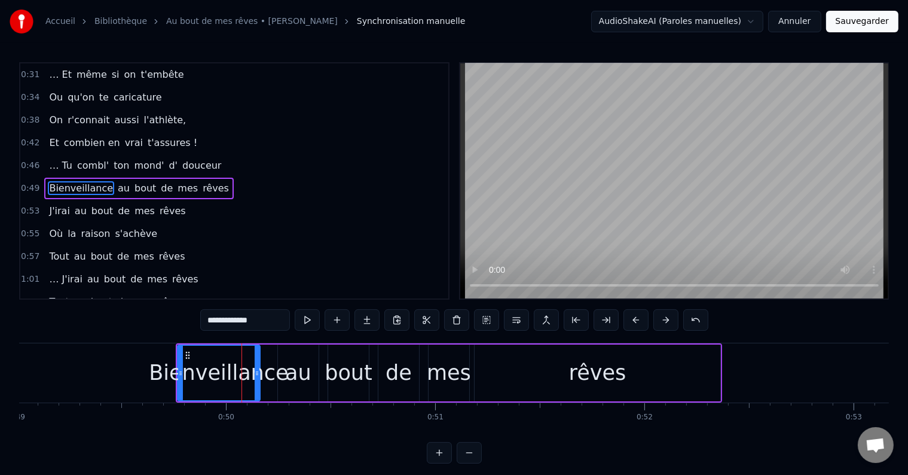
scroll to position [0, 10335]
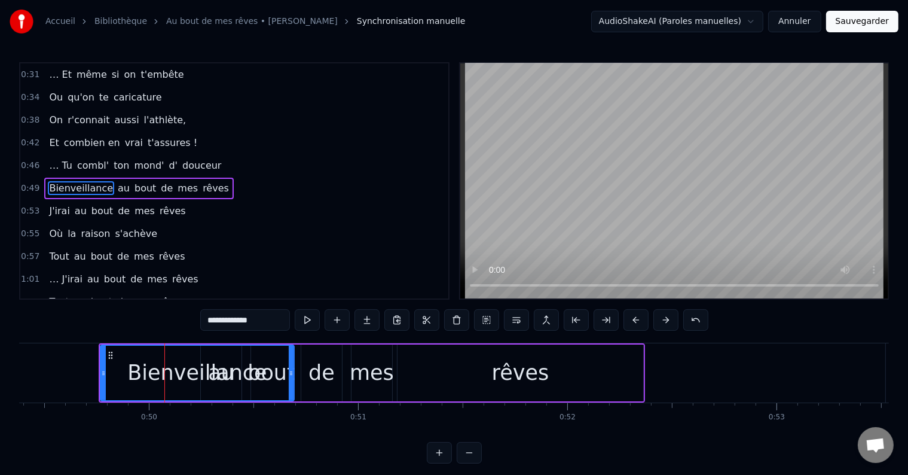
drag, startPoint x: 179, startPoint y: 380, endPoint x: 291, endPoint y: 397, distance: 112.6
click at [291, 397] on div at bounding box center [291, 373] width 5 height 54
click at [117, 185] on span "au" at bounding box center [124, 188] width 14 height 14
type input "**"
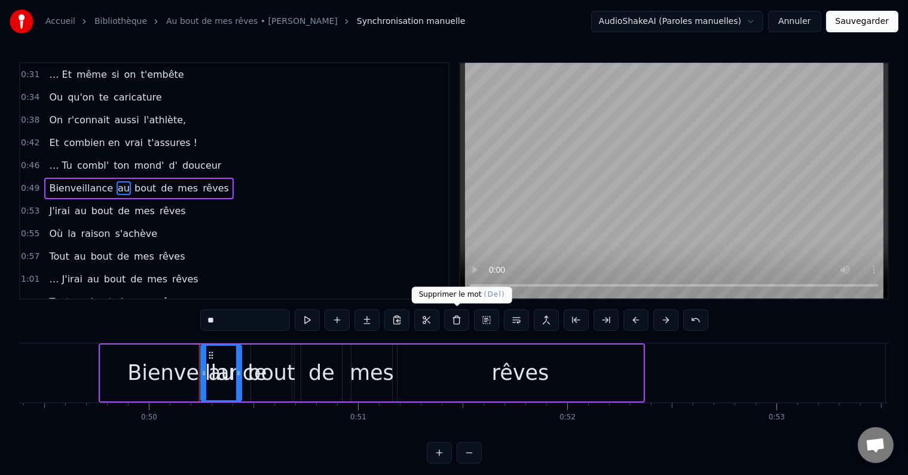
click at [457, 326] on button at bounding box center [456, 320] width 25 height 22
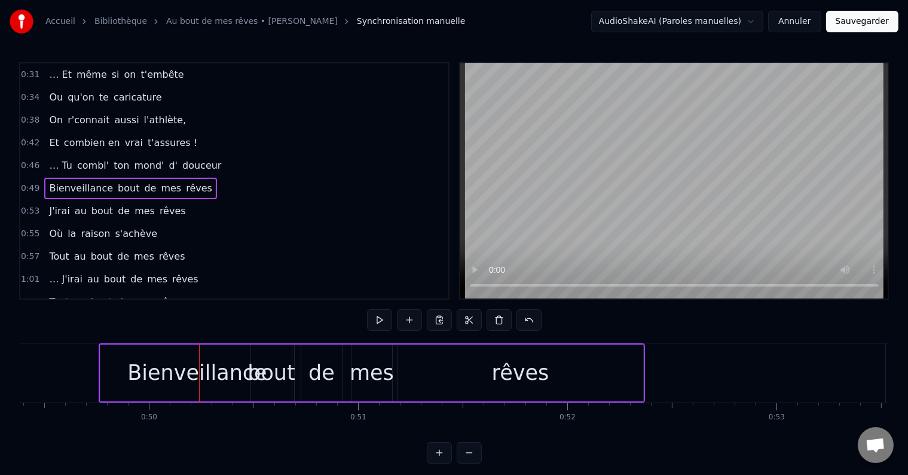
click at [117, 182] on span "bout" at bounding box center [129, 188] width 24 height 14
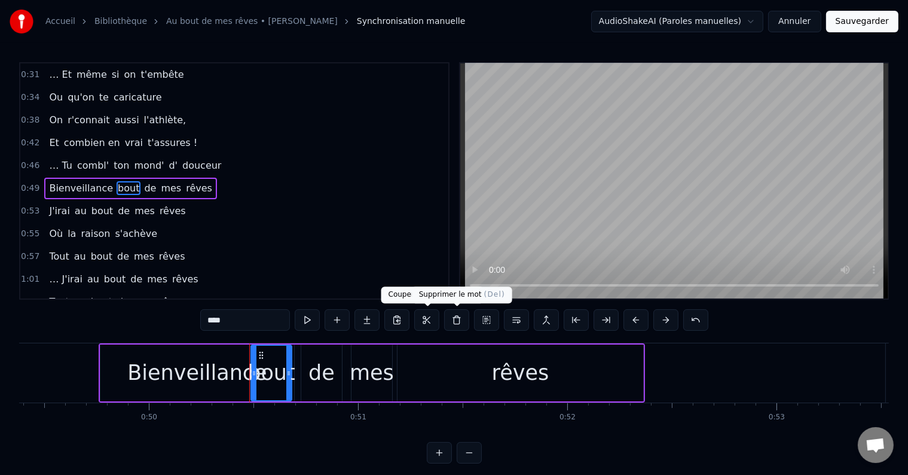
click at [453, 325] on button at bounding box center [456, 320] width 25 height 22
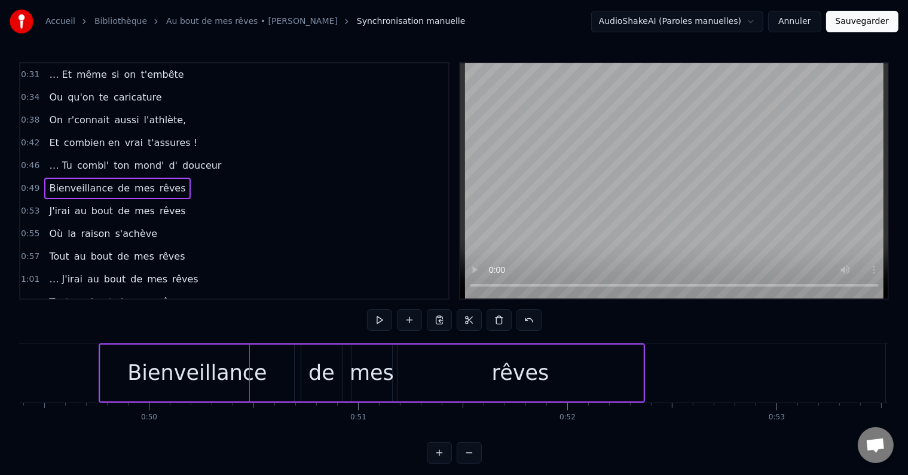
click at [117, 182] on span "de" at bounding box center [124, 188] width 14 height 14
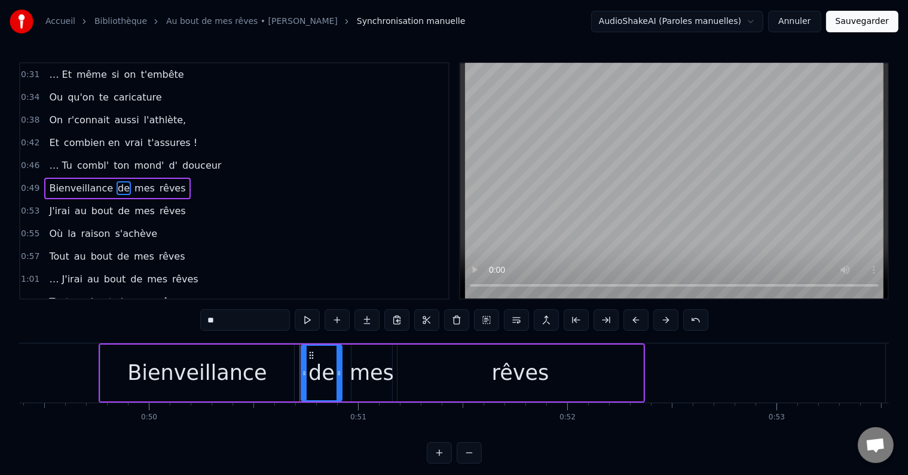
click at [225, 316] on input "**" at bounding box center [245, 320] width 90 height 22
type input "*"
click at [131, 183] on span "mes" at bounding box center [142, 188] width 23 height 14
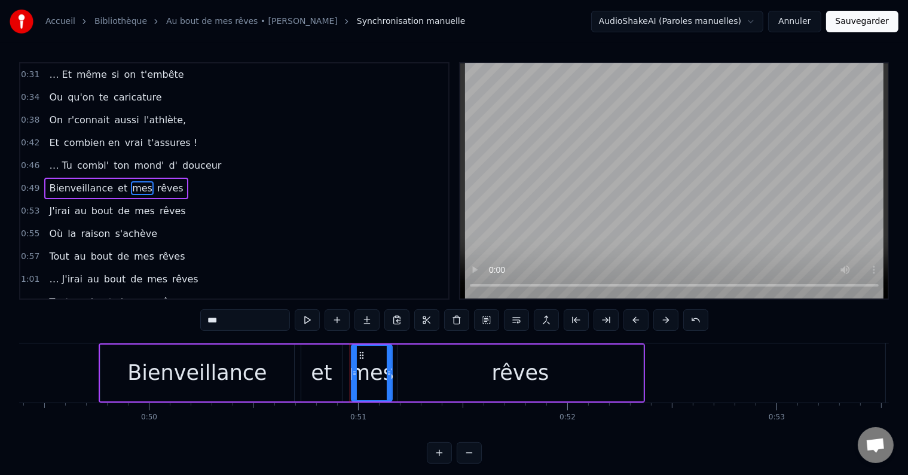
drag, startPoint x: 257, startPoint y: 328, endPoint x: 178, endPoint y: 328, distance: 78.9
click at [178, 328] on div "0:15 … Et même si le temps passe 0:19 Les années n'ont pas d'emprise 0:23 Avec …" at bounding box center [454, 262] width 870 height 401
click at [185, 183] on span "rêves" at bounding box center [199, 188] width 29 height 14
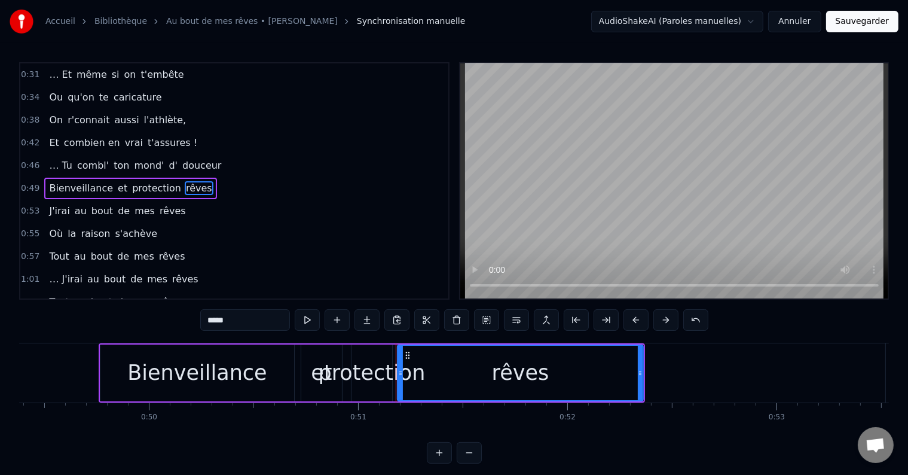
click at [395, 373] on div "protection" at bounding box center [372, 373] width 107 height 32
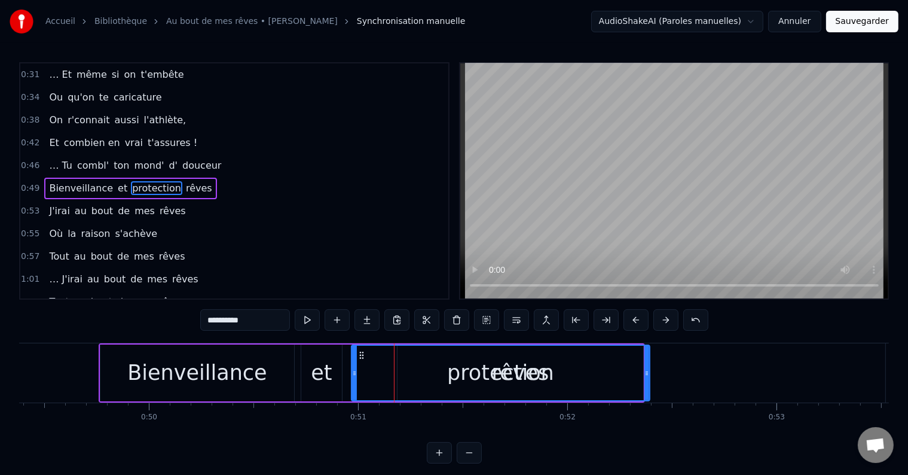
drag, startPoint x: 389, startPoint y: 376, endPoint x: 646, endPoint y: 376, distance: 257.7
click at [646, 376] on icon at bounding box center [647, 373] width 5 height 10
click at [185, 182] on span "rêves" at bounding box center [199, 188] width 29 height 14
type input "*****"
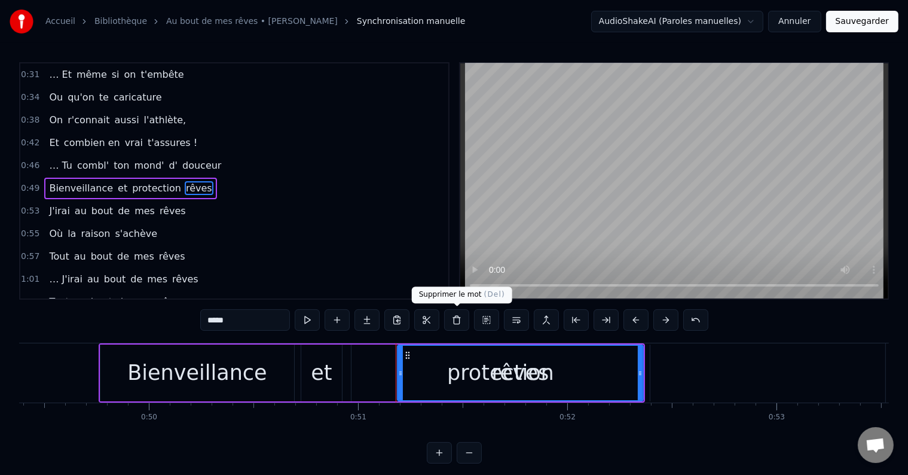
click at [460, 322] on button at bounding box center [456, 320] width 25 height 22
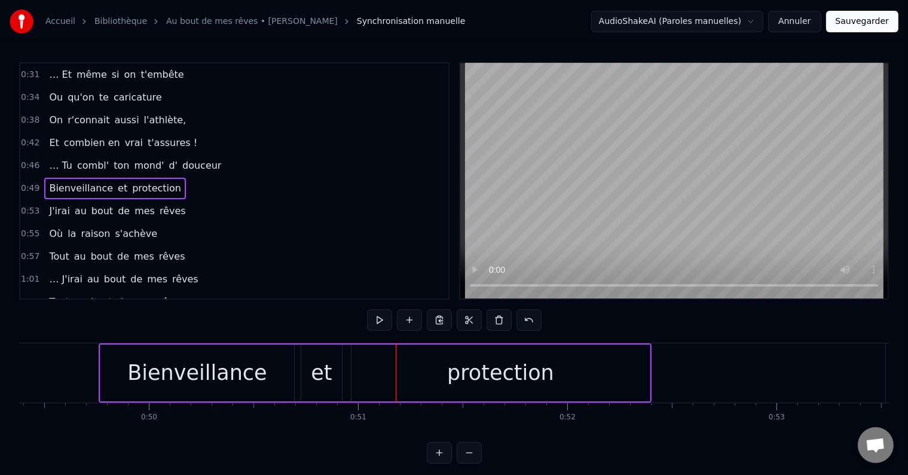
click at [139, 181] on span "protection" at bounding box center [156, 188] width 51 height 14
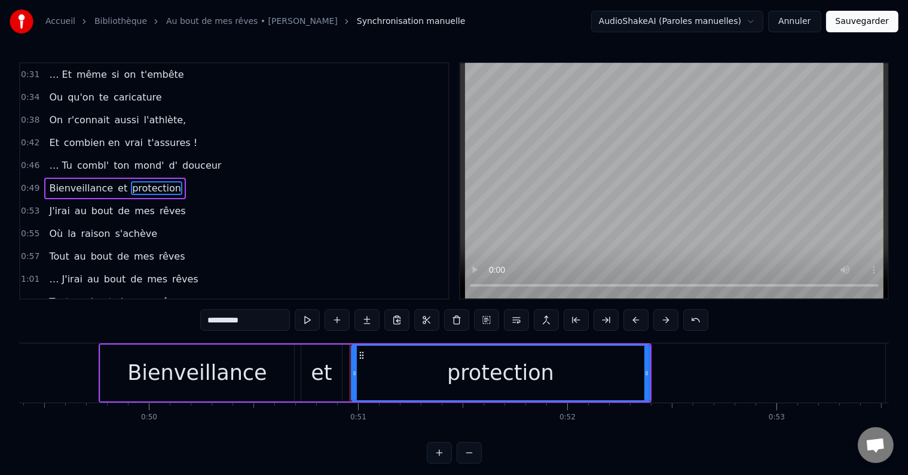
click at [277, 318] on input "**********" at bounding box center [245, 320] width 90 height 22
click at [56, 209] on span "J'irai" at bounding box center [59, 211] width 23 height 14
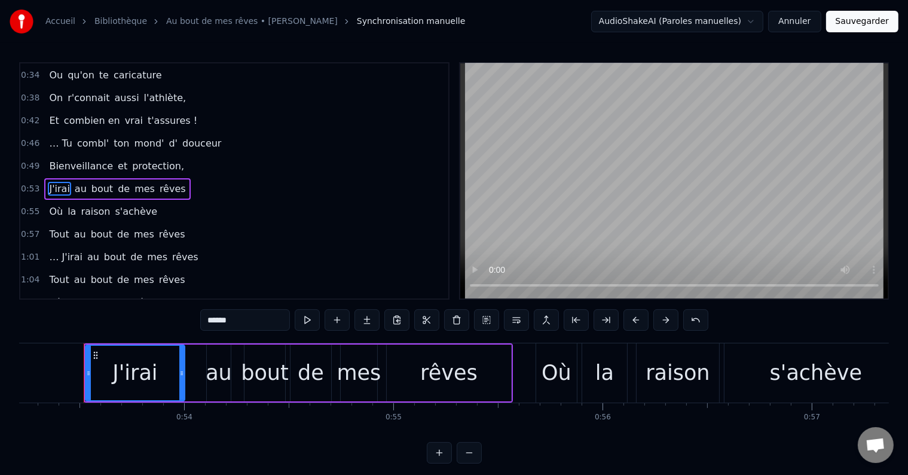
scroll to position [0, 11141]
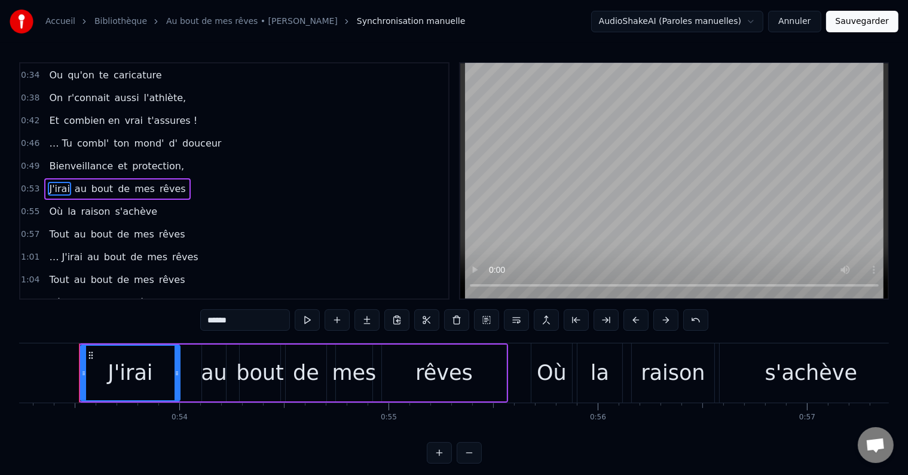
click at [57, 184] on span "J'irai" at bounding box center [59, 189] width 23 height 14
drag, startPoint x: 261, startPoint y: 326, endPoint x: 168, endPoint y: 343, distance: 94.7
click at [168, 343] on div "0:15 … Et même si le temps passe 0:19 Les années n'ont pas d'emprise 0:23 Avec …" at bounding box center [454, 262] width 870 height 401
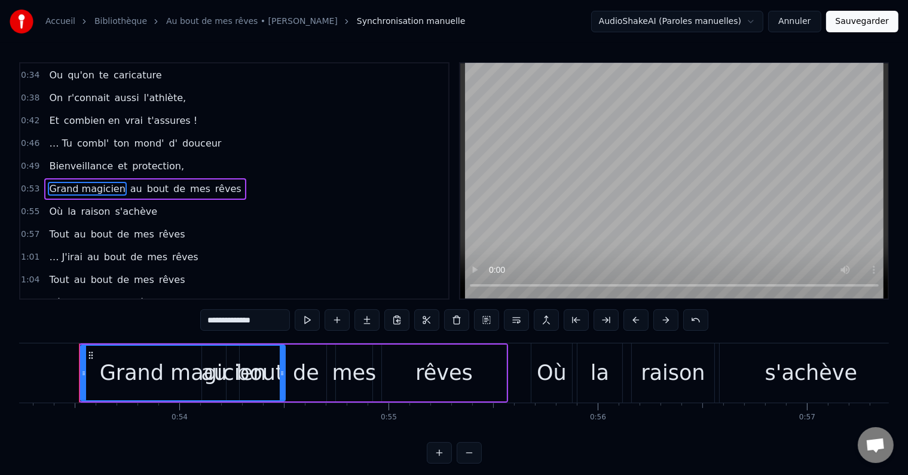
drag, startPoint x: 176, startPoint y: 379, endPoint x: 282, endPoint y: 395, distance: 106.5
click at [282, 395] on div at bounding box center [282, 373] width 5 height 54
click at [129, 182] on span "au" at bounding box center [136, 189] width 14 height 14
type input "**"
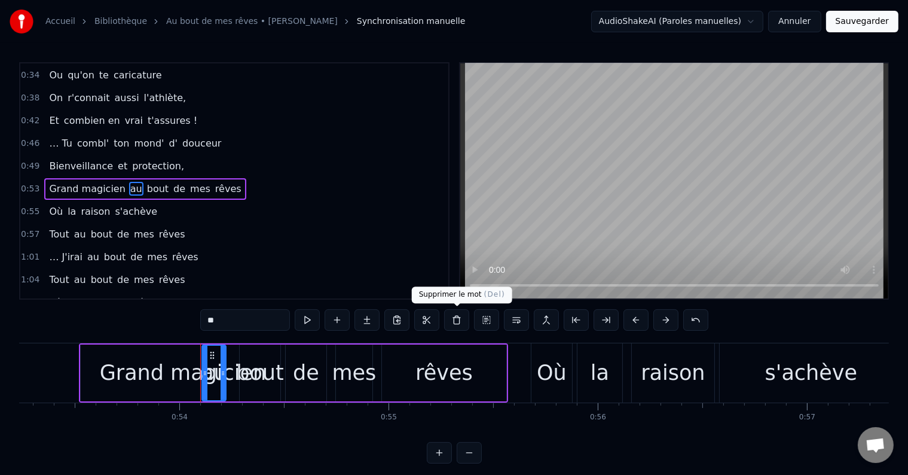
click at [458, 316] on button at bounding box center [456, 320] width 25 height 22
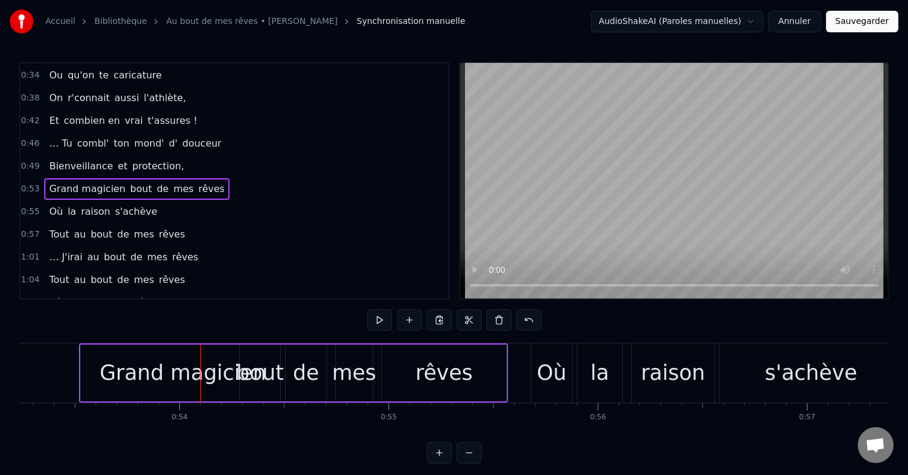
click at [129, 182] on span "bout" at bounding box center [141, 189] width 24 height 14
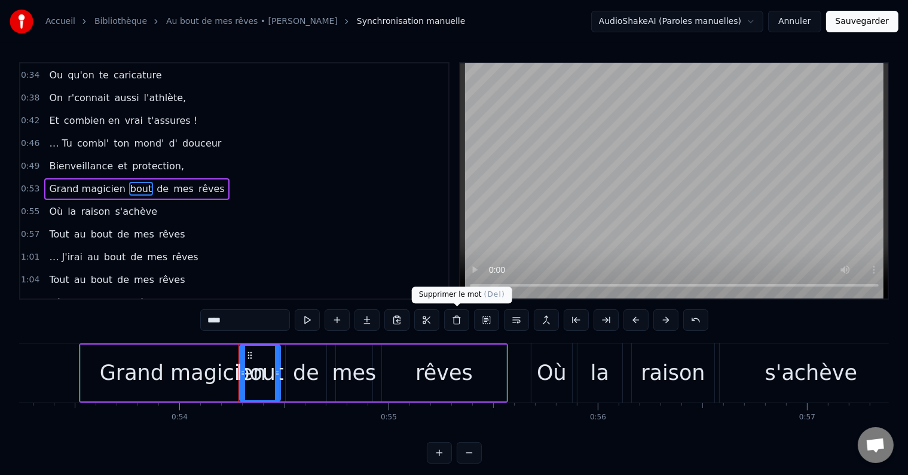
click at [453, 318] on button at bounding box center [456, 320] width 25 height 22
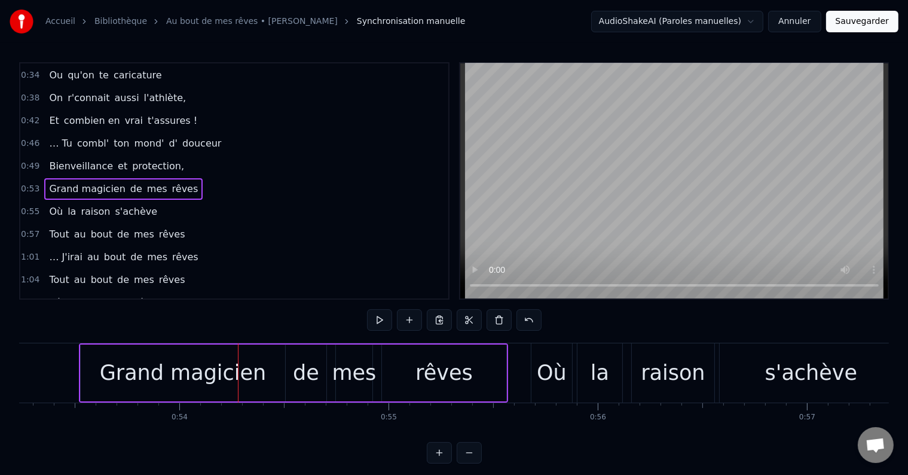
click at [129, 182] on span "de" at bounding box center [136, 189] width 14 height 14
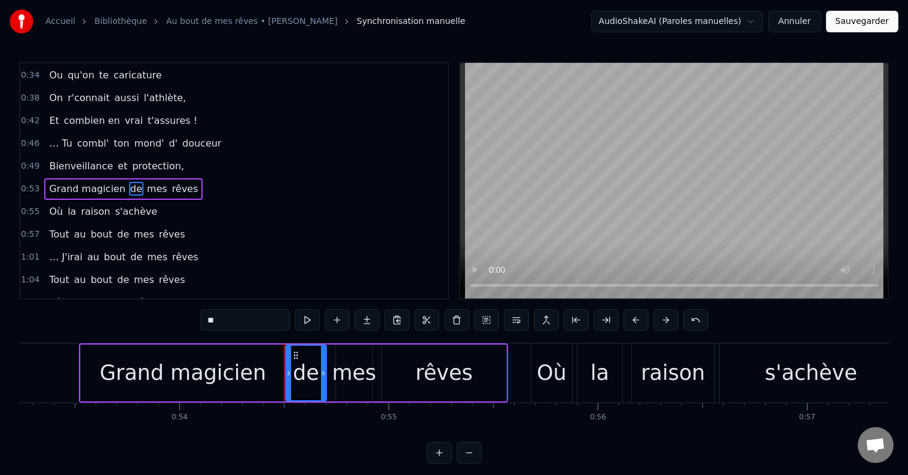
drag, startPoint x: 250, startPoint y: 319, endPoint x: 186, endPoint y: 322, distance: 64.0
click at [186, 322] on div "0:15 … Et même si le temps passe 0:19 Les années n'ont pas d'emprise 0:23 Avec …" at bounding box center [454, 262] width 870 height 401
click at [144, 184] on span "mes" at bounding box center [155, 189] width 23 height 14
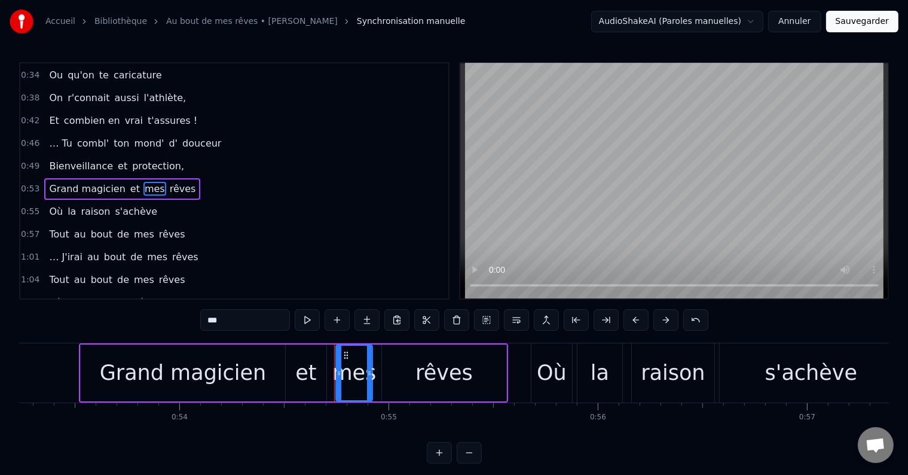
drag, startPoint x: 243, startPoint y: 323, endPoint x: 165, endPoint y: 324, distance: 77.7
click at [165, 324] on div "0:15 … Et même si le temps passe 0:19 Les années n'ont pas d'emprise 0:23 Avec …" at bounding box center [454, 262] width 870 height 401
click at [166, 182] on span "rêves" at bounding box center [180, 189] width 29 height 14
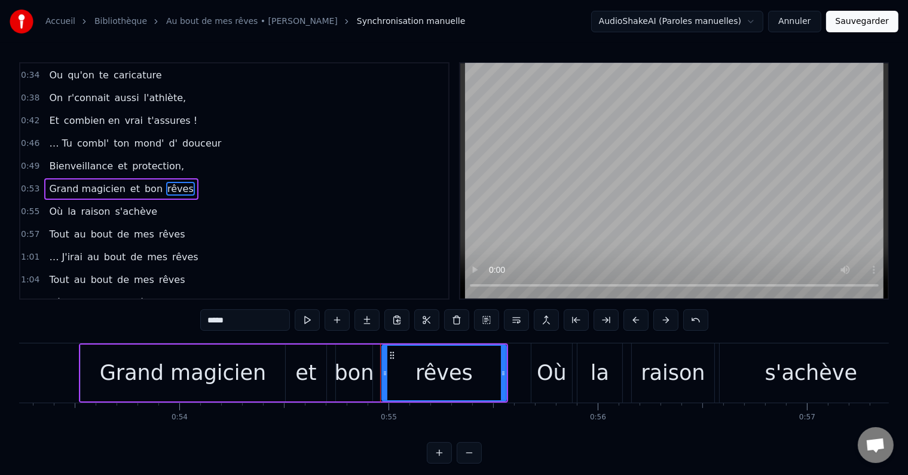
drag, startPoint x: 254, startPoint y: 321, endPoint x: 127, endPoint y: 316, distance: 126.9
click at [127, 316] on div "0:15 … Et même si le temps passe 0:19 Les années n'ont pas d'emprise 0:23 Avec …" at bounding box center [454, 262] width 870 height 401
click at [57, 205] on span "Où" at bounding box center [56, 212] width 16 height 14
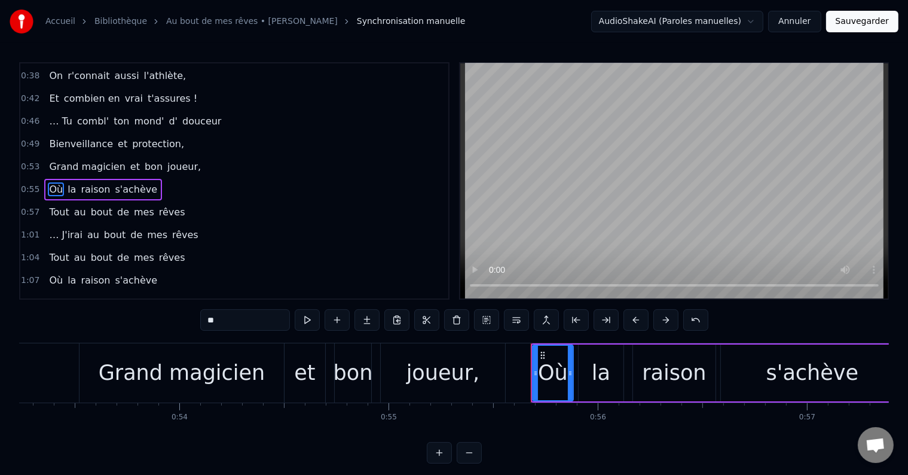
click at [239, 316] on input "**" at bounding box center [245, 320] width 90 height 22
type input "*"
type input "******"
click at [85, 185] on div "Am' d' la raison s'achève" at bounding box center [111, 190] width 135 height 22
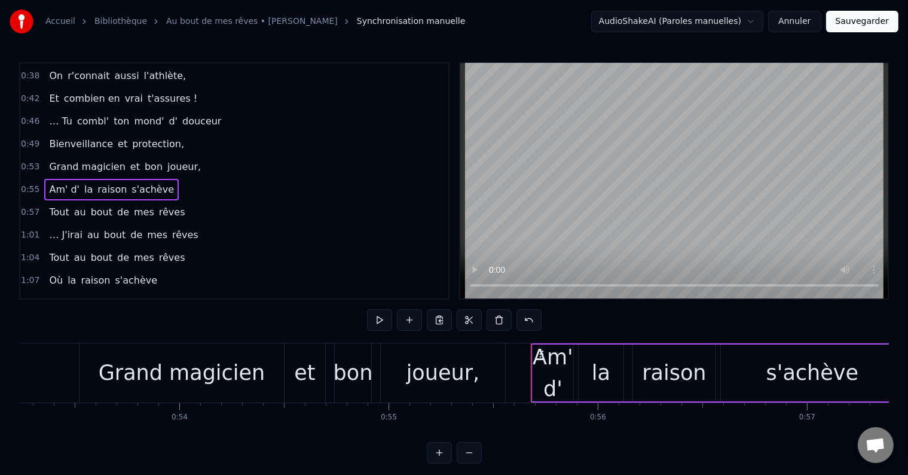
click at [83, 185] on span "la" at bounding box center [88, 189] width 11 height 14
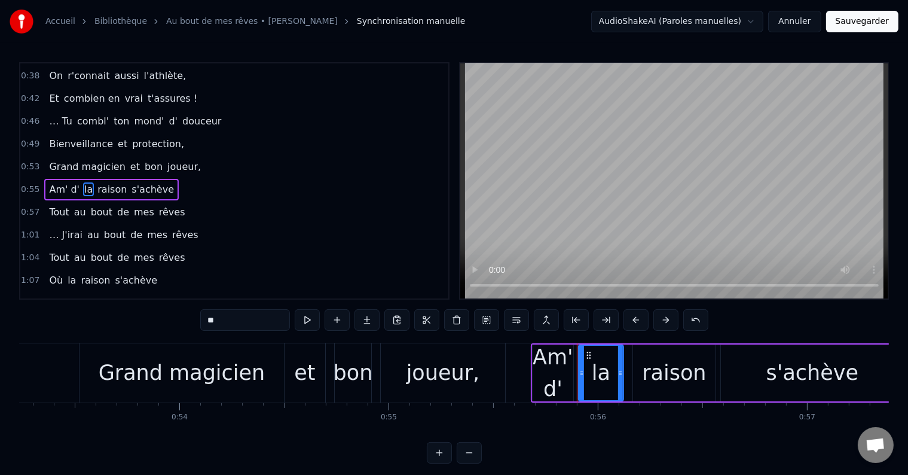
click at [235, 328] on input "**" at bounding box center [245, 320] width 90 height 22
type input "*"
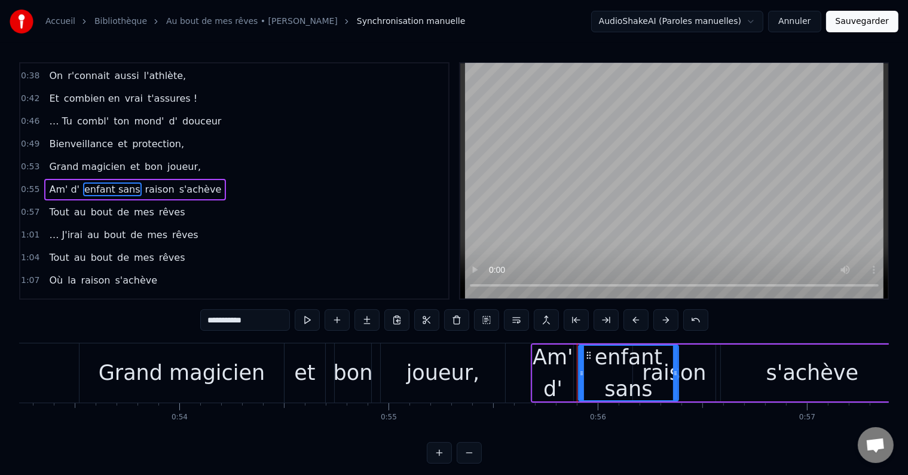
drag, startPoint x: 620, startPoint y: 375, endPoint x: 675, endPoint y: 389, distance: 56.9
click at [675, 389] on div at bounding box center [675, 373] width 5 height 54
click at [144, 182] on span "raison" at bounding box center [160, 189] width 32 height 14
type input "******"
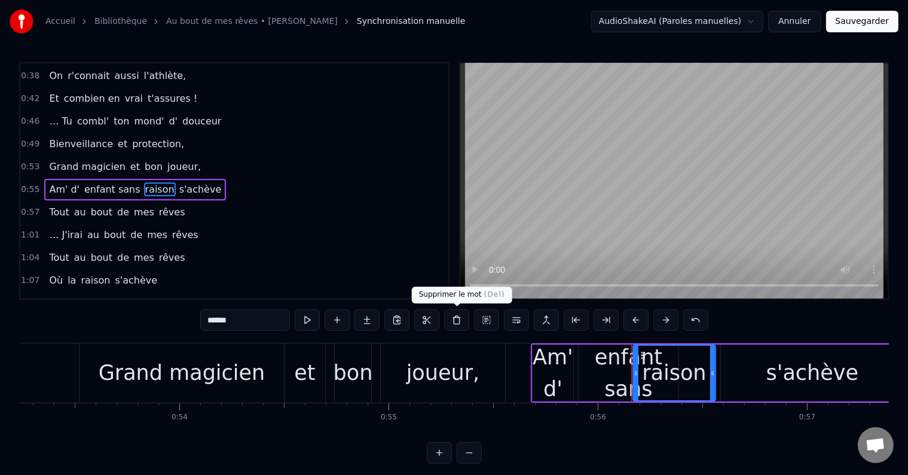
click at [457, 320] on button at bounding box center [456, 320] width 25 height 22
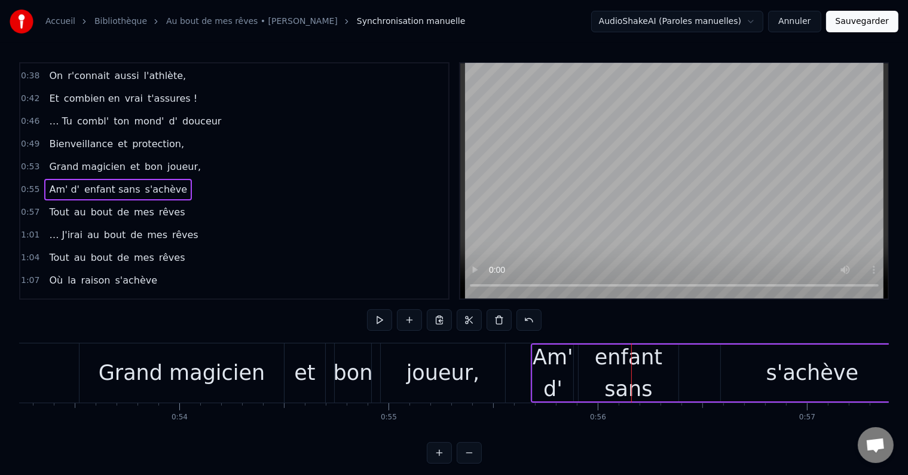
click at [144, 182] on span "s'achève" at bounding box center [166, 189] width 45 height 14
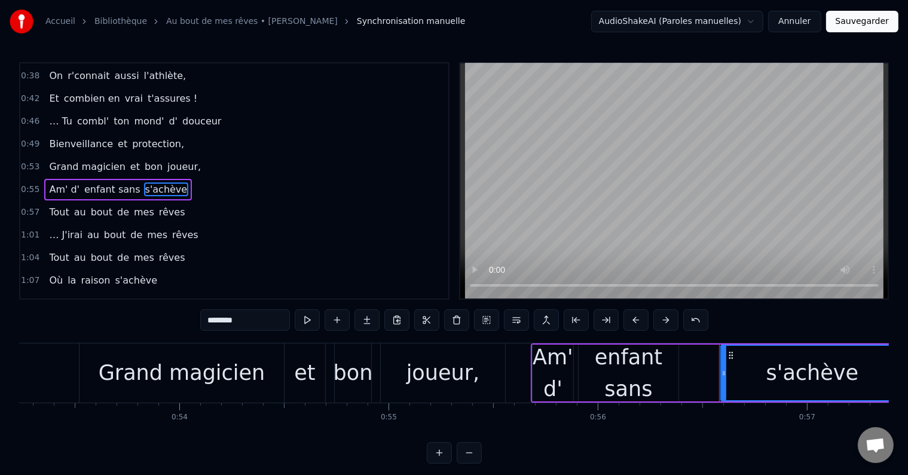
drag, startPoint x: 254, startPoint y: 318, endPoint x: 169, endPoint y: 325, distance: 84.6
click at [169, 325] on div "0:15 … Et même si le temps passe 0:19 Les années n'ont pas d'emprise 0:23 Avec …" at bounding box center [454, 262] width 870 height 401
click at [111, 187] on span "enfant sans" at bounding box center [112, 189] width 59 height 14
type input "**********"
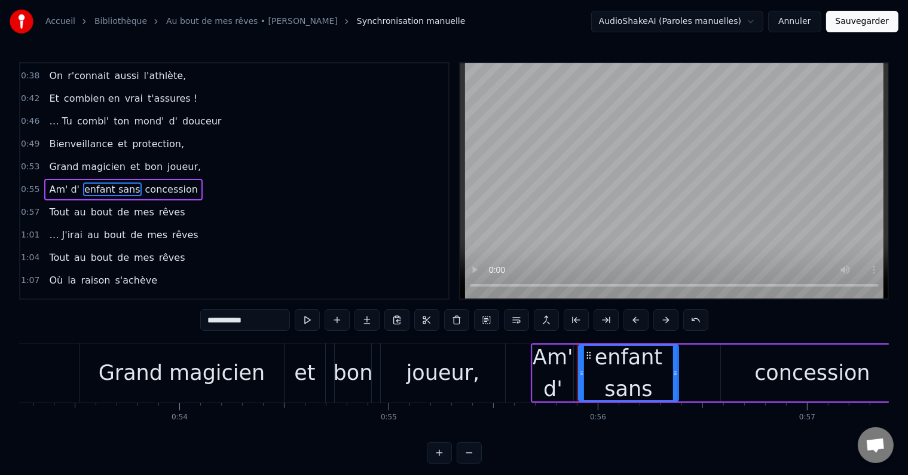
drag, startPoint x: 678, startPoint y: 368, endPoint x: 712, endPoint y: 378, distance: 34.8
click at [712, 378] on div "Am' d' enfant sans concession" at bounding box center [718, 372] width 375 height 59
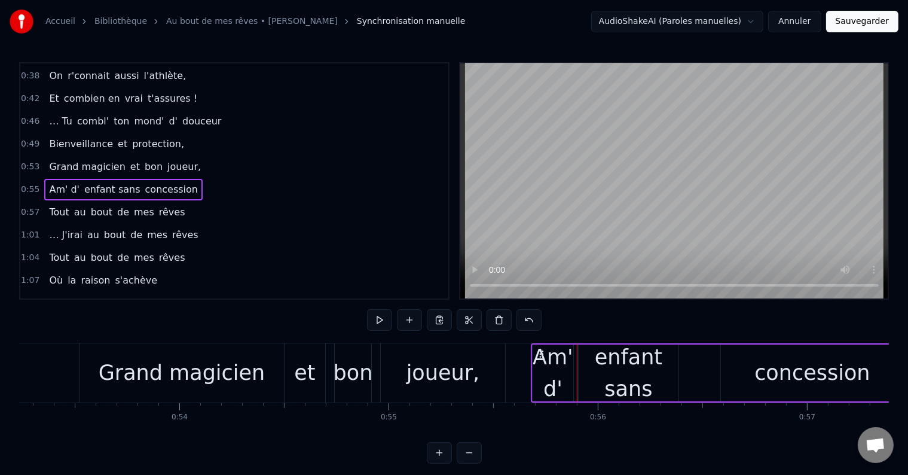
click at [682, 374] on div "Am' d' enfant sans concession" at bounding box center [718, 372] width 375 height 59
click at [679, 374] on div "enfant sans" at bounding box center [628, 372] width 101 height 57
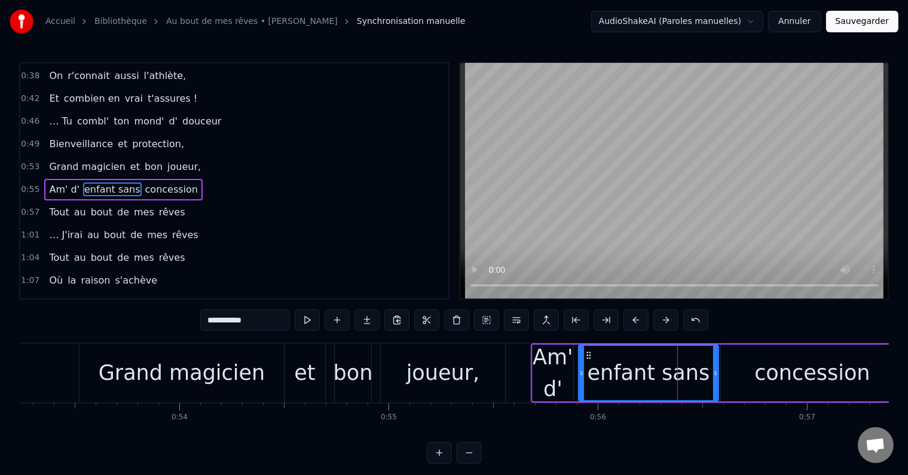
drag, startPoint x: 675, startPoint y: 374, endPoint x: 715, endPoint y: 387, distance: 42.7
click at [715, 387] on div at bounding box center [715, 373] width 5 height 54
drag, startPoint x: 719, startPoint y: 368, endPoint x: 714, endPoint y: 373, distance: 6.4
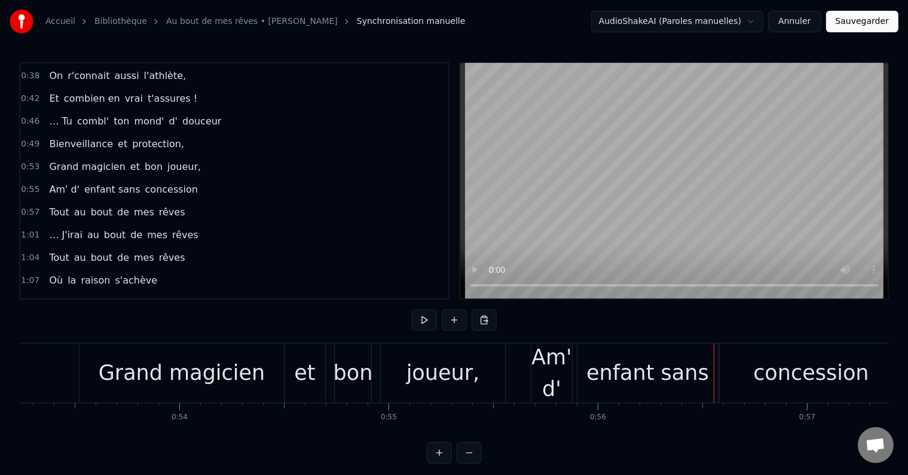
click at [350, 246] on div "1:04 Tout au bout de mes rêves" at bounding box center [234, 257] width 428 height 23
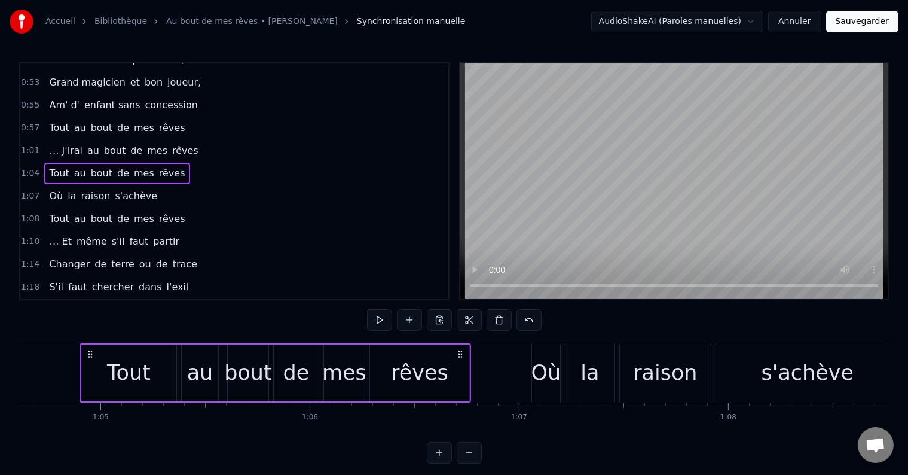
scroll to position [220, 0]
click at [48, 120] on span "Tout" at bounding box center [59, 127] width 22 height 14
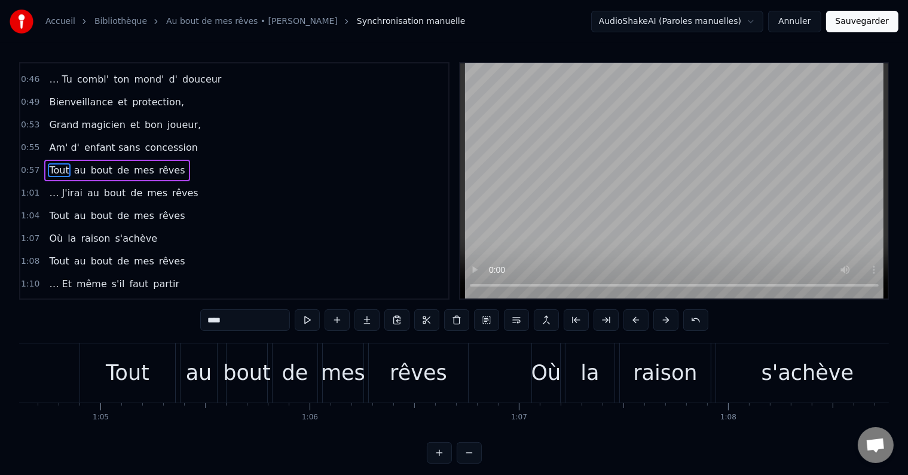
scroll to position [157, 0]
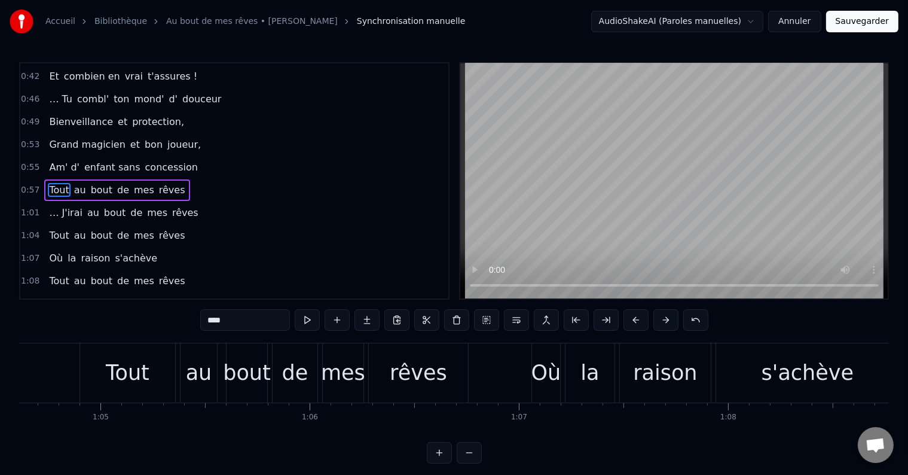
click at [251, 330] on input "****" at bounding box center [245, 320] width 90 height 22
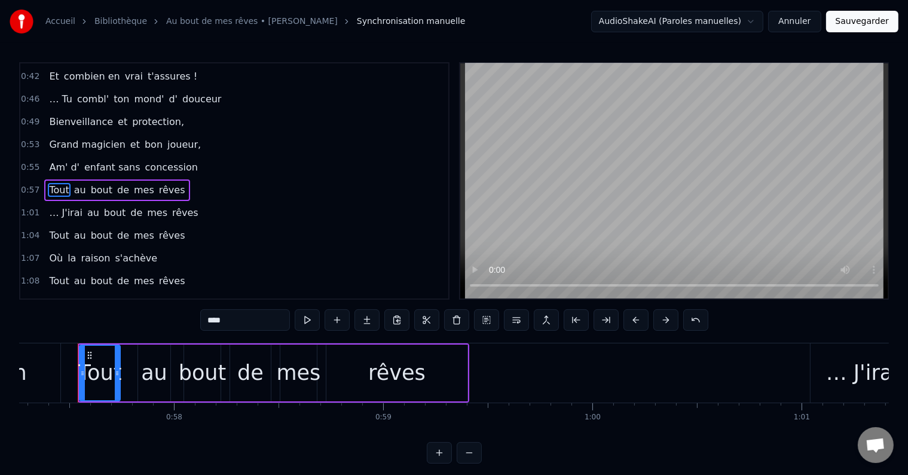
scroll to position [0, 11982]
click at [251, 330] on input "****" at bounding box center [245, 320] width 90 height 22
type input "*"
click at [124, 183] on span "mes" at bounding box center [135, 190] width 23 height 14
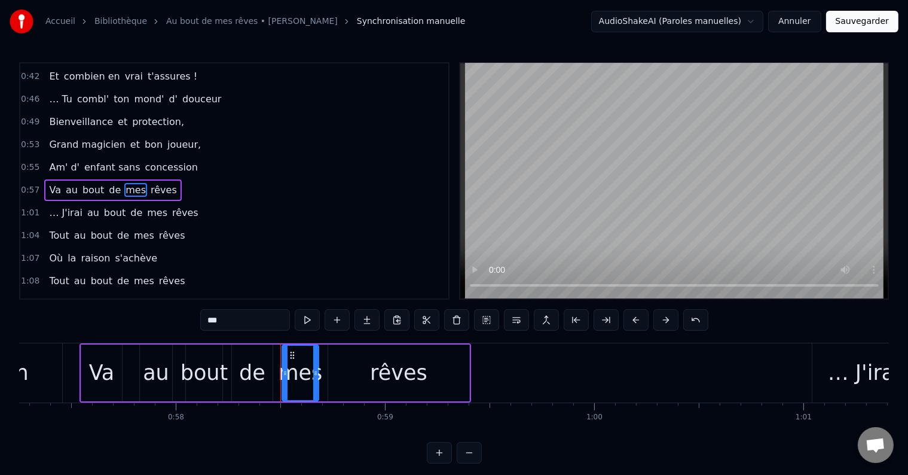
click at [220, 328] on input "***" at bounding box center [245, 320] width 90 height 22
type input "*"
click at [68, 206] on span "… J'irai" at bounding box center [65, 213] width 35 height 14
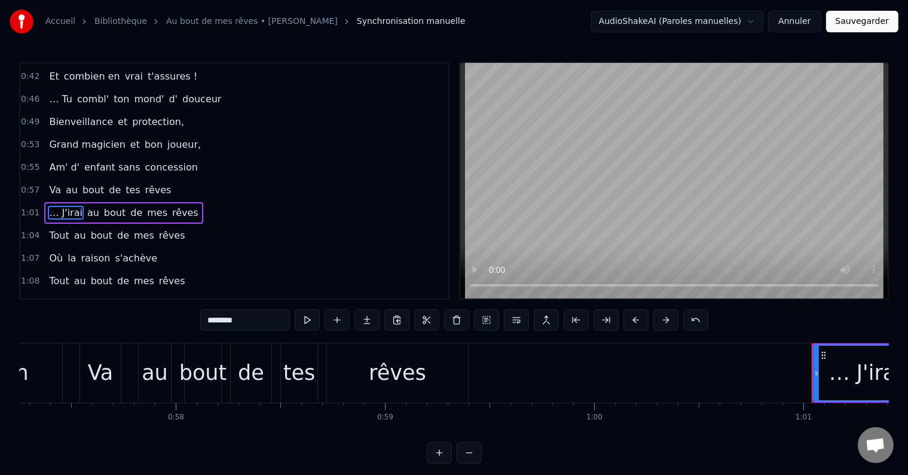
scroll to position [179, 0]
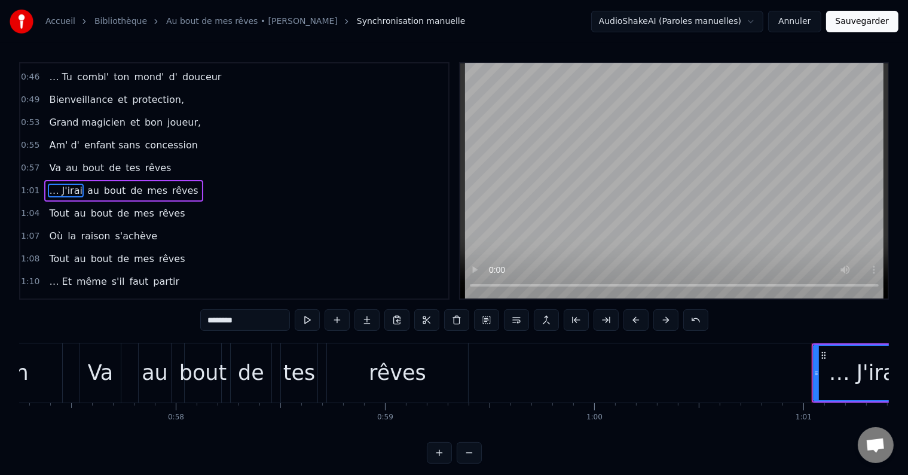
drag, startPoint x: 244, startPoint y: 323, endPoint x: 188, endPoint y: 324, distance: 56.2
click at [188, 324] on div "0:15 … Et même si le temps passe 0:19 Les années n'ont pas d'emprise 0:23 Avec …" at bounding box center [454, 262] width 870 height 401
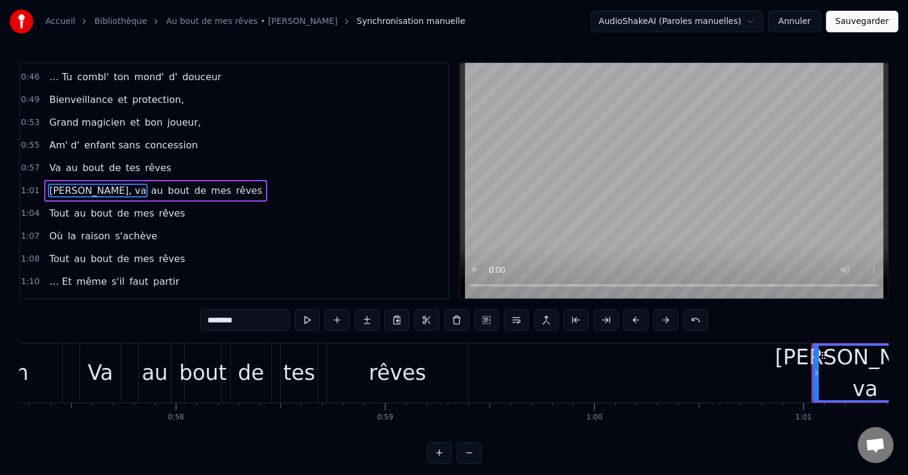
click at [210, 187] on span "mes" at bounding box center [221, 191] width 23 height 14
click at [219, 325] on input "***" at bounding box center [245, 320] width 90 height 22
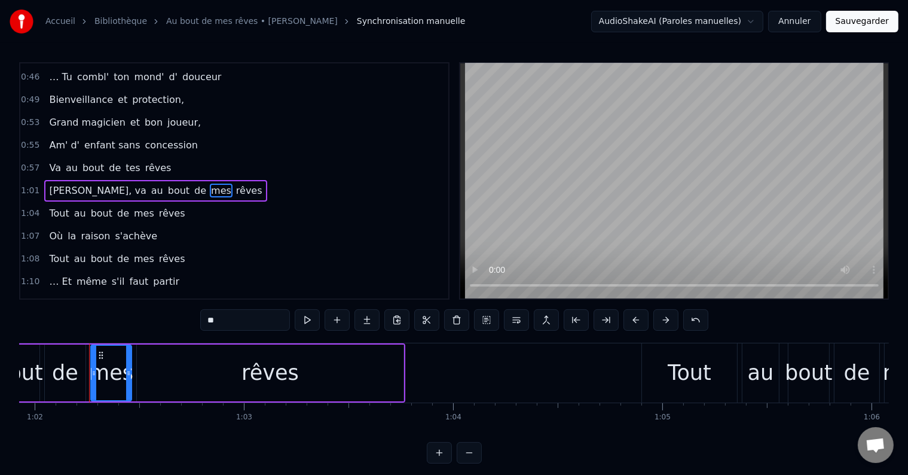
scroll to position [0, 12970]
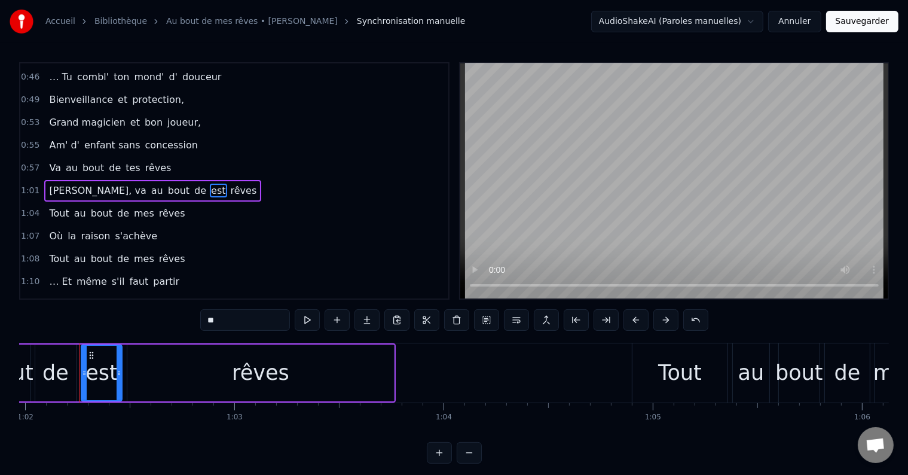
type input "*"
click at [52, 207] on span "Tout" at bounding box center [59, 213] width 22 height 14
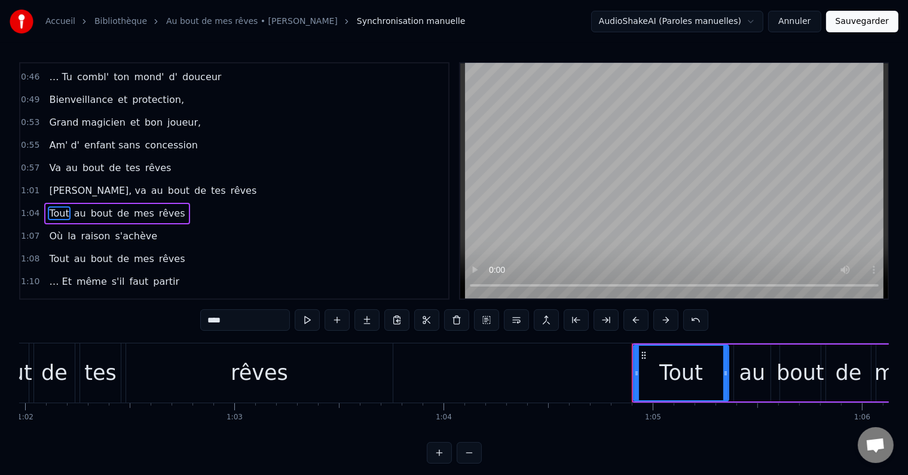
scroll to position [201, 0]
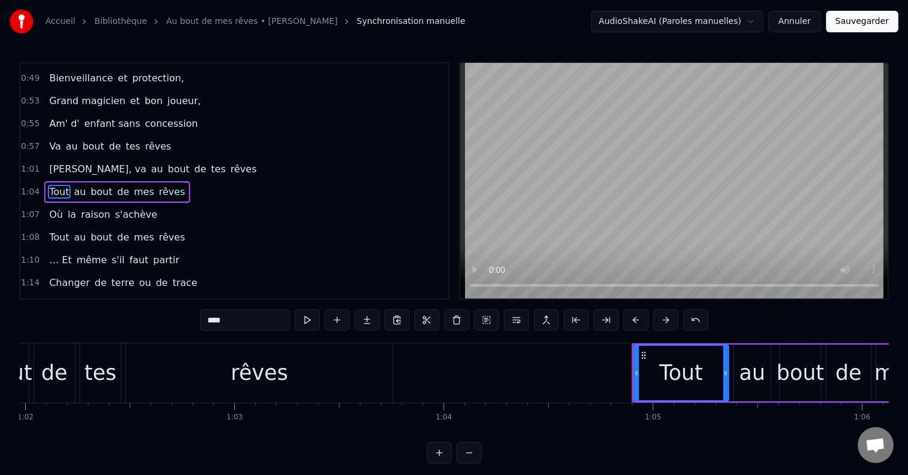
click at [133, 185] on span "mes" at bounding box center [144, 192] width 23 height 14
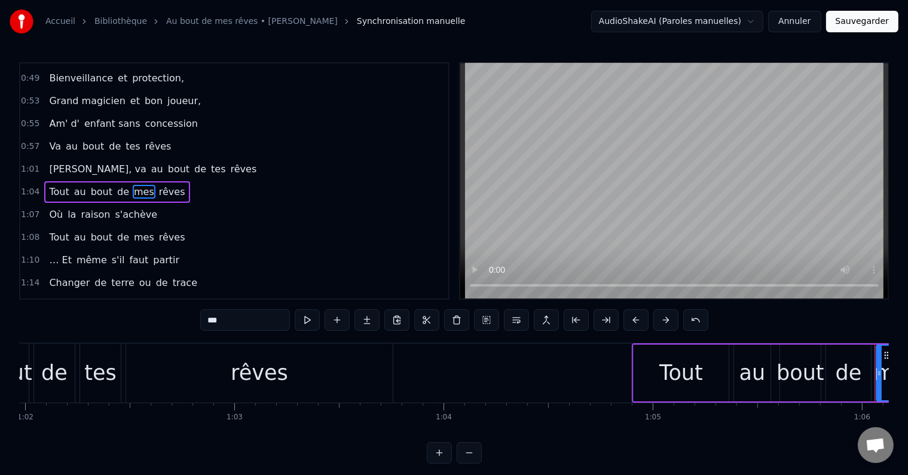
click at [216, 321] on input "***" at bounding box center [245, 320] width 90 height 22
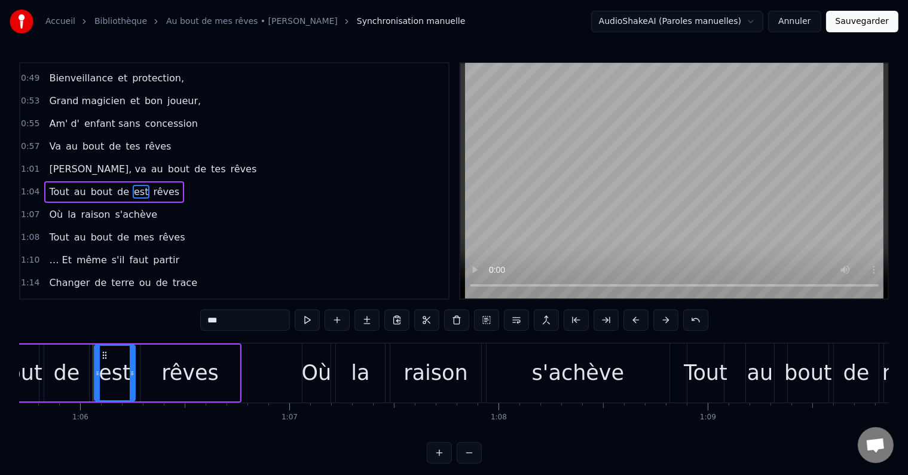
scroll to position [0, 13765]
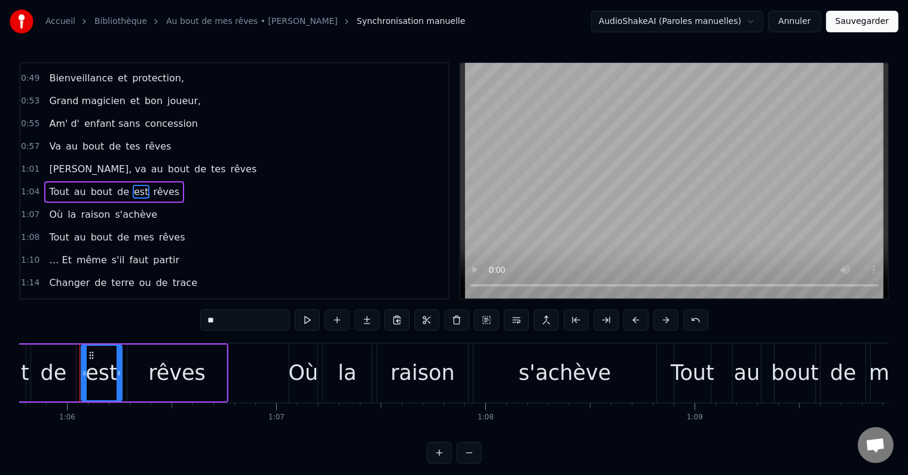
type input "*"
click at [133, 230] on span "mes" at bounding box center [144, 237] width 23 height 14
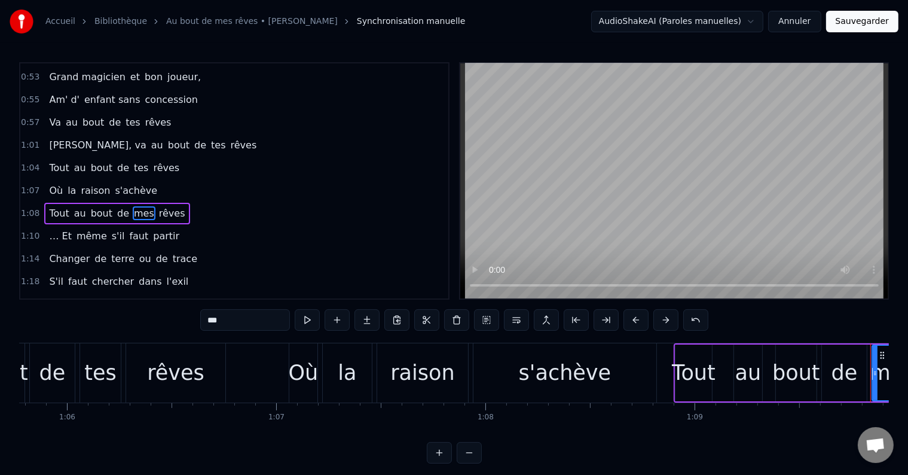
scroll to position [245, 0]
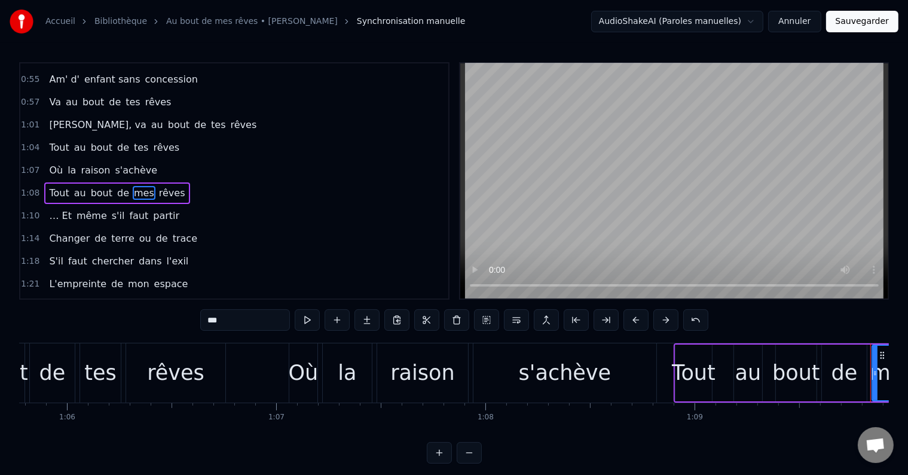
click at [215, 323] on input "***" at bounding box center [245, 320] width 90 height 22
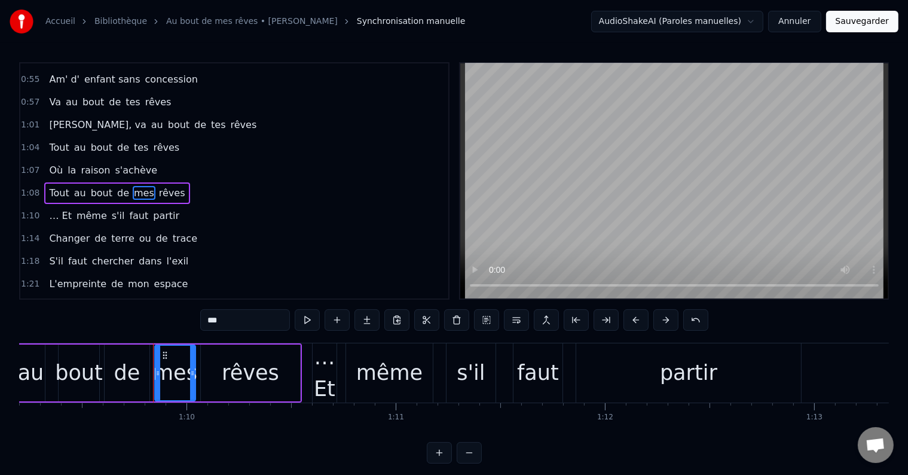
scroll to position [0, 14557]
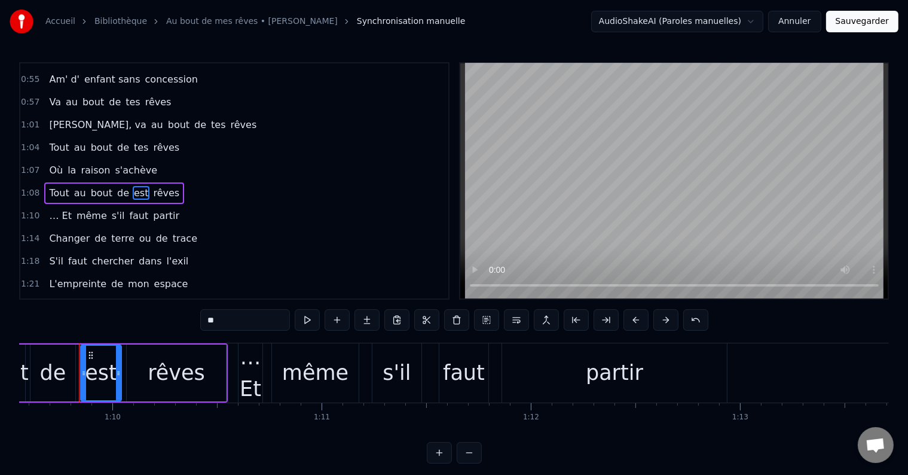
type input "*"
click at [57, 209] on span "… Et" at bounding box center [60, 216] width 25 height 14
type input "****"
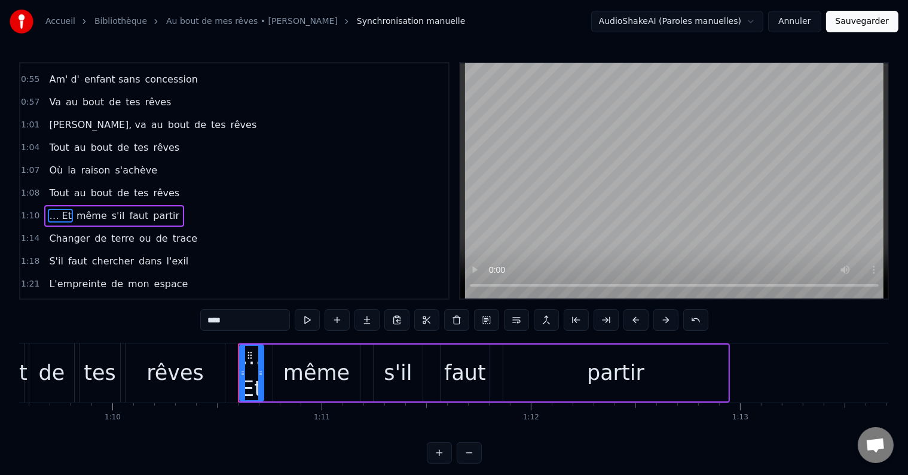
scroll to position [267, 0]
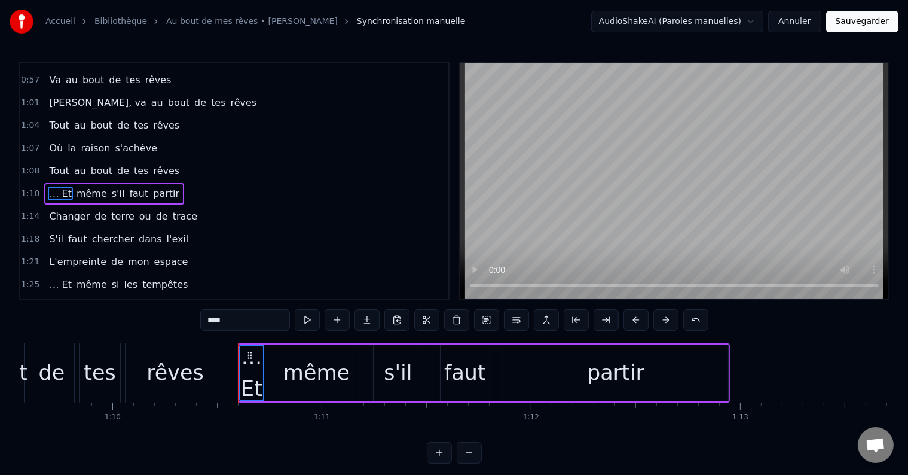
click at [57, 209] on span "Changer" at bounding box center [69, 216] width 43 height 14
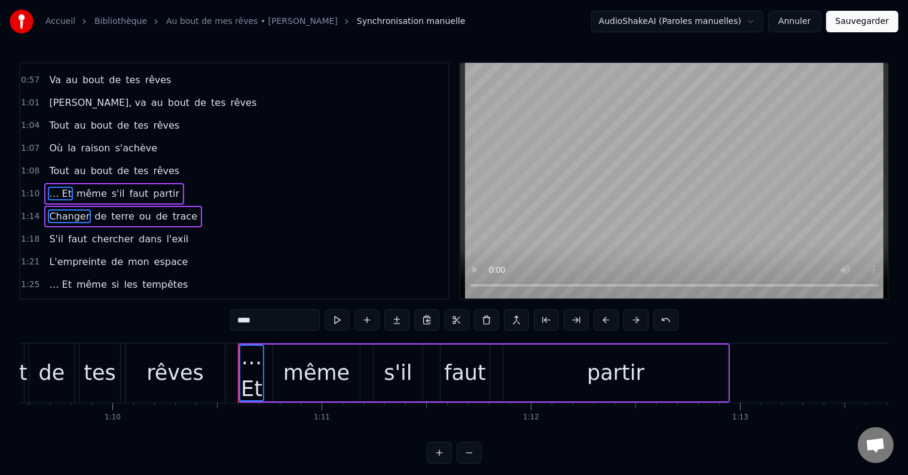
click at [67, 232] on span "faut" at bounding box center [78, 239] width 22 height 14
click at [68, 255] on span "L'empreinte" at bounding box center [78, 262] width 60 height 14
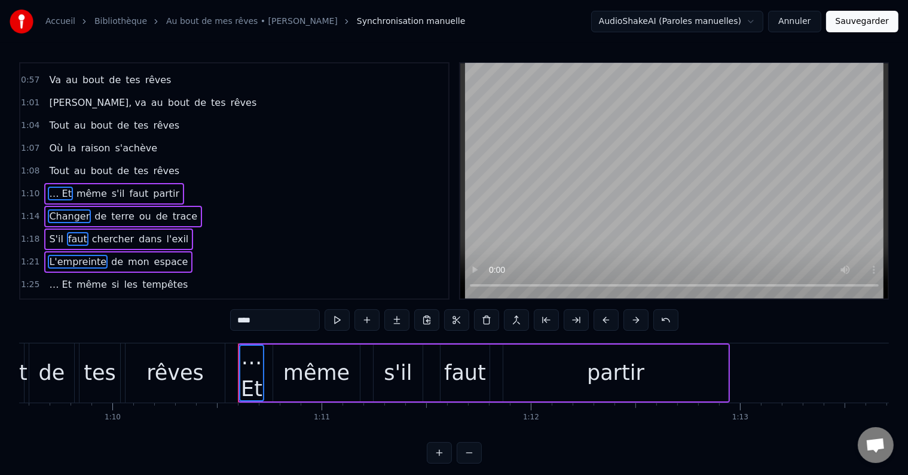
click at [75, 277] on span "même" at bounding box center [91, 284] width 33 height 14
click at [80, 297] on div "Les [DEMOGRAPHIC_DATA] mauvais, les courants" at bounding box center [129, 308] width 170 height 22
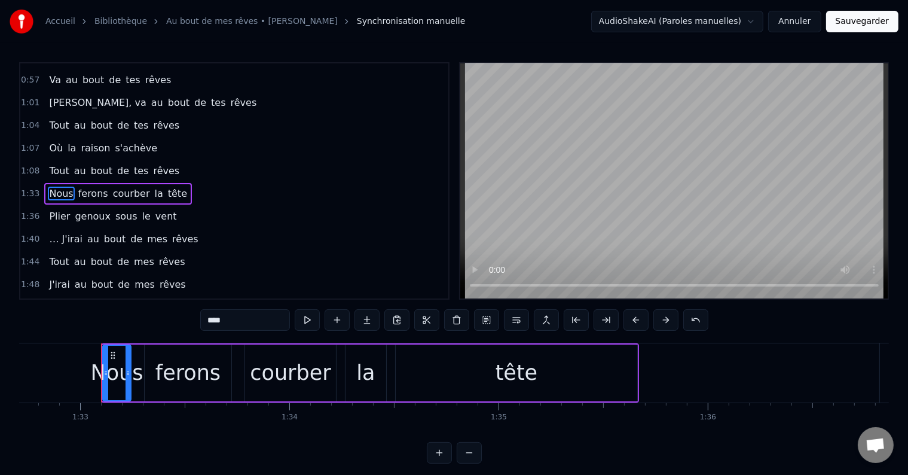
scroll to position [0, 19424]
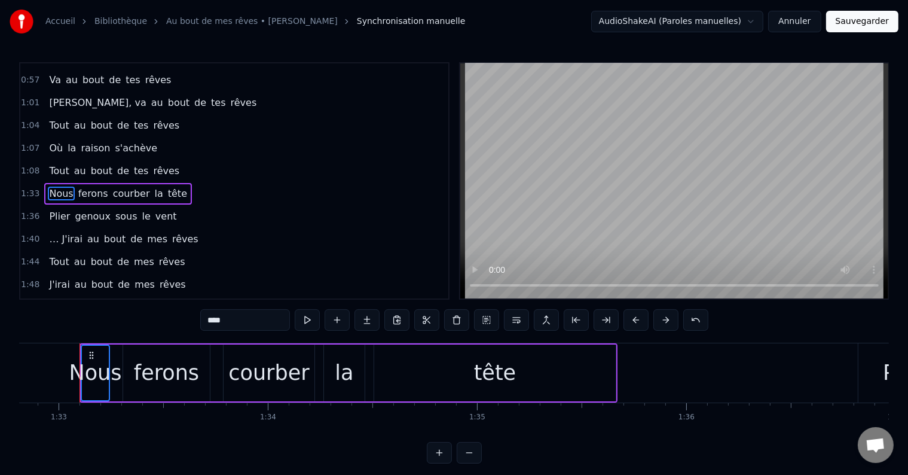
click at [81, 209] on span "genoux" at bounding box center [93, 216] width 38 height 14
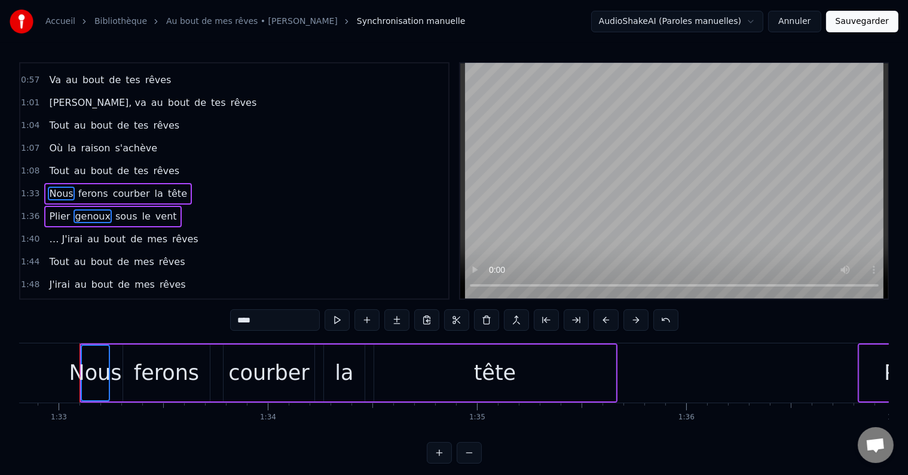
click at [86, 232] on div "… J'irai au bout de mes rêves" at bounding box center [123, 239] width 158 height 22
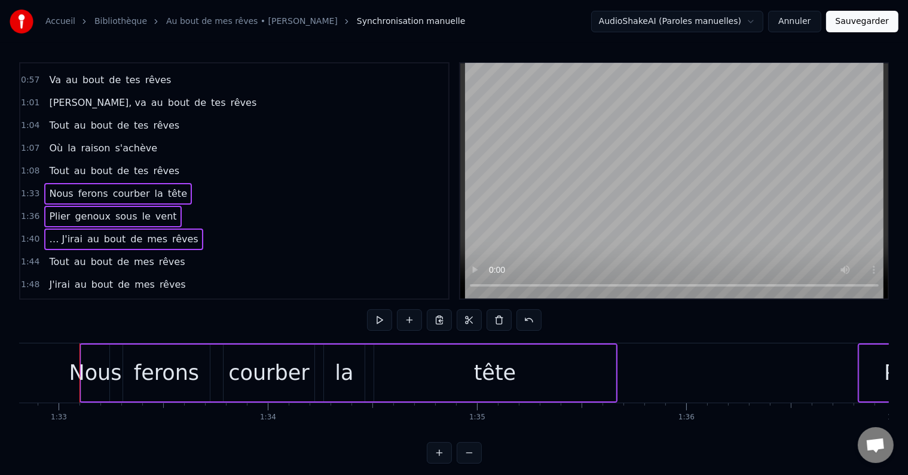
click at [90, 255] on span "bout" at bounding box center [102, 262] width 24 height 14
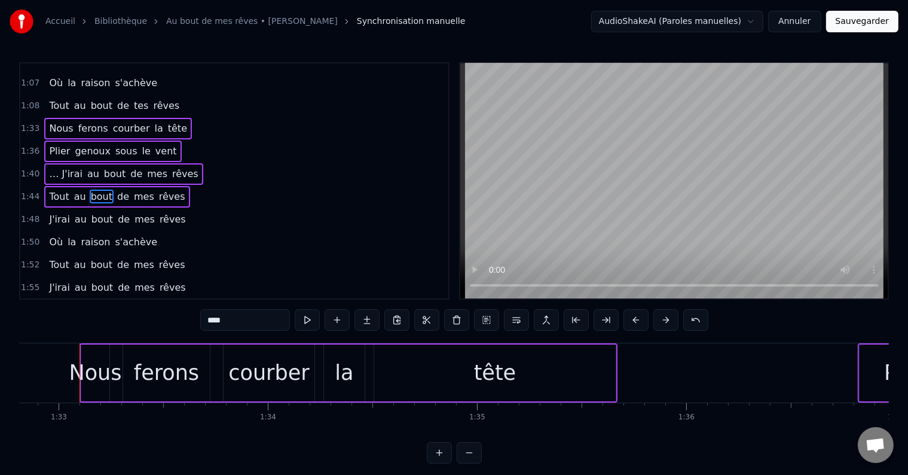
scroll to position [333, 0]
click at [94, 212] on span "bout" at bounding box center [102, 219] width 24 height 14
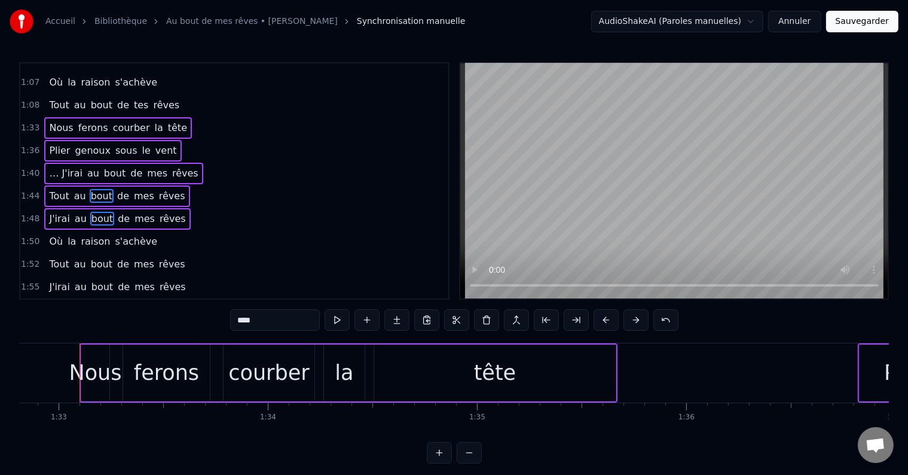
click at [96, 231] on div "Où la raison s'achève" at bounding box center [103, 242] width 118 height 22
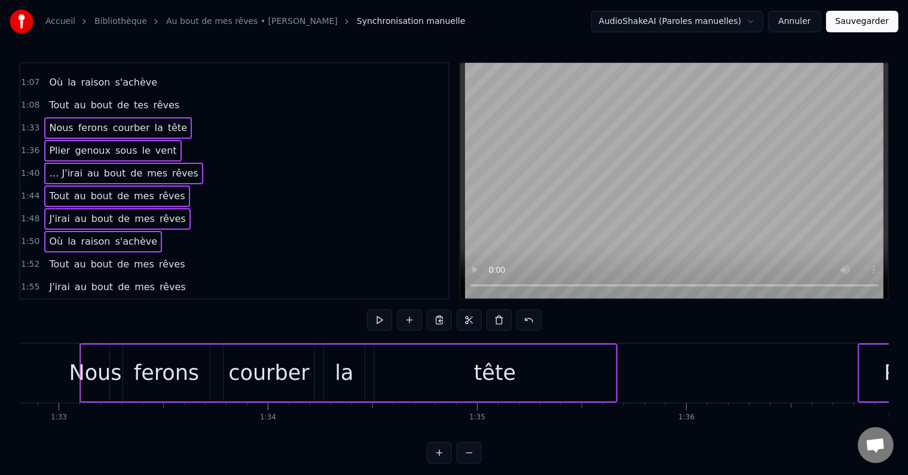
click at [99, 257] on span "bout" at bounding box center [102, 264] width 24 height 14
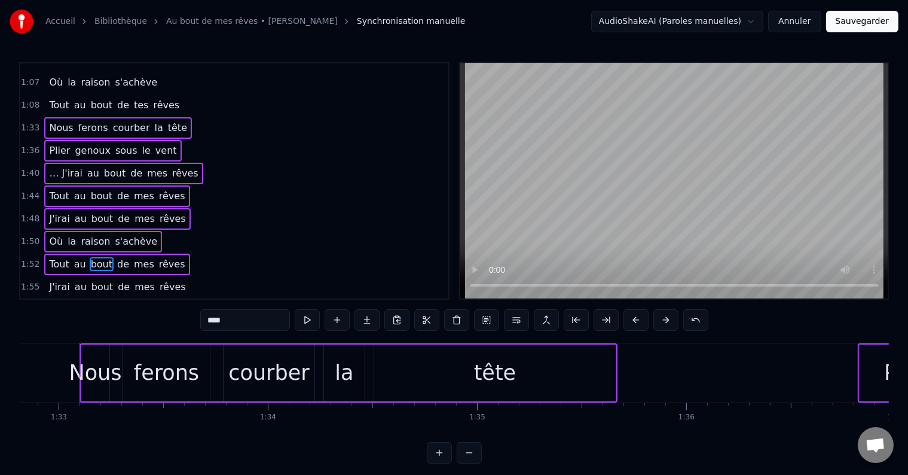
scroll to position [399, 0]
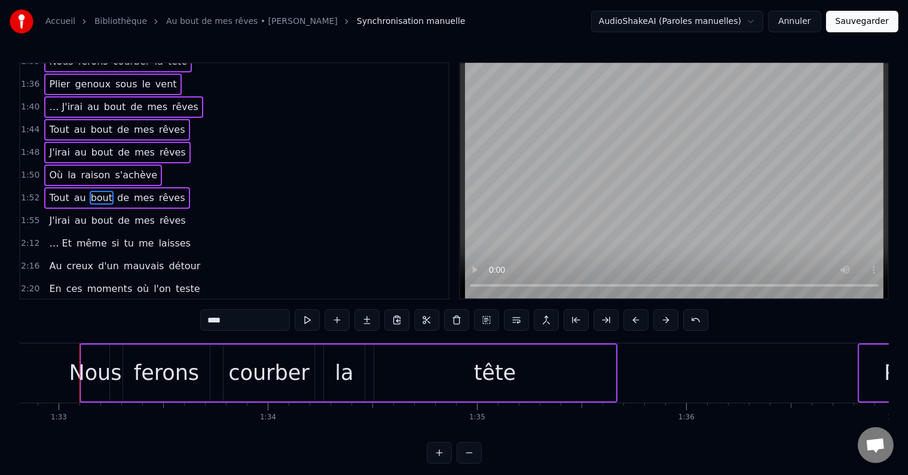
click at [105, 210] on div "J'irai au bout de mes rêves" at bounding box center [117, 221] width 146 height 22
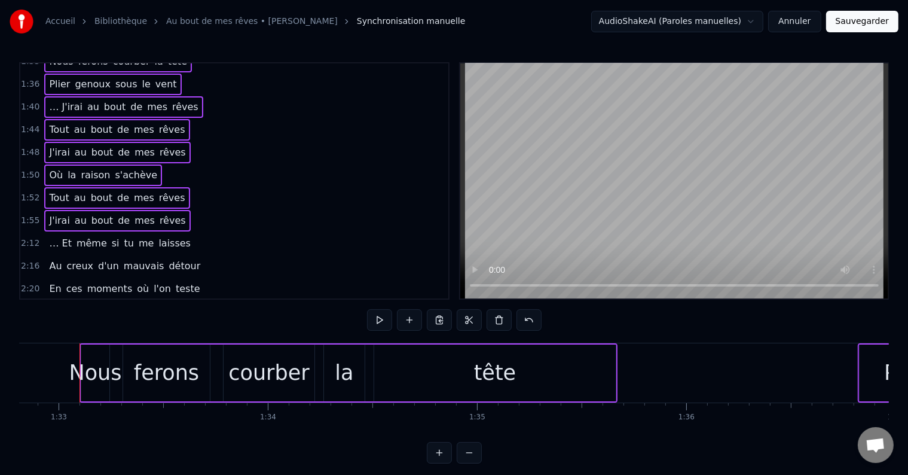
click at [111, 236] on span "si" at bounding box center [116, 243] width 10 height 14
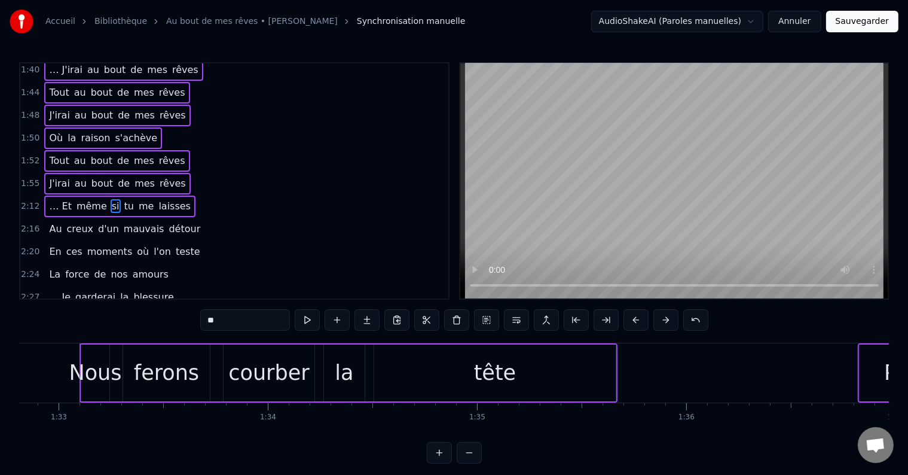
scroll to position [443, 0]
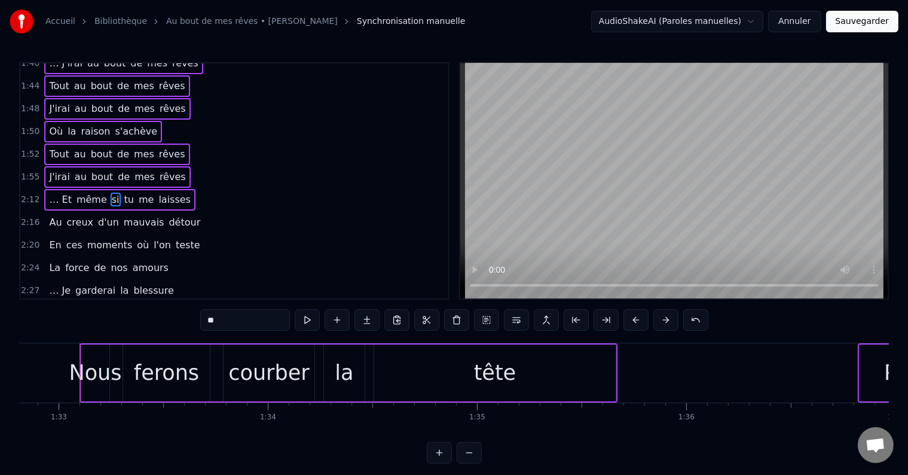
click at [108, 212] on div "Au creux d'un mauvais détour" at bounding box center [124, 223] width 161 height 22
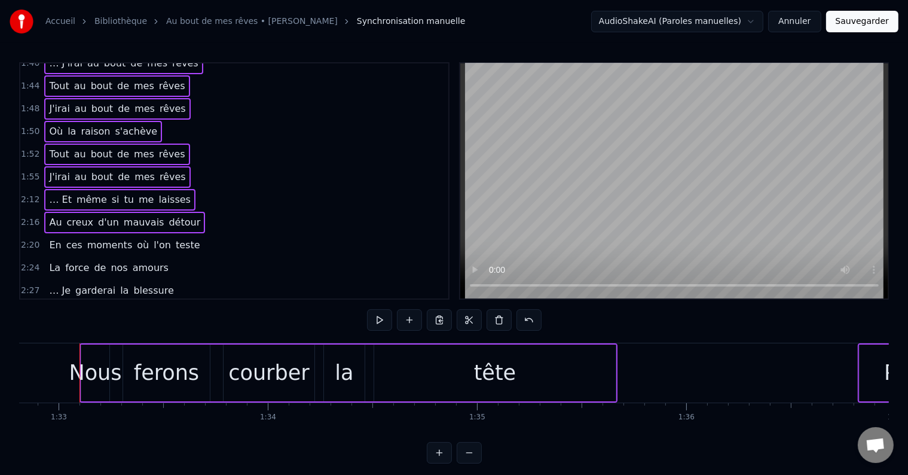
click at [106, 238] on span "moments" at bounding box center [110, 245] width 48 height 14
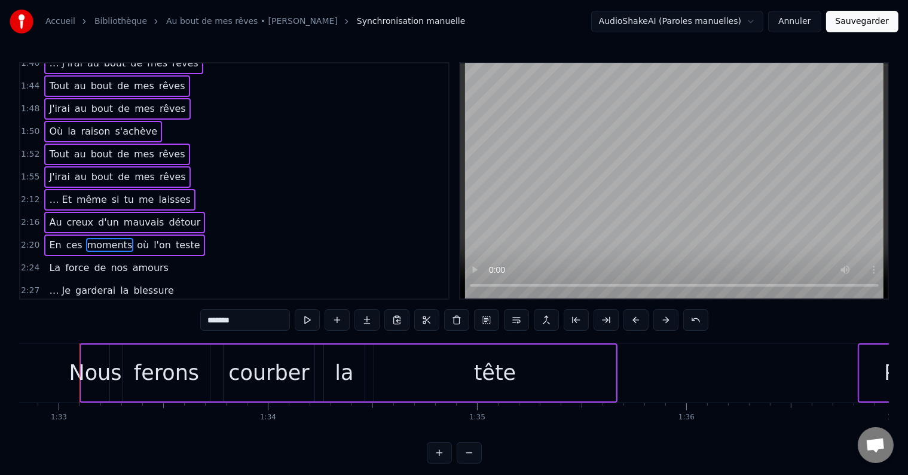
scroll to position [487, 0]
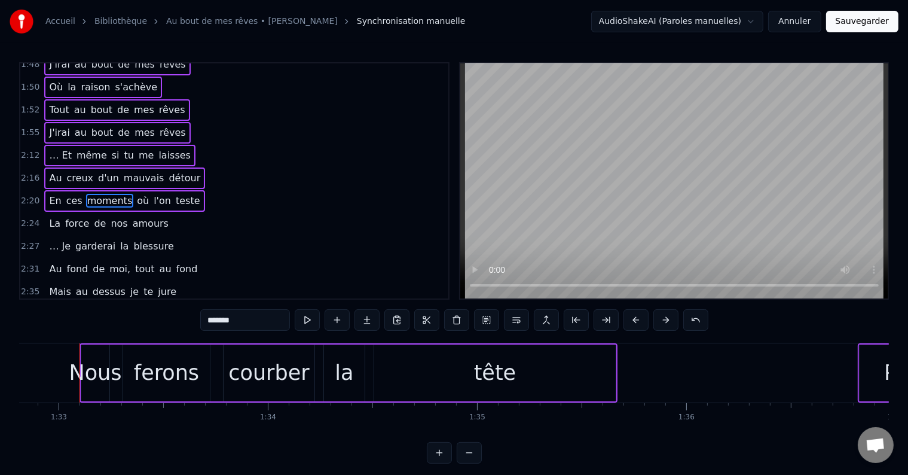
click at [109, 216] on span "nos" at bounding box center [118, 223] width 19 height 14
click at [119, 239] on span "la" at bounding box center [124, 246] width 11 height 14
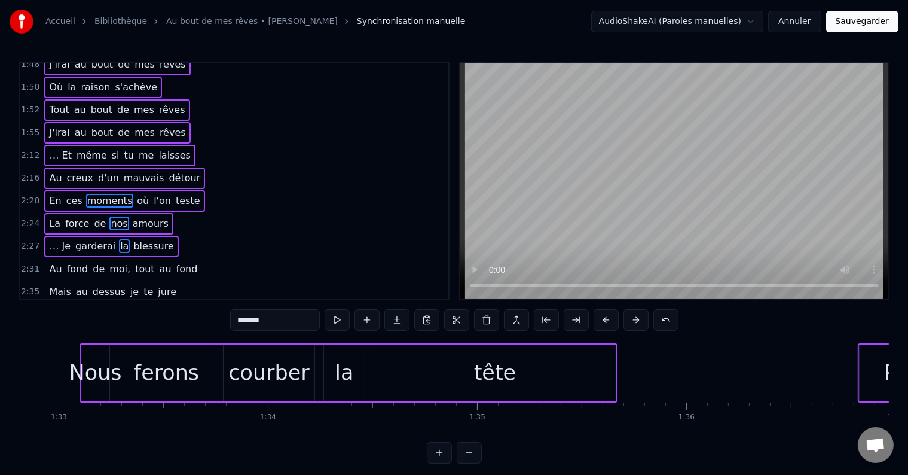
click at [108, 262] on span "moi," at bounding box center [119, 269] width 23 height 14
click at [105, 280] on div "2:35 Mais au dessus je te jure" at bounding box center [234, 291] width 428 height 23
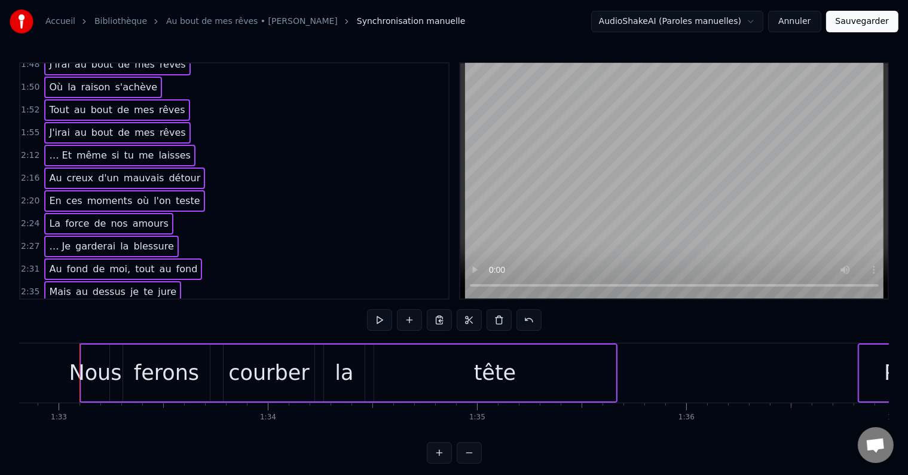
click at [103, 307] on span "j'effacerai" at bounding box center [97, 314] width 50 height 14
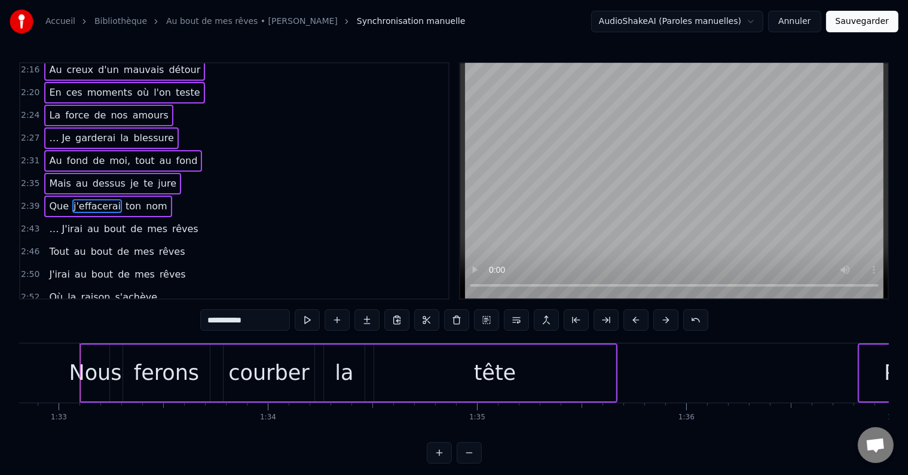
scroll to position [597, 0]
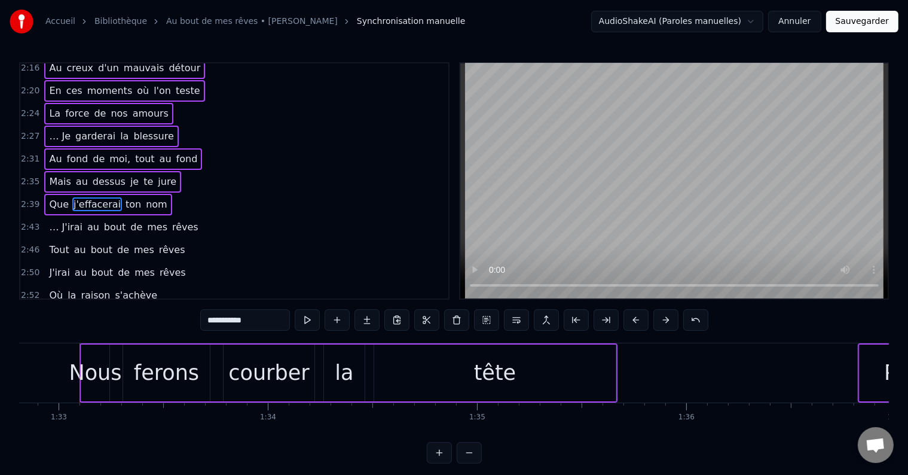
click at [108, 220] on span "bout" at bounding box center [115, 227] width 24 height 14
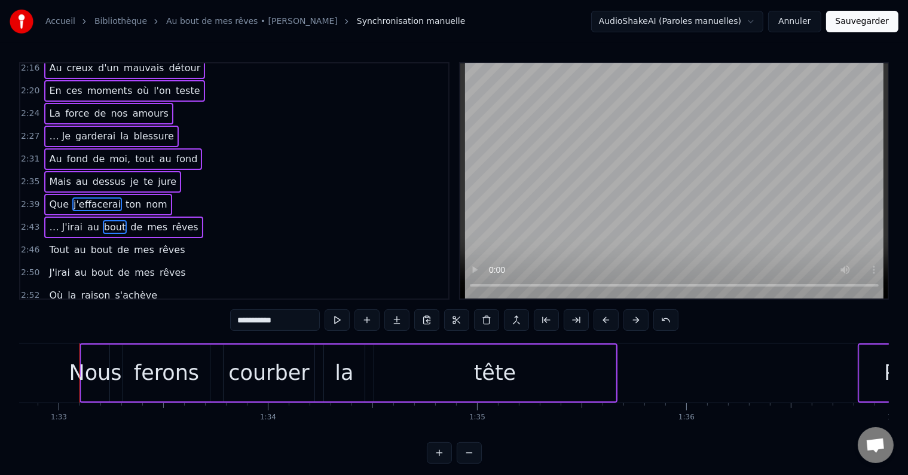
click at [116, 243] on span "de" at bounding box center [123, 250] width 14 height 14
click at [102, 265] on span "bout" at bounding box center [102, 272] width 24 height 14
click at [100, 285] on div "Où la raison s'achève" at bounding box center [103, 296] width 118 height 22
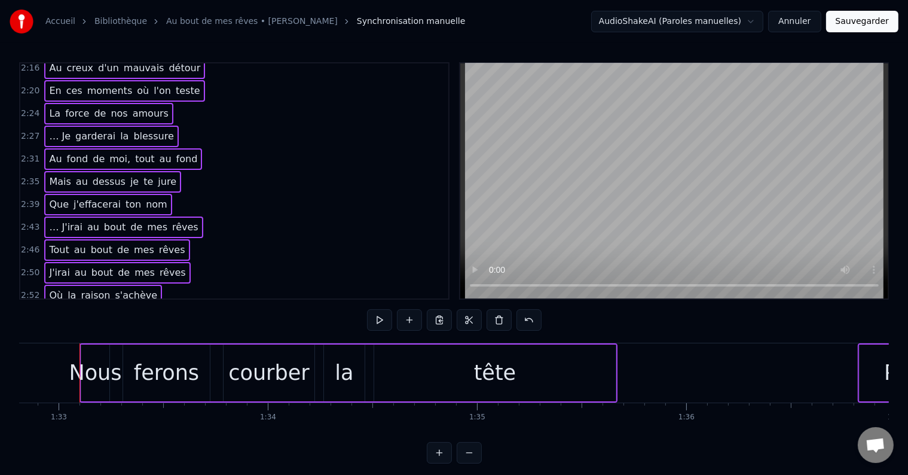
click at [103, 311] on span "bout" at bounding box center [102, 318] width 24 height 14
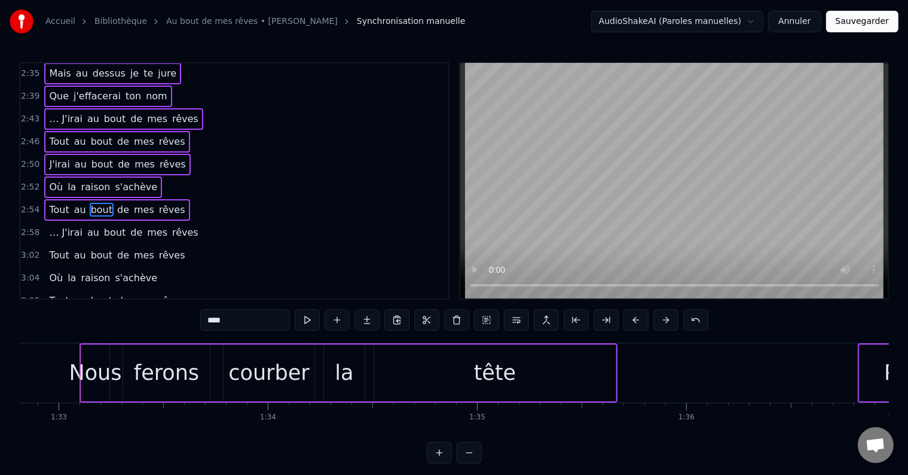
scroll to position [707, 0]
click at [109, 224] on span "bout" at bounding box center [115, 231] width 24 height 14
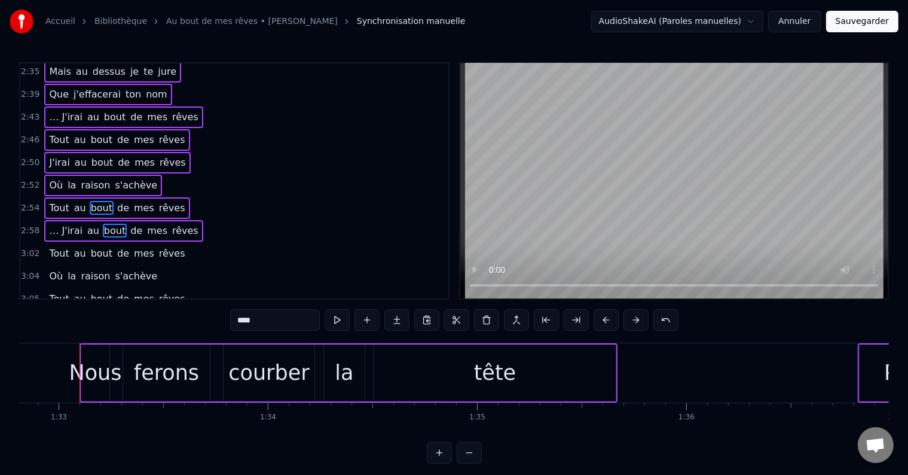
click at [116, 246] on span "de" at bounding box center [123, 253] width 14 height 14
click at [114, 269] on span "s'achève" at bounding box center [136, 276] width 45 height 14
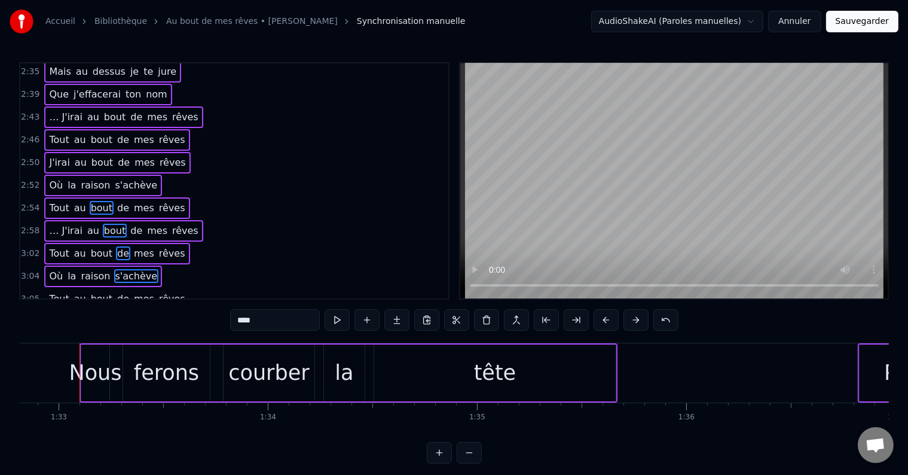
click at [116, 292] on span "de" at bounding box center [123, 299] width 14 height 14
click at [106, 311] on div "… J'irai au bout de mes rêves" at bounding box center [123, 322] width 158 height 22
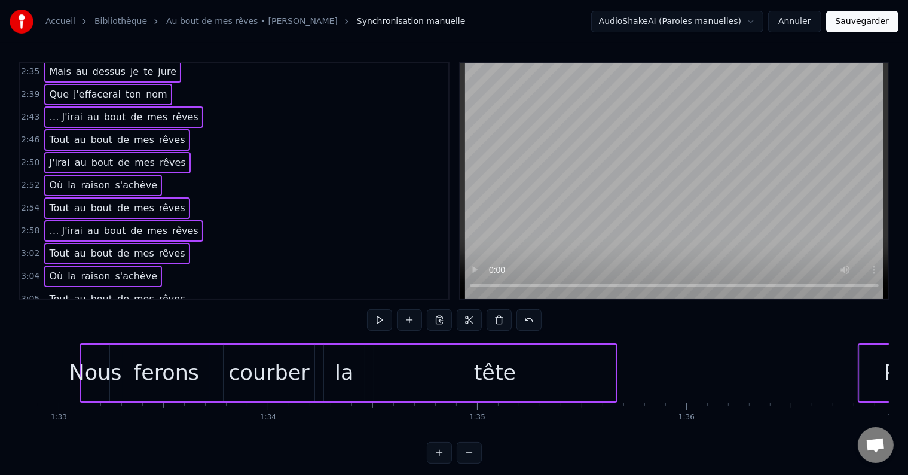
click at [108, 288] on div "Tout au bout de mes rêves" at bounding box center [116, 299] width 145 height 22
click at [493, 324] on button at bounding box center [499, 320] width 25 height 22
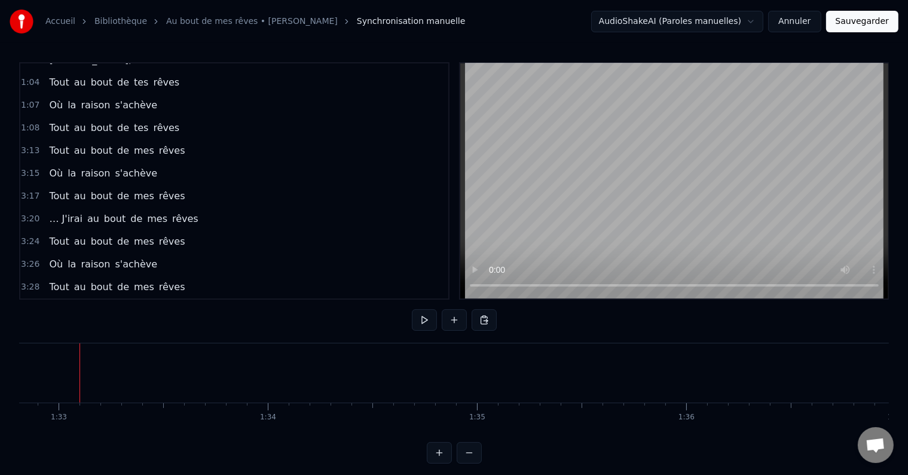
scroll to position [311, 0]
click at [158, 143] on span "rêves" at bounding box center [172, 150] width 29 height 14
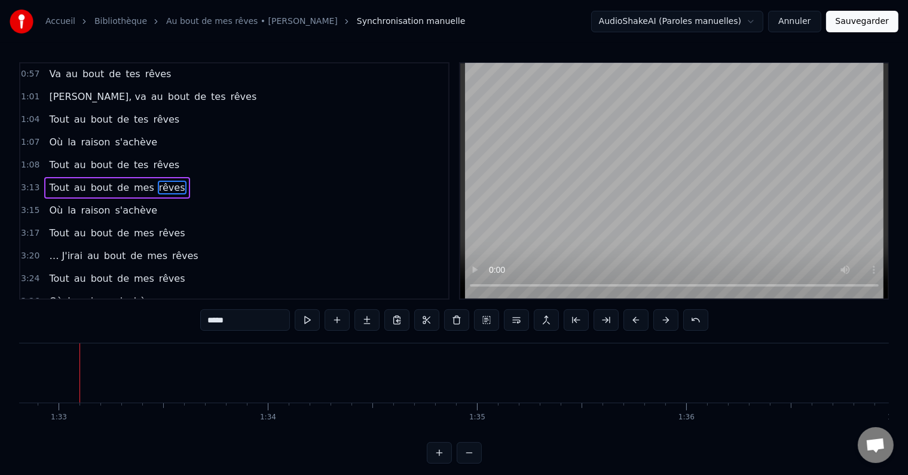
scroll to position [267, 0]
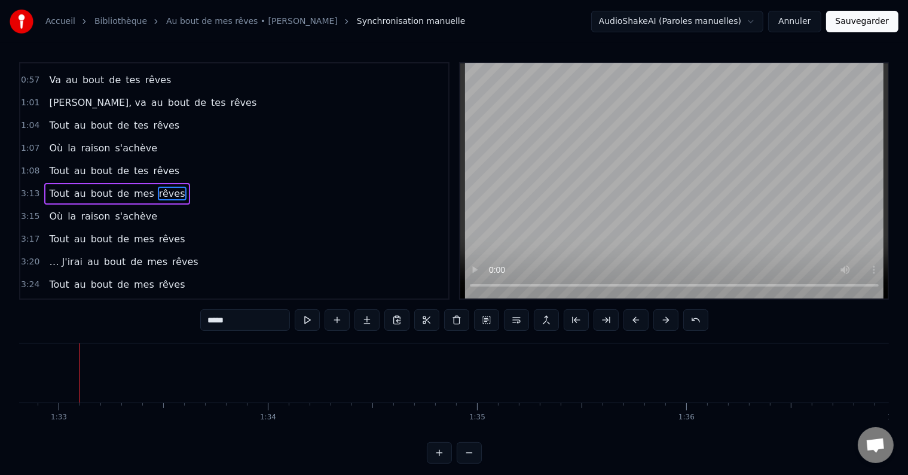
click at [122, 209] on span "s'achève" at bounding box center [136, 216] width 45 height 14
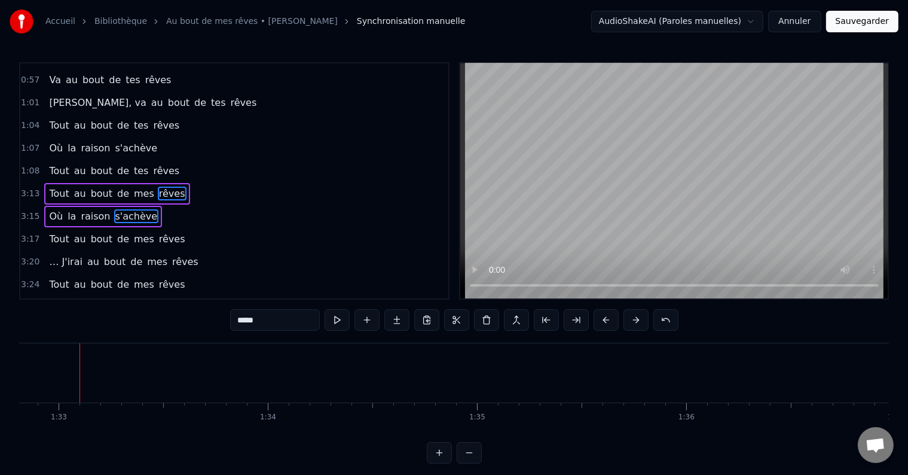
click at [133, 232] on span "mes" at bounding box center [144, 239] width 23 height 14
click at [129, 255] on span "de" at bounding box center [136, 262] width 14 height 14
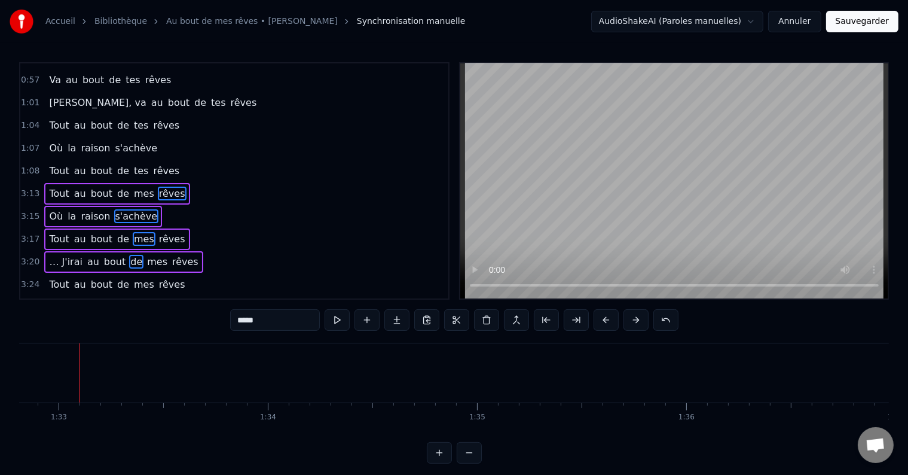
click at [116, 277] on span "de" at bounding box center [123, 284] width 14 height 14
click at [112, 297] on div "Où la raison s'achève" at bounding box center [103, 308] width 118 height 22
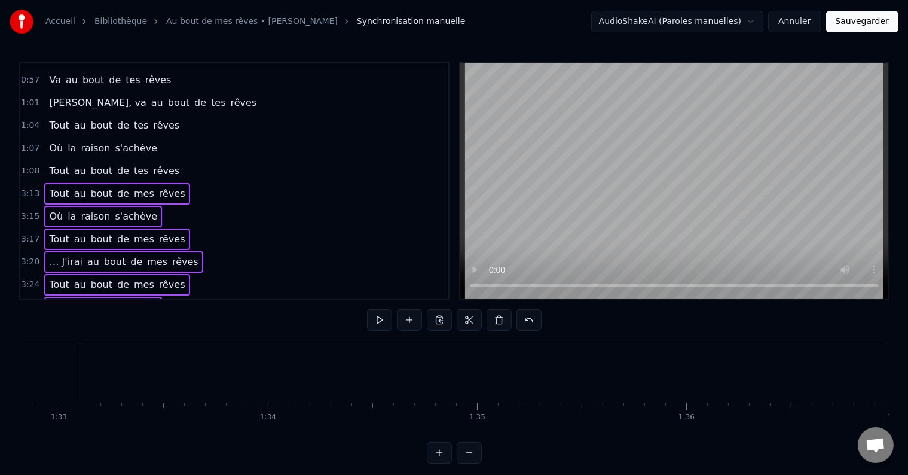
scroll to position [380, 0]
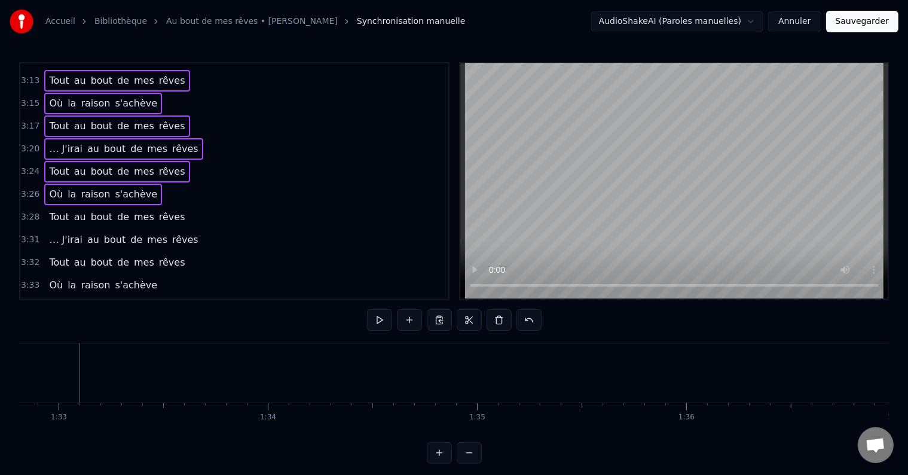
click at [148, 228] on div "3:31 … J'irai au bout de mes rêves" at bounding box center [234, 239] width 428 height 23
click at [158, 210] on span "rêves" at bounding box center [172, 217] width 29 height 14
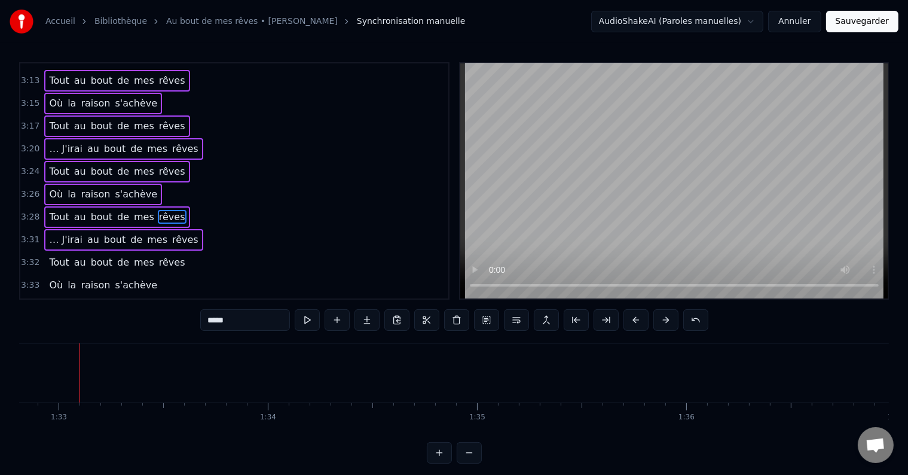
click at [158, 255] on span "rêves" at bounding box center [172, 262] width 29 height 14
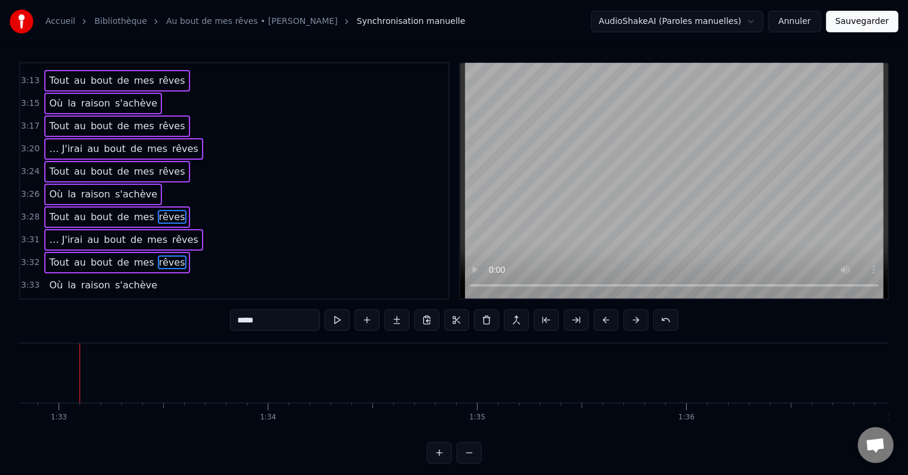
click at [127, 278] on span "s'achève" at bounding box center [136, 285] width 45 height 14
click at [133, 301] on span "mes" at bounding box center [144, 308] width 23 height 14
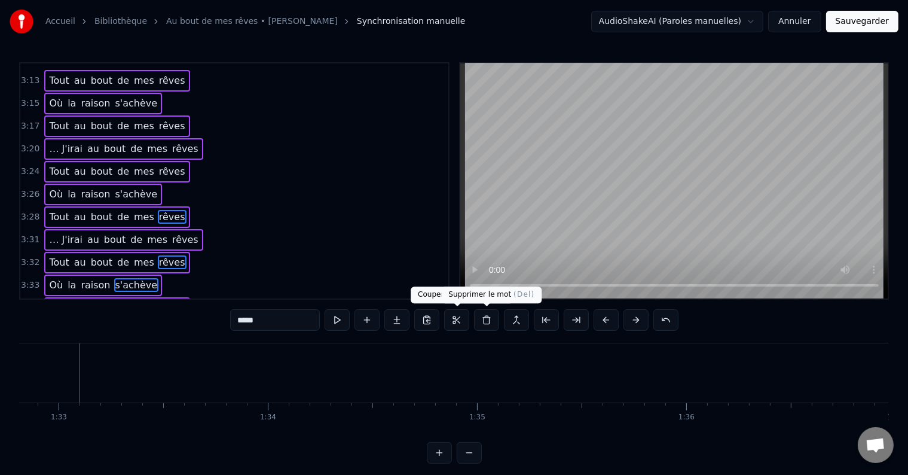
click at [477, 323] on button at bounding box center [486, 320] width 25 height 22
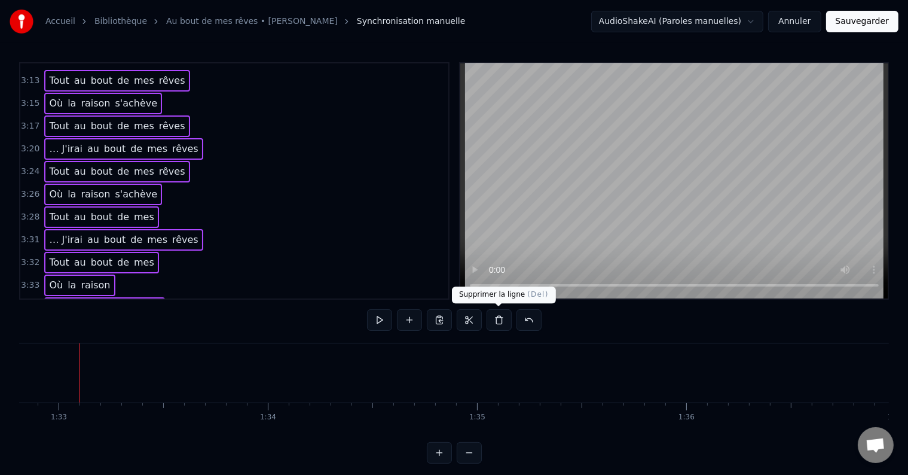
click at [496, 318] on button at bounding box center [499, 320] width 25 height 22
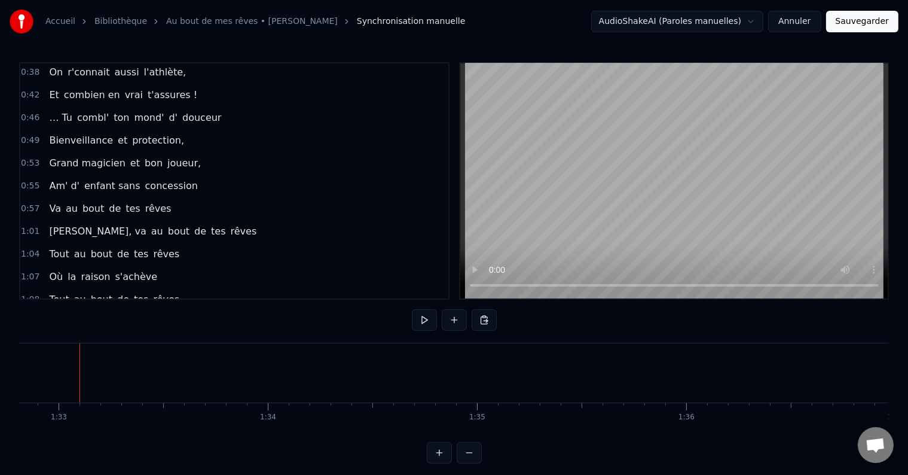
scroll to position [18, 0]
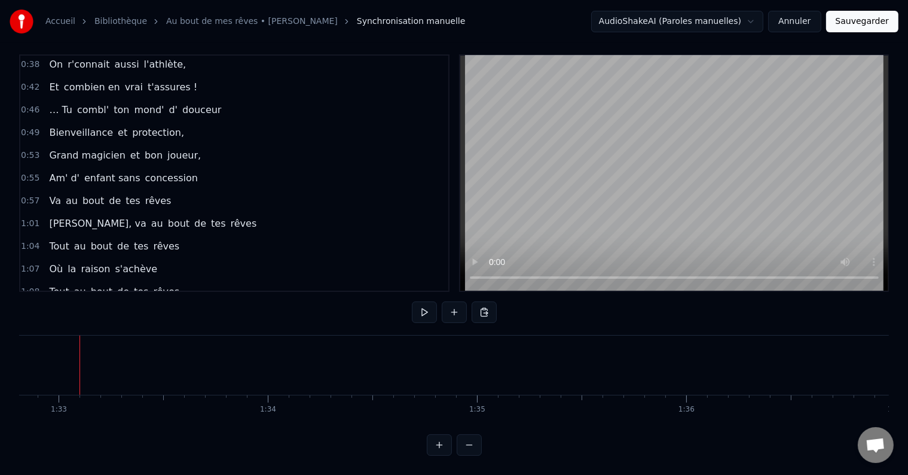
click at [857, 26] on button "Sauvegarder" at bounding box center [862, 22] width 72 height 22
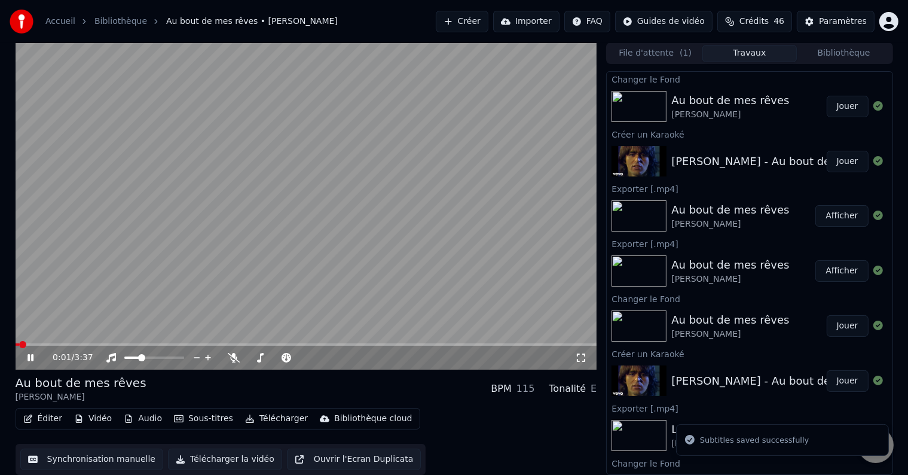
click at [202, 461] on button "Télécharger la vidéo" at bounding box center [225, 459] width 114 height 22
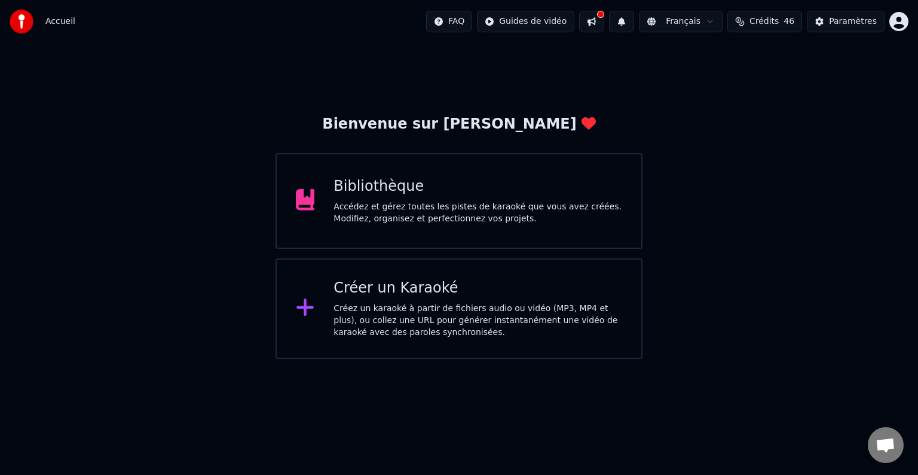
click at [435, 216] on div "Accédez et gérez toutes les pistes de karaoké que vous avez créées. Modifiez, o…" at bounding box center [478, 213] width 289 height 24
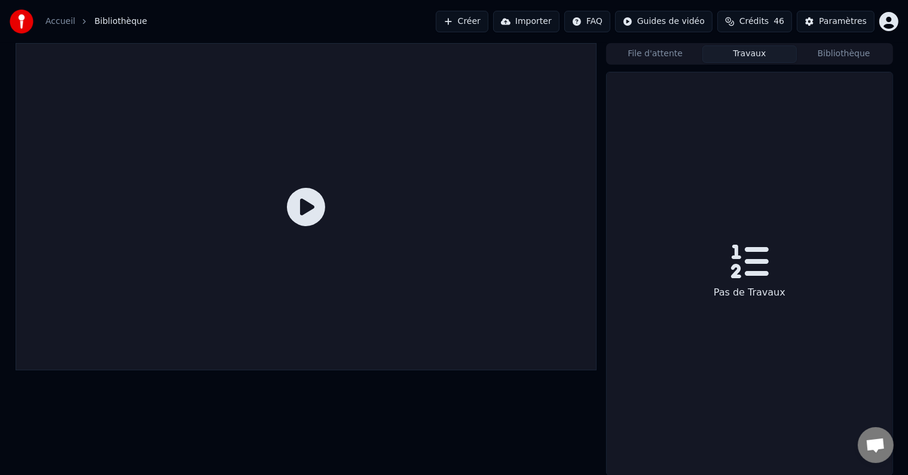
click at [743, 60] on button "Travaux" at bounding box center [750, 53] width 94 height 17
click at [661, 45] on button "File d'attente" at bounding box center [655, 53] width 94 height 17
click at [741, 55] on button "Travaux" at bounding box center [750, 53] width 94 height 17
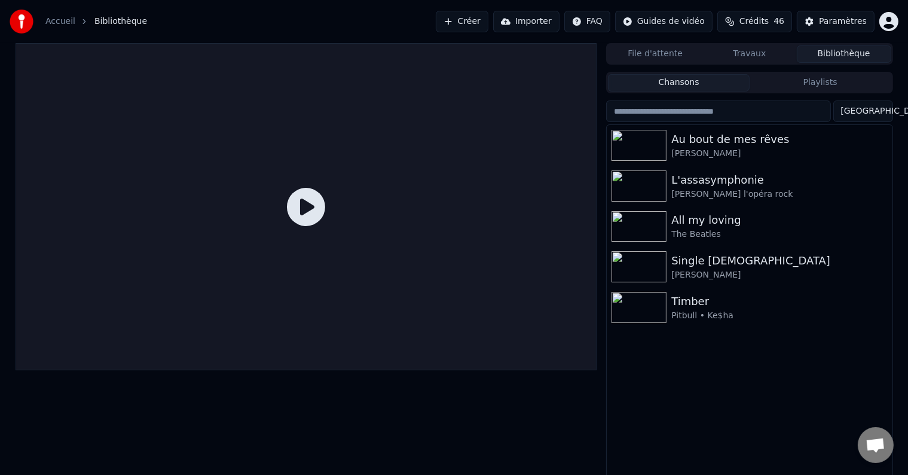
click at [832, 54] on button "Bibliothèque" at bounding box center [844, 53] width 94 height 17
click at [714, 181] on div "L'assasymphonie" at bounding box center [774, 180] width 204 height 17
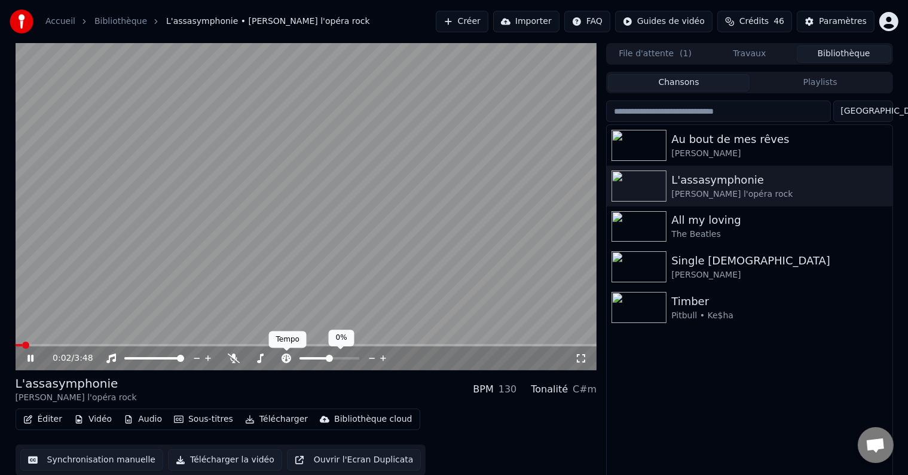
click at [284, 361] on icon at bounding box center [287, 358] width 10 height 10
click at [381, 358] on icon at bounding box center [383, 358] width 6 height 6
click at [380, 358] on icon at bounding box center [383, 358] width 11 height 12
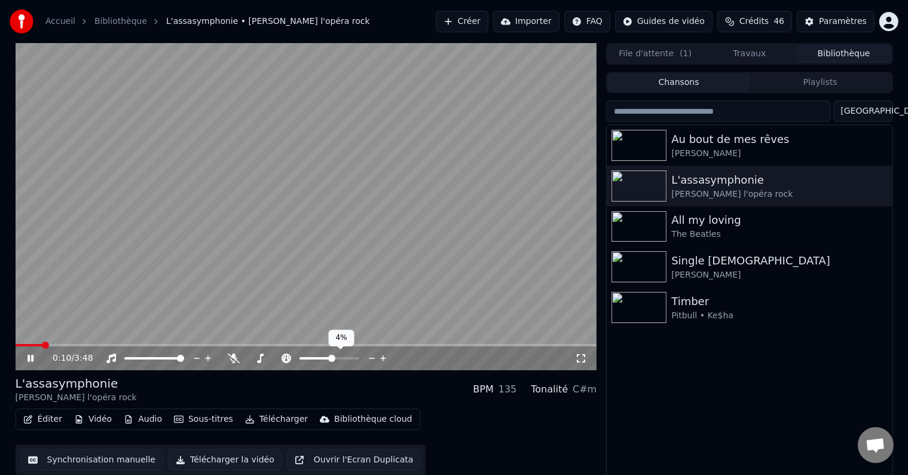
click at [380, 358] on icon at bounding box center [383, 358] width 11 height 12
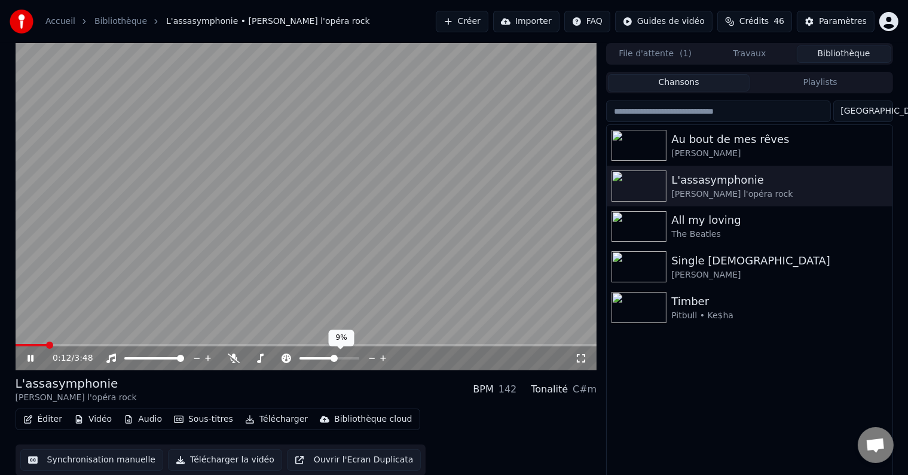
click at [380, 358] on icon at bounding box center [383, 358] width 11 height 12
click at [288, 355] on icon at bounding box center [287, 358] width 10 height 10
click at [373, 356] on icon at bounding box center [372, 358] width 11 height 12
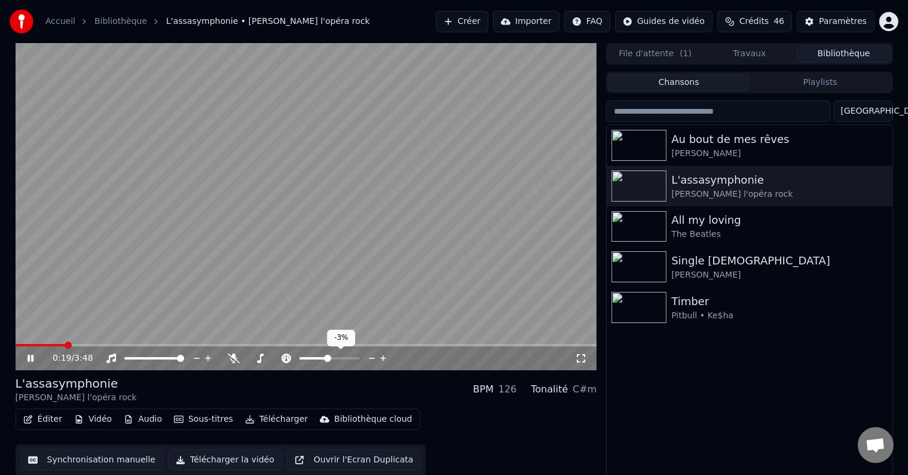
click at [373, 356] on icon at bounding box center [372, 358] width 11 height 12
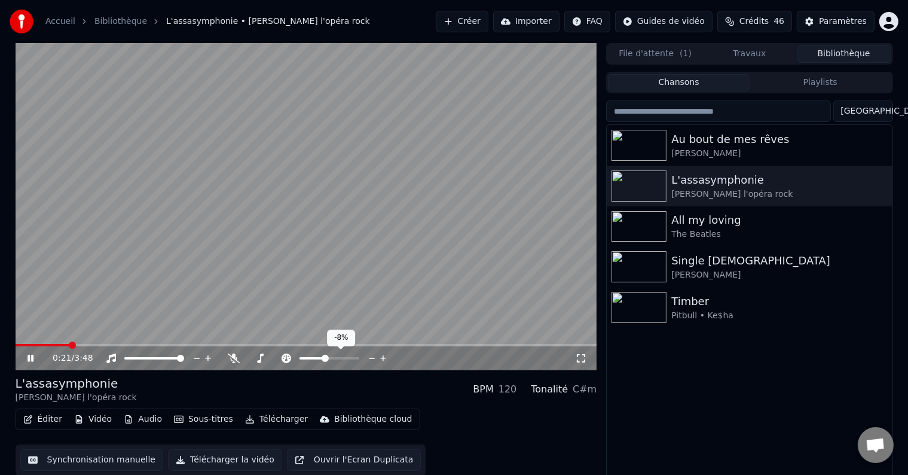
click at [373, 356] on icon at bounding box center [372, 358] width 11 height 12
click at [385, 358] on icon at bounding box center [383, 358] width 6 height 6
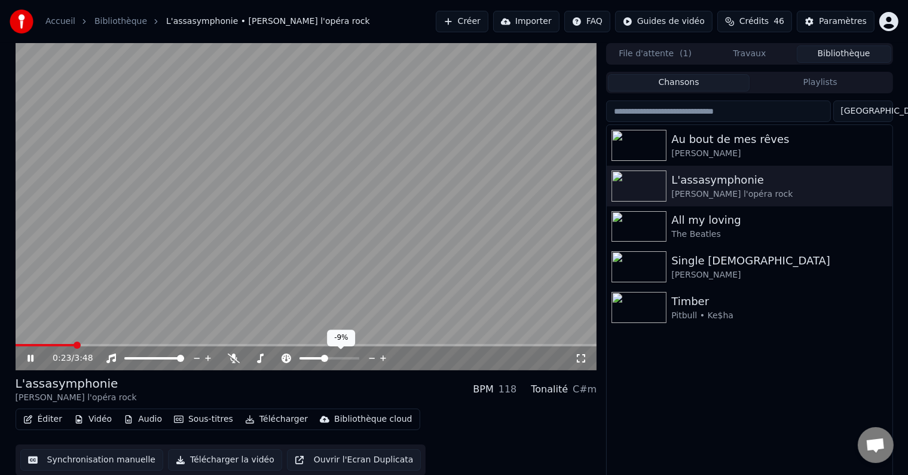
click at [385, 358] on icon at bounding box center [383, 358] width 6 height 6
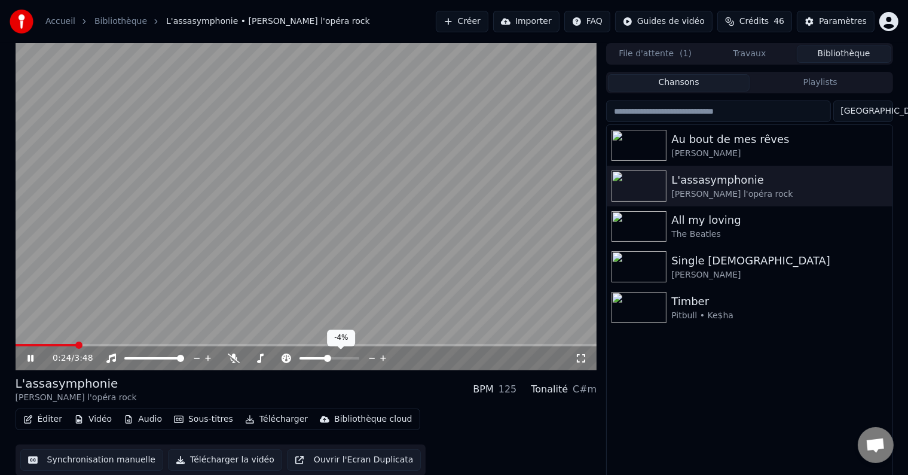
click at [385, 358] on icon at bounding box center [383, 358] width 6 height 6
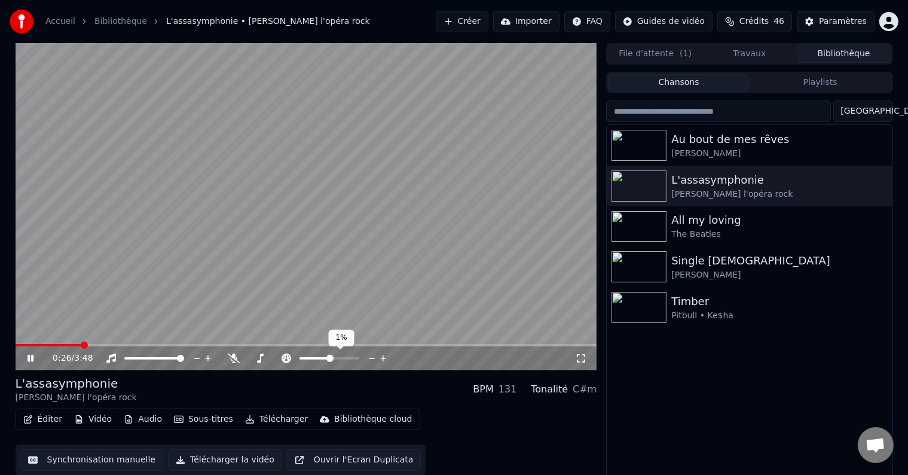
click at [385, 358] on icon at bounding box center [383, 358] width 6 height 6
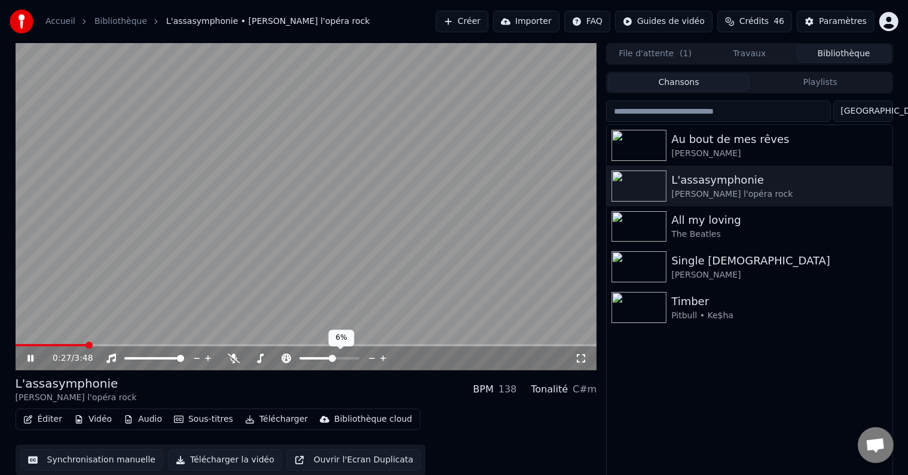
click at [385, 358] on icon at bounding box center [383, 358] width 6 height 6
click at [371, 356] on icon at bounding box center [372, 358] width 11 height 12
click at [92, 459] on button "Synchronisation manuelle" at bounding box center [92, 460] width 144 height 22
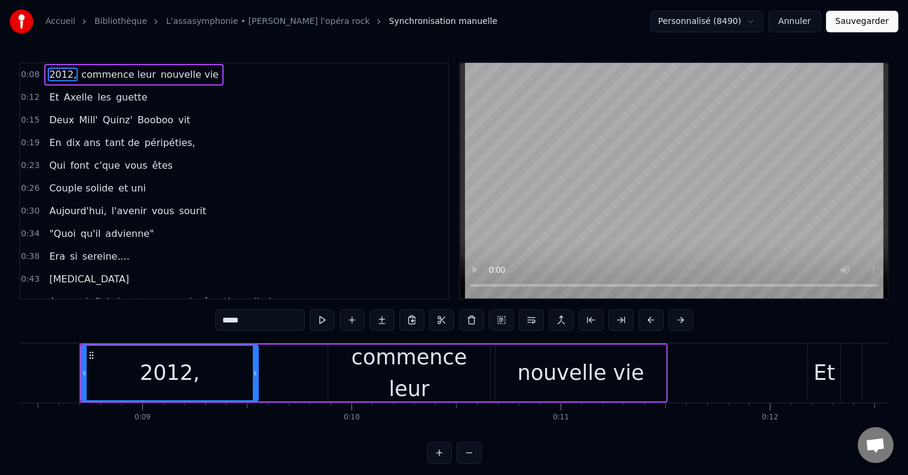
scroll to position [26, 0]
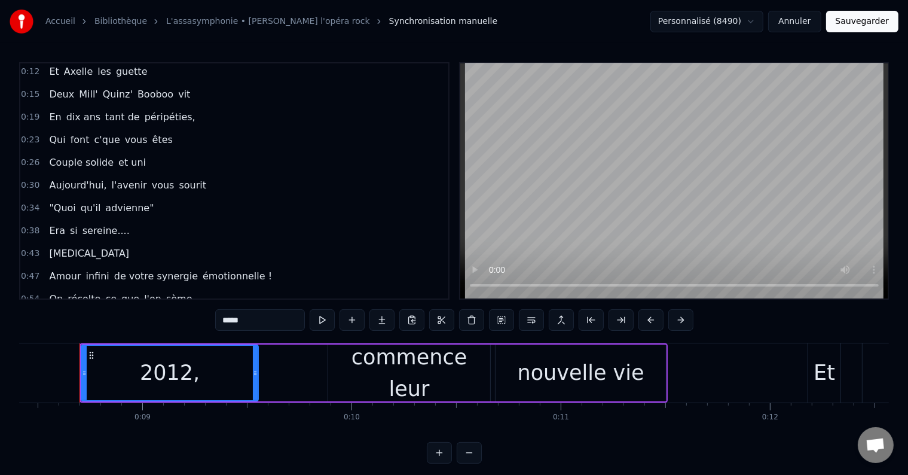
click at [62, 273] on span "Amour" at bounding box center [65, 276] width 34 height 14
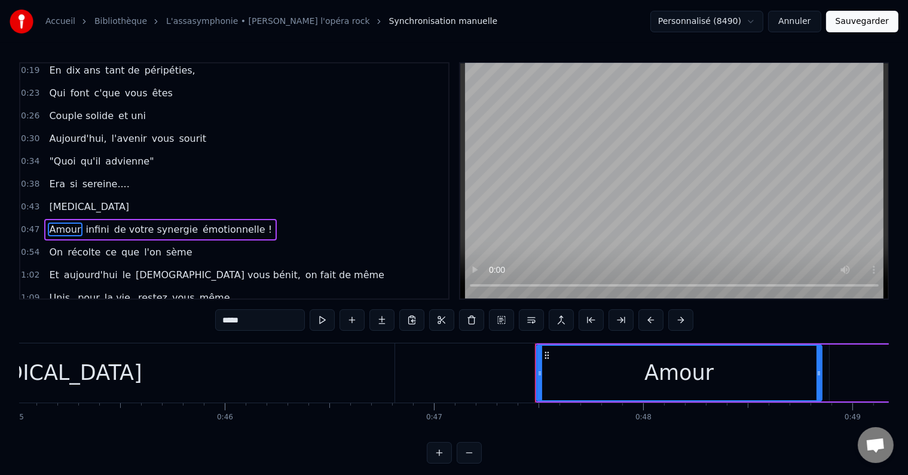
scroll to position [0, 9877]
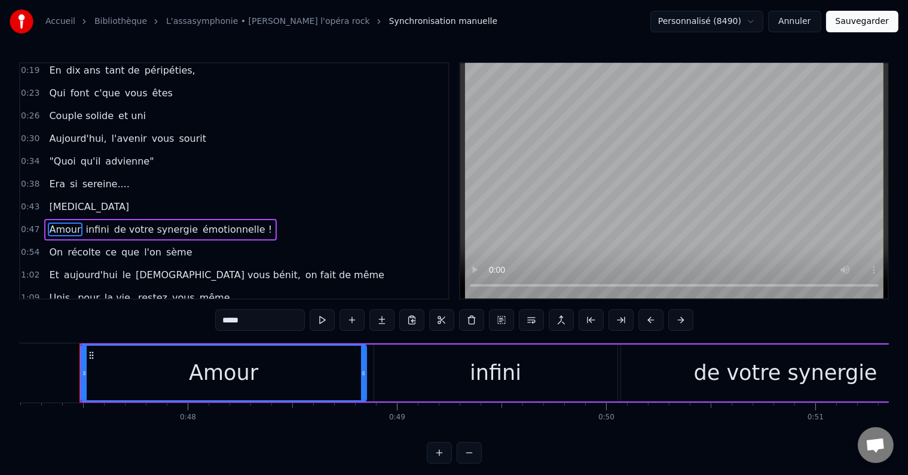
click at [265, 323] on input "*****" at bounding box center [260, 320] width 90 height 22
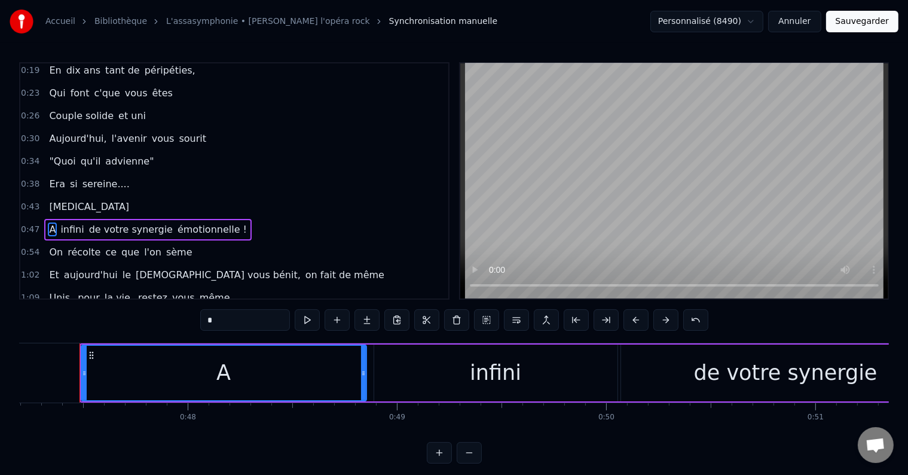
click at [68, 223] on span "infini" at bounding box center [72, 229] width 26 height 14
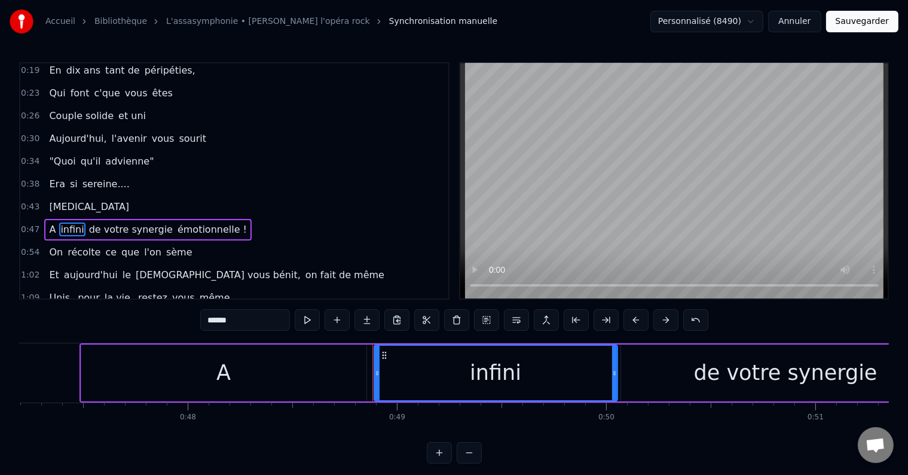
click at [206, 319] on input "******" at bounding box center [245, 320] width 90 height 22
click at [206, 318] on input "*******" at bounding box center [245, 320] width 90 height 22
type input "*"
type input "**********"
click at [307, 182] on div "0:38 Era si sereine...." at bounding box center [234, 184] width 428 height 23
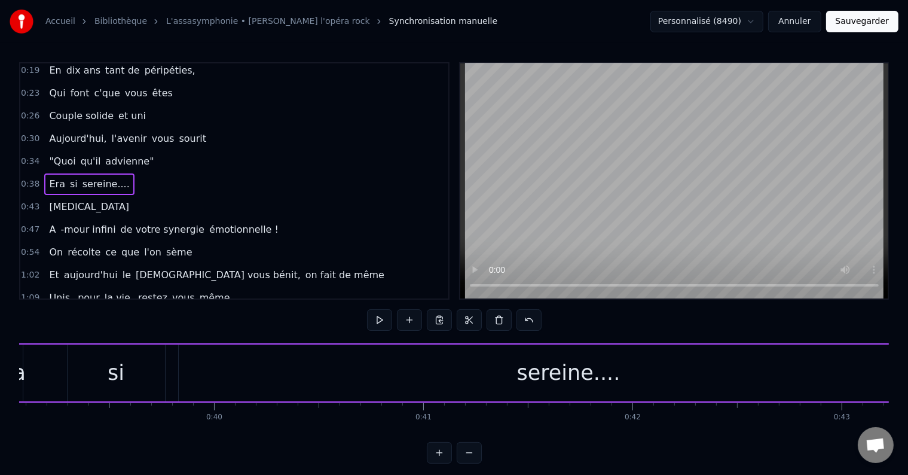
scroll to position [0, 8089]
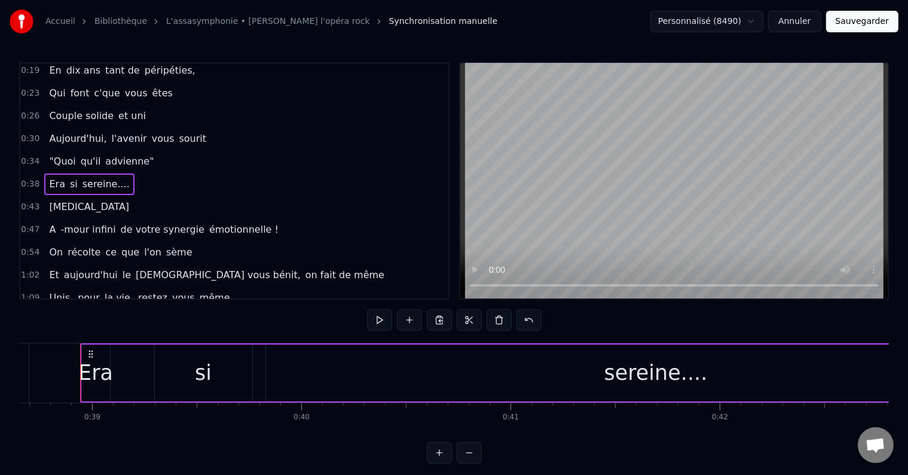
click at [46, 231] on div "A -mour infini de votre synergie émotionnelle !" at bounding box center [163, 230] width 239 height 22
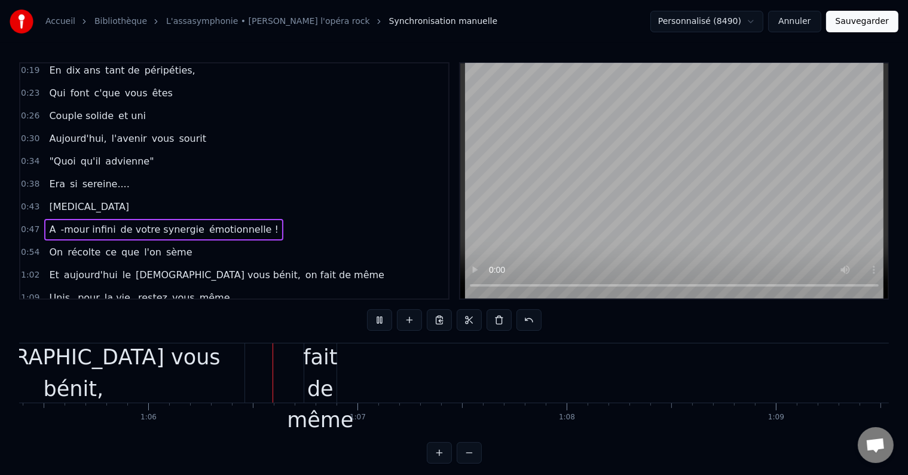
scroll to position [0, 13736]
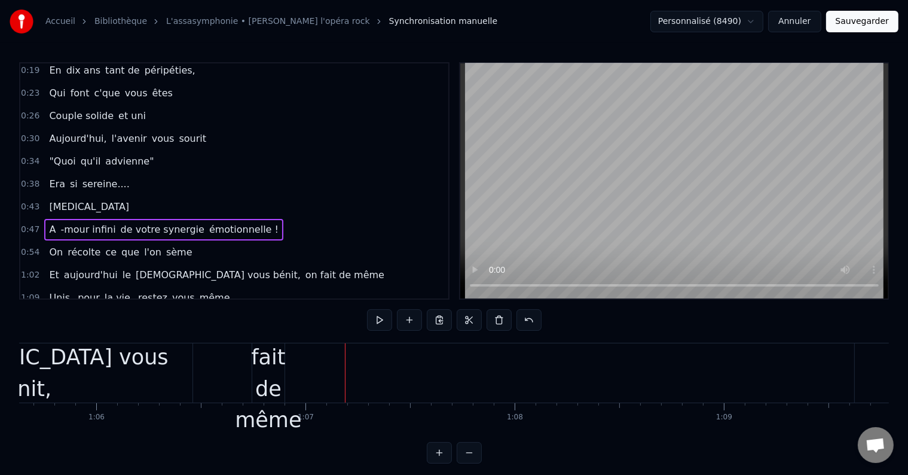
click at [193, 269] on span "[DEMOGRAPHIC_DATA] vous bénit," at bounding box center [218, 275] width 167 height 14
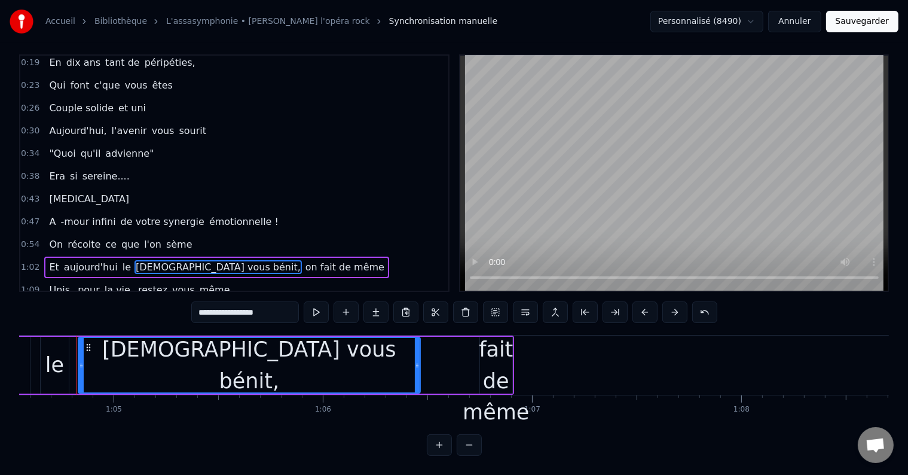
scroll to position [0, 13506]
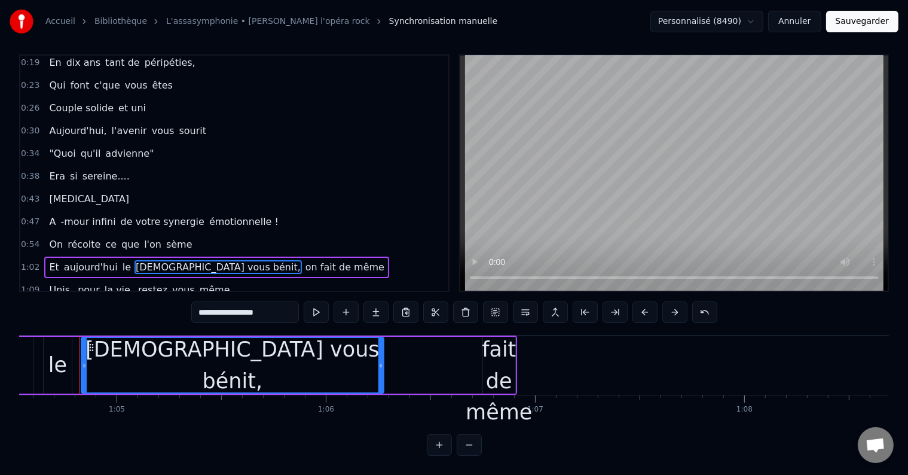
drag, startPoint x: 420, startPoint y: 359, endPoint x: 381, endPoint y: 361, distance: 38.3
click at [381, 361] on div at bounding box center [381, 365] width 5 height 54
click at [321, 304] on button at bounding box center [316, 312] width 25 height 22
click at [866, 23] on button "Sauvegarder" at bounding box center [862, 22] width 72 height 22
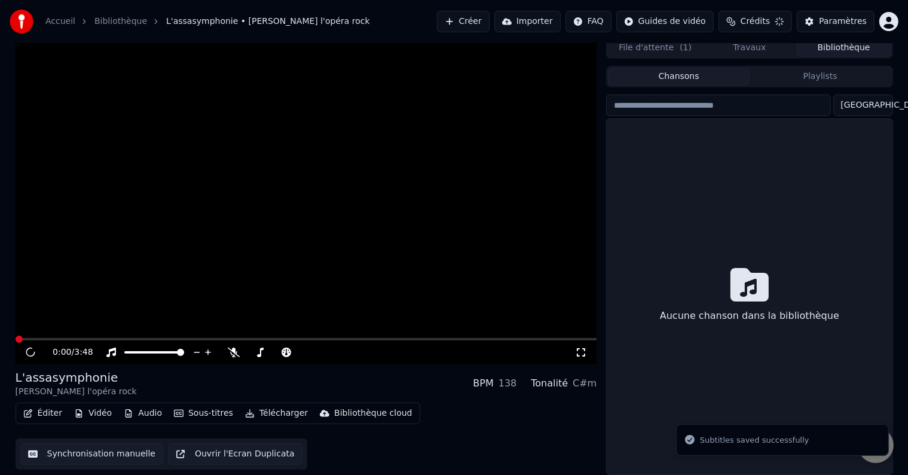
scroll to position [5, 0]
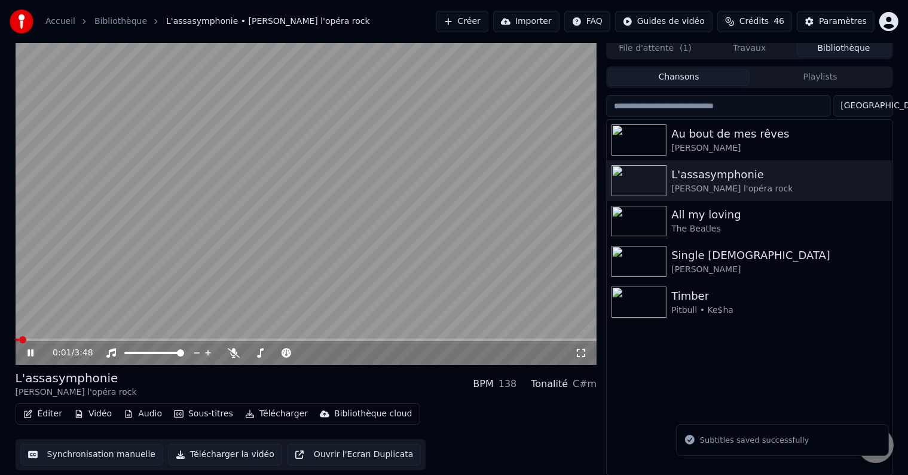
click at [182, 335] on video at bounding box center [307, 201] width 582 height 327
click at [179, 340] on span at bounding box center [307, 339] width 582 height 2
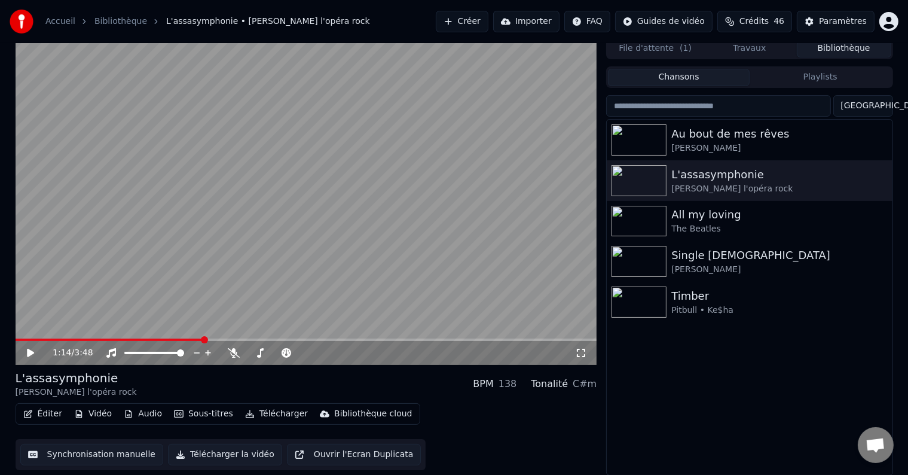
click at [202, 339] on span at bounding box center [307, 339] width 582 height 2
click at [213, 339] on span at bounding box center [214, 339] width 7 height 7
click at [19, 353] on div "1:18 / 3:48" at bounding box center [307, 353] width 582 height 24
click at [32, 352] on icon at bounding box center [30, 353] width 7 height 8
click at [203, 337] on video at bounding box center [307, 201] width 582 height 327
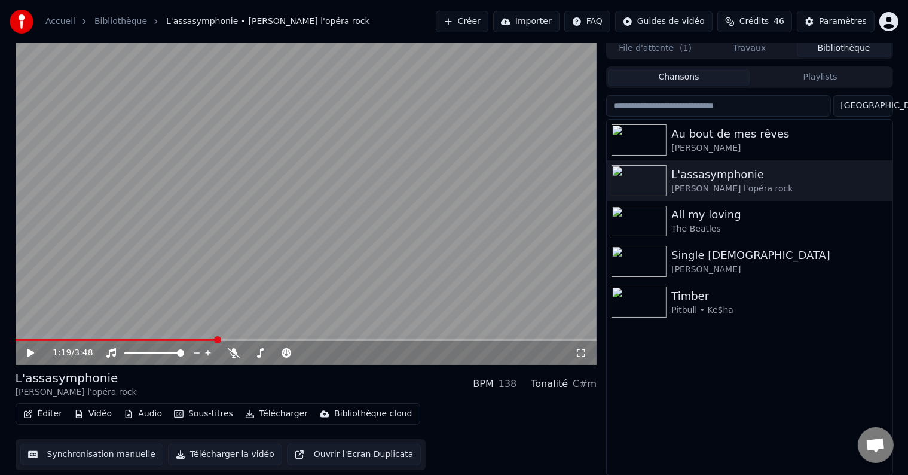
click at [203, 337] on video at bounding box center [307, 201] width 582 height 327
click at [203, 338] on span at bounding box center [204, 339] width 7 height 7
click at [34, 353] on icon at bounding box center [39, 353] width 28 height 10
click at [187, 463] on button "Télécharger la vidéo" at bounding box center [225, 455] width 114 height 22
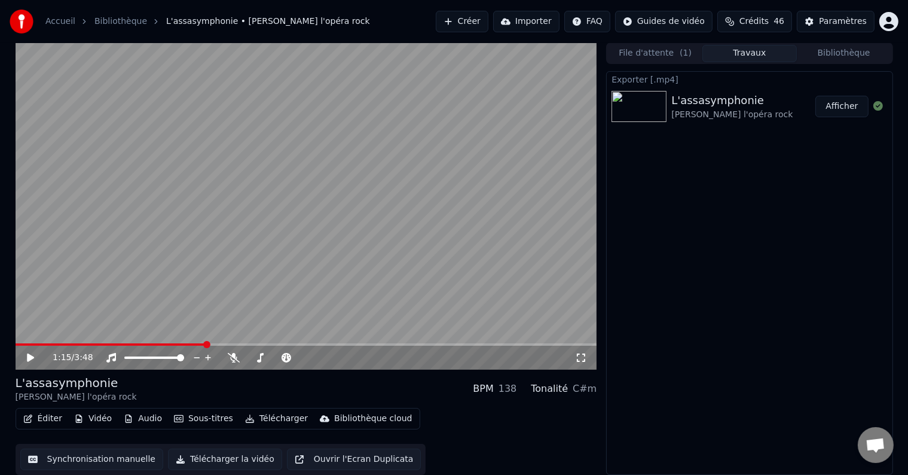
click at [206, 341] on span at bounding box center [206, 344] width 7 height 7
click at [33, 357] on icon at bounding box center [30, 357] width 7 height 8
click at [170, 346] on span at bounding box center [108, 344] width 185 height 2
click at [25, 356] on icon at bounding box center [39, 358] width 28 height 10
